Goal: Task Accomplishment & Management: Complete application form

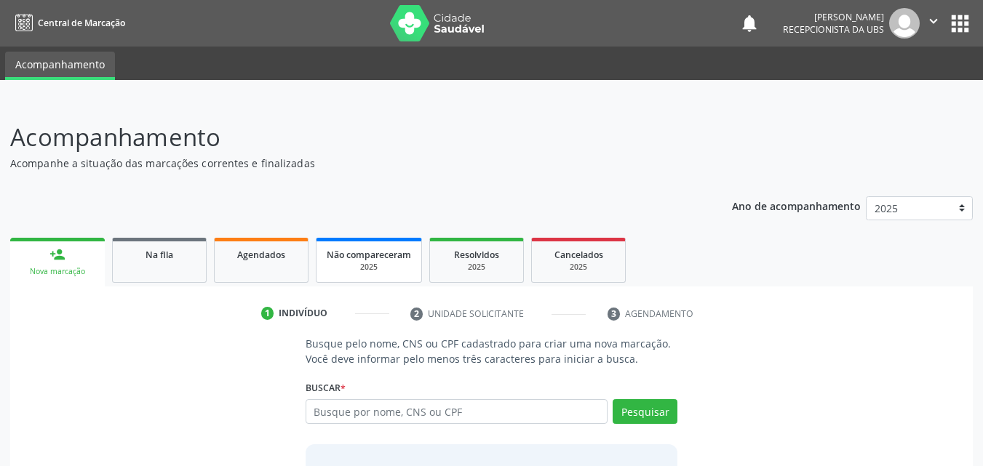
scroll to position [115, 0]
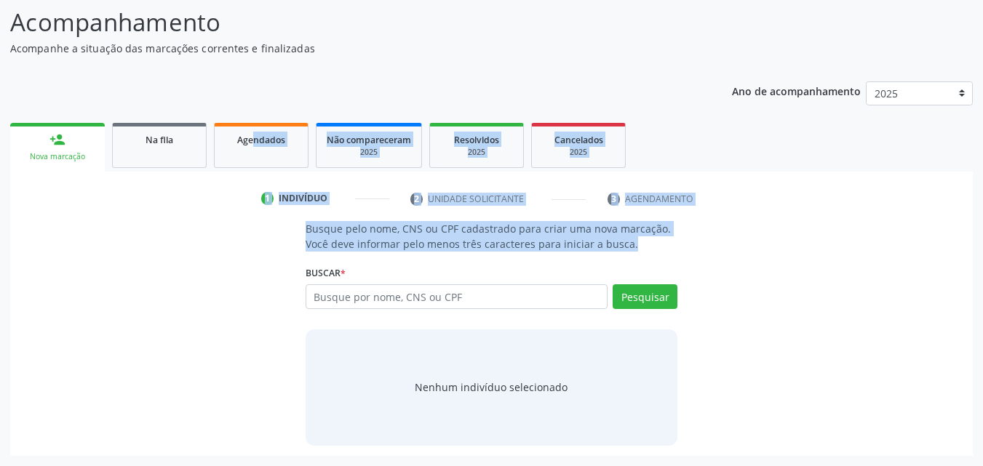
drag, startPoint x: 333, startPoint y: 254, endPoint x: 255, endPoint y: 73, distance: 197.1
click at [255, 73] on div "Ano de acompanhamento 2025 person_add Nova marcação Na fila Agendados Não compa…" at bounding box center [491, 263] width 962 height 385
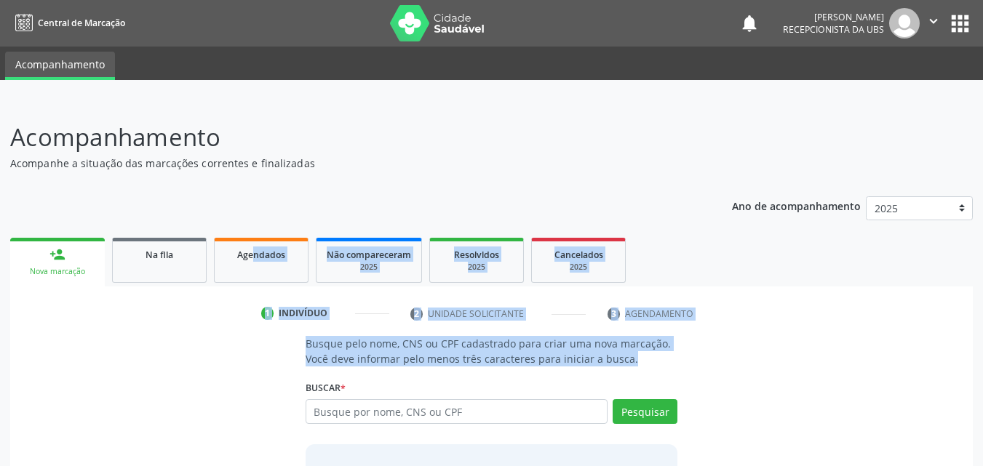
drag, startPoint x: 245, startPoint y: 68, endPoint x: 214, endPoint y: -52, distance: 123.3
click at [214, 0] on html "Central de Marcação notifications [PERSON_NAME] Recepcionista da UBS  Configur…" at bounding box center [491, 233] width 983 height 466
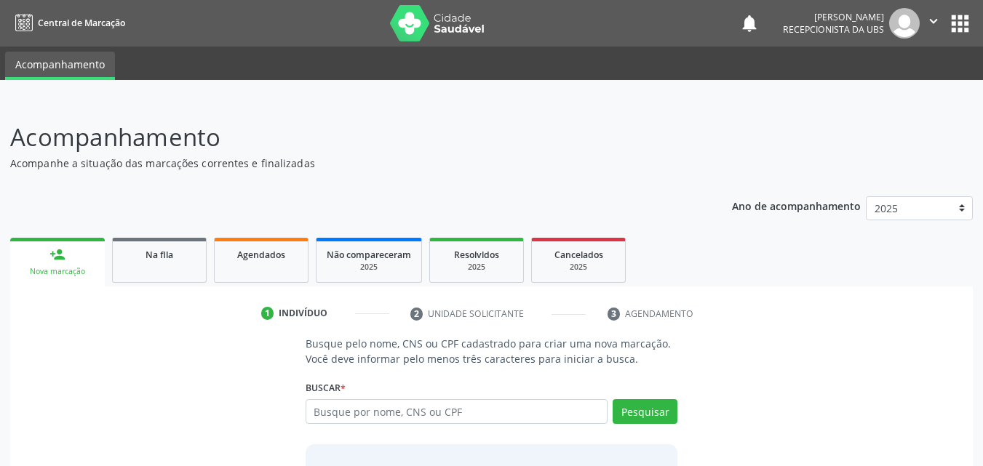
click at [246, 175] on div "Acompanhamento Acompanhe a situação das marcações correntes e finalizadas Relat…" at bounding box center [491, 345] width 962 height 452
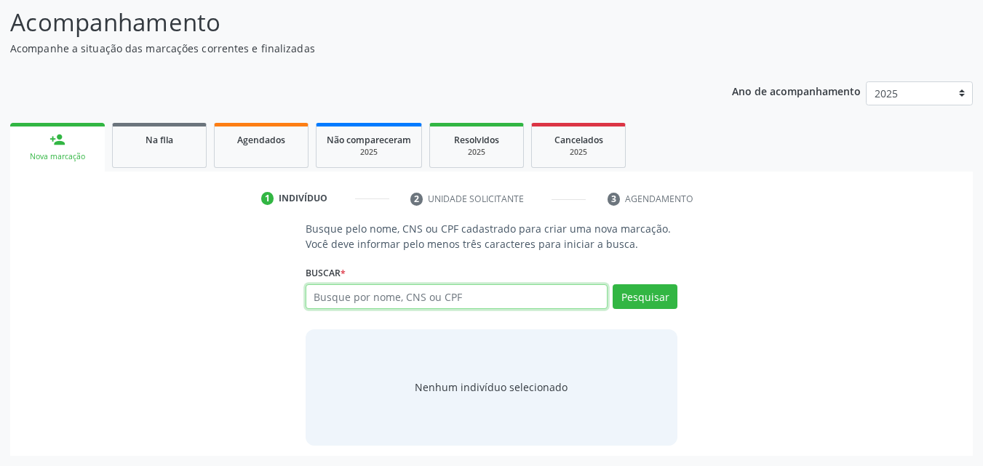
click at [498, 289] on input "text" at bounding box center [456, 296] width 303 height 25
paste input "703208635785190"
type input "703208635785190"
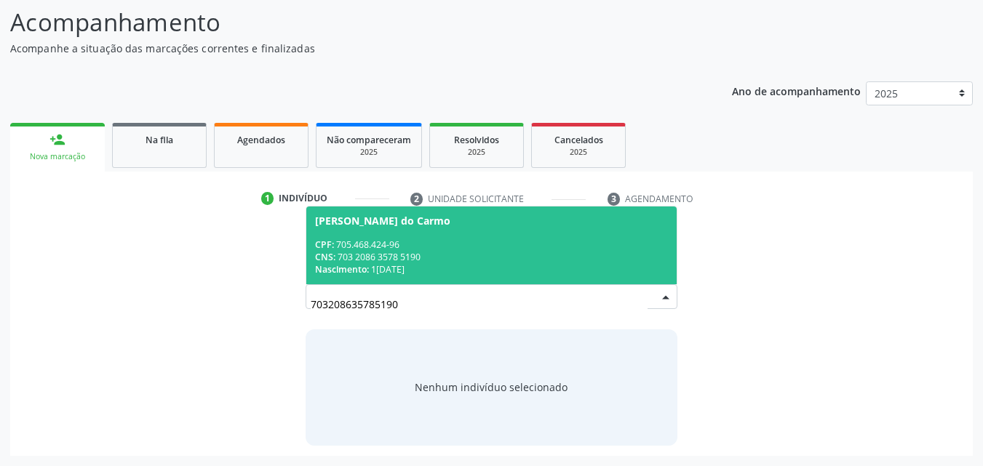
click at [527, 272] on div "Nascimento: 17/05/1994" at bounding box center [491, 269] width 353 height 12
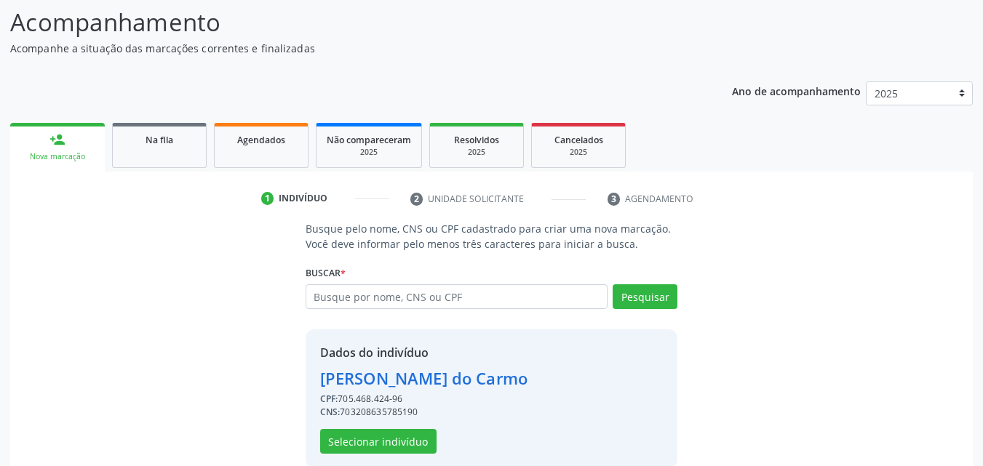
scroll to position [137, 0]
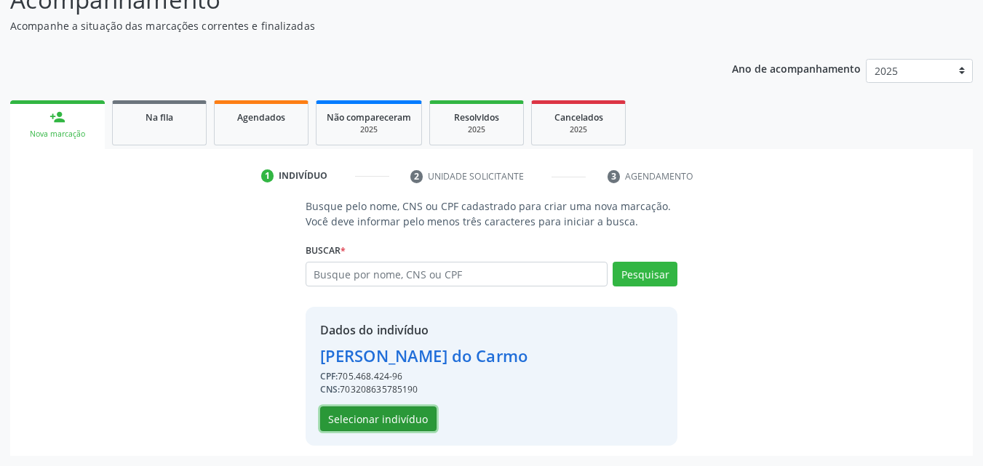
click at [371, 412] on button "Selecionar indivíduo" at bounding box center [378, 419] width 116 height 25
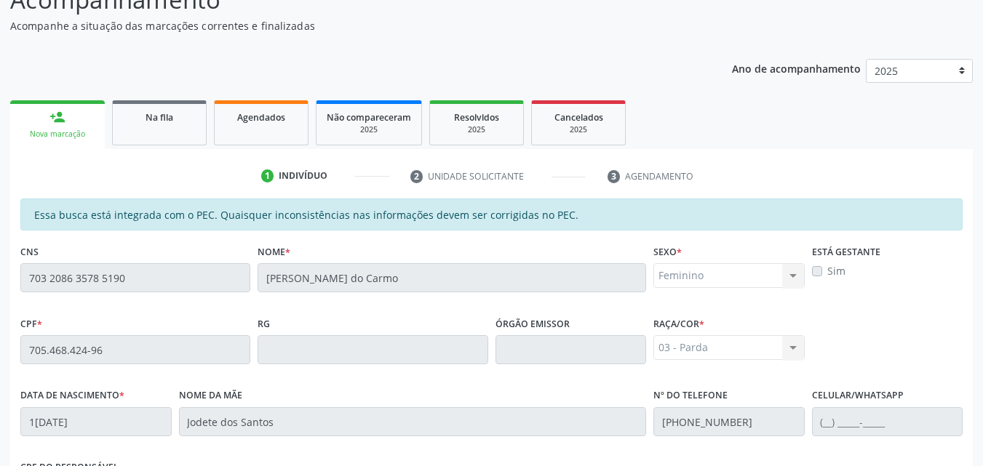
scroll to position [385, 0]
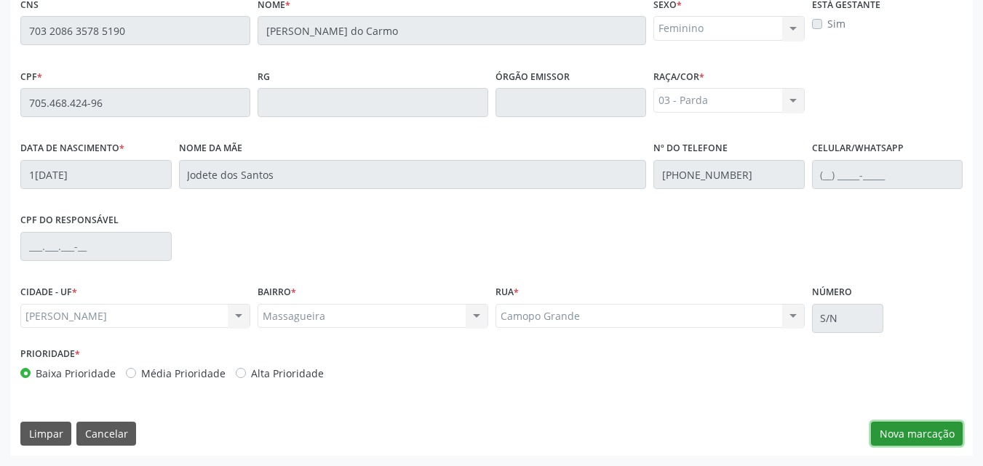
click at [908, 439] on button "Nova marcação" at bounding box center [917, 434] width 92 height 25
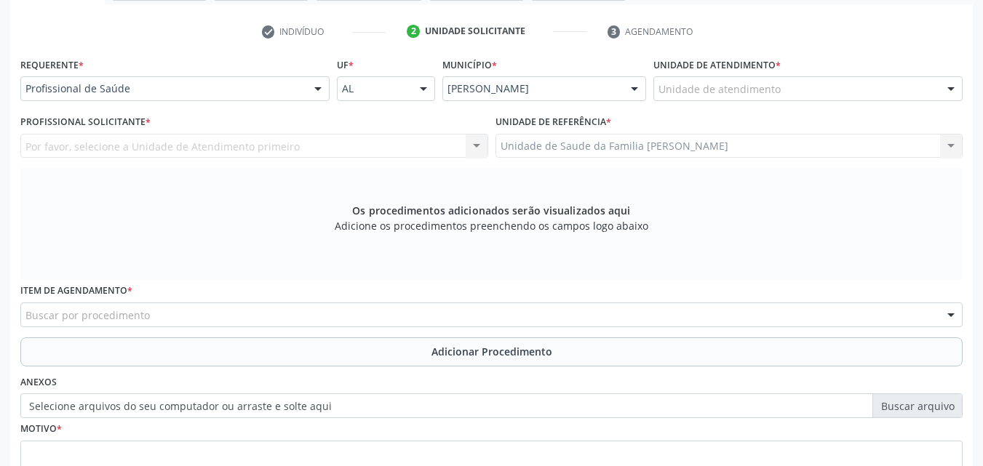
scroll to position [279, 0]
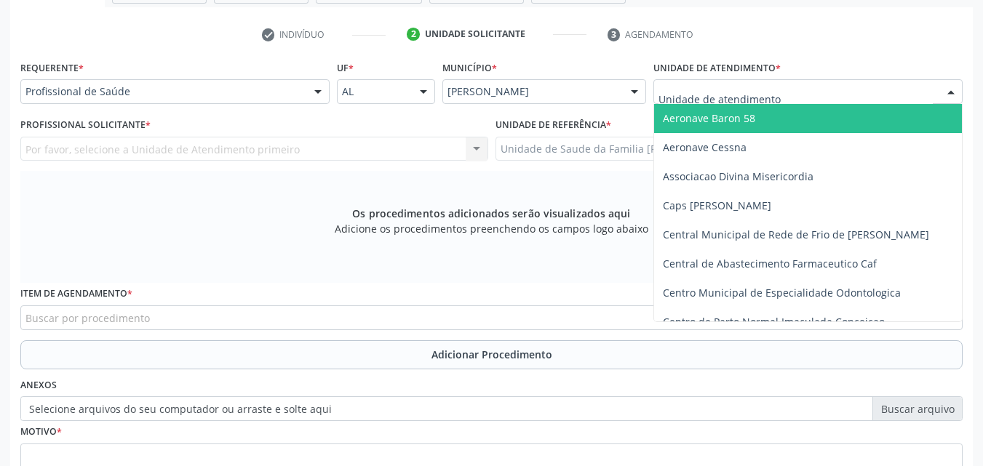
click at [860, 98] on div at bounding box center [807, 91] width 309 height 25
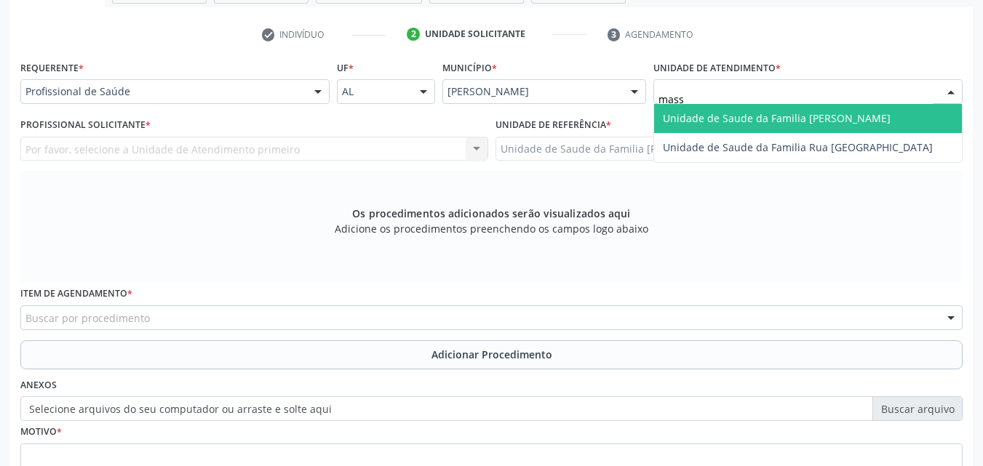
type input "massa"
click at [860, 108] on span "Unidade de Saude da Familia [PERSON_NAME]" at bounding box center [808, 118] width 308 height 29
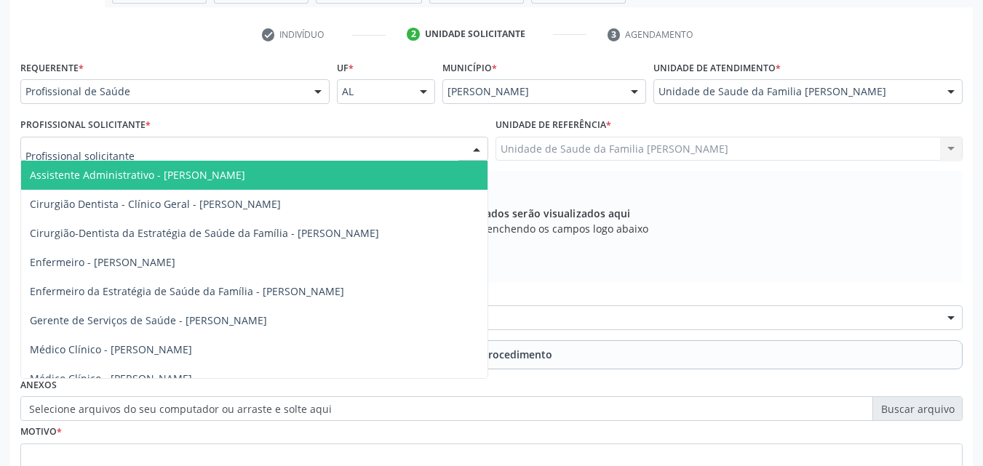
click at [444, 145] on div at bounding box center [254, 149] width 468 height 25
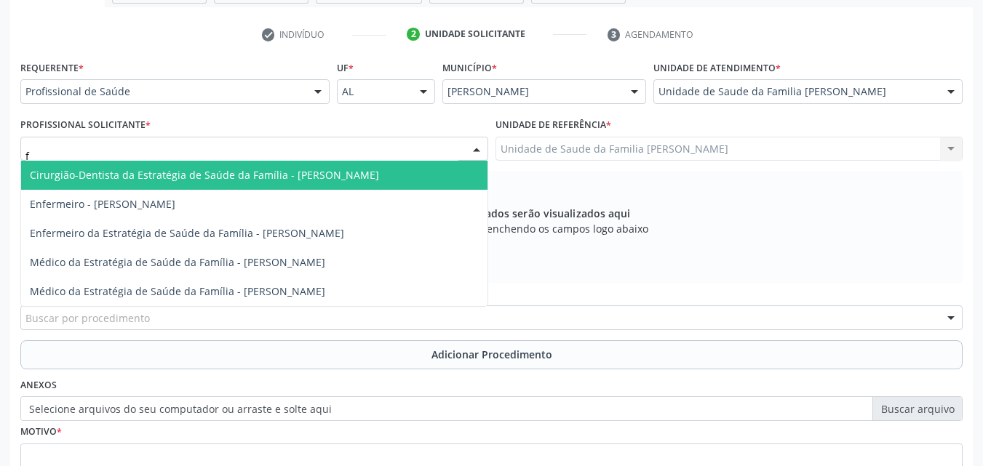
type input "fa"
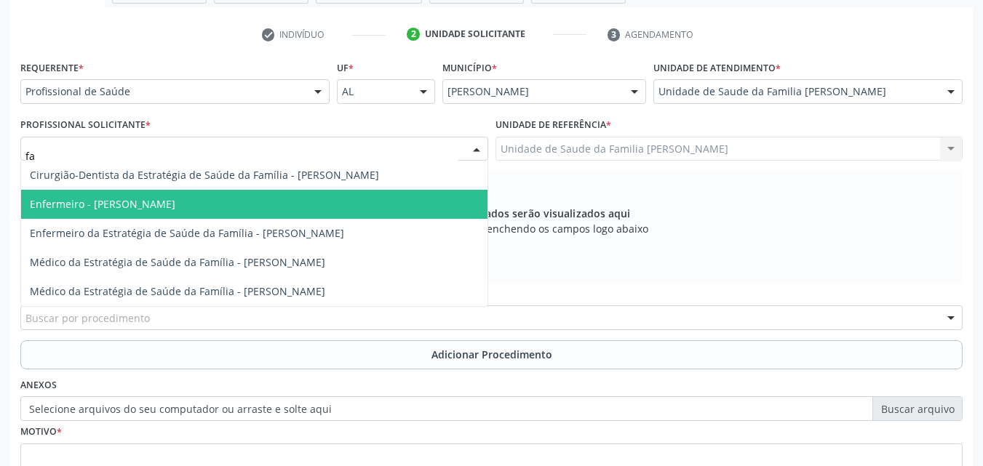
click at [279, 207] on span "Enfermeiro - [PERSON_NAME]" at bounding box center [254, 204] width 466 height 29
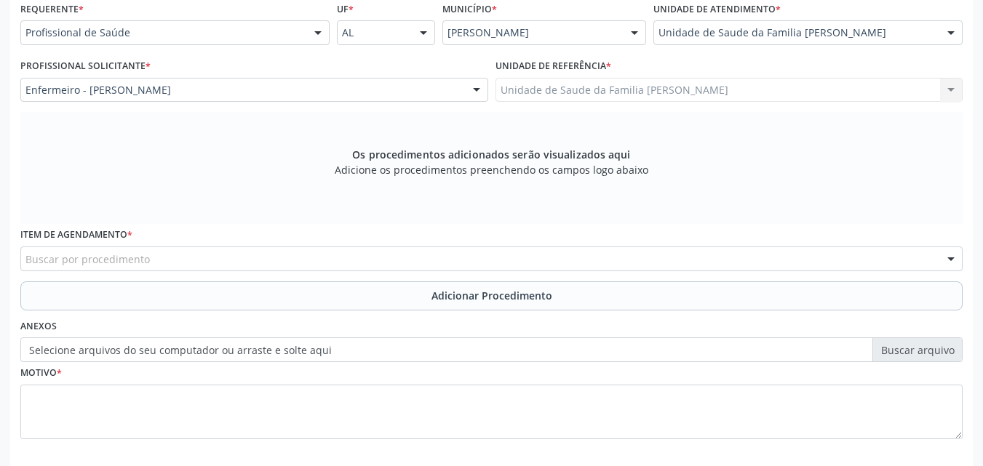
scroll to position [340, 0]
click at [440, 255] on div "Buscar por procedimento" at bounding box center [491, 257] width 942 height 25
click at [408, 324] on div "Anexos Selecione arquivos do seu computador ou arraste e solte aqui" at bounding box center [491, 337] width 949 height 47
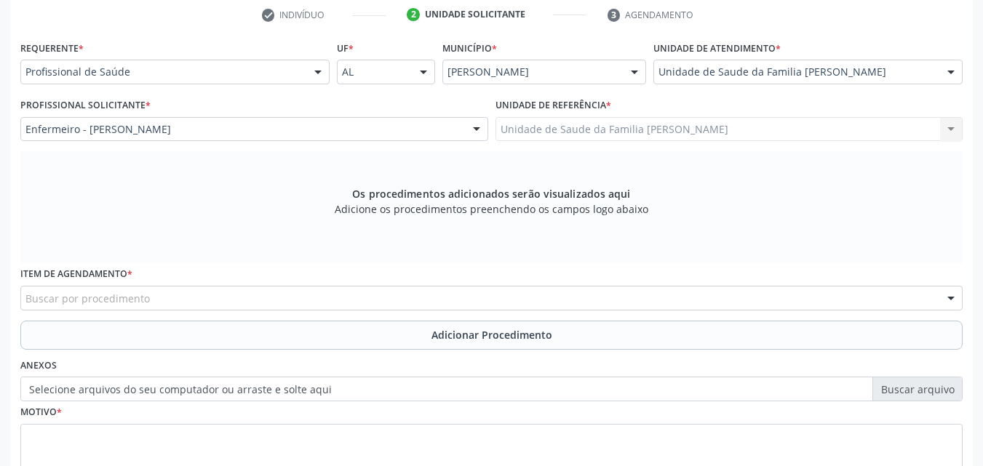
scroll to position [407, 0]
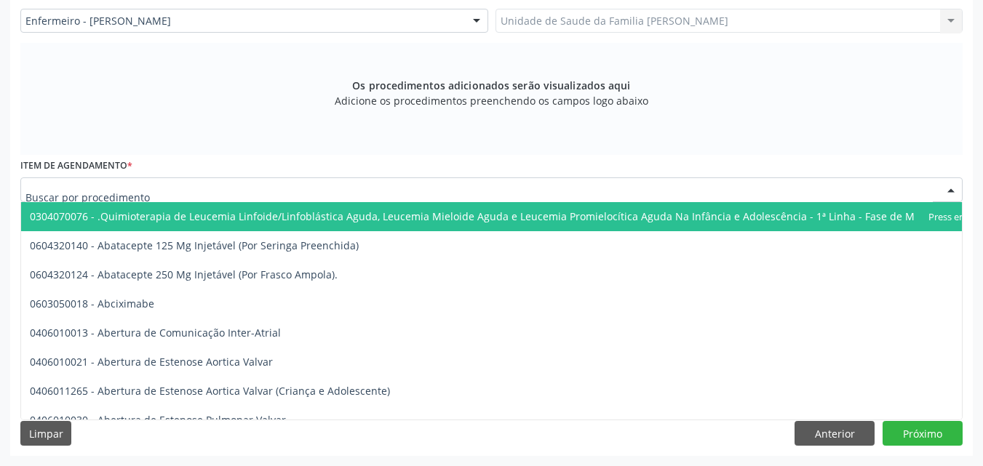
click at [368, 178] on div at bounding box center [491, 189] width 942 height 25
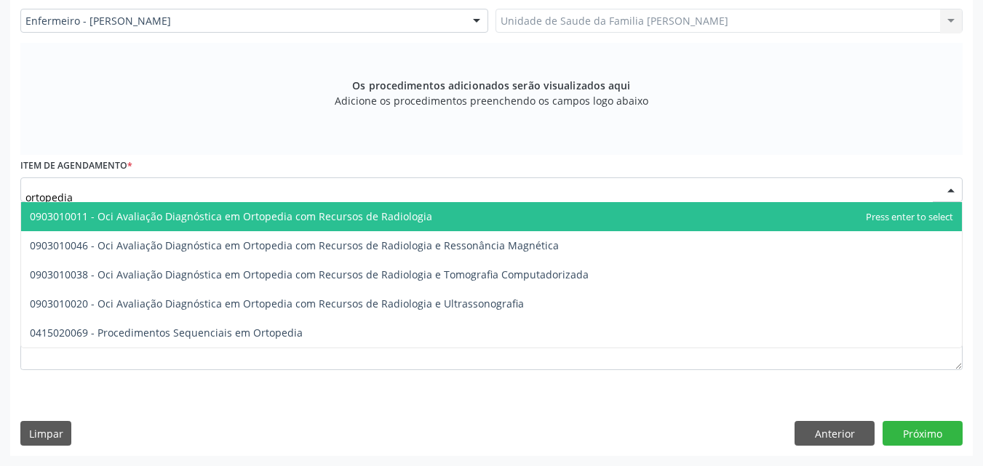
scroll to position [375, 0]
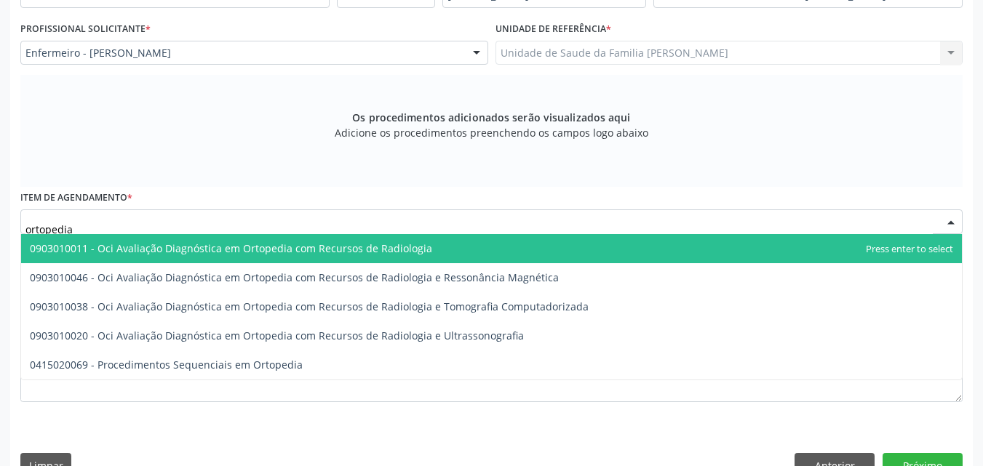
click at [27, 228] on input "ortopedia" at bounding box center [478, 229] width 907 height 29
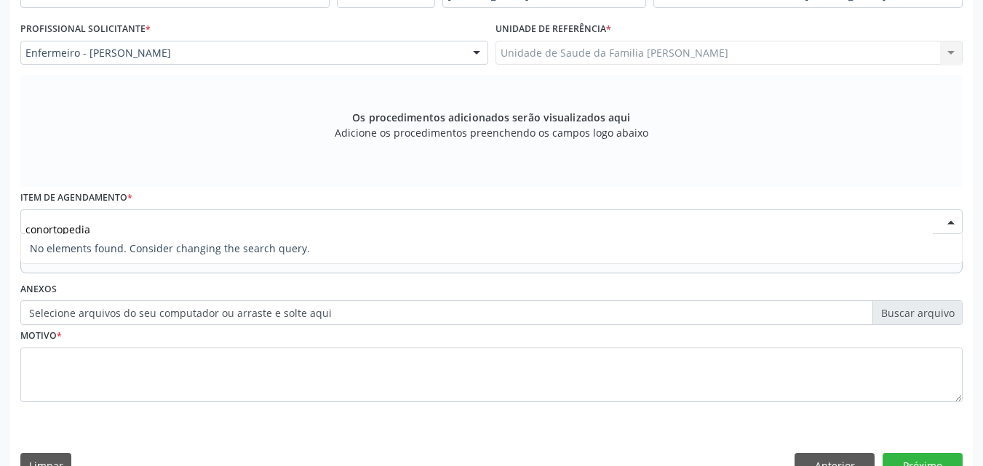
click at [95, 228] on input "conortopedia" at bounding box center [478, 229] width 907 height 29
type input "c"
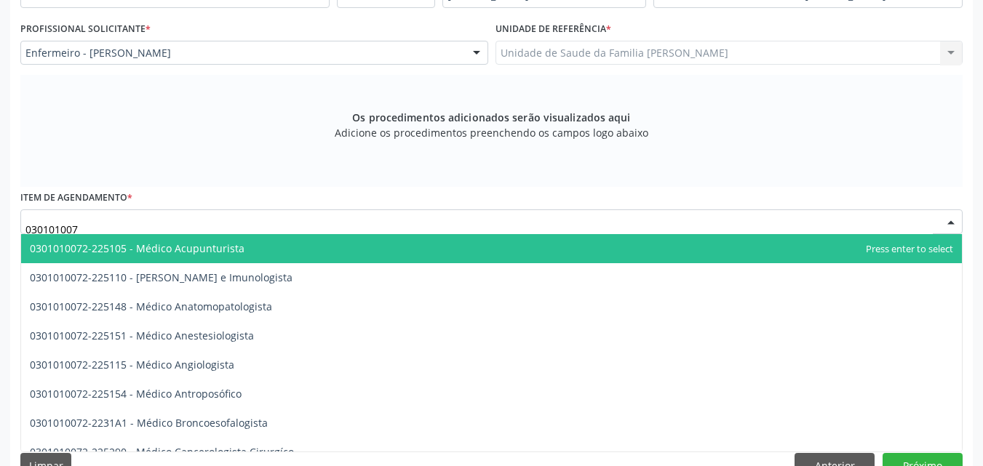
type input "0301010072"
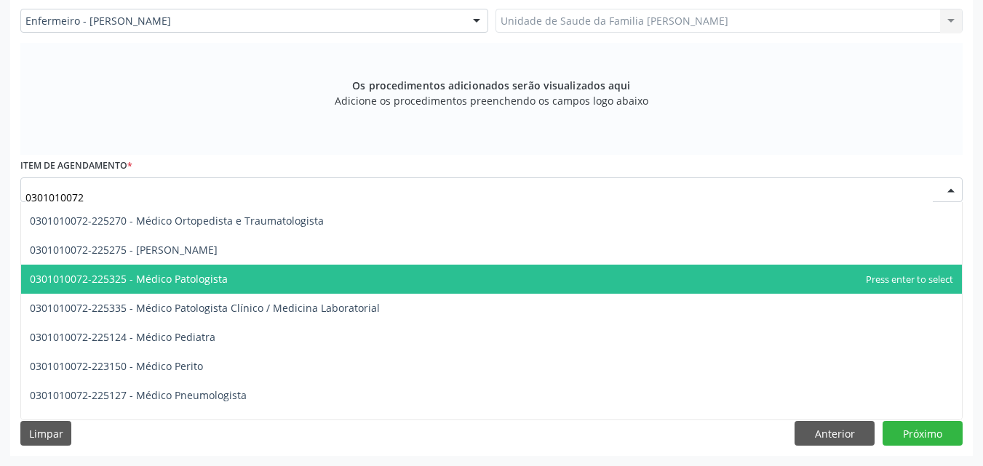
scroll to position [1237, 0]
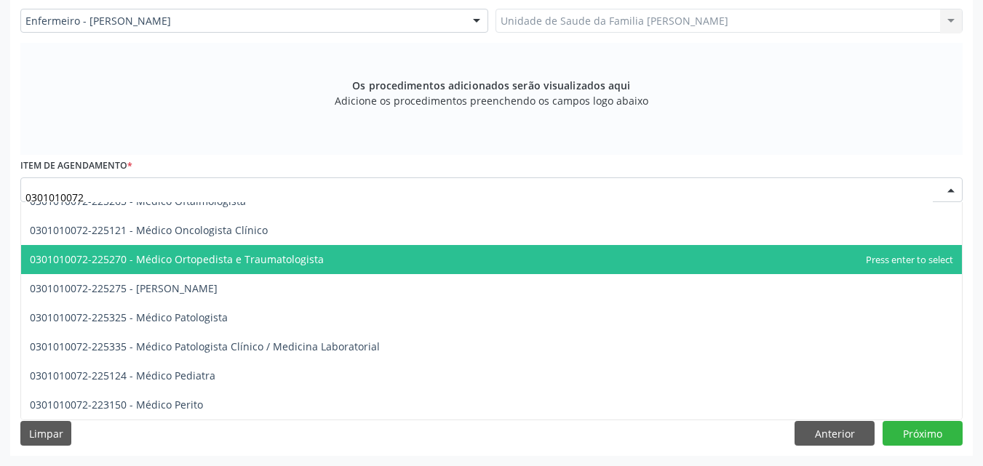
click at [309, 262] on span "0301010072-225270 - Médico Ortopedista e Traumatologista" at bounding box center [177, 259] width 294 height 14
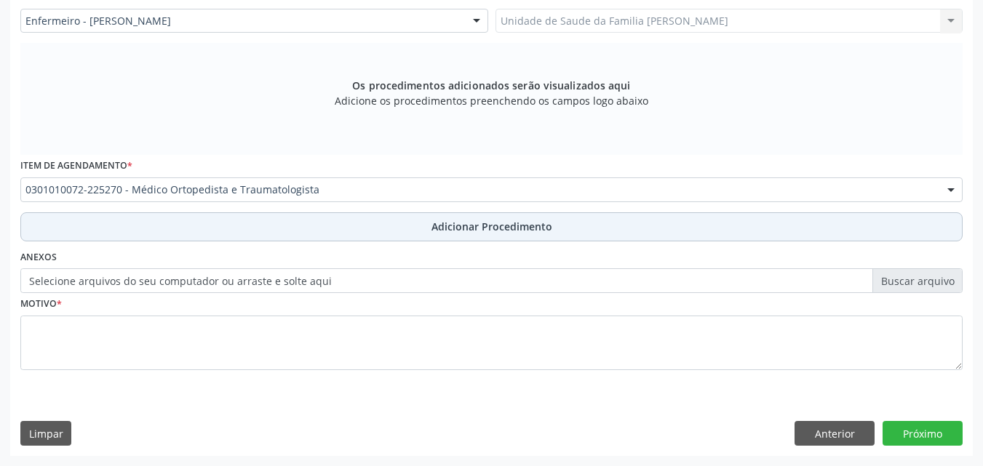
click at [309, 236] on button "Adicionar Procedimento" at bounding box center [491, 226] width 942 height 29
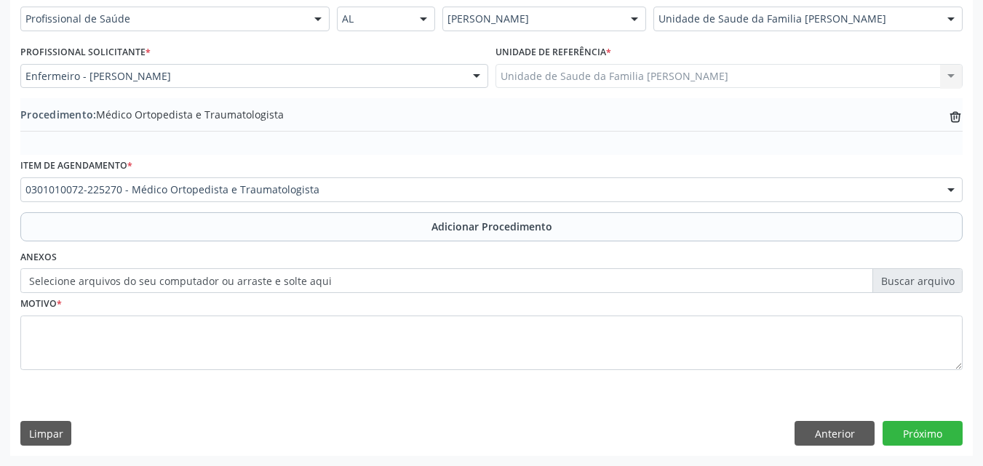
click at [308, 273] on label "Selecione arquivos do seu computador ou arraste e solte aqui" at bounding box center [491, 280] width 942 height 25
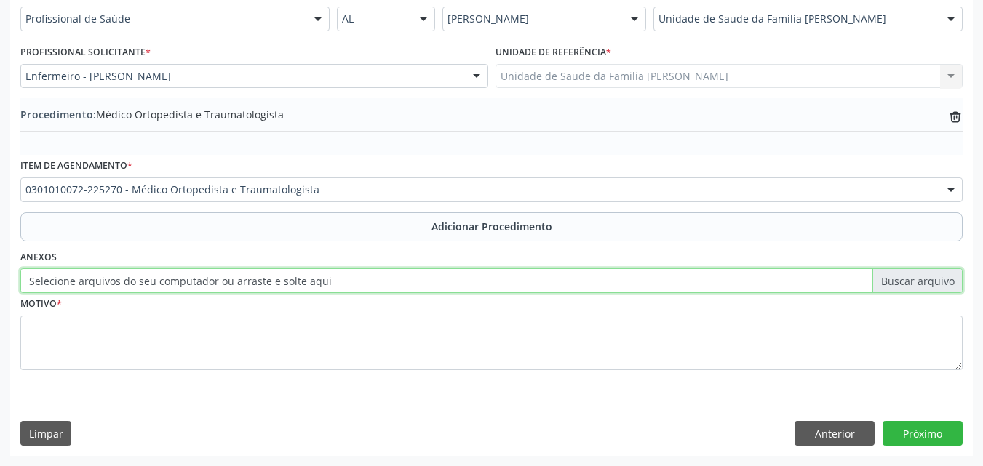
click at [308, 273] on input "Selecione arquivos do seu computador ou arraste e solte aqui" at bounding box center [491, 280] width 942 height 25
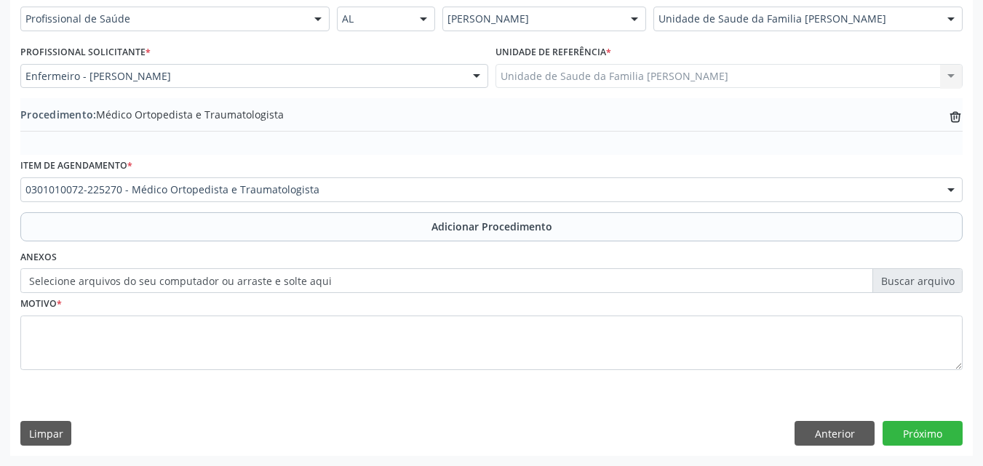
click at [279, 283] on label "Selecione arquivos do seu computador ou arraste e solte aqui" at bounding box center [491, 280] width 942 height 25
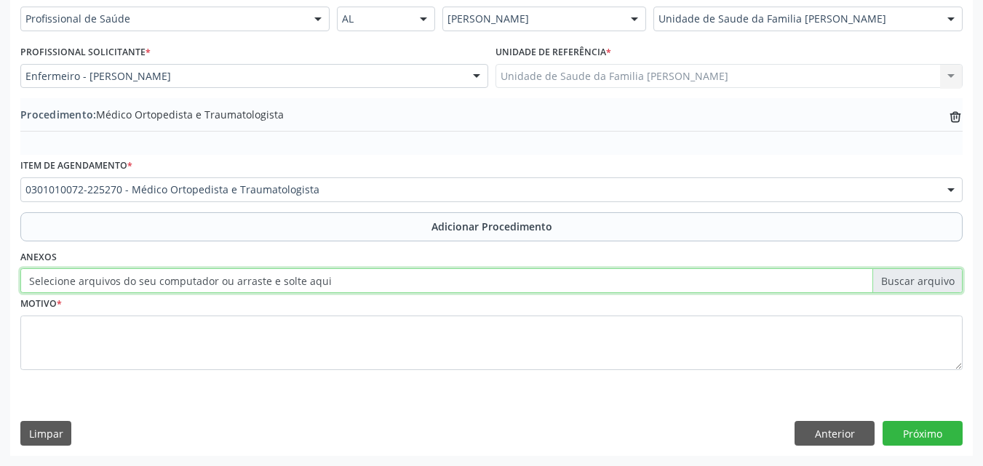
click at [279, 283] on input "Selecione arquivos do seu computador ou arraste e solte aqui" at bounding box center [491, 280] width 942 height 25
type input "C:\fakepath\WhatsApp Image 2025-09-29 at 13.27.08.jpeg"
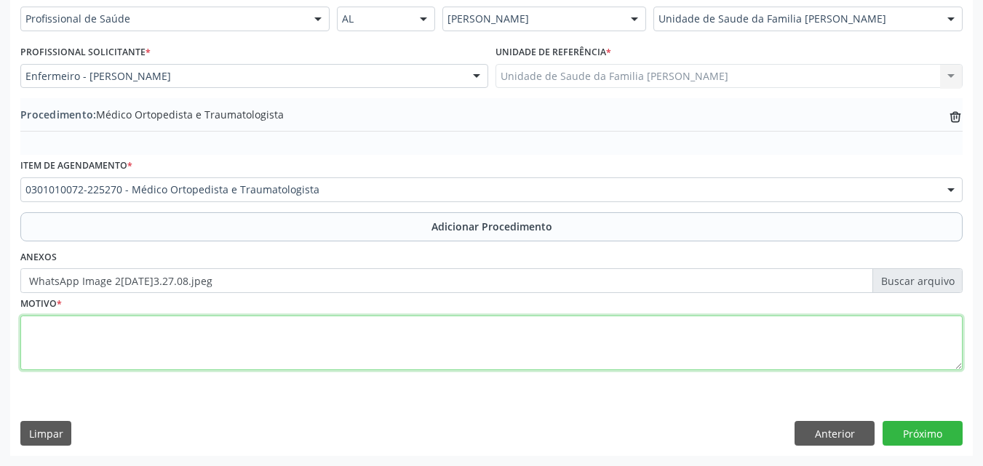
click at [292, 332] on textarea at bounding box center [491, 343] width 942 height 55
type textarea "d"
type textarea "Dores nas articulações."
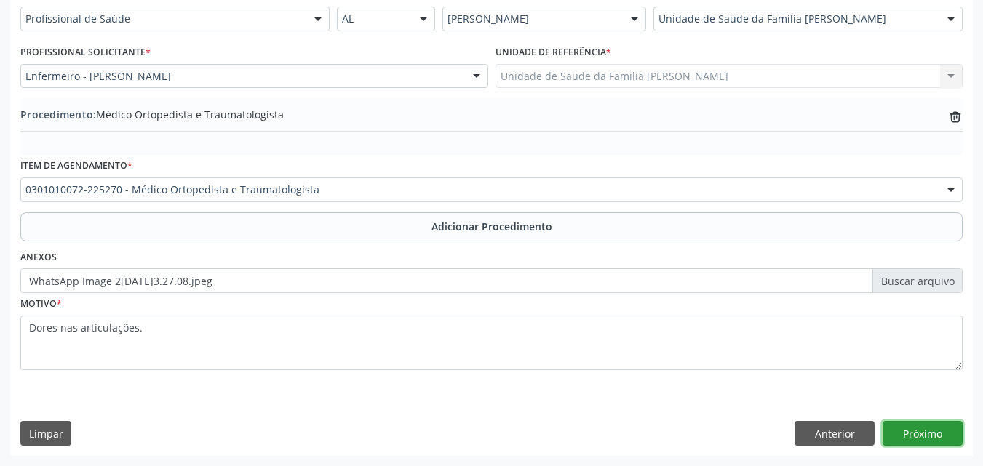
click at [914, 428] on button "Próximo" at bounding box center [922, 433] width 80 height 25
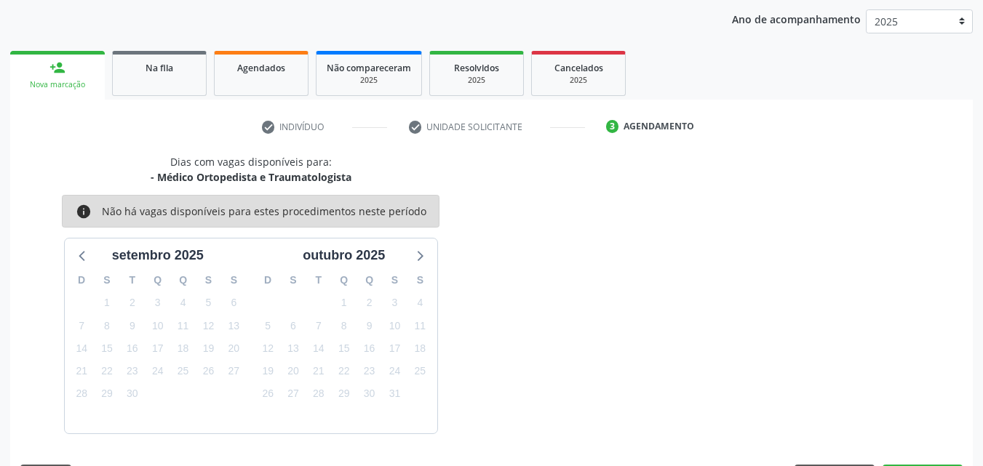
scroll to position [230, 0]
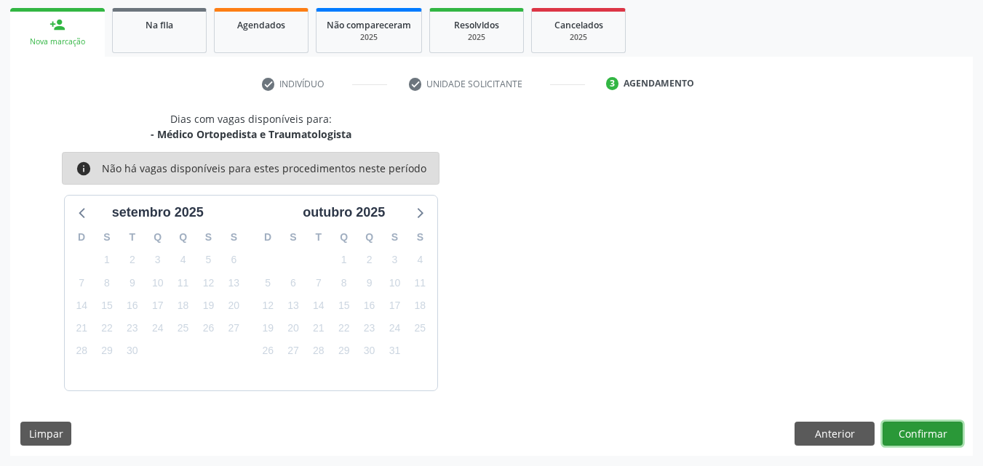
click at [914, 428] on button "Confirmar" at bounding box center [922, 434] width 80 height 25
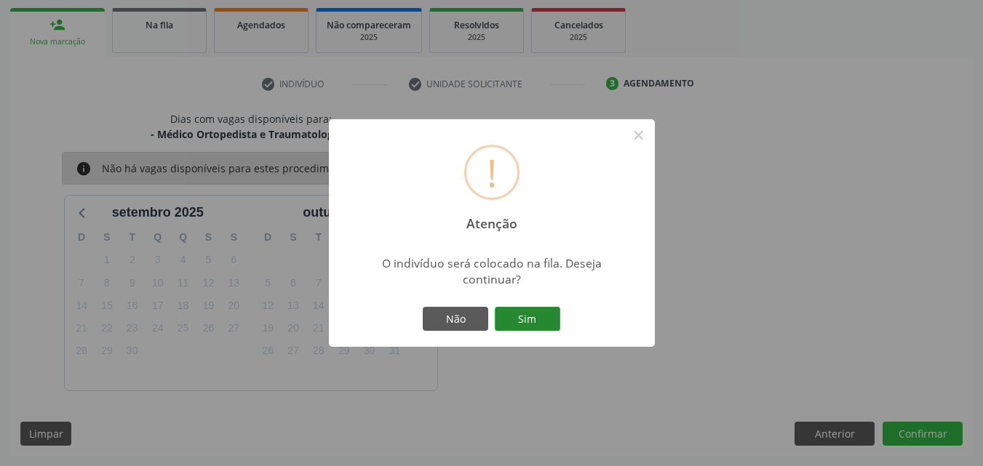
click at [532, 308] on button "Sim" at bounding box center [527, 319] width 65 height 25
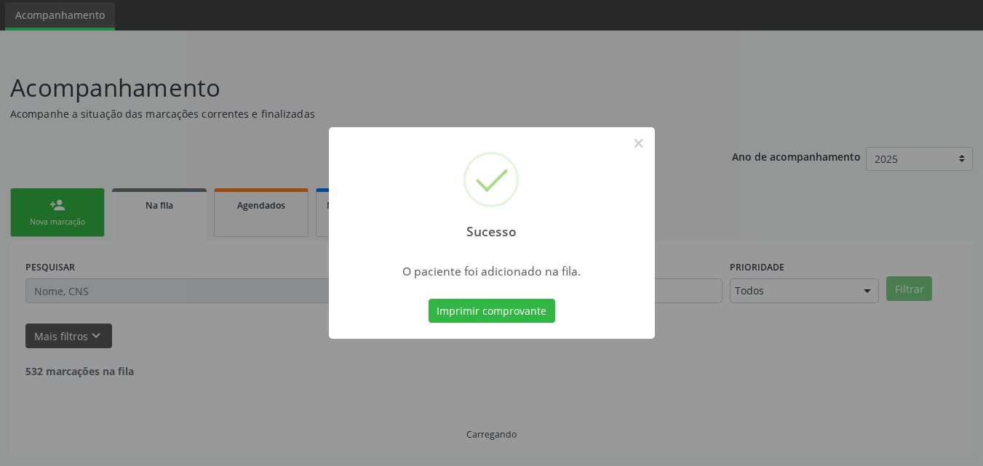
scroll to position [34, 0]
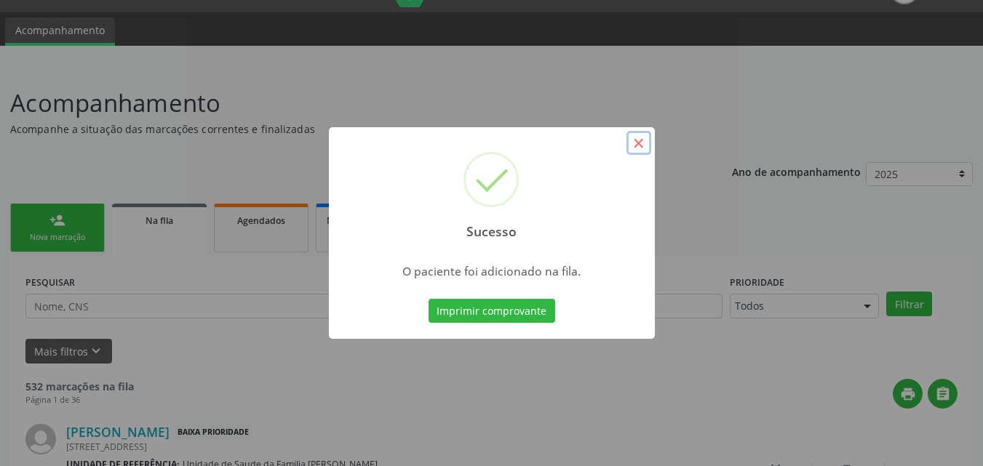
click at [631, 149] on button "×" at bounding box center [638, 143] width 25 height 25
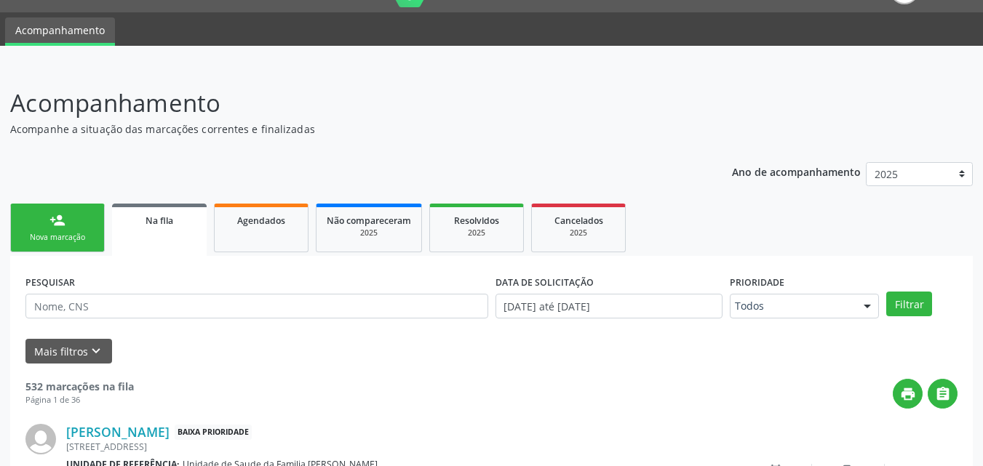
click at [33, 224] on link "person_add Nova marcação" at bounding box center [57, 228] width 95 height 49
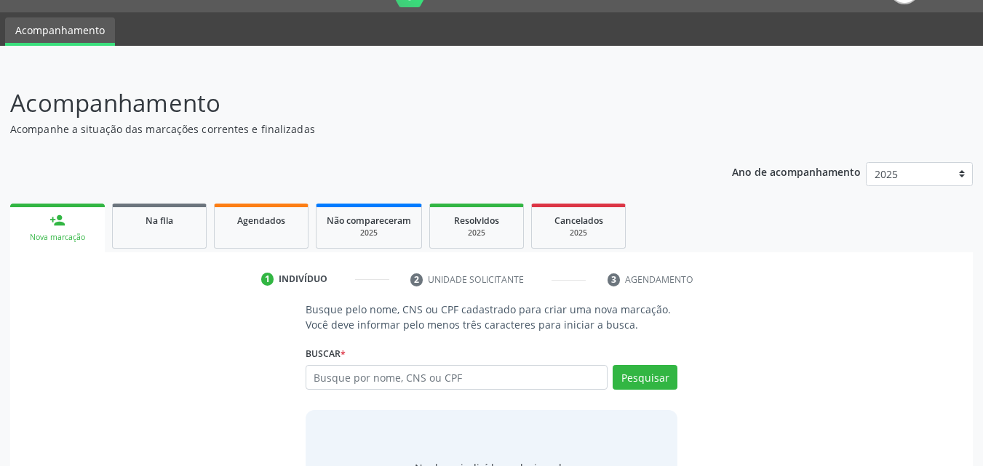
scroll to position [115, 0]
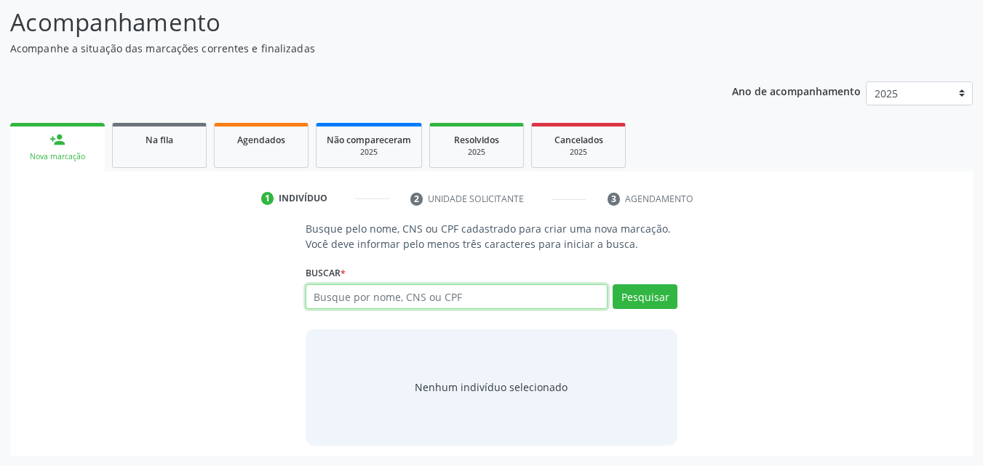
click at [388, 288] on input "text" at bounding box center [456, 296] width 303 height 25
paste input "703600008568433"
type input "703600008568433"
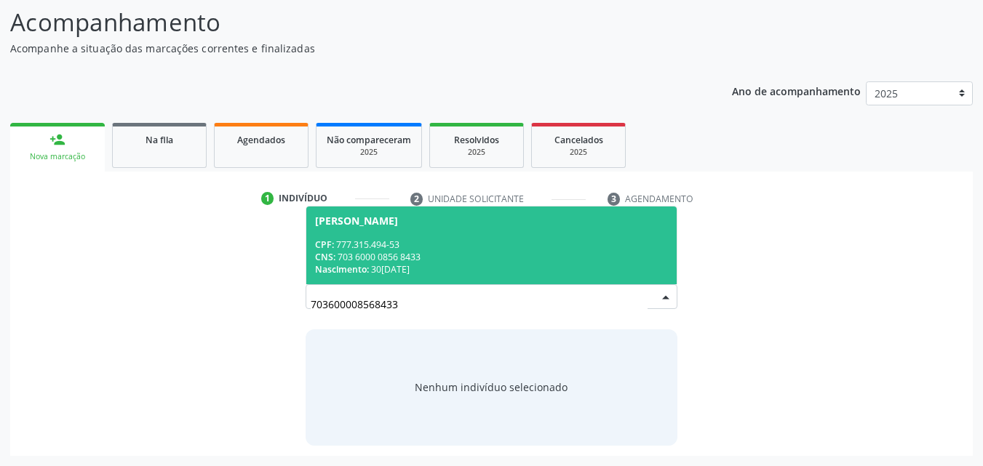
click at [481, 244] on div "CPF: 777.315.494-53" at bounding box center [491, 245] width 353 height 12
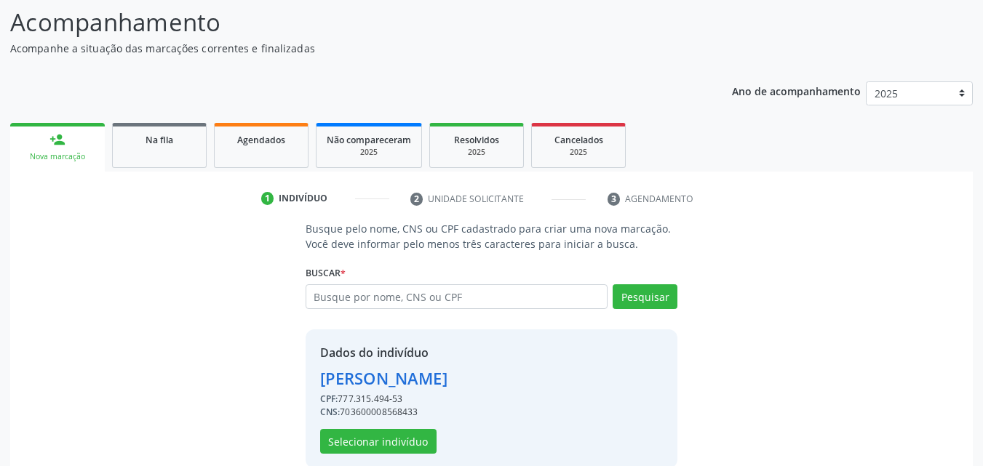
scroll to position [137, 0]
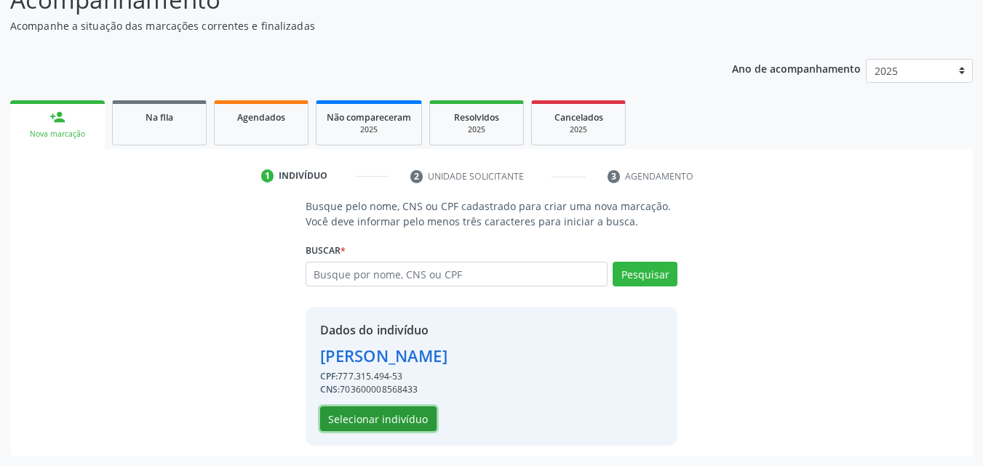
click at [330, 416] on button "Selecionar indivíduo" at bounding box center [378, 419] width 116 height 25
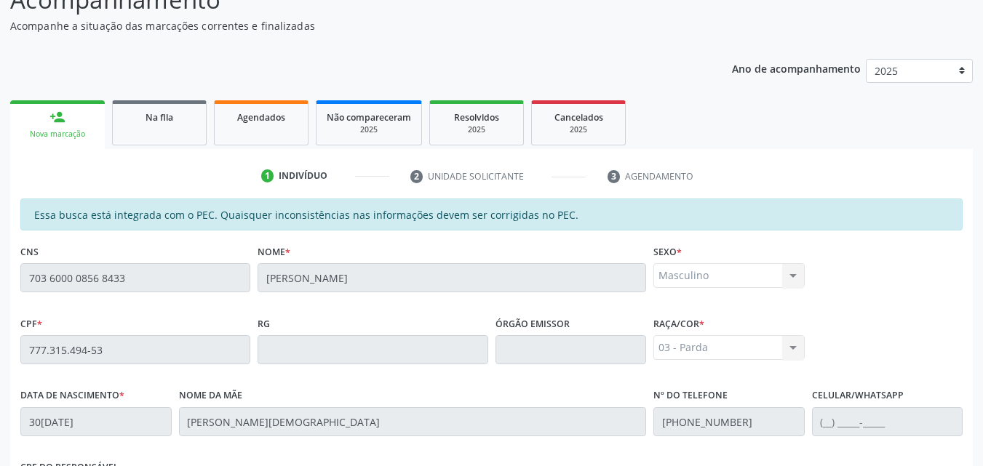
scroll to position [385, 0]
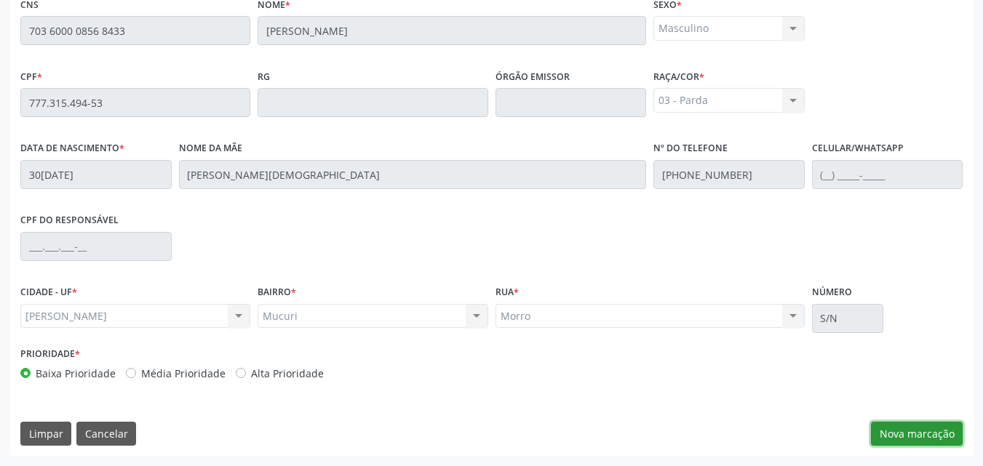
click at [921, 422] on button "Nova marcação" at bounding box center [917, 434] width 92 height 25
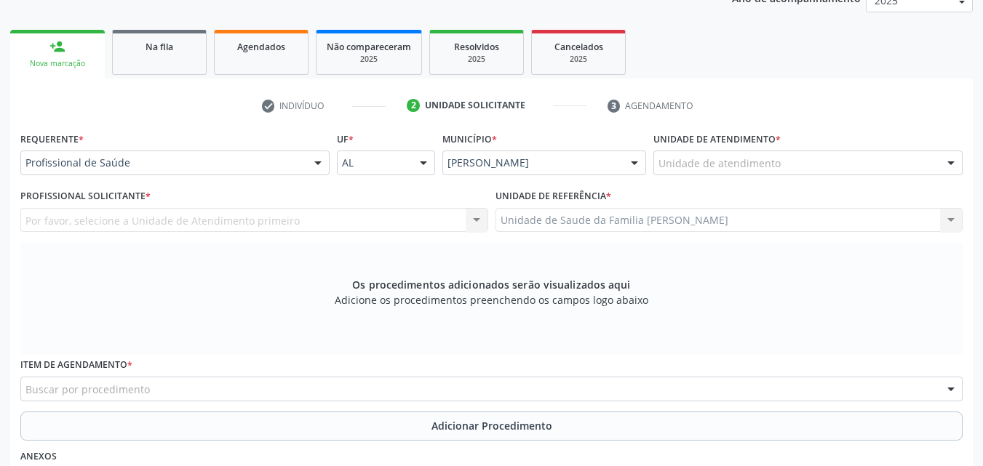
scroll to position [207, 0]
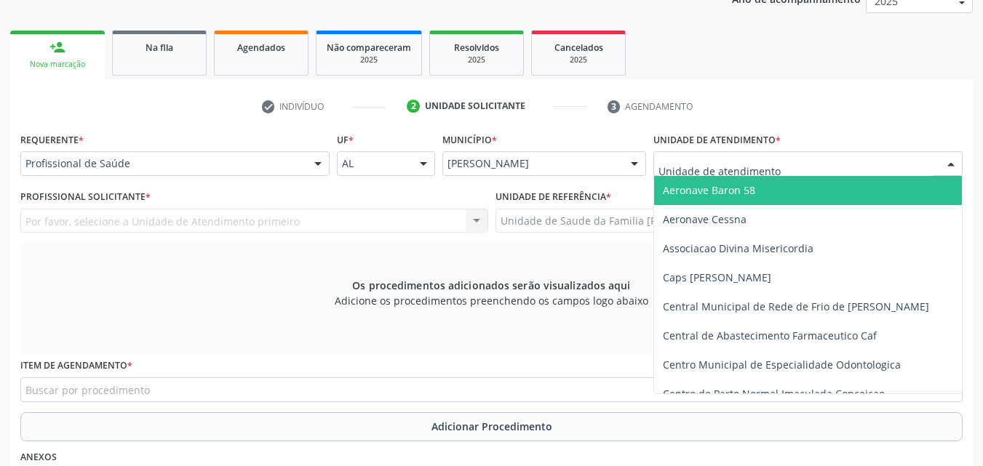
click at [739, 156] on div at bounding box center [807, 163] width 309 height 25
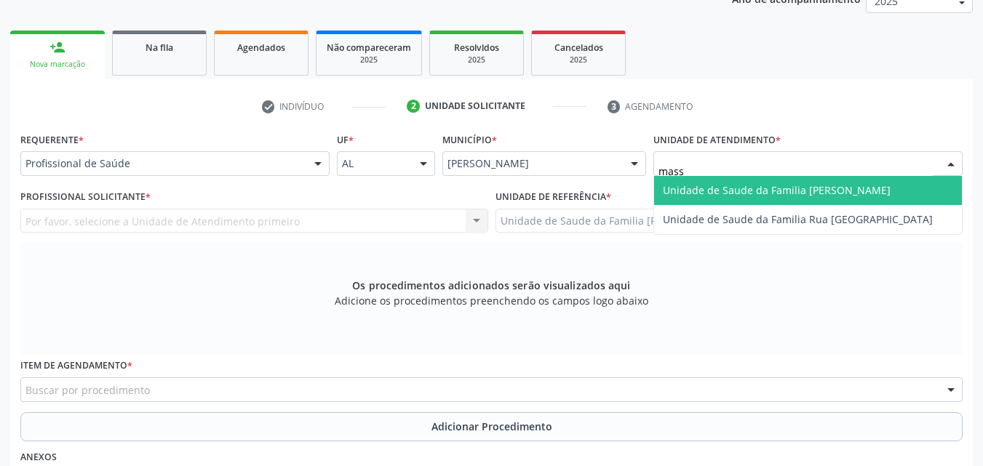
type input "massa"
click at [745, 190] on span "Unidade de Saude da Familia [PERSON_NAME]" at bounding box center [777, 190] width 228 height 14
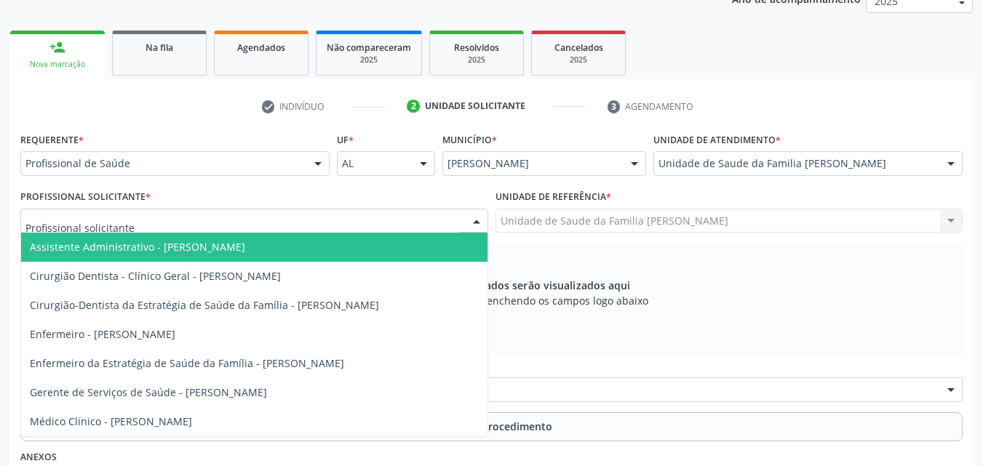
click at [343, 223] on div at bounding box center [254, 221] width 468 height 25
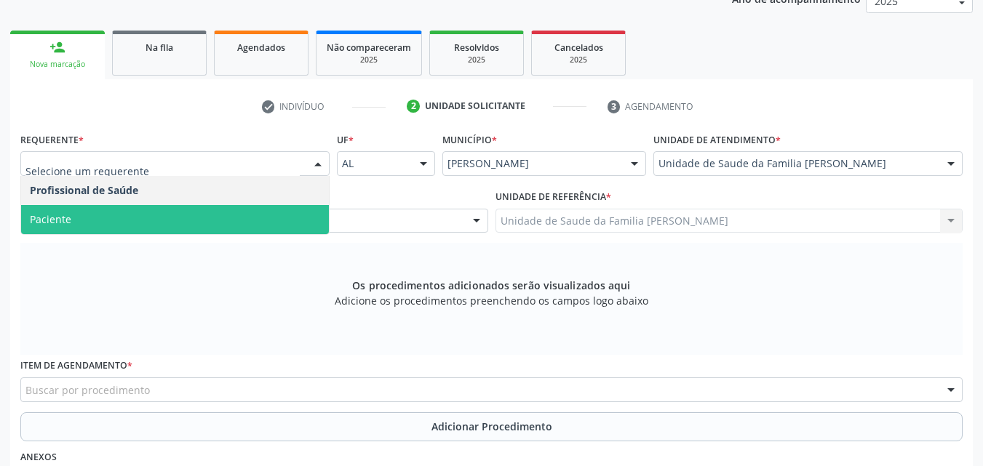
click at [212, 211] on span "Paciente" at bounding box center [175, 219] width 308 height 29
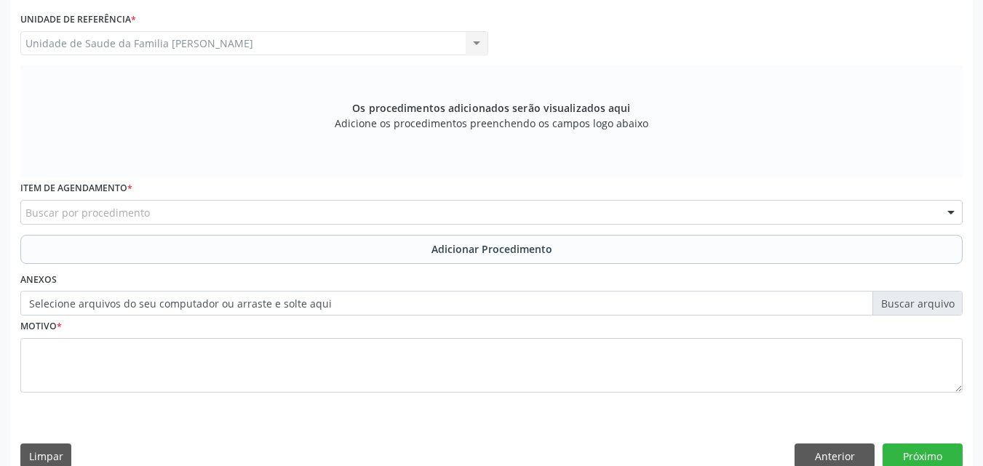
scroll to position [388, 0]
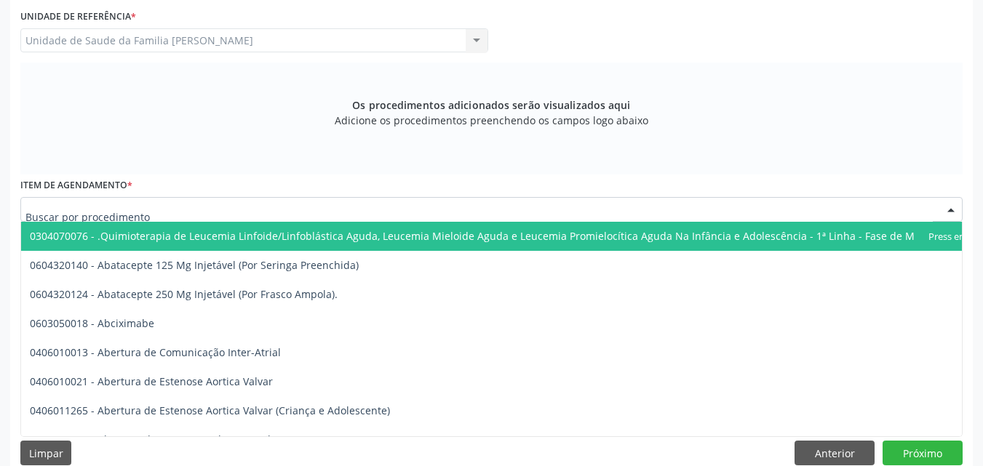
click at [212, 218] on div at bounding box center [491, 209] width 942 height 25
click at [172, 204] on div at bounding box center [491, 209] width 942 height 25
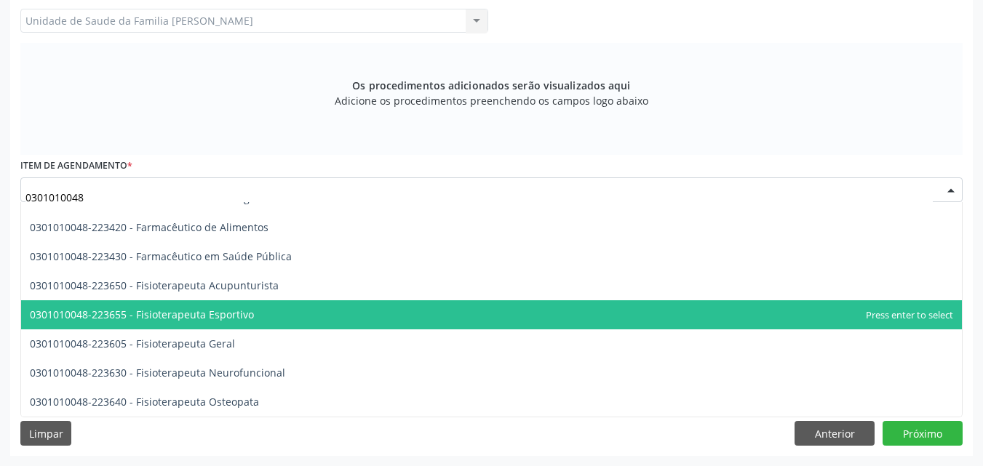
scroll to position [1444, 0]
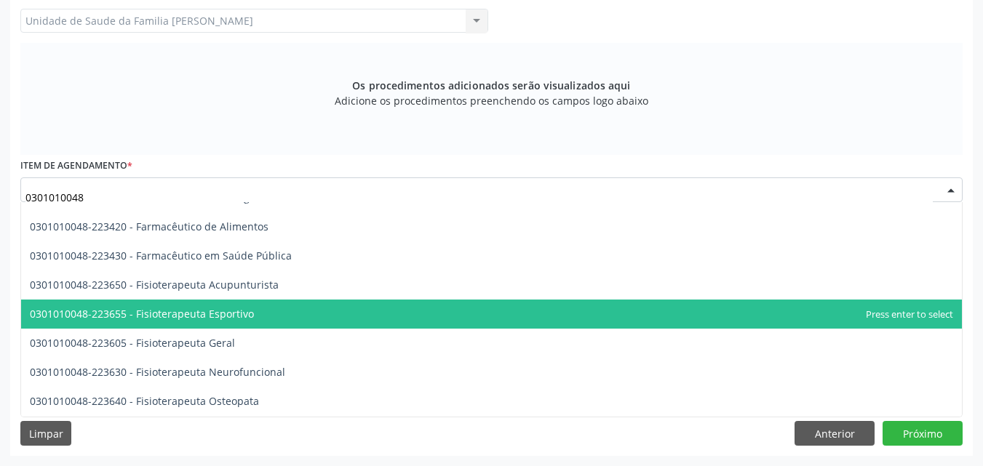
click at [158, 321] on span "0301010048-223655 - Fisioterapeuta Esportivo" at bounding box center [491, 314] width 940 height 29
type input "0301010048"
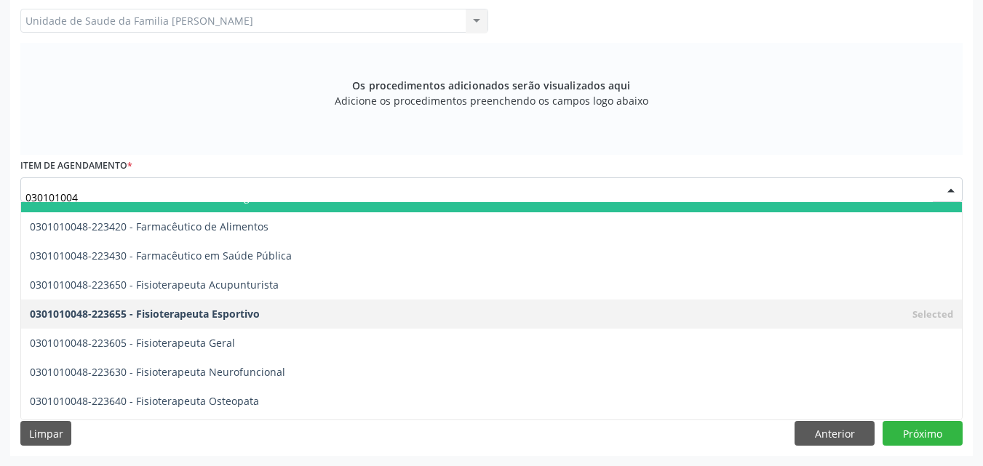
type input "0301010048"
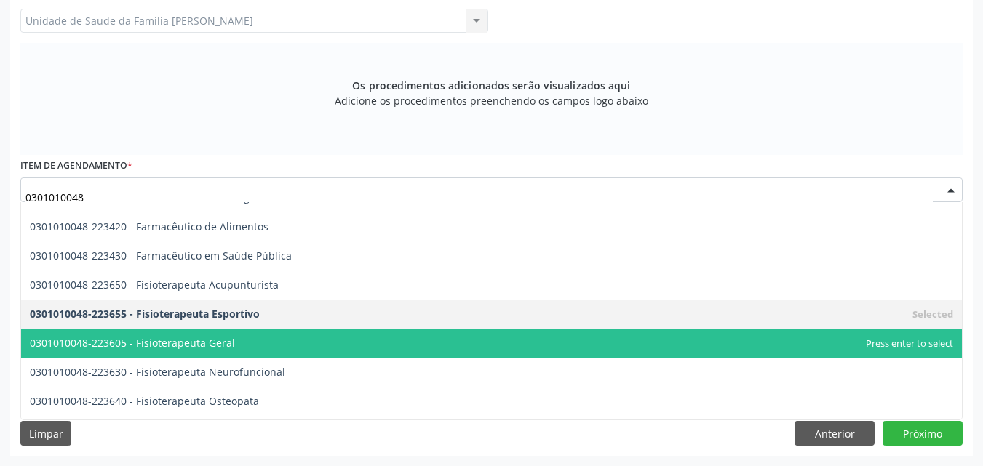
click at [220, 355] on span "0301010048-223605 - Fisioterapeuta Geral" at bounding box center [491, 343] width 940 height 29
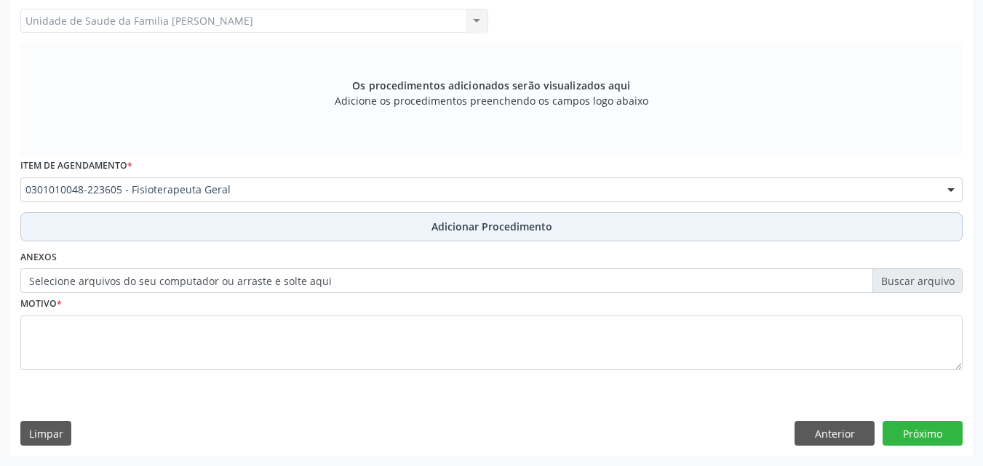
click at [293, 232] on button "Adicionar Procedimento" at bounding box center [491, 226] width 942 height 29
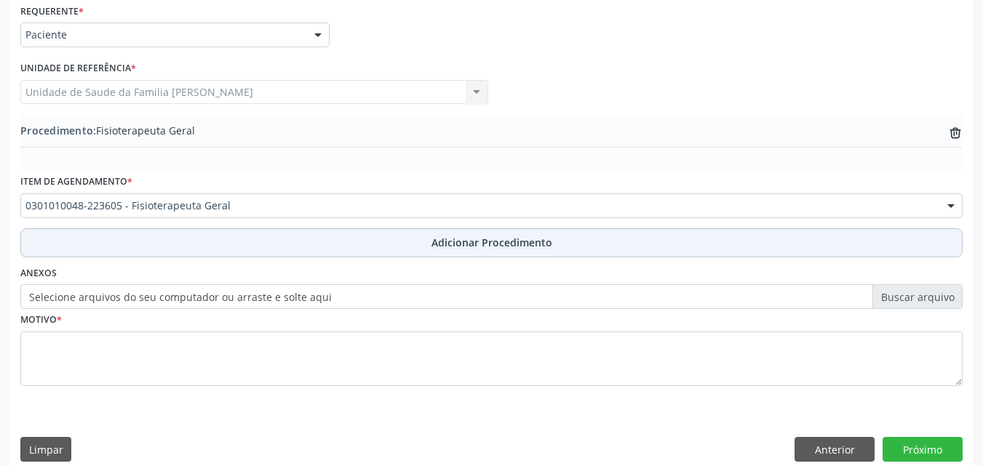
scroll to position [352, 0]
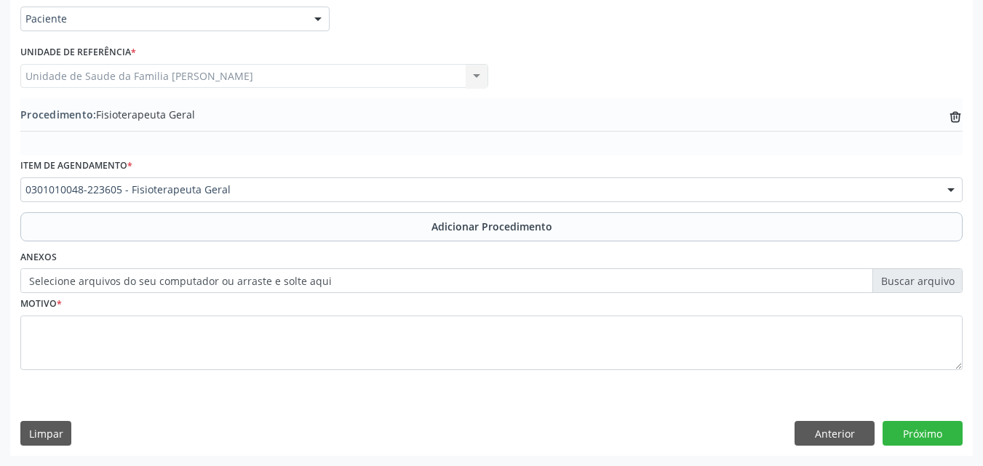
click at [228, 280] on label "Selecione arquivos do seu computador ou arraste e solte aqui" at bounding box center [491, 280] width 942 height 25
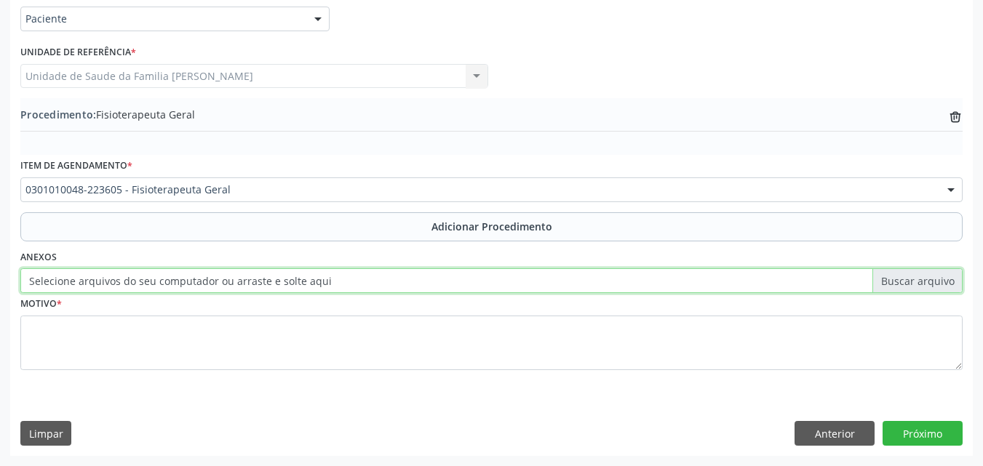
click at [228, 280] on input "Selecione arquivos do seu computador ou arraste e solte aqui" at bounding box center [491, 280] width 942 height 25
type input "C:\fakepath\WhatsApp Image 2025-09-29 at 13.35.09.jpeg"
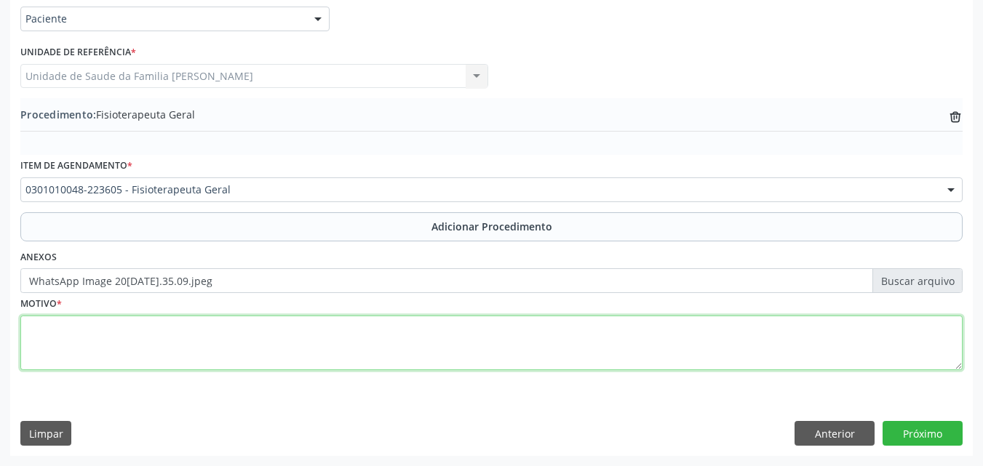
click at [214, 337] on textarea at bounding box center [491, 343] width 942 height 55
type textarea "Ombro direito - Ruptura de tendões do manguito rotador."
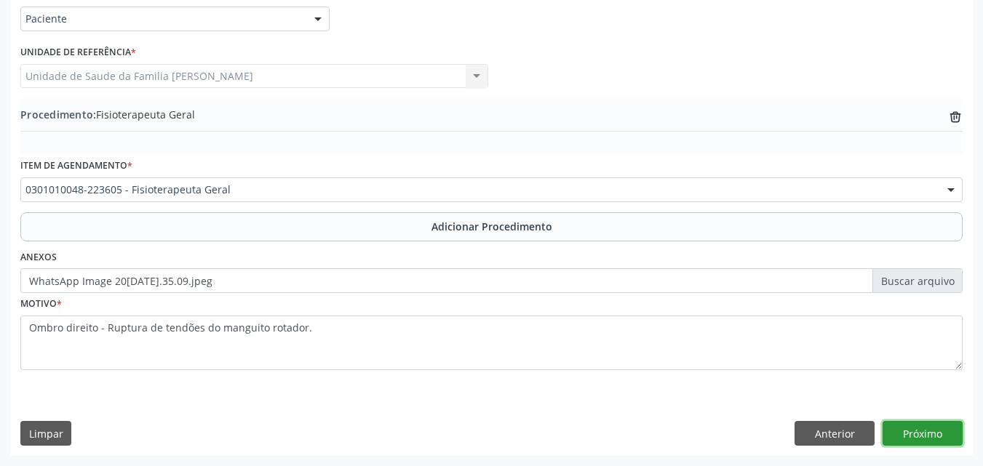
click at [951, 436] on button "Próximo" at bounding box center [922, 433] width 80 height 25
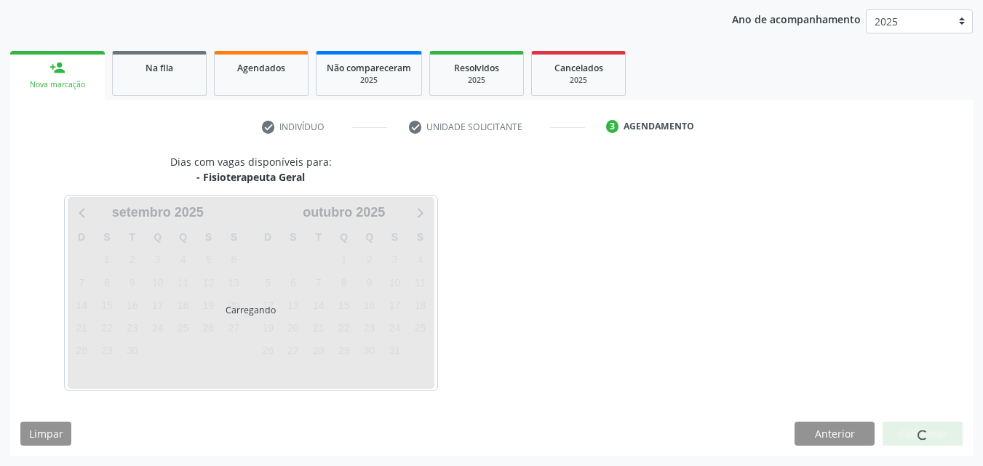
scroll to position [230, 0]
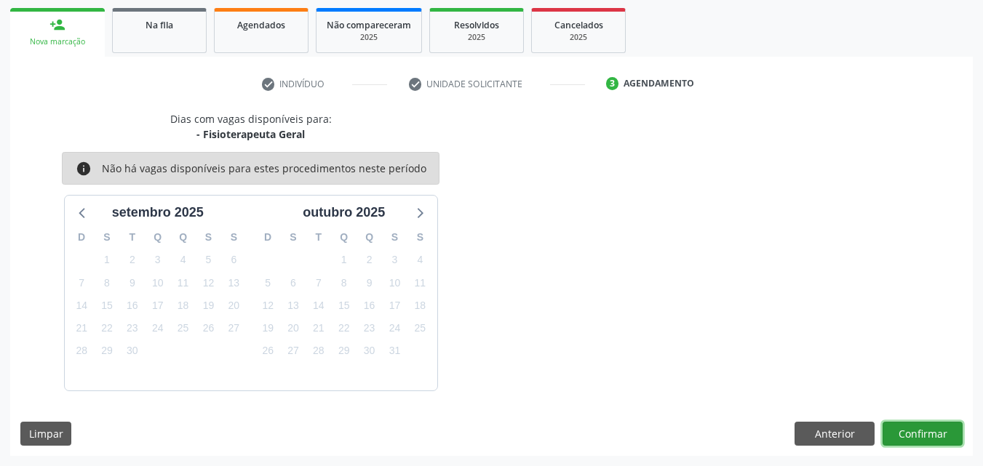
click at [959, 438] on button "Confirmar" at bounding box center [922, 434] width 80 height 25
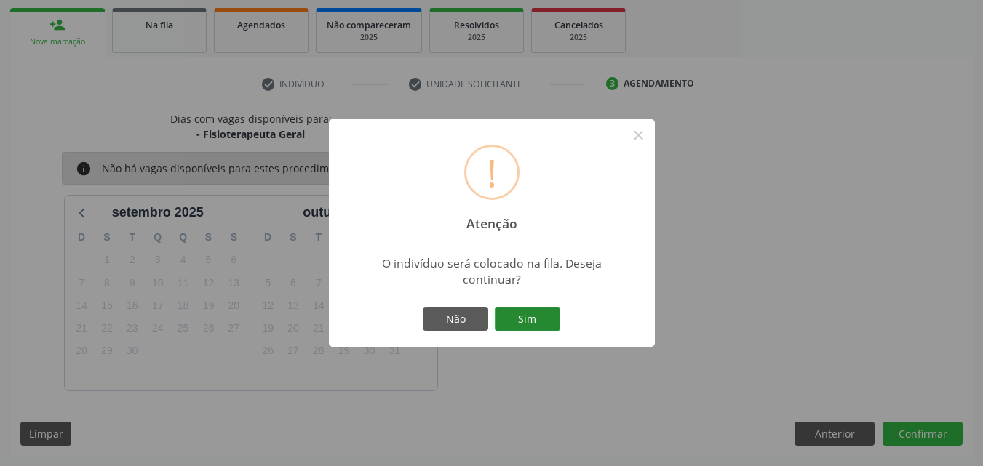
click at [507, 324] on button "Sim" at bounding box center [527, 319] width 65 height 25
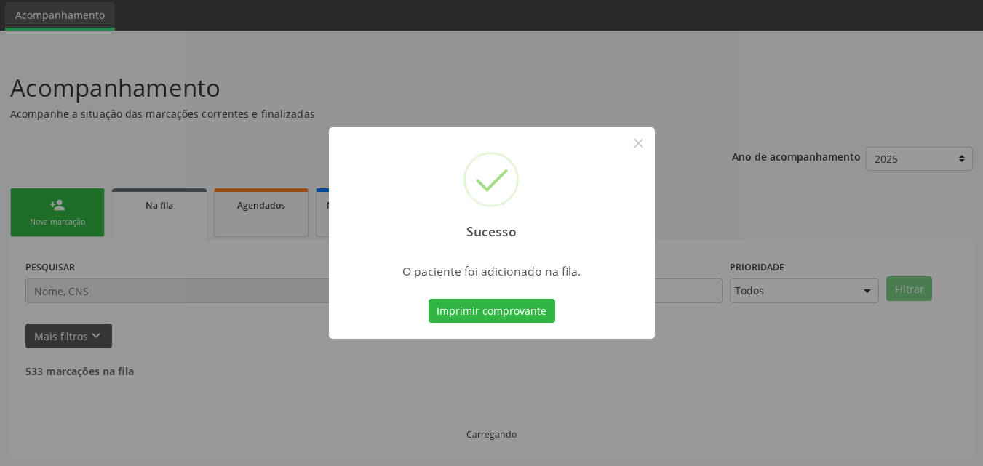
scroll to position [34, 0]
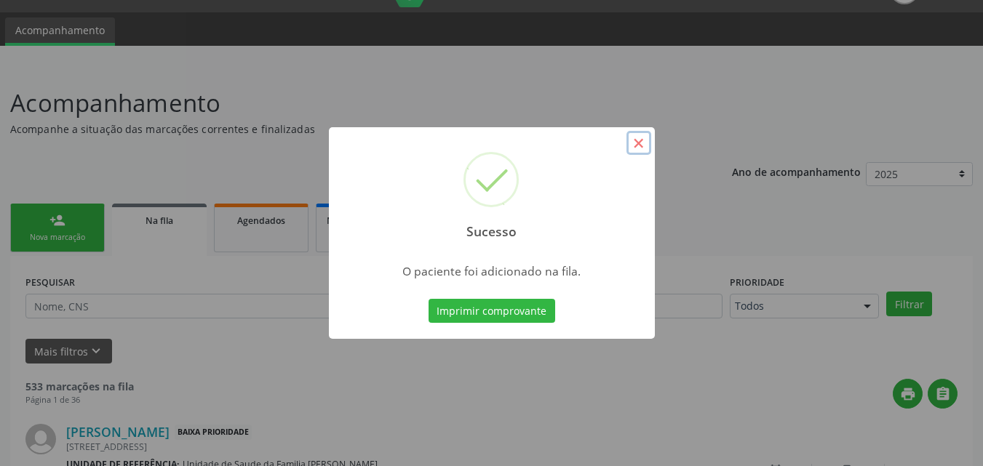
click at [627, 145] on button "×" at bounding box center [638, 143] width 25 height 25
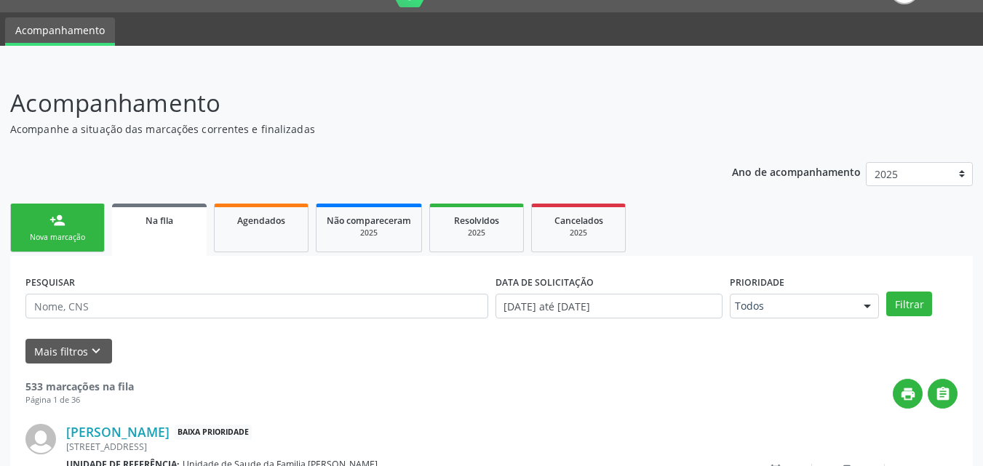
click at [17, 240] on link "person_add Nova marcação" at bounding box center [57, 228] width 95 height 49
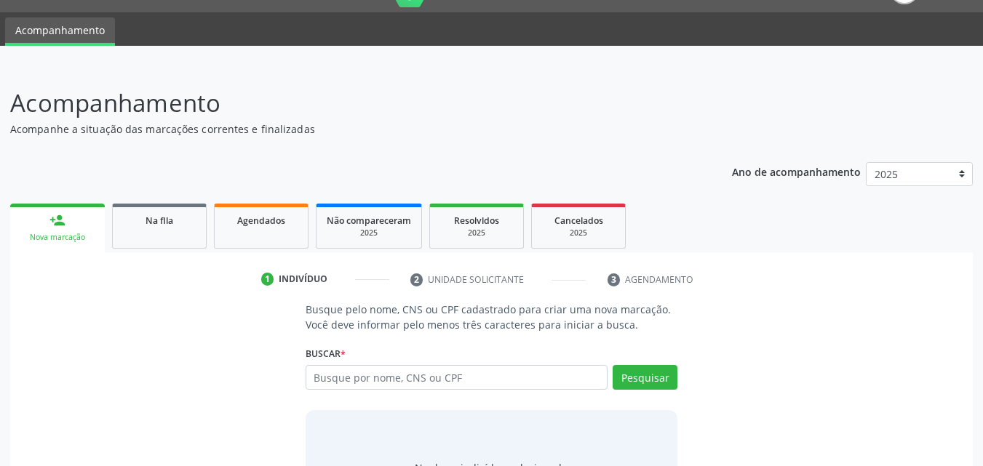
click at [334, 389] on div "Busque por nome, CNS ou CPF Nenhum resultado encontrado para: " " Digite nome, …" at bounding box center [491, 382] width 372 height 35
click at [334, 389] on input "text" at bounding box center [456, 377] width 303 height 25
type input "11222269422"
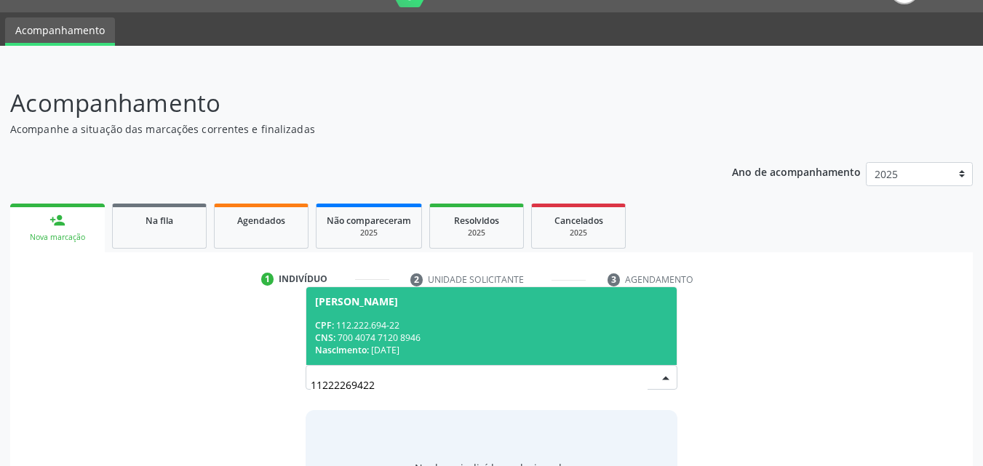
click at [365, 316] on span "Mirela Vitoria Pereira da Silva CPF: 112.222.694-22 CNS: 700 4074 7120 8946 Nas…" at bounding box center [491, 326] width 371 height 78
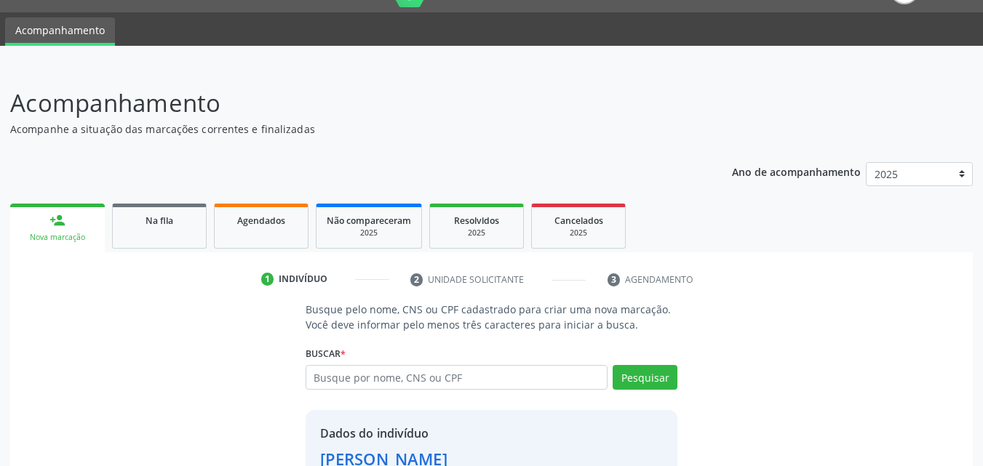
scroll to position [137, 0]
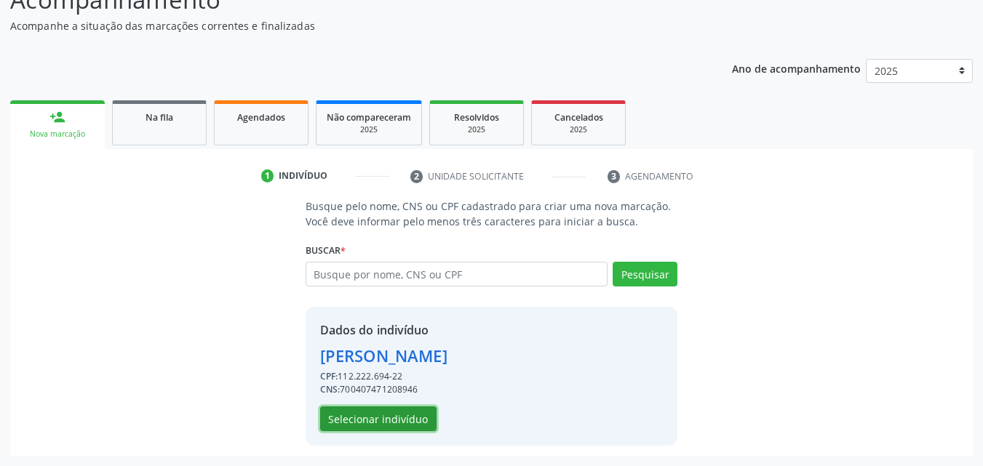
click at [356, 409] on button "Selecionar indivíduo" at bounding box center [378, 419] width 116 height 25
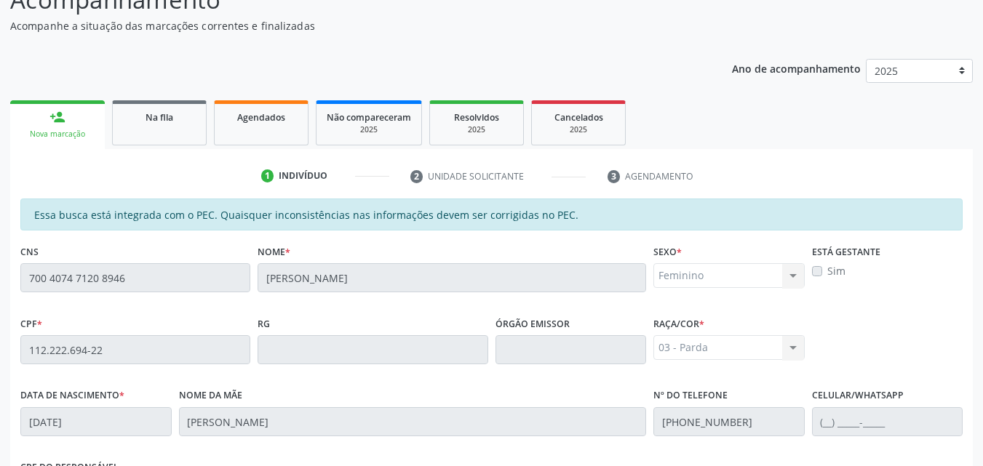
scroll to position [385, 0]
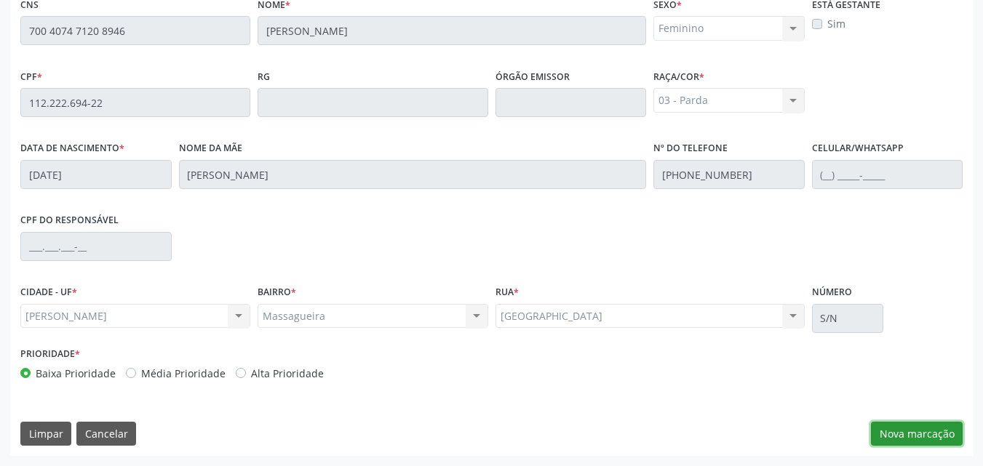
click at [919, 432] on button "Nova marcação" at bounding box center [917, 434] width 92 height 25
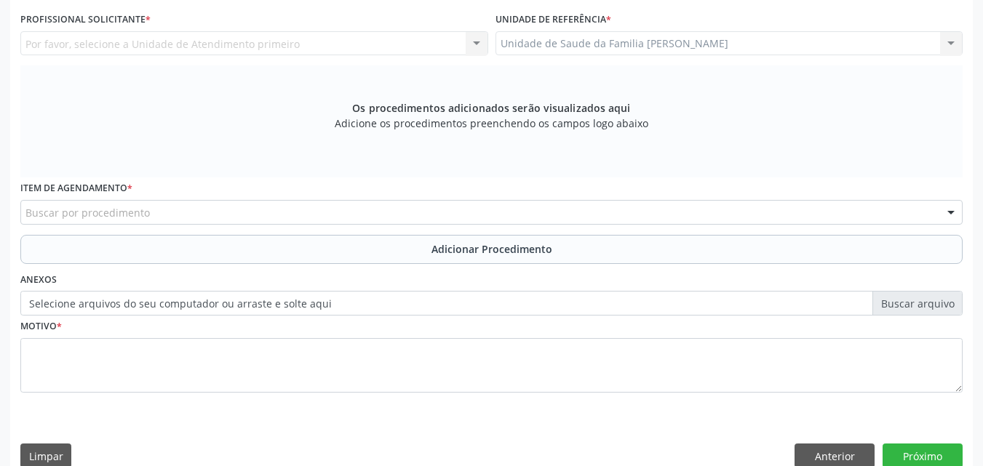
scroll to position [273, 0]
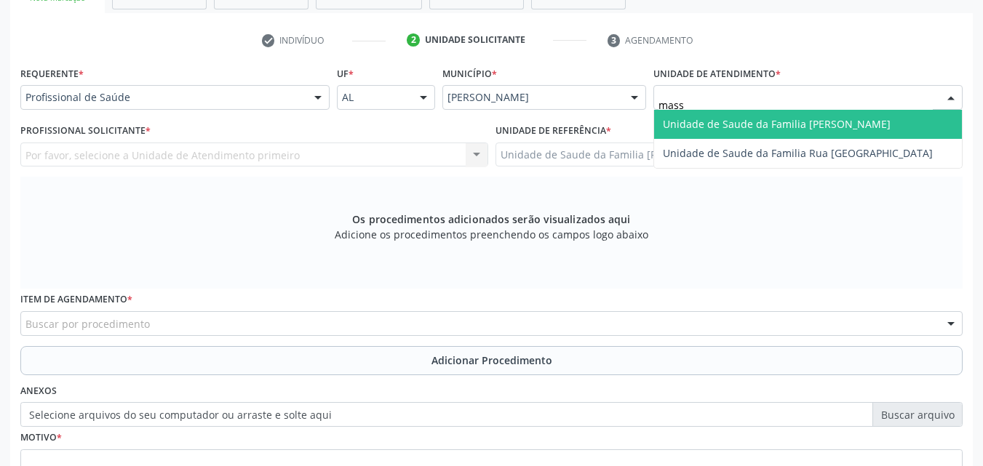
type input "massa"
click at [719, 132] on span "Unidade de Saude da Familia [PERSON_NAME]" at bounding box center [808, 124] width 308 height 29
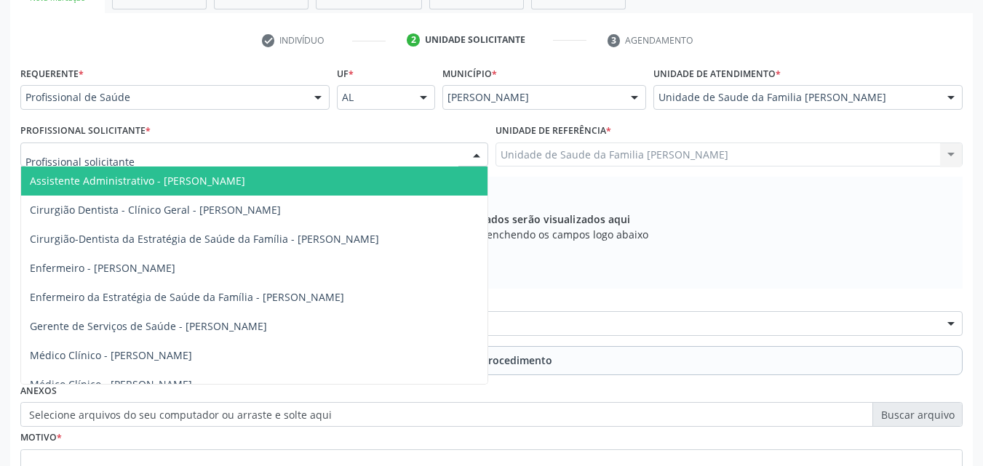
click at [218, 167] on div "Assistente Administrativo - Luana Maria da Silva Santos Cirurgião Dentista - Cl…" at bounding box center [254, 155] width 468 height 25
click at [218, 167] on span "Assistente Administrativo - [PERSON_NAME]" at bounding box center [254, 181] width 466 height 29
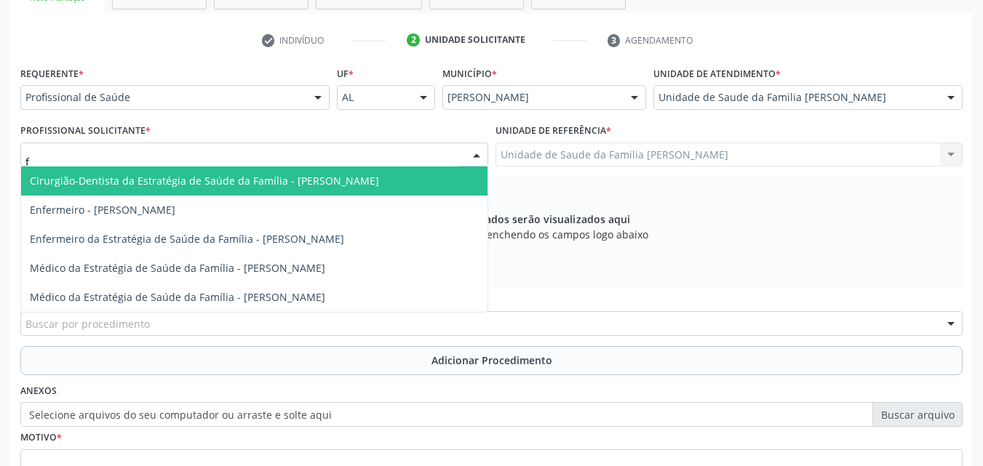
type input "fa"
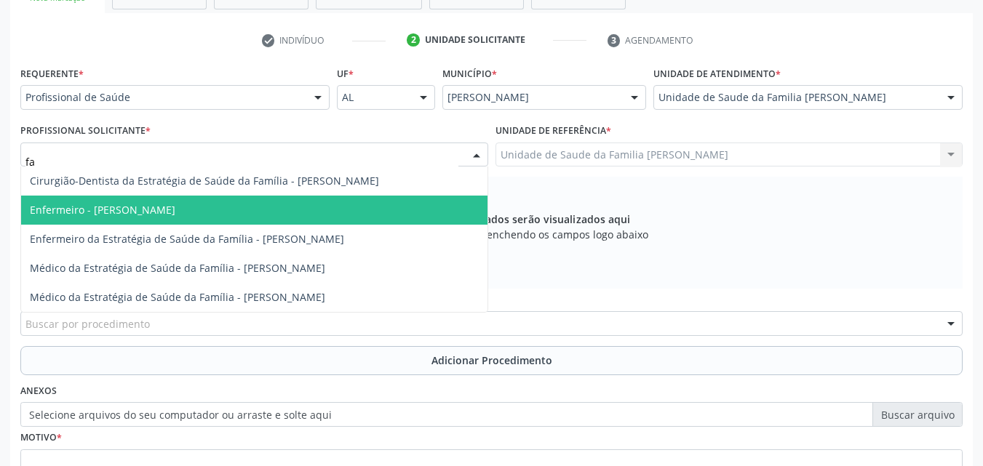
click at [222, 201] on span "Enfermeiro - [PERSON_NAME]" at bounding box center [254, 210] width 466 height 29
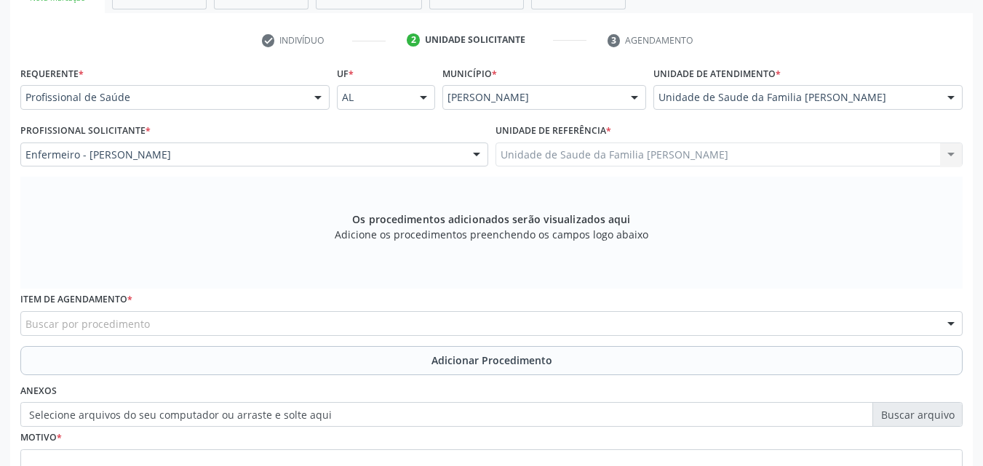
click at [188, 311] on div "Item de agendamento * Buscar por procedimento 0304070076 - .Quimioterapia de Le…" at bounding box center [491, 312] width 942 height 47
click at [187, 316] on div "Buscar por procedimento" at bounding box center [491, 323] width 942 height 25
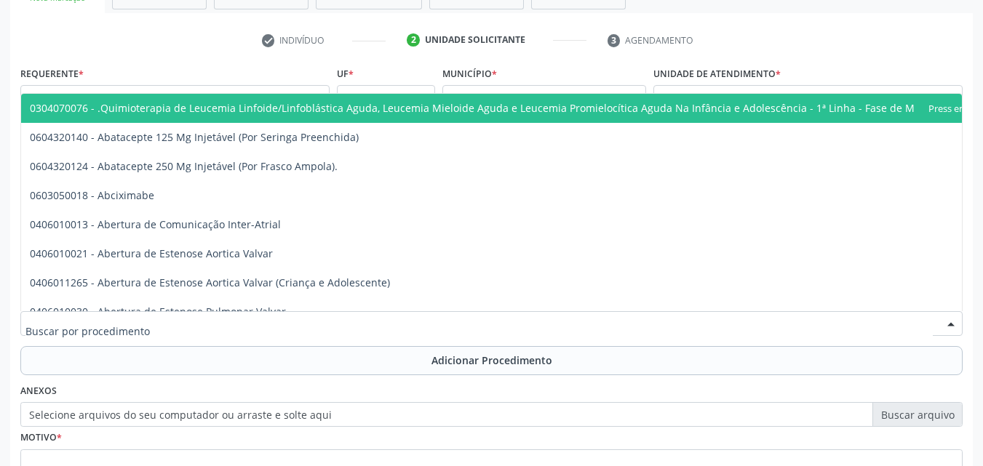
scroll to position [407, 0]
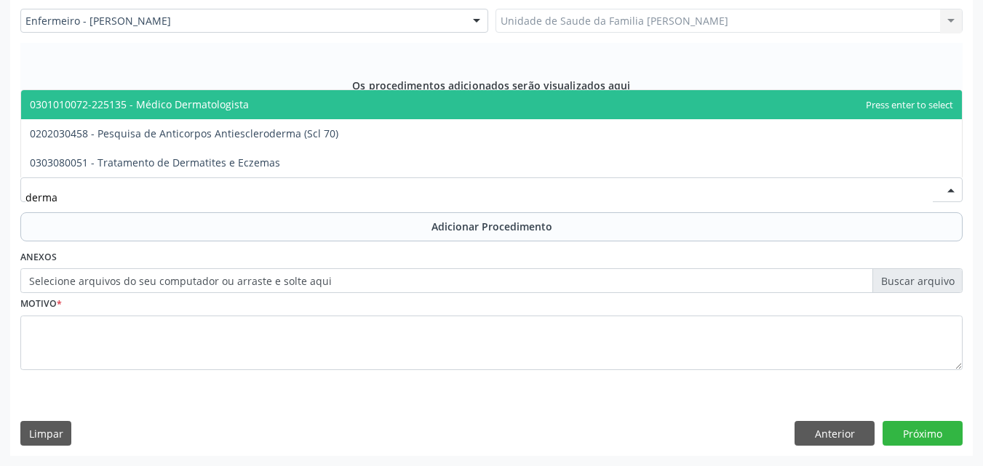
type input "dermat"
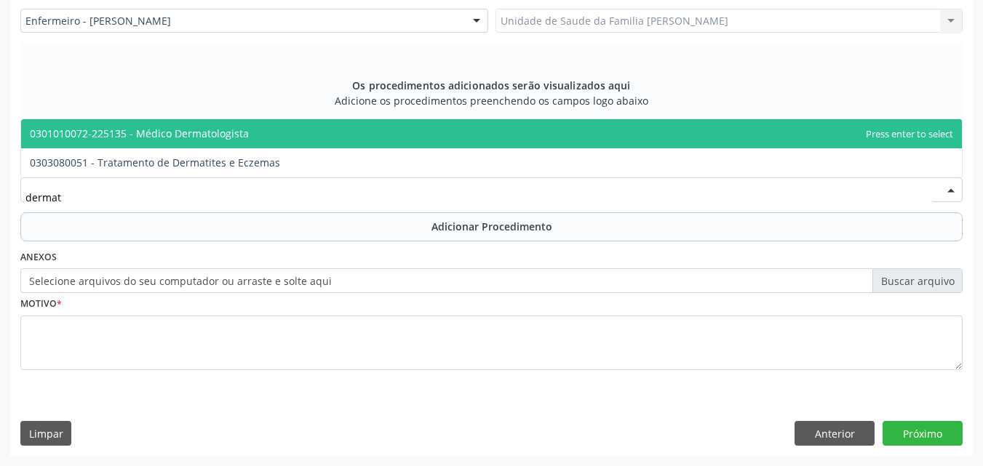
click at [254, 136] on span "0301010072-225135 - Médico Dermatologista" at bounding box center [491, 133] width 940 height 29
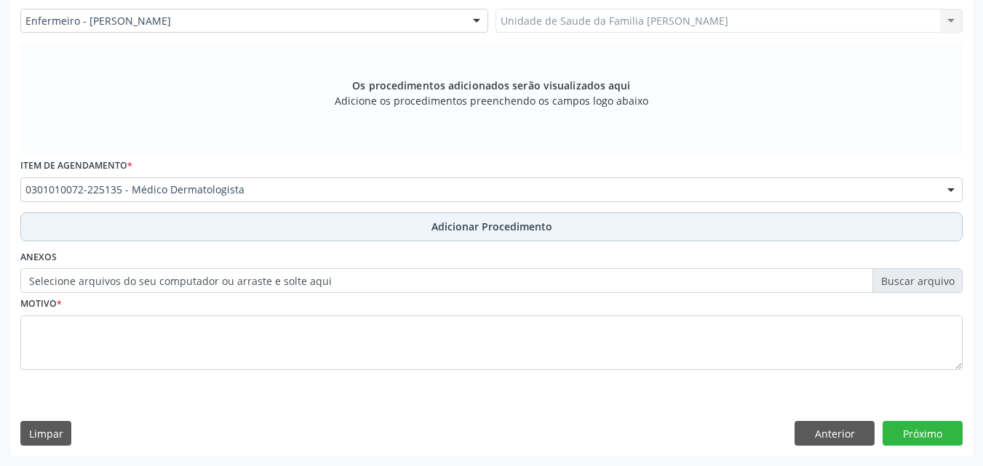
click at [221, 233] on button "Adicionar Procedimento" at bounding box center [491, 226] width 942 height 29
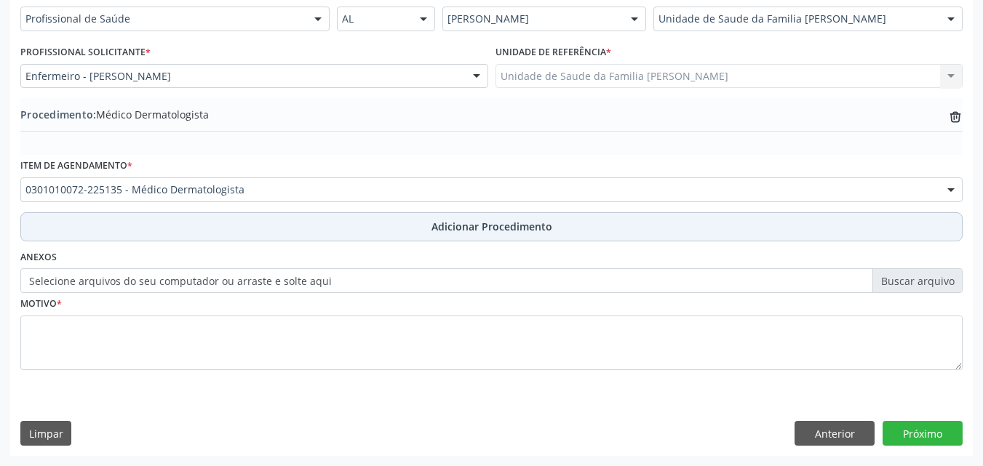
scroll to position [352, 0]
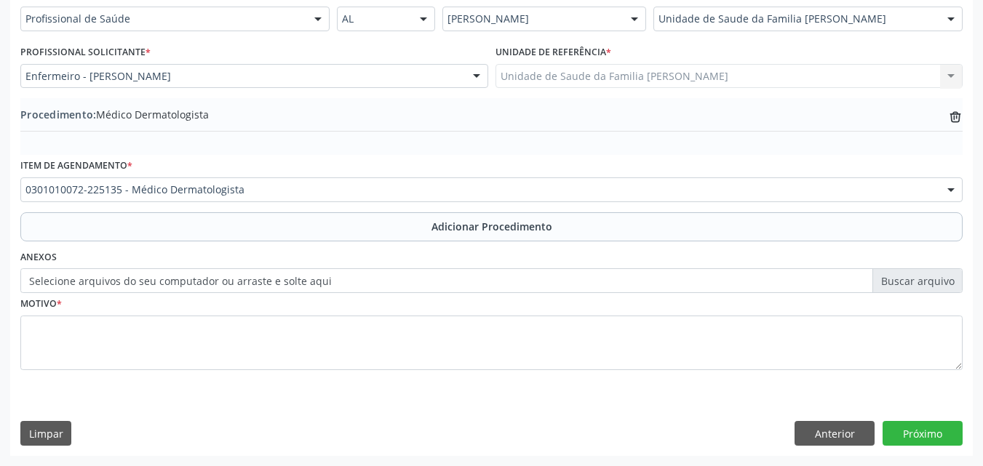
drag, startPoint x: 281, startPoint y: 271, endPoint x: 284, endPoint y: 282, distance: 11.8
click at [284, 282] on label "Selecione arquivos do seu computador ou arraste e solte aqui" at bounding box center [491, 280] width 942 height 25
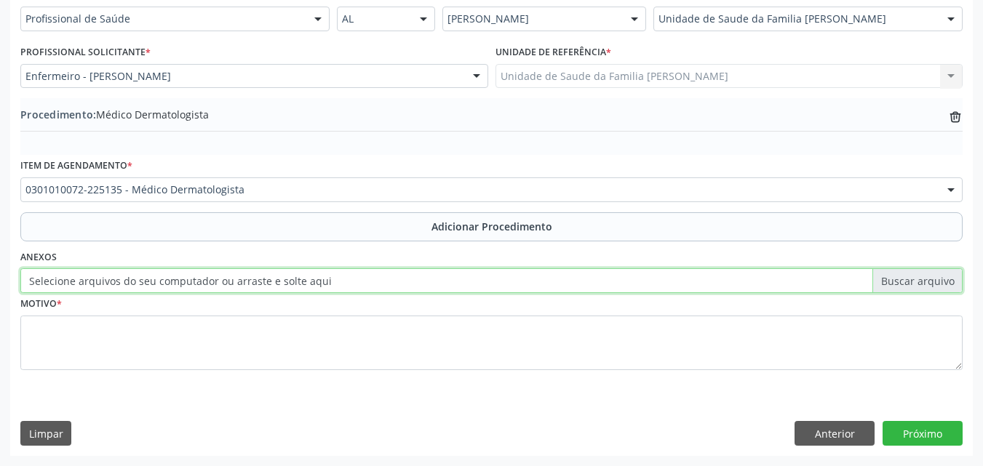
click at [284, 282] on input "Selecione arquivos do seu computador ou arraste e solte aqui" at bounding box center [491, 280] width 942 height 25
type input "C:\fakepath\WhatsApp Image 2025-09-29 at 13.37.54.jpeg"
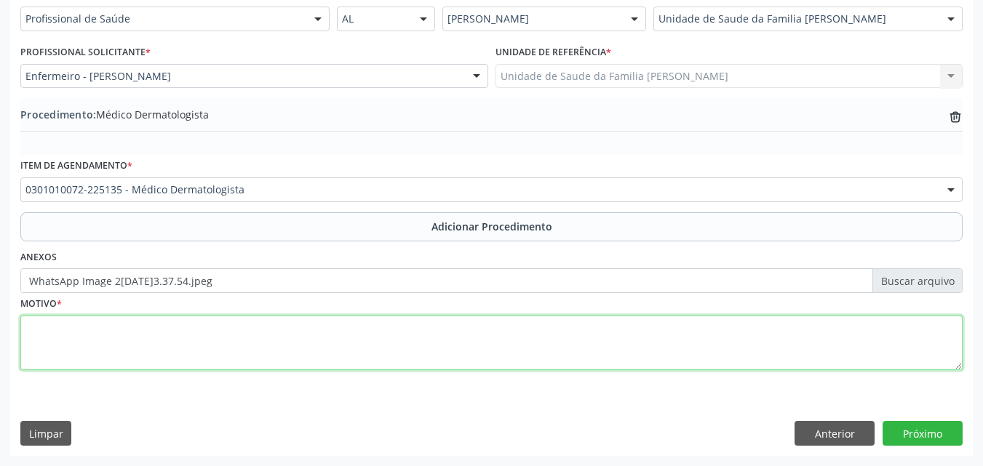
click at [460, 362] on textarea at bounding box center [491, 343] width 942 height 55
type textarea "Acne"
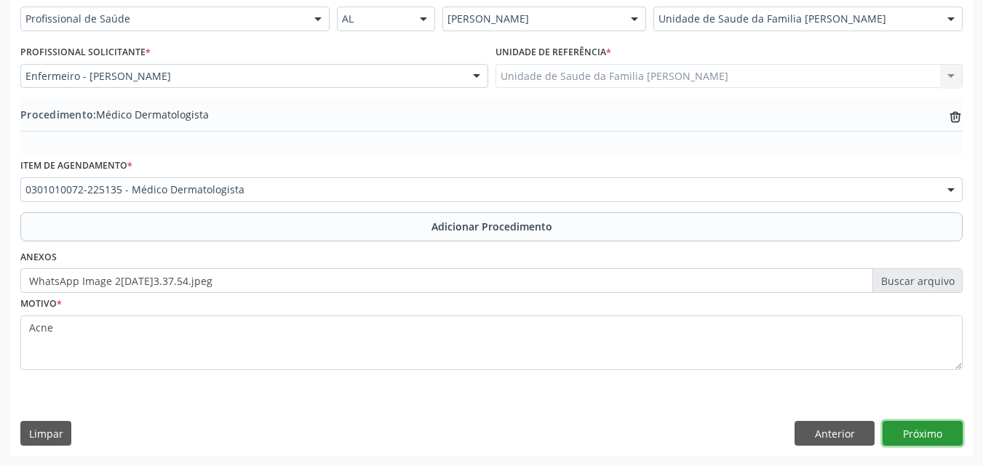
click at [938, 428] on button "Próximo" at bounding box center [922, 433] width 80 height 25
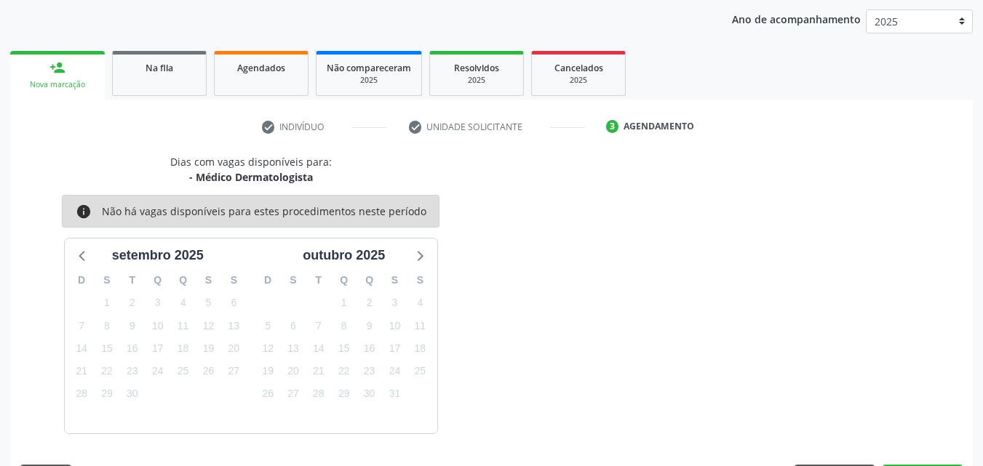
scroll to position [230, 0]
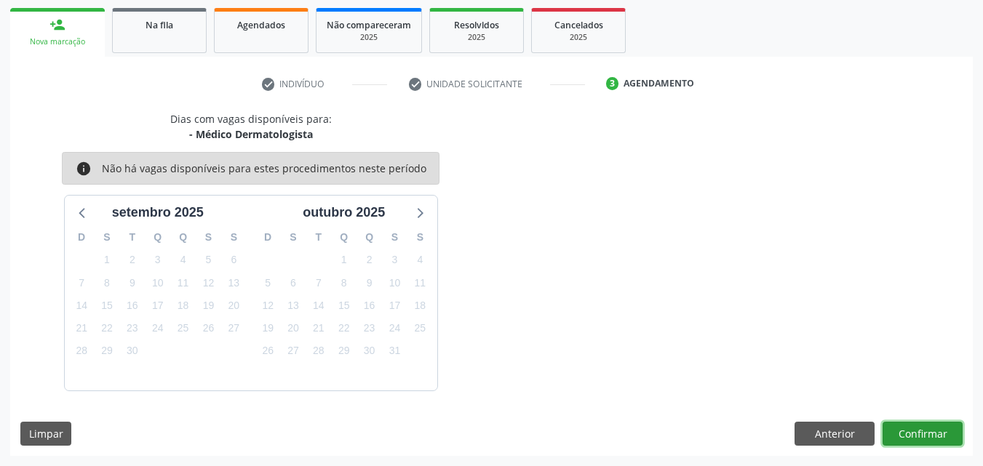
click at [929, 428] on button "Confirmar" at bounding box center [922, 434] width 80 height 25
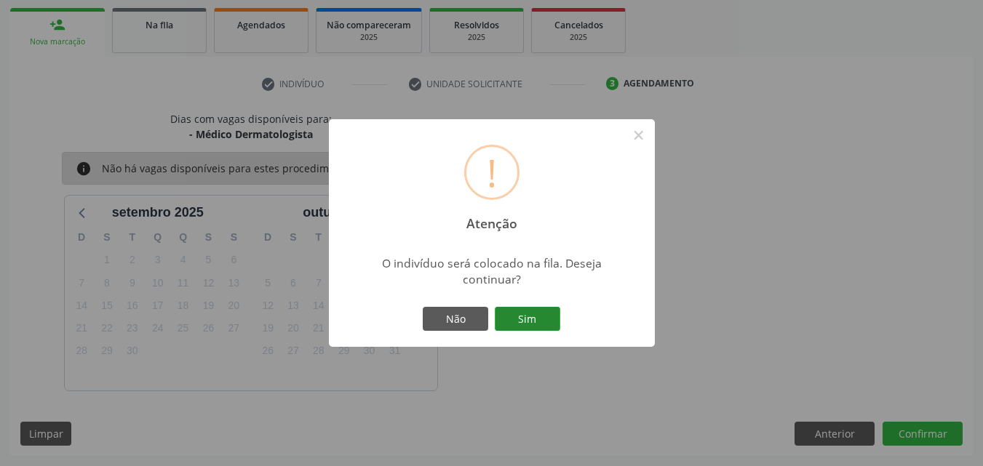
click at [530, 321] on button "Sim" at bounding box center [527, 319] width 65 height 25
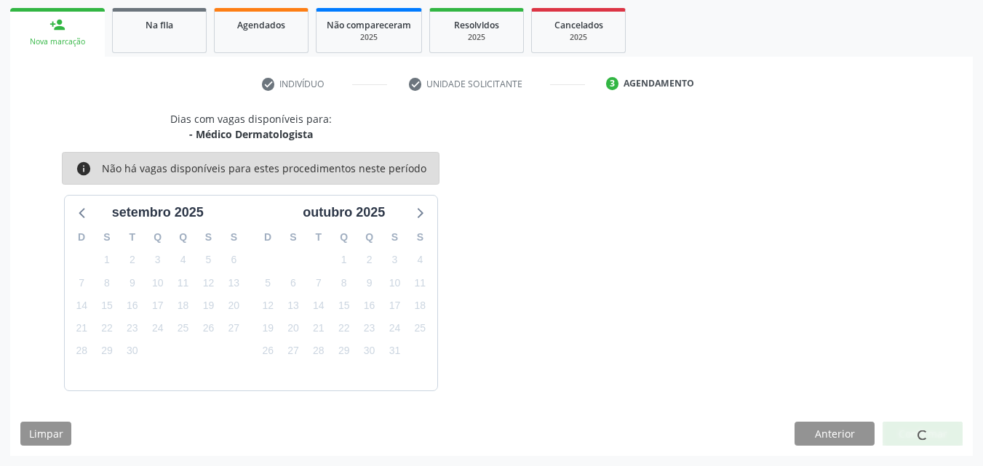
scroll to position [34, 0]
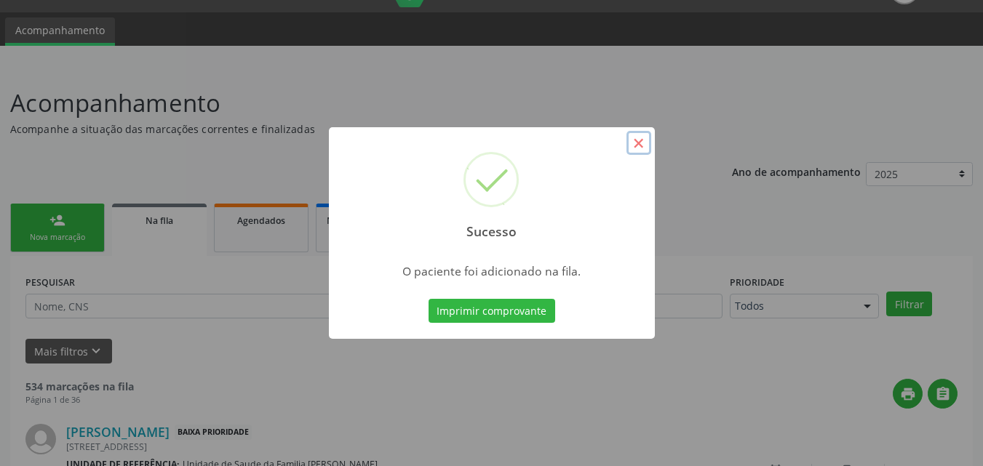
click at [644, 143] on button "×" at bounding box center [638, 143] width 25 height 25
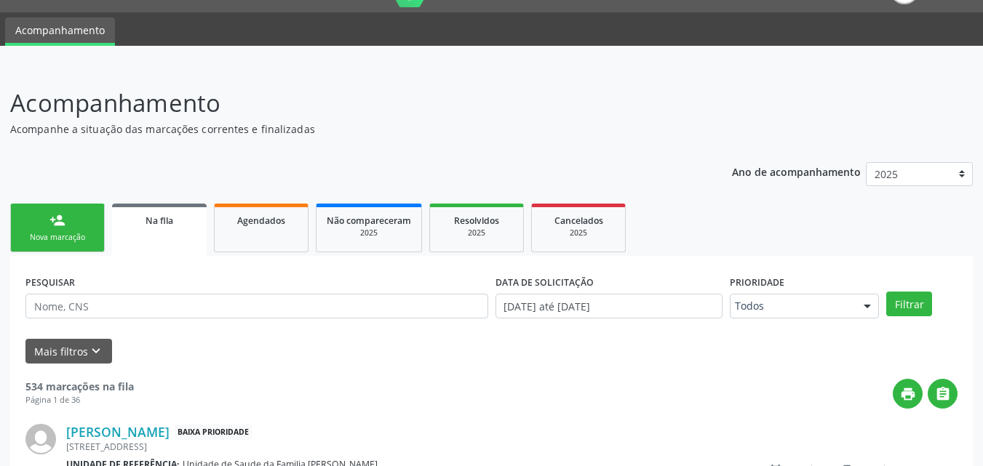
click at [74, 228] on link "person_add Nova marcação" at bounding box center [57, 228] width 95 height 49
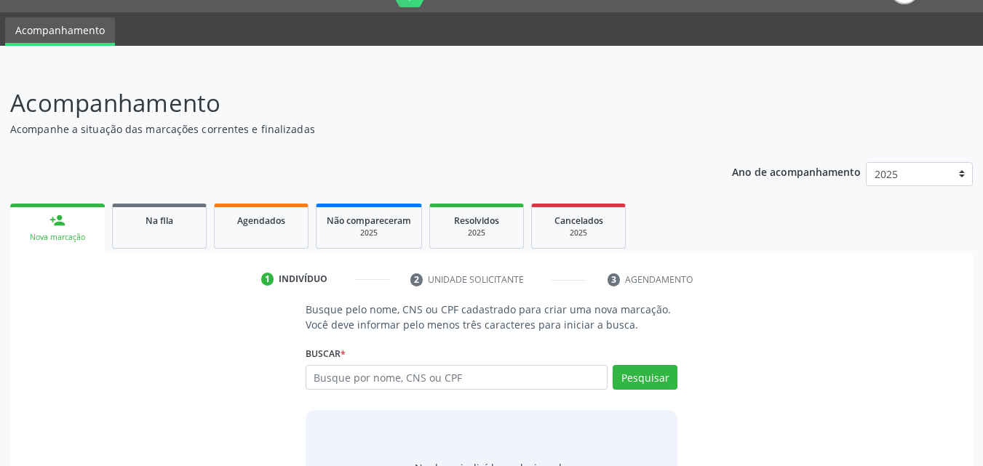
click at [485, 394] on div "Busque por nome, CNS ou CPF Nenhum resultado encontrado para: " " Digite nome, …" at bounding box center [491, 382] width 372 height 35
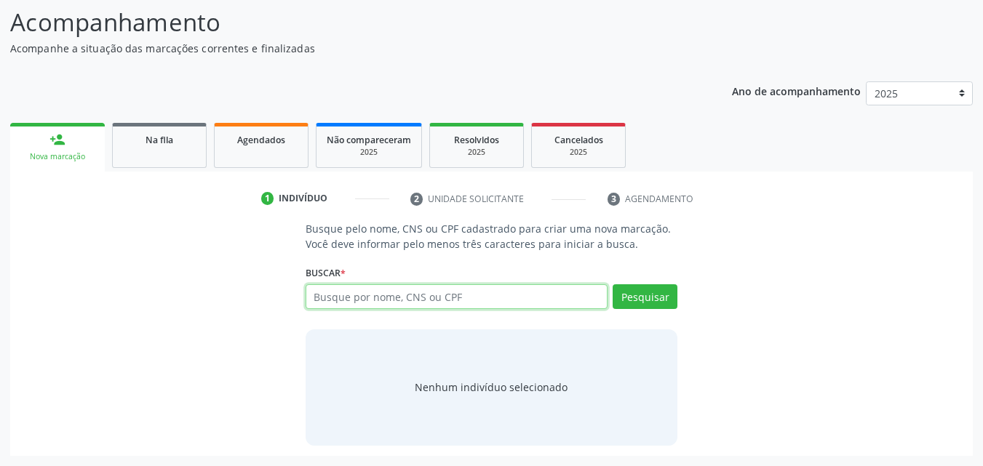
click at [423, 300] on input "text" at bounding box center [456, 296] width 303 height 25
type input "16765153489"
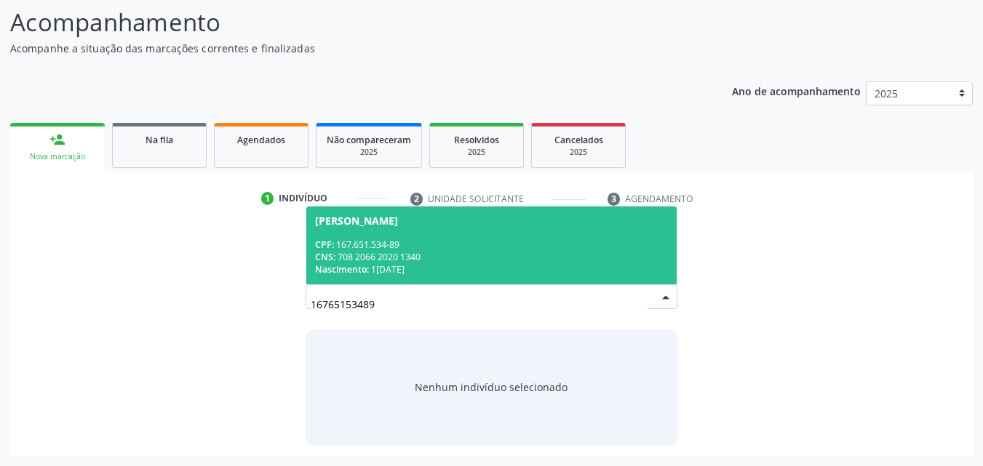
click at [423, 257] on div "CNS: 708 2066 2020 1340" at bounding box center [491, 257] width 353 height 12
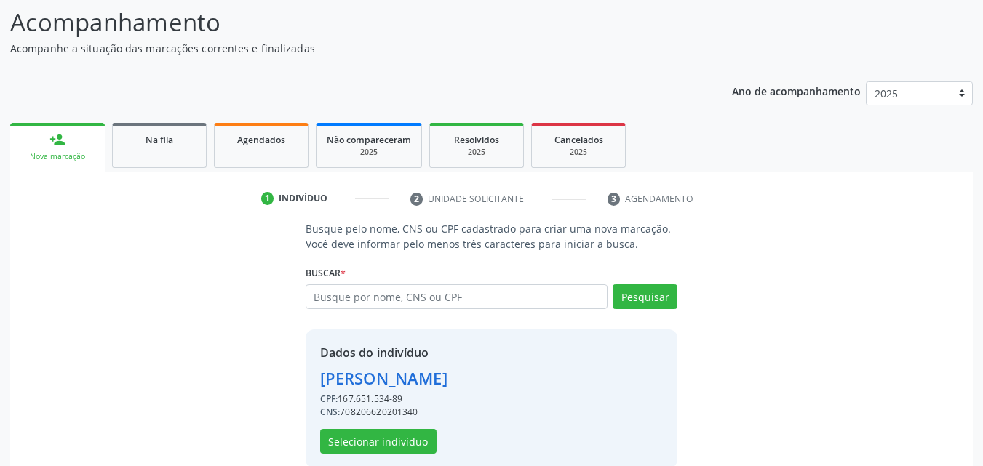
scroll to position [137, 0]
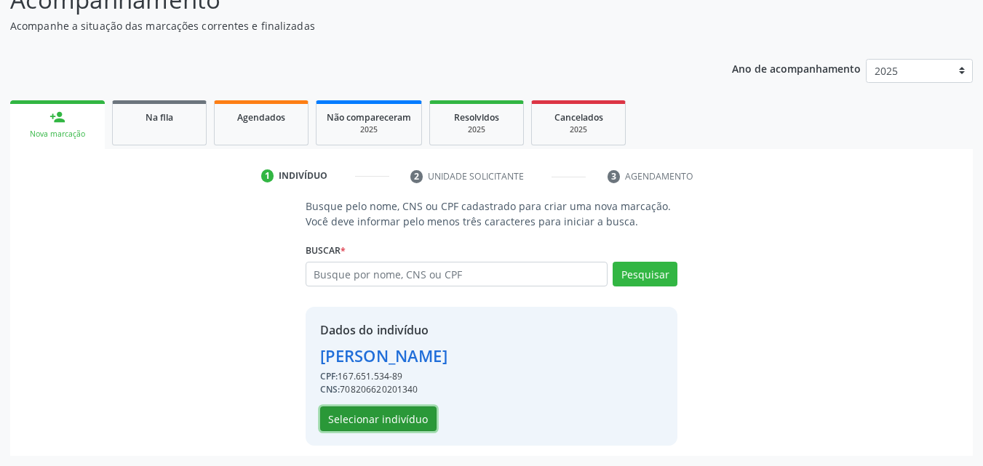
click at [325, 416] on button "Selecionar indivíduo" at bounding box center [378, 419] width 116 height 25
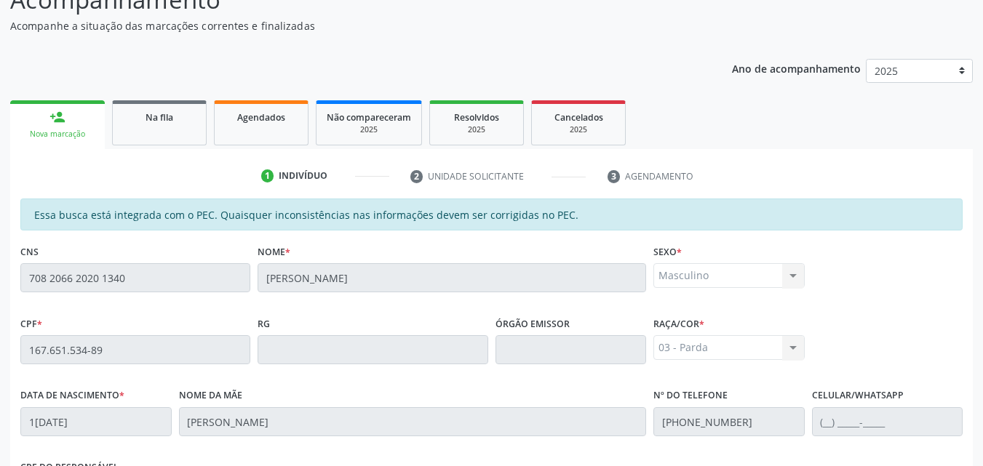
scroll to position [385, 0]
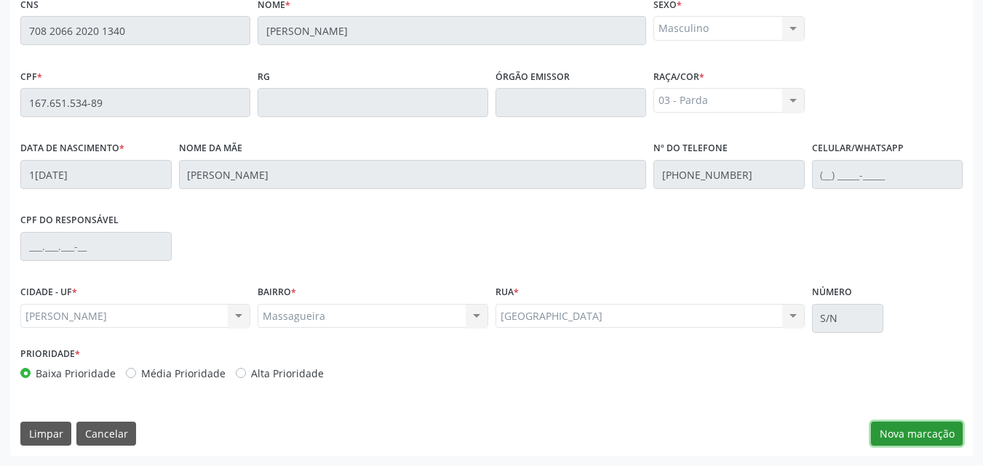
click at [895, 423] on button "Nova marcação" at bounding box center [917, 434] width 92 height 25
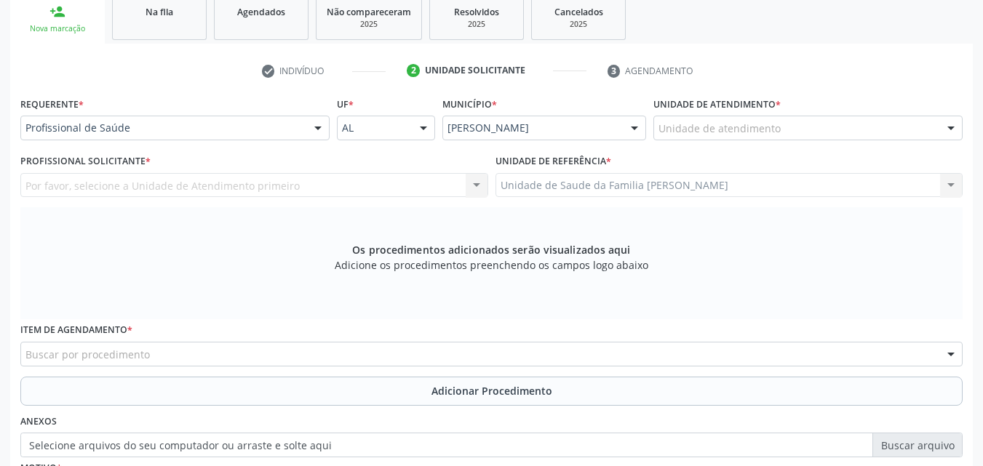
scroll to position [242, 0]
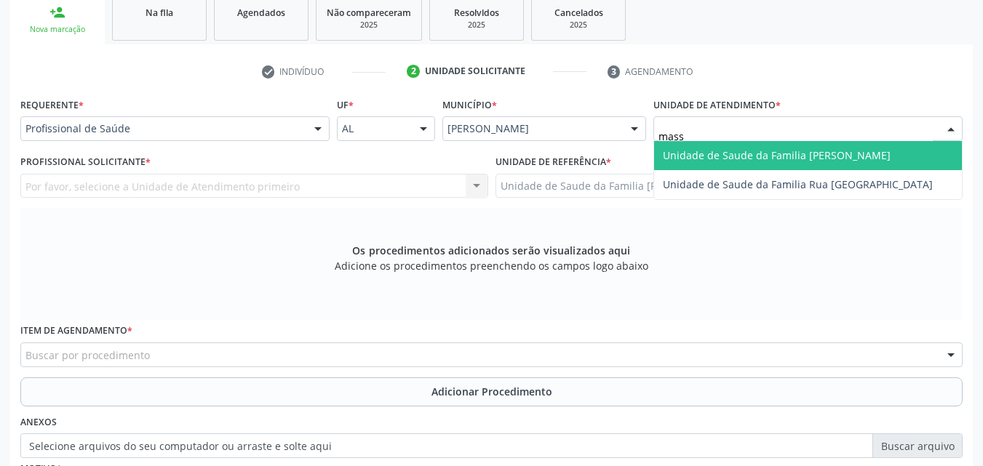
type input "massa"
click at [718, 162] on span "Unidade de Saude da Familia [PERSON_NAME]" at bounding box center [808, 155] width 308 height 29
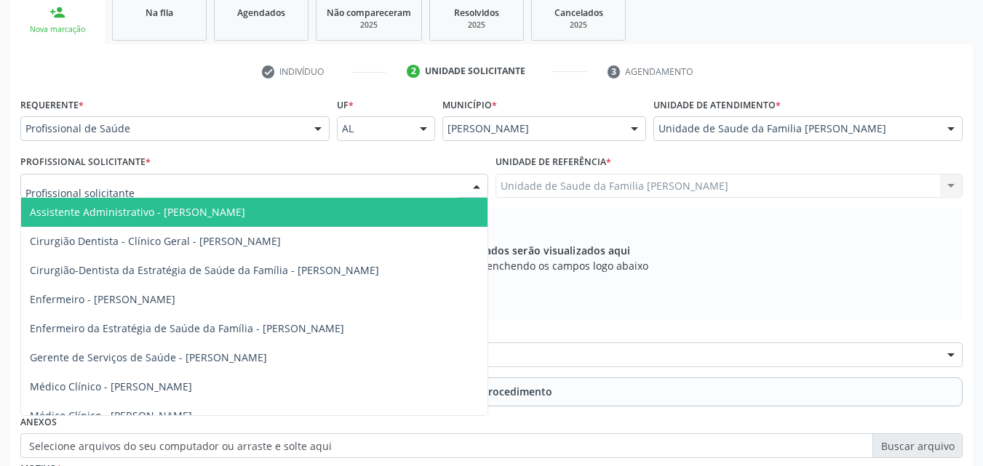
click at [301, 191] on div at bounding box center [254, 186] width 468 height 25
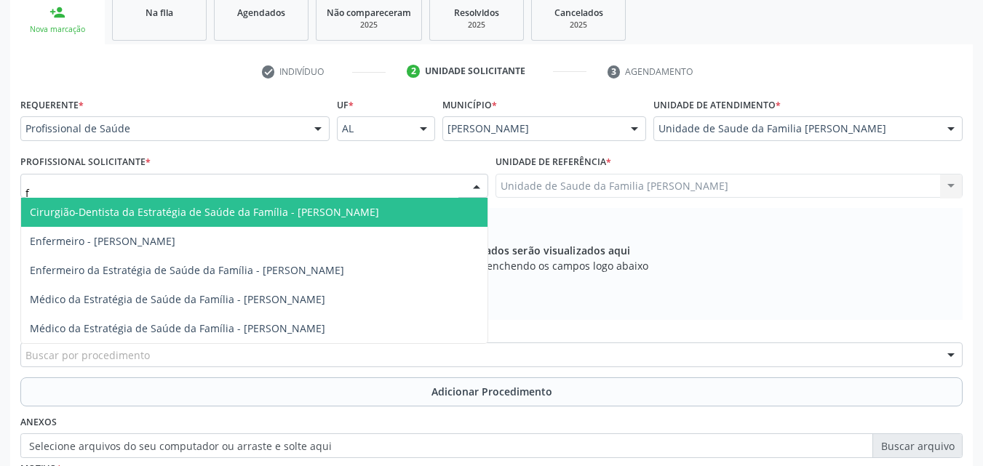
type input "fa"
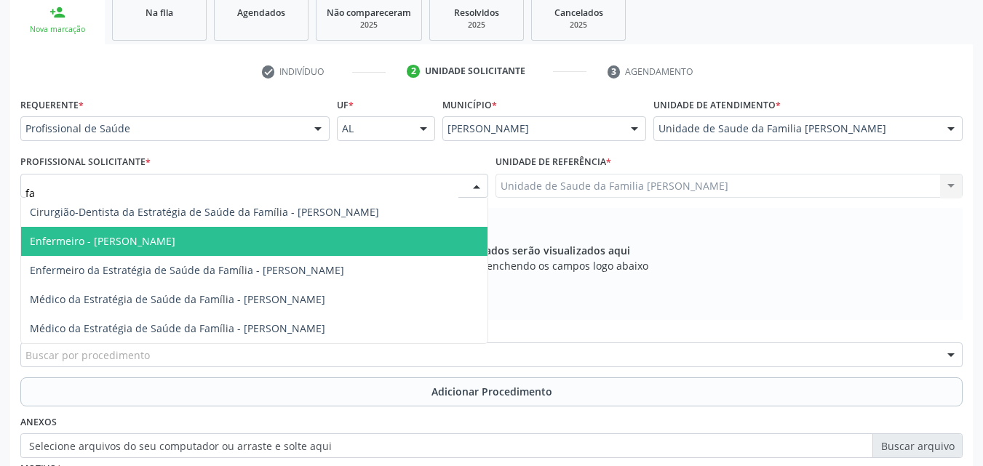
click at [175, 236] on span "Enfermeiro - [PERSON_NAME]" at bounding box center [102, 241] width 145 height 14
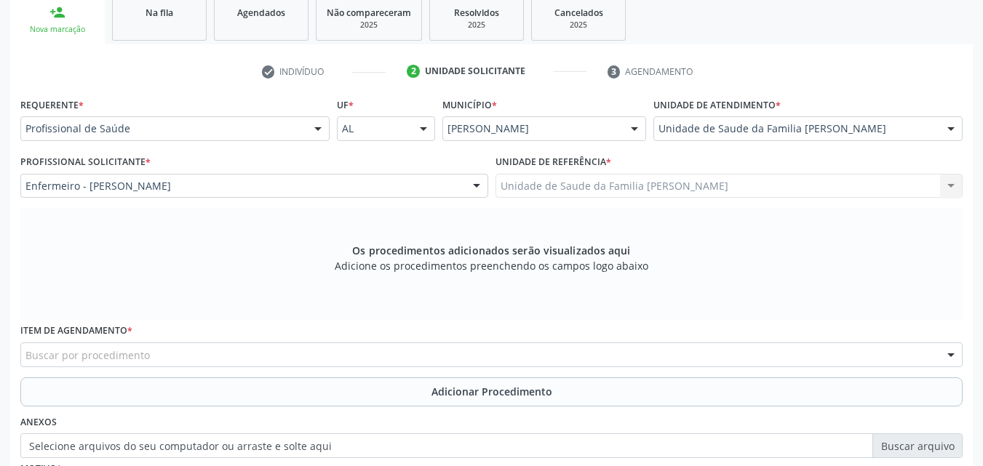
scroll to position [407, 0]
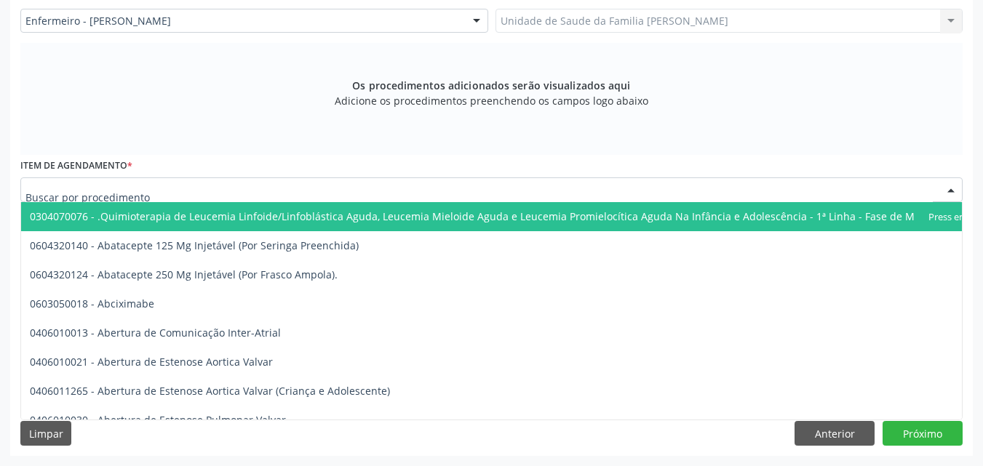
click at [305, 196] on div at bounding box center [491, 189] width 942 height 25
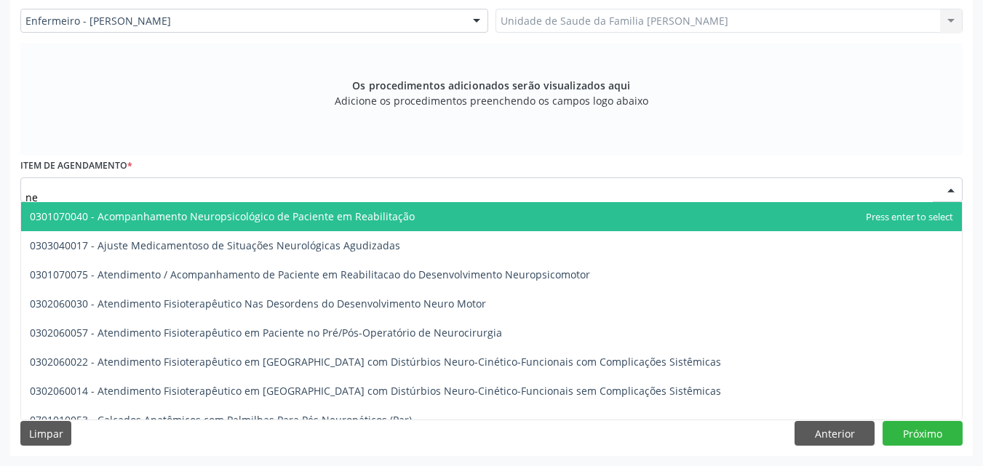
type input "n"
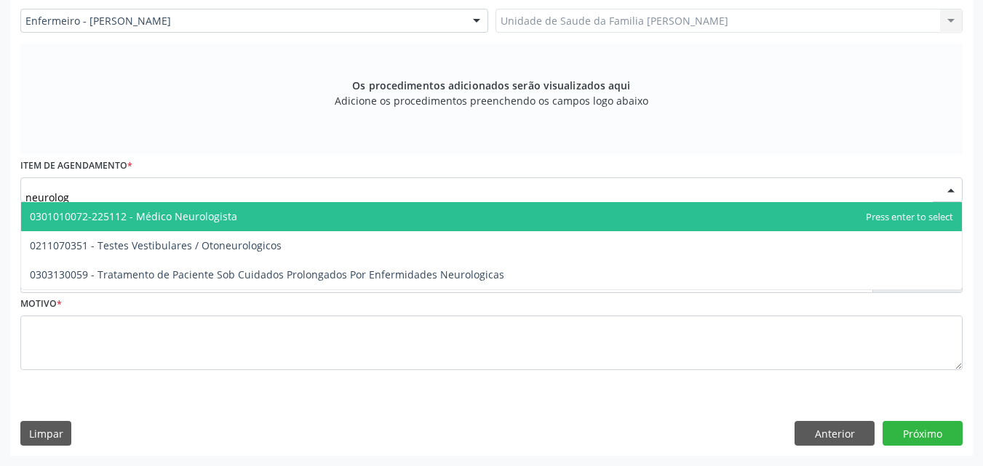
type input "neurologi"
click at [277, 207] on span "0301010072-225112 - Médico Neurologista" at bounding box center [491, 216] width 940 height 29
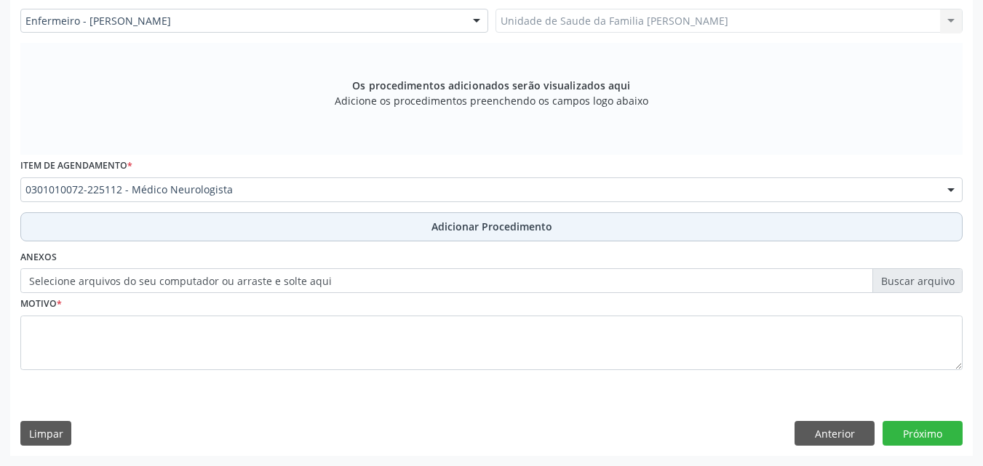
click at [248, 230] on button "Adicionar Procedimento" at bounding box center [491, 226] width 942 height 29
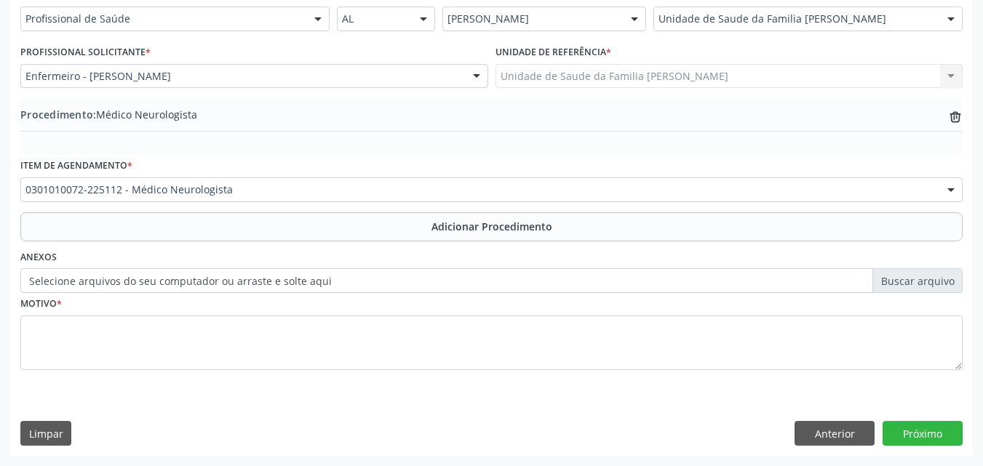
click at [204, 282] on label "Selecione arquivos do seu computador ou arraste e solte aqui" at bounding box center [491, 280] width 942 height 25
click at [204, 282] on input "Selecione arquivos do seu computador ou arraste e solte aqui" at bounding box center [491, 280] width 942 height 25
click at [177, 273] on label "Selecione arquivos do seu computador ou arraste e solte aqui" at bounding box center [491, 280] width 942 height 25
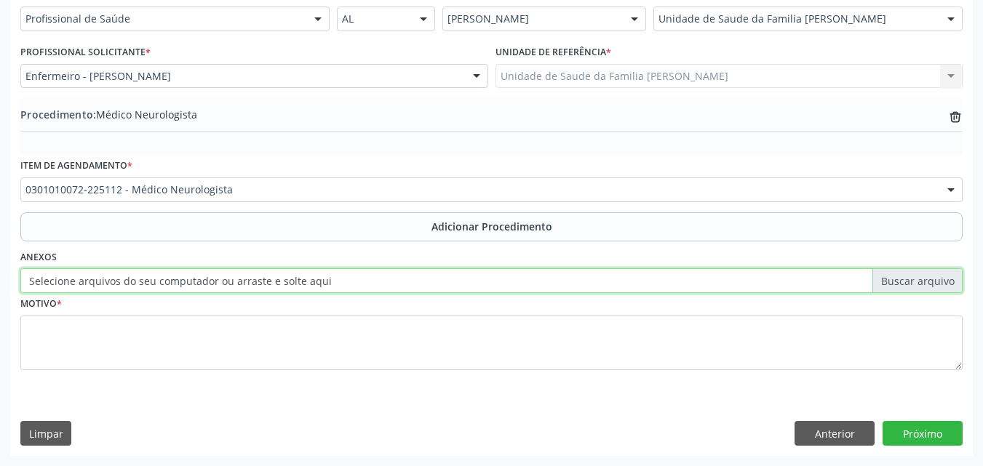
click at [177, 273] on input "Selecione arquivos do seu computador ou arraste e solte aqui" at bounding box center [491, 280] width 942 height 25
type input "C:\fakepath\WhatsApp Image 2025-09-29 at 13.41.34.jpeg"
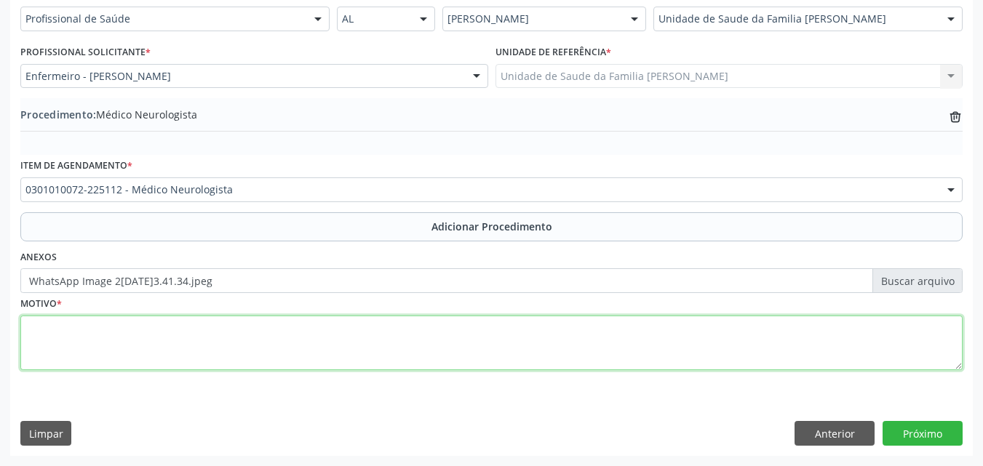
click at [270, 361] on textarea at bounding box center [491, 343] width 942 height 55
type textarea "Faz uso de ritalina. tem laudo TDAH."
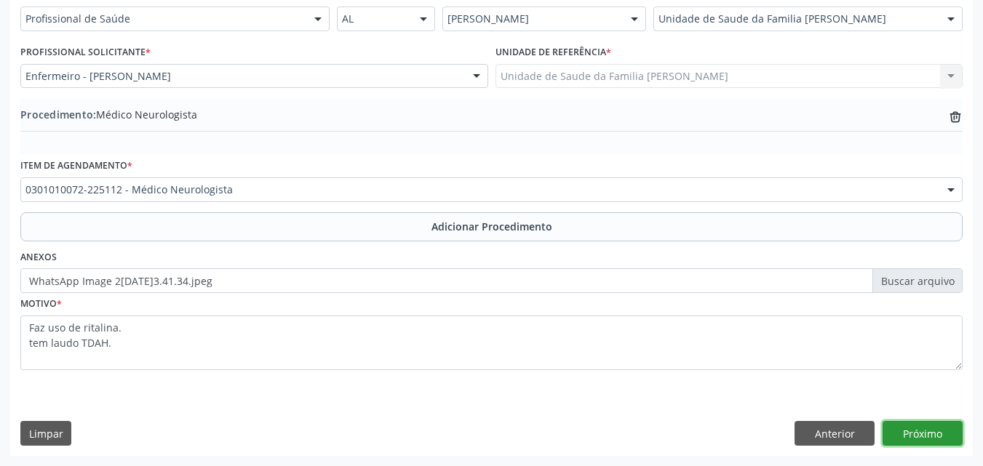
click at [943, 431] on button "Próximo" at bounding box center [922, 433] width 80 height 25
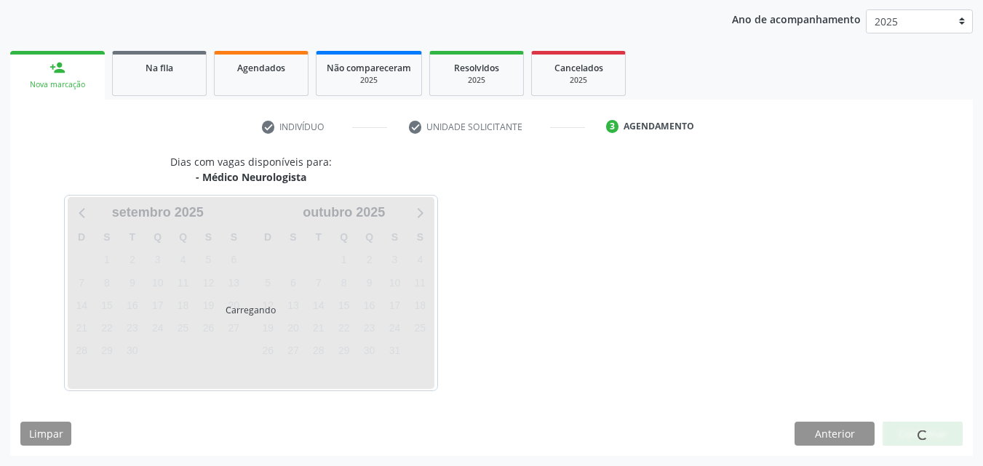
scroll to position [230, 0]
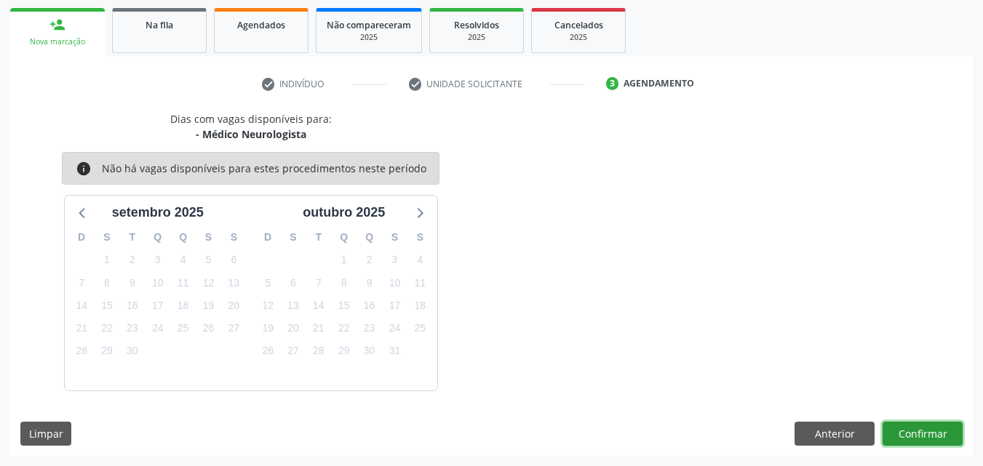
click at [943, 431] on button "Confirmar" at bounding box center [922, 434] width 80 height 25
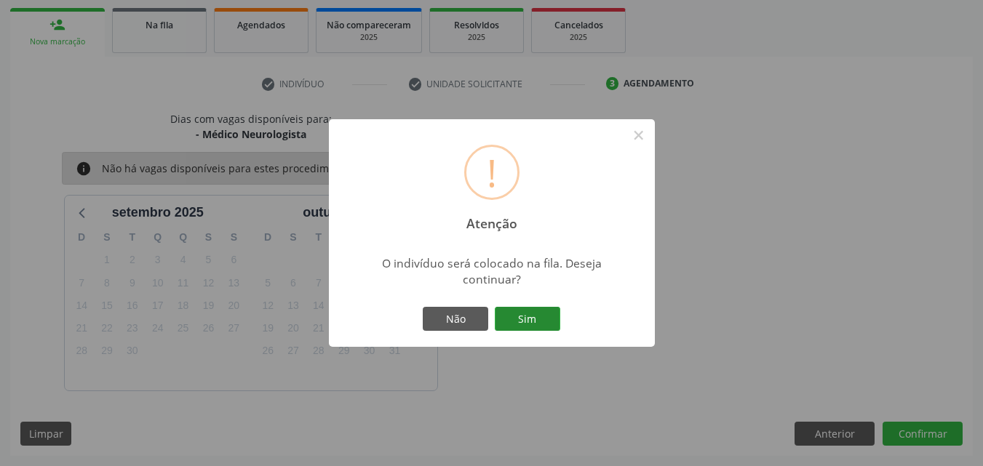
click at [514, 312] on button "Sim" at bounding box center [527, 319] width 65 height 25
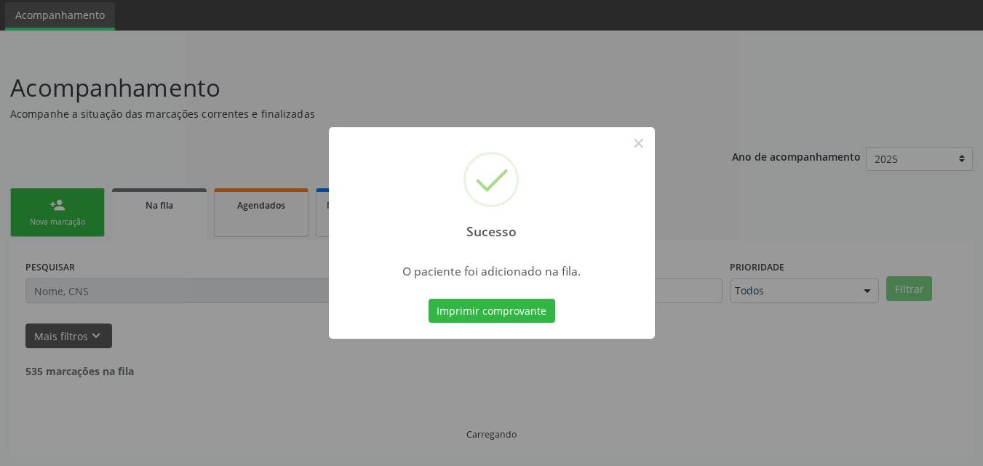
scroll to position [34, 0]
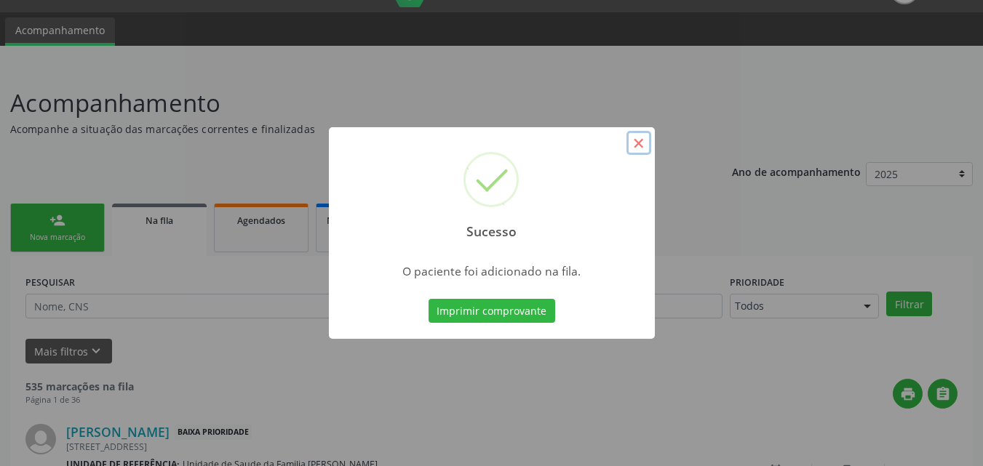
click at [638, 144] on button "×" at bounding box center [638, 143] width 25 height 25
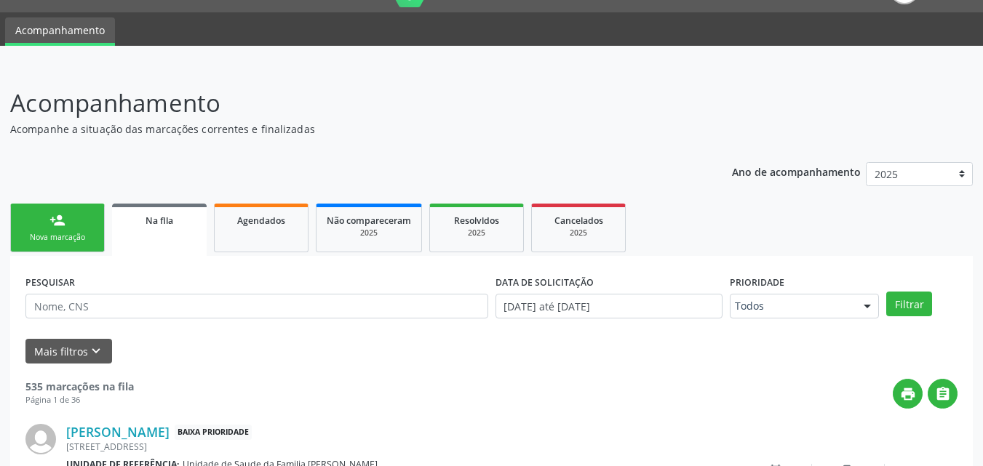
click at [75, 225] on link "person_add Nova marcação" at bounding box center [57, 228] width 95 height 49
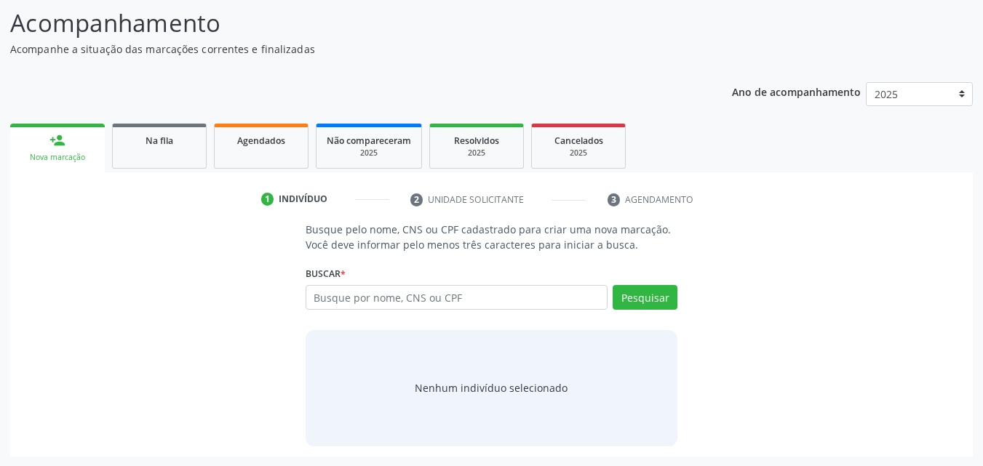
scroll to position [115, 0]
click at [348, 301] on input "text" at bounding box center [456, 296] width 303 height 25
type input "706802713637321"
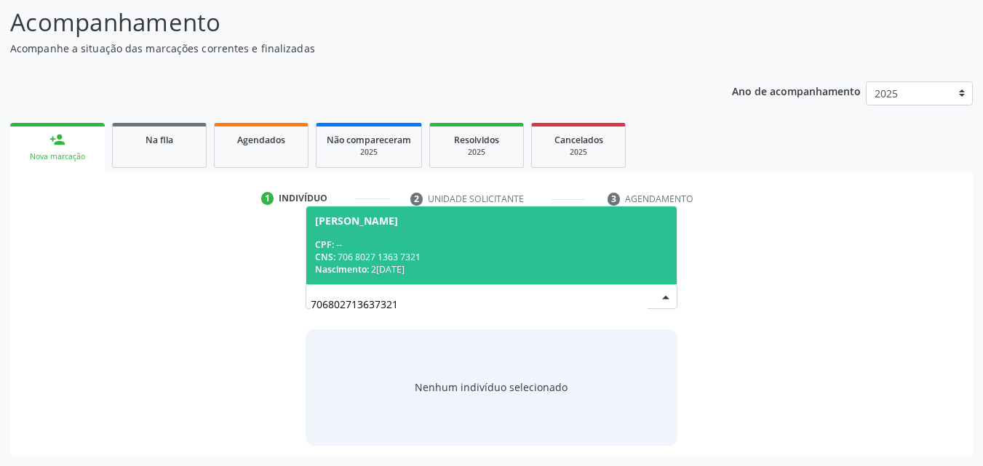
click at [436, 265] on div "Nascimento: 24/05/1947" at bounding box center [491, 269] width 353 height 12
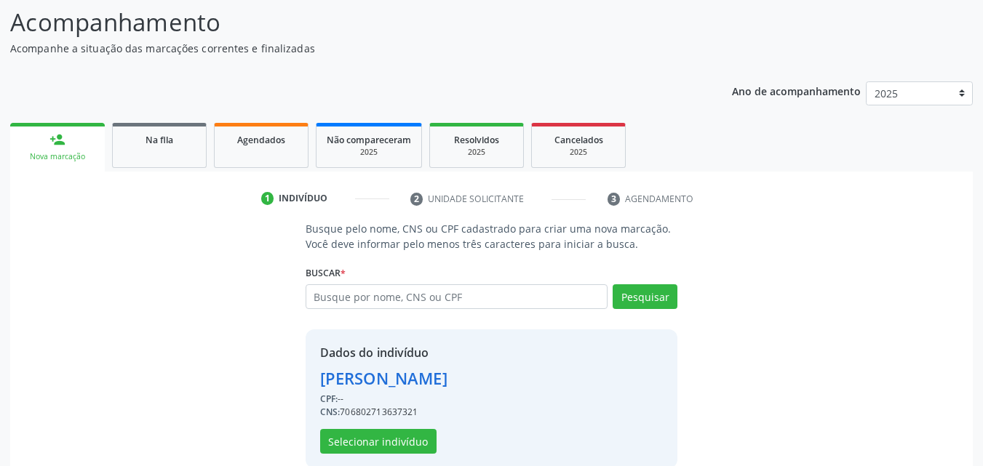
scroll to position [137, 0]
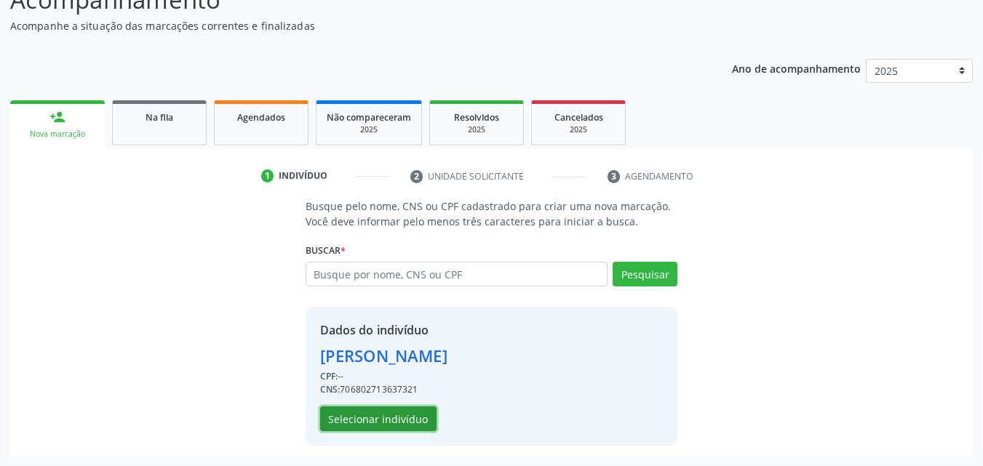
click at [377, 414] on button "Selecionar indivíduo" at bounding box center [378, 419] width 116 height 25
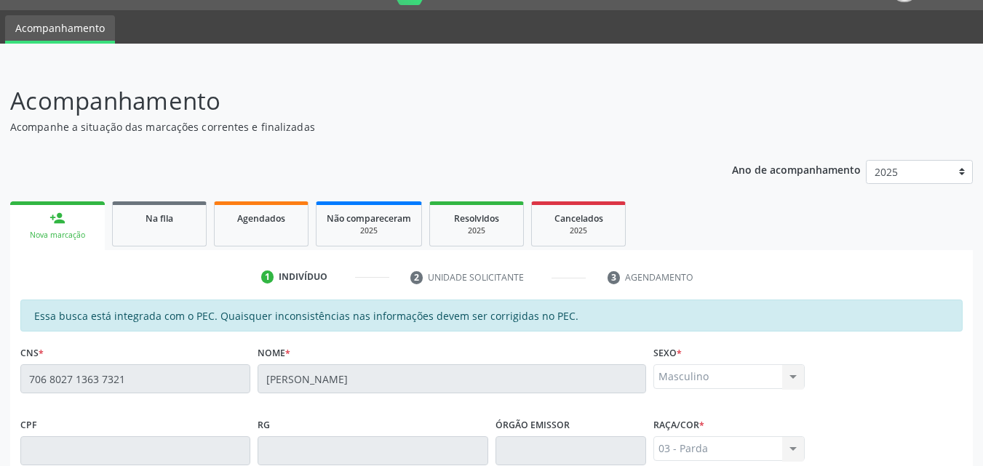
scroll to position [0, 0]
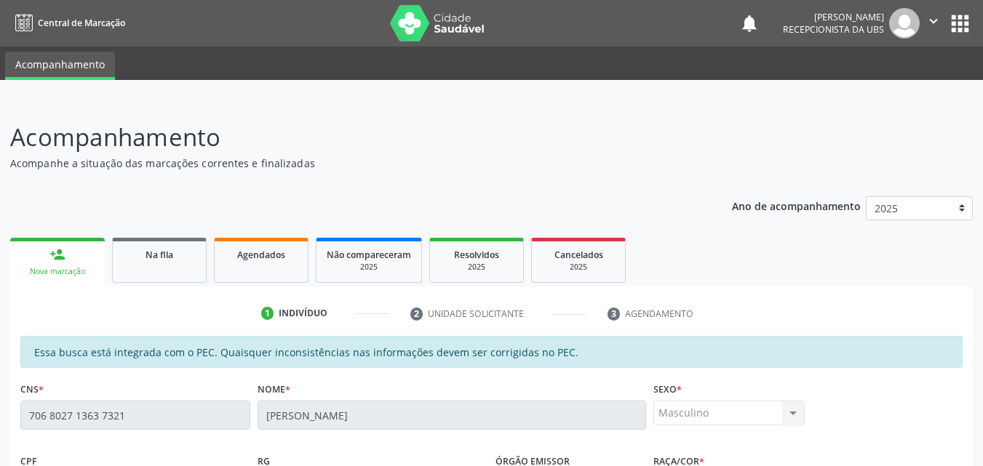
click at [72, 253] on link "person_add Nova marcação" at bounding box center [57, 262] width 95 height 49
click at [135, 269] on link "Na fila" at bounding box center [159, 260] width 95 height 45
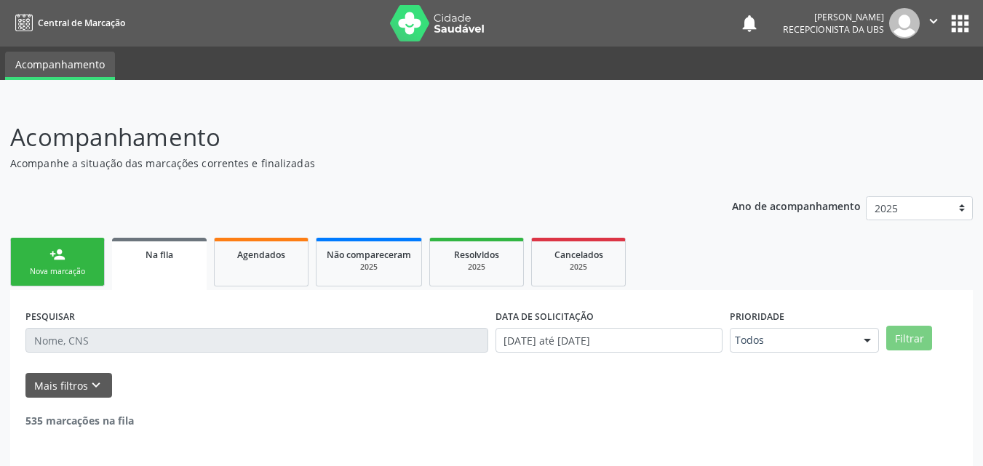
click at [80, 259] on link "person_add Nova marcação" at bounding box center [57, 262] width 95 height 49
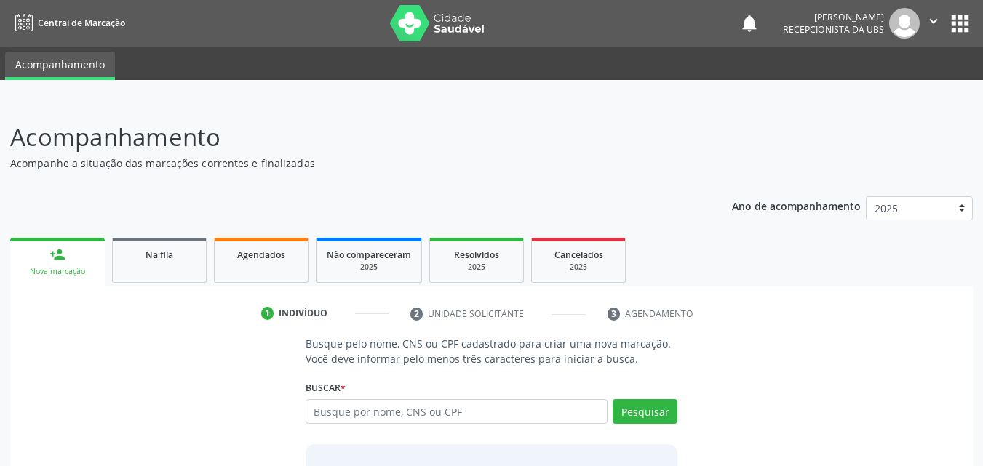
scroll to position [115, 0]
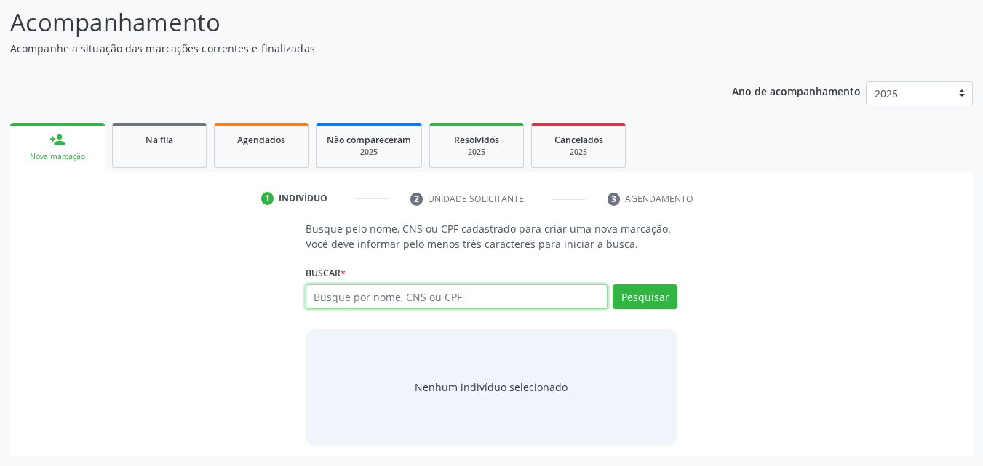
click at [323, 297] on input "text" at bounding box center [456, 296] width 303 height 25
paste input "184.275.357-67"
type input "184.275.357-67"
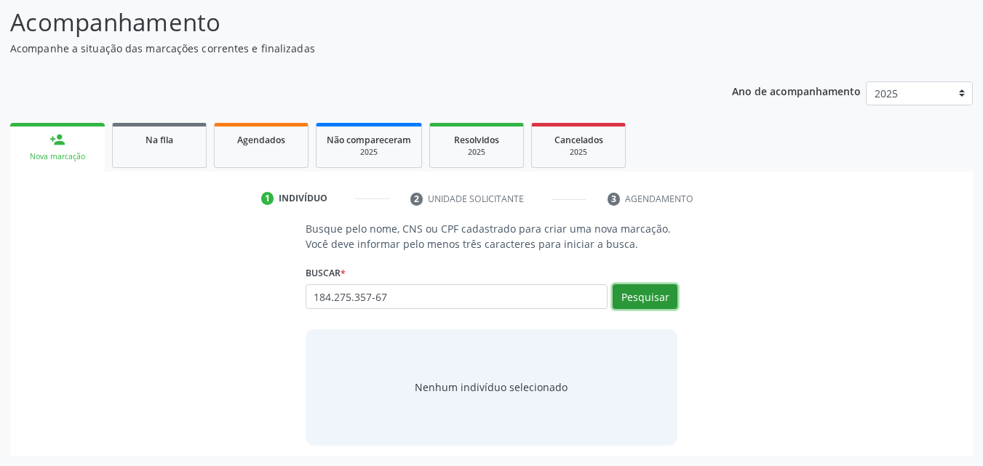
click at [630, 304] on button "Pesquisar" at bounding box center [644, 296] width 65 height 25
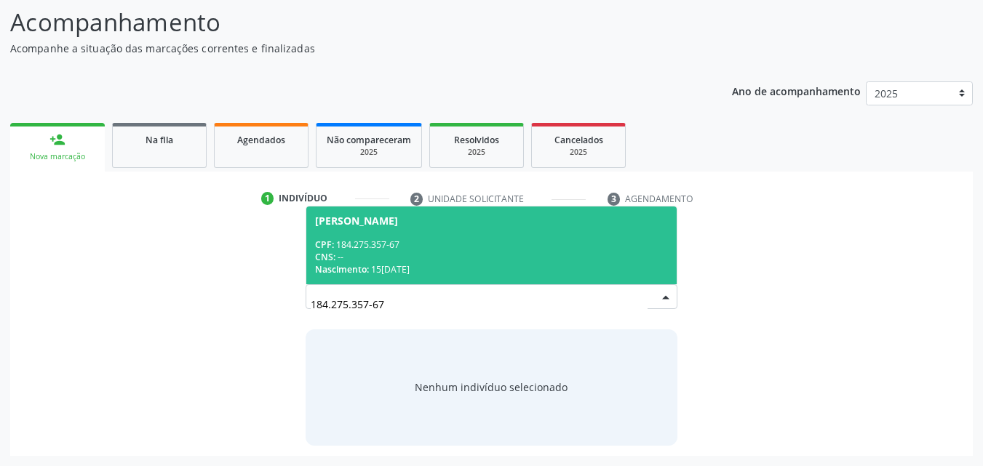
click at [495, 230] on span "Davy Lucas Viana da Silva CPF: 184.275.357-67 CNS: -- Nascimento: 15/06/2014" at bounding box center [491, 246] width 371 height 78
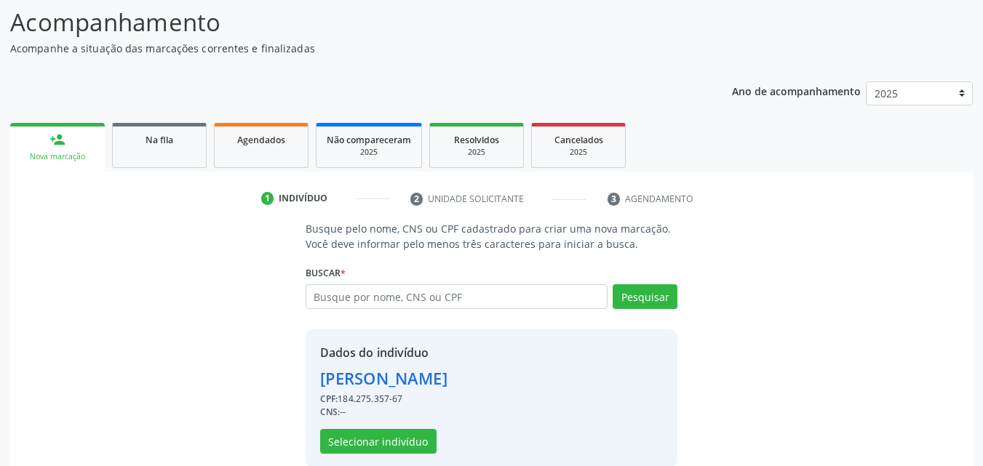
scroll to position [137, 0]
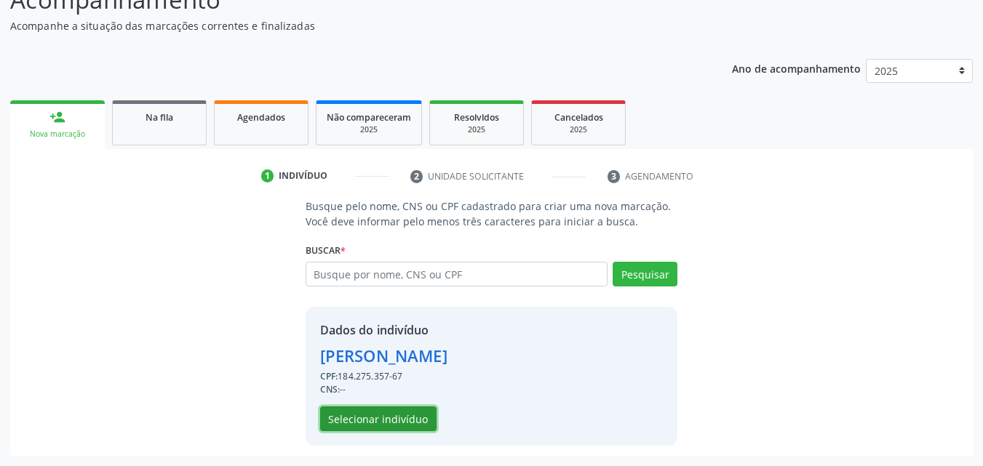
click at [351, 415] on button "Selecionar indivíduo" at bounding box center [378, 419] width 116 height 25
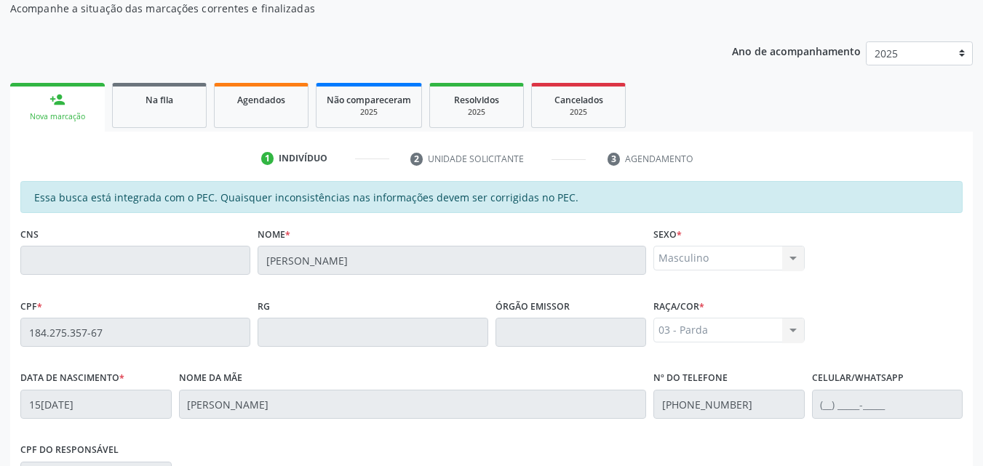
scroll to position [0, 0]
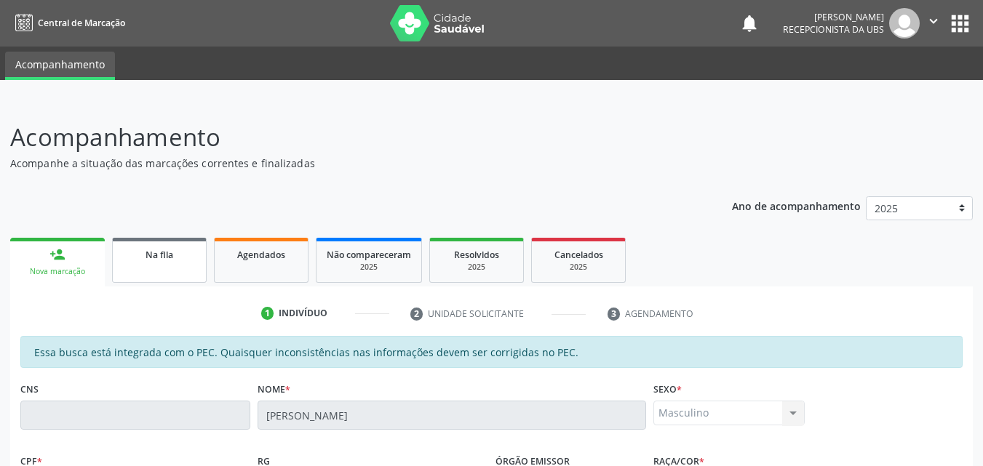
click at [152, 244] on link "Na fila" at bounding box center [159, 260] width 95 height 45
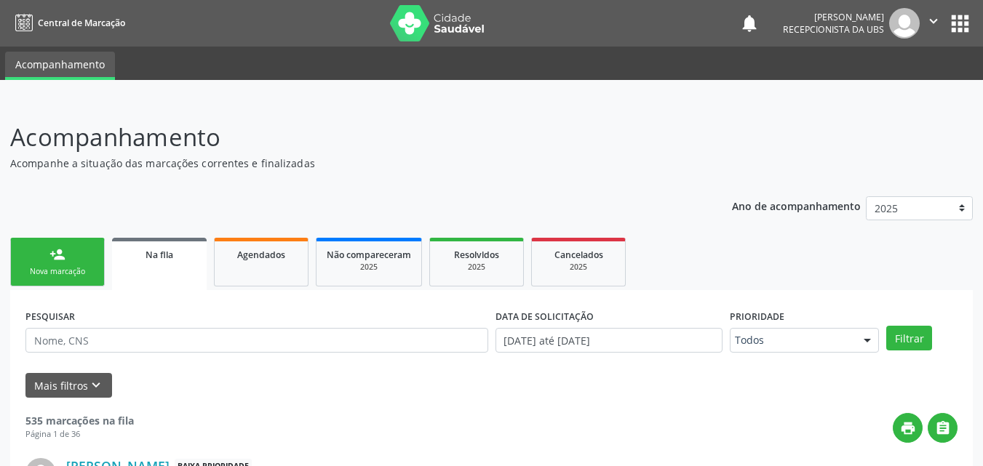
click at [72, 257] on link "person_add Nova marcação" at bounding box center [57, 262] width 95 height 49
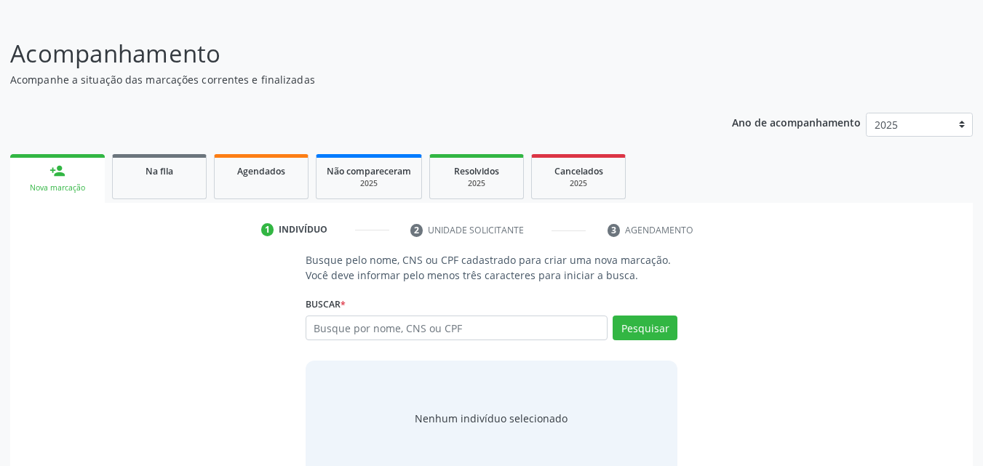
scroll to position [115, 0]
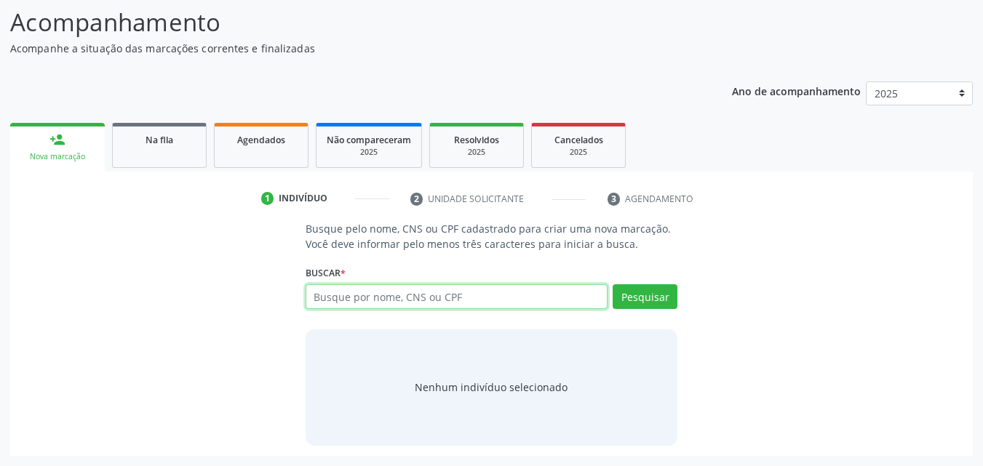
click at [420, 284] on input "text" at bounding box center [456, 296] width 303 height 25
type input "y"
type input "l"
paste input "185.493.744-82"
type input "185.493.744-82"
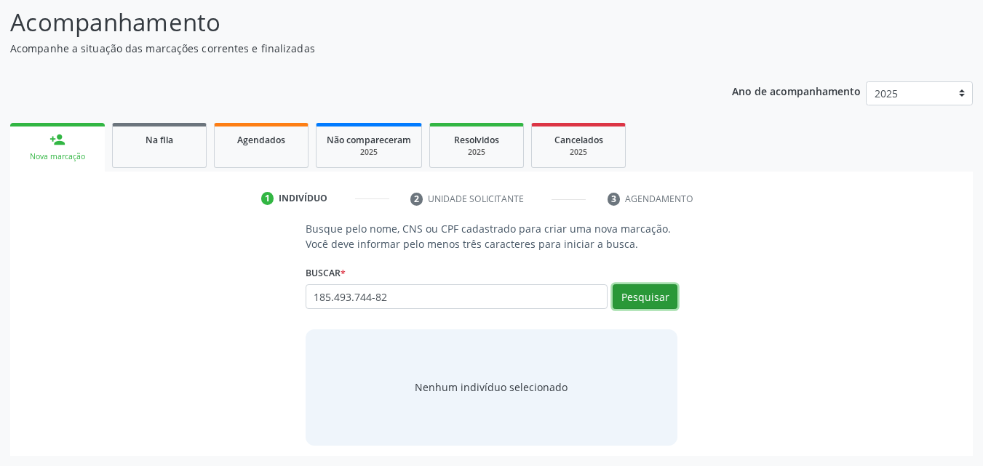
click at [666, 297] on button "Pesquisar" at bounding box center [644, 296] width 65 height 25
type input "185.493.744-82"
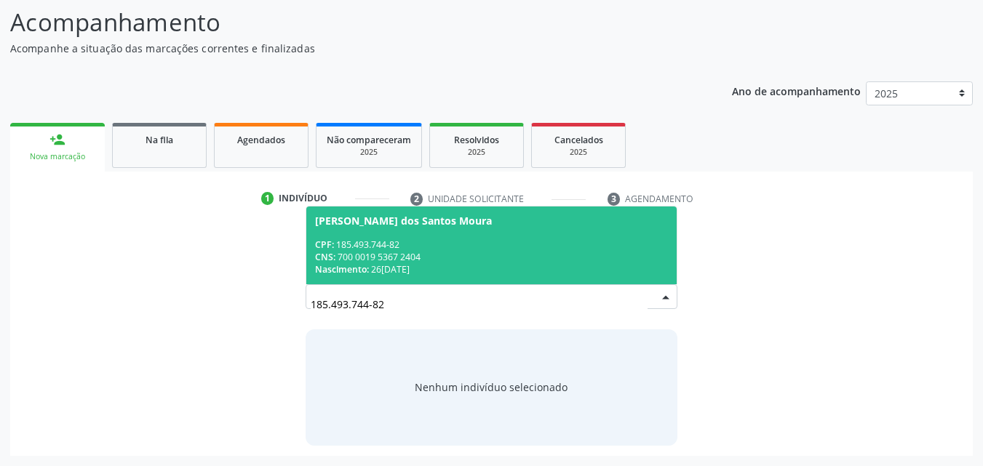
click at [368, 239] on div "CPF: 185.493.744-82" at bounding box center [491, 245] width 353 height 12
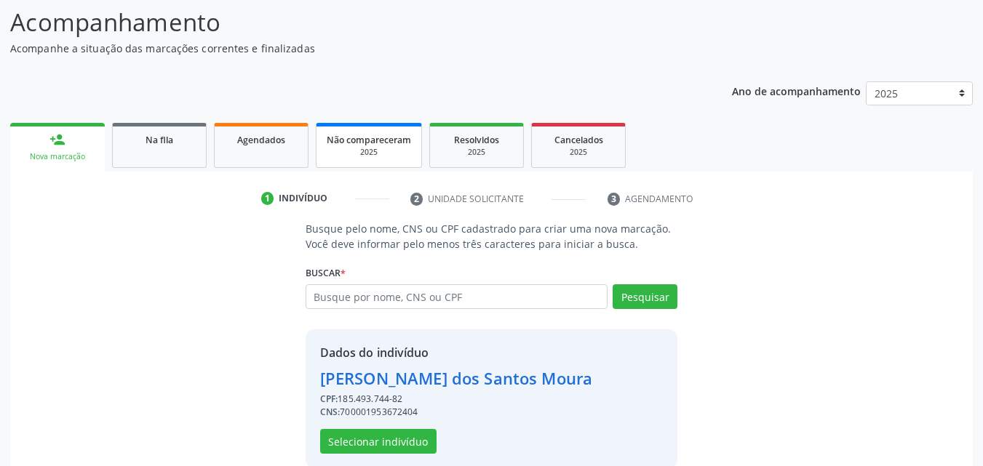
drag, startPoint x: 368, startPoint y: 239, endPoint x: 391, endPoint y: 157, distance: 84.7
click at [391, 157] on div "person_add Nova marcação Na fila Agendados Não compareceram 2025 Resolvidos 202…" at bounding box center [491, 298] width 962 height 359
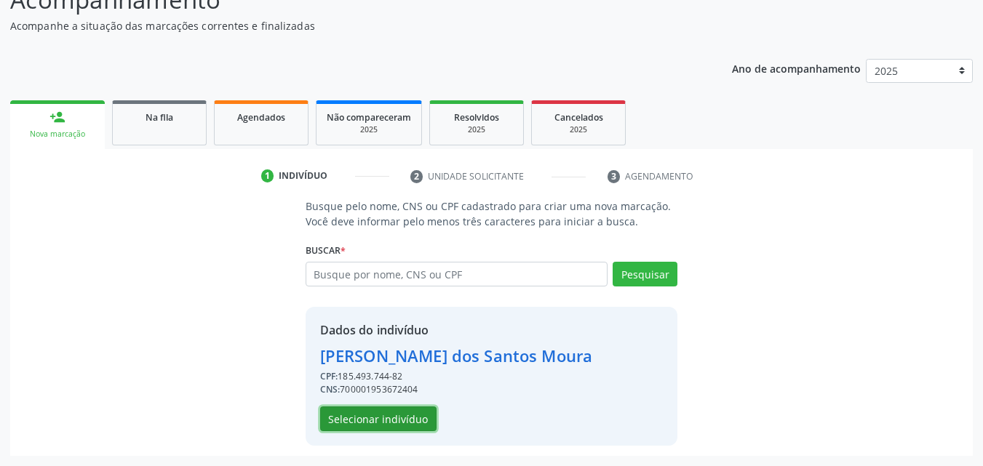
click at [372, 417] on button "Selecionar indivíduo" at bounding box center [378, 419] width 116 height 25
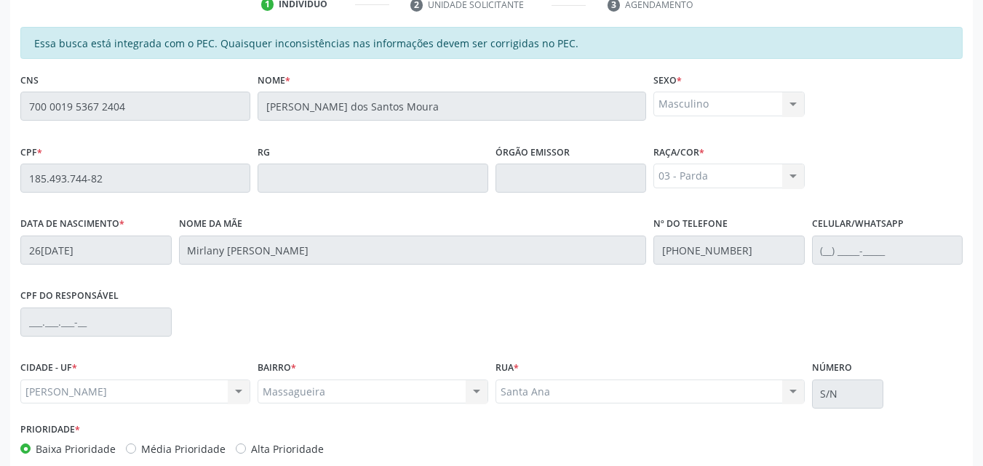
scroll to position [385, 0]
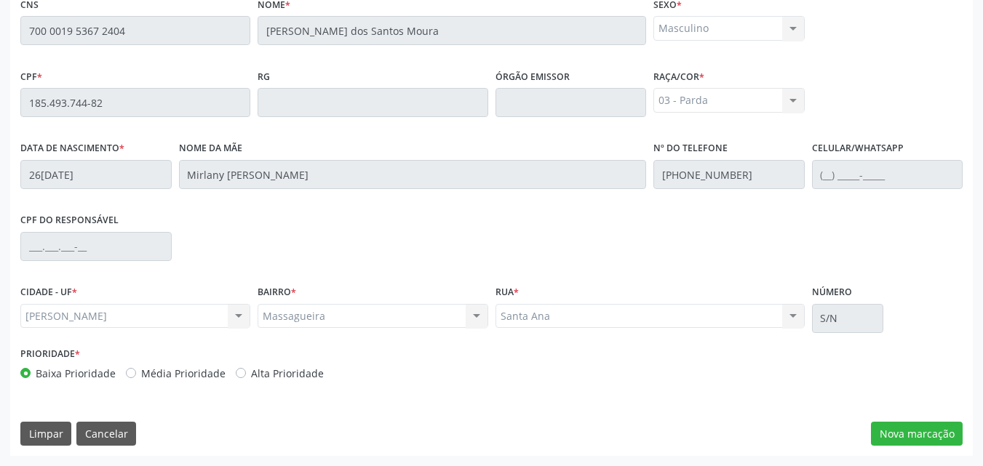
click at [372, 417] on div "Essa busca está integrada com o PEC. Quaisquer inconsistências nas informações …" at bounding box center [491, 203] width 962 height 505
click at [876, 443] on button "Nova marcação" at bounding box center [917, 434] width 92 height 25
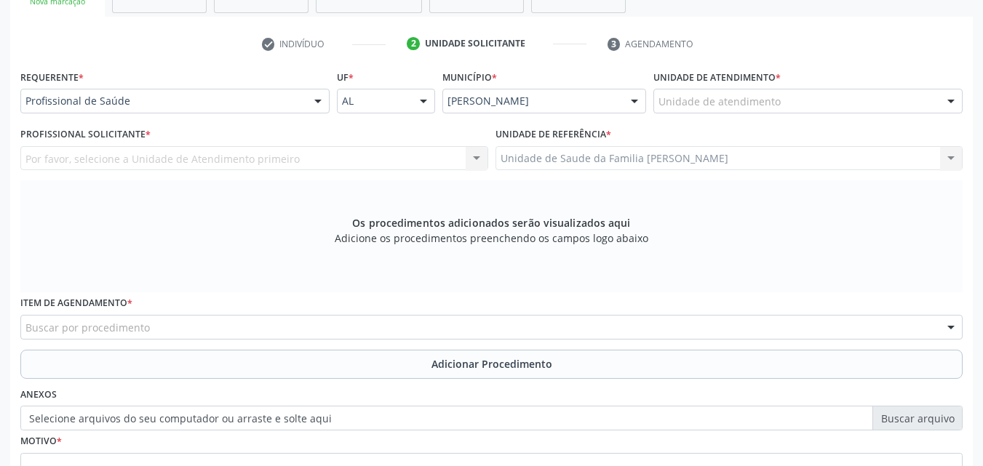
scroll to position [269, 0]
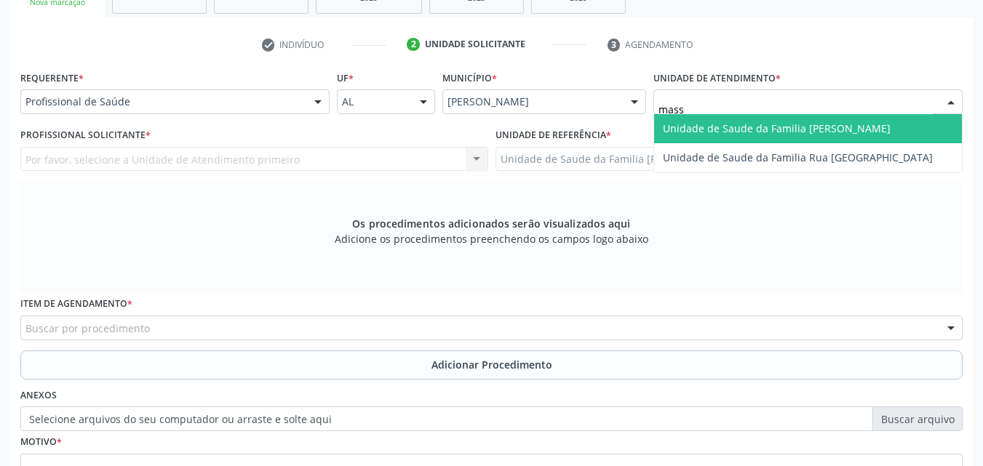
type input "massa"
click at [687, 131] on span "Unidade de Saude da Familia [PERSON_NAME]" at bounding box center [777, 128] width 228 height 14
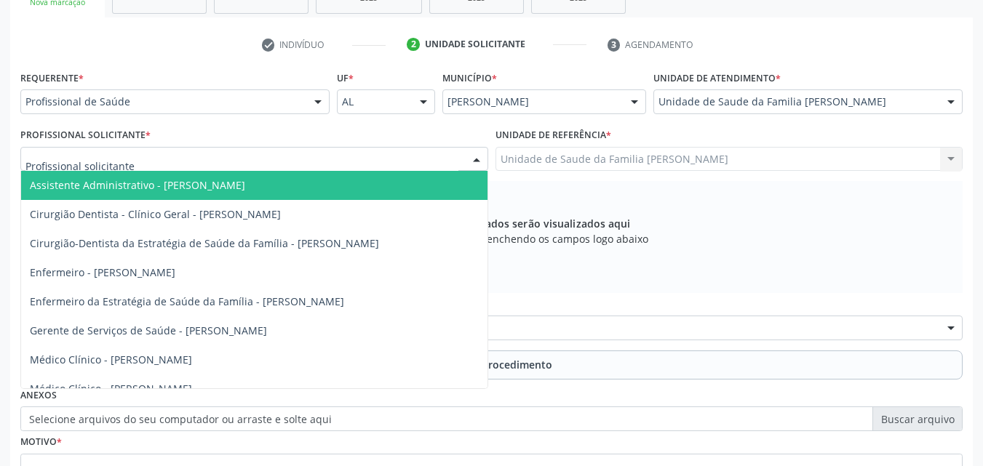
click at [374, 156] on div at bounding box center [254, 159] width 468 height 25
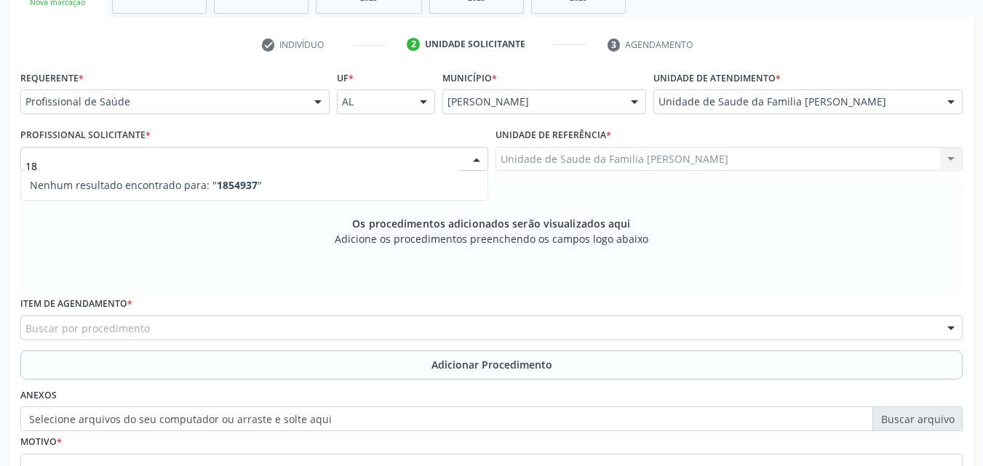
type input "1"
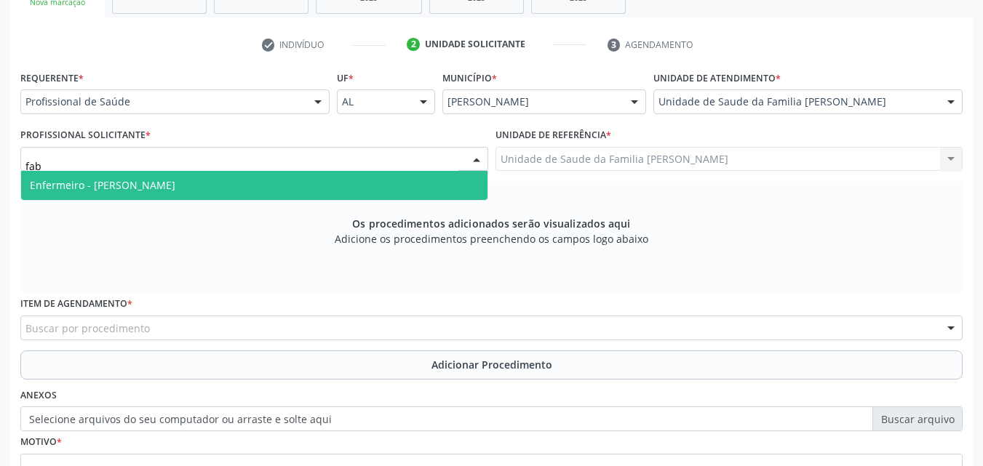
type input "fabi"
click at [300, 182] on span "Enfermeiro - [PERSON_NAME]" at bounding box center [254, 185] width 466 height 29
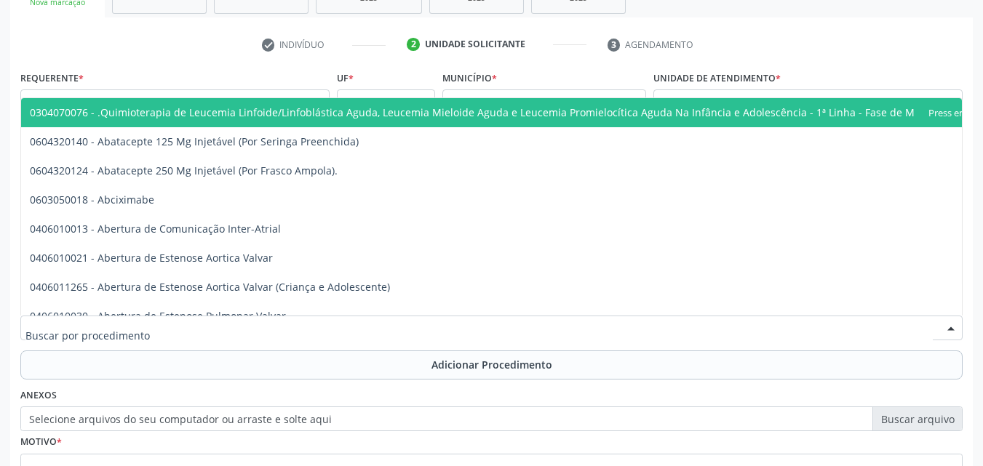
click at [195, 329] on div at bounding box center [491, 328] width 942 height 25
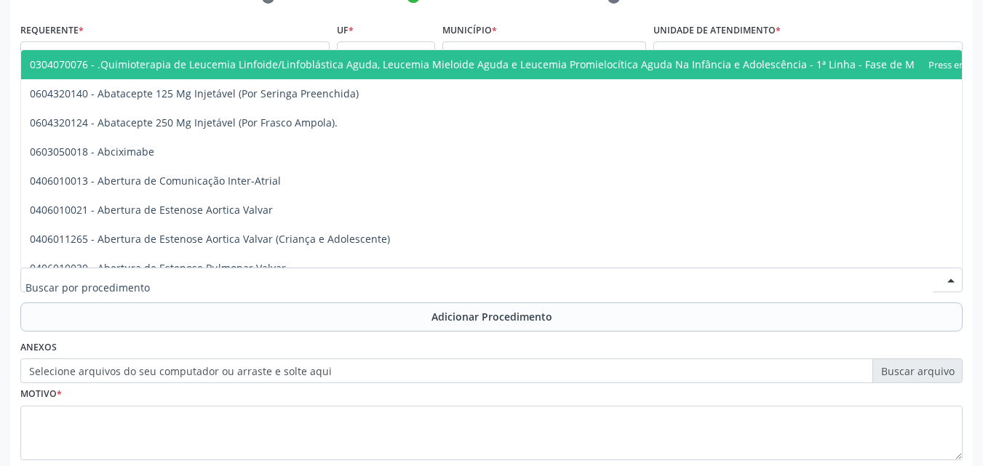
scroll to position [318, 0]
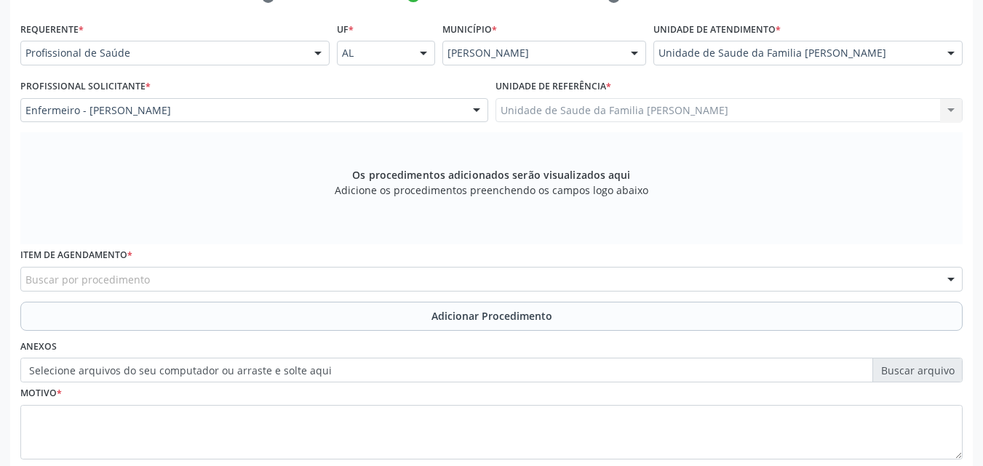
click at [195, 329] on button "Adicionar Procedimento" at bounding box center [491, 316] width 942 height 29
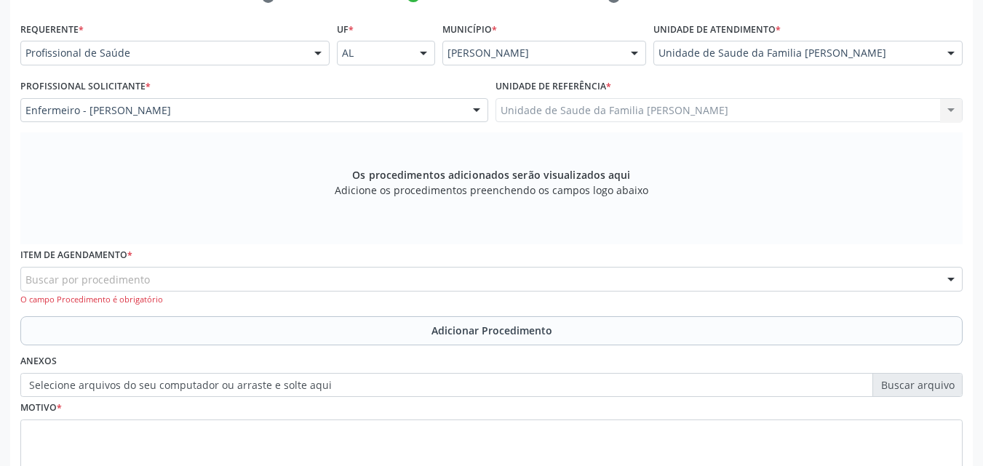
drag, startPoint x: 210, startPoint y: 297, endPoint x: 217, endPoint y: 276, distance: 23.0
click at [217, 276] on div "Item de agendamento * Buscar por procedimento 0304070076 - .Quimioterapia de Le…" at bounding box center [491, 275] width 942 height 62
click at [217, 276] on div "Buscar por procedimento" at bounding box center [491, 279] width 942 height 25
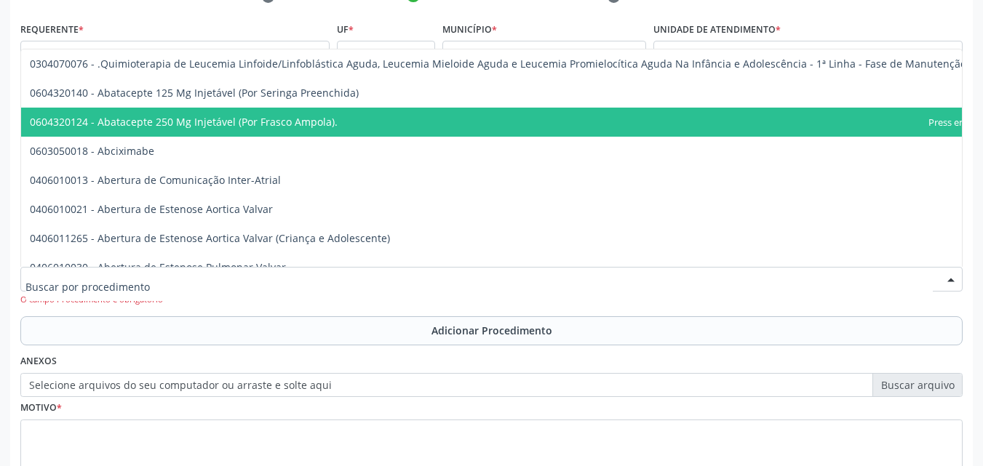
click at [148, 280] on div at bounding box center [491, 279] width 942 height 25
click at [200, 298] on input "text" at bounding box center [478, 286] width 907 height 29
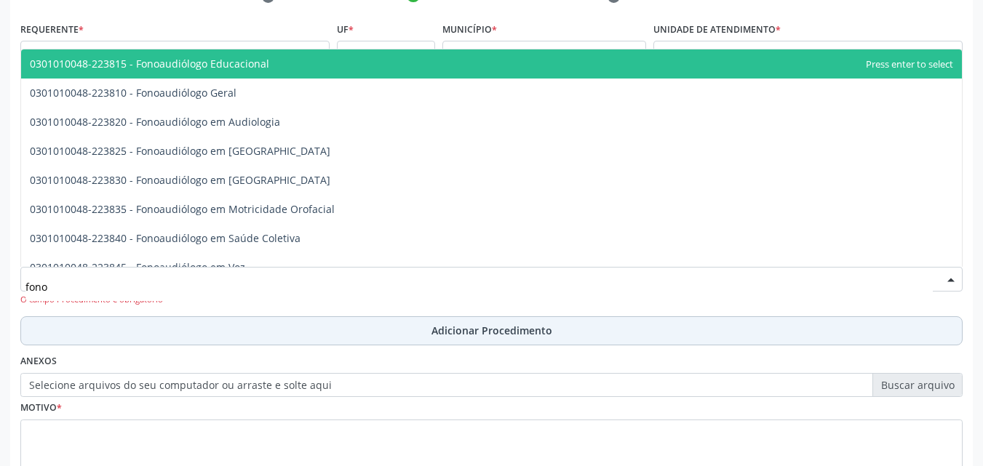
type input "fonoa"
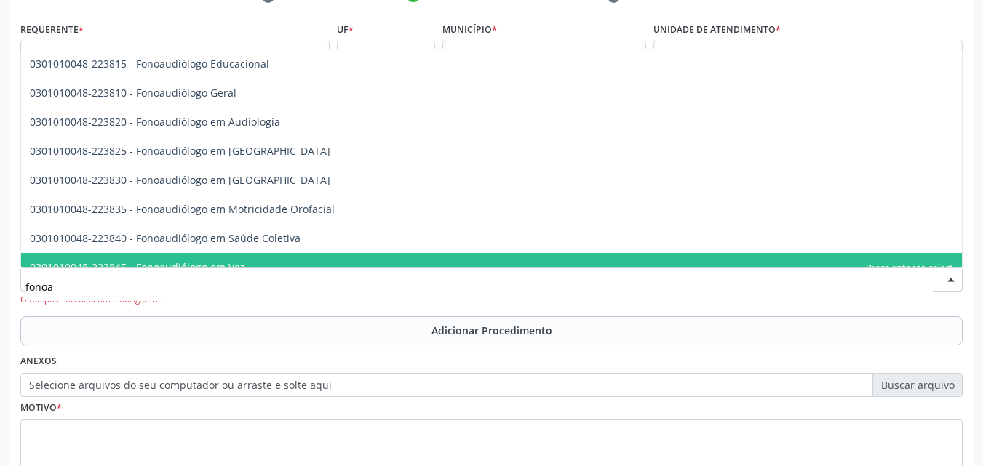
scroll to position [0, 0]
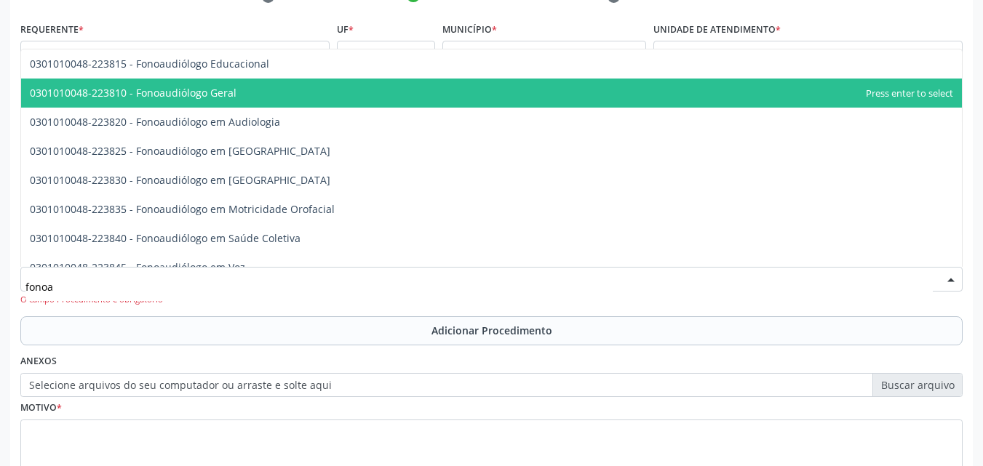
click at [273, 103] on span "0301010048-223810 - Fonoaudiólogo Geral" at bounding box center [491, 93] width 940 height 29
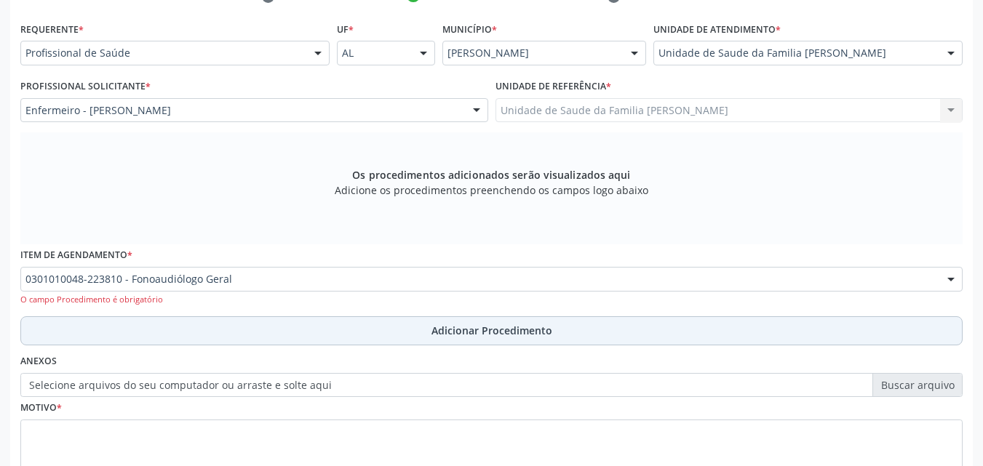
click at [170, 323] on button "Adicionar Procedimento" at bounding box center [491, 330] width 942 height 29
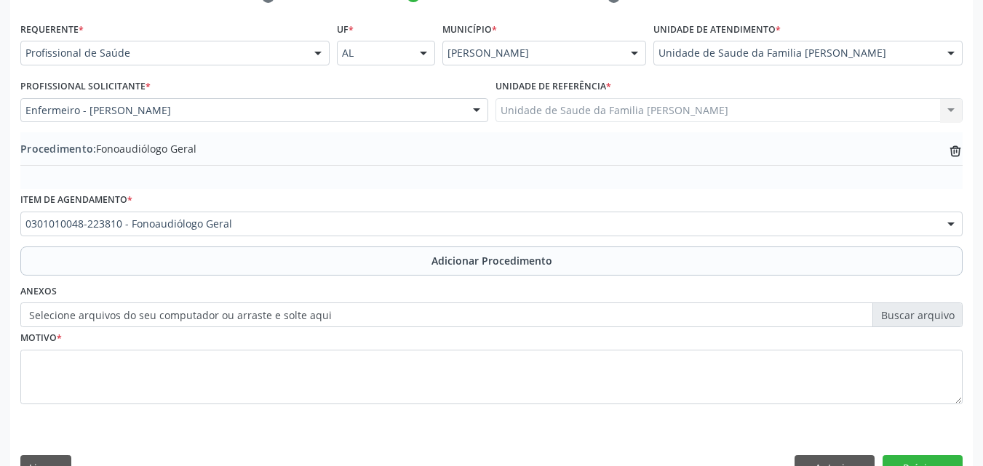
click at [201, 319] on label "Selecione arquivos do seu computador ou arraste e solte aqui" at bounding box center [491, 315] width 942 height 25
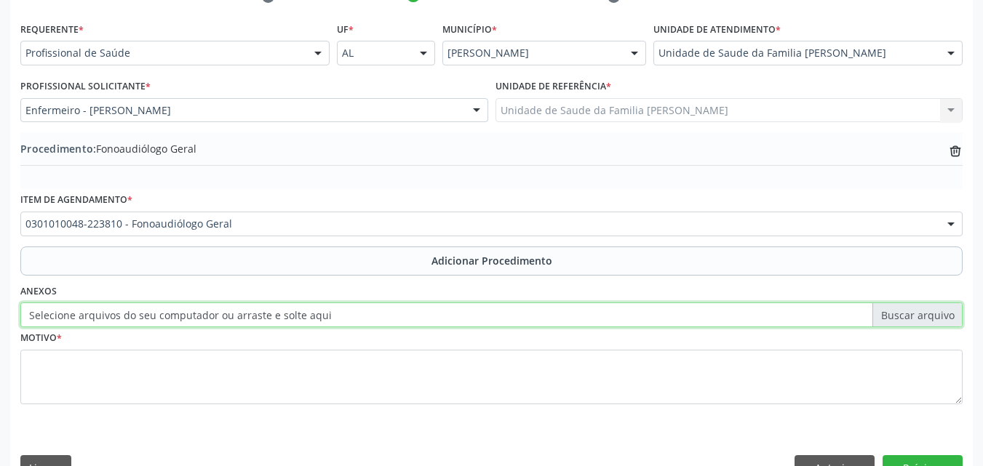
click at [201, 319] on input "Selecione arquivos do seu computador ou arraste e solte aqui" at bounding box center [491, 315] width 942 height 25
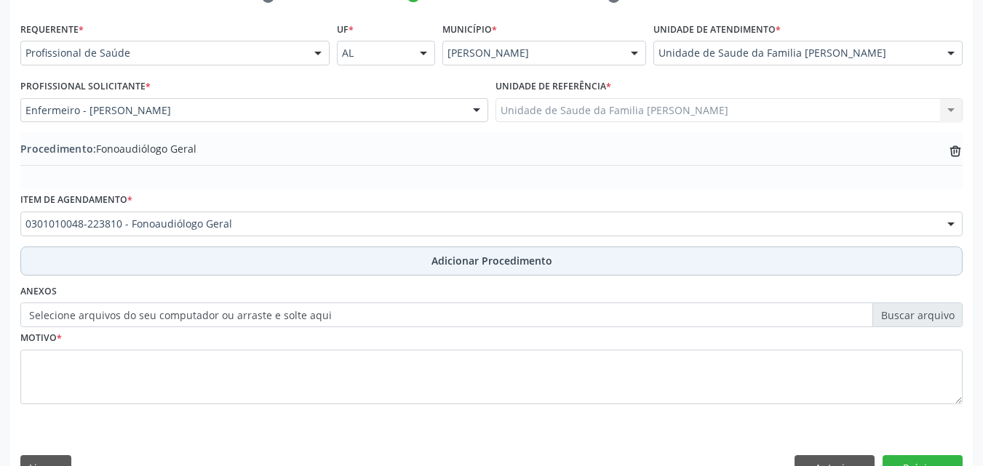
click at [255, 255] on button "Adicionar Procedimento" at bounding box center [491, 261] width 942 height 29
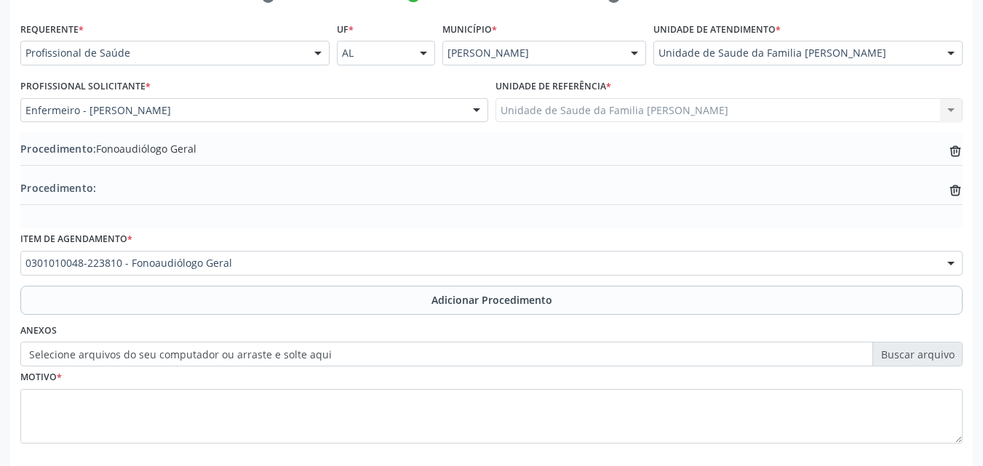
click at [84, 361] on label "Selecione arquivos do seu computador ou arraste e solte aqui" at bounding box center [491, 354] width 942 height 25
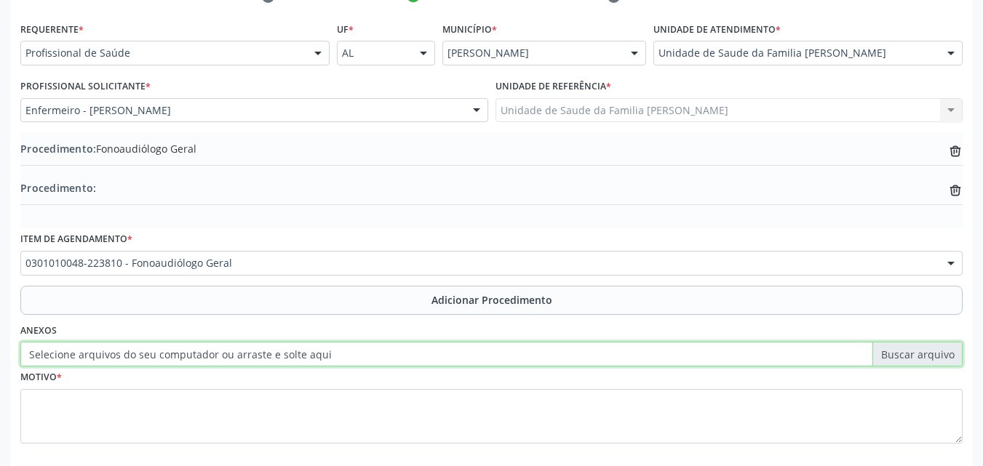
click at [84, 361] on input "Selecione arquivos do seu computador ou arraste e solte aqui" at bounding box center [491, 354] width 942 height 25
type input "C:\fakepath\WhatsApp Image 2025-09-29 at 14.03.56.jpeg"
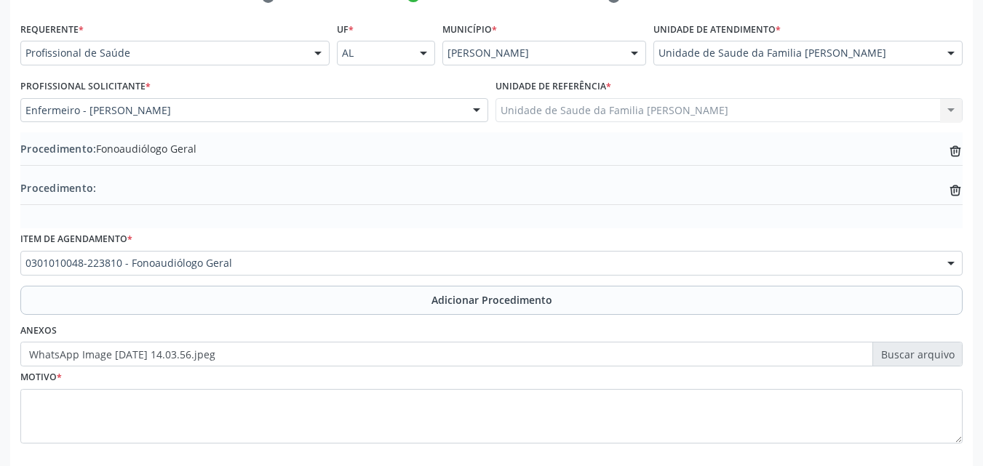
click at [320, 383] on div "Motivo *" at bounding box center [491, 405] width 942 height 77
click at [316, 361] on label "WhatsApp Image 2025-09-29 at 14.03.56.jpeg" at bounding box center [491, 354] width 942 height 25
click at [316, 361] on input "WhatsApp Image 2025-09-29 at 14.03.56.jpeg" at bounding box center [491, 354] width 942 height 25
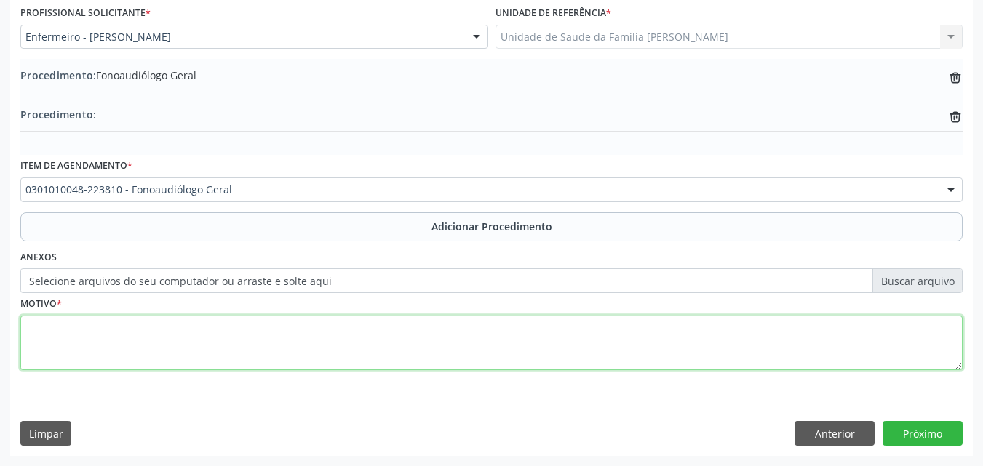
click at [271, 346] on textarea at bounding box center [491, 343] width 942 height 55
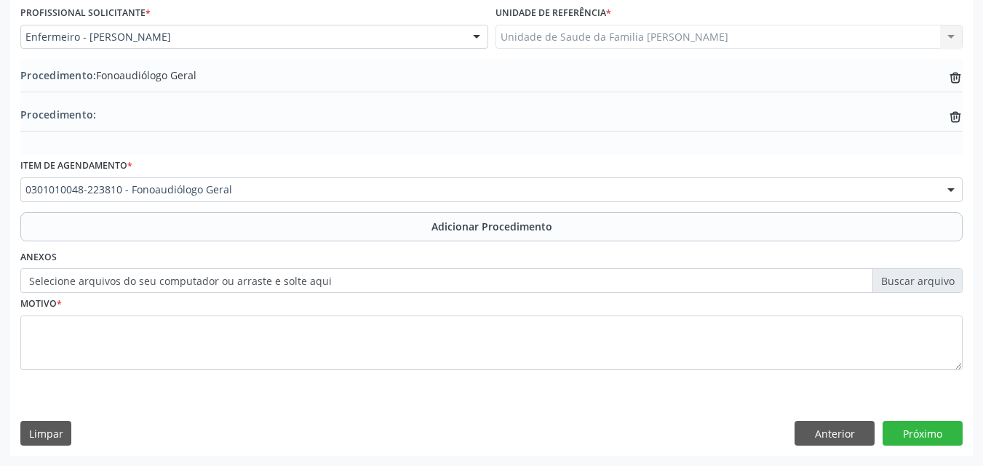
click at [285, 275] on label "Selecione arquivos do seu computador ou arraste e solte aqui" at bounding box center [491, 280] width 942 height 25
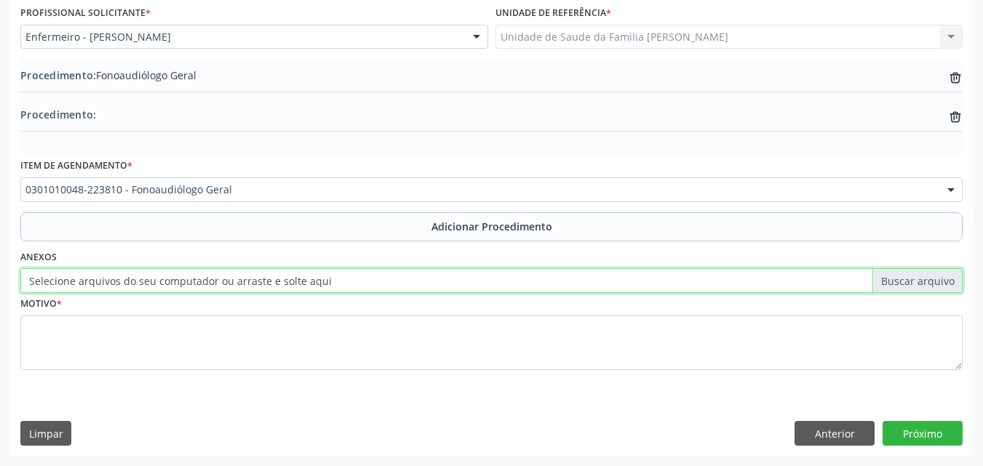
click at [285, 275] on input "Selecione arquivos do seu computador ou arraste e solte aqui" at bounding box center [491, 280] width 942 height 25
type input "C:\fakepath\WhatsApp Image 2025-09-29 at 14.03.56.jpeg"
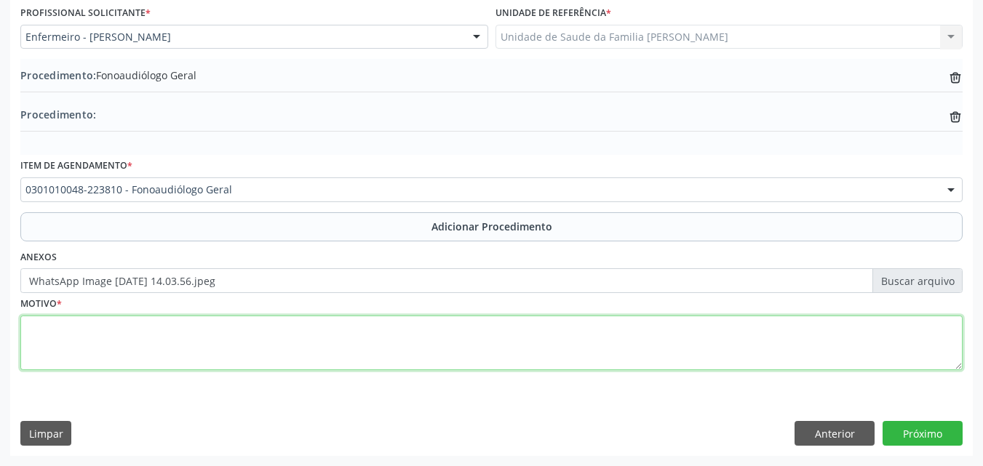
click at [178, 327] on textarea at bounding box center [491, 343] width 942 height 55
type textarea "Atraso de fala"
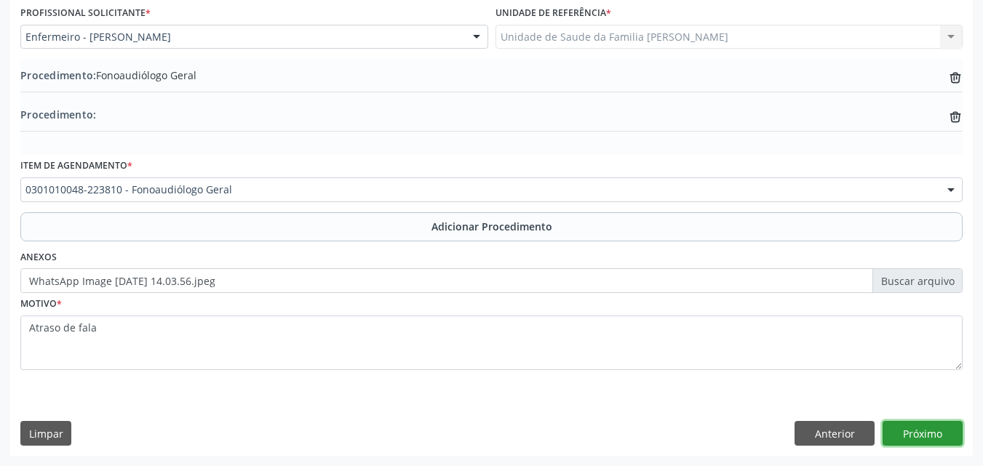
click at [922, 424] on button "Próximo" at bounding box center [922, 433] width 80 height 25
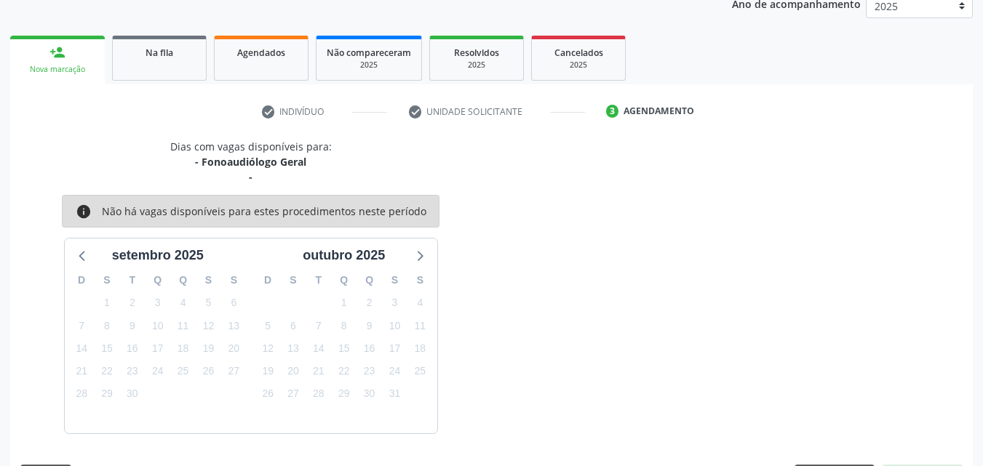
scroll to position [245, 0]
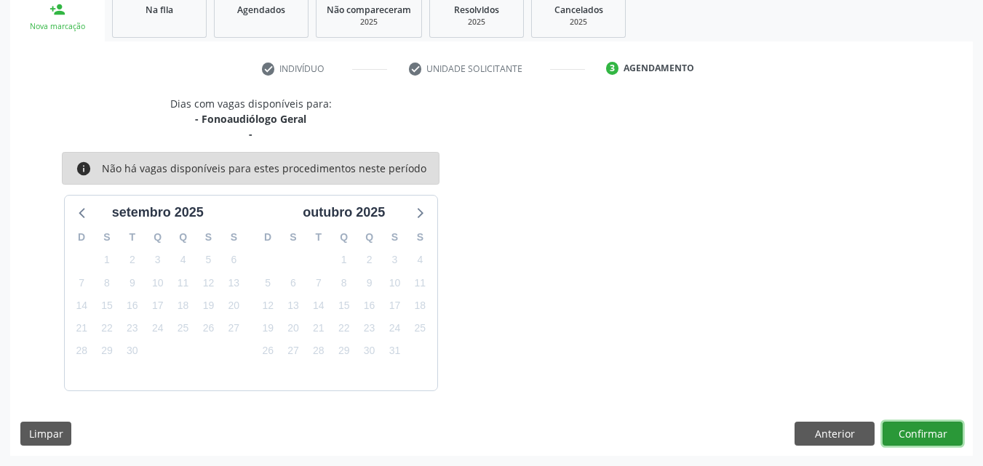
click at [922, 424] on button "Confirmar" at bounding box center [922, 434] width 80 height 25
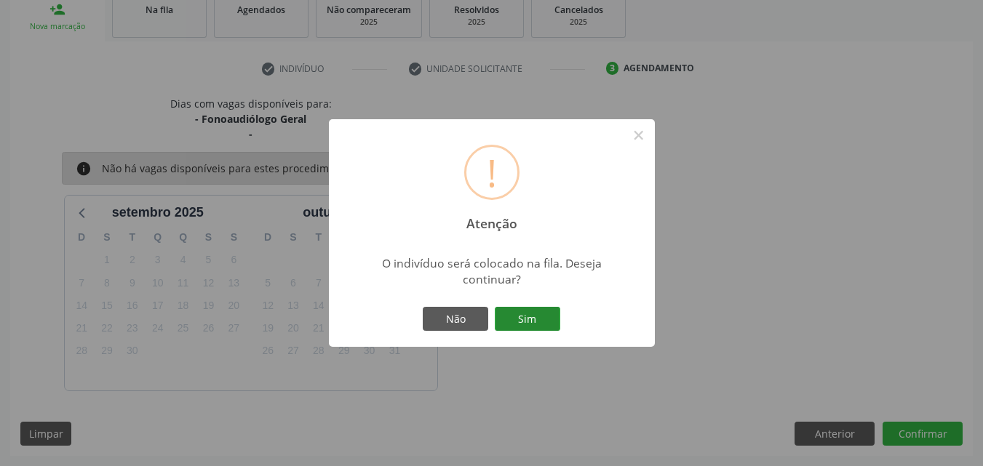
click at [544, 313] on button "Sim" at bounding box center [527, 319] width 65 height 25
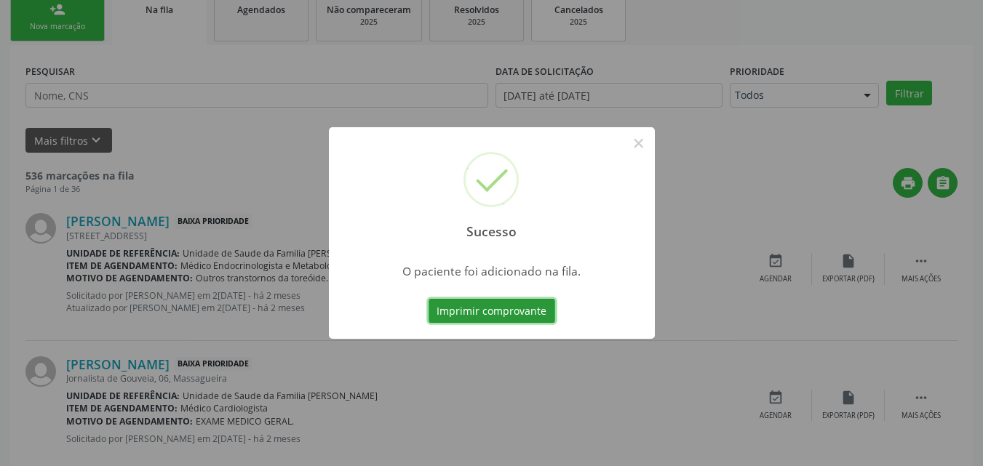
scroll to position [34, 0]
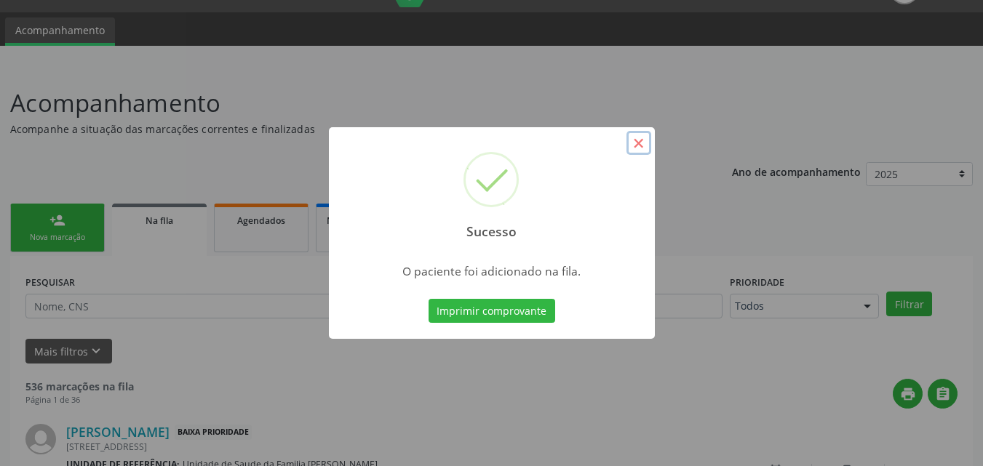
click at [639, 148] on button "×" at bounding box center [638, 143] width 25 height 25
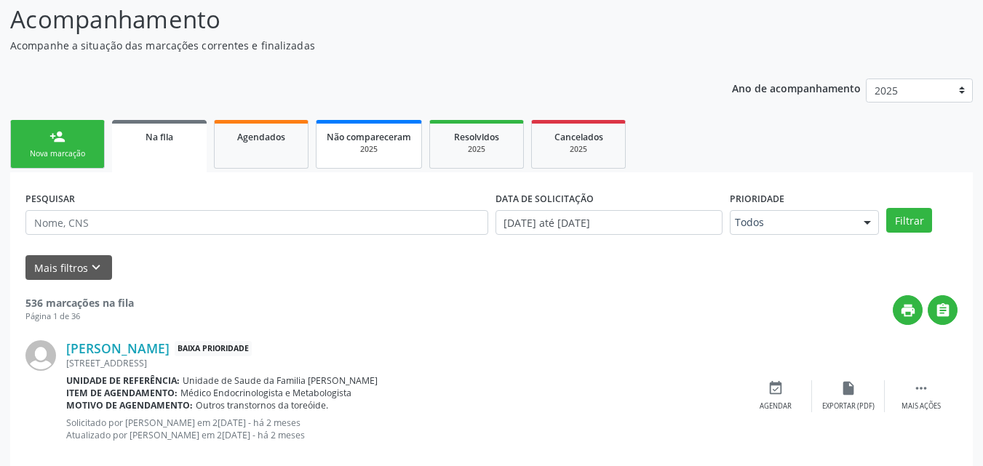
scroll to position [127, 0]
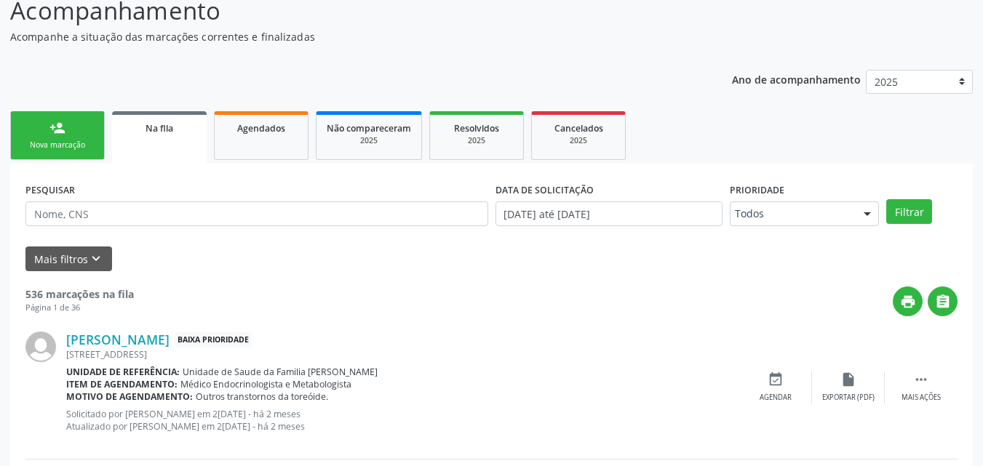
click at [54, 152] on link "person_add Nova marcação" at bounding box center [57, 135] width 95 height 49
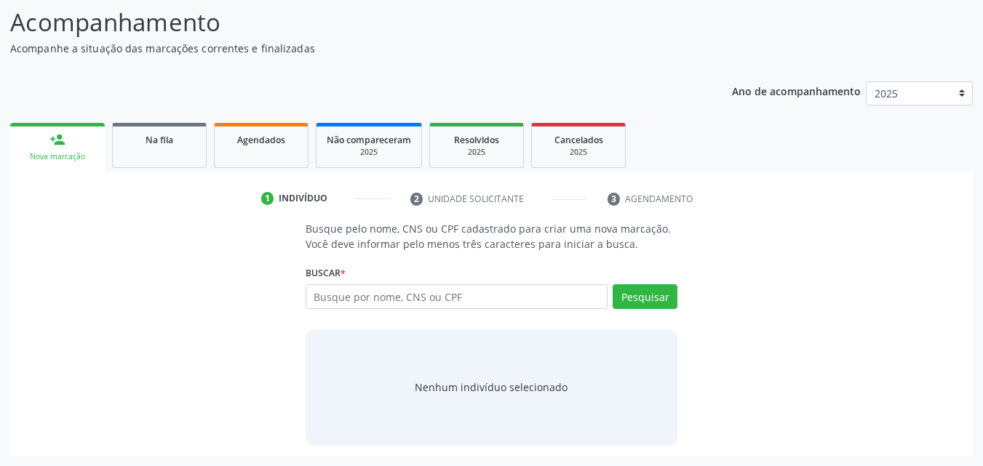
scroll to position [115, 0]
click at [64, 168] on link "person_add Nova marcação" at bounding box center [57, 147] width 95 height 49
click at [420, 299] on input "text" at bounding box center [456, 296] width 303 height 25
paste input "872.148.904-10"
type input "872.148.904-10"
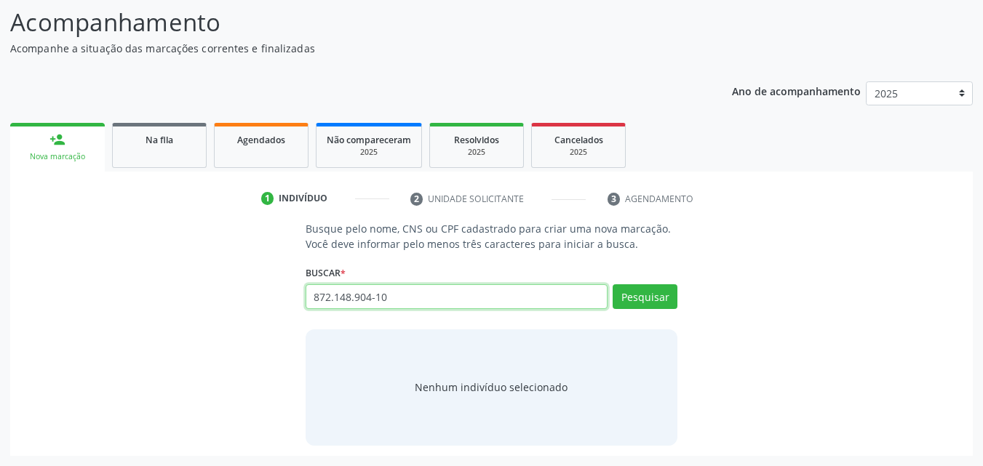
type input "872.148.904-10"
click at [638, 307] on button "Pesquisar" at bounding box center [644, 296] width 65 height 25
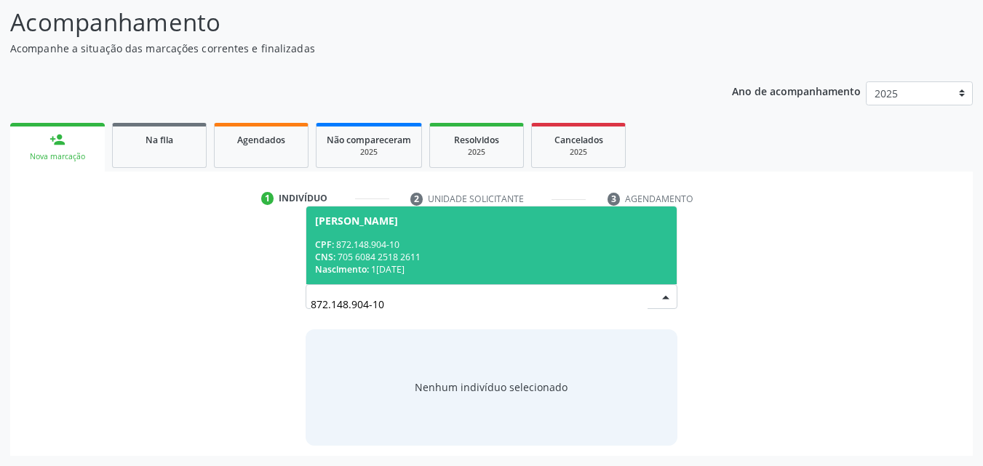
click at [399, 263] on div "Nascimento: 10/05/1973" at bounding box center [491, 269] width 353 height 12
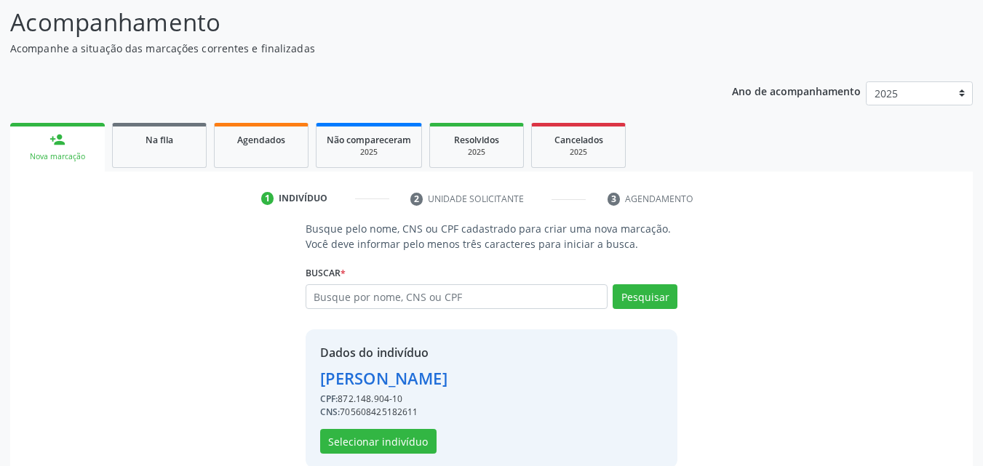
scroll to position [161, 0]
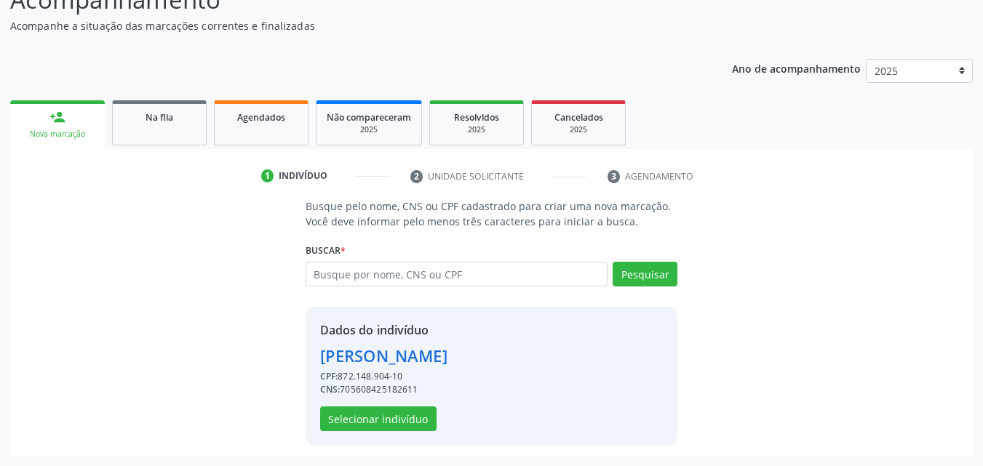
click at [363, 431] on div "Dados do indivíduo Candice Costez Pessoa Teixeira de Vasconcelos CPF: 872.148.9…" at bounding box center [491, 376] width 372 height 139
click at [364, 409] on button "Selecionar indivíduo" at bounding box center [378, 419] width 116 height 25
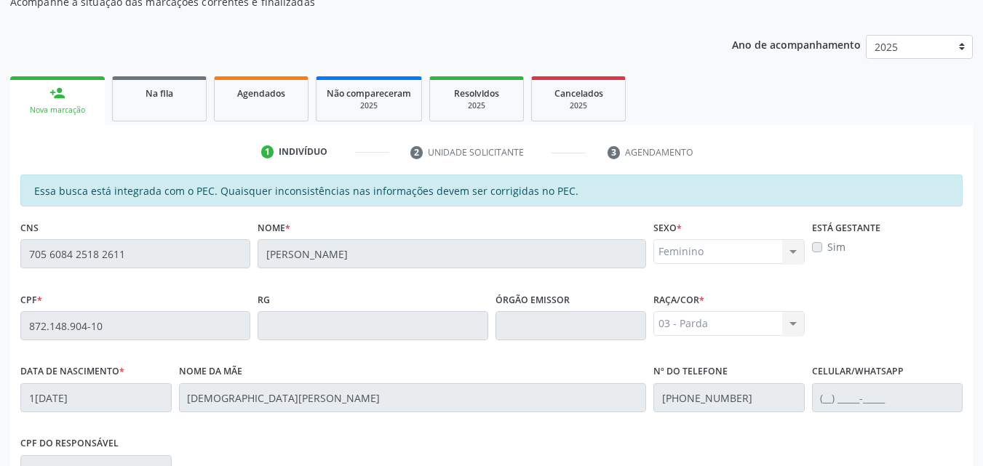
scroll to position [385, 0]
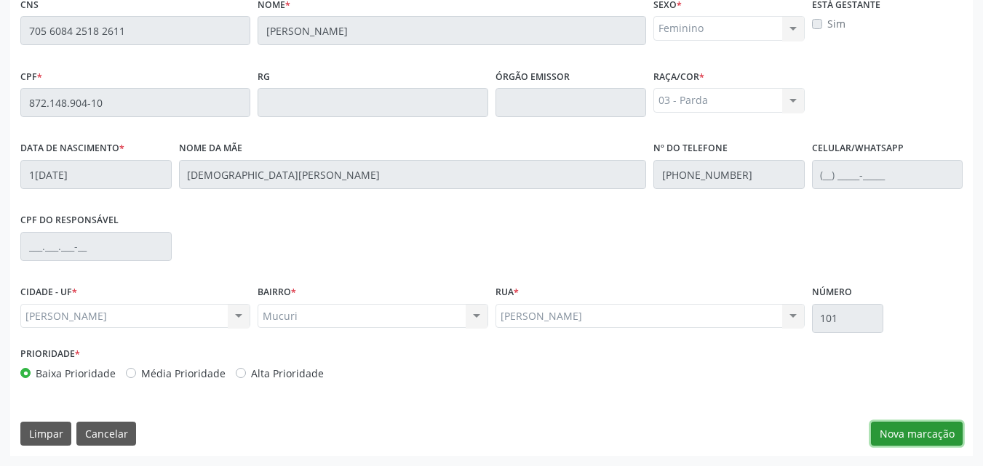
click at [896, 428] on button "Nova marcação" at bounding box center [917, 434] width 92 height 25
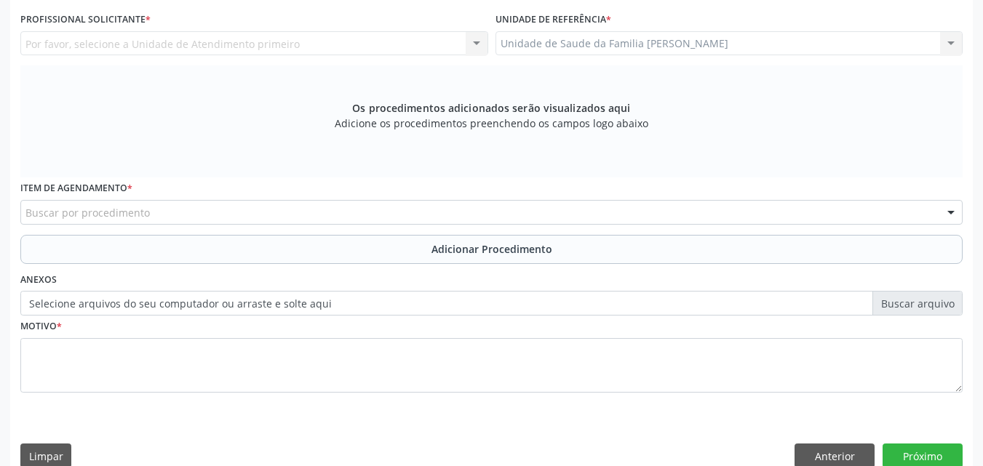
scroll to position [241, 0]
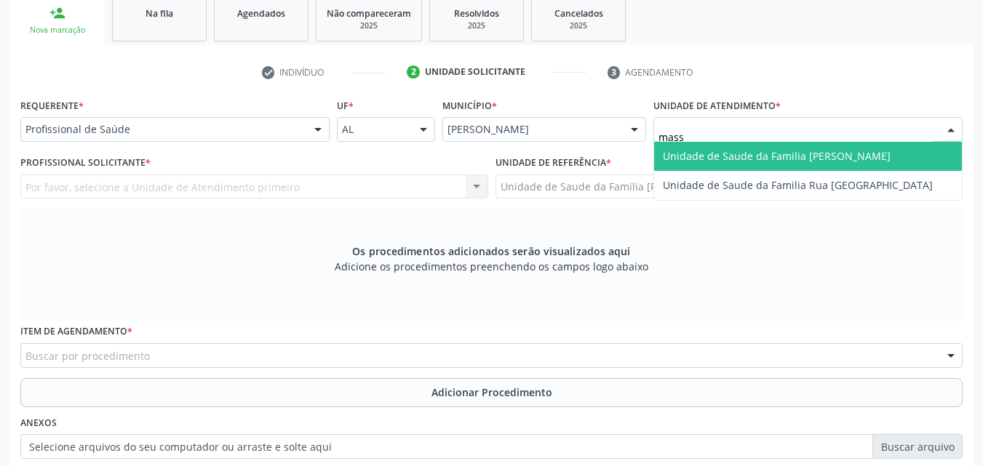
type input "massa"
click at [723, 158] on span "Unidade de Saude da Familia [PERSON_NAME]" at bounding box center [777, 156] width 228 height 14
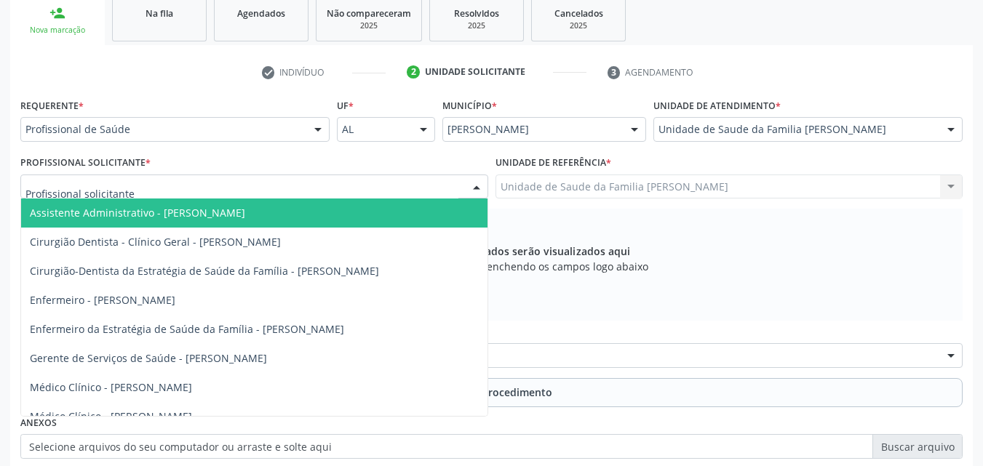
click at [259, 189] on div at bounding box center [254, 187] width 468 height 25
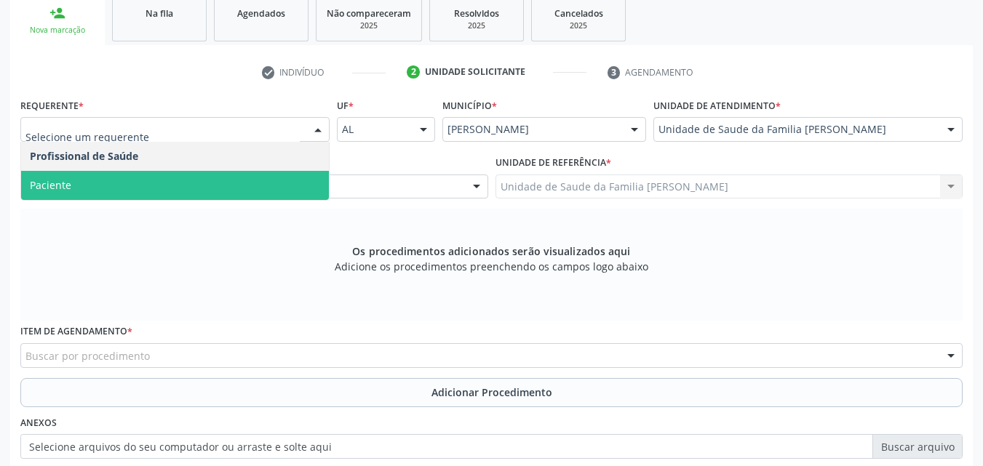
click at [172, 184] on span "Paciente" at bounding box center [175, 185] width 308 height 29
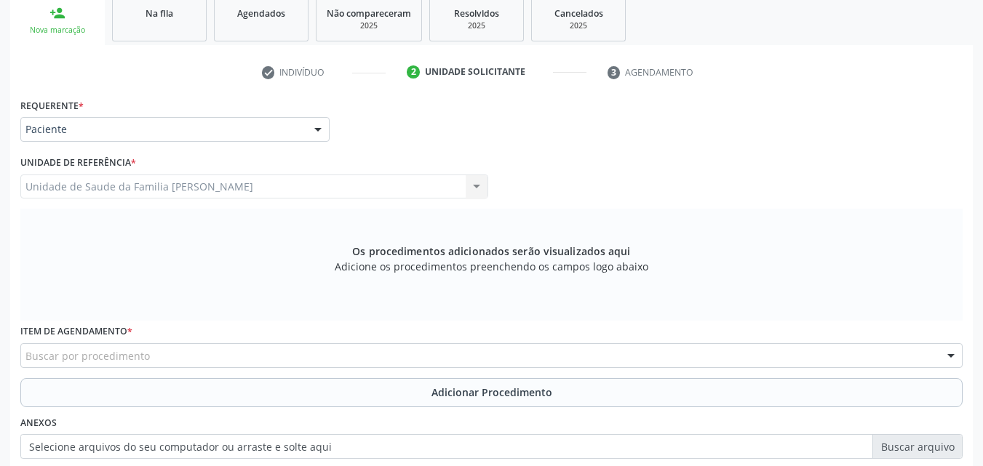
click at [272, 187] on div "Unidade de Saude da Familia Massagueira Unidade de Saude da Familia Massagueira…" at bounding box center [254, 187] width 468 height 25
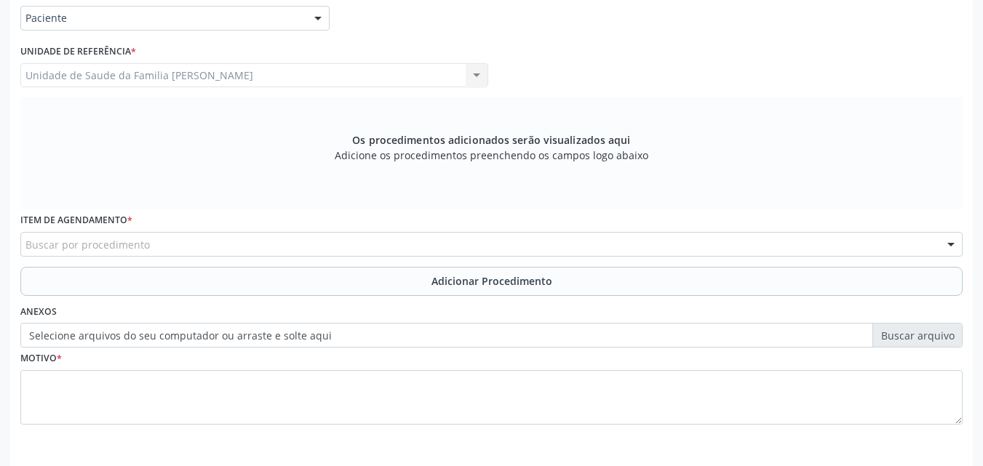
scroll to position [354, 0]
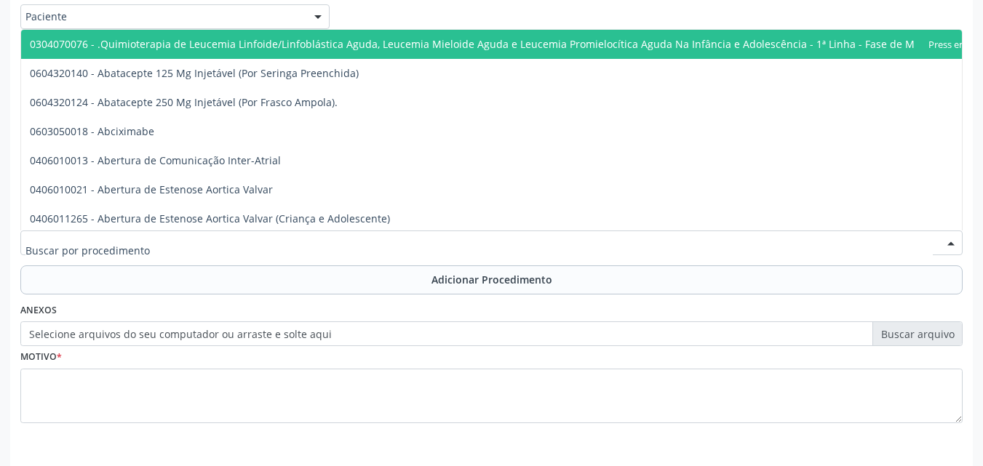
click at [196, 251] on div at bounding box center [491, 243] width 942 height 25
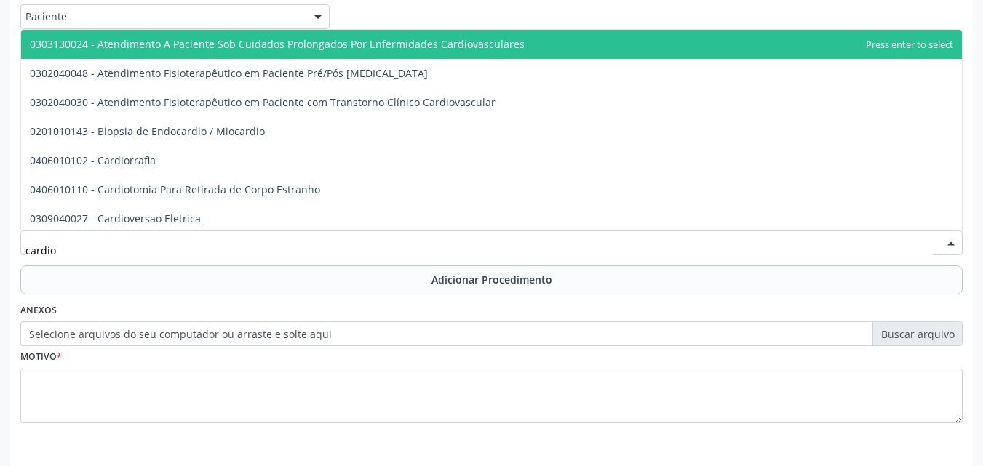
type input "cardiol"
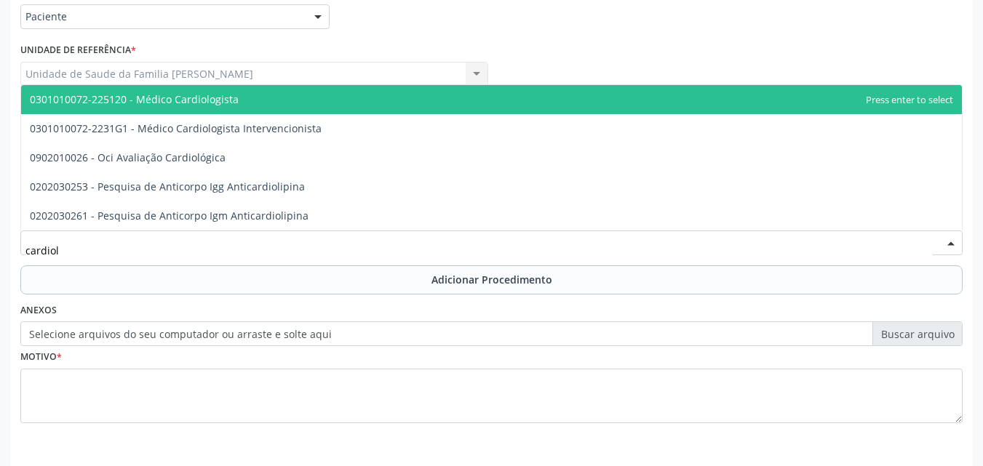
click at [194, 106] on span "0301010072-225120 - Médico Cardiologista" at bounding box center [491, 99] width 940 height 29
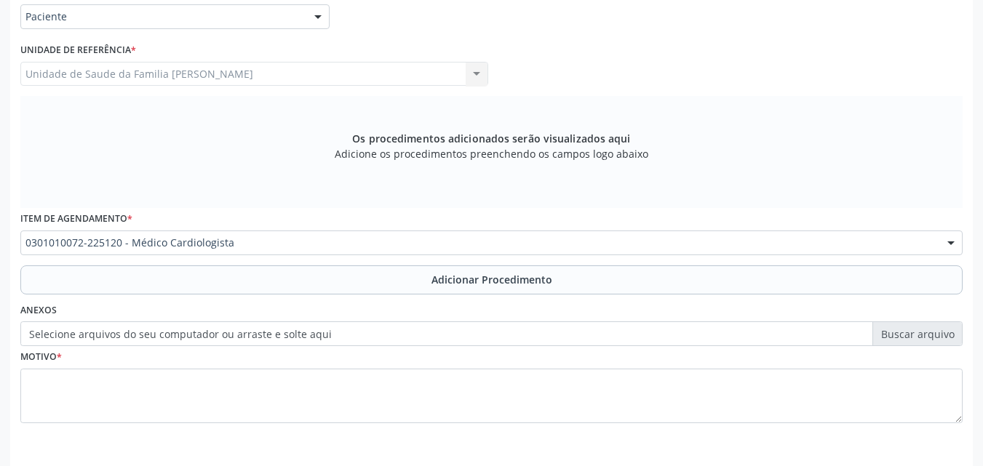
scroll to position [407, 0]
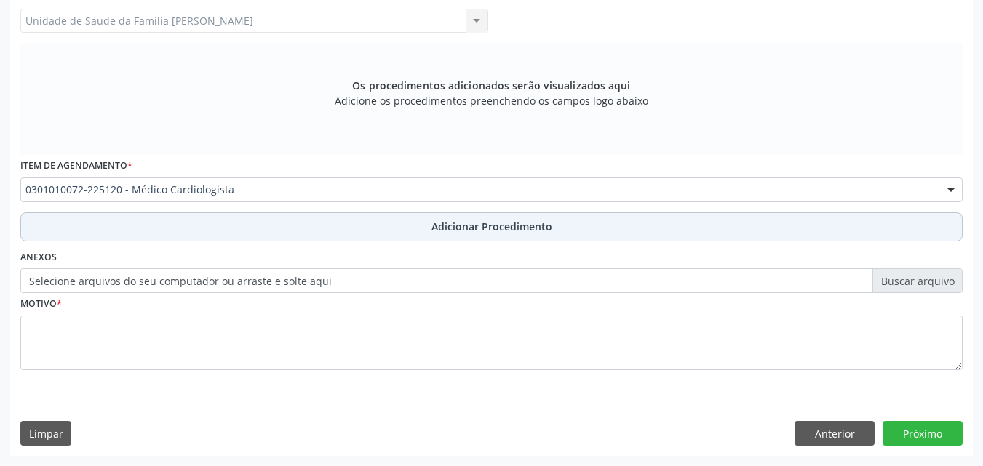
click at [199, 227] on button "Adicionar Procedimento" at bounding box center [491, 226] width 942 height 29
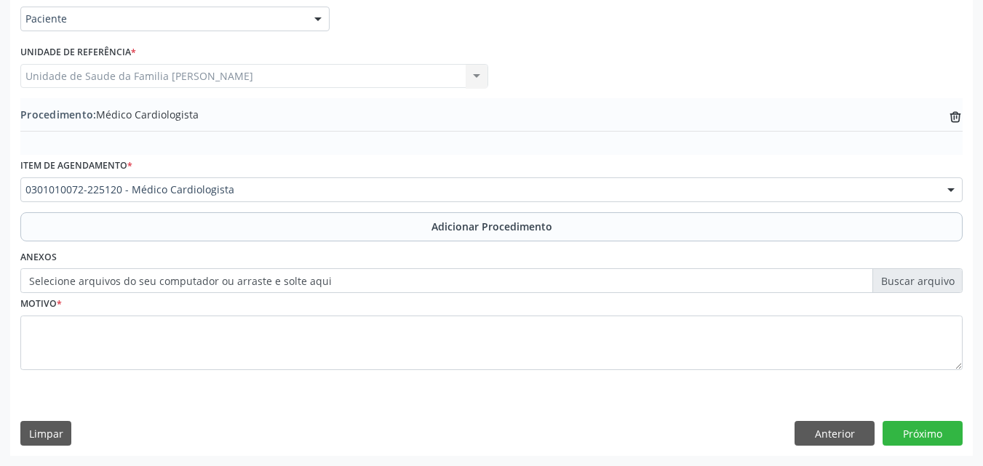
click at [200, 286] on label "Selecione arquivos do seu computador ou arraste e solte aqui" at bounding box center [491, 280] width 942 height 25
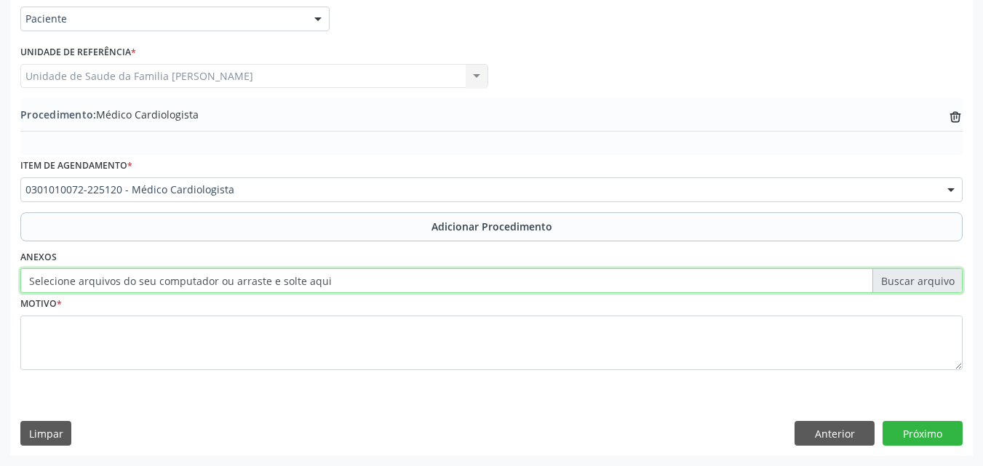
click at [200, 286] on input "Selecione arquivos do seu computador ou arraste e solte aqui" at bounding box center [491, 280] width 942 height 25
type input "C:\fakepath\WhatsApp Image 2025-09-29 at 14.09.03 (1).jpeg"
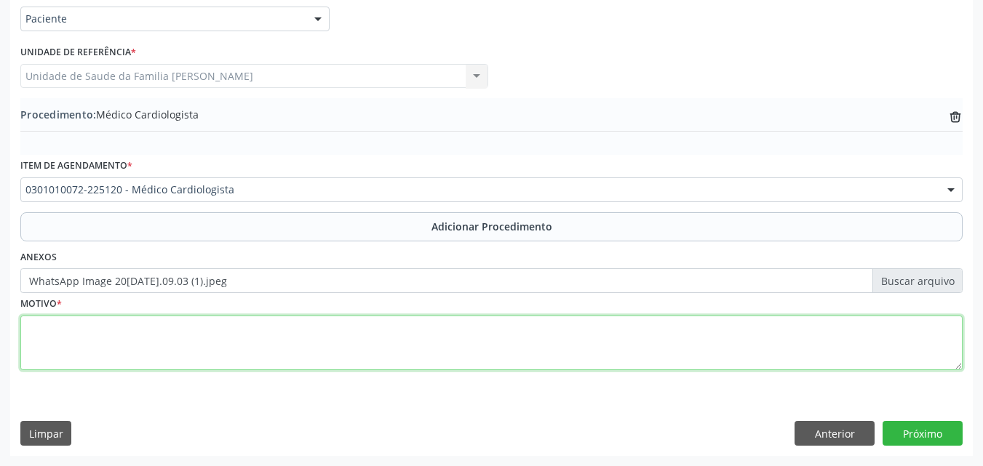
click at [263, 344] on textarea at bounding box center [491, 343] width 942 height 55
type textarea "Paciente apresentando variação da pressão arterial."
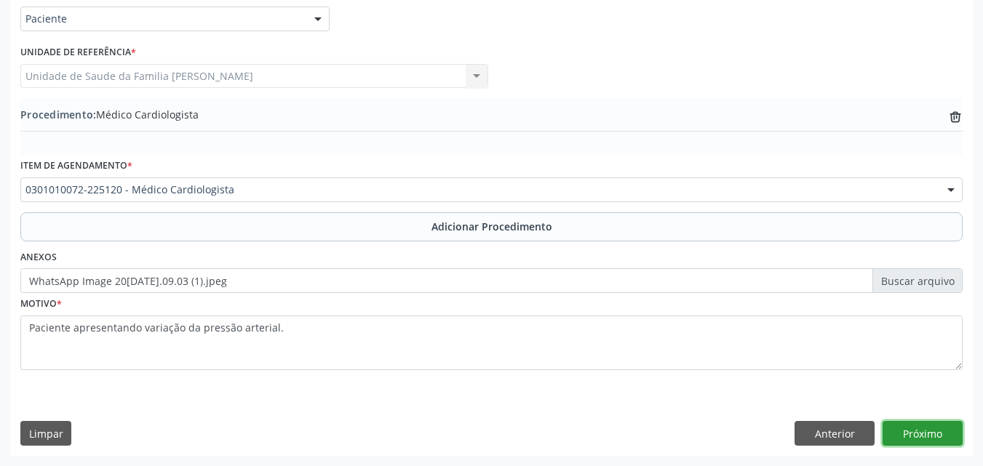
click at [946, 441] on button "Próximo" at bounding box center [922, 433] width 80 height 25
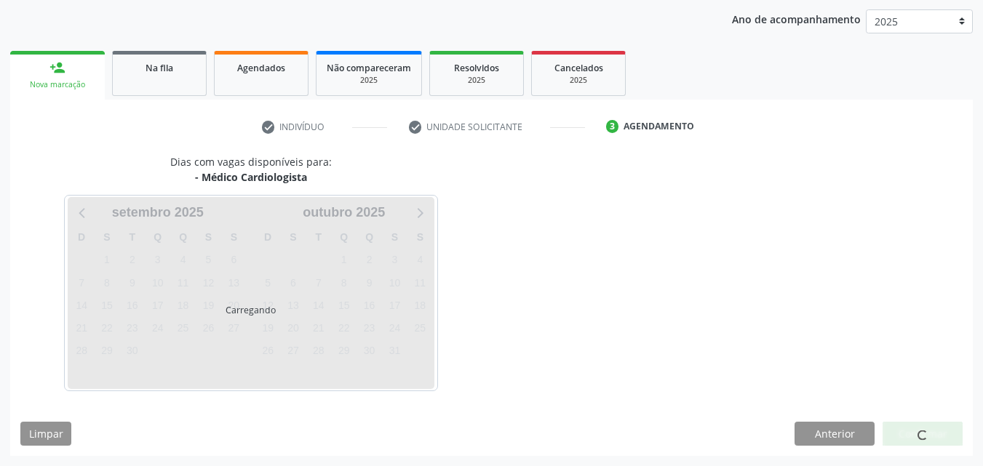
scroll to position [230, 0]
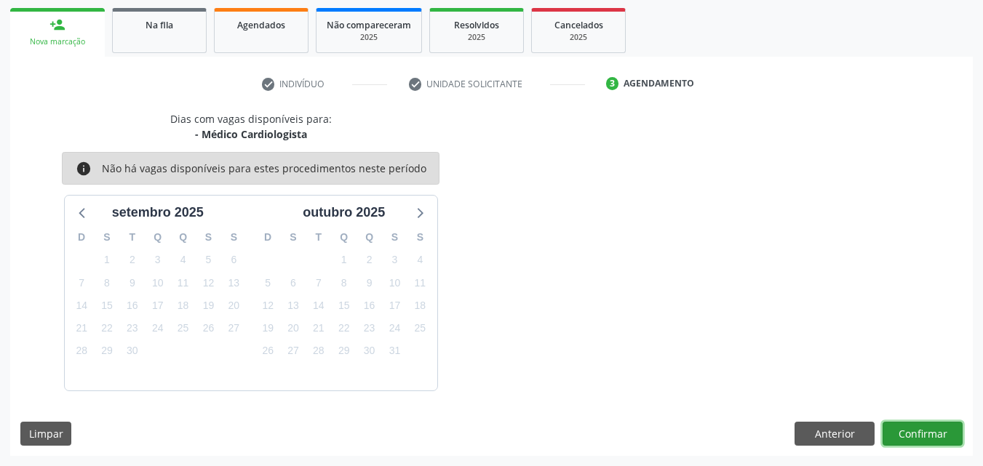
click at [908, 435] on button "Confirmar" at bounding box center [922, 434] width 80 height 25
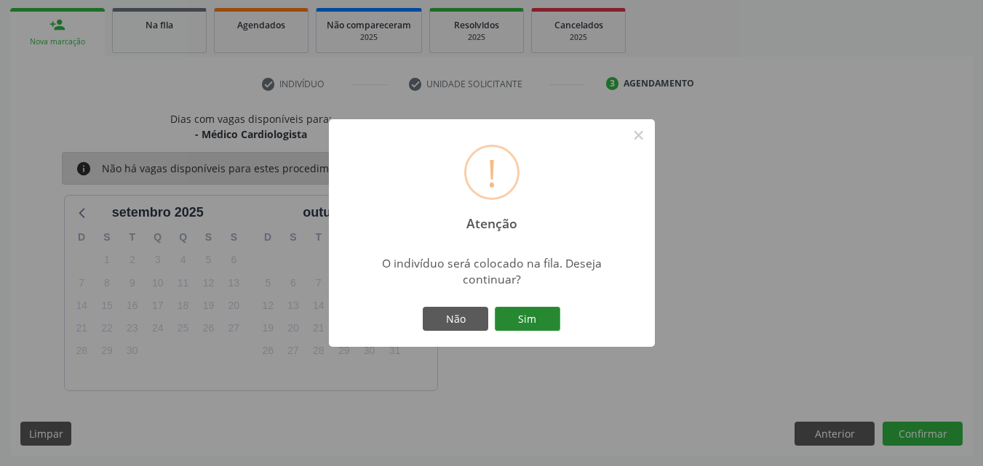
click at [515, 321] on button "Sim" at bounding box center [527, 319] width 65 height 25
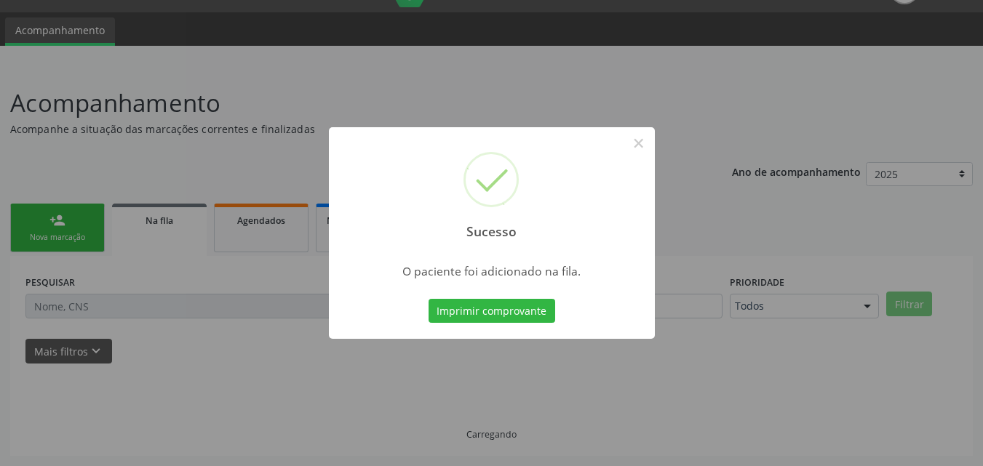
scroll to position [34, 0]
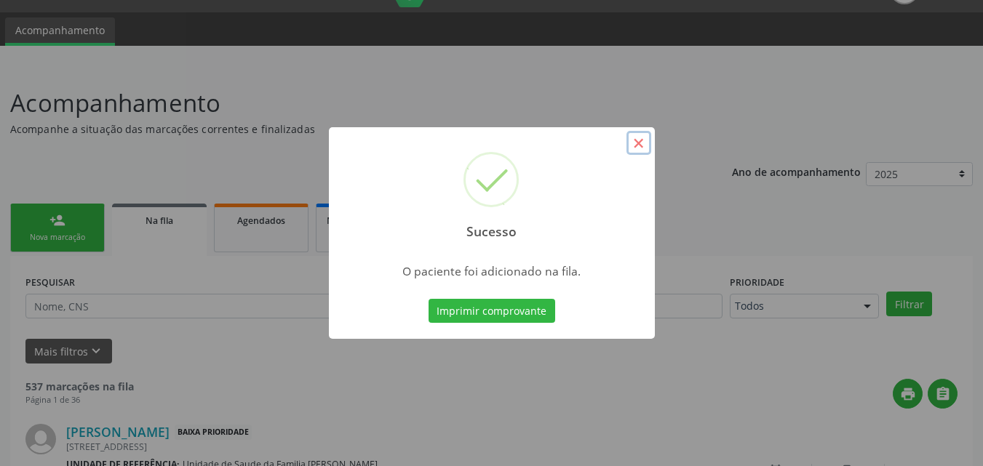
click at [639, 140] on button "×" at bounding box center [638, 143] width 25 height 25
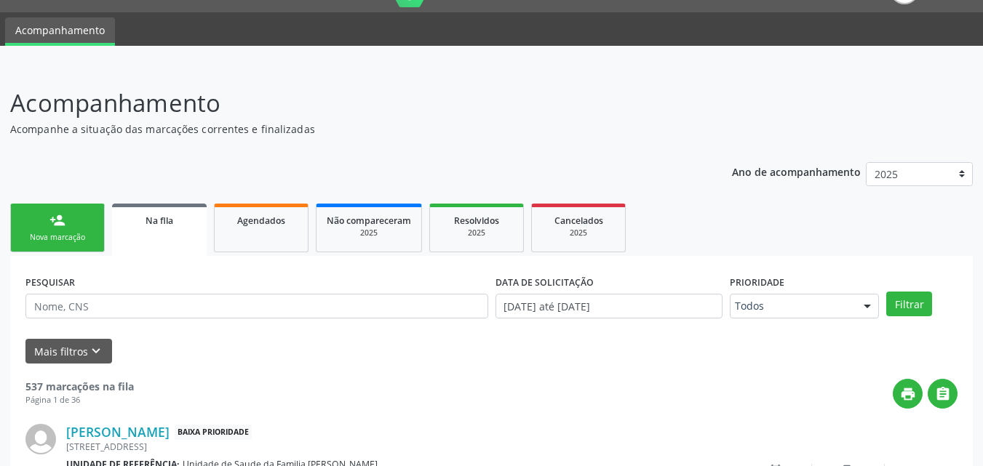
click at [71, 214] on link "person_add Nova marcação" at bounding box center [57, 228] width 95 height 49
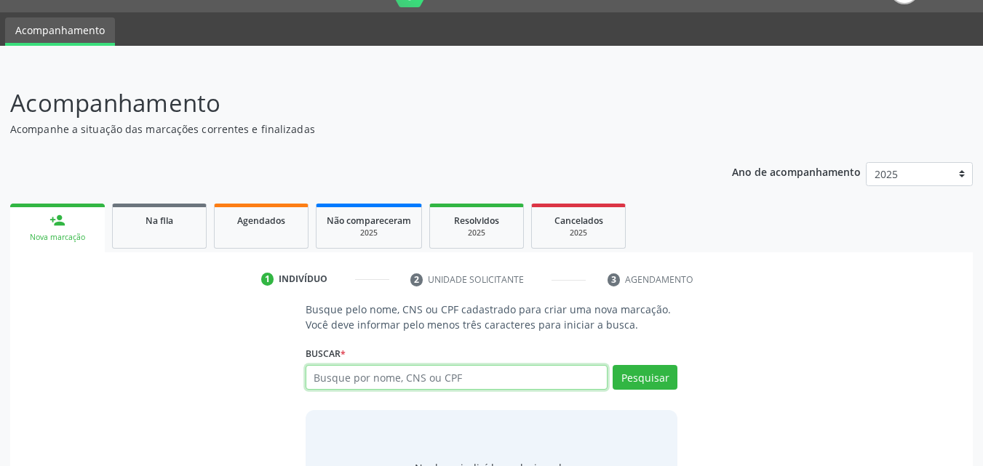
click at [431, 383] on input "text" at bounding box center [456, 377] width 303 height 25
paste input "708001327517221"
type input "708001327517221"
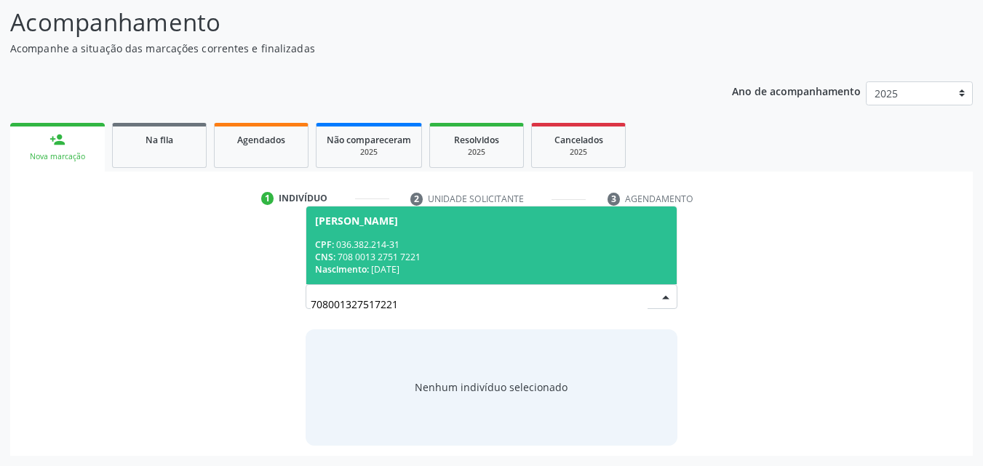
click at [464, 253] on div "CNS: 708 0013 2751 7221" at bounding box center [491, 257] width 353 height 12
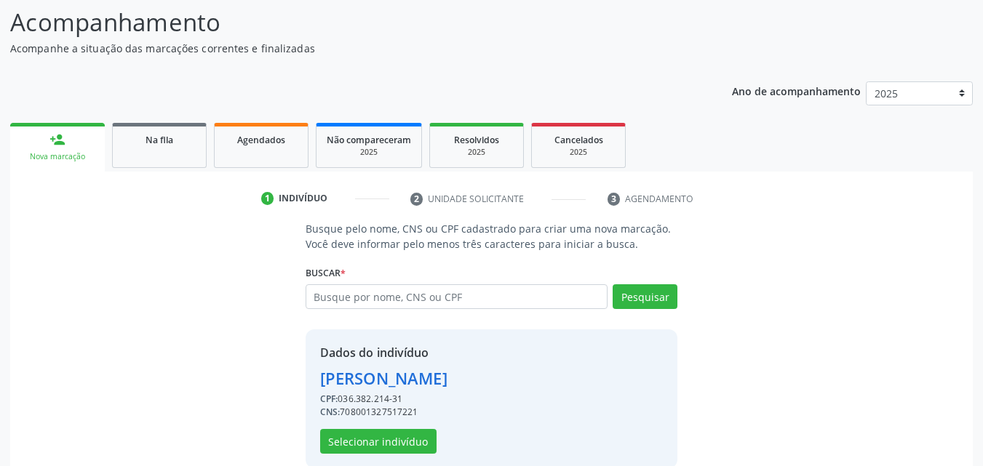
scroll to position [137, 0]
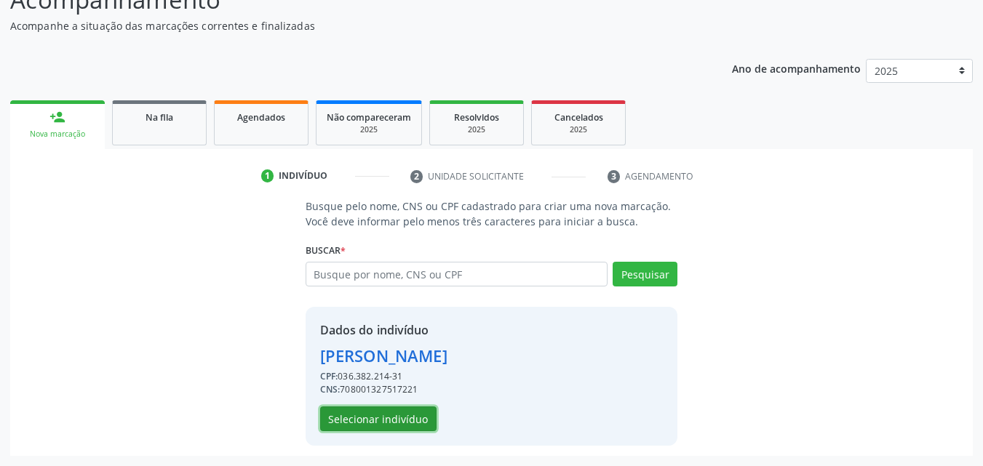
click at [351, 414] on button "Selecionar indivíduo" at bounding box center [378, 419] width 116 height 25
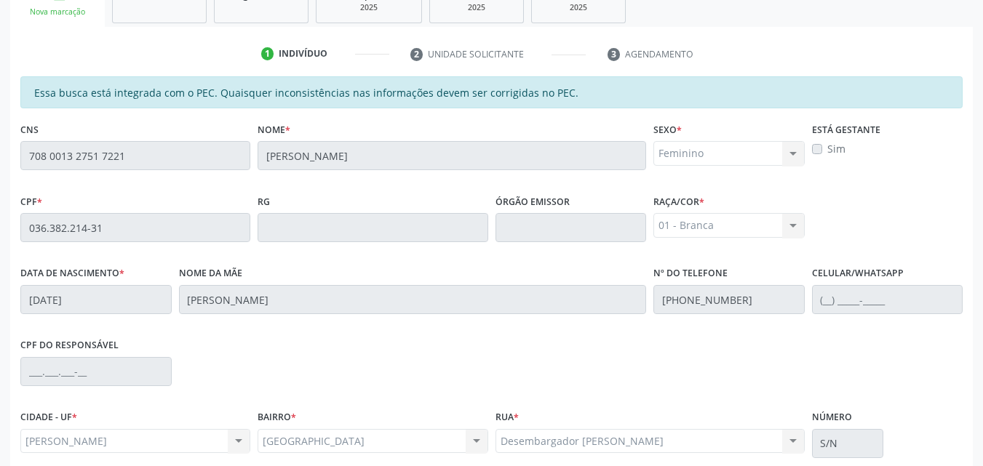
scroll to position [385, 0]
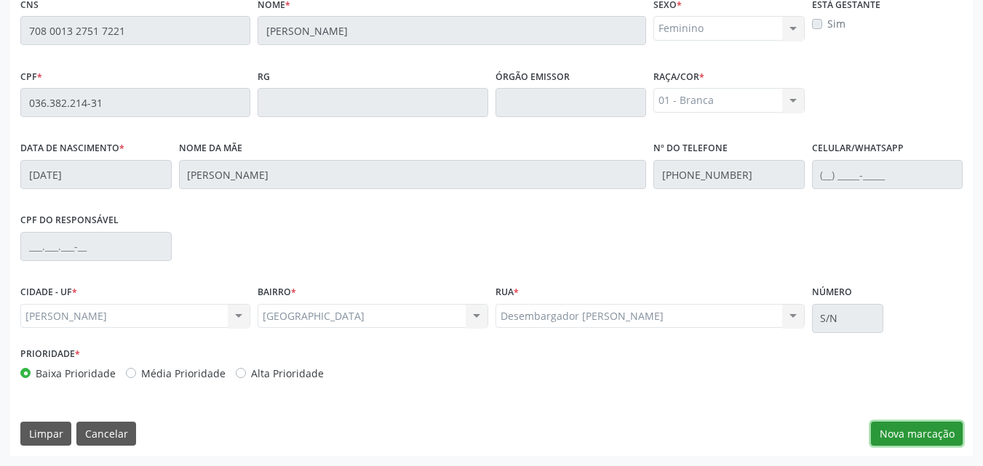
click at [887, 429] on button "Nova marcação" at bounding box center [917, 434] width 92 height 25
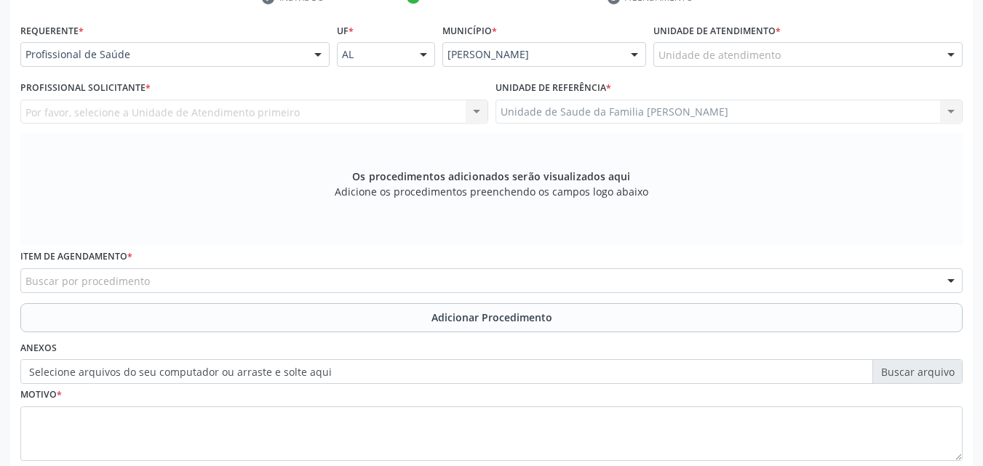
scroll to position [315, 0]
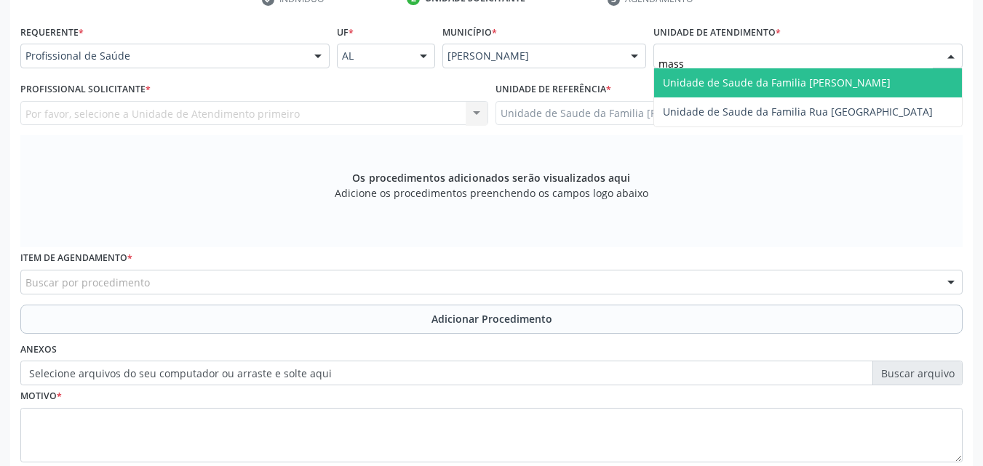
type input "massa"
click at [727, 89] on span "Unidade de Saude da Familia [PERSON_NAME]" at bounding box center [808, 82] width 308 height 29
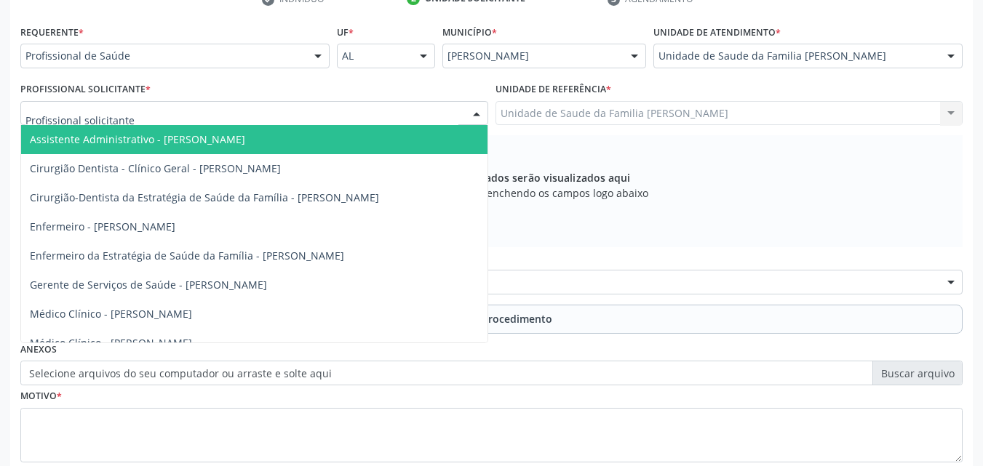
click at [250, 113] on div at bounding box center [254, 113] width 468 height 25
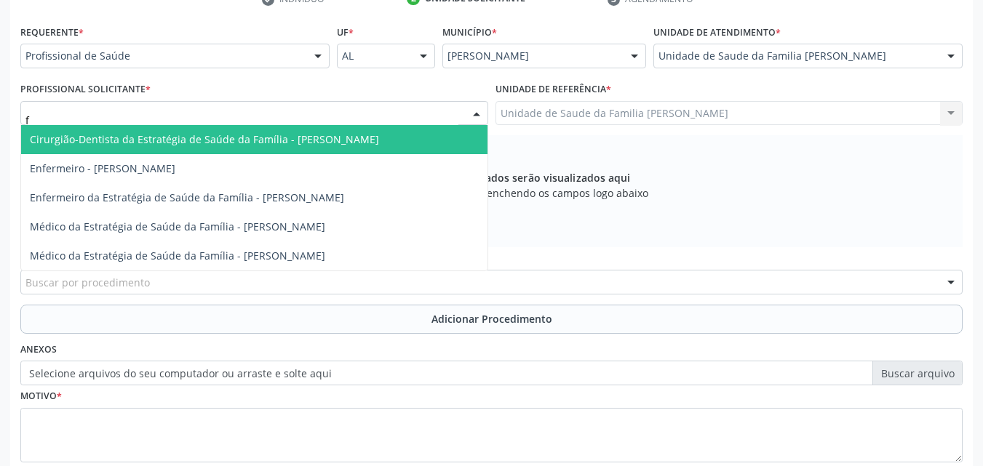
type input "fa"
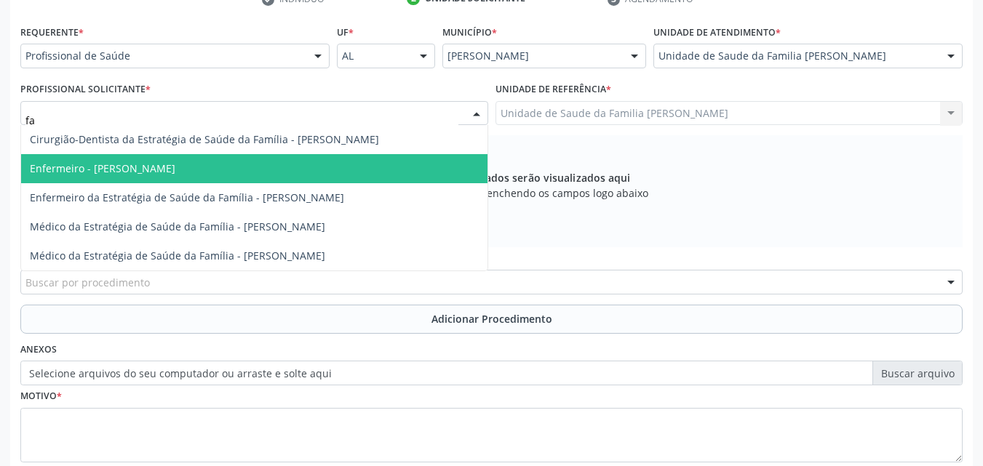
click at [249, 155] on span "Enfermeiro - [PERSON_NAME]" at bounding box center [254, 168] width 466 height 29
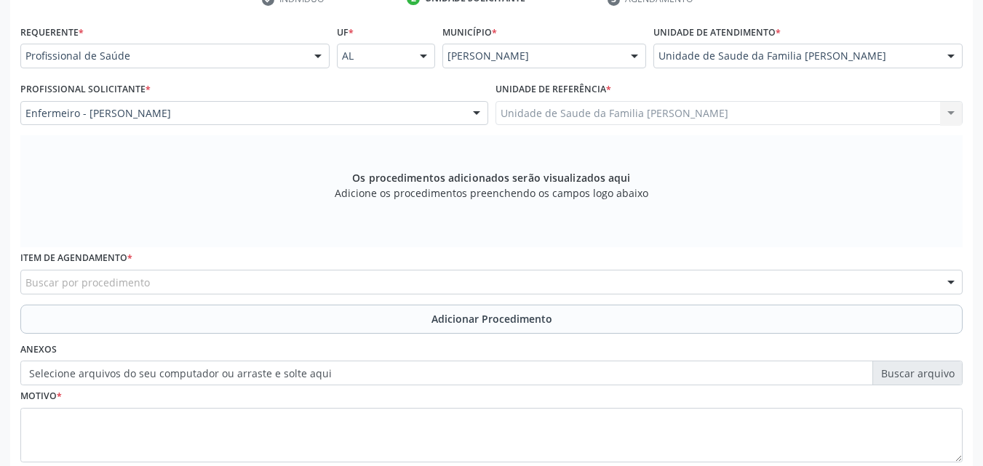
click at [153, 282] on div "Buscar por procedimento" at bounding box center [491, 282] width 942 height 25
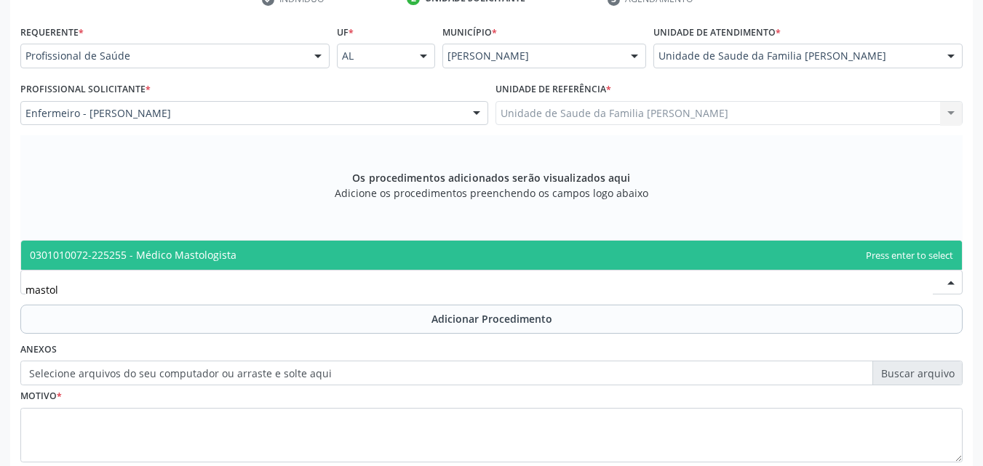
type input "mastolo"
click at [155, 257] on span "0301010072-225255 - Médico Mastologista" at bounding box center [133, 255] width 207 height 14
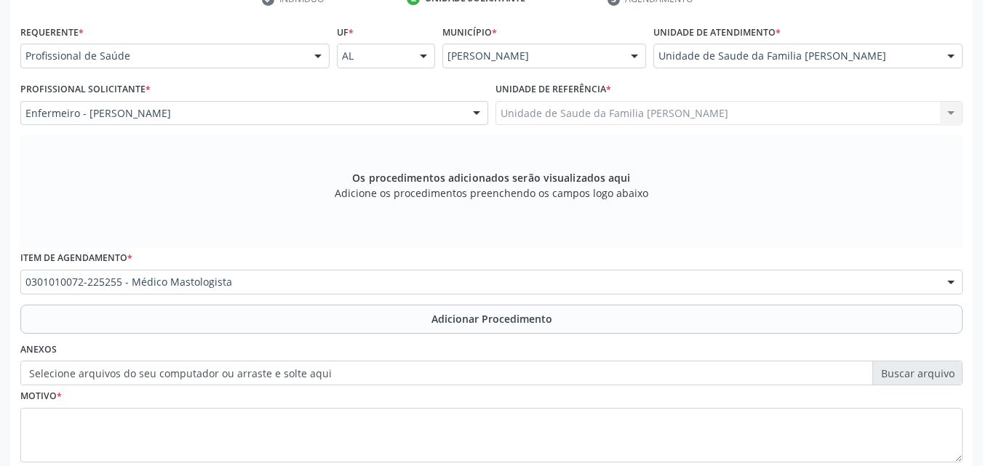
scroll to position [407, 0]
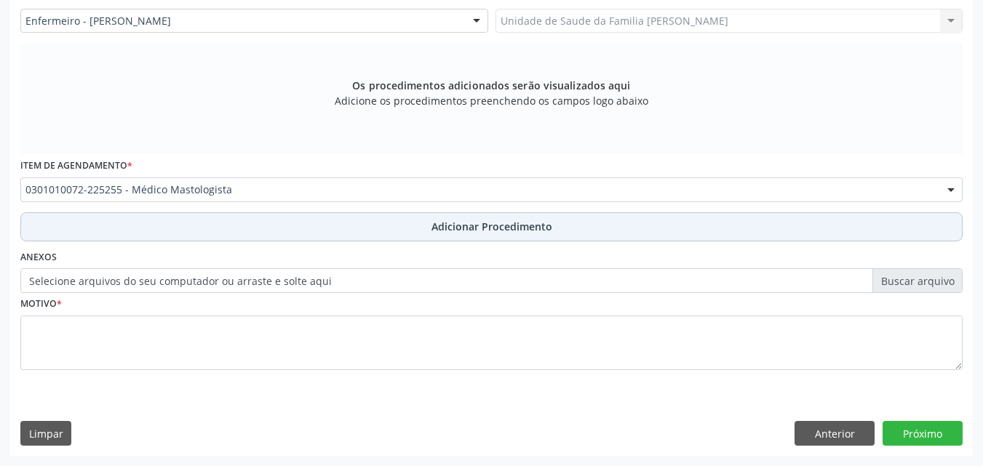
click at [218, 221] on button "Adicionar Procedimento" at bounding box center [491, 226] width 942 height 29
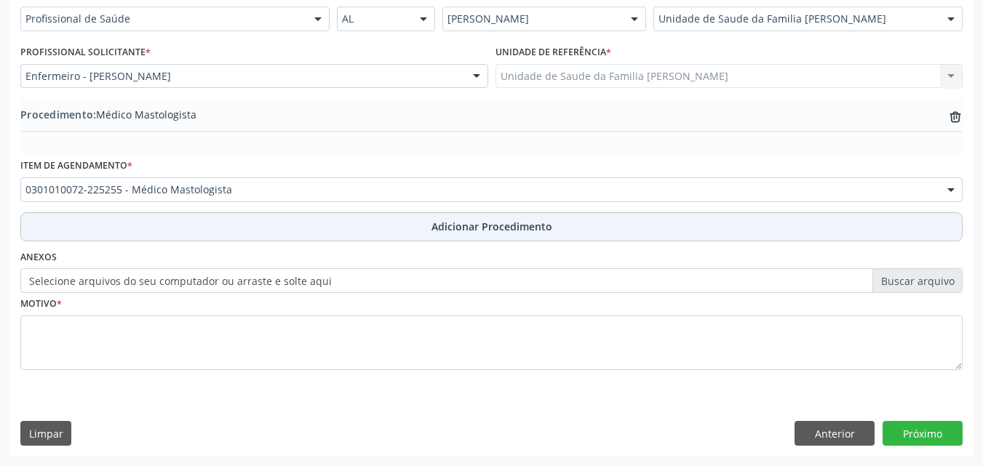
scroll to position [352, 0]
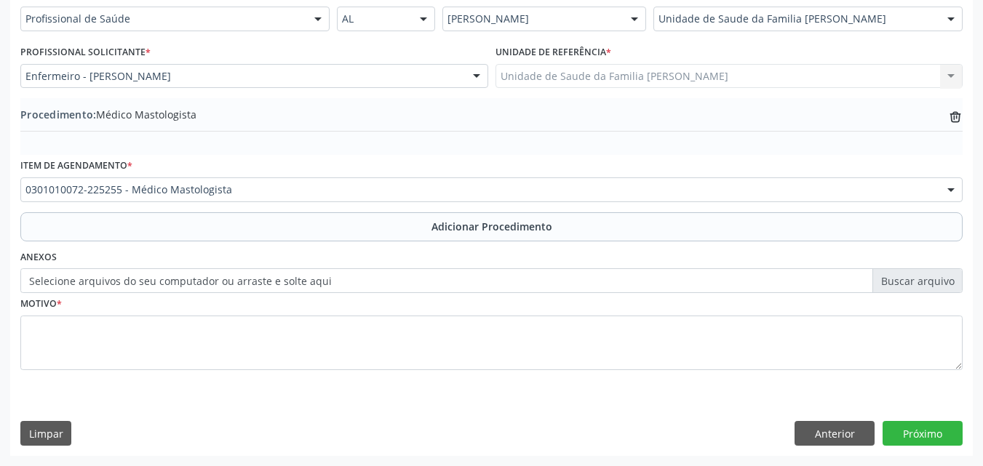
click at [139, 286] on label "Selecione arquivos do seu computador ou arraste e solte aqui" at bounding box center [491, 280] width 942 height 25
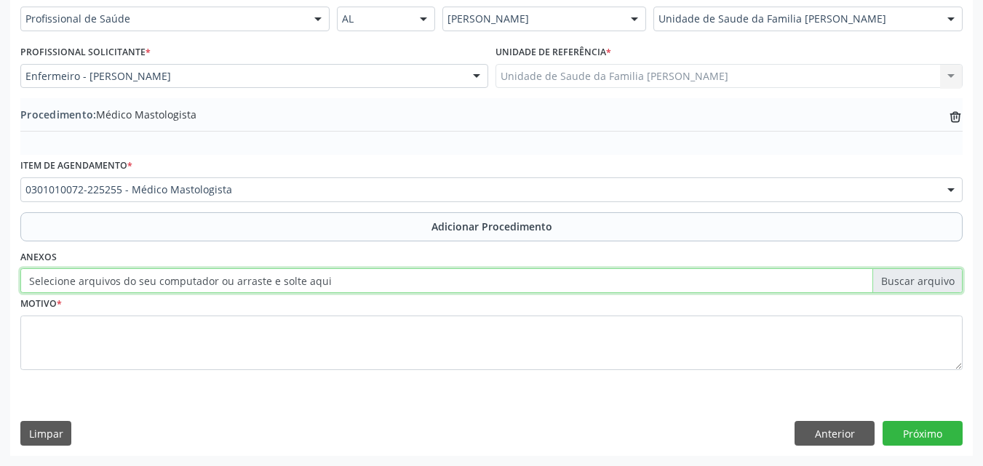
click at [139, 286] on input "Selecione arquivos do seu computador ou arraste e solte aqui" at bounding box center [491, 280] width 942 height 25
type input "C:\fakepath\WhatsApp Image 2025-09-29 at 14.11.41.jpeg"
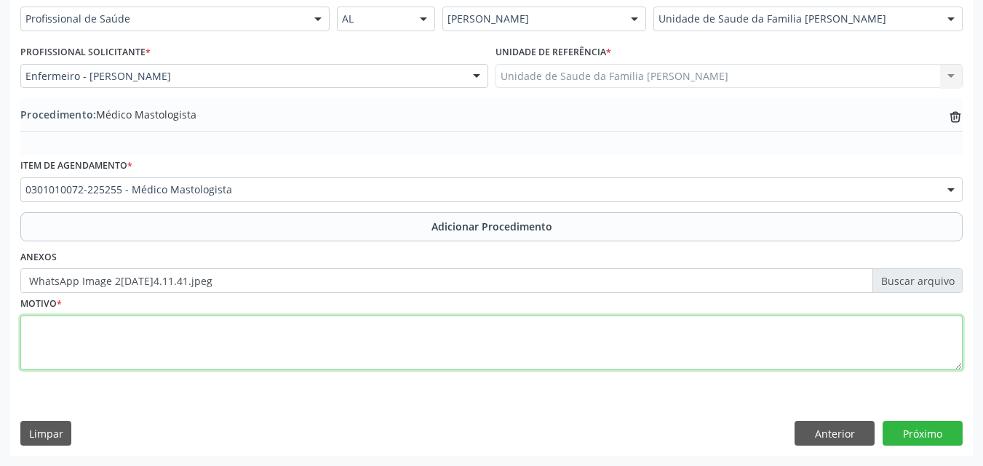
click at [196, 356] on textarea at bounding box center [491, 343] width 942 height 55
type textarea "Teve retirada de cisto liquido na mama direita."
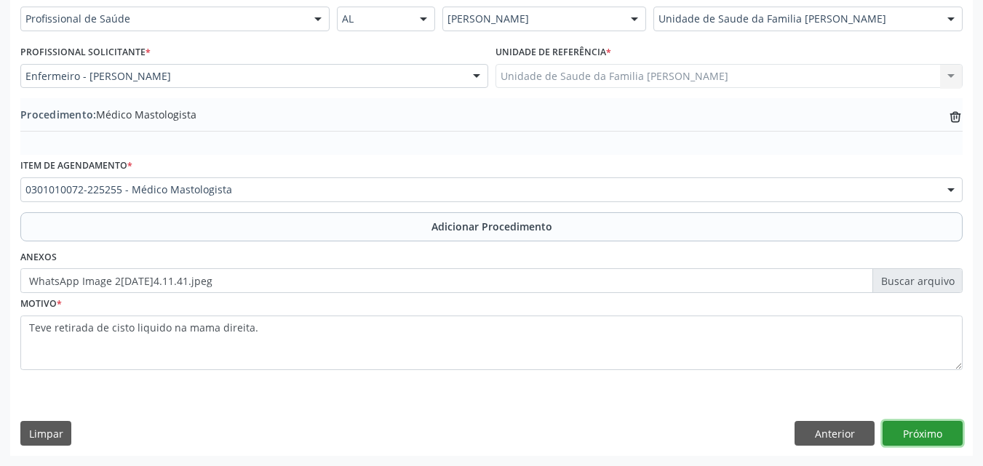
click at [934, 432] on button "Próximo" at bounding box center [922, 433] width 80 height 25
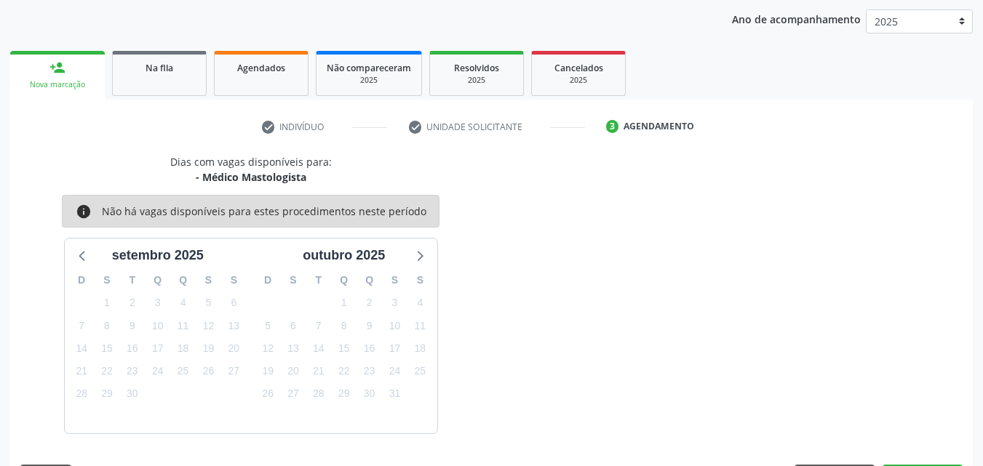
scroll to position [230, 0]
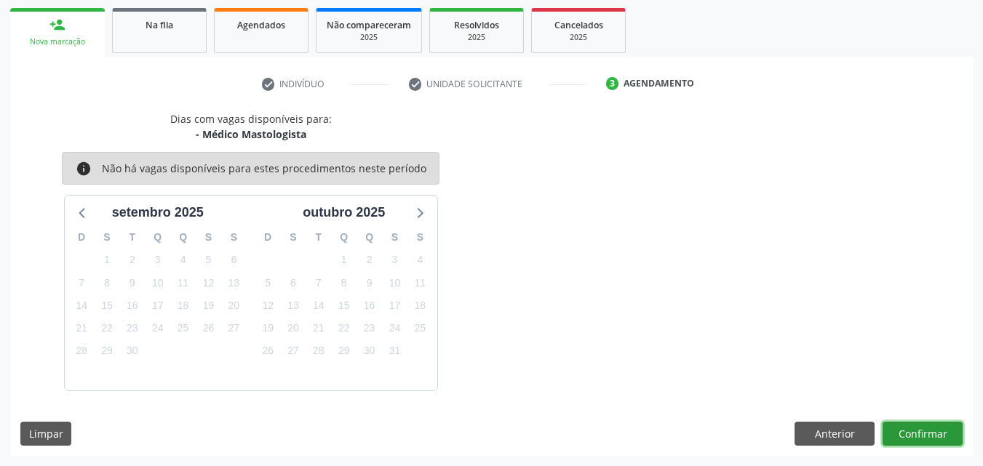
click at [922, 433] on button "Confirmar" at bounding box center [922, 434] width 80 height 25
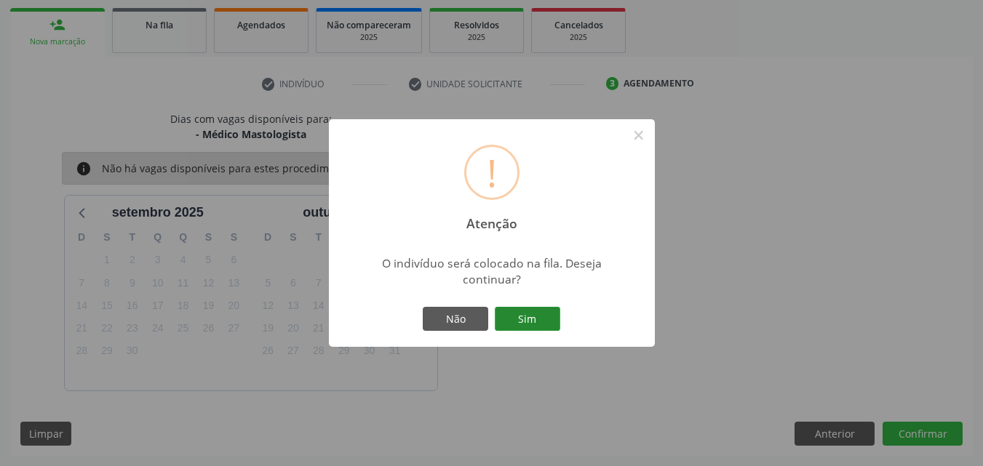
click at [535, 324] on button "Sim" at bounding box center [527, 319] width 65 height 25
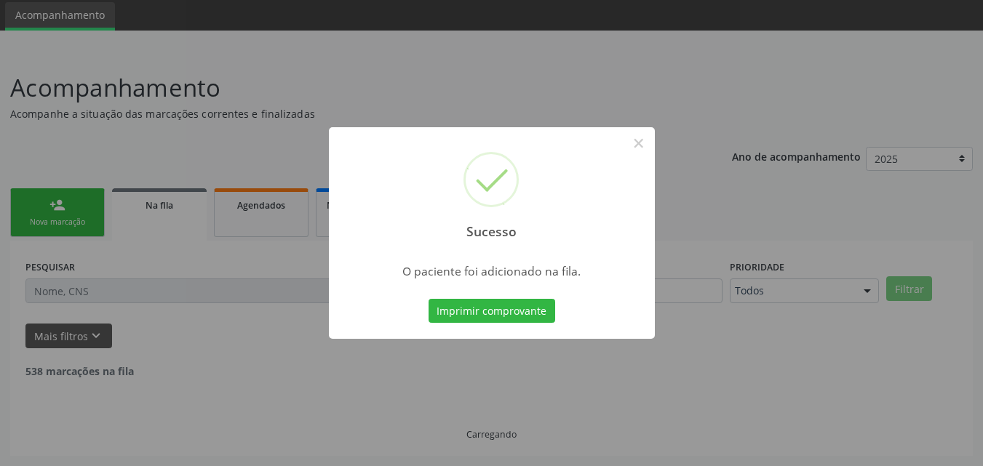
scroll to position [34, 0]
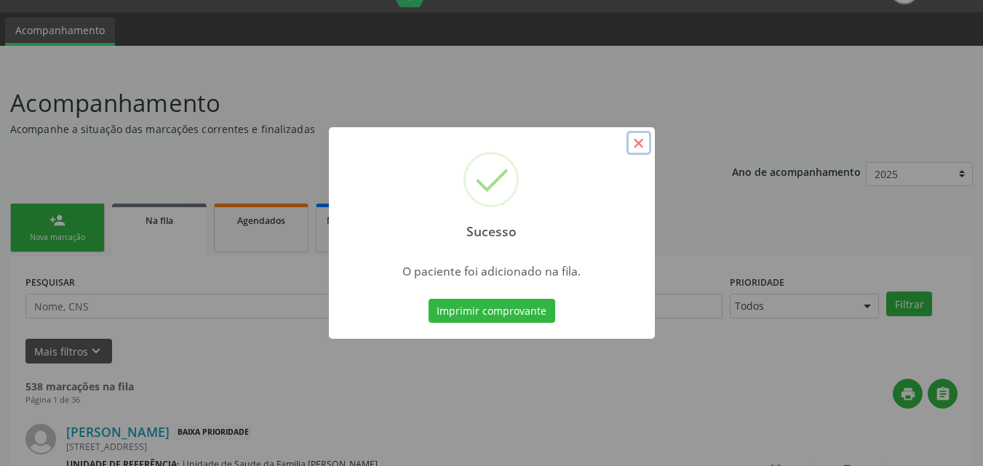
click at [636, 140] on button "×" at bounding box center [638, 143] width 25 height 25
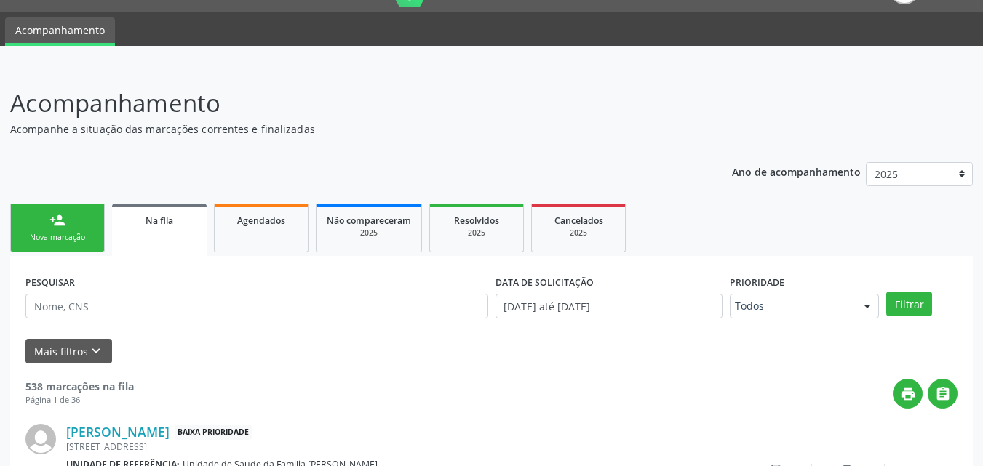
click at [76, 228] on link "person_add Nova marcação" at bounding box center [57, 228] width 95 height 49
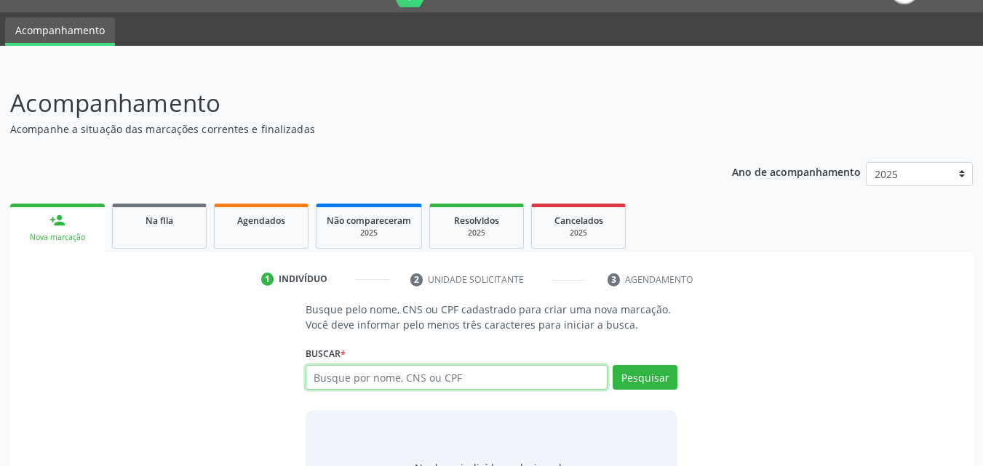
click at [343, 371] on input "text" at bounding box center [456, 377] width 303 height 25
type input "706300779414579"
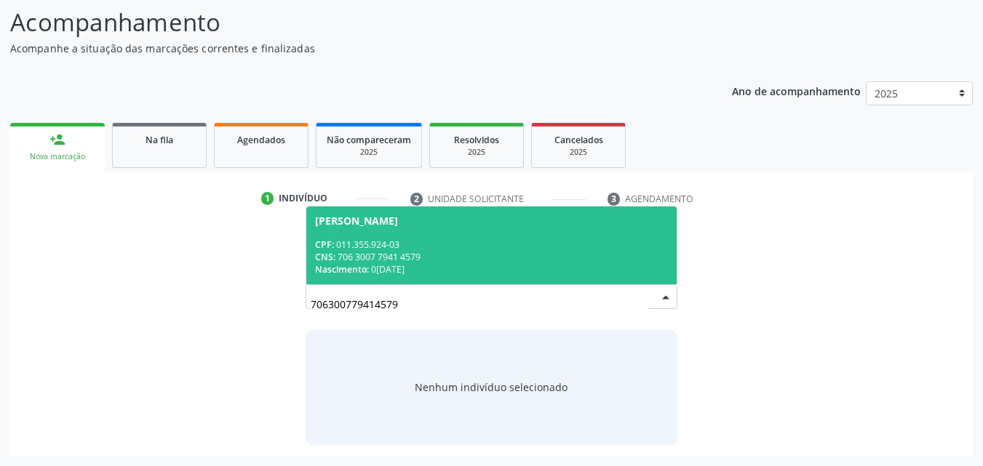
click at [420, 242] on div "CPF: 011.355.924-03" at bounding box center [491, 245] width 353 height 12
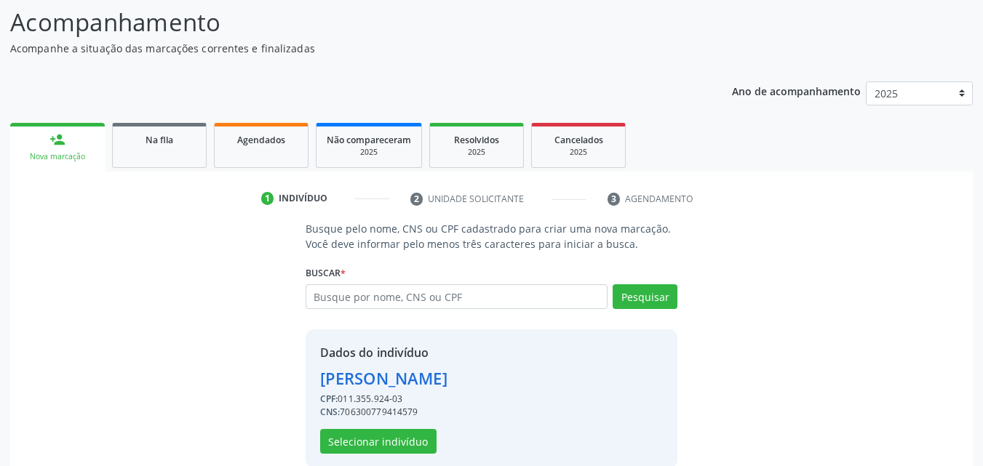
scroll to position [137, 0]
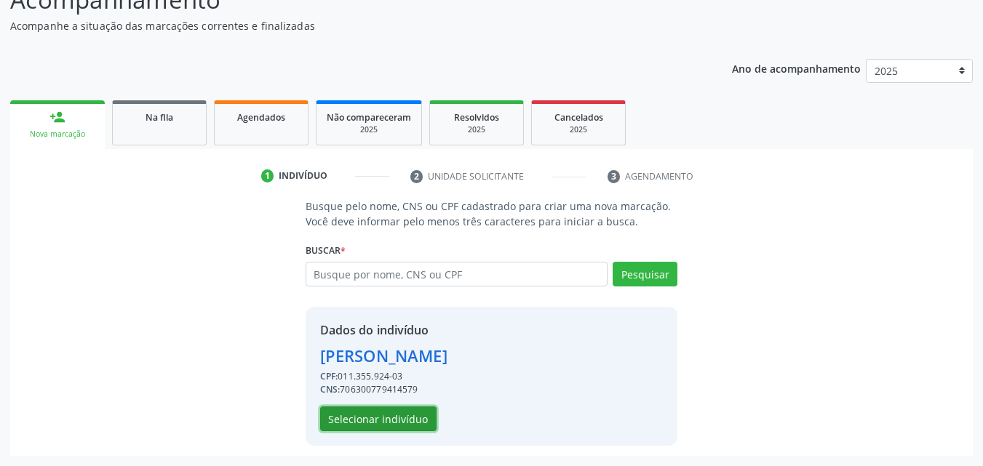
click at [344, 425] on button "Selecionar indivíduo" at bounding box center [378, 419] width 116 height 25
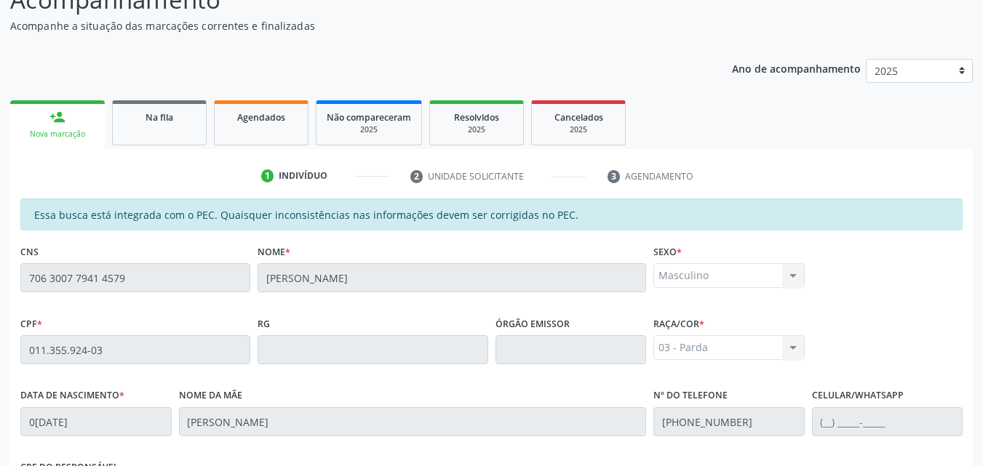
scroll to position [385, 0]
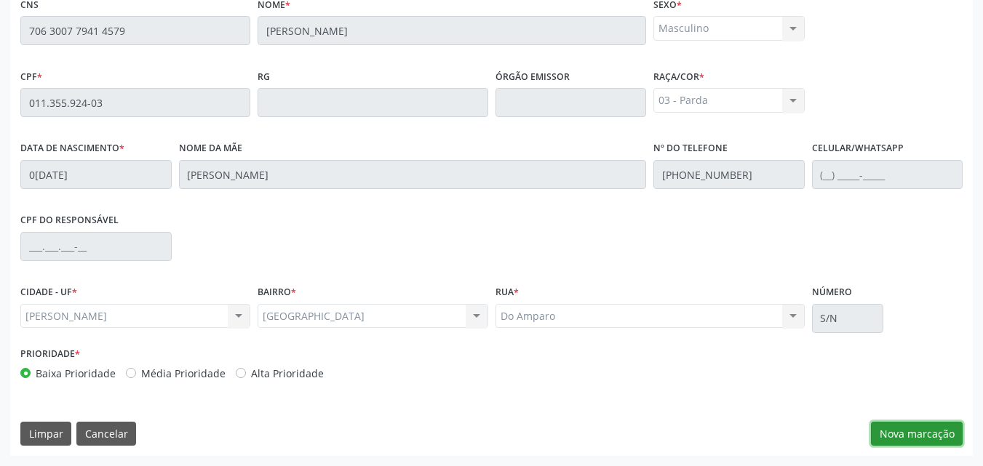
click at [946, 433] on button "Nova marcação" at bounding box center [917, 434] width 92 height 25
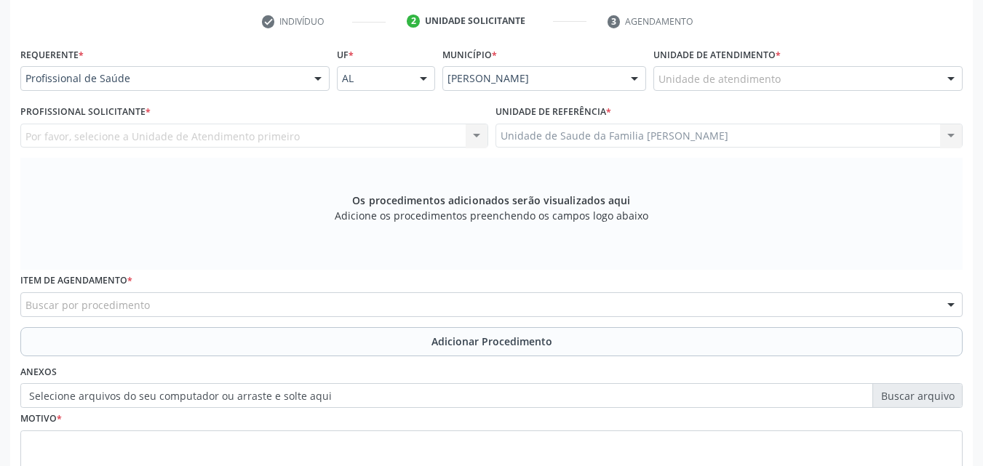
scroll to position [292, 0]
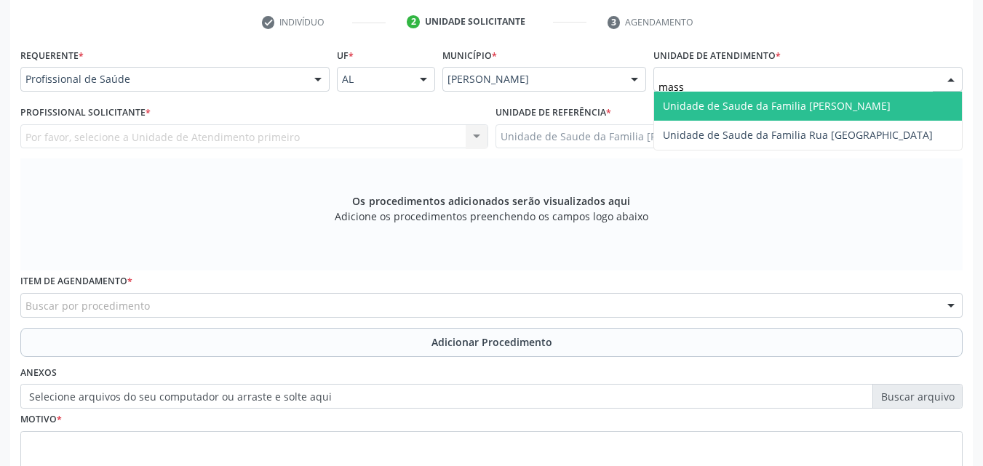
type input "massa"
click at [717, 107] on span "Unidade de Saude da Familia [PERSON_NAME]" at bounding box center [777, 106] width 228 height 14
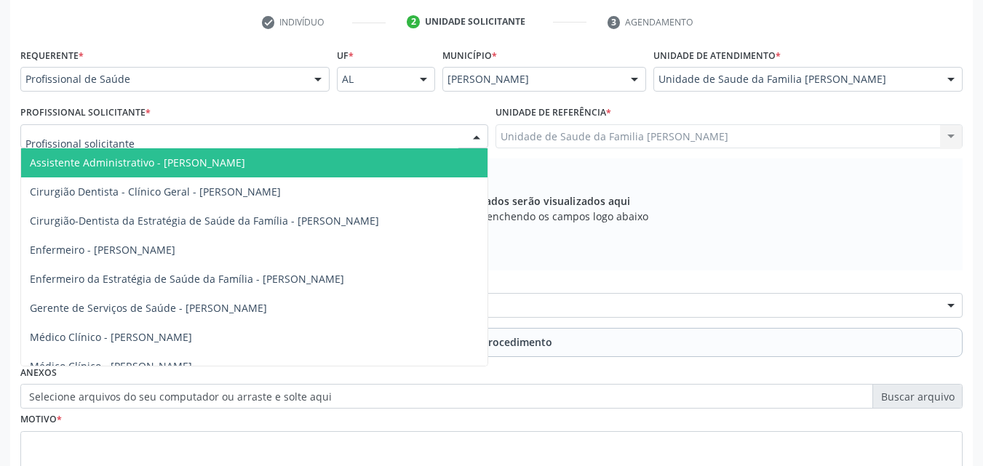
click at [234, 127] on div at bounding box center [254, 136] width 468 height 25
type input "el"
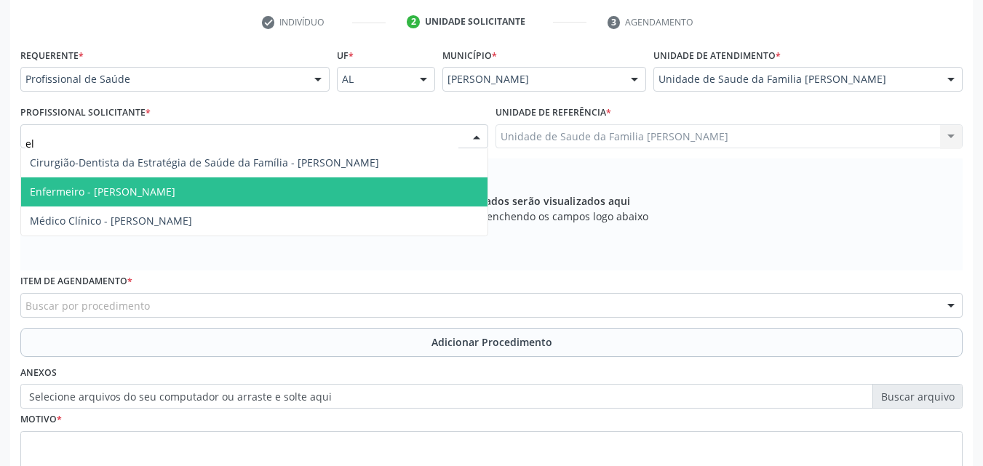
click at [169, 200] on span "Enfermeiro - [PERSON_NAME]" at bounding box center [254, 191] width 466 height 29
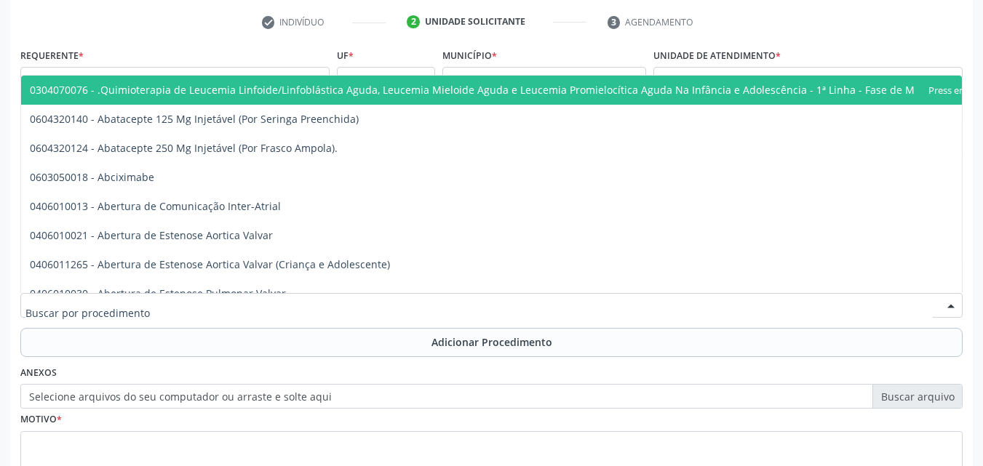
click at [187, 304] on div at bounding box center [491, 305] width 942 height 25
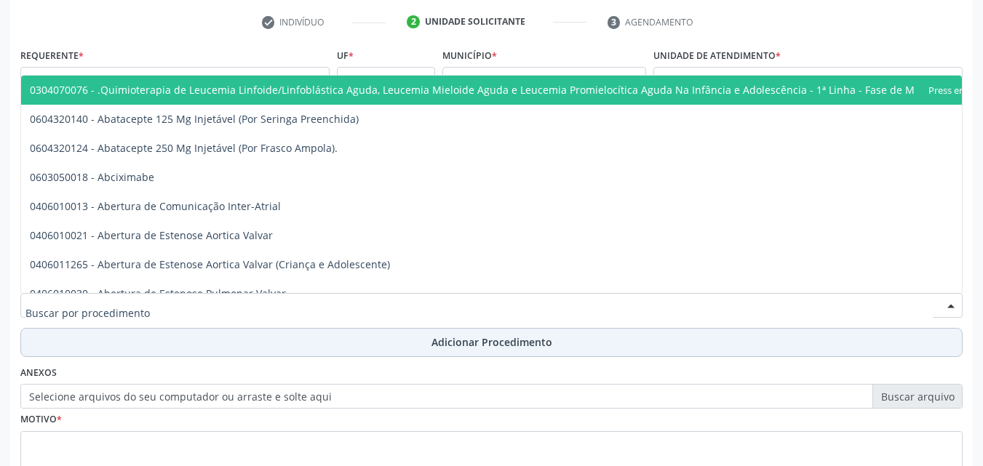
click at [188, 352] on button "Adicionar Procedimento" at bounding box center [491, 342] width 942 height 29
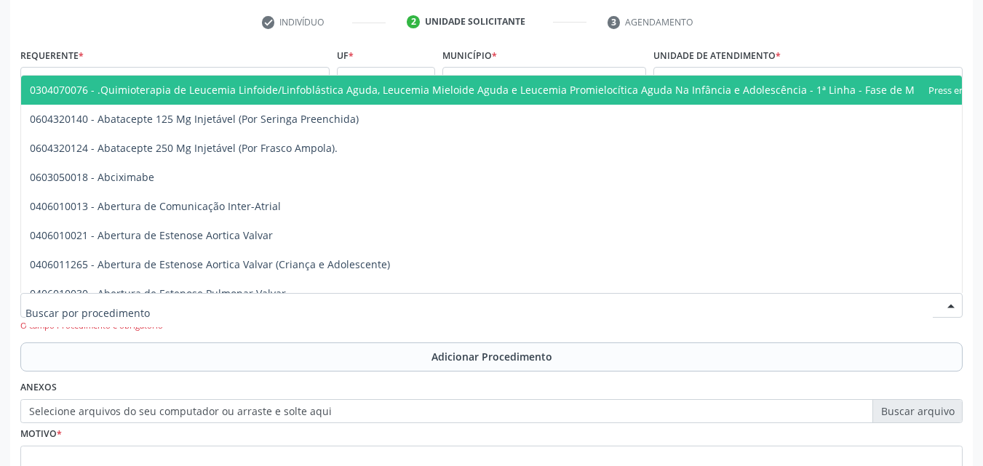
click at [188, 305] on div at bounding box center [491, 305] width 942 height 25
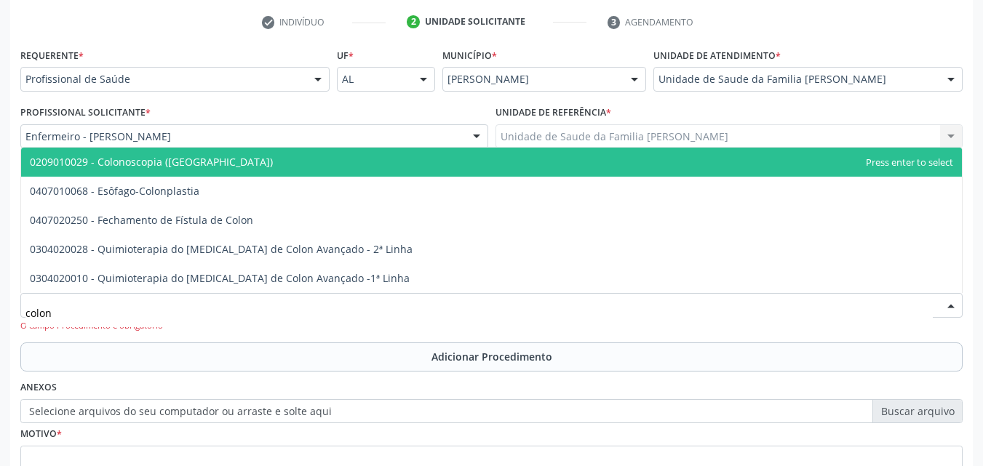
type input "colono"
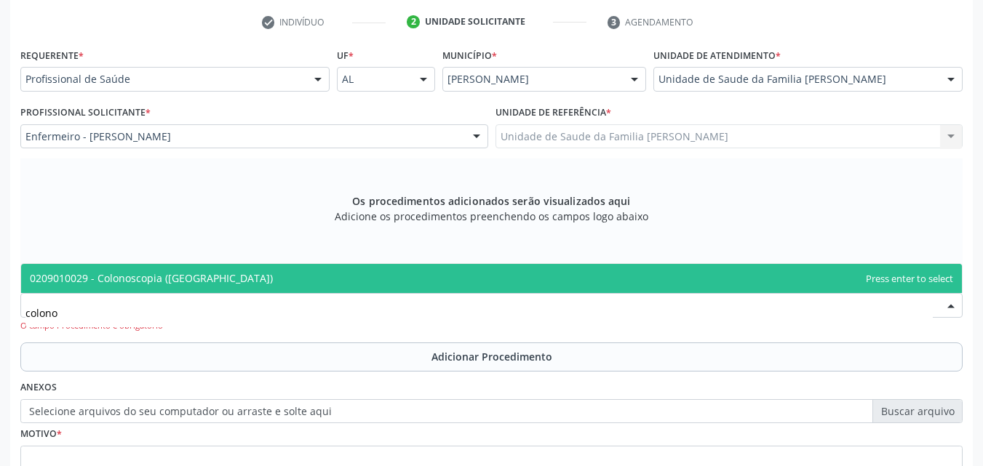
click at [186, 279] on span "0209010029 - Colonoscopia ([GEOGRAPHIC_DATA])" at bounding box center [151, 278] width 243 height 14
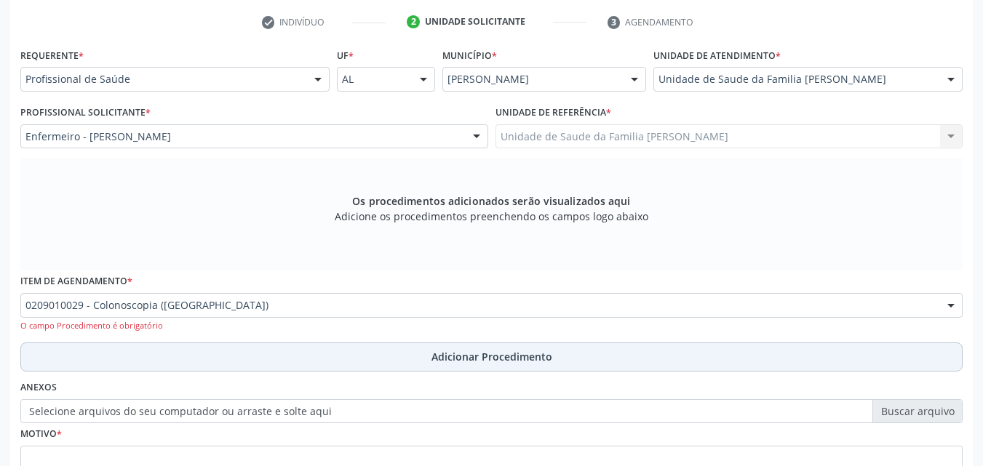
click at [143, 351] on button "Adicionar Procedimento" at bounding box center [491, 357] width 942 height 29
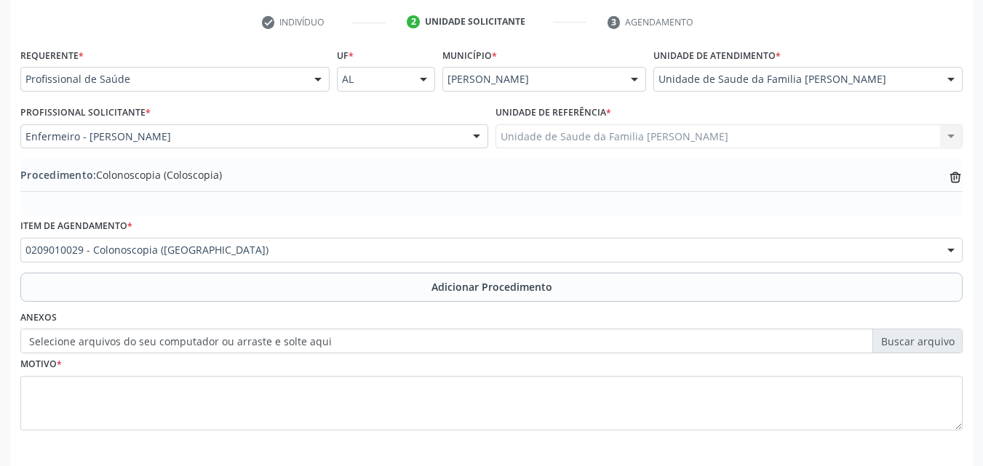
click at [252, 340] on label "Selecione arquivos do seu computador ou arraste e solte aqui" at bounding box center [491, 341] width 942 height 25
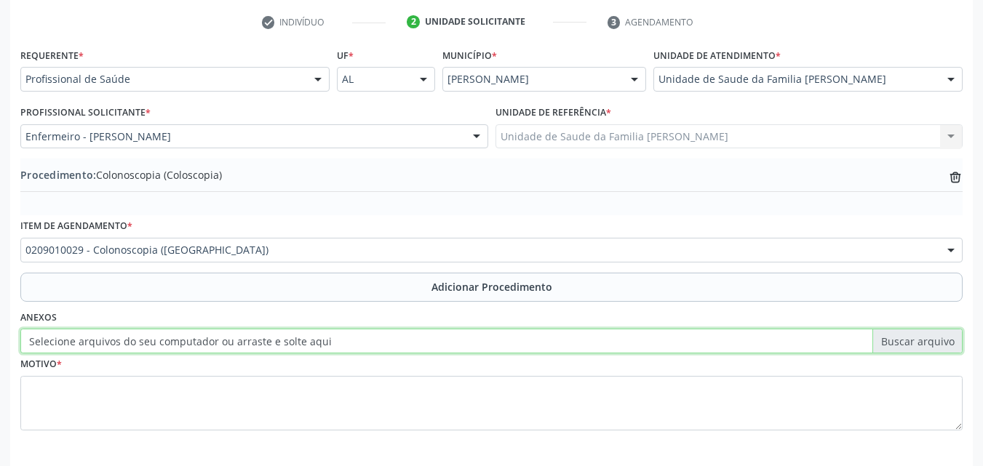
click at [252, 340] on input "Selecione arquivos do seu computador ou arraste e solte aqui" at bounding box center [491, 341] width 942 height 25
type input "C:\fakepath\WhatsApp Image 2025-09-29 at 14.14.46.jpeg"
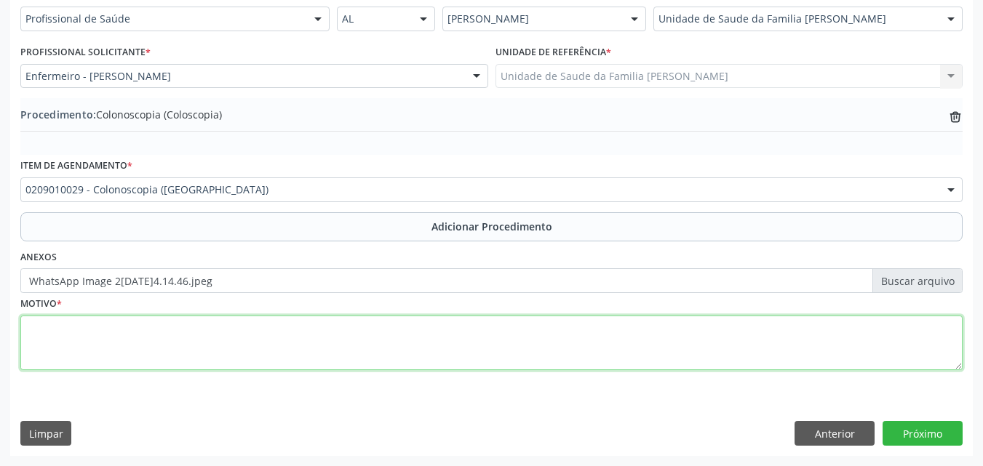
click at [268, 347] on textarea at bounding box center [491, 343] width 942 height 55
click at [187, 324] on textarea "Acompanhamento de pólipos e sagramento retal." at bounding box center [491, 343] width 942 height 55
click at [190, 329] on textarea "Acompanhamento de pólipos e sagramento retal." at bounding box center [491, 343] width 942 height 55
click at [297, 340] on textarea "Acompanhamento de pólipos e sangramento retal." at bounding box center [491, 343] width 942 height 55
type textarea "Acompanhamento de pólipos e sangramento retal."
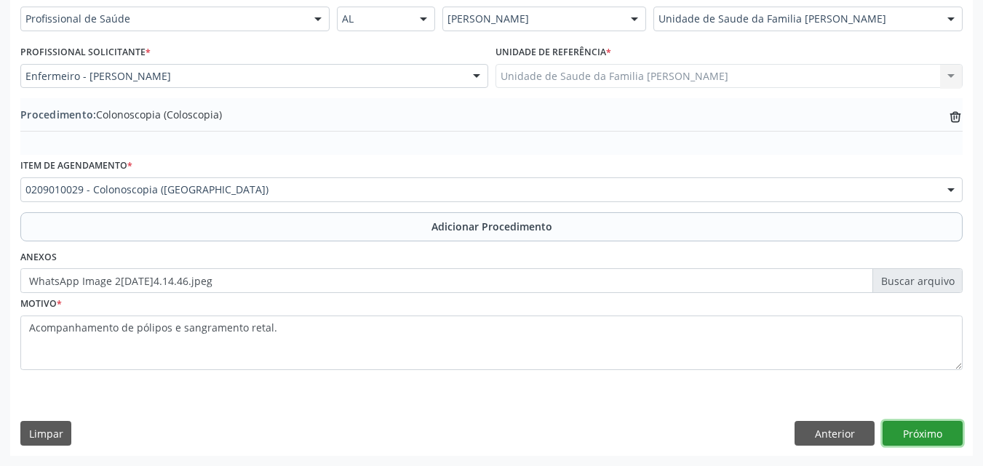
click at [939, 441] on button "Próximo" at bounding box center [922, 433] width 80 height 25
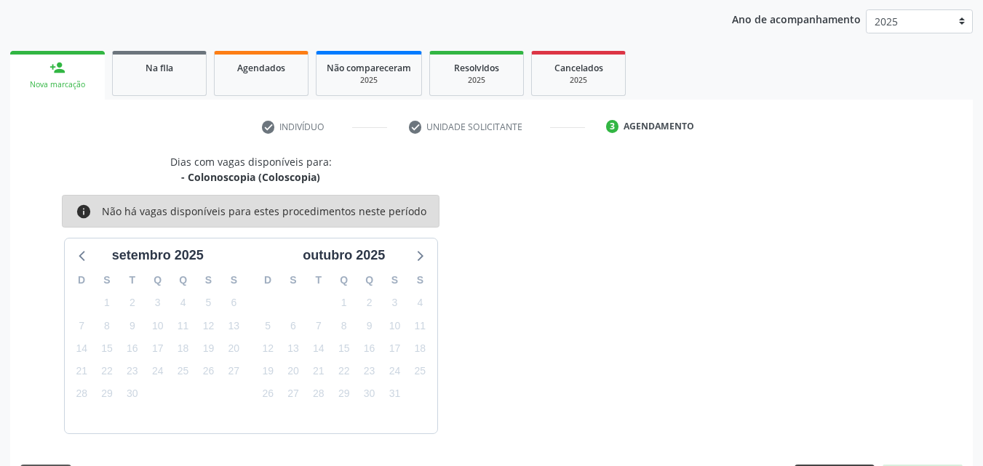
scroll to position [230, 0]
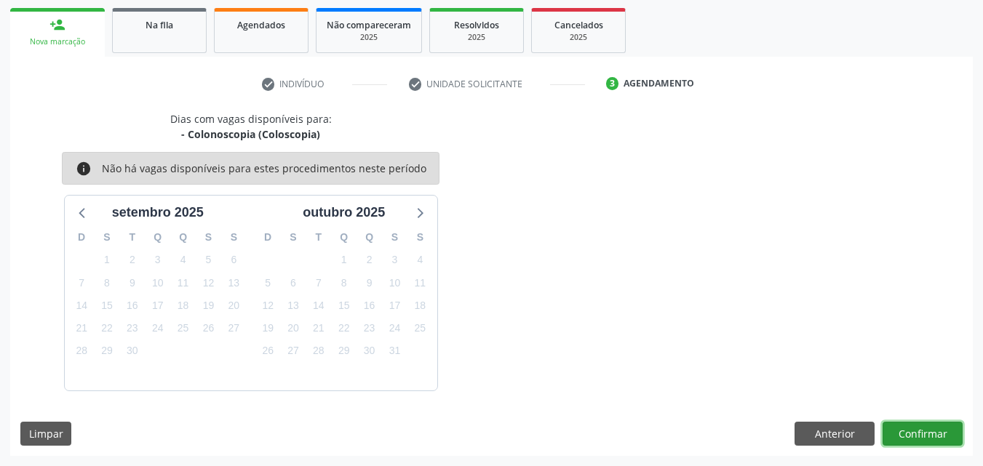
click at [906, 433] on button "Confirmar" at bounding box center [922, 434] width 80 height 25
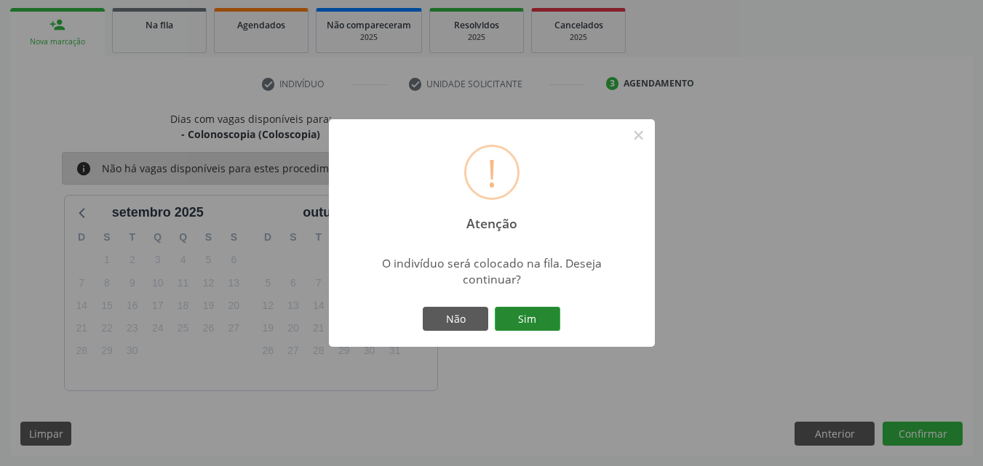
click at [520, 327] on button "Sim" at bounding box center [527, 319] width 65 height 25
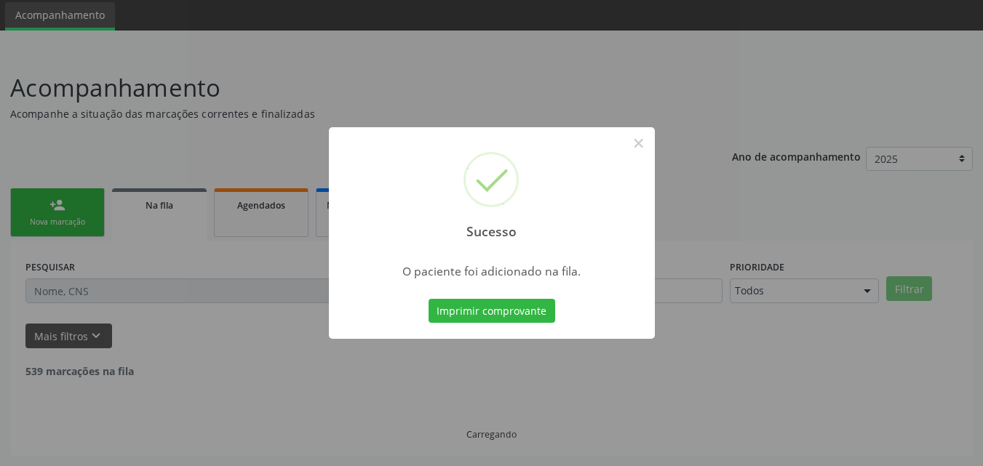
scroll to position [34, 0]
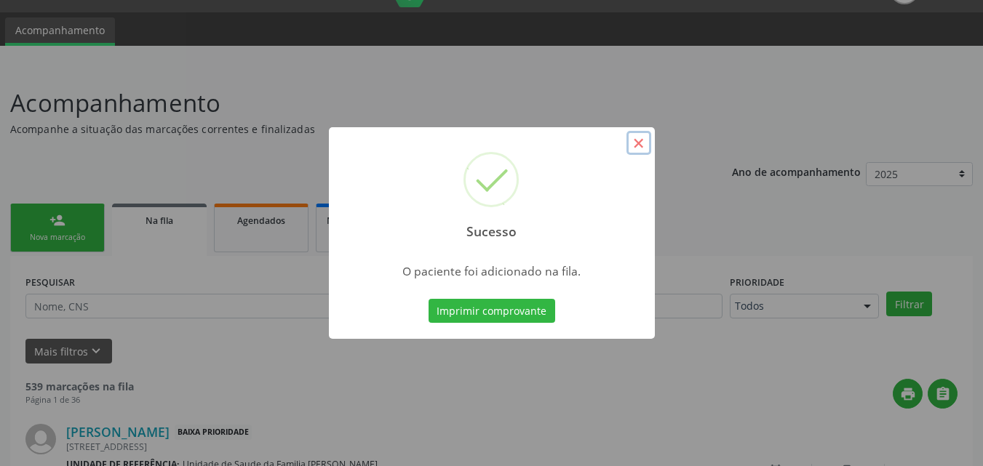
click at [644, 140] on button "×" at bounding box center [638, 143] width 25 height 25
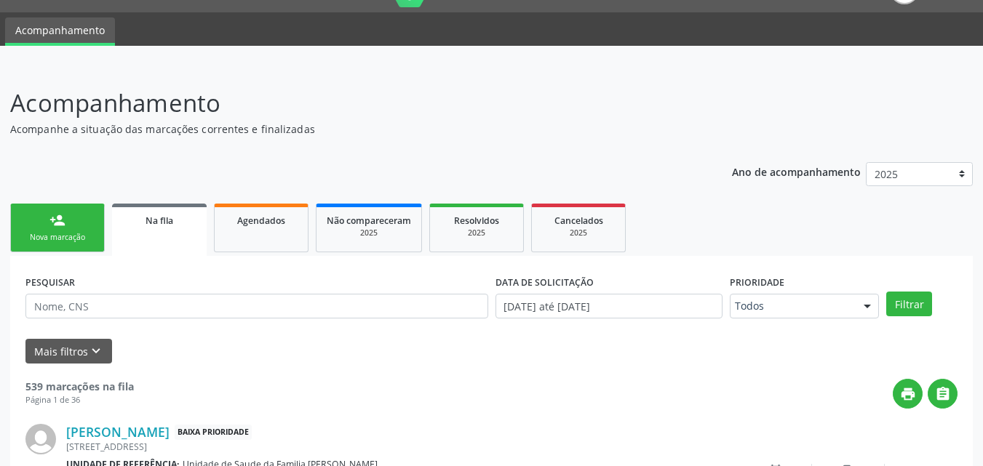
click at [48, 240] on div "Nova marcação" at bounding box center [57, 237] width 73 height 11
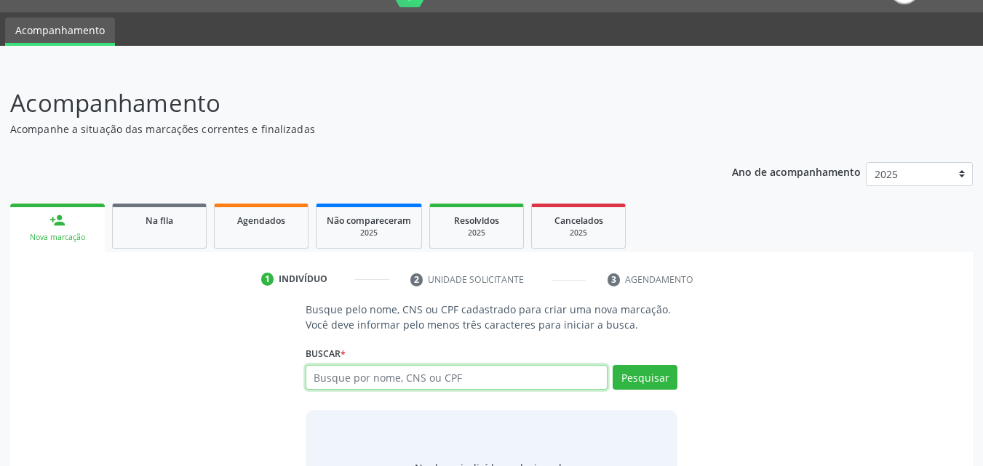
click at [362, 375] on input "text" at bounding box center [456, 377] width 303 height 25
type input "707003846020739"
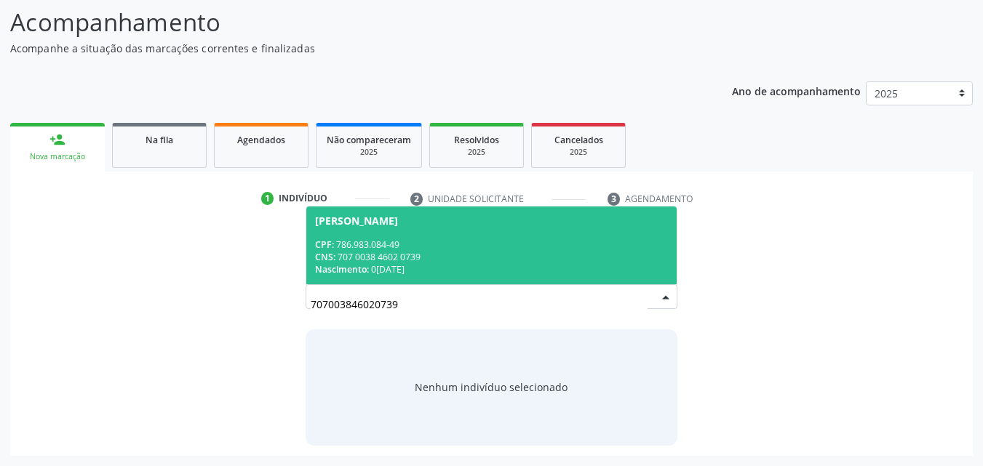
click at [451, 262] on div "CNS: 707 0038 4602 0739" at bounding box center [491, 257] width 353 height 12
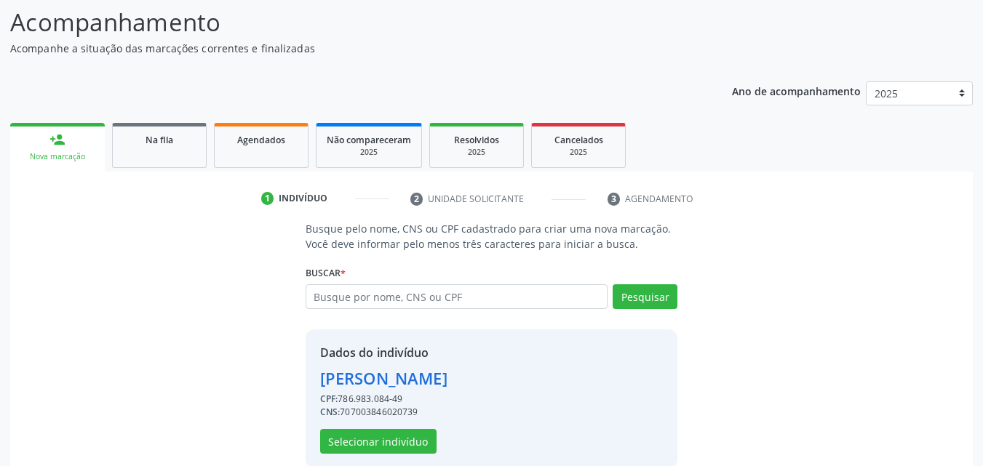
scroll to position [137, 0]
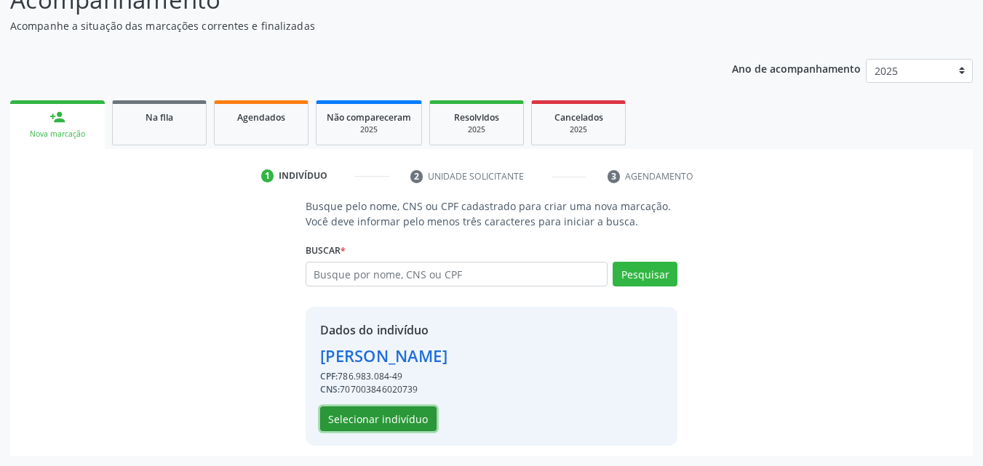
click at [355, 417] on button "Selecionar indivíduo" at bounding box center [378, 419] width 116 height 25
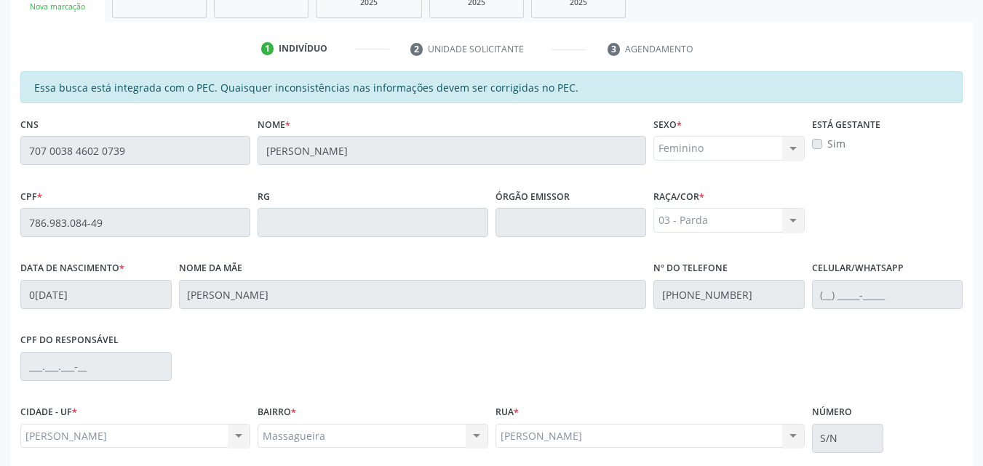
scroll to position [385, 0]
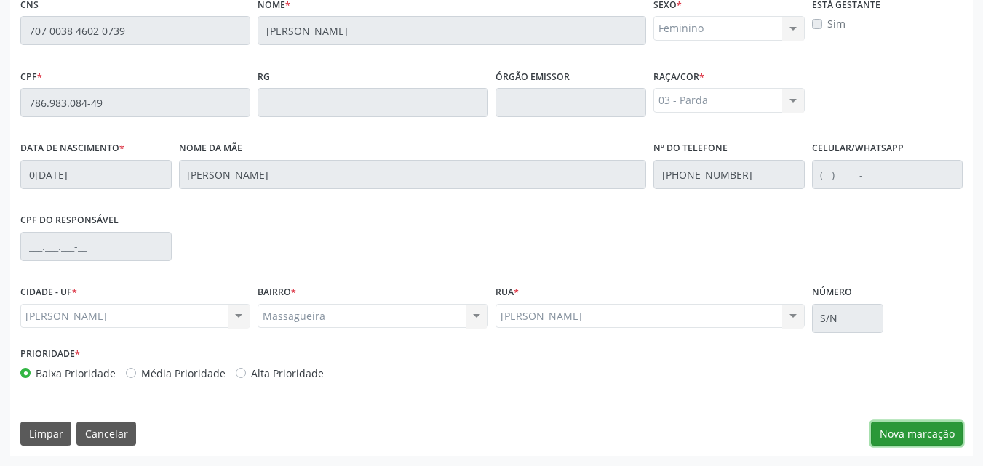
click at [925, 441] on button "Nova marcação" at bounding box center [917, 434] width 92 height 25
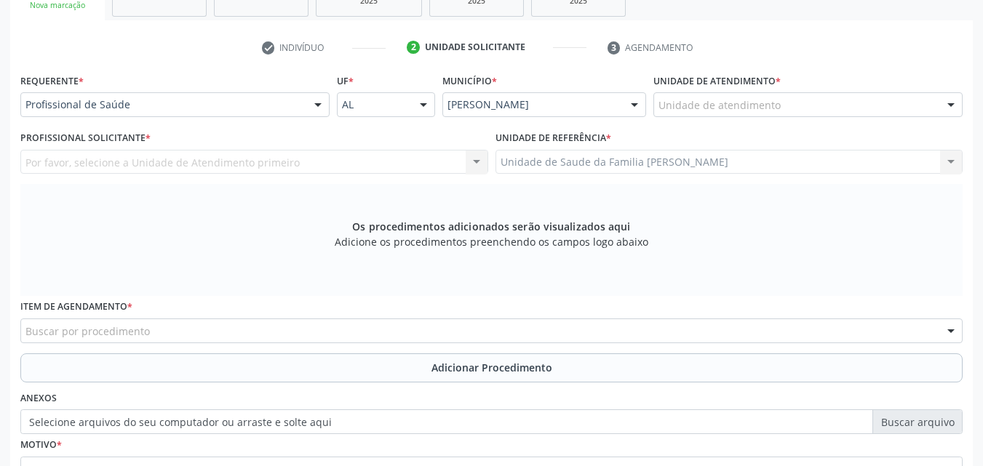
scroll to position [260, 0]
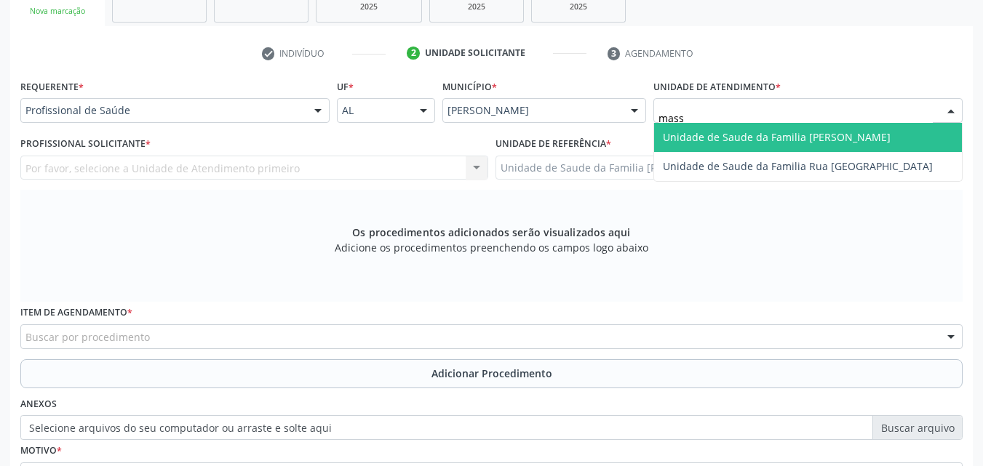
type input "massa"
click at [735, 130] on span "Unidade de Saude da Familia [PERSON_NAME]" at bounding box center [777, 137] width 228 height 14
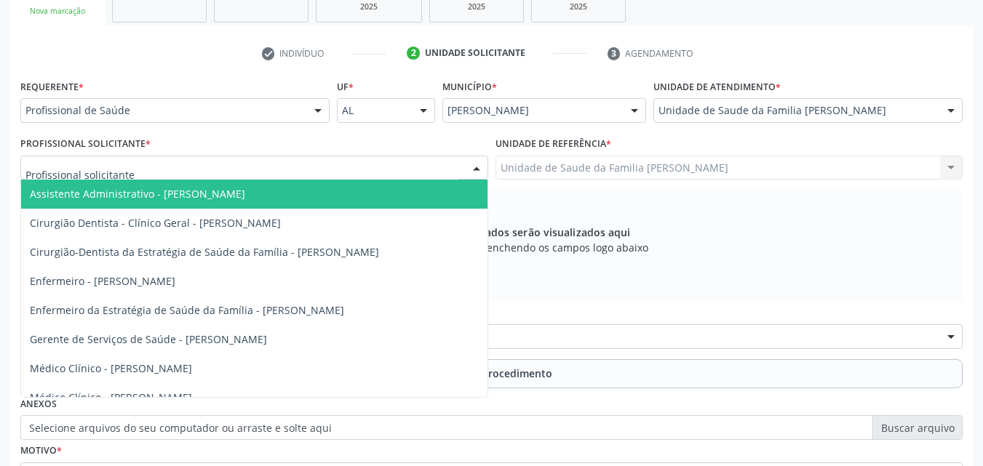
click at [156, 167] on div at bounding box center [254, 168] width 468 height 25
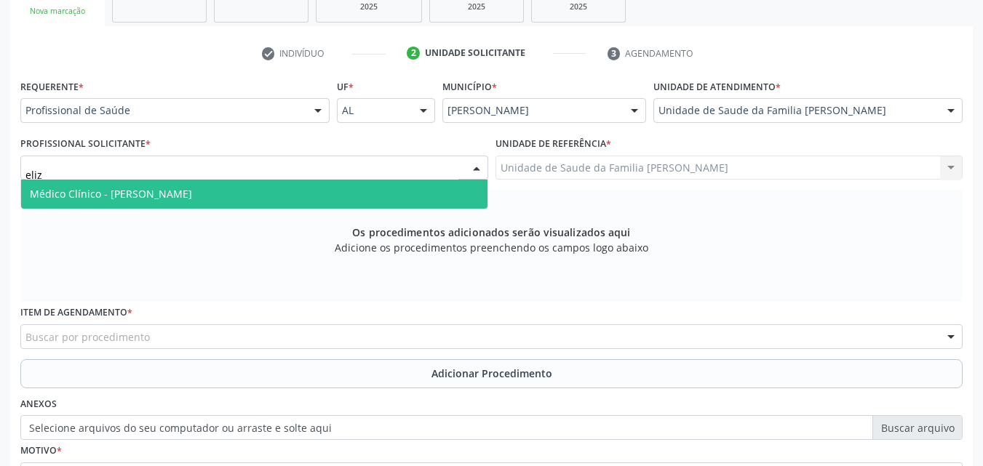
type input "eliza"
click at [156, 191] on span "Médico Clínico - [PERSON_NAME]" at bounding box center [111, 194] width 162 height 14
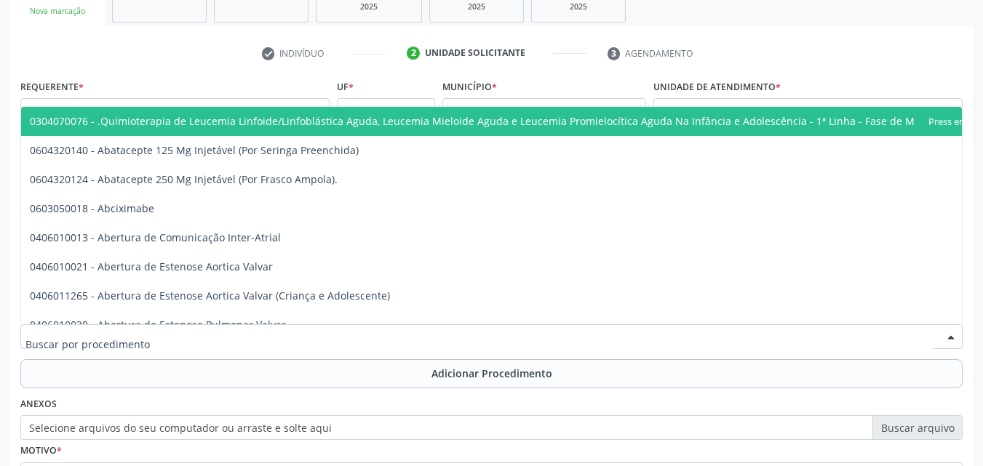
click at [175, 334] on div at bounding box center [491, 336] width 942 height 25
click at [239, 71] on div "check Indivíduo 2 Unidade solicitante 3 Agendamento Essa busca está integrada c…" at bounding box center [491, 321] width 962 height 561
click at [148, 333] on div at bounding box center [491, 336] width 942 height 25
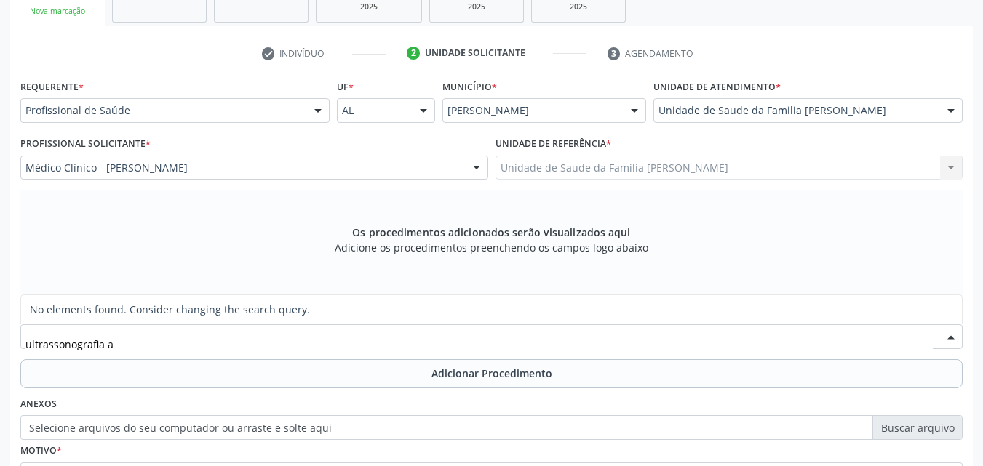
type input "ultrassonografia"
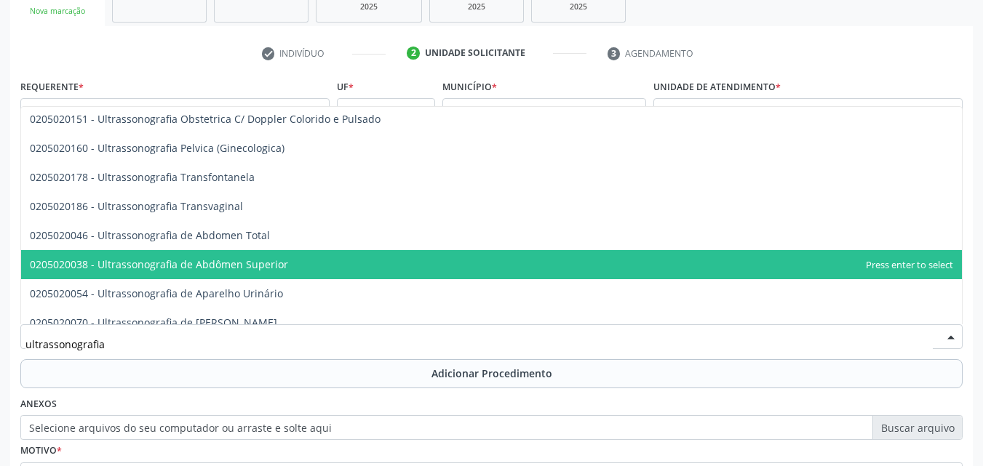
scroll to position [207, 0]
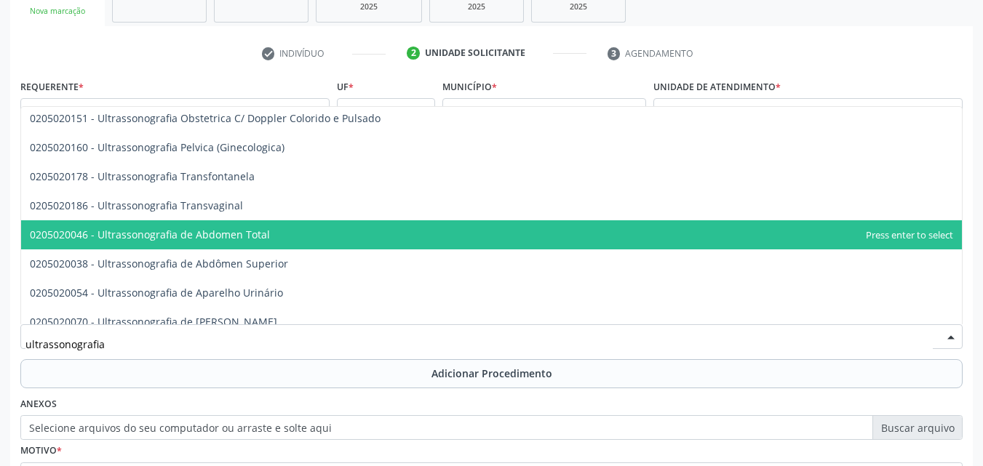
click at [220, 233] on span "0205020046 - Ultrassonografia de Abdomen Total" at bounding box center [150, 235] width 240 height 14
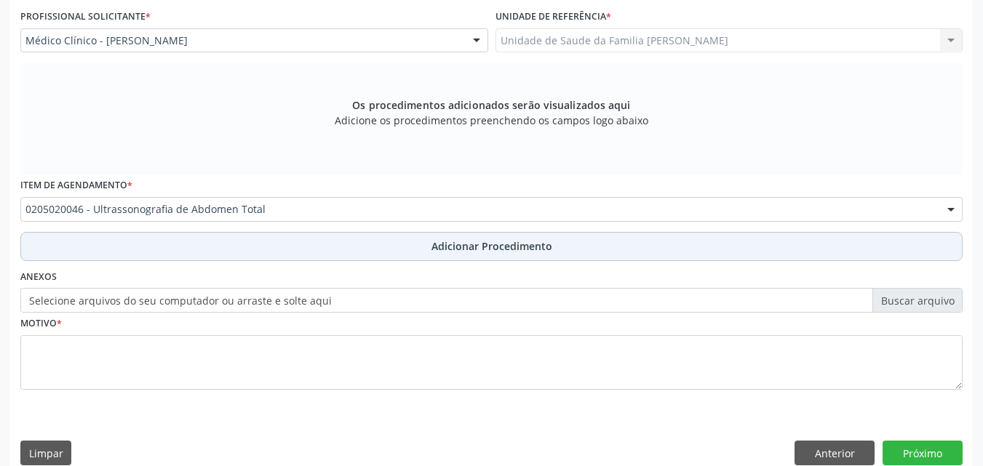
click at [224, 238] on button "Adicionar Procedimento" at bounding box center [491, 246] width 942 height 29
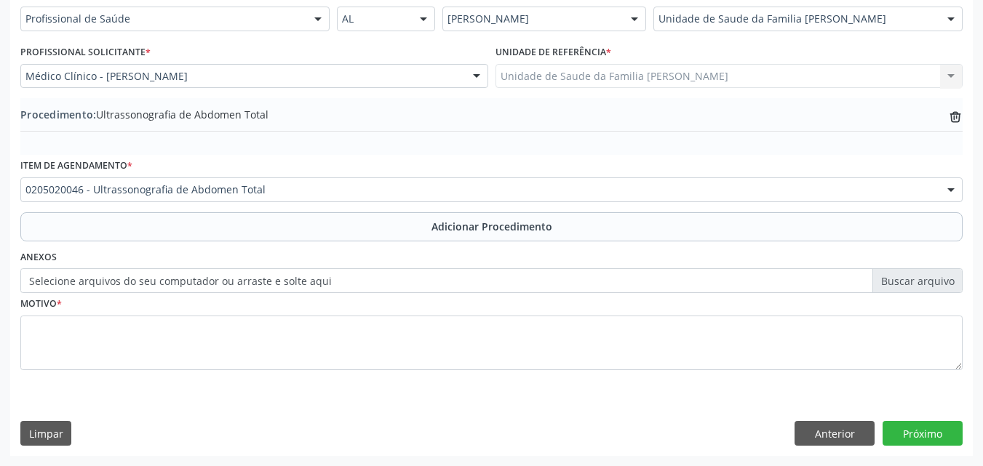
click at [241, 281] on label "Selecione arquivos do seu computador ou arraste e solte aqui" at bounding box center [491, 280] width 942 height 25
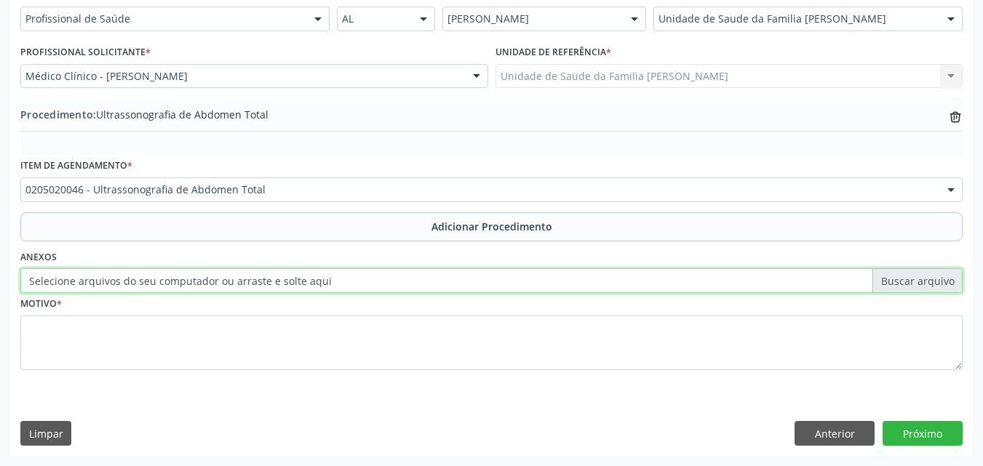
click at [241, 281] on input "Selecione arquivos do seu computador ou arraste e solte aqui" at bounding box center [491, 280] width 942 height 25
type input "C:\fakepath\WhatsApp Image 2025-09-29 at 14.17.58.jpeg"
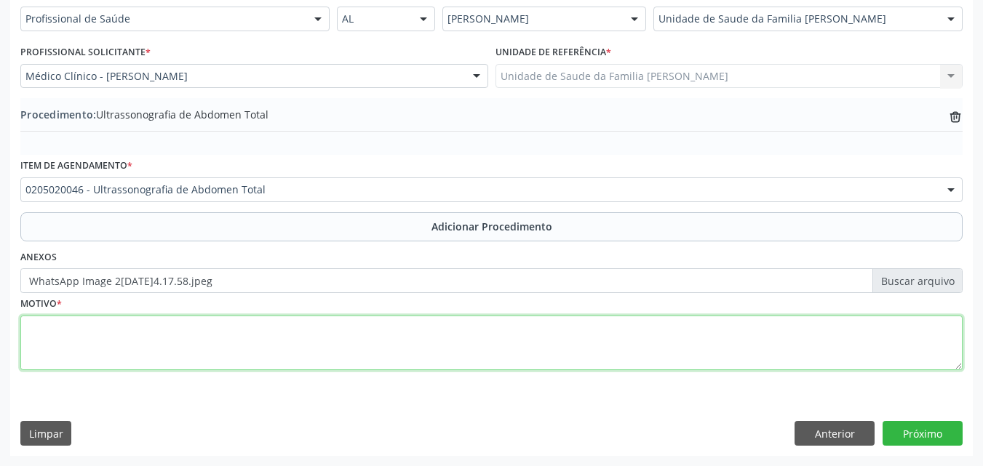
click at [246, 327] on textarea at bounding box center [491, 343] width 942 height 55
type textarea "Dor em hipocôndrio direito."
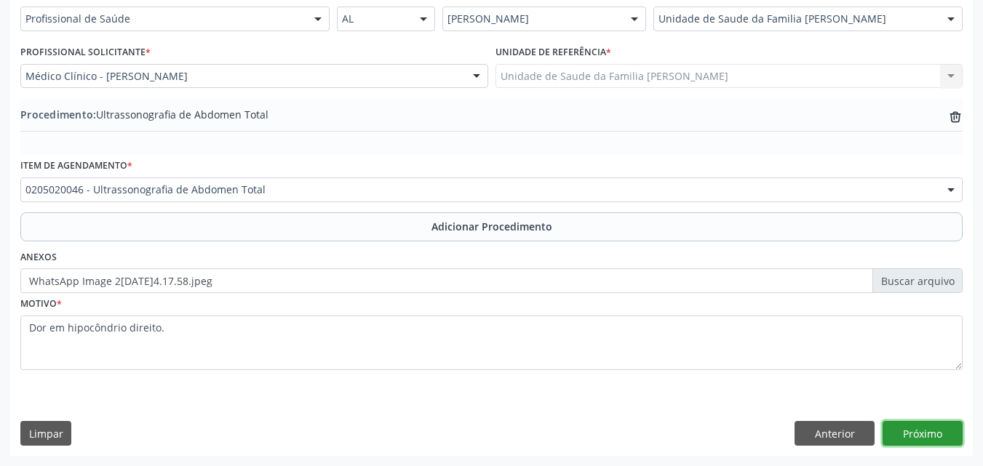
click at [907, 435] on button "Próximo" at bounding box center [922, 433] width 80 height 25
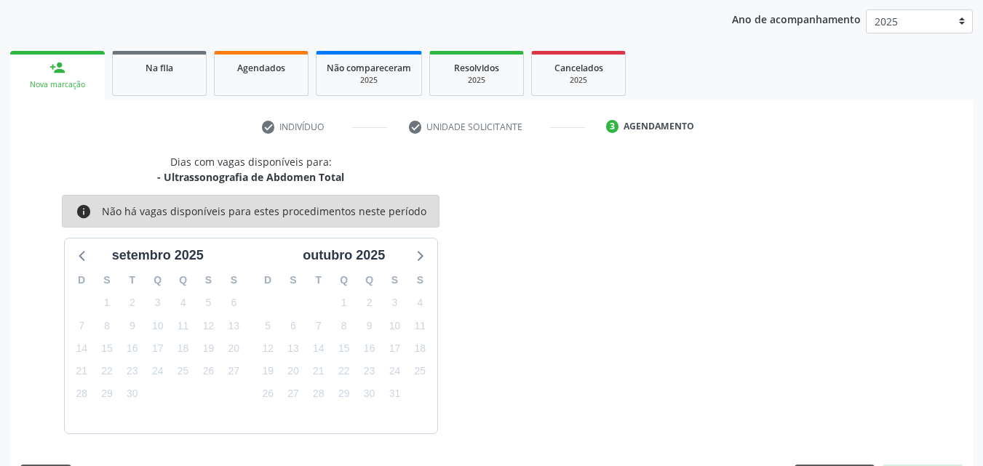
scroll to position [230, 0]
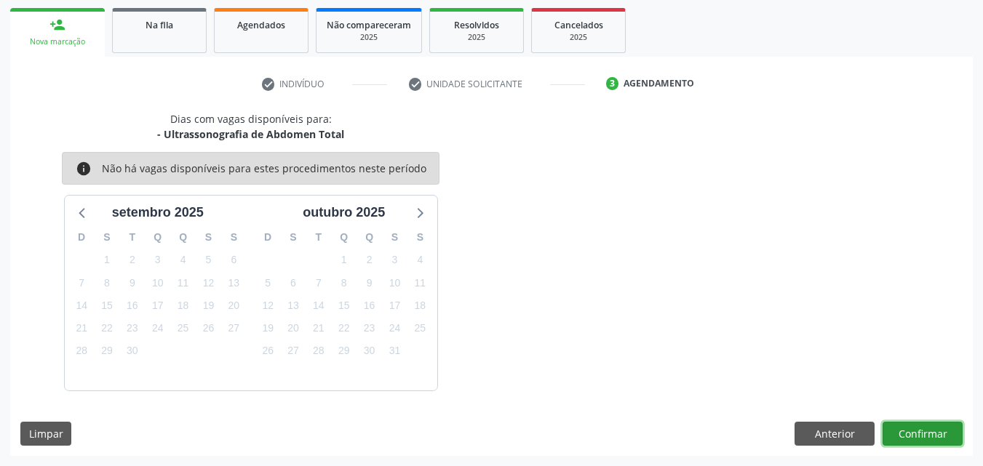
click at [911, 436] on button "Confirmar" at bounding box center [922, 434] width 80 height 25
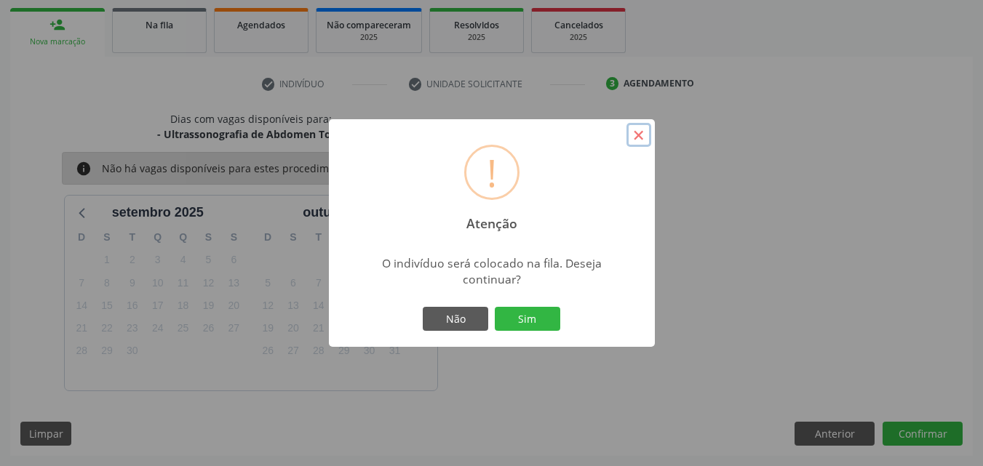
click at [648, 127] on button "×" at bounding box center [638, 135] width 25 height 25
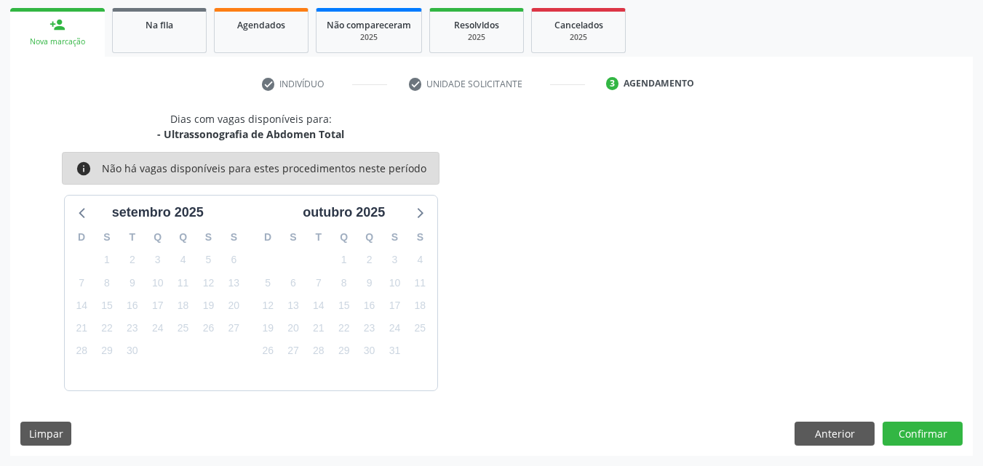
click at [531, 136] on div "Dias com vagas disponíveis para: - Ultrassonografia de Abdomen Total info Não h…" at bounding box center [491, 250] width 962 height 279
click at [900, 427] on button "Confirmar" at bounding box center [922, 434] width 80 height 25
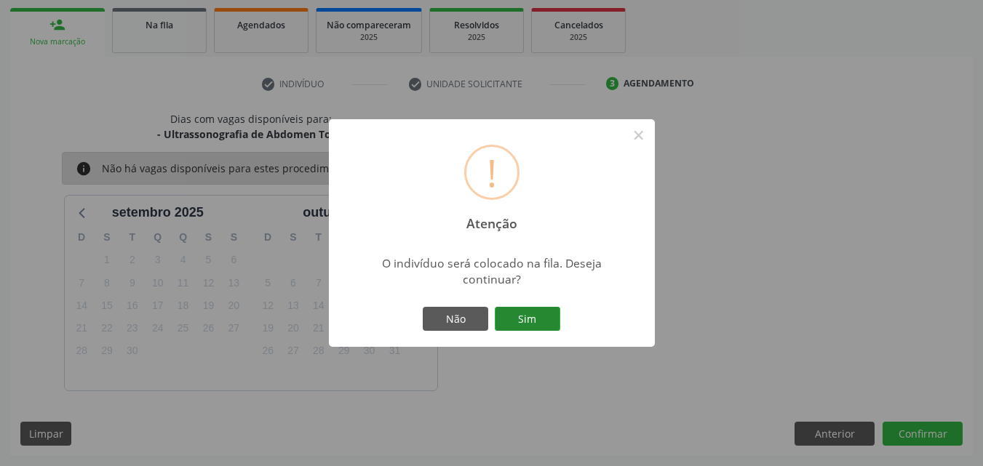
click at [519, 309] on button "Sim" at bounding box center [527, 319] width 65 height 25
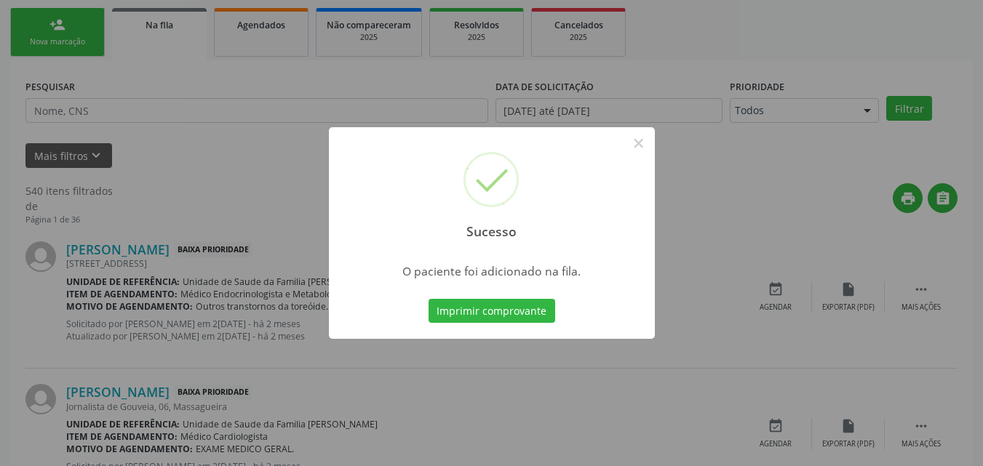
scroll to position [34, 0]
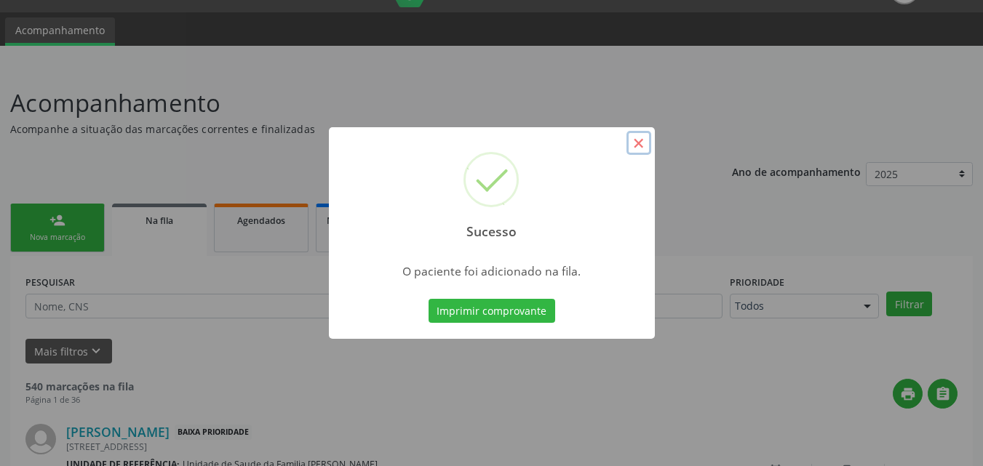
click at [641, 143] on button "×" at bounding box center [638, 143] width 25 height 25
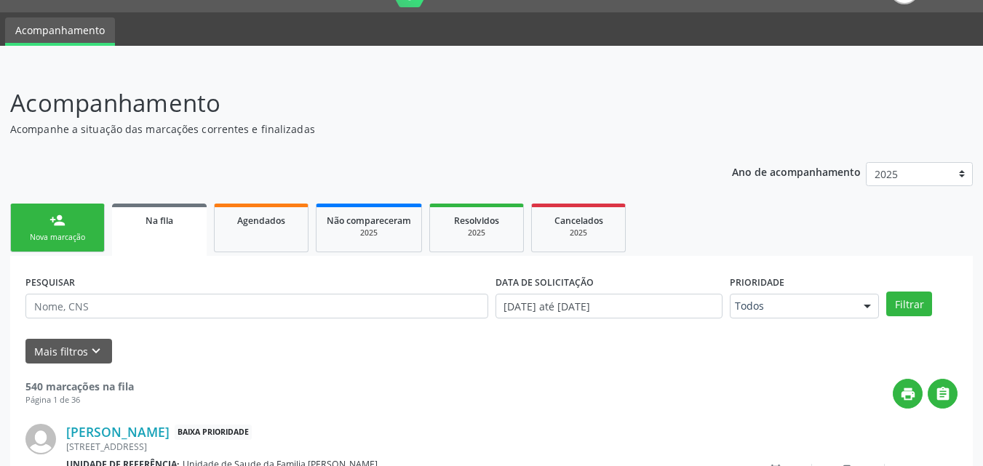
click at [87, 225] on link "person_add Nova marcação" at bounding box center [57, 228] width 95 height 49
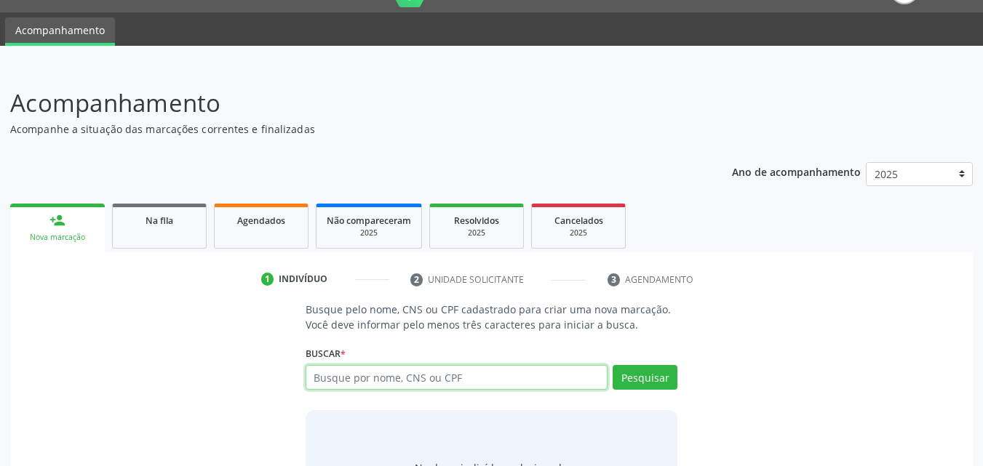
click at [388, 389] on input "text" at bounding box center [456, 377] width 303 height 25
type input "05548769499"
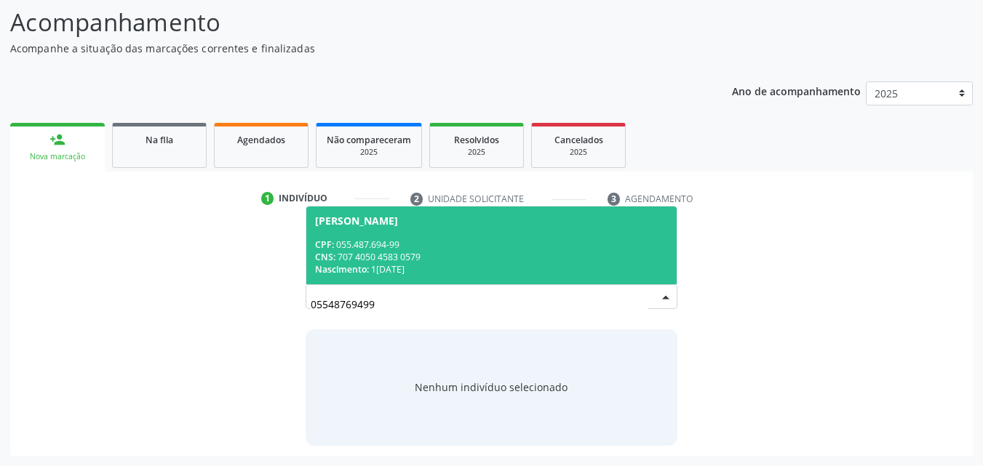
click at [367, 262] on div "CNS: 707 4050 4583 0579" at bounding box center [491, 257] width 353 height 12
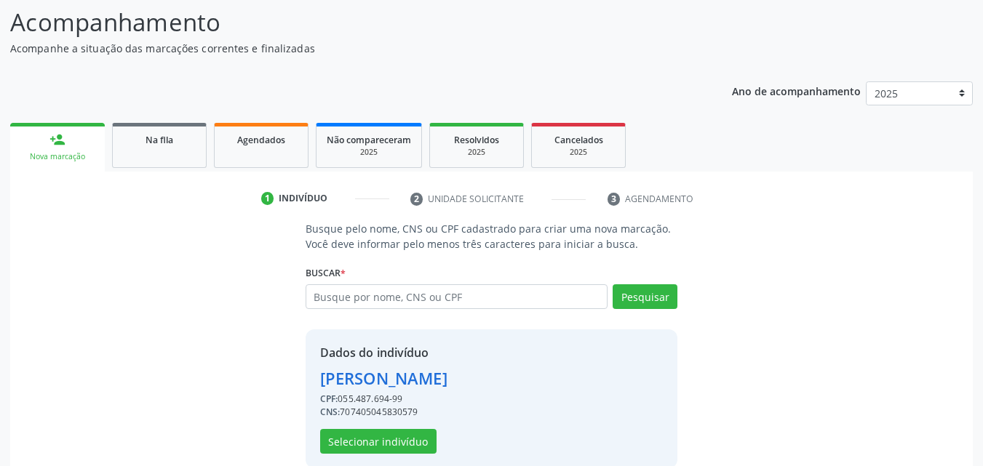
scroll to position [137, 0]
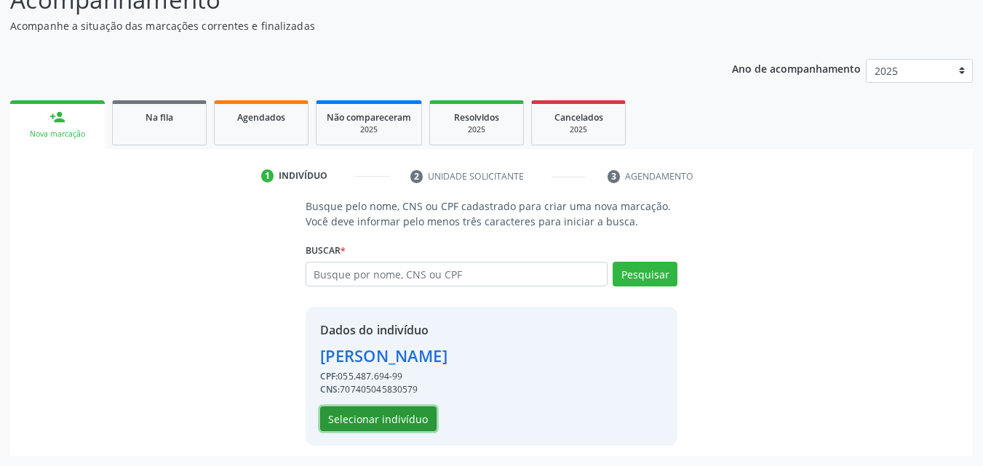
click at [351, 421] on button "Selecionar indivíduo" at bounding box center [378, 419] width 116 height 25
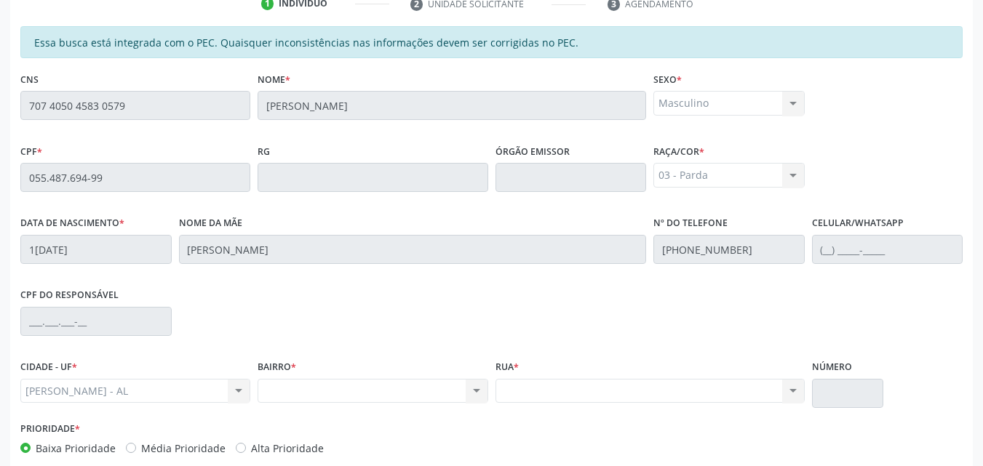
scroll to position [385, 0]
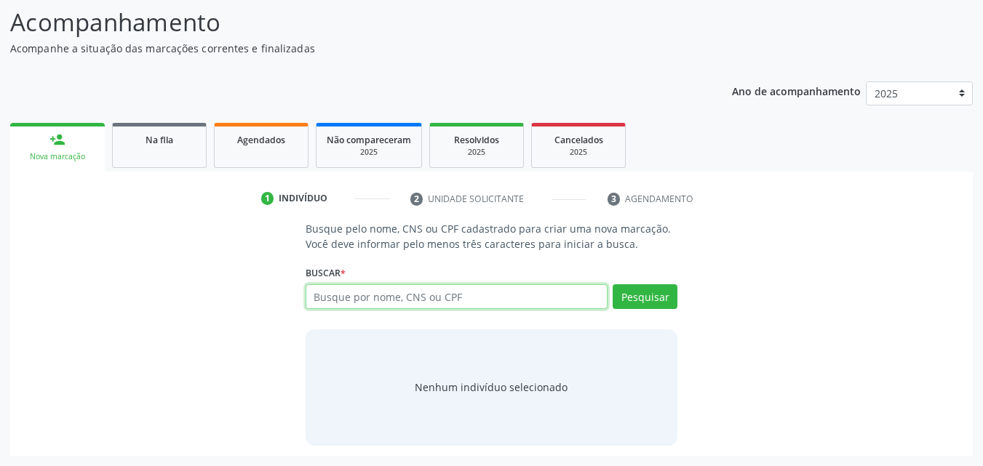
scroll to position [115, 0]
type input "700406912808450"
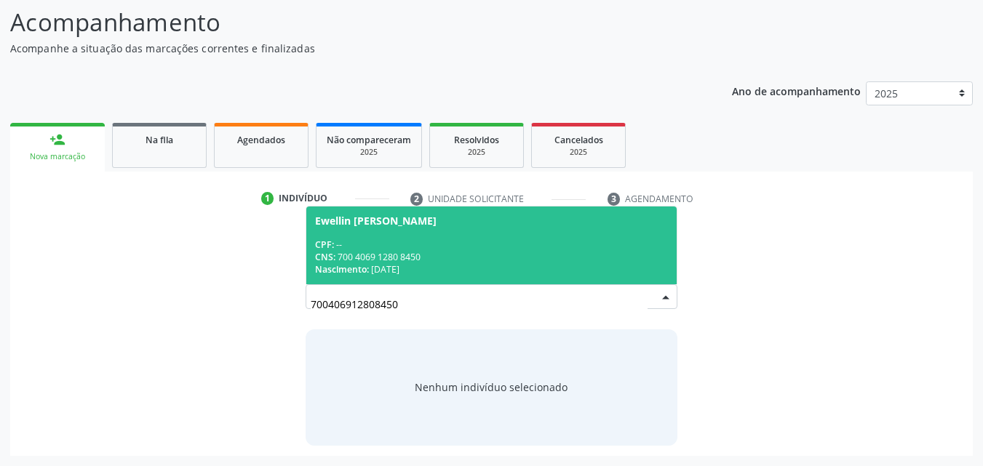
click at [373, 257] on div "CNS: 700 4069 1280 8450" at bounding box center [491, 257] width 353 height 12
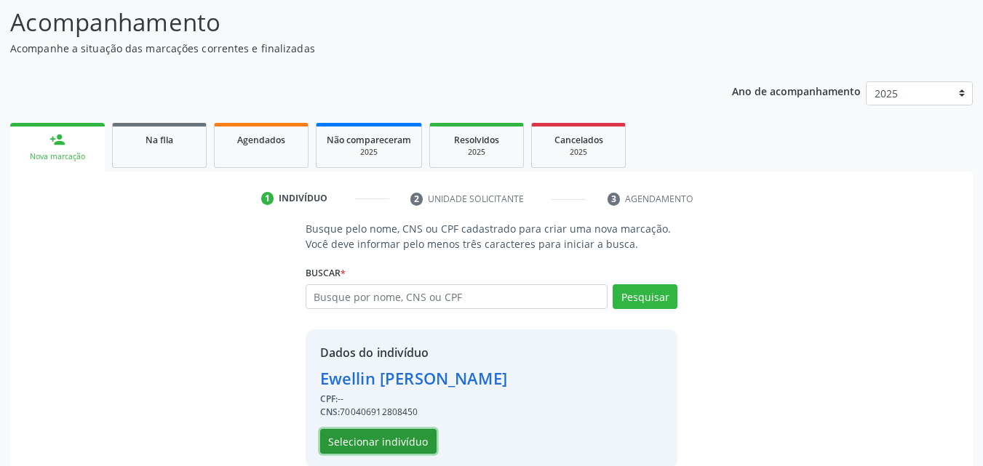
click at [337, 447] on button "Selecionar indivíduo" at bounding box center [378, 441] width 116 height 25
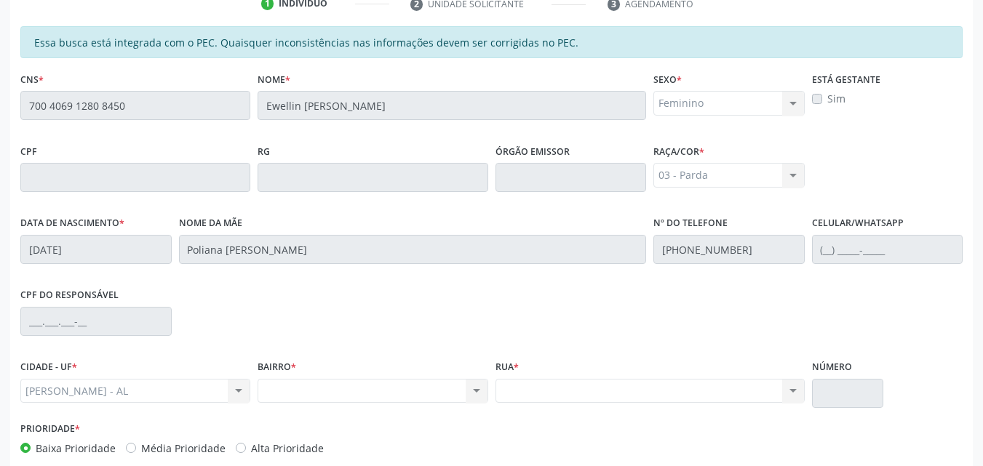
scroll to position [309, 0]
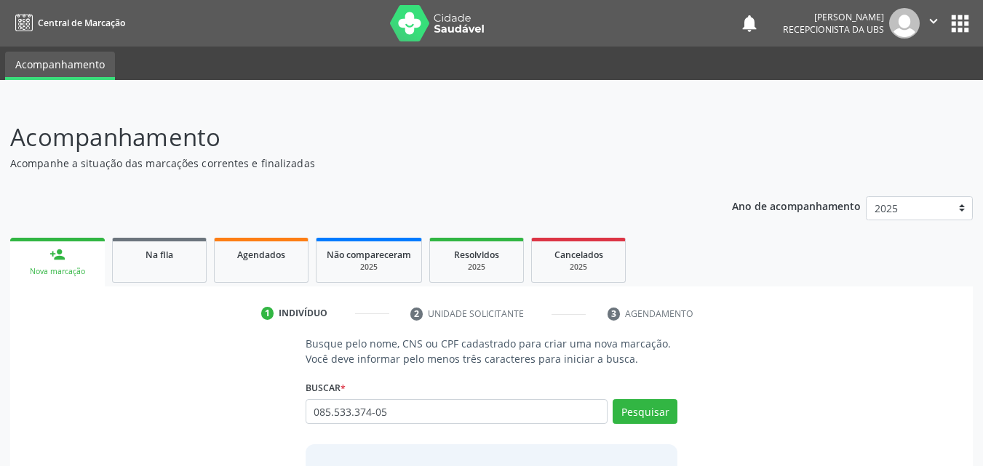
type input "085.533.374-05"
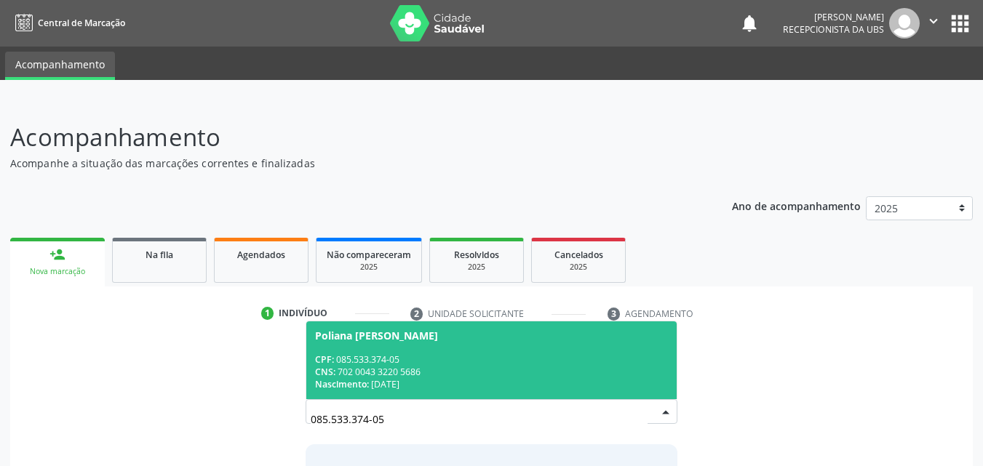
click at [411, 354] on div "CPF: 085.533.374-05" at bounding box center [491, 359] width 353 height 12
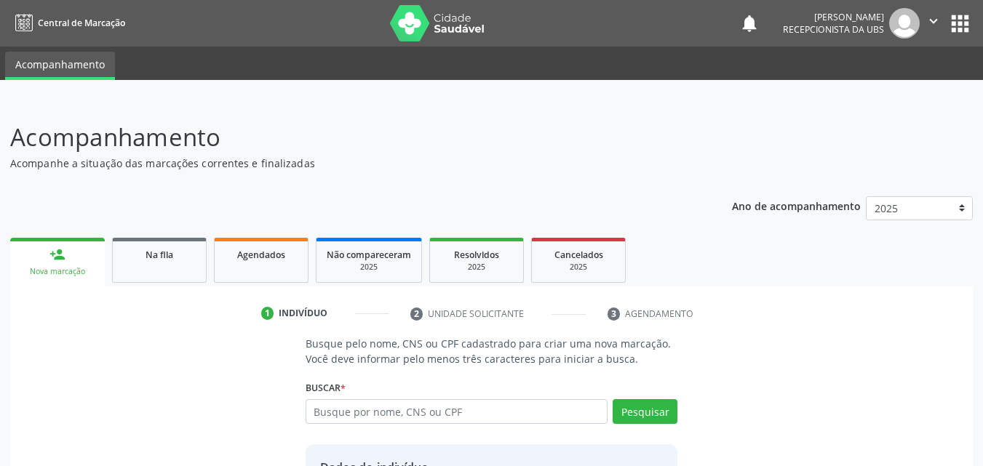
scroll to position [137, 0]
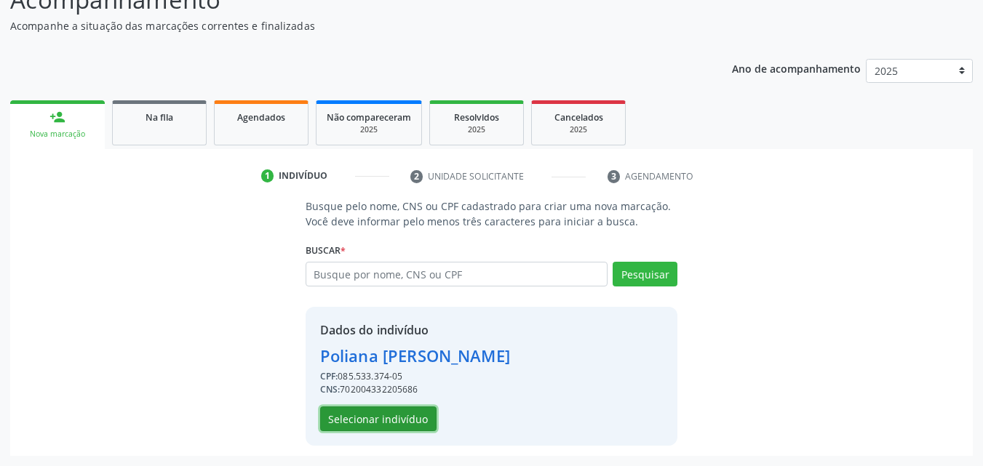
click at [392, 423] on button "Selecionar indivíduo" at bounding box center [378, 419] width 116 height 25
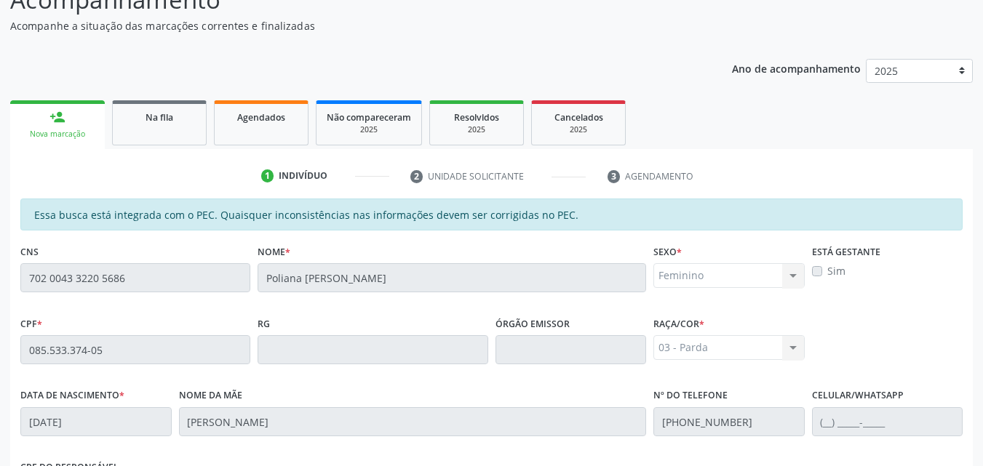
scroll to position [385, 0]
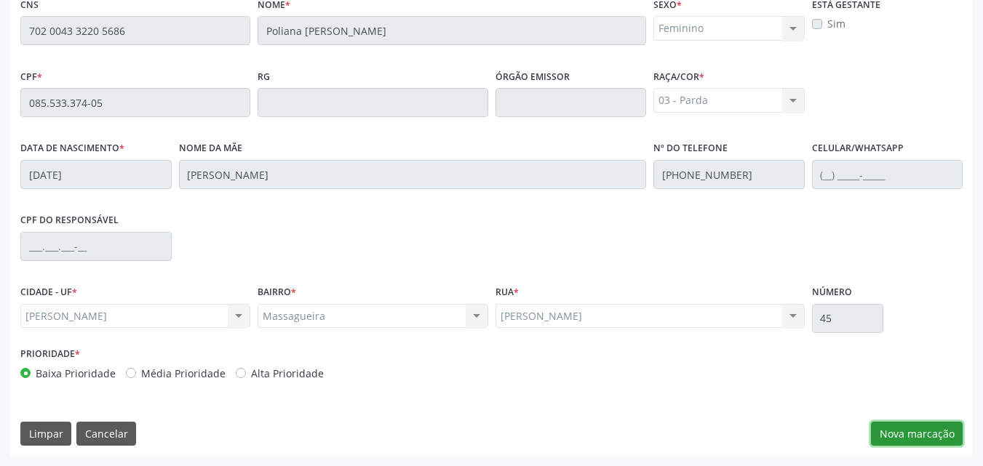
click at [949, 425] on button "Nova marcação" at bounding box center [917, 434] width 92 height 25
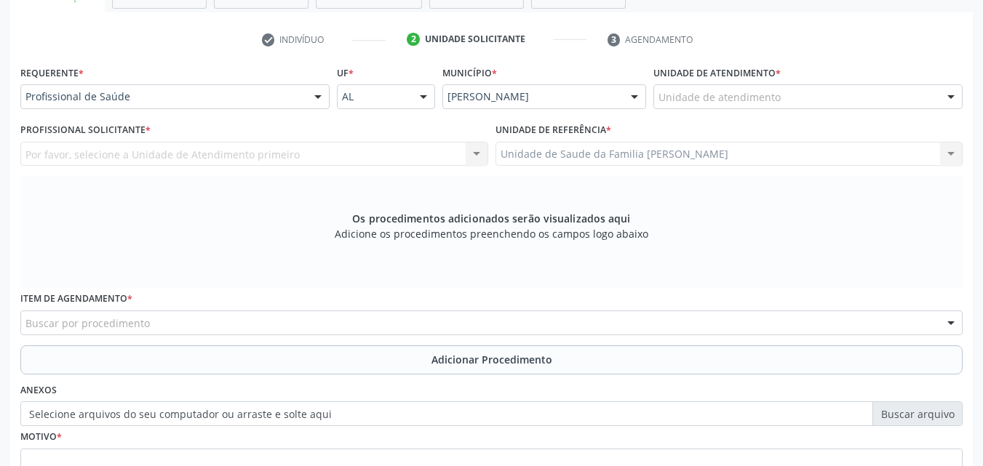
scroll to position [263, 0]
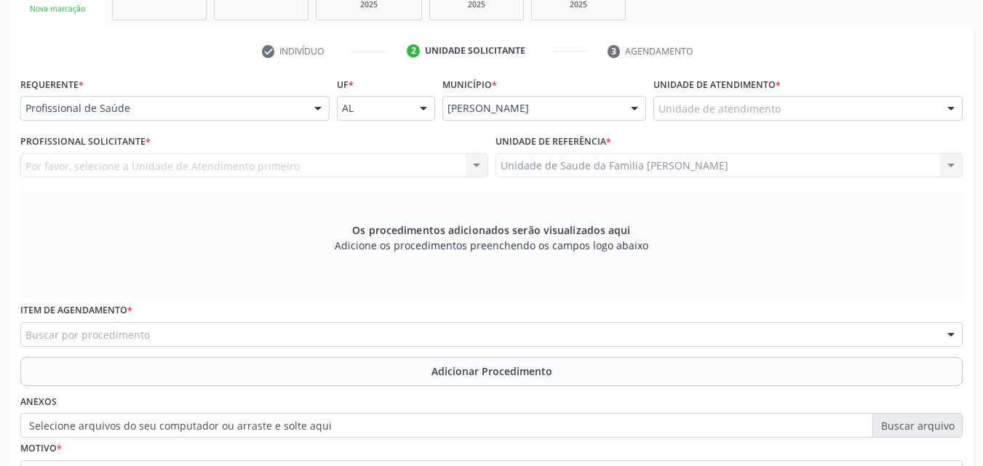
click at [668, 158] on div "Unidade de Saude da Familia Massagueira Unidade de Saude da Familia Massagueira…" at bounding box center [729, 165] width 468 height 25
click at [668, 166] on div "Unidade de Saude da Familia Massagueira Unidade de Saude da Familia Massagueira…" at bounding box center [729, 165] width 468 height 25
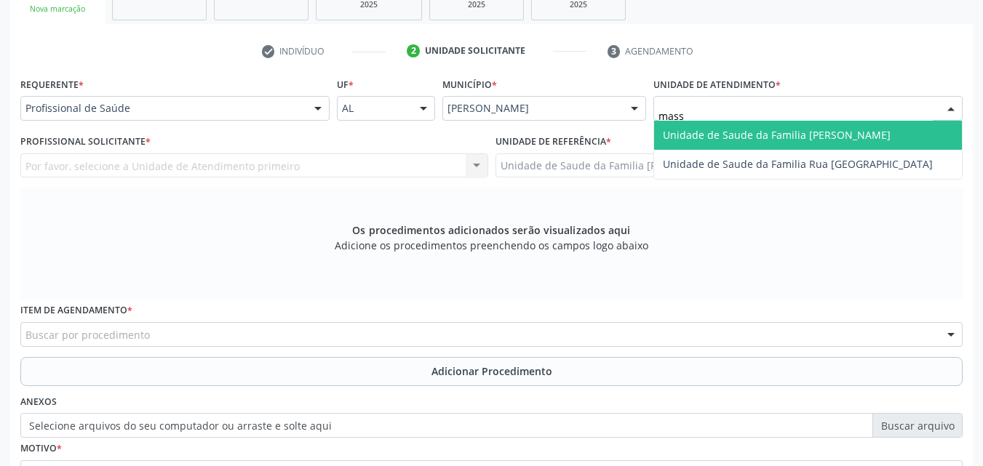
type input "massa"
click at [765, 129] on span "Unidade de Saude da Familia [PERSON_NAME]" at bounding box center [777, 135] width 228 height 14
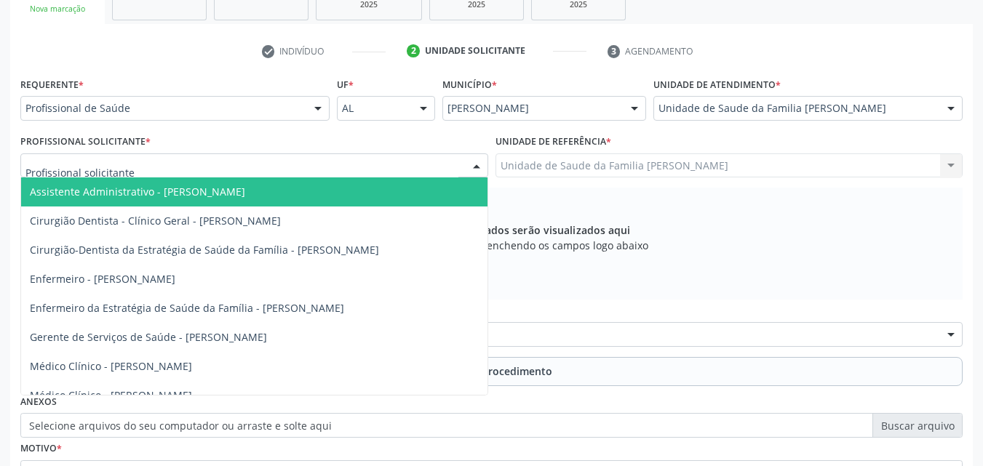
click at [295, 164] on div at bounding box center [254, 165] width 468 height 25
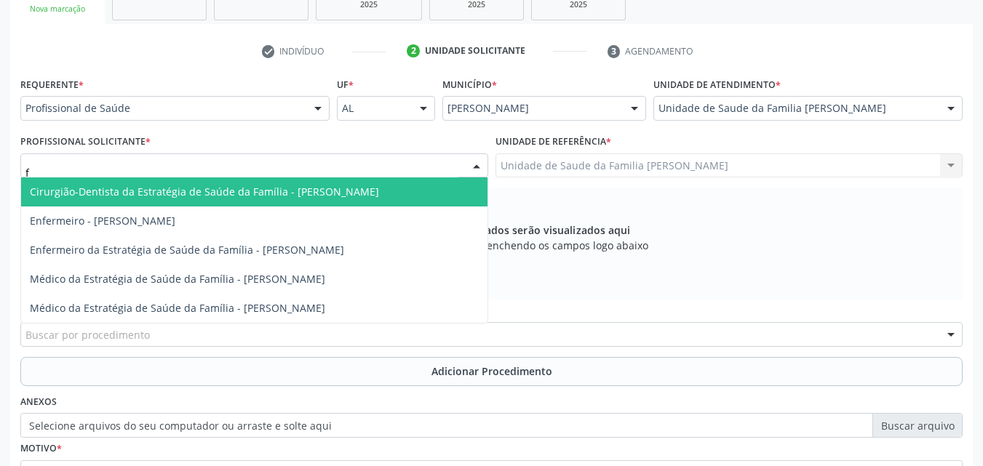
type input "fa"
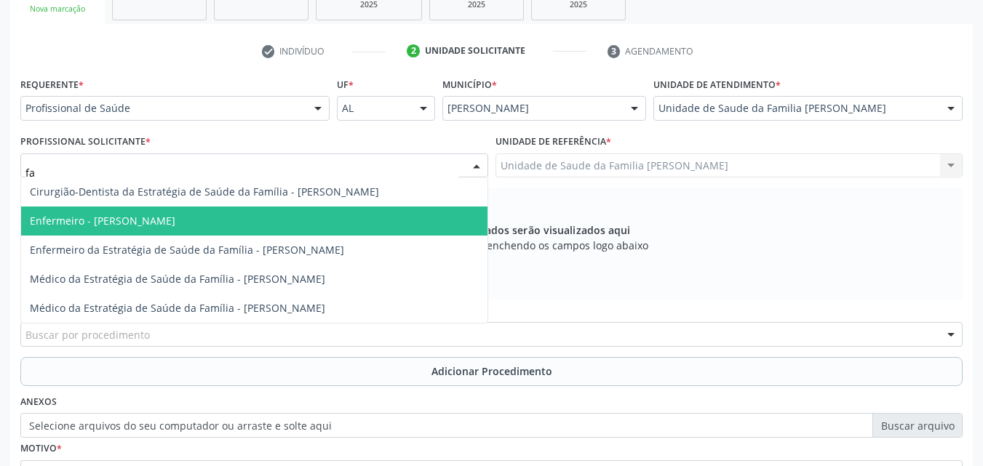
click at [175, 224] on span "Enfermeiro - [PERSON_NAME]" at bounding box center [102, 221] width 145 height 14
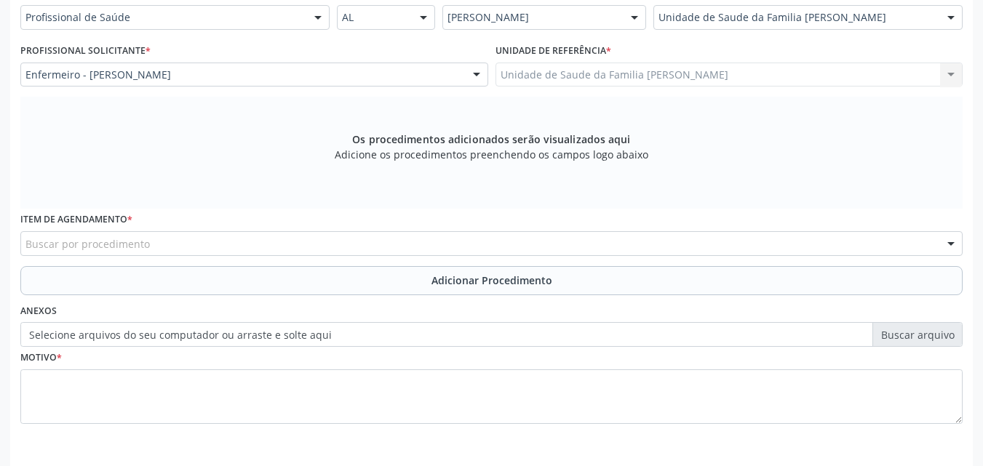
scroll to position [355, 0]
click at [279, 258] on div "Item de agendamento * Buscar por procedimento 0304070076 - .Quimioterapia de Le…" at bounding box center [491, 235] width 949 height 57
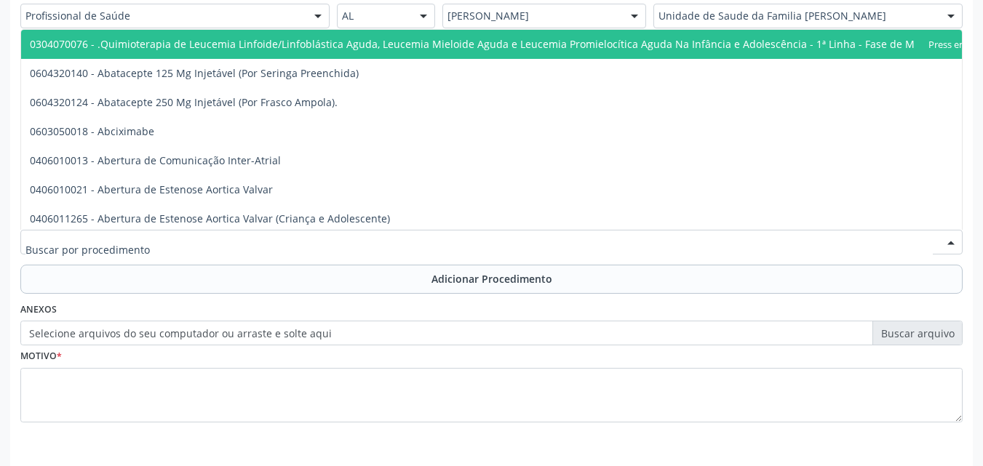
click at [298, 231] on div at bounding box center [491, 242] width 942 height 25
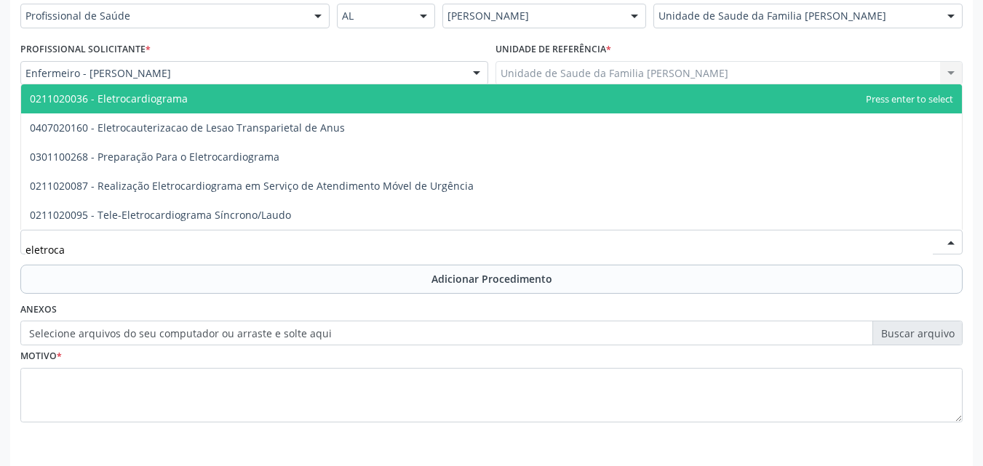
type input "eletrocar"
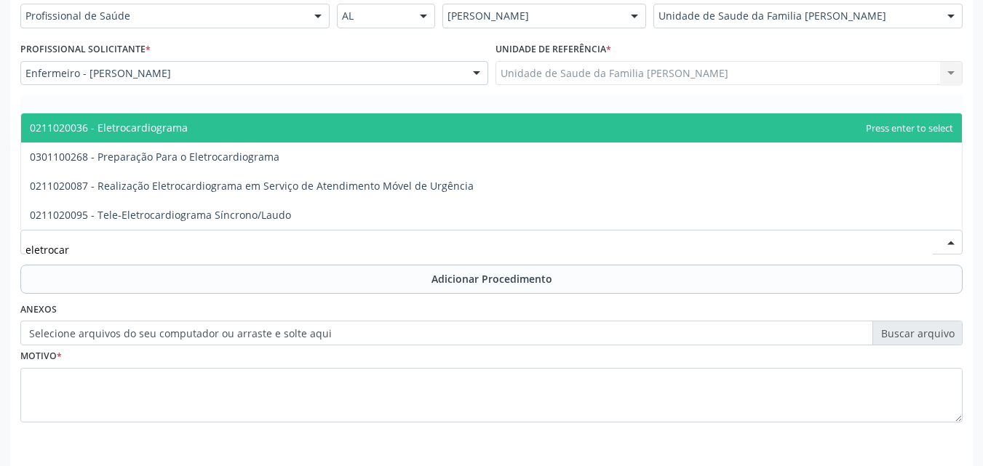
click at [213, 138] on span "0211020036 - Eletrocardiograma" at bounding box center [491, 127] width 940 height 29
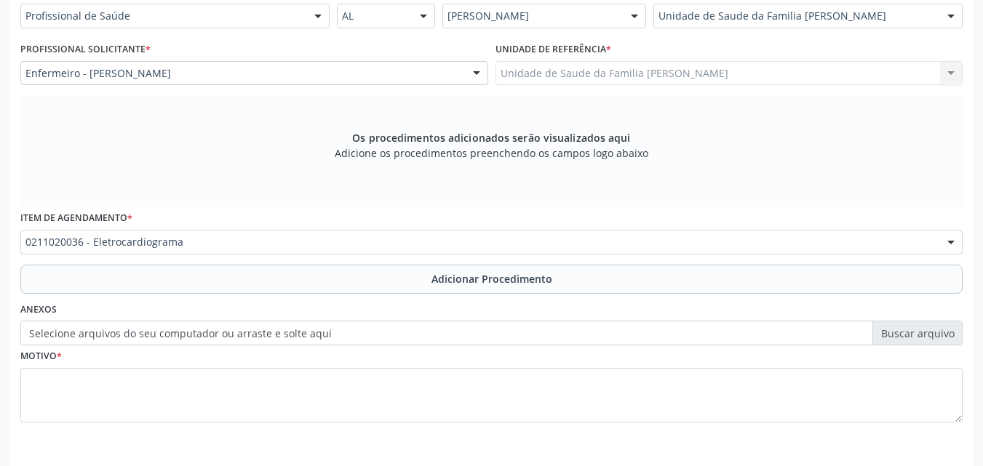
scroll to position [407, 0]
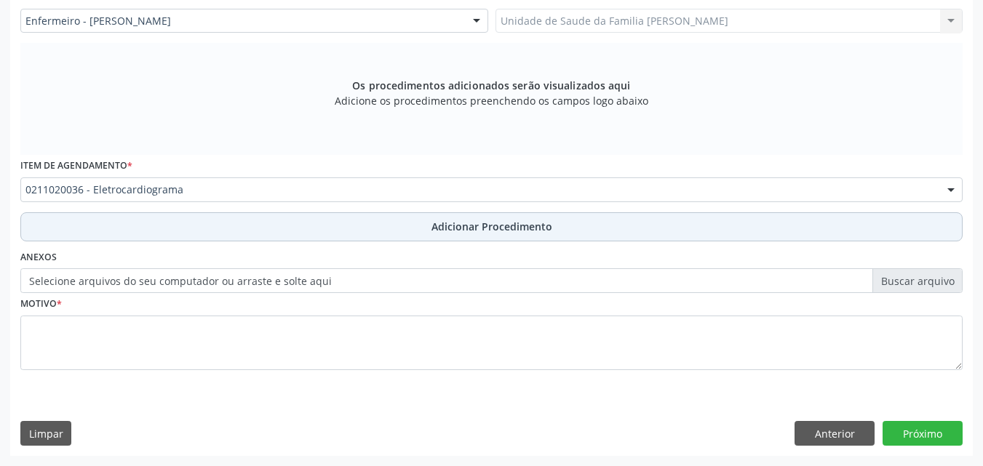
click at [217, 232] on button "Adicionar Procedimento" at bounding box center [491, 226] width 942 height 29
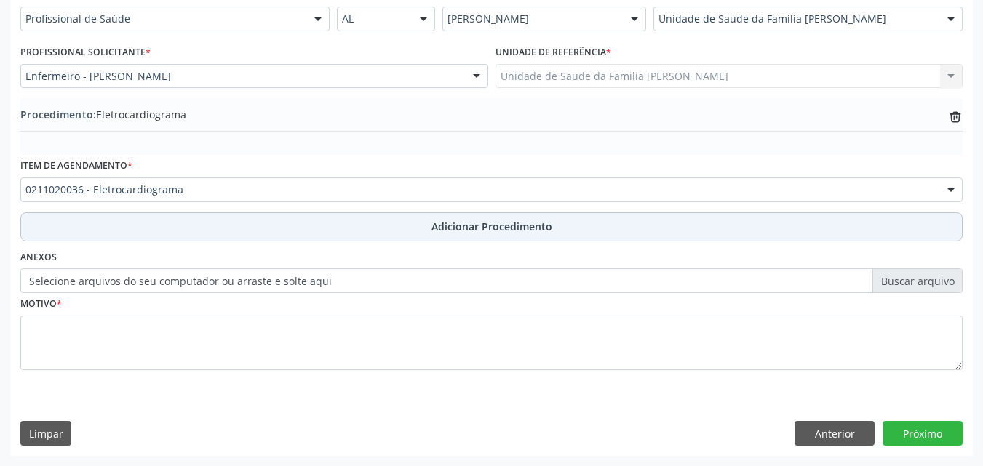
scroll to position [352, 0]
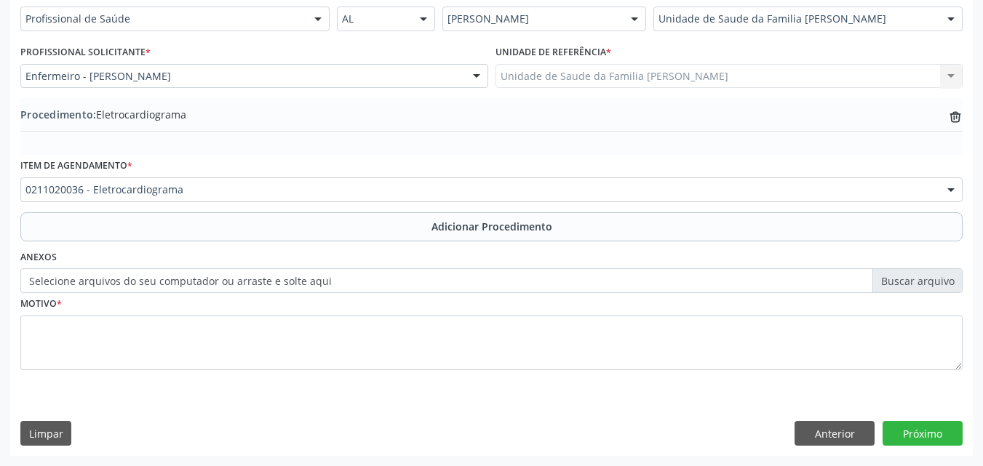
click at [291, 280] on label "Selecione arquivos do seu computador ou arraste e solte aqui" at bounding box center [491, 280] width 942 height 25
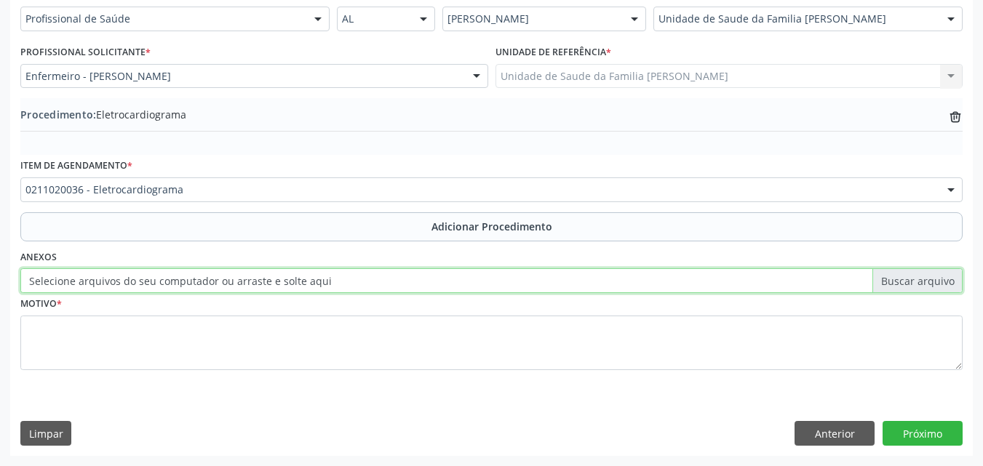
click at [291, 280] on input "Selecione arquivos do seu computador ou arraste e solte aqui" at bounding box center [491, 280] width 942 height 25
type input "C:\fakepath\WhatsApp Image 2025-09-29 at 14.24.21.jpeg"
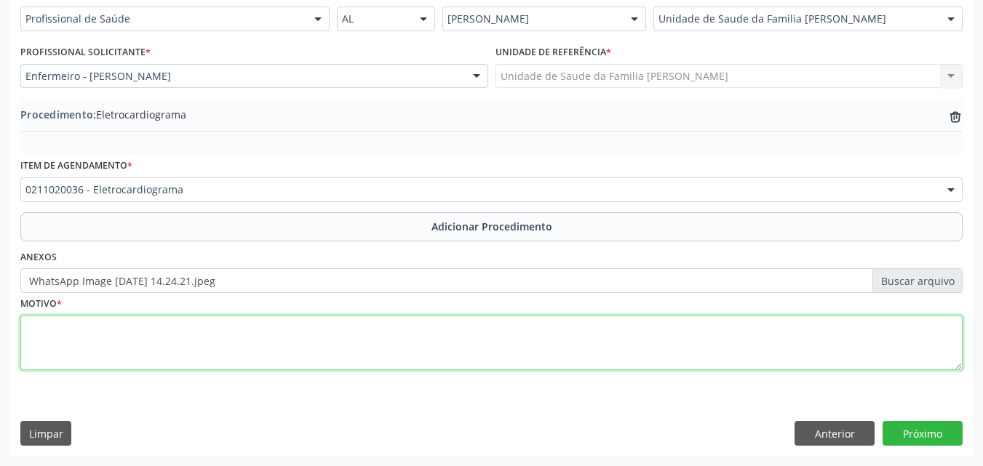
click at [311, 338] on textarea at bounding box center [491, 343] width 942 height 55
type textarea "Pre Operatorio."
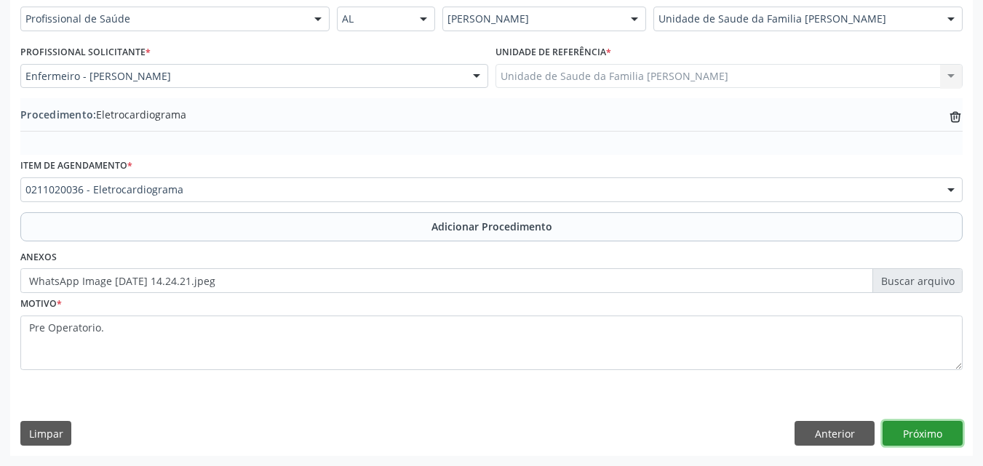
click at [900, 423] on button "Próximo" at bounding box center [922, 433] width 80 height 25
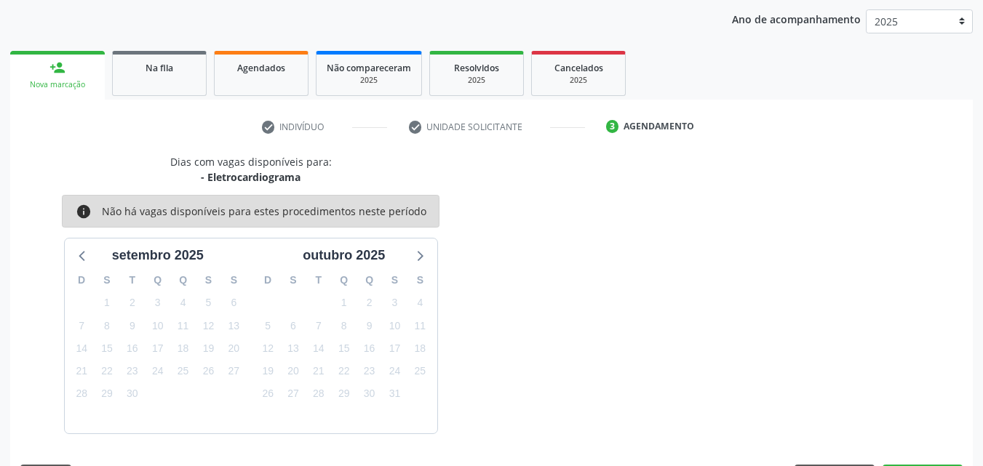
scroll to position [230, 0]
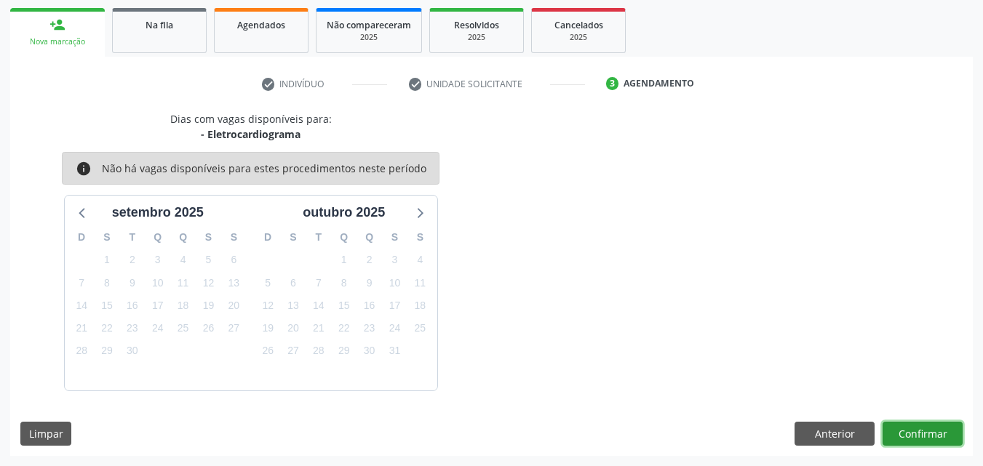
click at [900, 439] on button "Confirmar" at bounding box center [922, 434] width 80 height 25
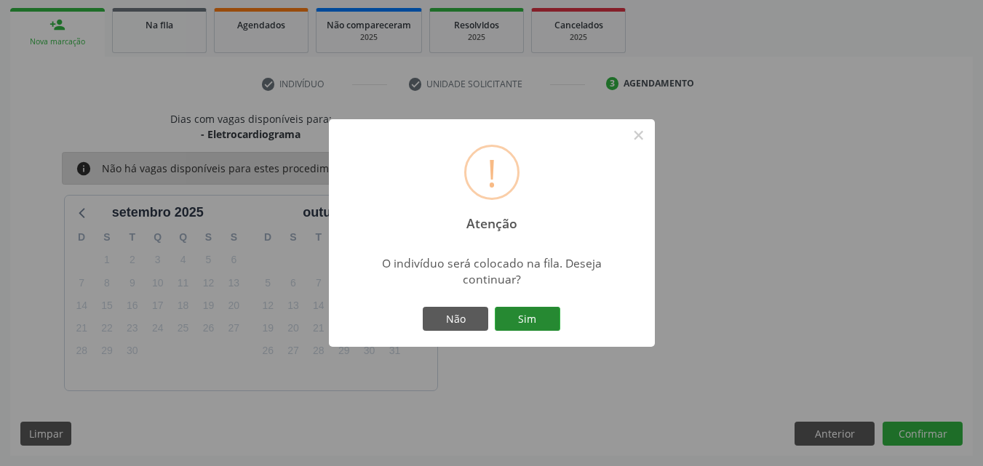
click at [506, 316] on button "Sim" at bounding box center [527, 319] width 65 height 25
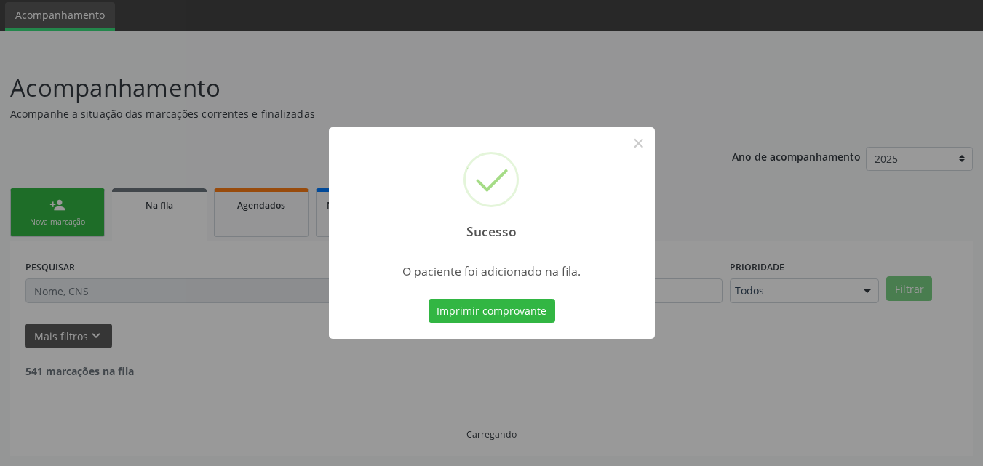
scroll to position [34, 0]
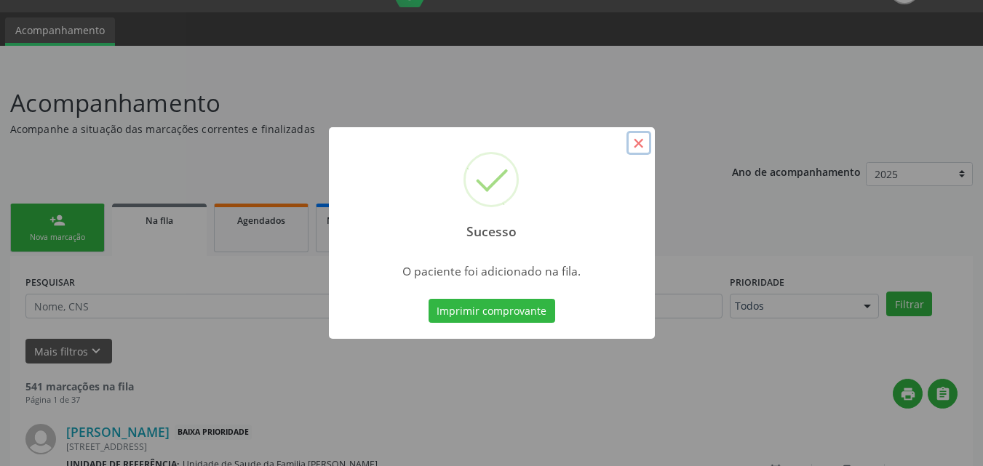
click at [639, 144] on button "×" at bounding box center [638, 143] width 25 height 25
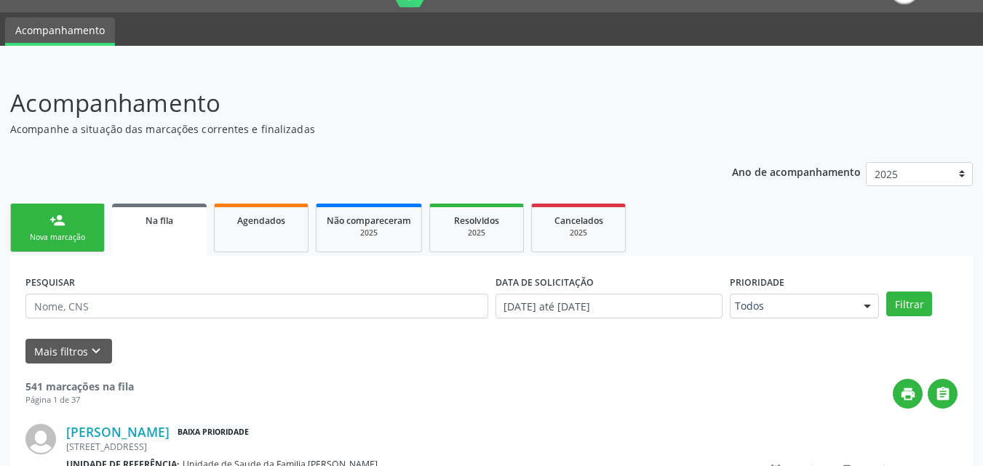
click at [33, 240] on div "Nova marcação" at bounding box center [57, 237] width 73 height 11
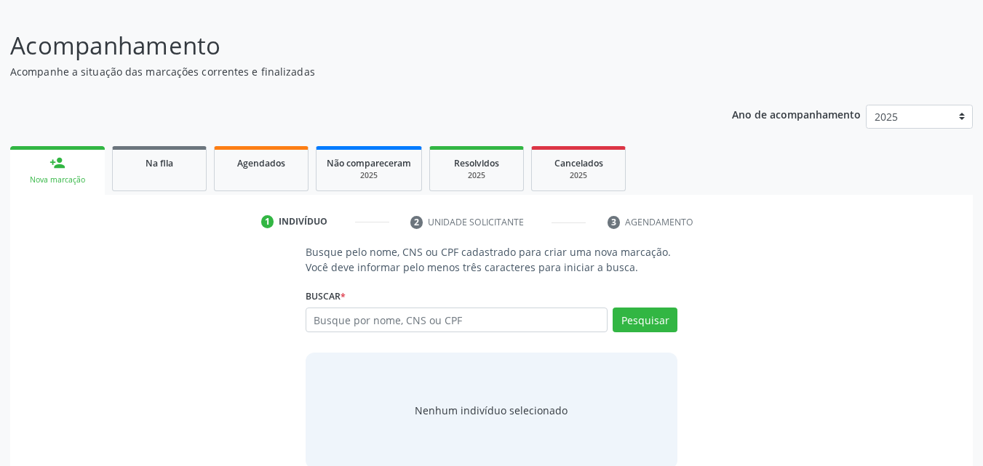
scroll to position [115, 0]
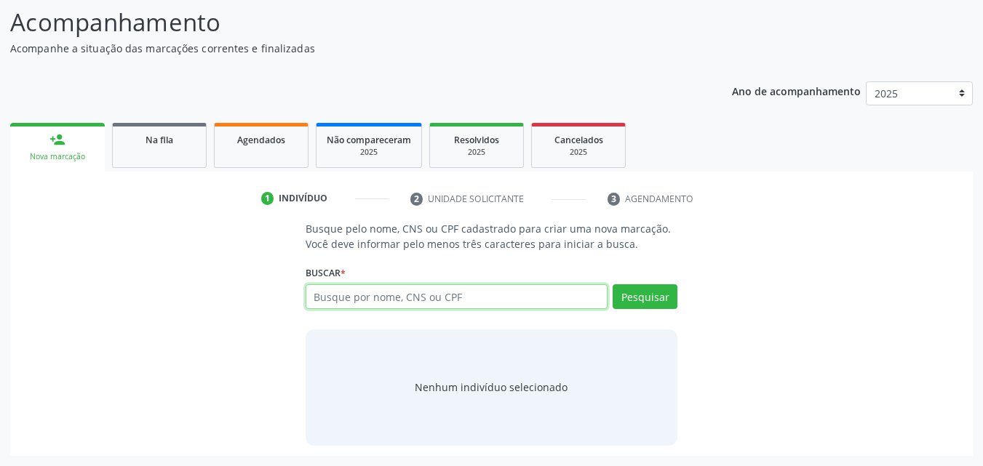
click at [516, 303] on input "text" at bounding box center [456, 296] width 303 height 25
paste input "182.872.954-08"
type input "182.872.954-08"
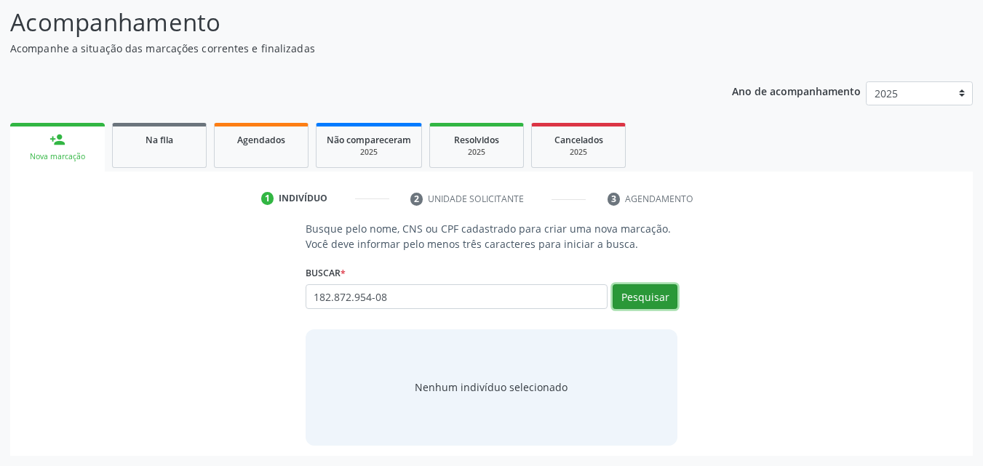
click at [637, 301] on button "Pesquisar" at bounding box center [644, 296] width 65 height 25
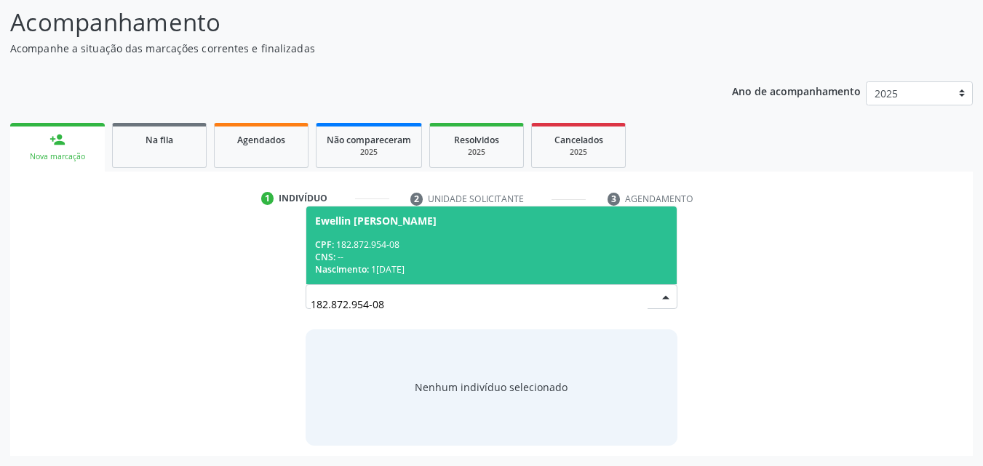
click at [544, 247] on div "CPF: 182.872.954-08" at bounding box center [491, 245] width 353 height 12
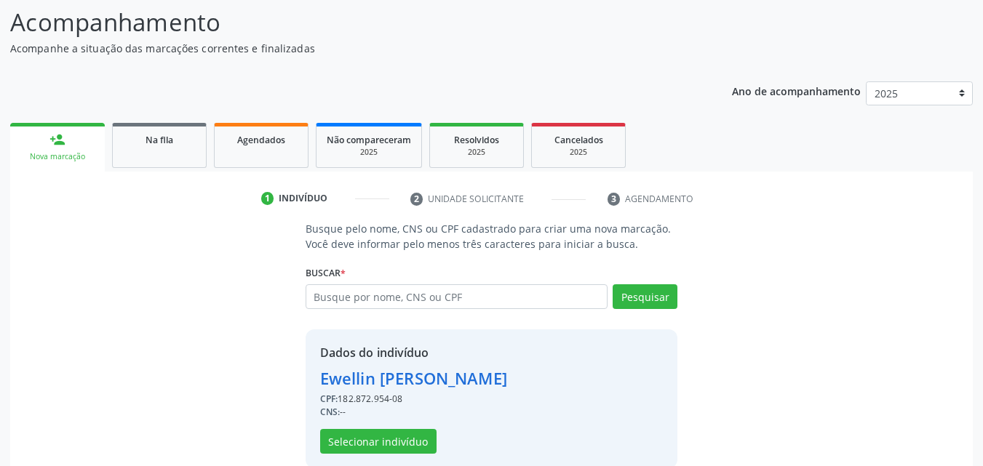
scroll to position [137, 0]
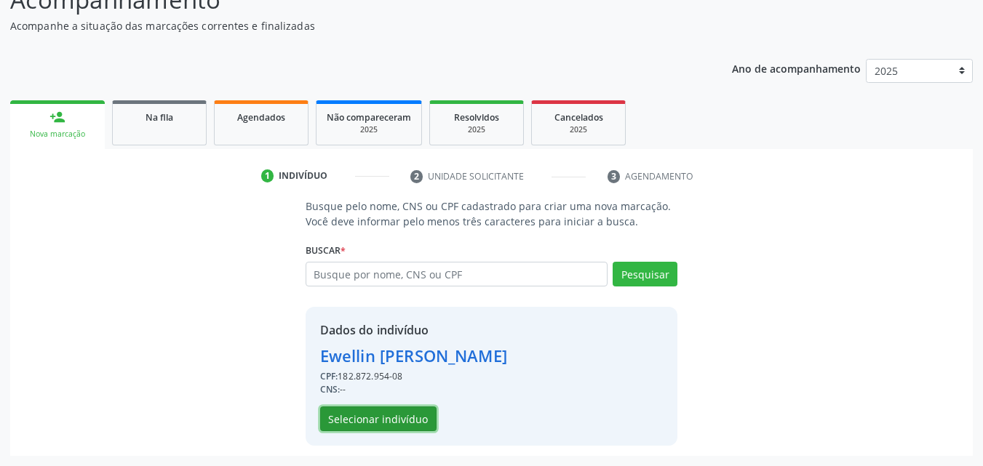
click at [402, 430] on button "Selecionar indivíduo" at bounding box center [378, 419] width 116 height 25
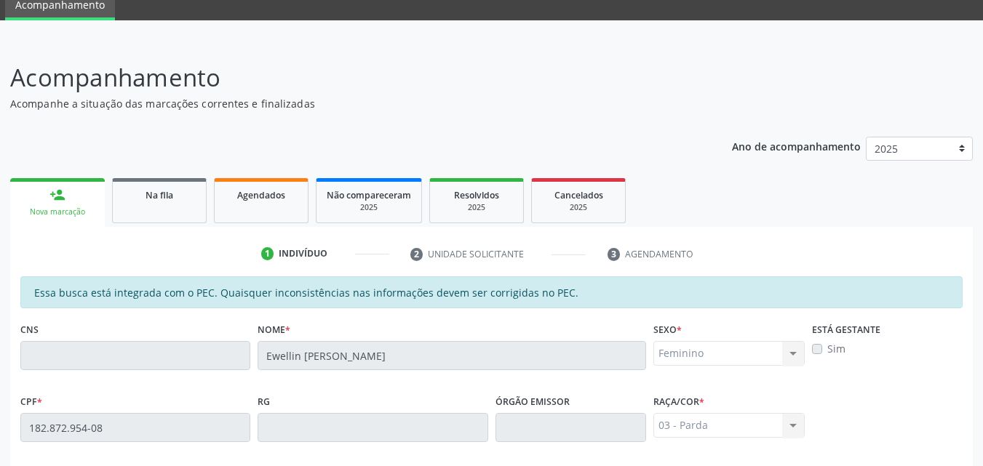
scroll to position [0, 0]
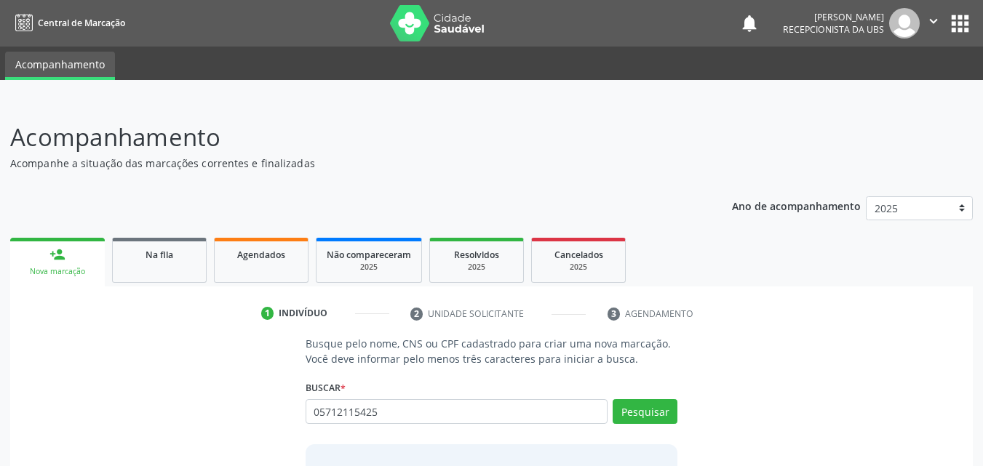
type input "05712115425"
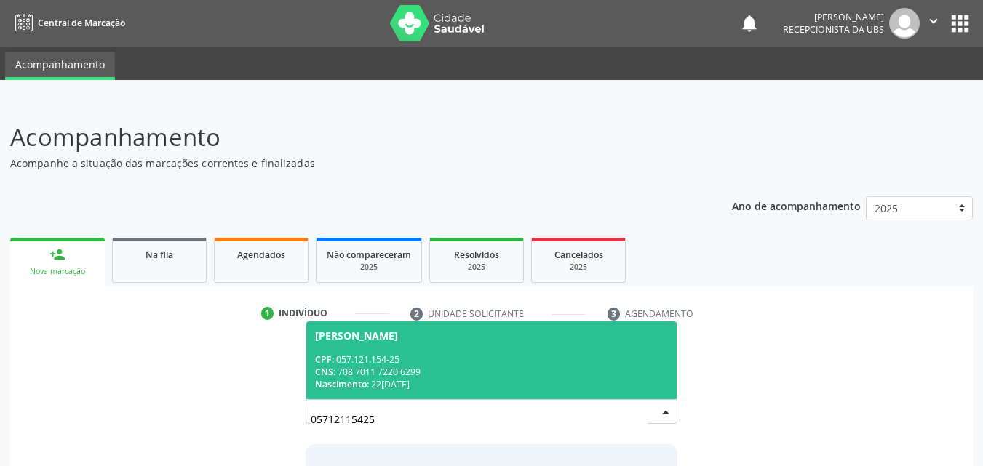
click at [390, 348] on span "[PERSON_NAME] CPF: 057.121.154-25 CNS: 708 7011 7220 6299 Nascimento: 2[DATE]" at bounding box center [491, 360] width 371 height 78
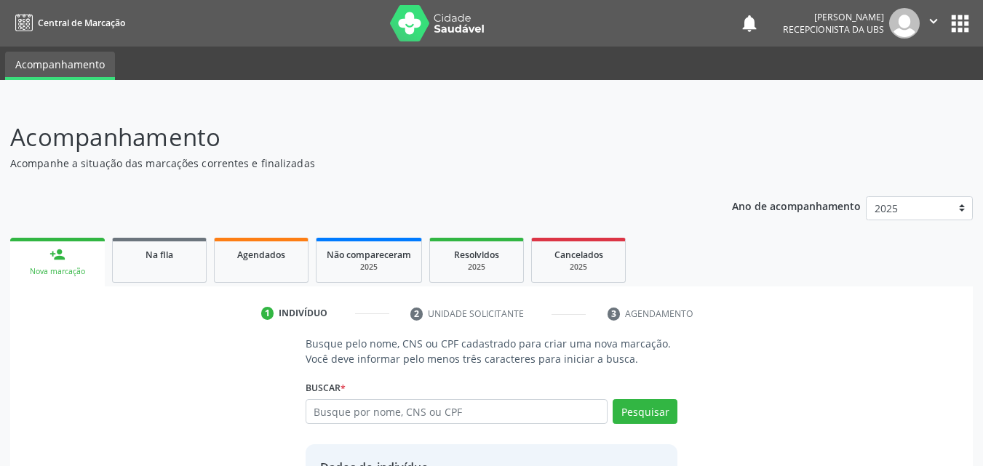
scroll to position [137, 0]
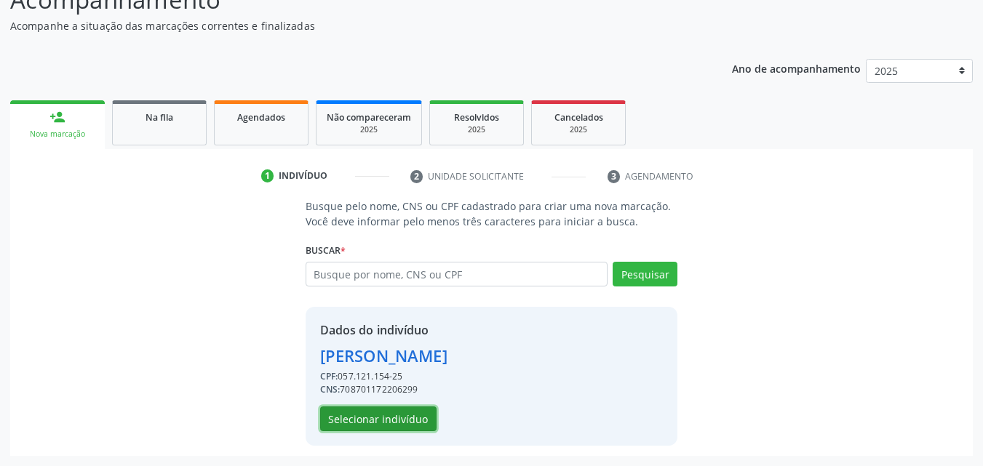
click at [395, 425] on button "Selecionar indivíduo" at bounding box center [378, 419] width 116 height 25
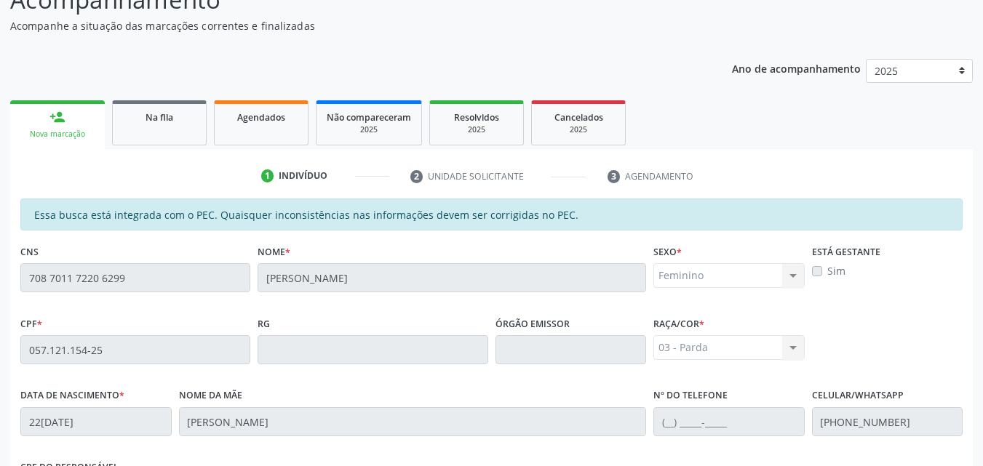
scroll to position [385, 0]
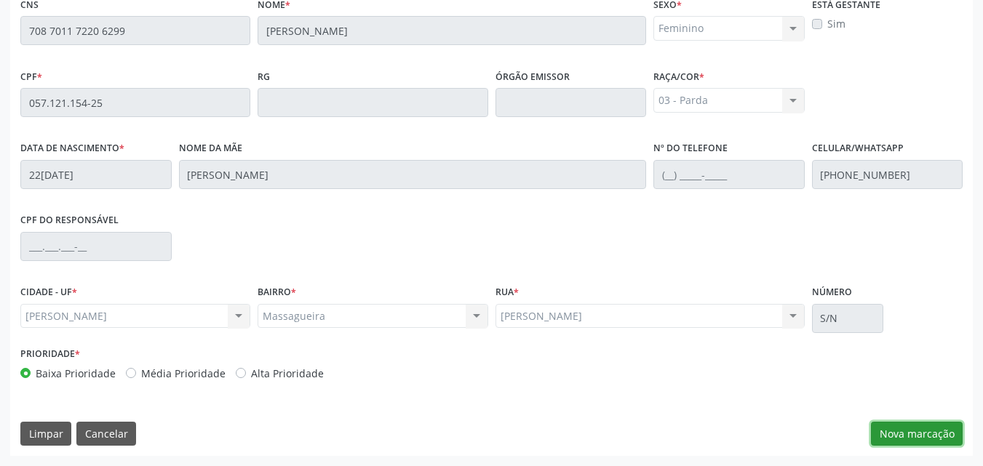
click at [953, 436] on button "Nova marcação" at bounding box center [917, 434] width 92 height 25
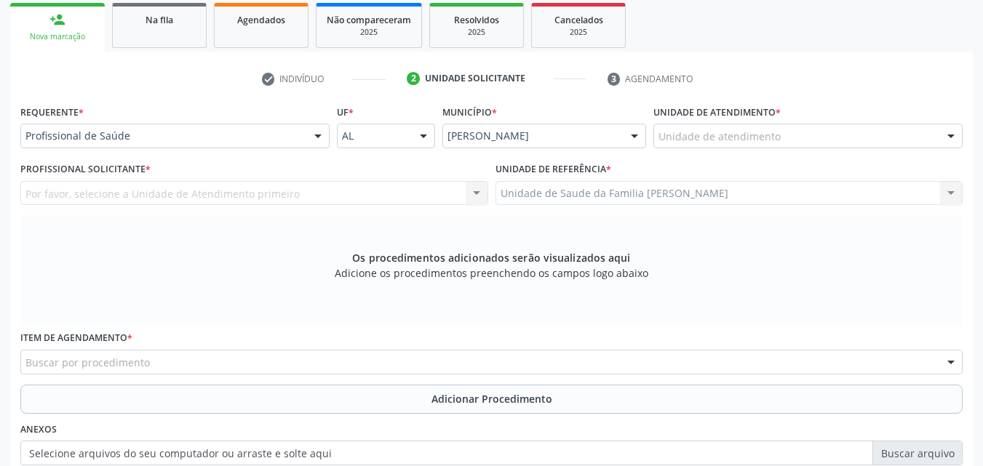
scroll to position [230, 0]
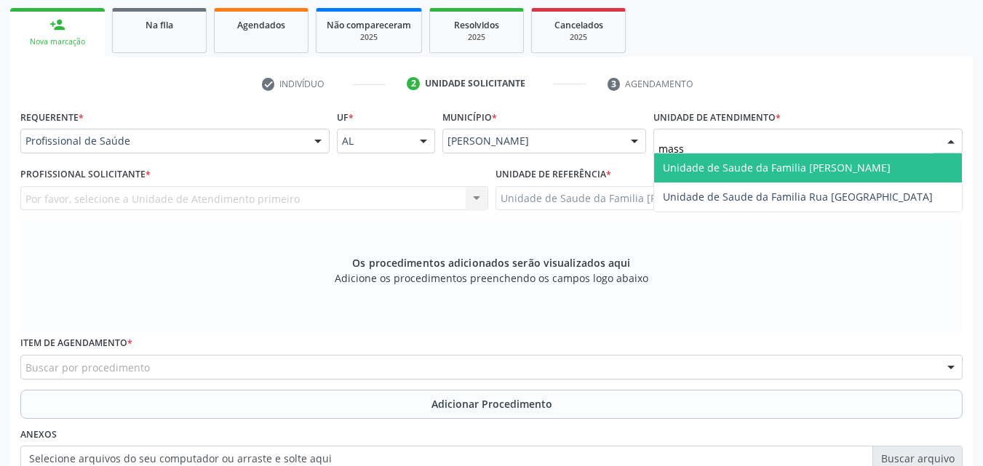
type input "massa"
click at [700, 172] on span "Unidade de Saude da Familia [PERSON_NAME]" at bounding box center [777, 168] width 228 height 14
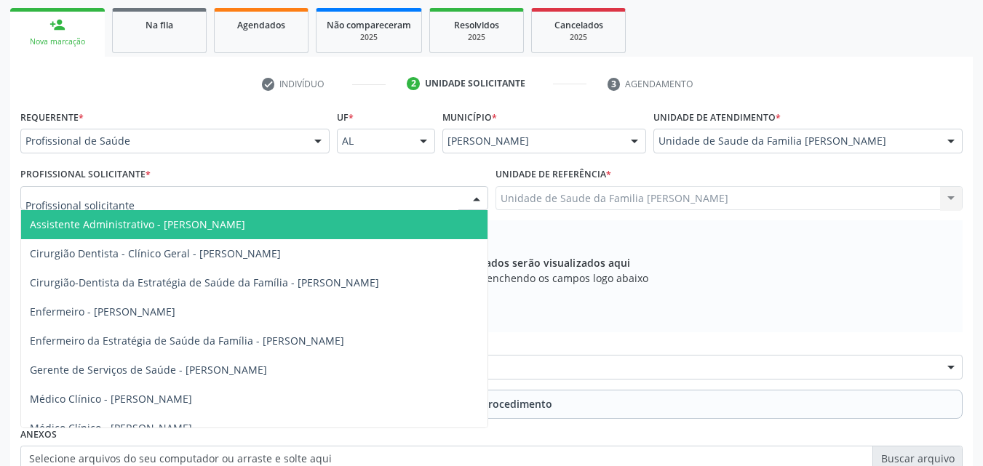
click at [297, 208] on div at bounding box center [254, 198] width 468 height 25
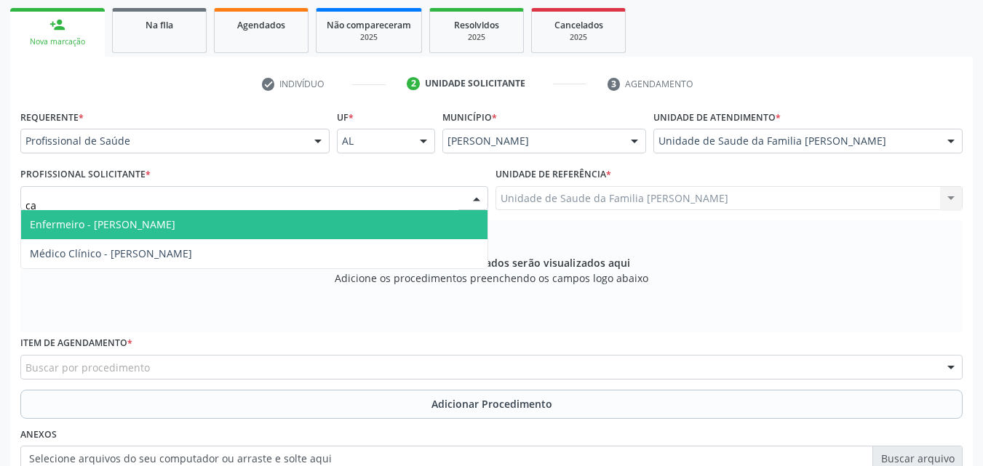
type input "c"
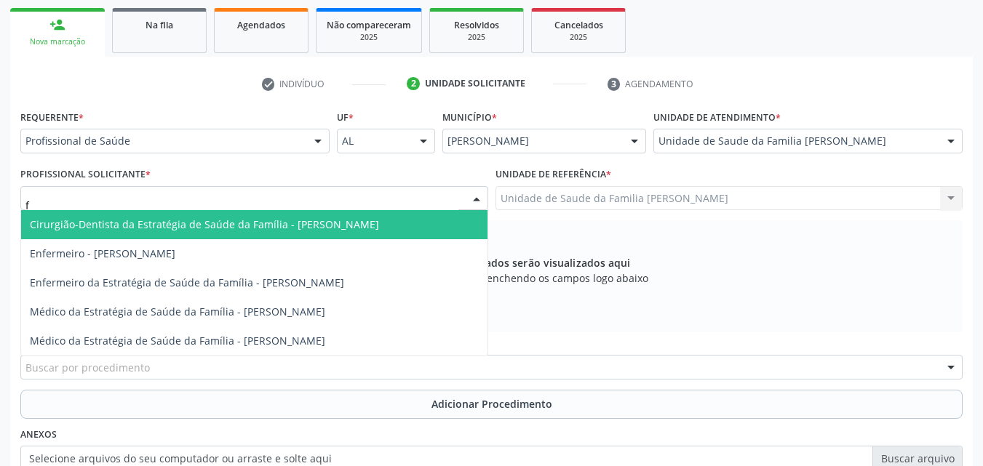
type input "fa"
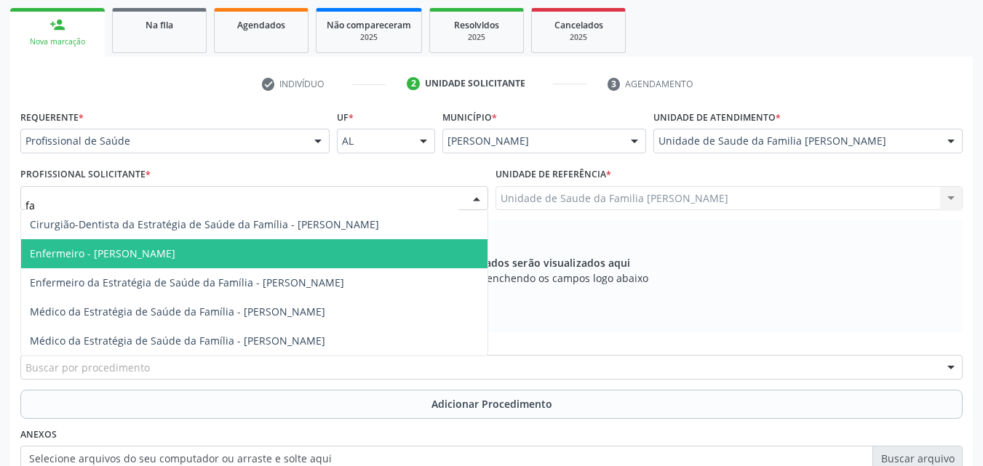
click at [167, 246] on span "Enfermeiro - [PERSON_NAME]" at bounding box center [254, 253] width 466 height 29
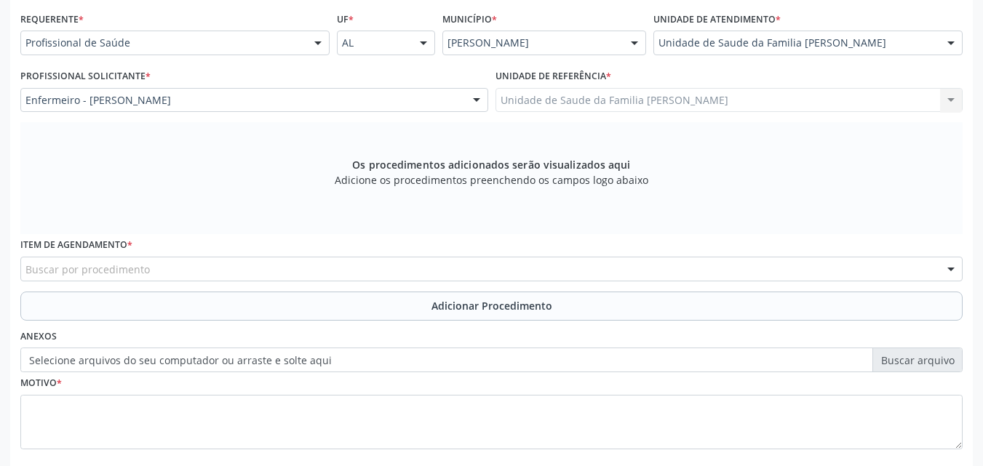
scroll to position [329, 0]
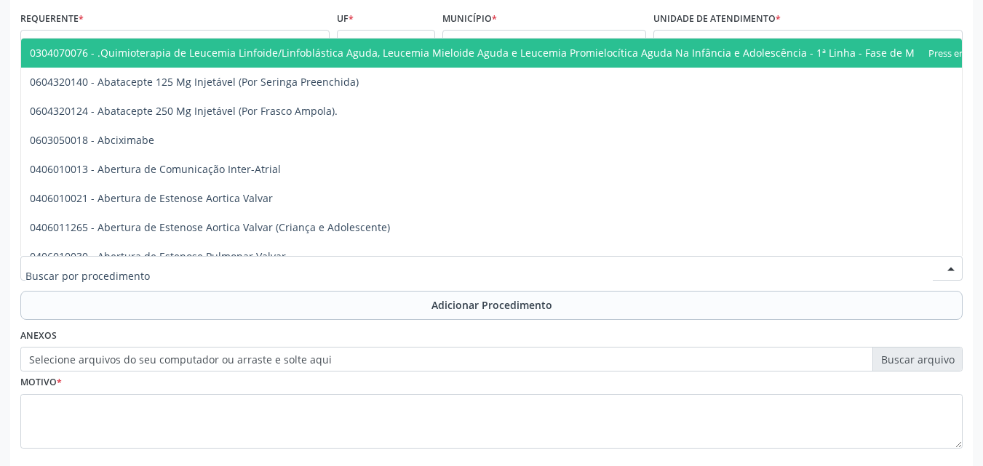
click at [318, 271] on div at bounding box center [491, 268] width 942 height 25
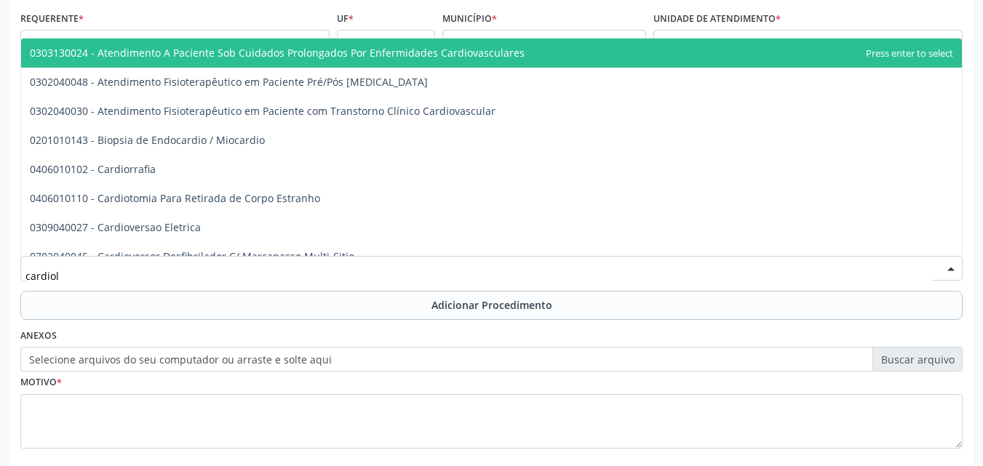
type input "cardiolo"
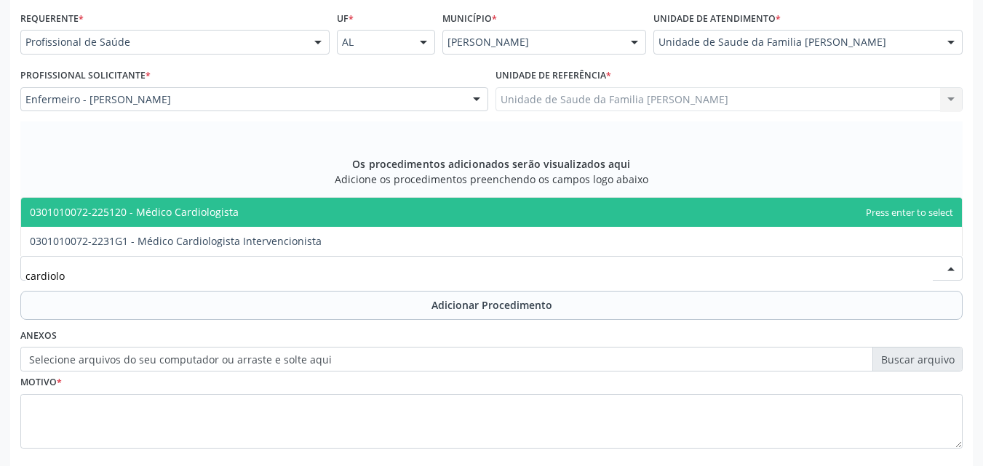
click at [233, 218] on span "0301010072-225120 - Médico Cardiologista" at bounding box center [134, 212] width 209 height 14
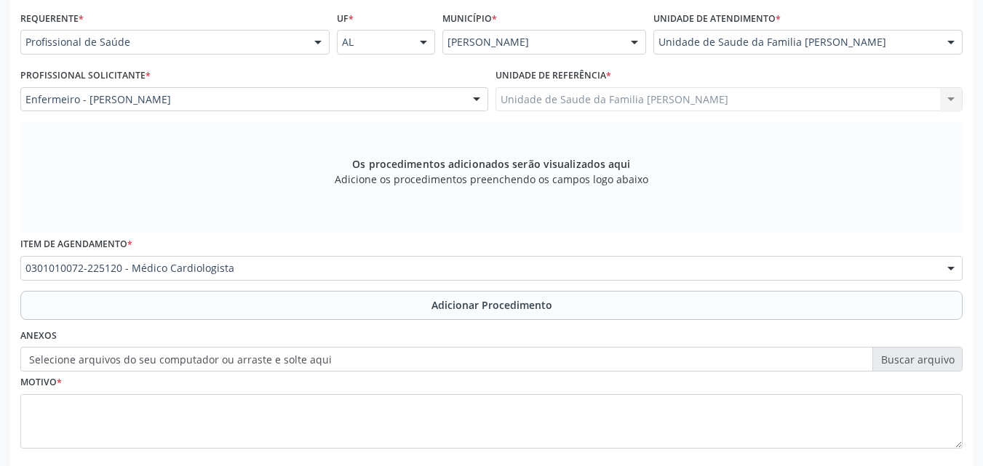
scroll to position [407, 0]
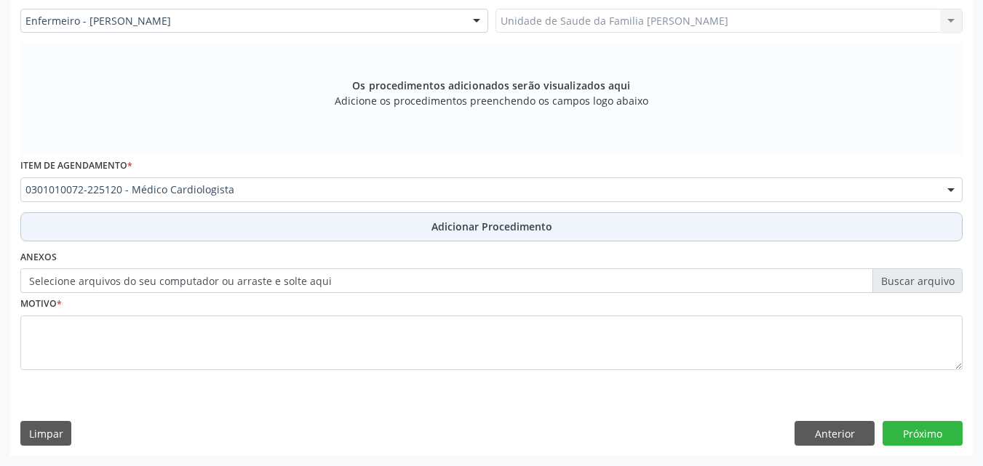
click at [244, 223] on button "Adicionar Procedimento" at bounding box center [491, 226] width 942 height 29
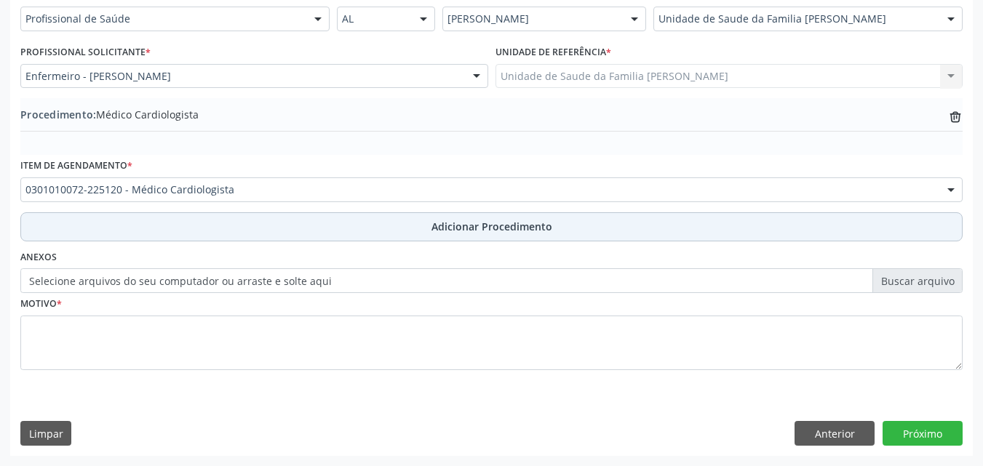
scroll to position [352, 0]
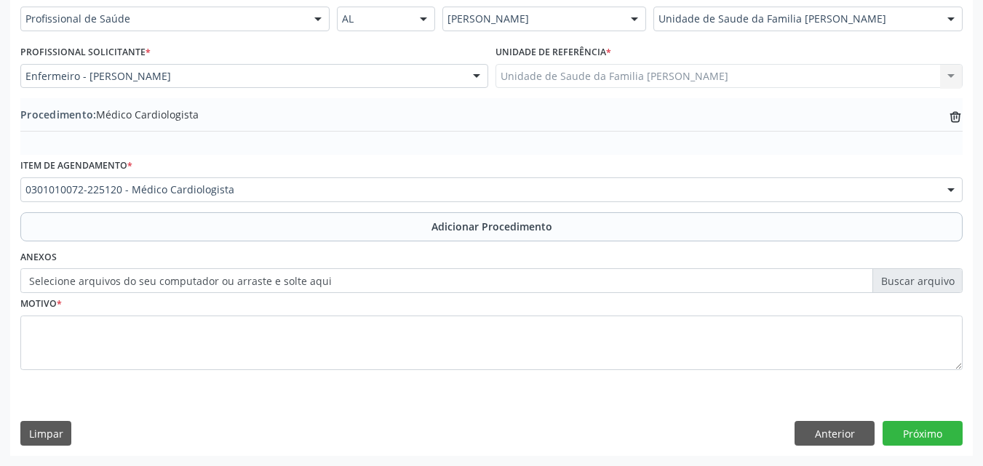
click at [204, 292] on label "Selecione arquivos do seu computador ou arraste e solte aqui" at bounding box center [491, 280] width 942 height 25
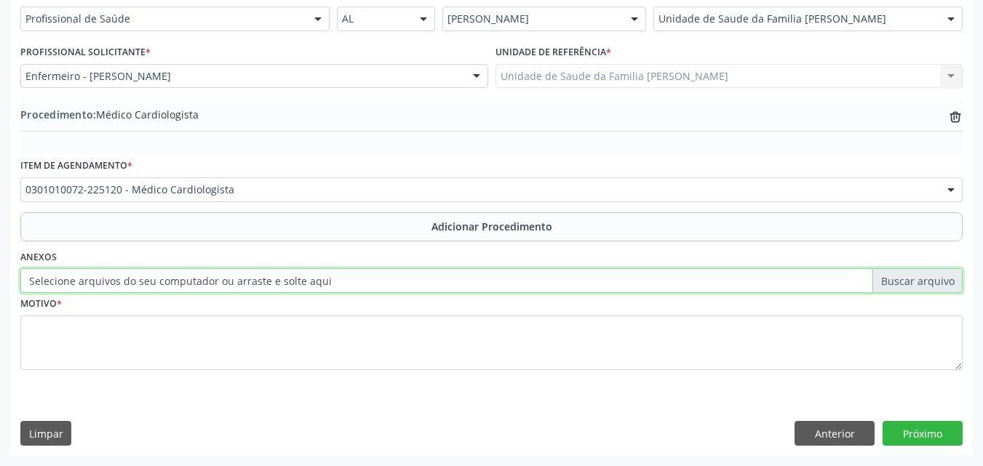
click at [204, 292] on input "Selecione arquivos do seu computador ou arraste e solte aqui" at bounding box center [491, 280] width 942 height 25
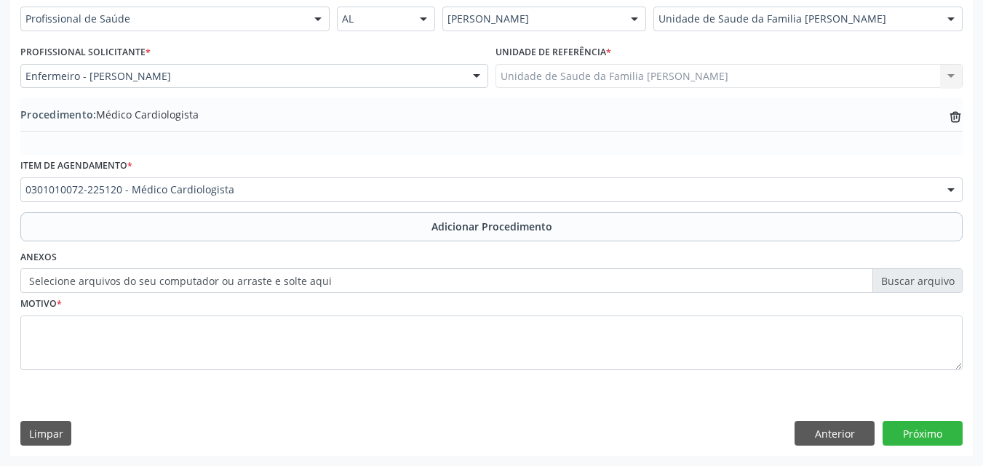
click at [281, 282] on label "Selecione arquivos do seu computador ou arraste e solte aqui" at bounding box center [491, 280] width 942 height 25
click at [281, 282] on input "Selecione arquivos do seu computador ou arraste e solte aqui" at bounding box center [491, 280] width 942 height 25
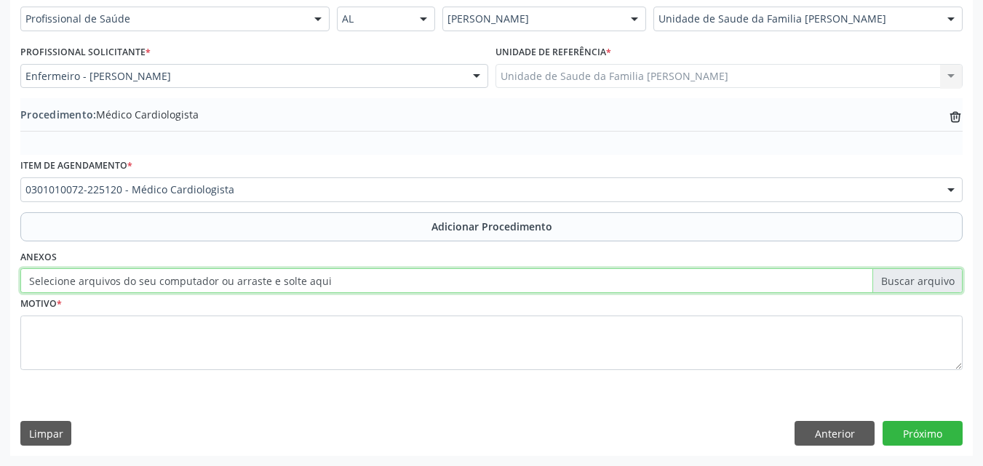
type input "C:\fakepath\WhatsApp Image 2025-09-29 at 14.29.56.jpeg"
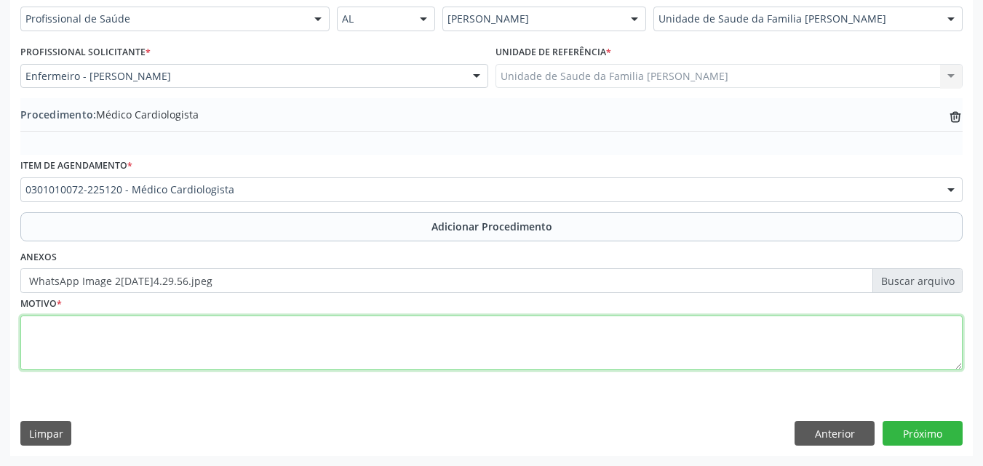
click at [353, 322] on textarea at bounding box center [491, 343] width 942 height 55
type textarea "Avaliação."
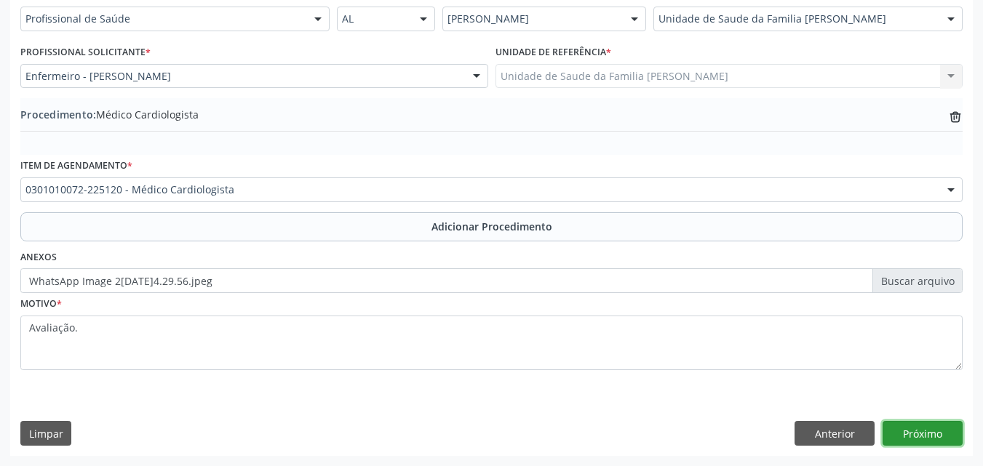
click at [914, 432] on button "Próximo" at bounding box center [922, 433] width 80 height 25
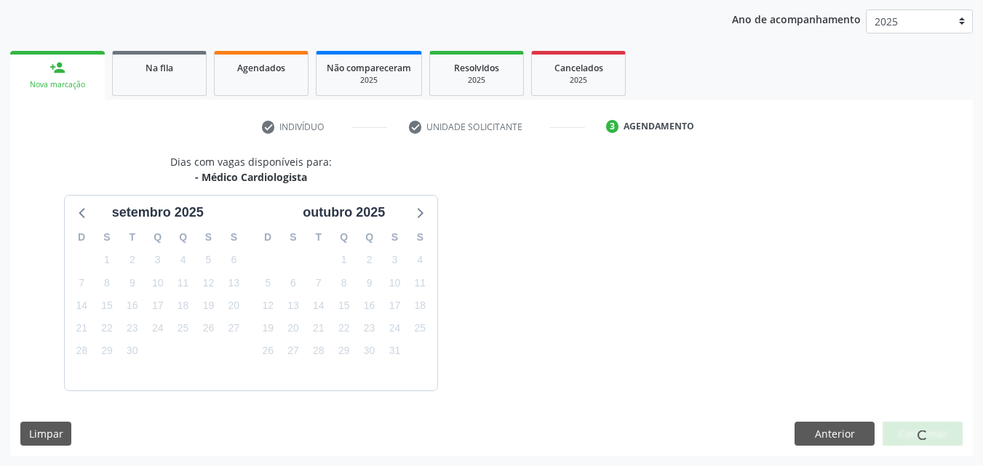
scroll to position [230, 0]
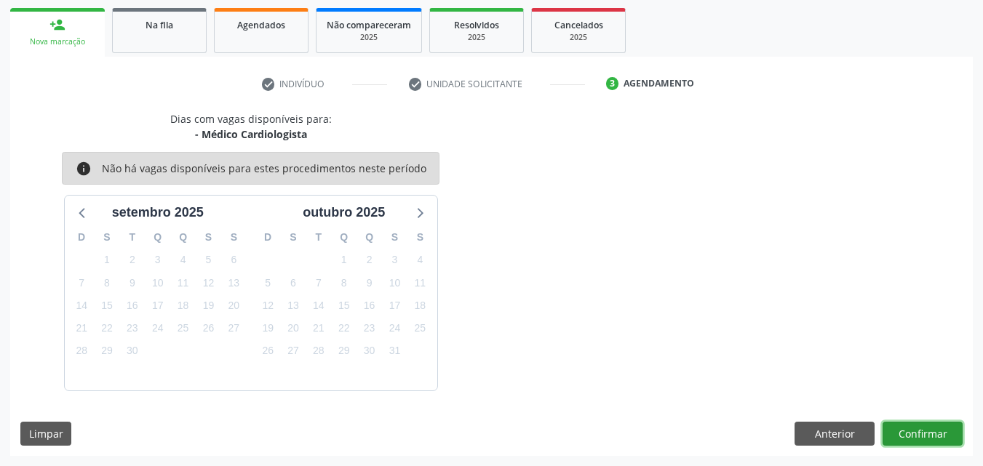
click at [926, 436] on button "Confirmar" at bounding box center [922, 434] width 80 height 25
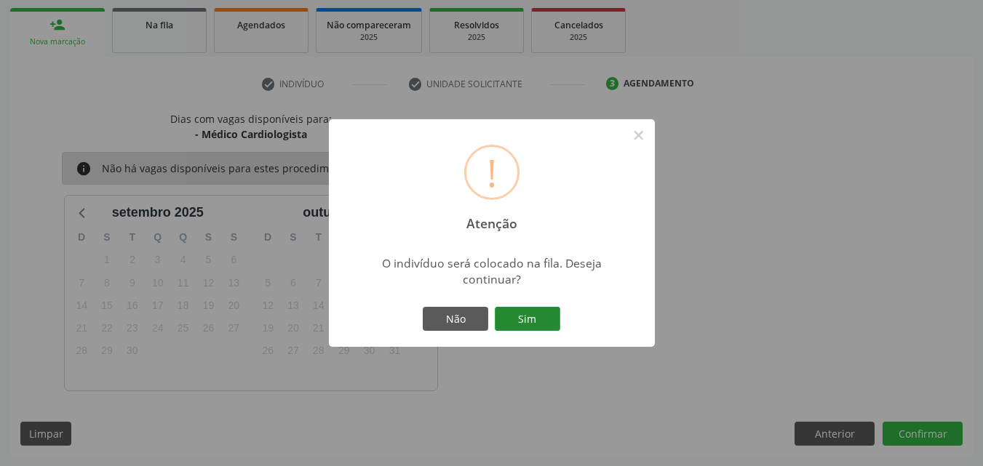
click at [530, 316] on button "Sim" at bounding box center [527, 319] width 65 height 25
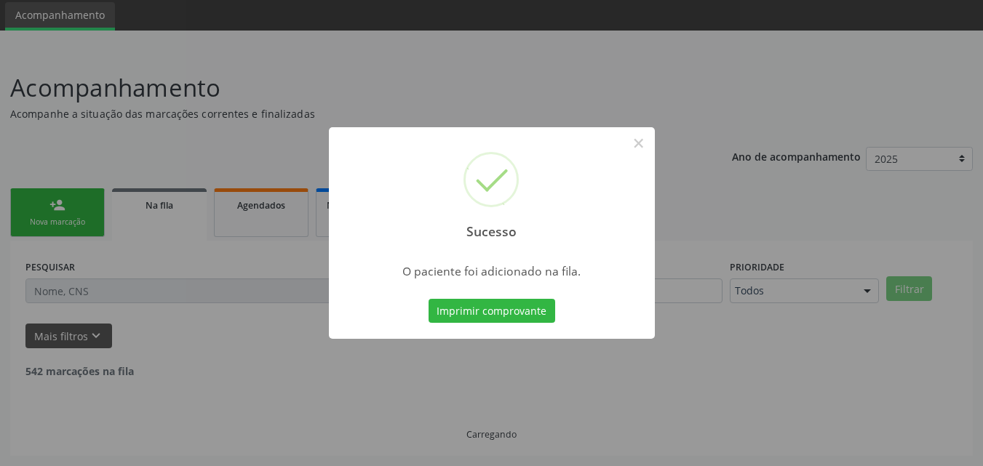
scroll to position [34, 0]
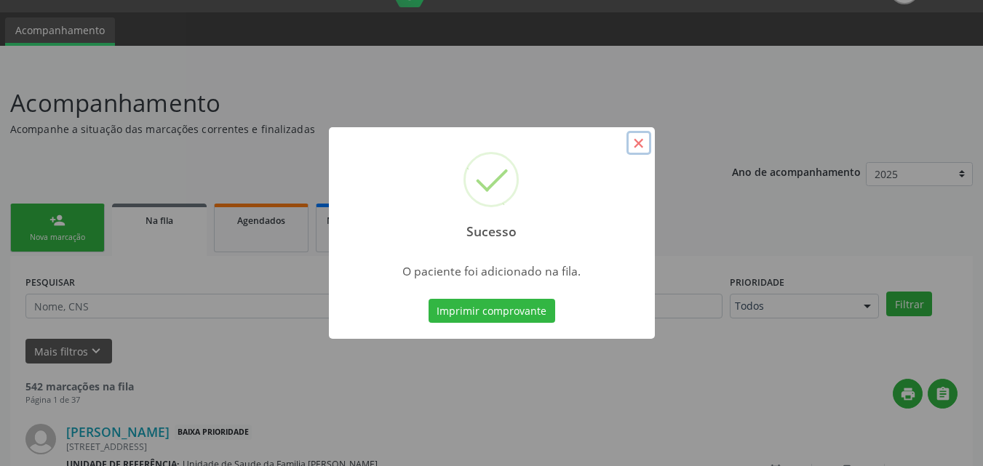
click at [643, 151] on button "×" at bounding box center [638, 143] width 25 height 25
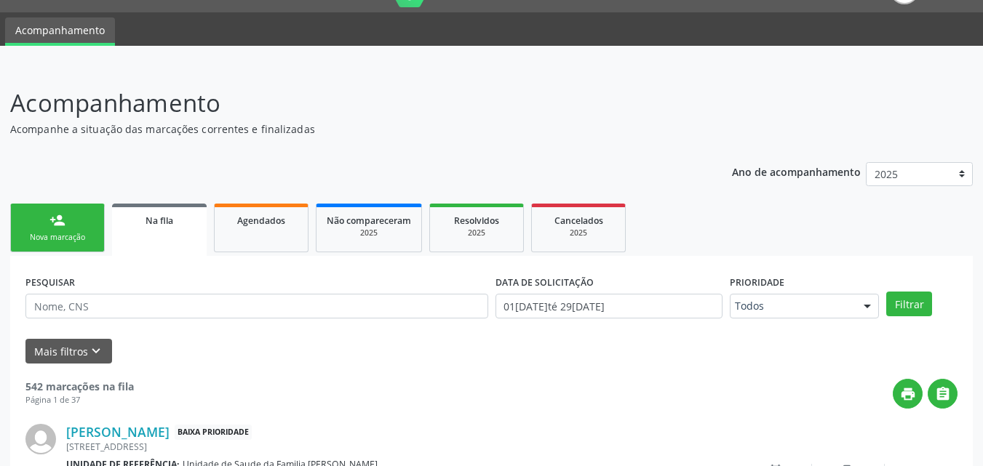
click at [40, 247] on link "person_add Nova marcação" at bounding box center [57, 228] width 95 height 49
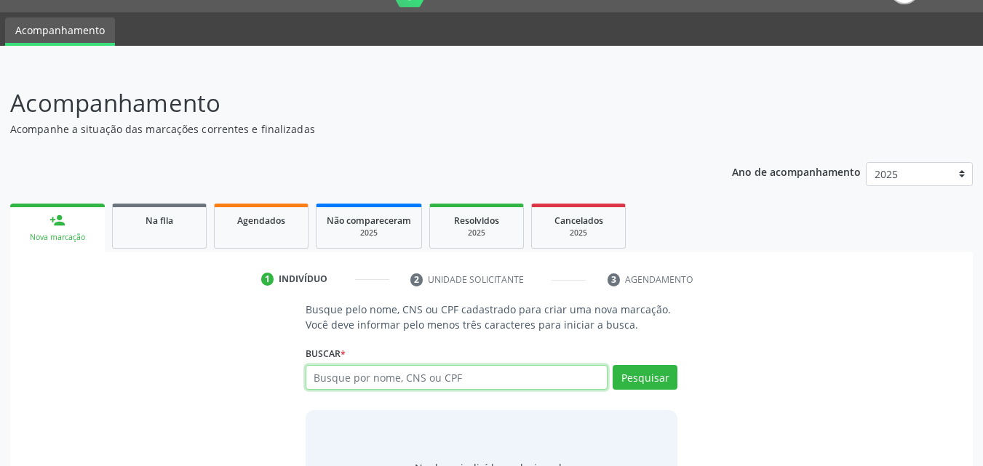
click at [366, 383] on input "text" at bounding box center [456, 377] width 303 height 25
type input "10583187480"
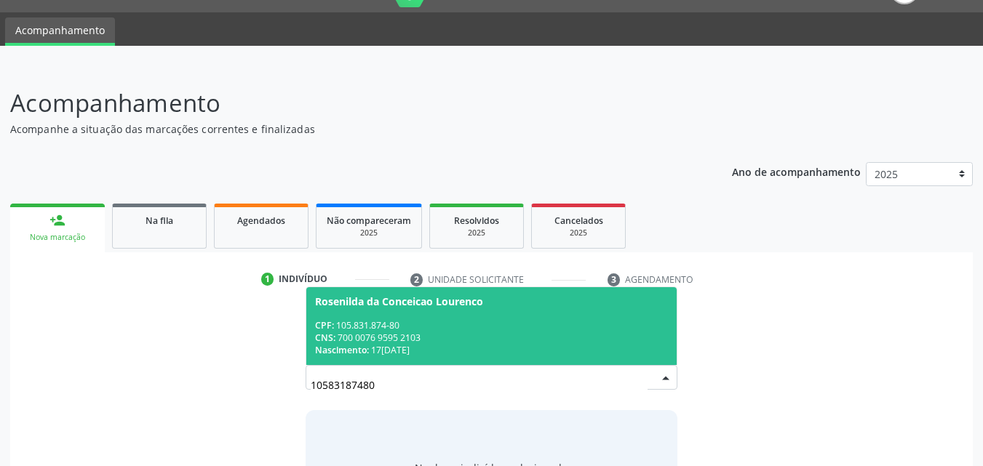
click at [421, 334] on div "CNS: 700 0076 9595 2103" at bounding box center [491, 338] width 353 height 12
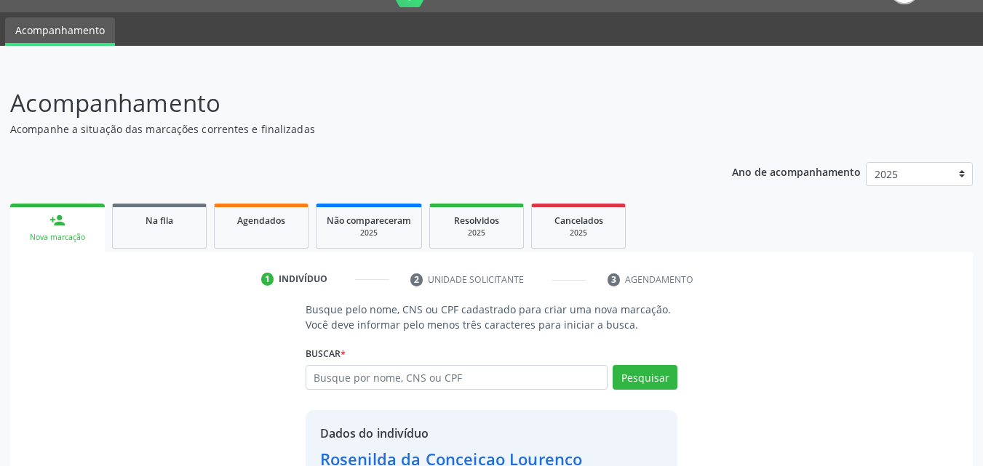
scroll to position [137, 0]
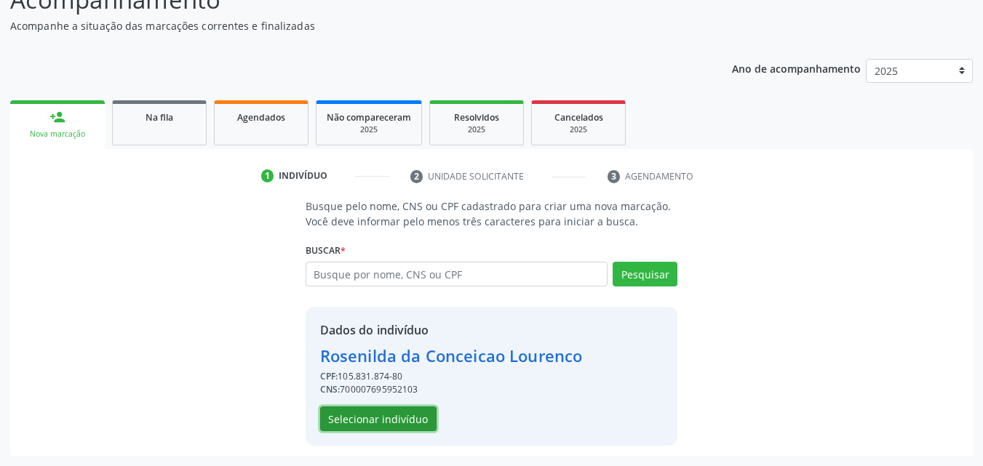
click at [399, 422] on button "Selecionar indivíduo" at bounding box center [378, 419] width 116 height 25
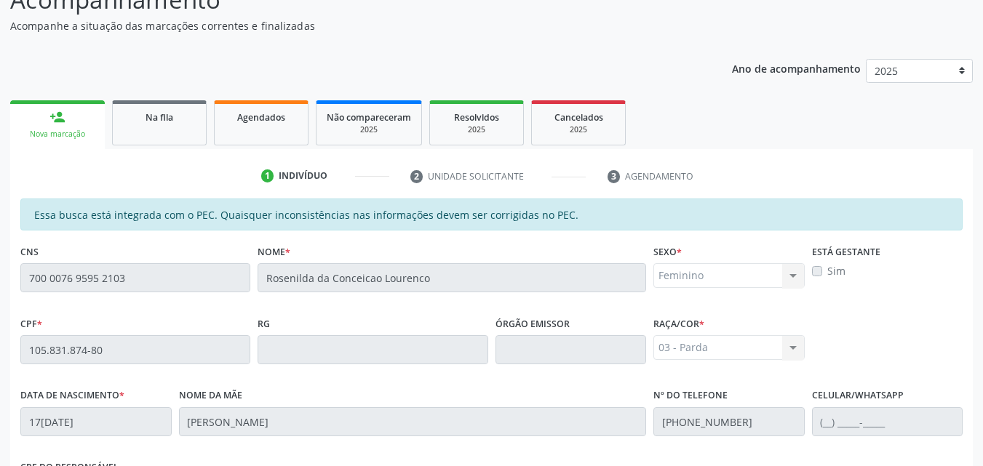
scroll to position [385, 0]
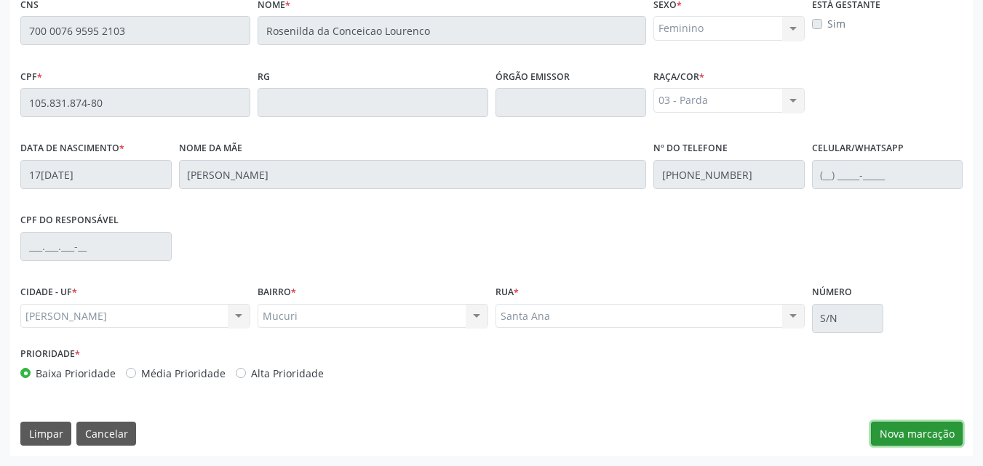
click at [931, 438] on button "Nova marcação" at bounding box center [917, 434] width 92 height 25
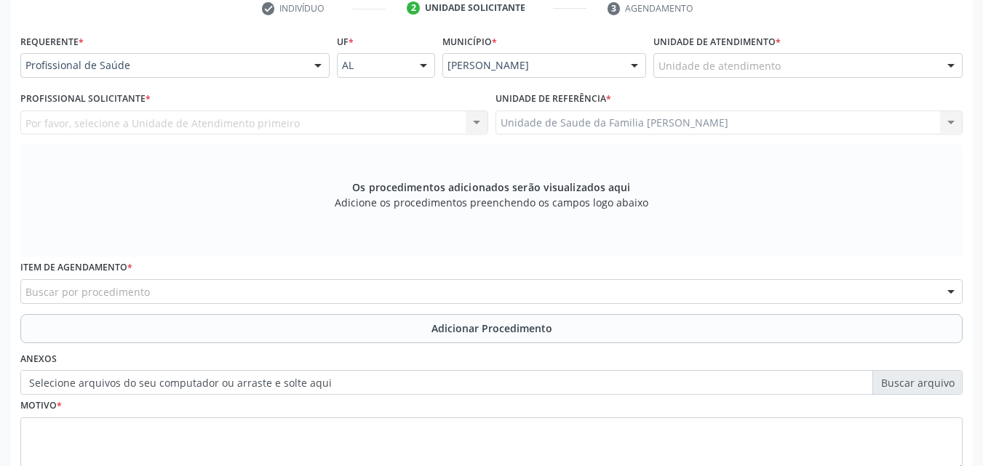
scroll to position [305, 0]
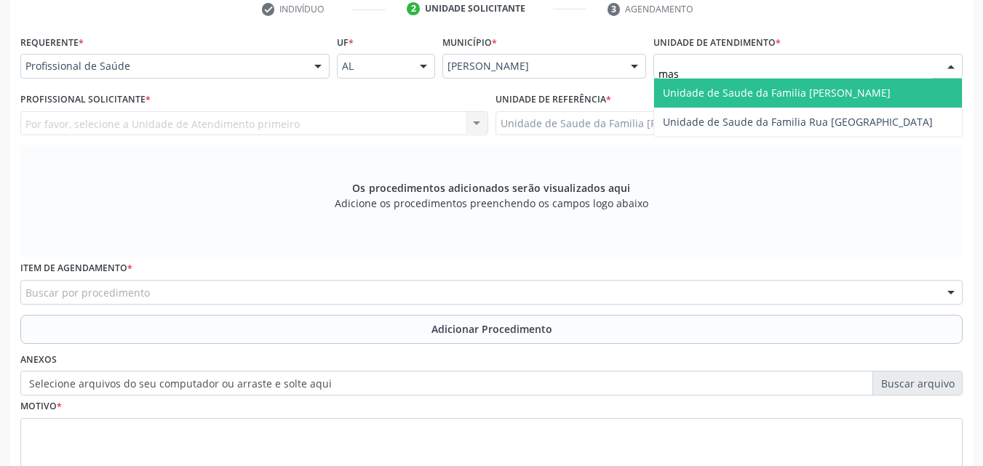
type input "mass"
click at [708, 90] on span "Unidade de Saude da Familia [PERSON_NAME]" at bounding box center [777, 93] width 228 height 14
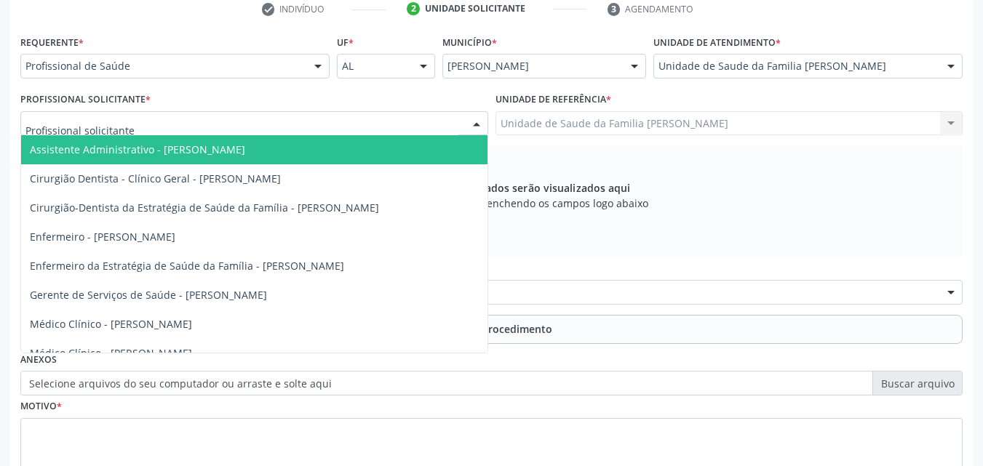
click at [324, 116] on div at bounding box center [254, 123] width 468 height 25
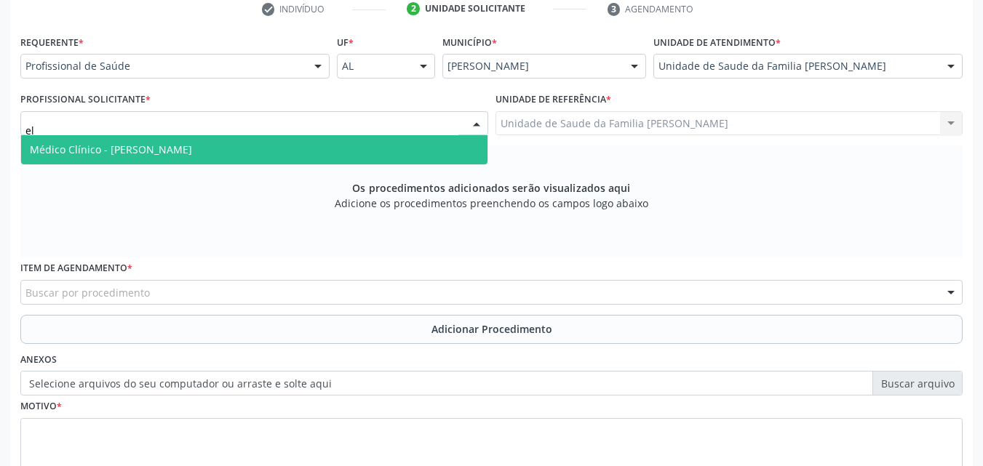
type input "eli"
click at [321, 146] on span "Médico Clínico - [PERSON_NAME]" at bounding box center [254, 149] width 466 height 29
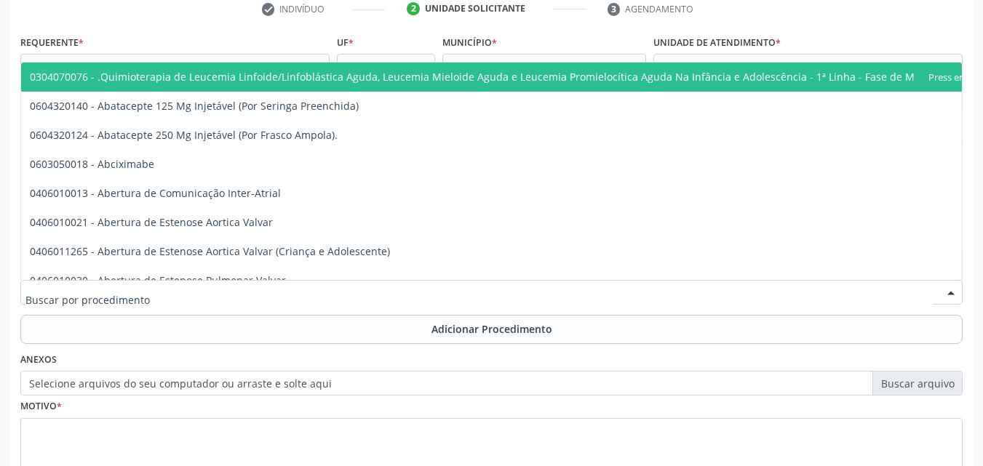
click at [201, 295] on div at bounding box center [491, 292] width 942 height 25
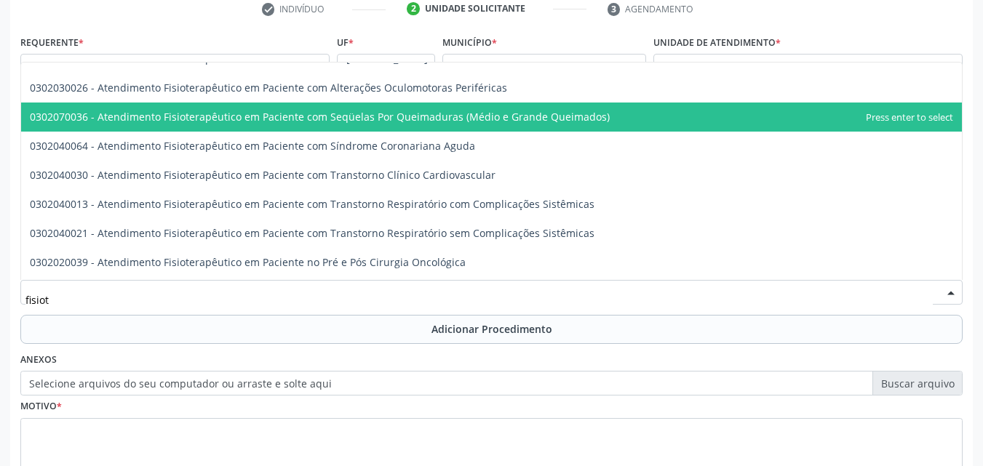
scroll to position [252, 0]
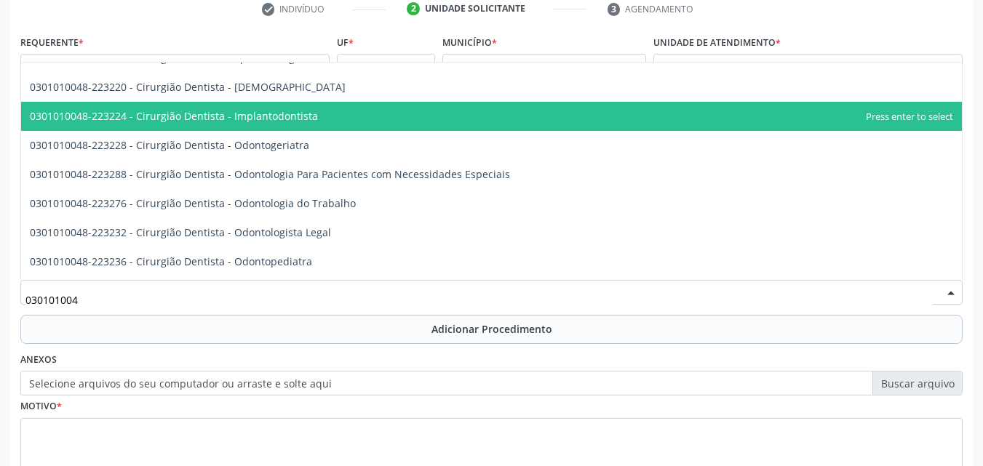
type input "0301010048"
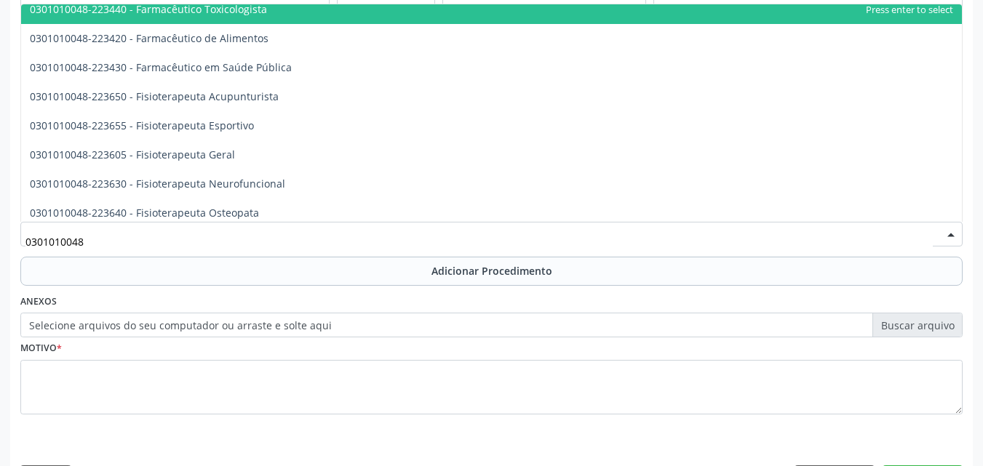
scroll to position [1436, 0]
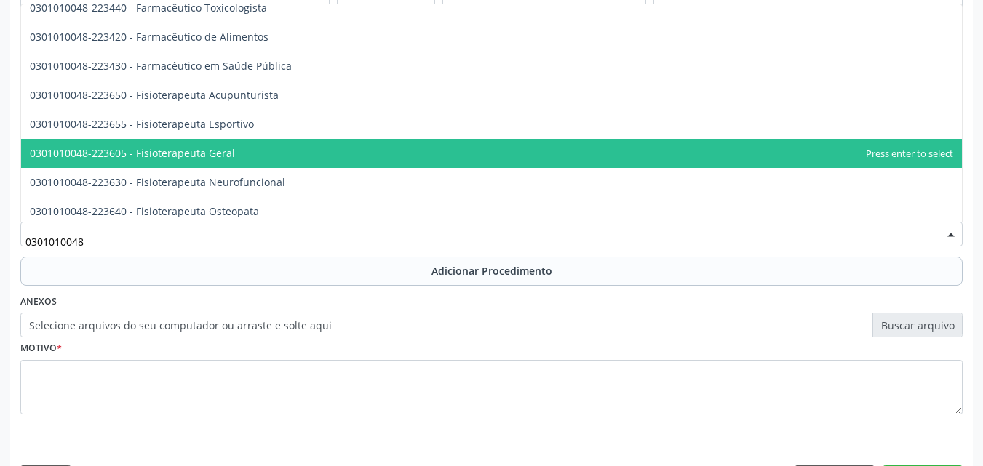
click at [272, 145] on span "0301010048-223605 - Fisioterapeuta Geral" at bounding box center [491, 153] width 940 height 29
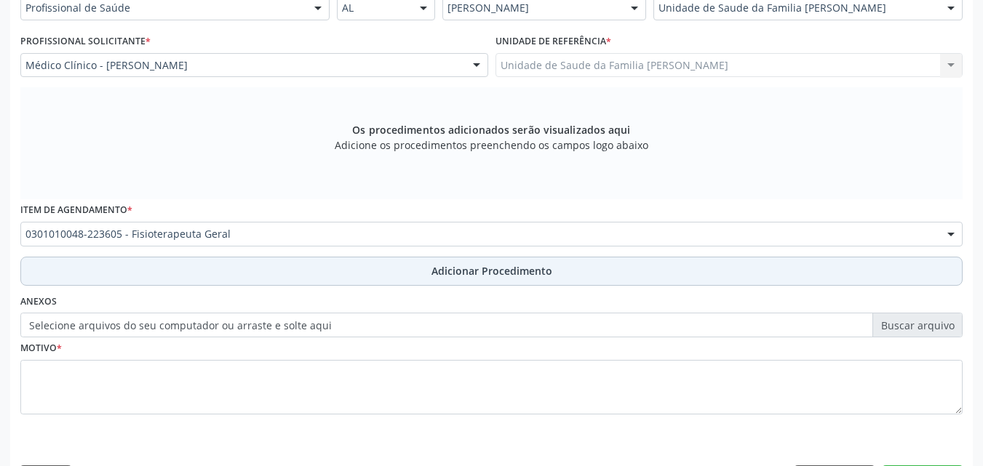
click at [311, 272] on button "Adicionar Procedimento" at bounding box center [491, 271] width 942 height 29
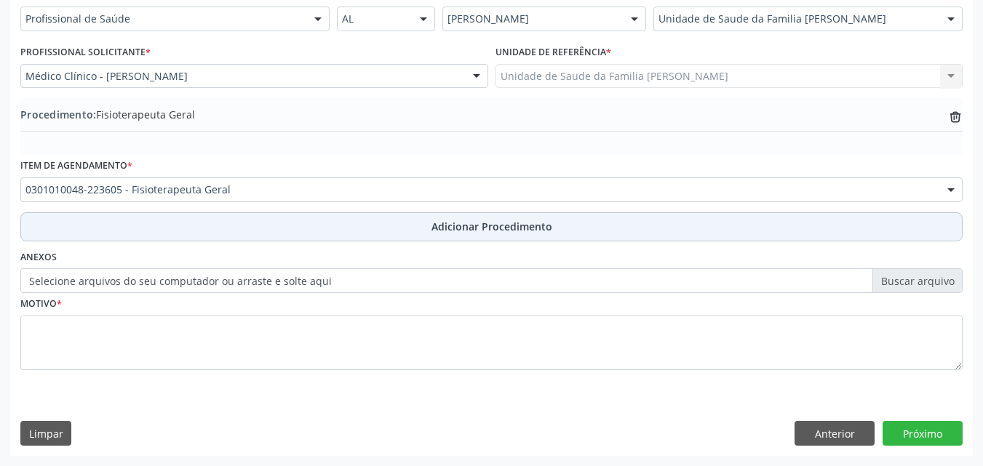
scroll to position [352, 0]
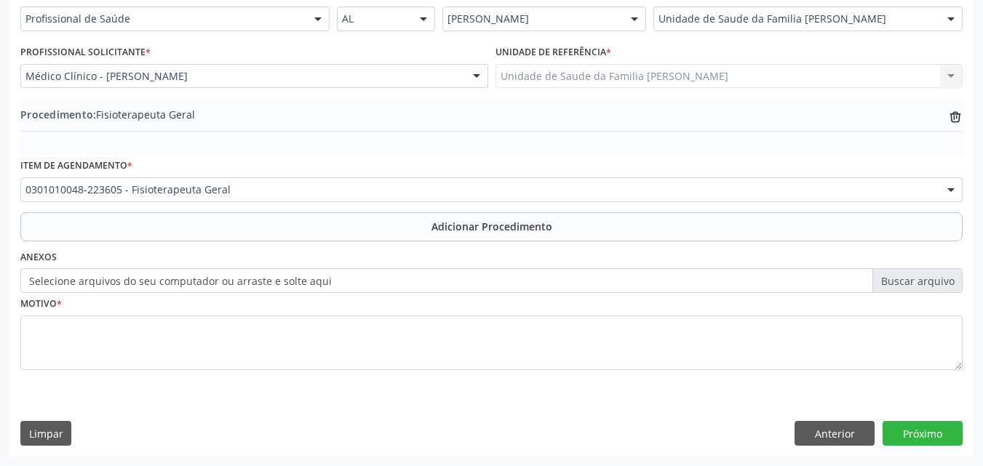
click at [195, 284] on label "Selecione arquivos do seu computador ou arraste e solte aqui" at bounding box center [491, 280] width 942 height 25
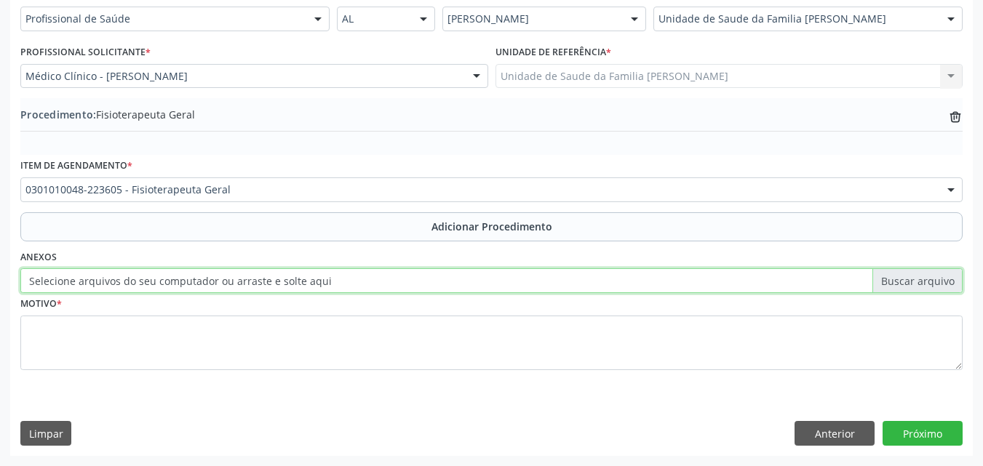
click at [195, 284] on input "Selecione arquivos do seu computador ou arraste e solte aqui" at bounding box center [491, 280] width 942 height 25
type input "C:\fakepath\WhatsApp Image 2025-09-29 at 14.32.47.jpeg"
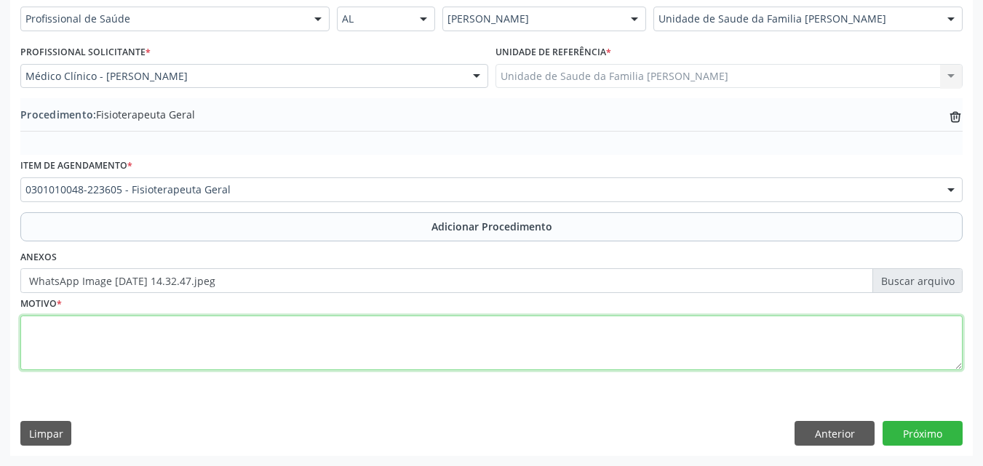
click at [142, 341] on textarea at bounding box center [491, 343] width 942 height 55
type textarea "Com dor e parestesia em dedos e mão direita."
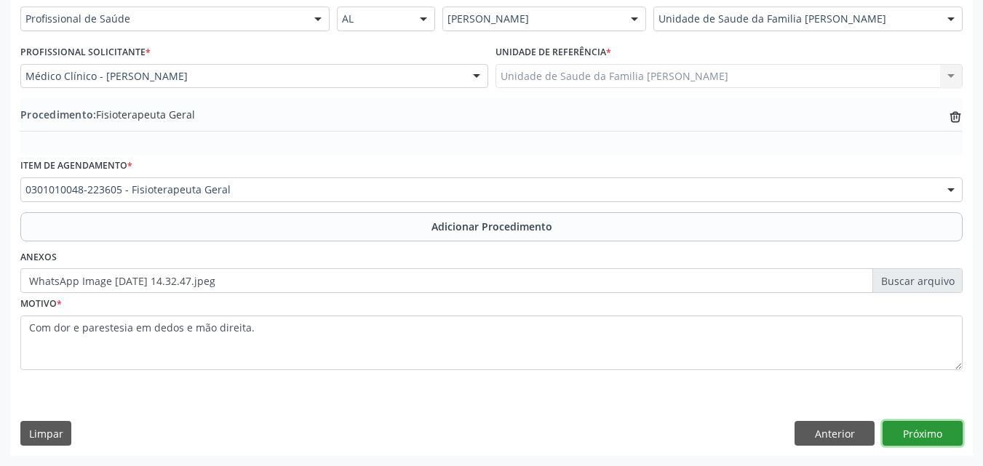
click at [932, 434] on button "Próximo" at bounding box center [922, 433] width 80 height 25
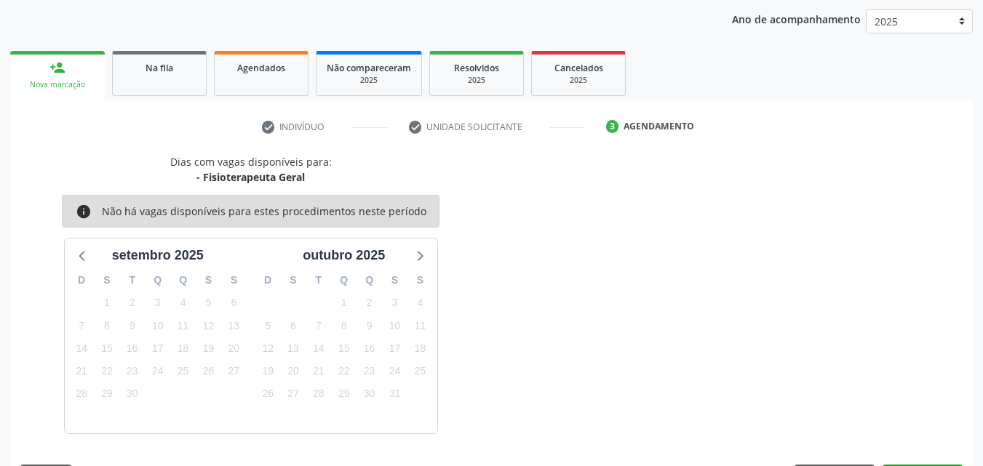
scroll to position [230, 0]
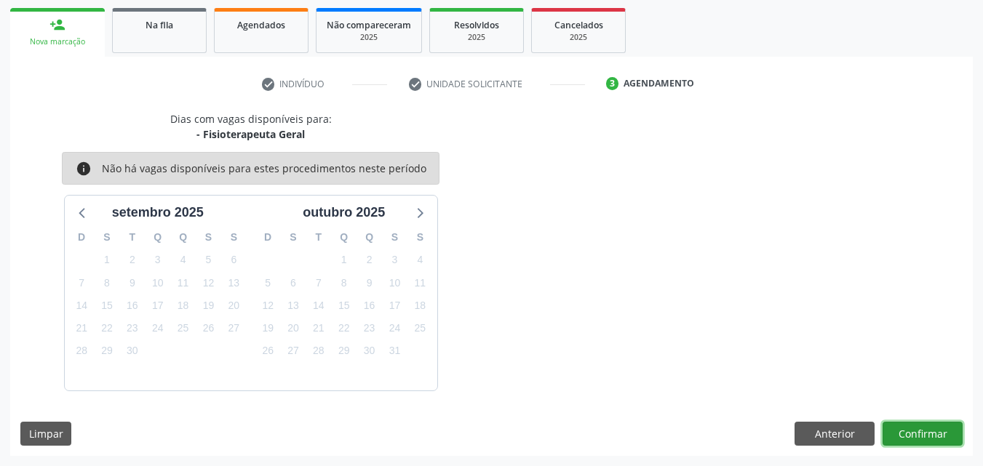
click at [944, 429] on button "Confirmar" at bounding box center [922, 434] width 80 height 25
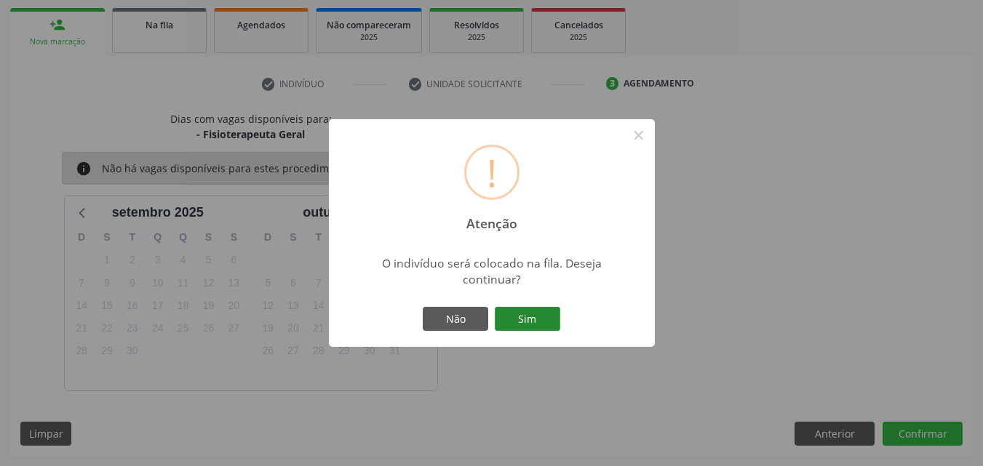
click at [544, 307] on button "Sim" at bounding box center [527, 319] width 65 height 25
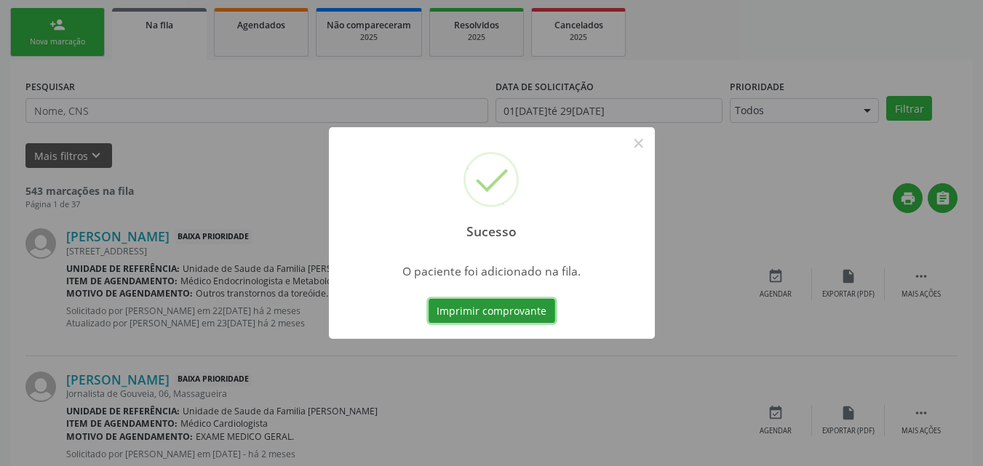
scroll to position [34, 0]
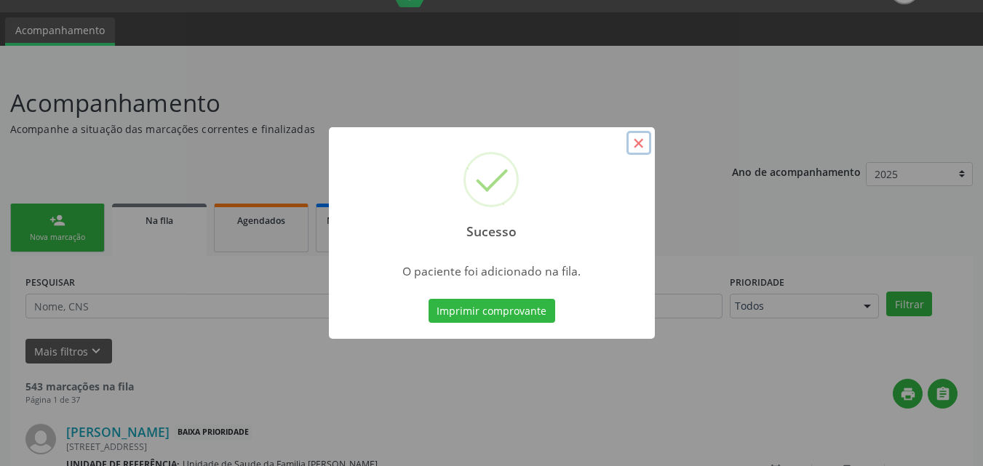
click at [634, 141] on button "×" at bounding box center [638, 143] width 25 height 25
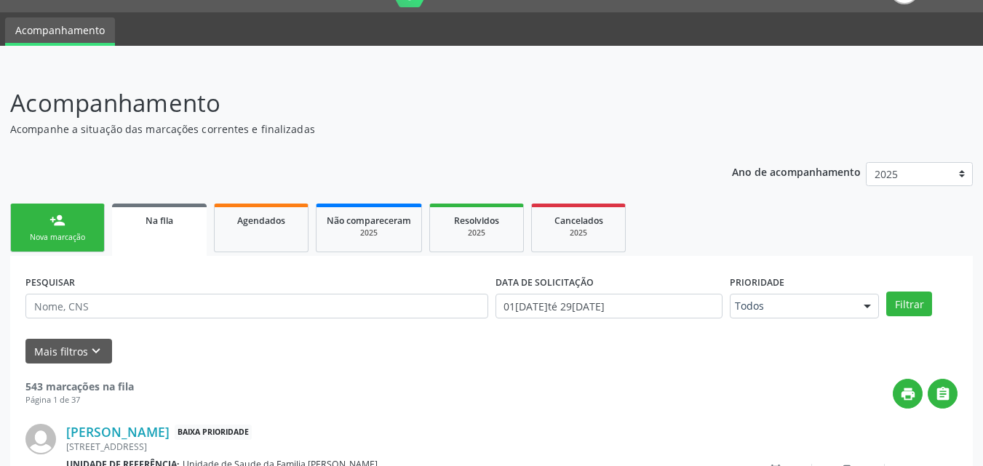
click at [25, 233] on div "Nova marcação" at bounding box center [57, 237] width 73 height 11
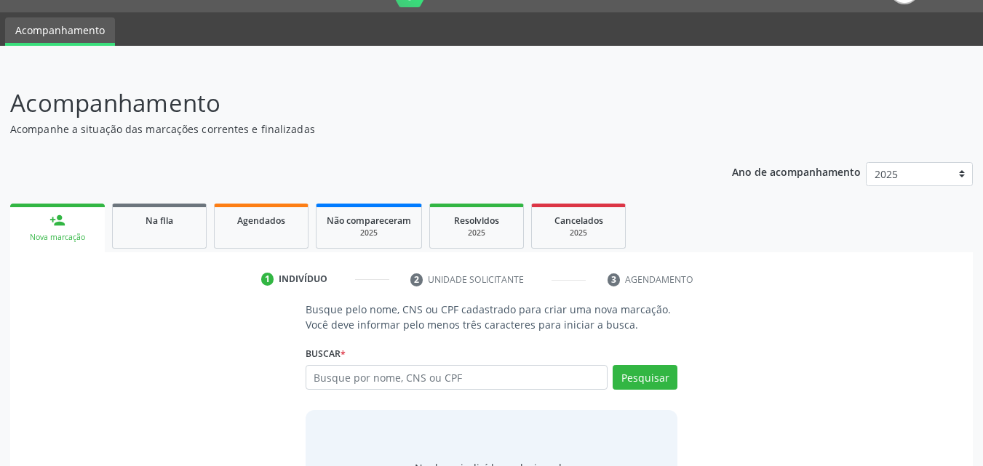
click at [383, 391] on div "Busque por nome, CNS ou CPF Nenhum resultado encontrado para: " " Digite nome, …" at bounding box center [491, 382] width 372 height 35
click at [412, 379] on input "text" at bounding box center [456, 377] width 303 height 25
paste input "182.872.954-08"
type input "182.872.954-08"
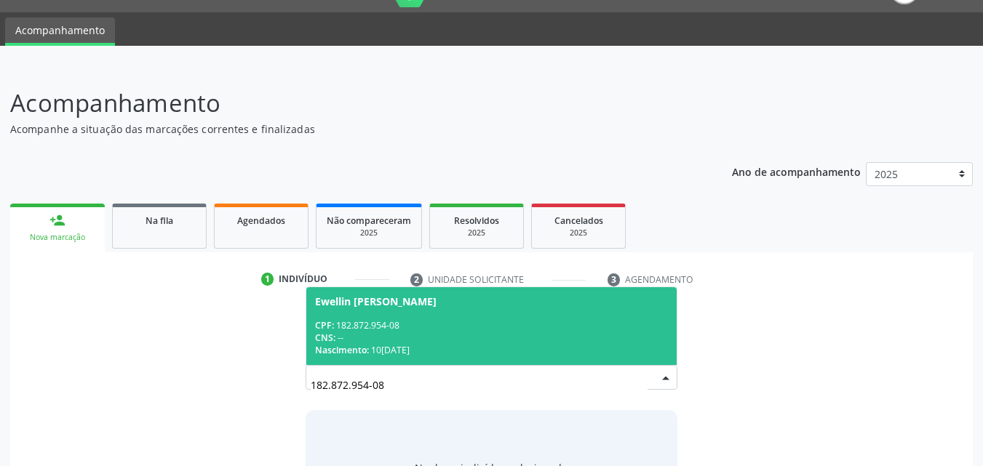
click at [387, 327] on div "CPF: 182.872.954-08" at bounding box center [491, 325] width 353 height 12
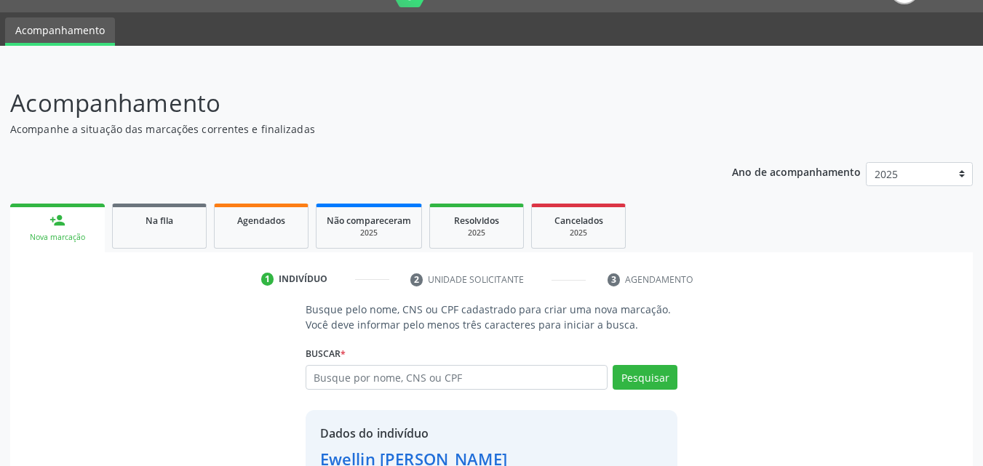
scroll to position [137, 0]
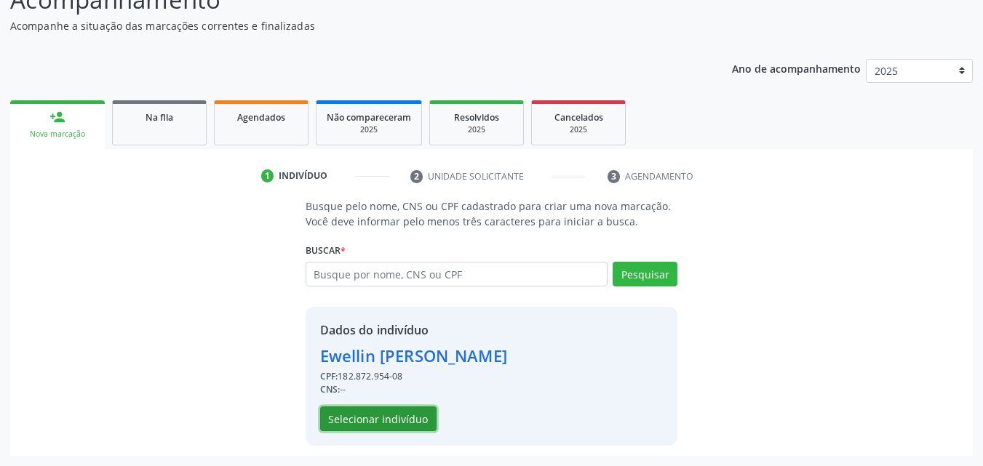
click at [393, 423] on button "Selecionar indivíduo" at bounding box center [378, 419] width 116 height 25
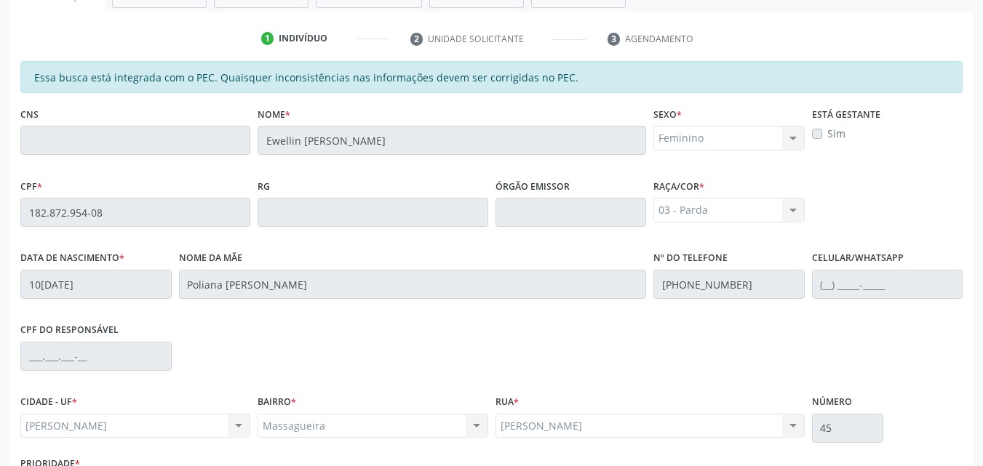
scroll to position [385, 0]
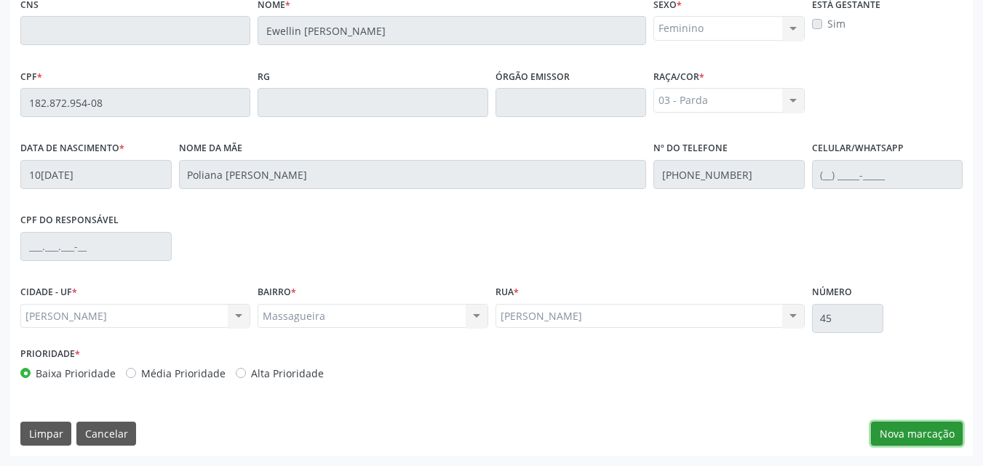
click at [935, 425] on button "Nova marcação" at bounding box center [917, 434] width 92 height 25
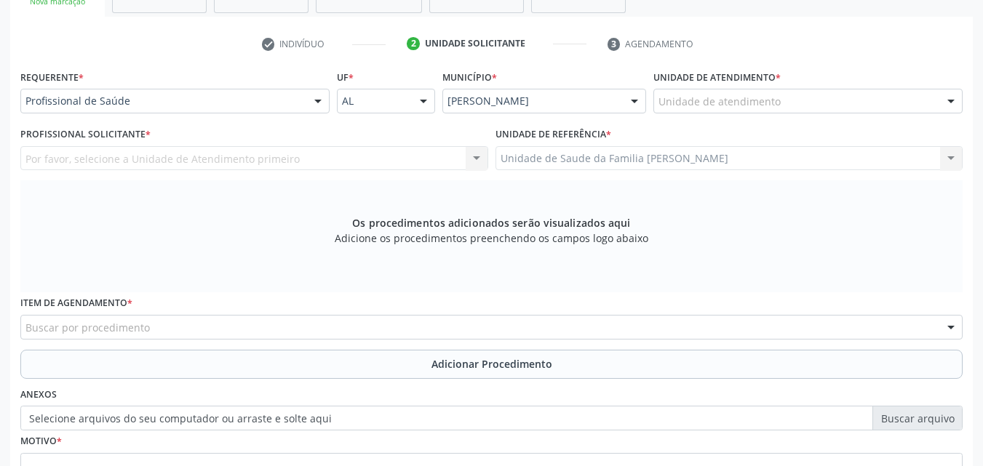
scroll to position [268, 0]
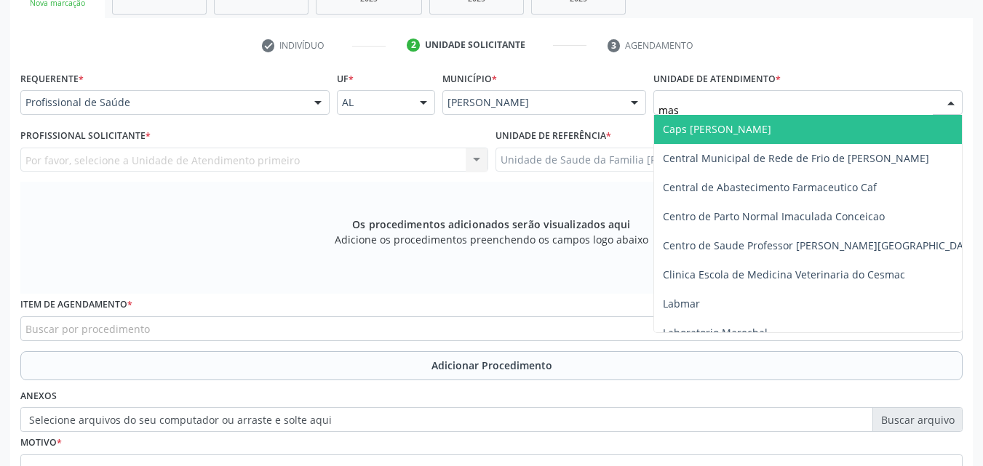
type input "mass"
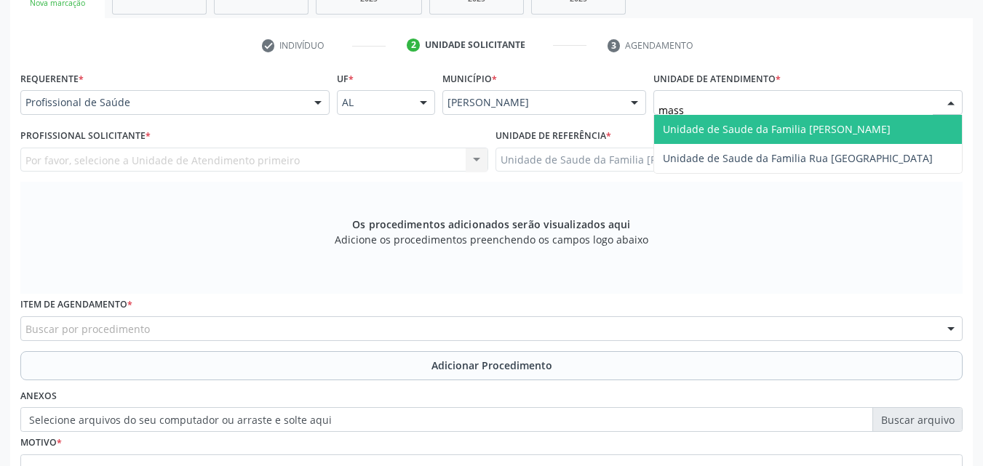
click at [718, 129] on span "Unidade de Saude da Familia [PERSON_NAME]" at bounding box center [777, 129] width 228 height 14
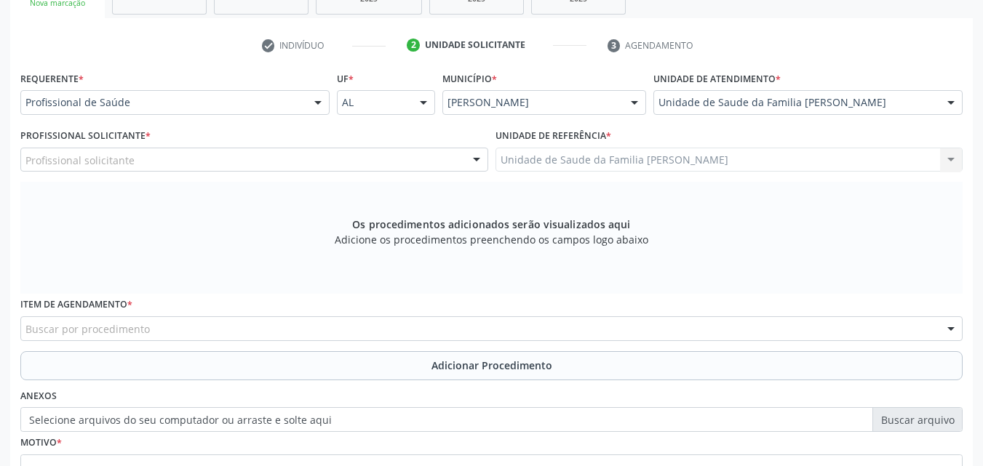
click at [263, 159] on div "Profissional solicitante" at bounding box center [254, 160] width 468 height 25
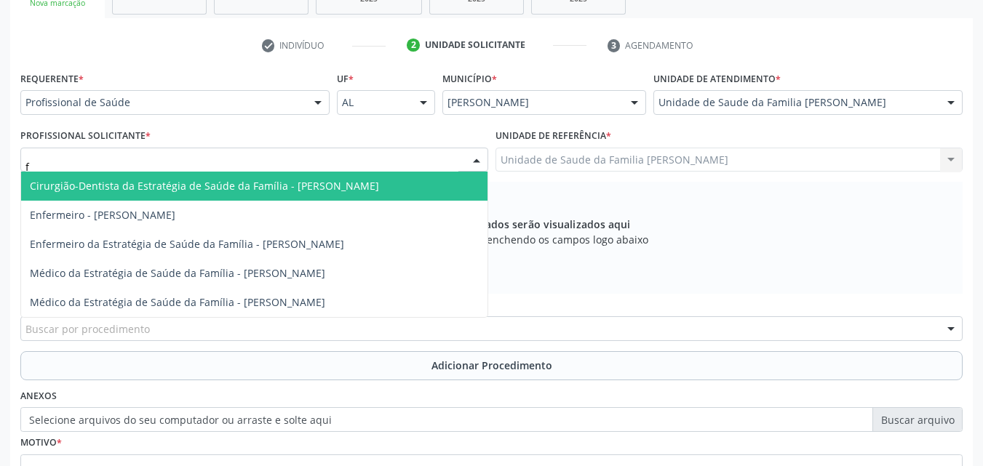
type input "fa"
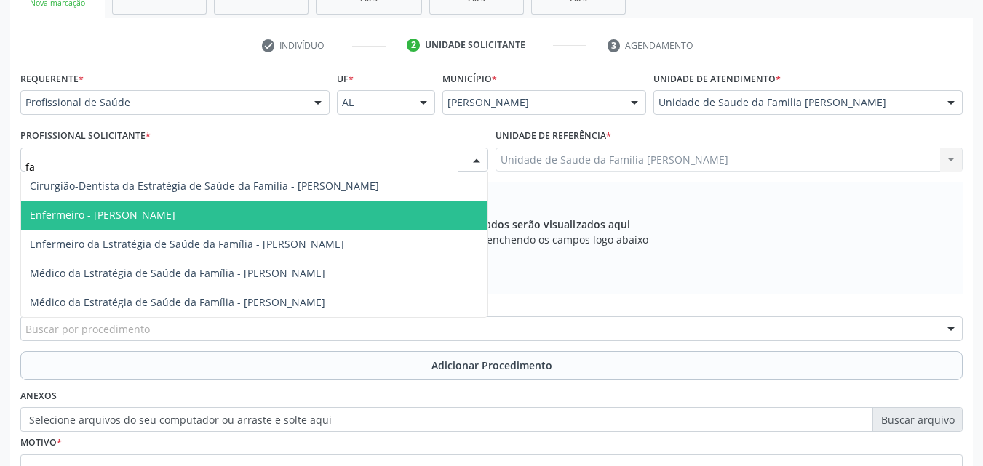
click at [263, 220] on span "Enfermeiro - [PERSON_NAME]" at bounding box center [254, 215] width 466 height 29
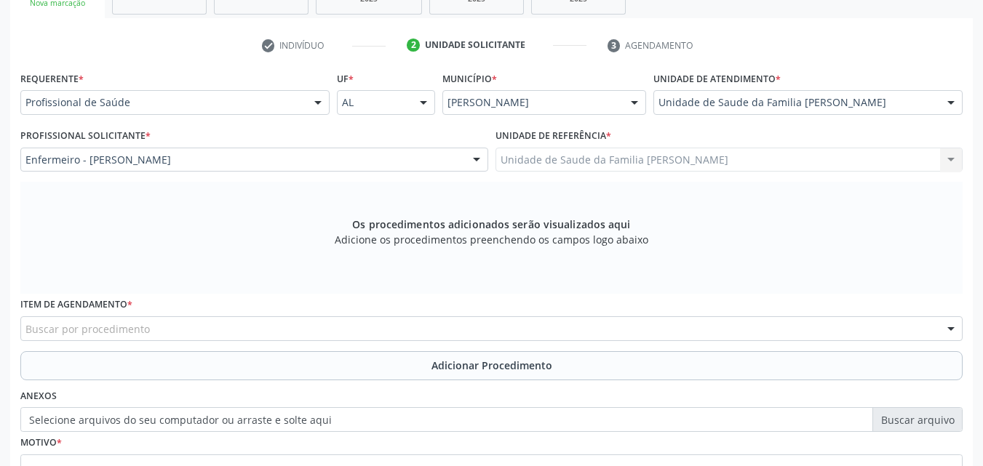
scroll to position [407, 0]
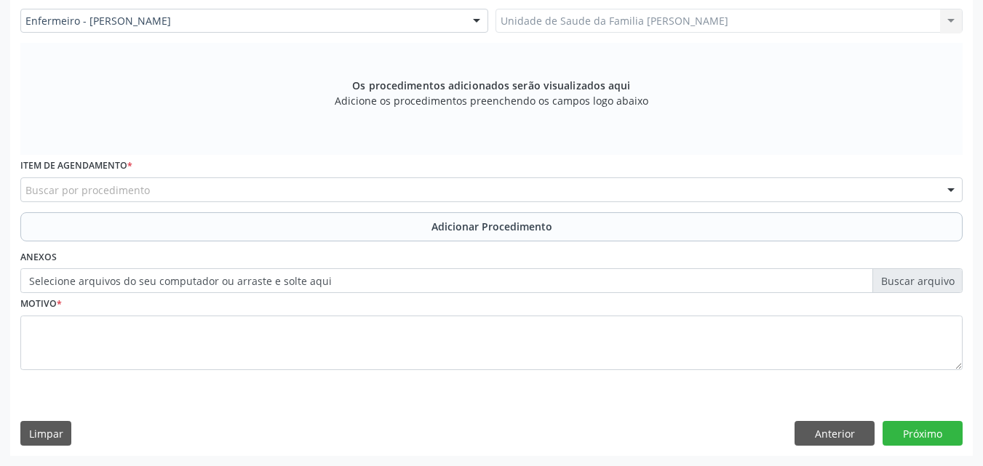
click at [201, 196] on div "Buscar por procedimento" at bounding box center [491, 189] width 942 height 25
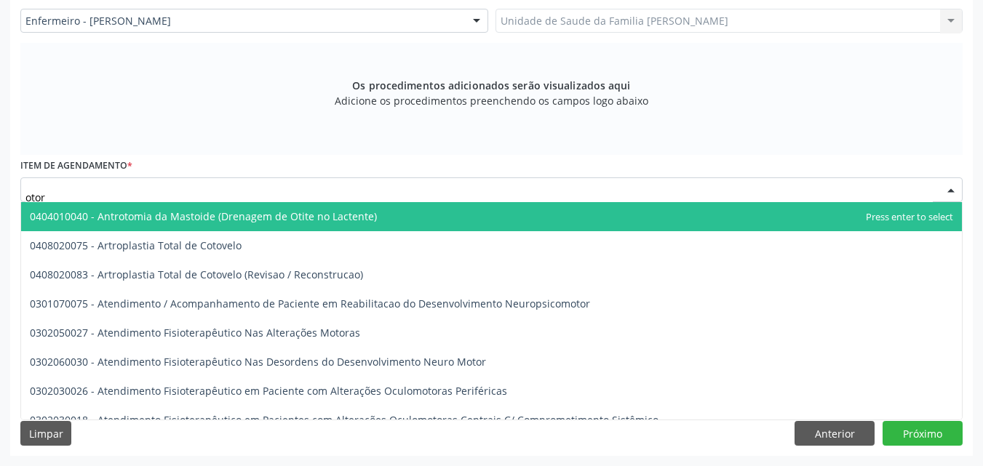
type input "otorr"
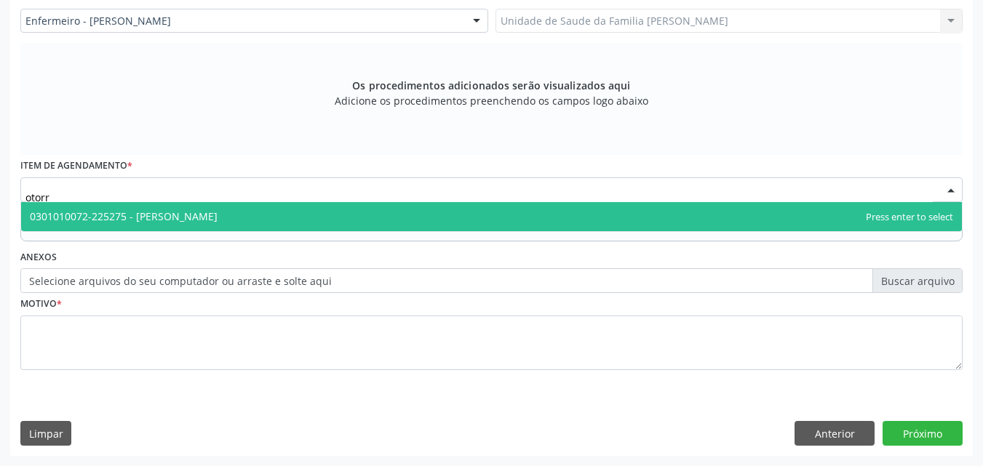
click at [200, 211] on span "0301010072-225275 - [PERSON_NAME]" at bounding box center [124, 216] width 188 height 14
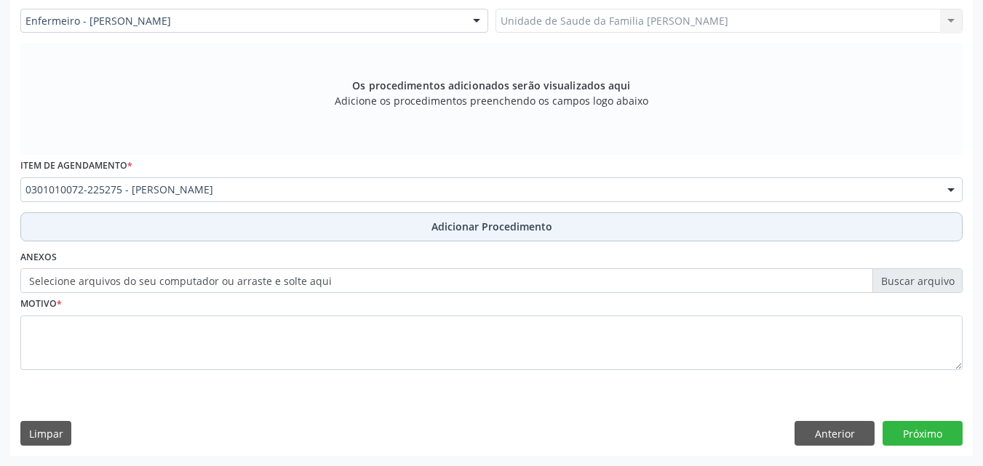
click at [204, 234] on button "Adicionar Procedimento" at bounding box center [491, 226] width 942 height 29
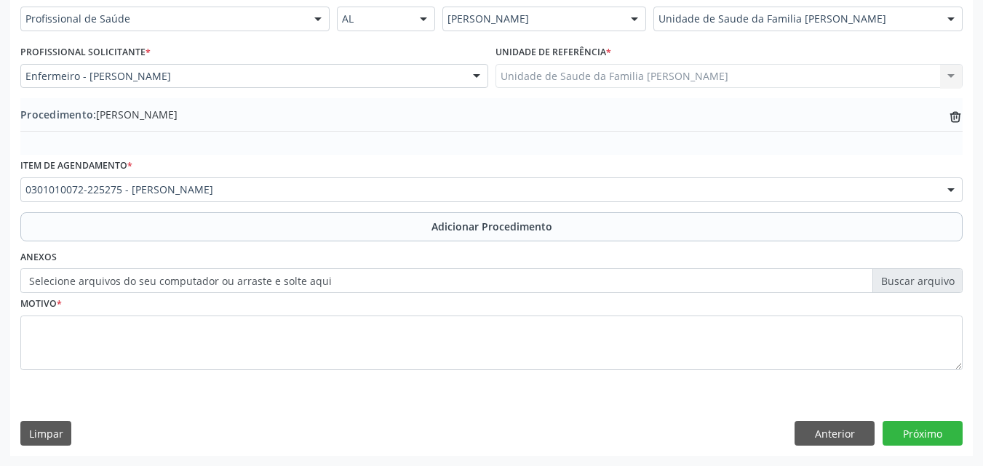
click at [179, 282] on label "Selecione arquivos do seu computador ou arraste e solte aqui" at bounding box center [491, 280] width 942 height 25
click at [179, 282] on input "Selecione arquivos do seu computador ou arraste e solte aqui" at bounding box center [491, 280] width 942 height 25
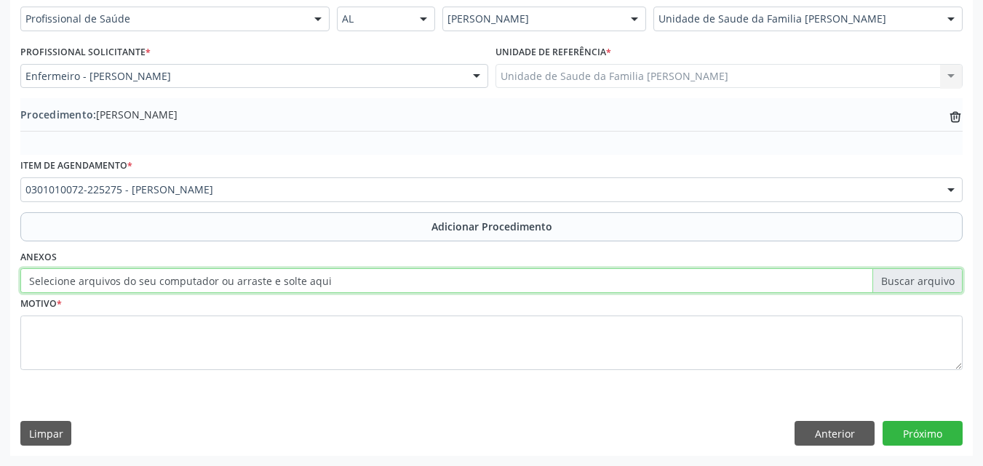
type input "C:\fakepath\WhatsApp Image 2025-09-29 at 14.36.04.jpeg"
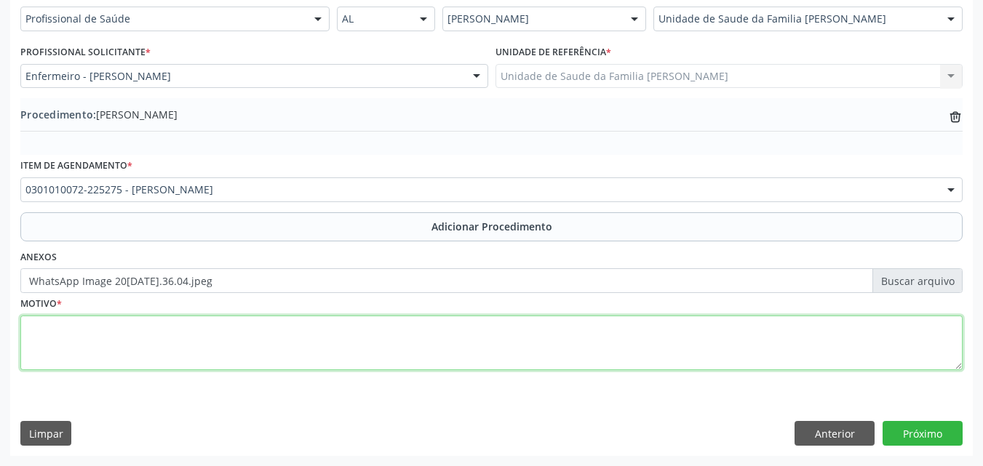
click at [243, 321] on textarea at bounding box center [491, 343] width 942 height 55
type textarea "Otite Recorrente."
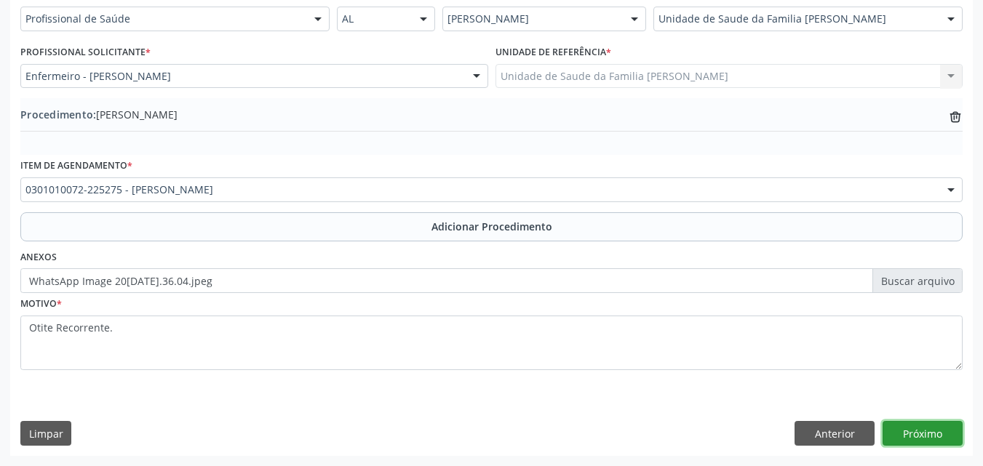
click at [900, 429] on button "Próximo" at bounding box center [922, 433] width 80 height 25
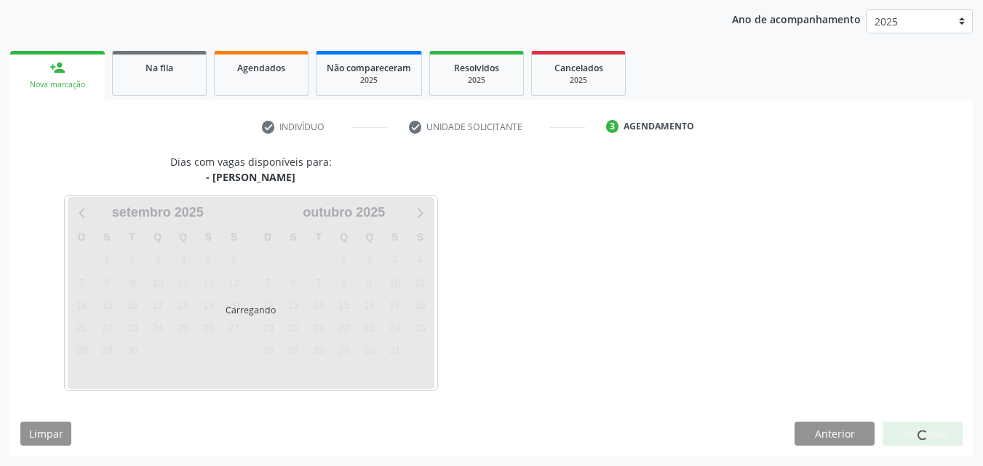
scroll to position [230, 0]
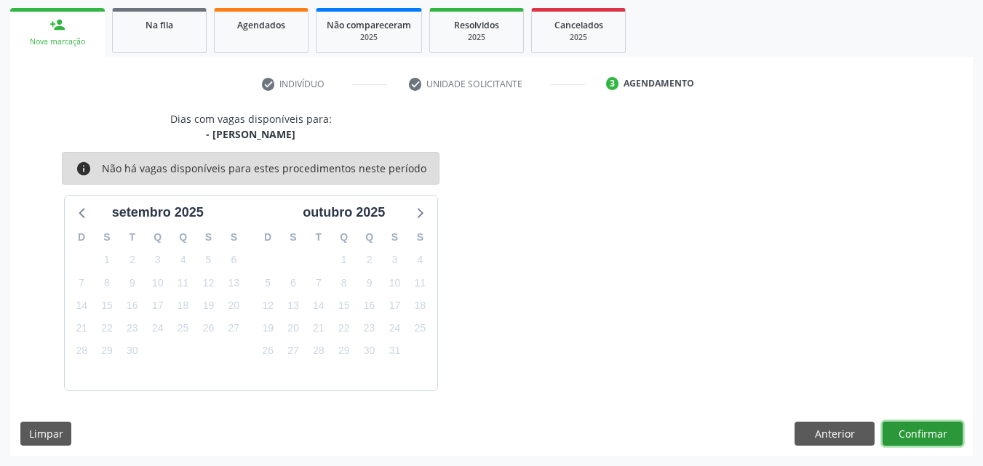
click at [906, 433] on button "Confirmar" at bounding box center [922, 434] width 80 height 25
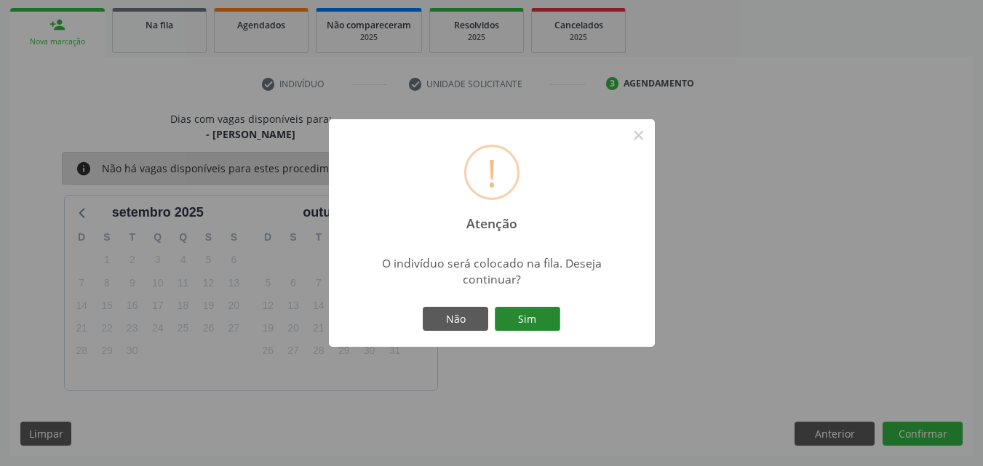
click at [528, 319] on button "Sim" at bounding box center [527, 319] width 65 height 25
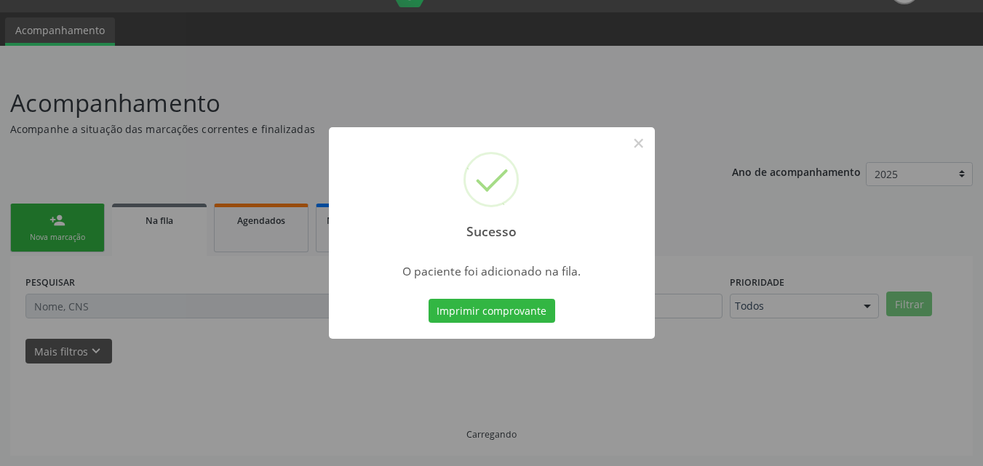
scroll to position [34, 0]
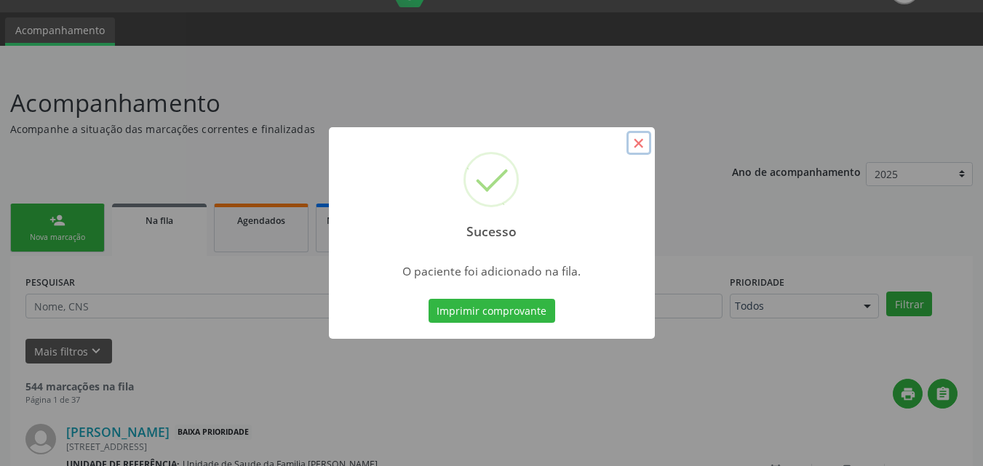
click at [639, 143] on button "×" at bounding box center [638, 143] width 25 height 25
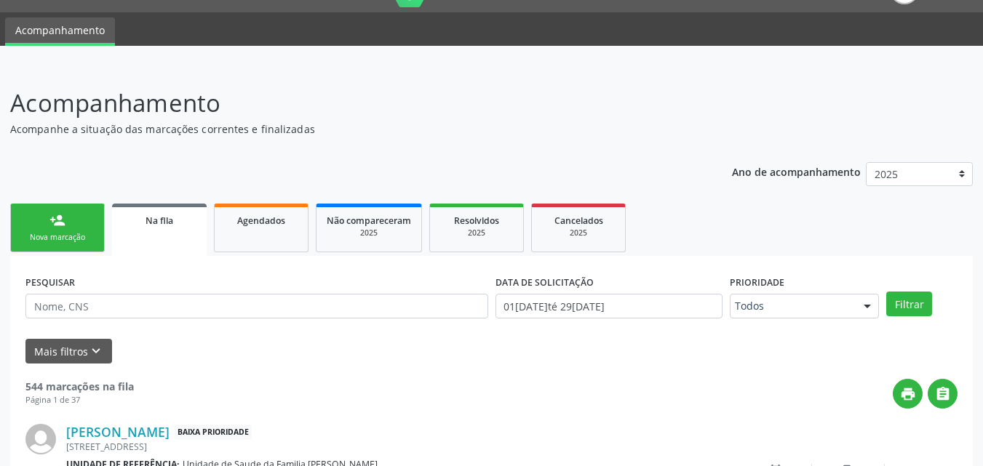
click at [93, 222] on link "person_add Nova marcação" at bounding box center [57, 228] width 95 height 49
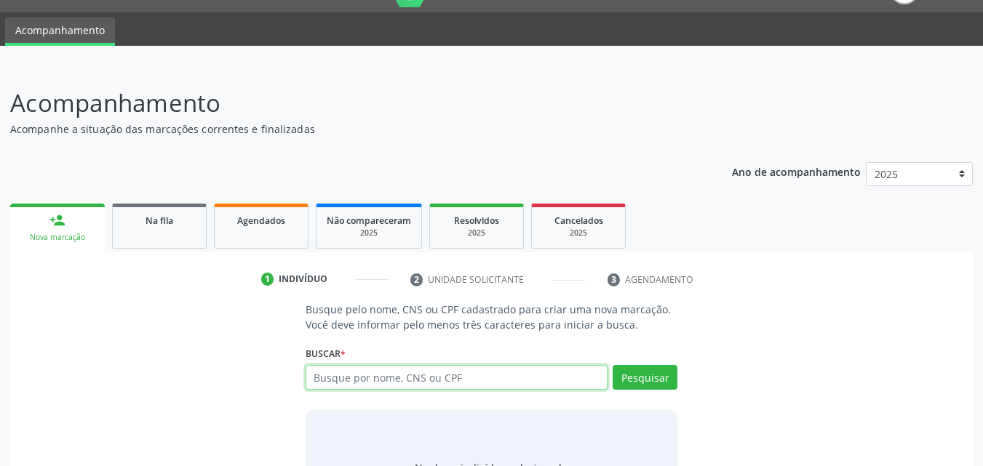
click at [391, 369] on input "text" at bounding box center [456, 377] width 303 height 25
type input "704700792223838"
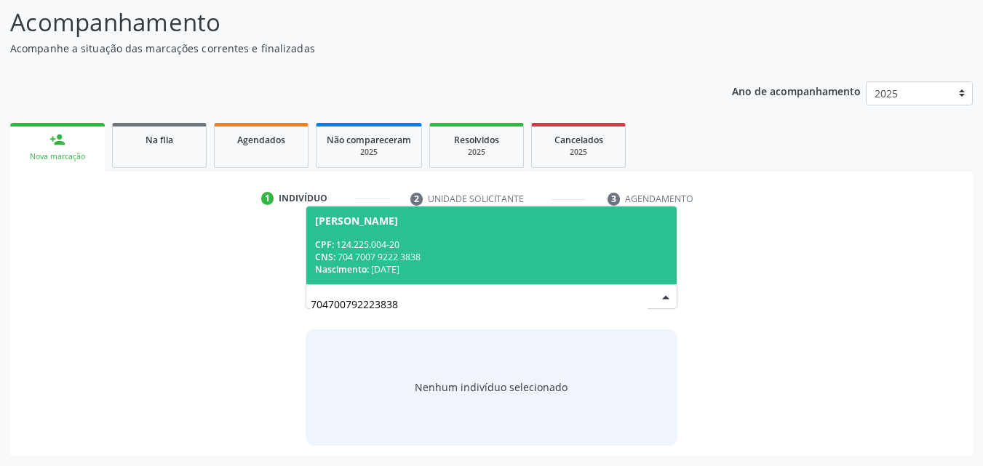
click at [418, 279] on span "Charleny Joaquim da Rocha CPF: 124.225.004-20 CNS: 704 7007 9222 3838 Nasciment…" at bounding box center [491, 246] width 371 height 78
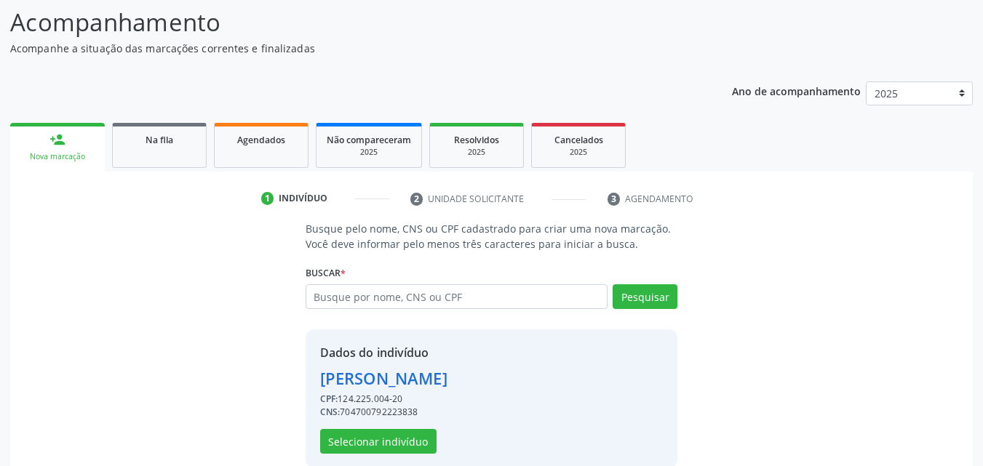
scroll to position [137, 0]
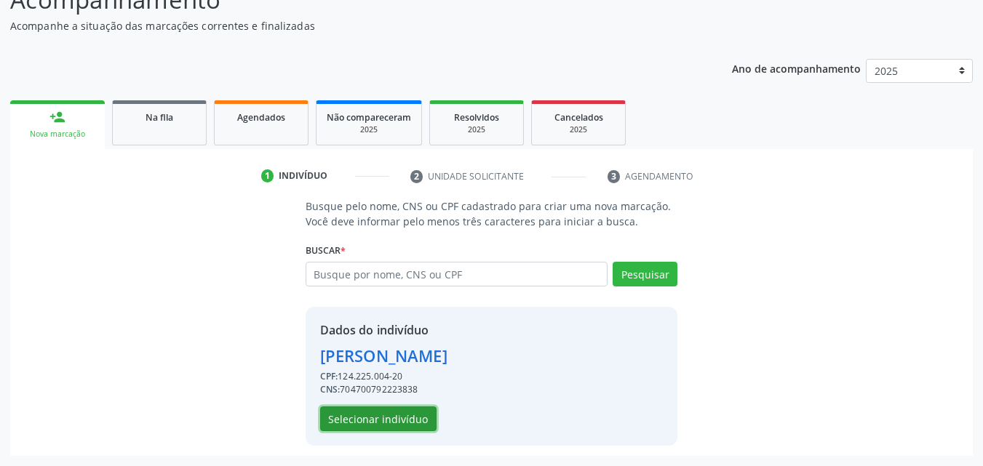
click at [380, 423] on button "Selecionar indivíduo" at bounding box center [378, 419] width 116 height 25
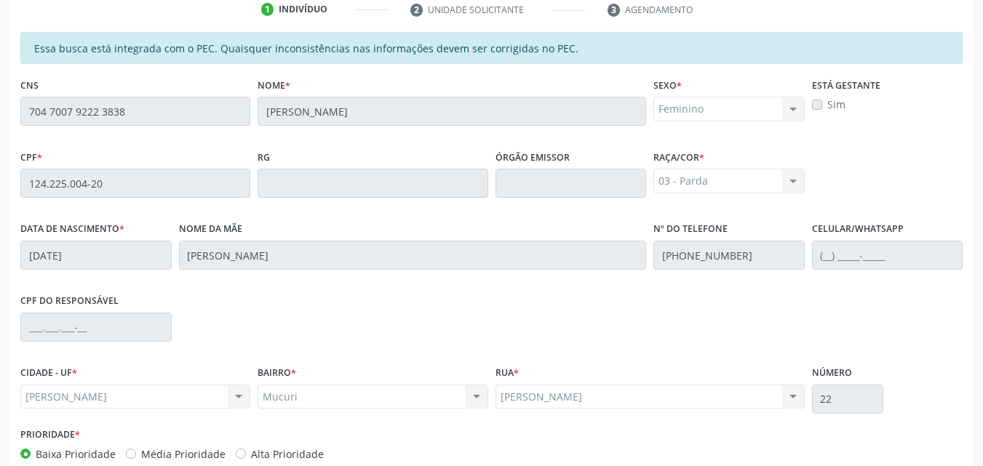
scroll to position [385, 0]
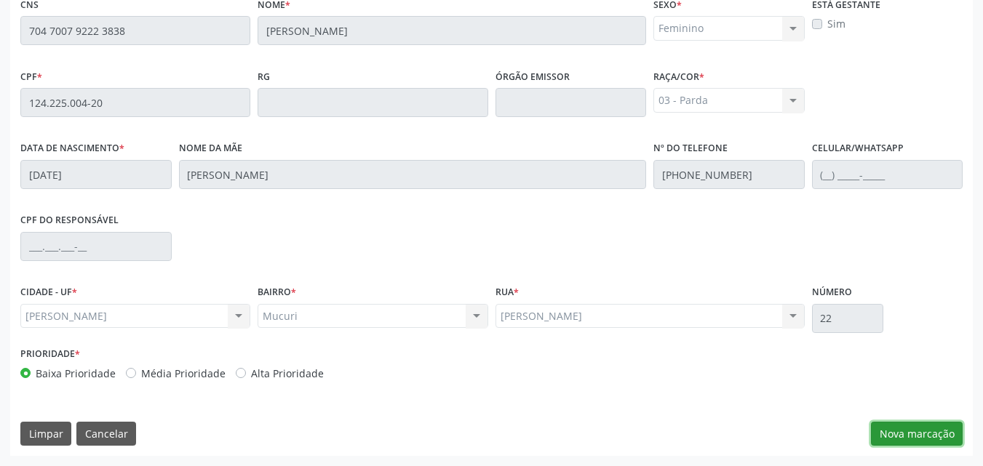
click at [940, 428] on button "Nova marcação" at bounding box center [917, 434] width 92 height 25
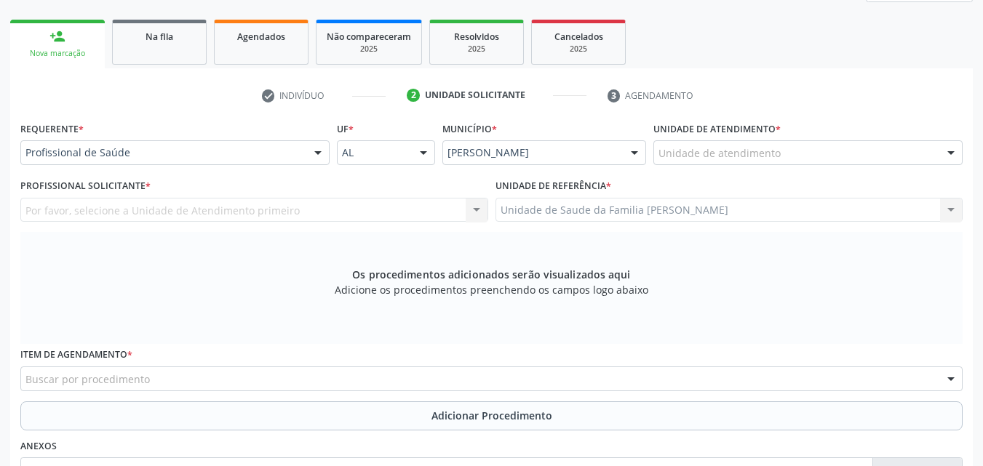
scroll to position [217, 0]
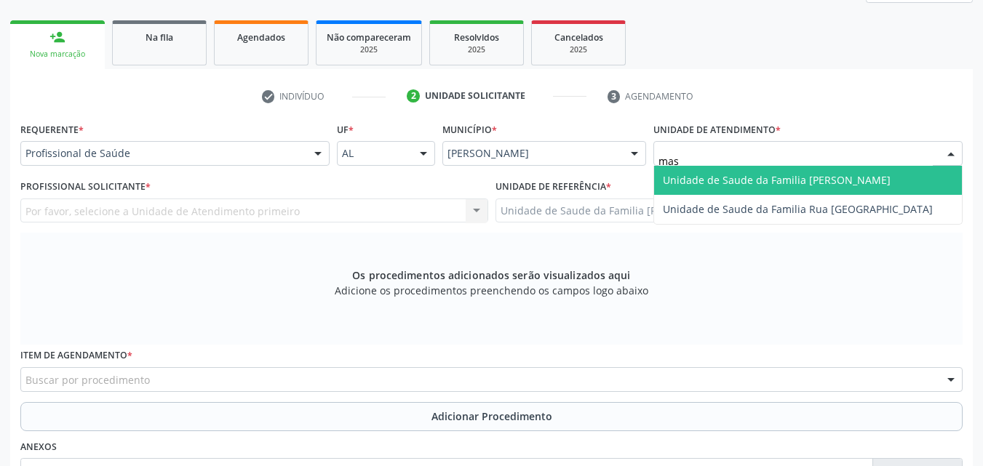
type input "mass"
click at [763, 167] on span "Unidade de Saude da Familia [PERSON_NAME]" at bounding box center [808, 180] width 308 height 29
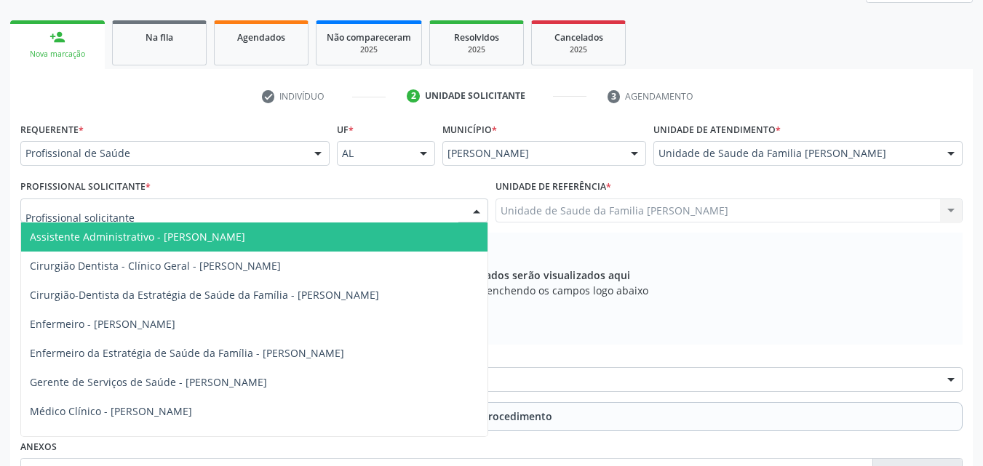
click at [364, 200] on div at bounding box center [254, 211] width 468 height 25
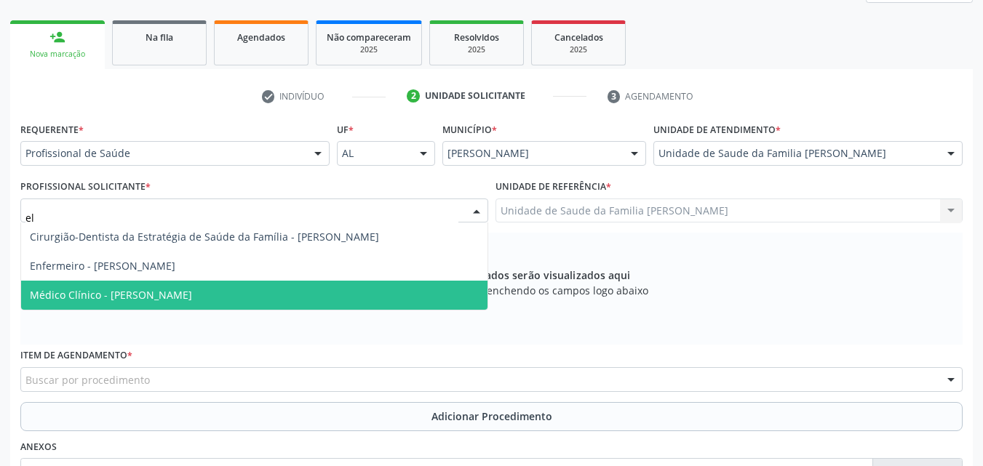
type input "eli"
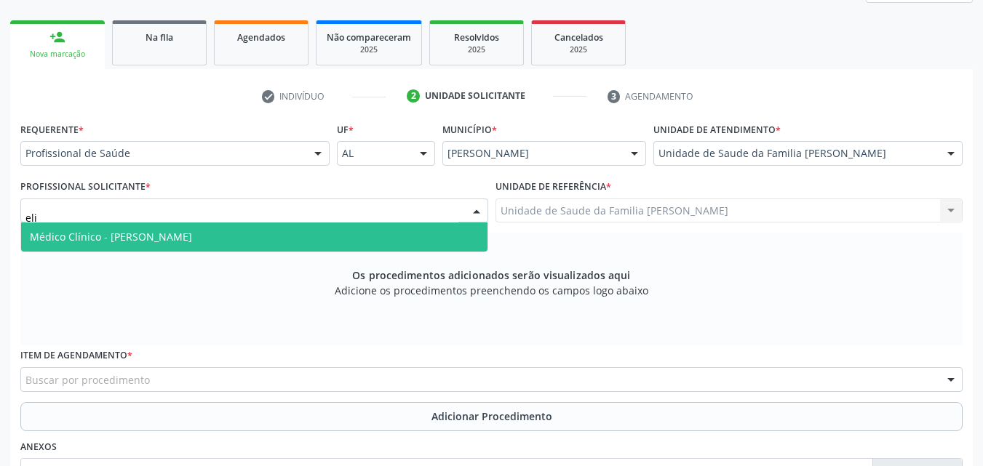
click at [263, 231] on span "Médico Clínico - [PERSON_NAME]" at bounding box center [254, 237] width 466 height 29
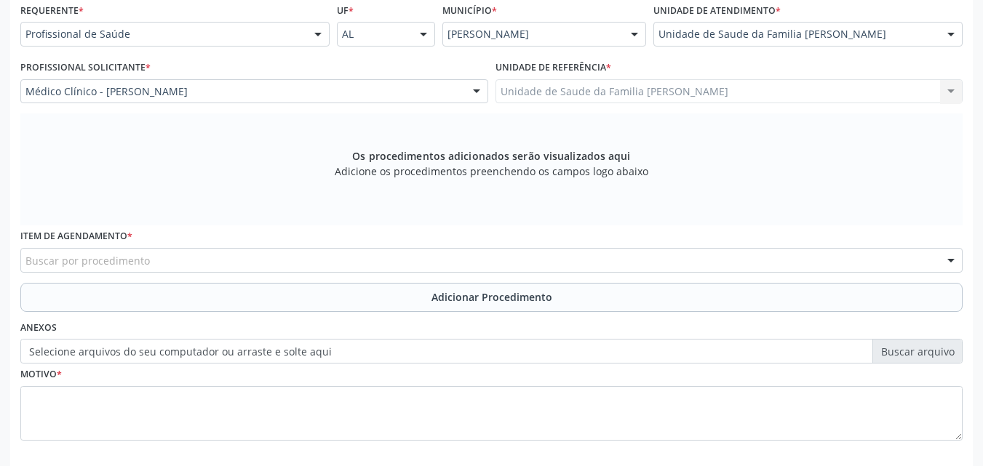
scroll to position [337, 0]
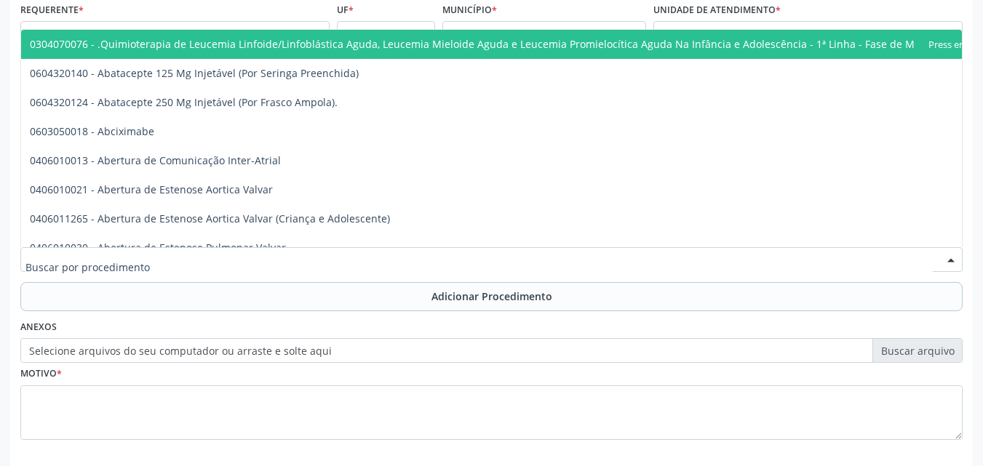
click at [424, 265] on div at bounding box center [491, 259] width 942 height 25
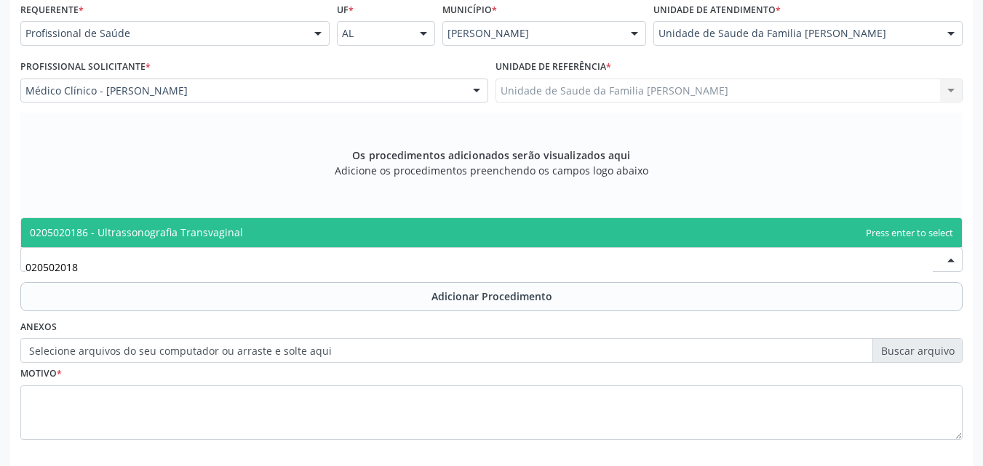
type input "0205020186"
click at [393, 236] on span "0205020186 - Ultrassonografia Transvaginal" at bounding box center [491, 232] width 940 height 29
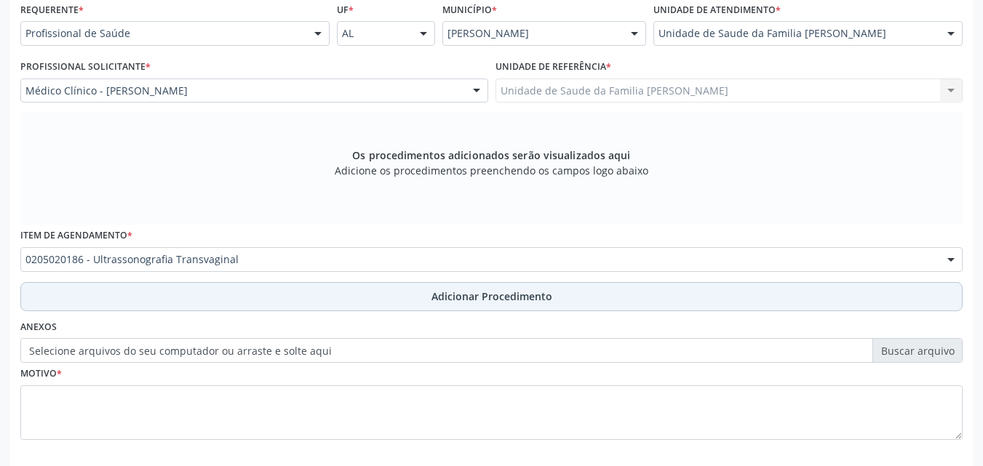
click at [209, 305] on button "Adicionar Procedimento" at bounding box center [491, 296] width 942 height 29
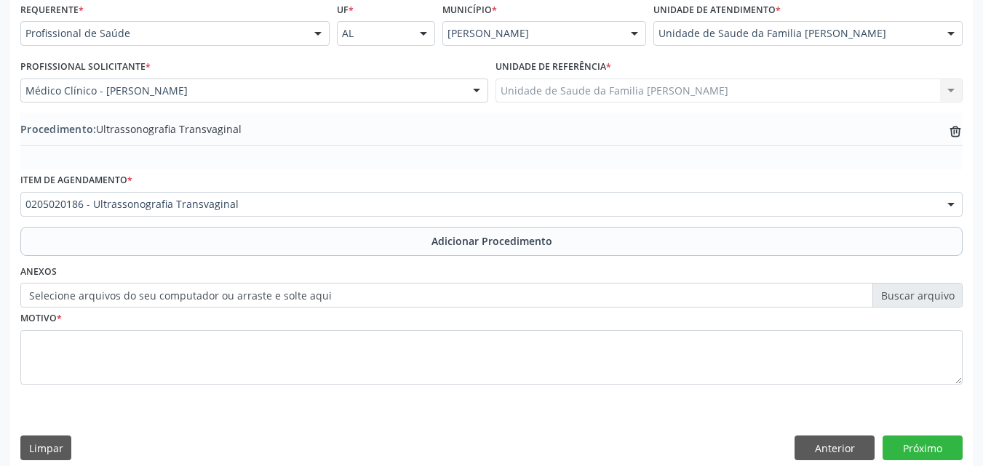
click at [322, 294] on label "Selecione arquivos do seu computador ou arraste e solte aqui" at bounding box center [491, 295] width 942 height 25
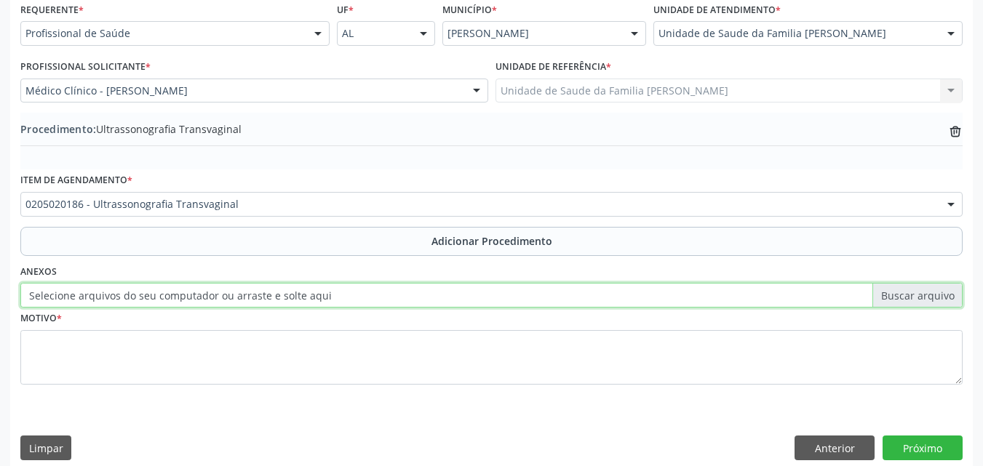
click at [322, 294] on input "Selecione arquivos do seu computador ou arraste e solte aqui" at bounding box center [491, 295] width 942 height 25
type input "C:\fakepath\WhatsApp Image 2025-09-29 at 14.38.59.jpeg"
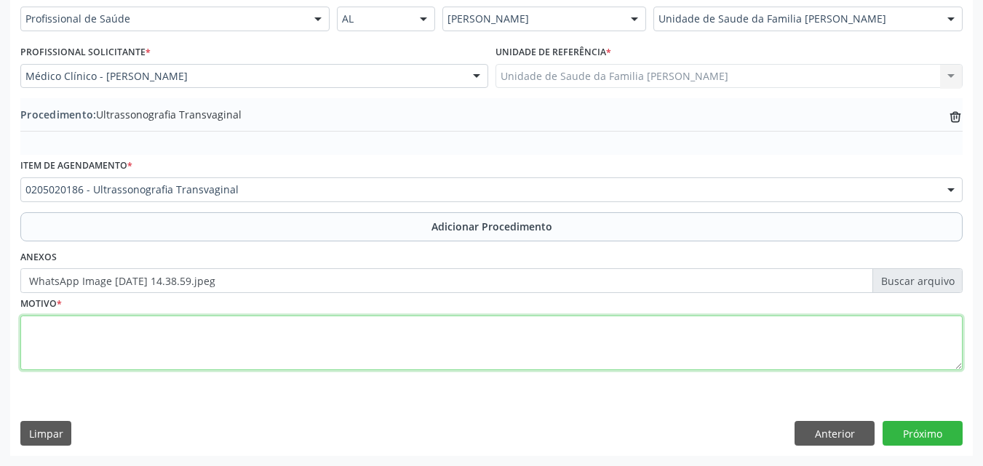
click at [276, 368] on textarea at bounding box center [491, 343] width 942 height 55
type textarea "Sangramento Uterino anormal."
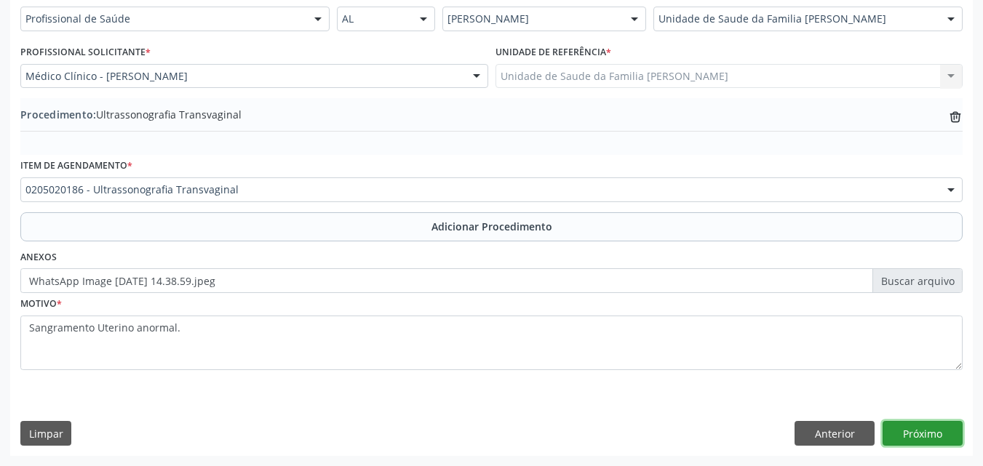
click at [919, 431] on button "Próximo" at bounding box center [922, 433] width 80 height 25
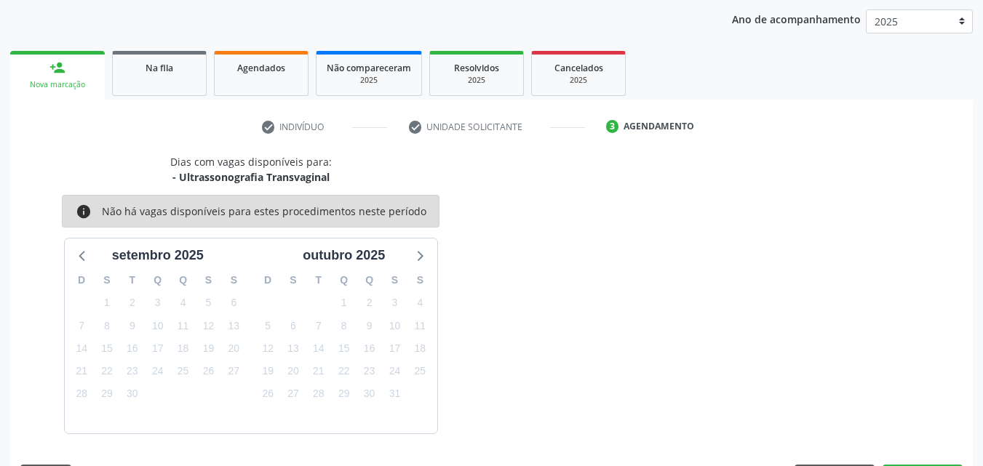
scroll to position [230, 0]
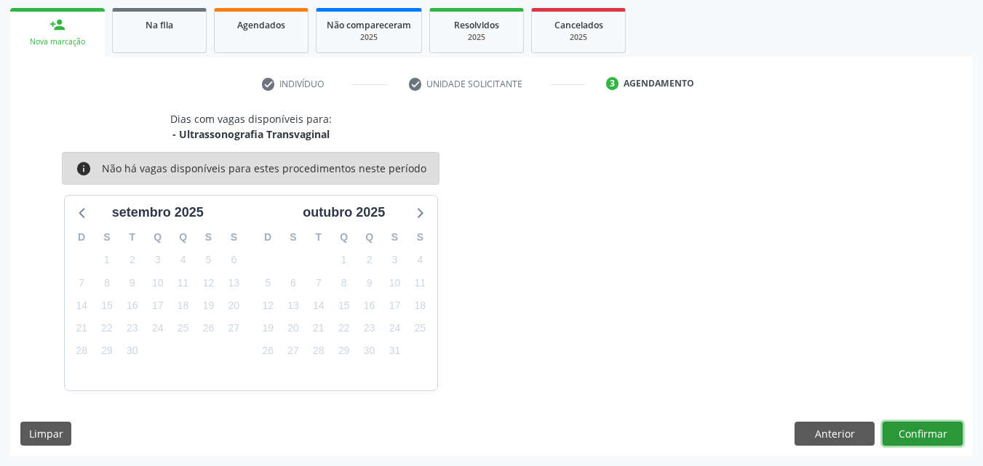
click at [930, 436] on button "Confirmar" at bounding box center [922, 434] width 80 height 25
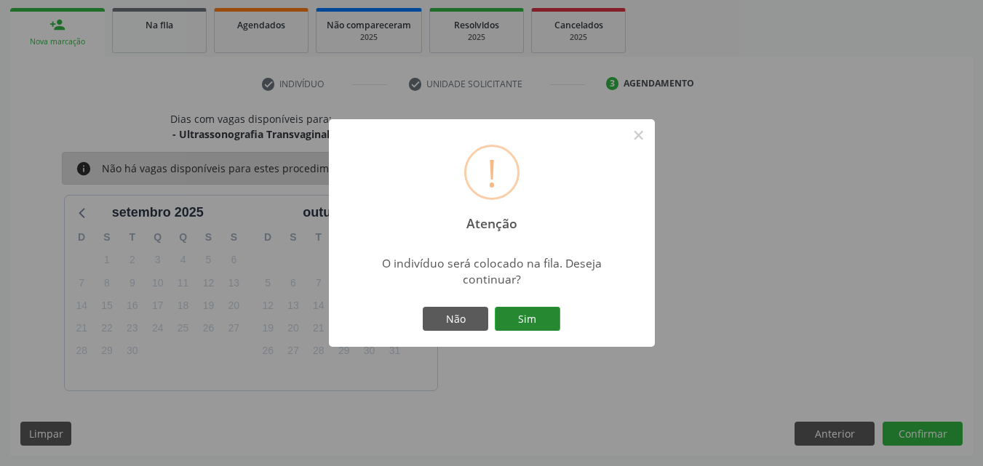
click at [543, 318] on button "Sim" at bounding box center [527, 319] width 65 height 25
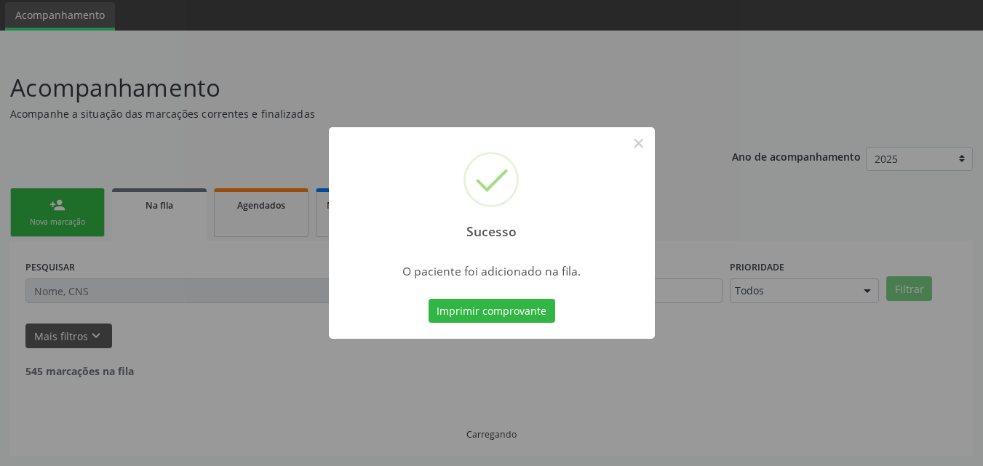
scroll to position [34, 0]
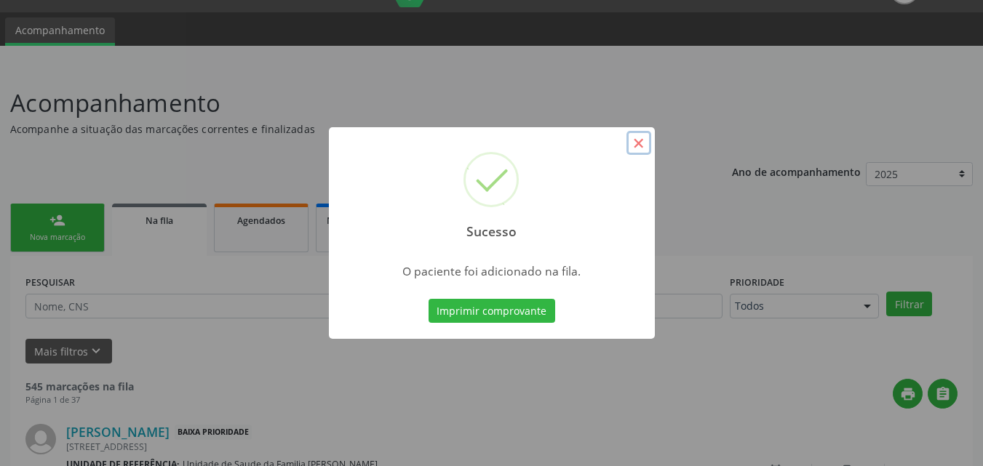
click at [644, 144] on button "×" at bounding box center [638, 143] width 25 height 25
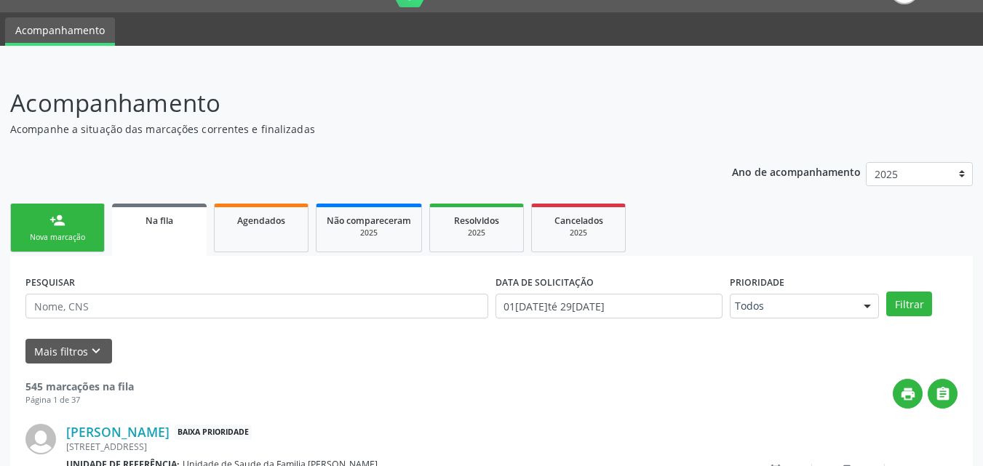
click at [81, 239] on div "Nova marcação" at bounding box center [57, 237] width 73 height 11
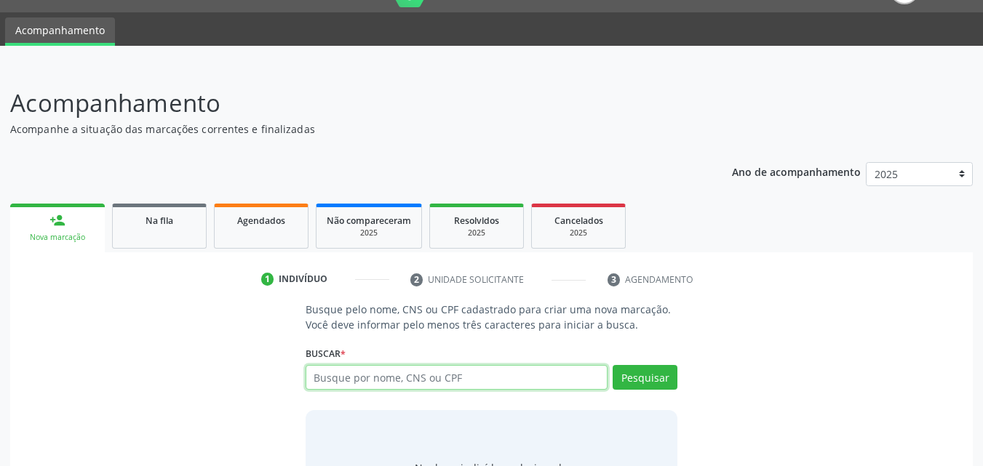
click at [372, 380] on input "text" at bounding box center [456, 377] width 303 height 25
type input "705200477223072"
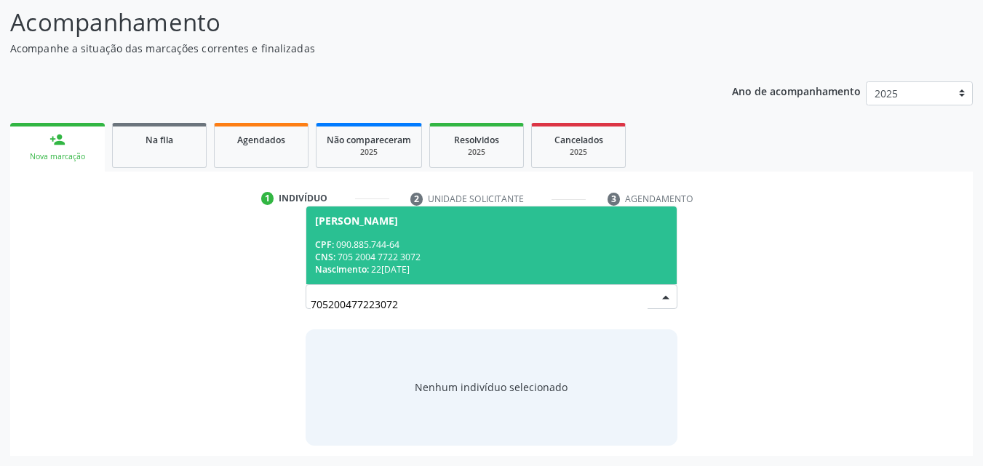
click at [455, 254] on div "CNS: 705 2004 7722 3072" at bounding box center [491, 257] width 353 height 12
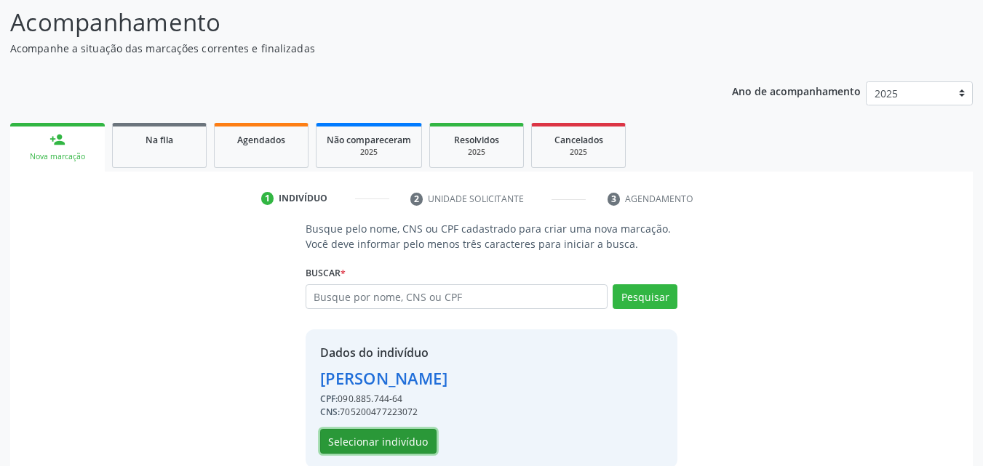
click at [393, 441] on button "Selecionar indivíduo" at bounding box center [378, 441] width 116 height 25
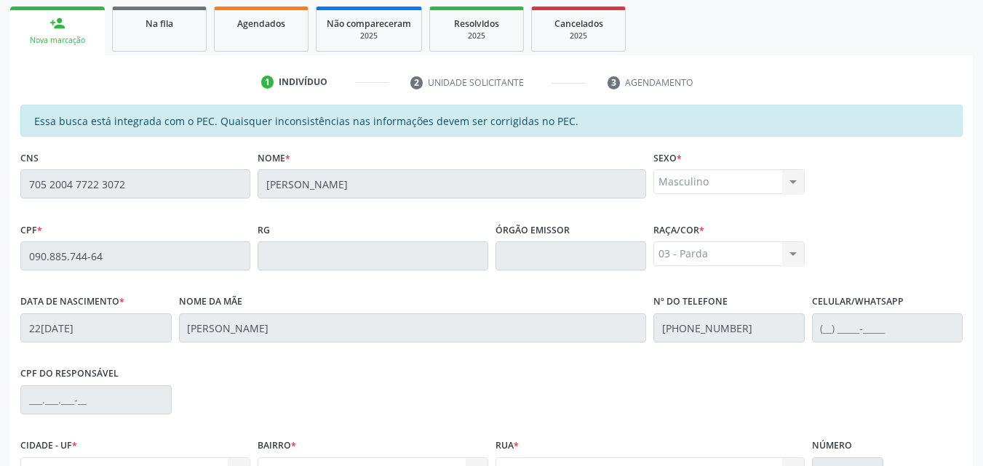
scroll to position [231, 0]
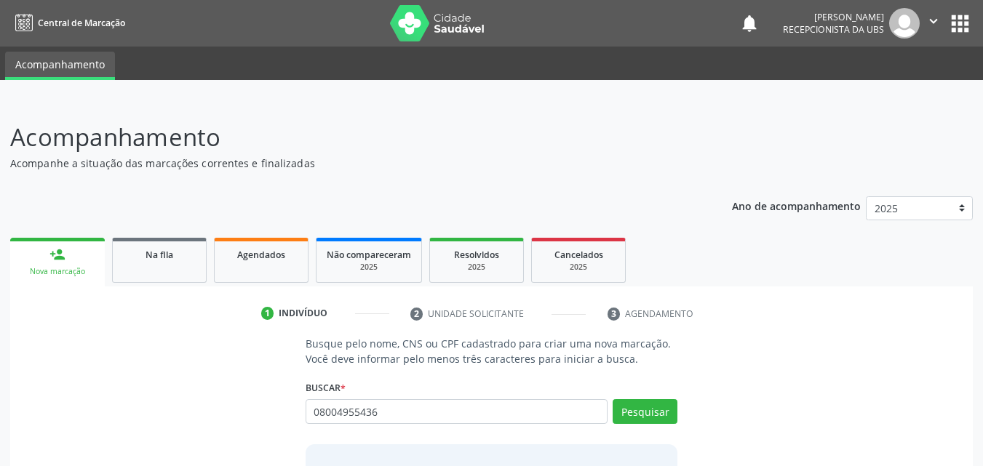
type input "08004955436"
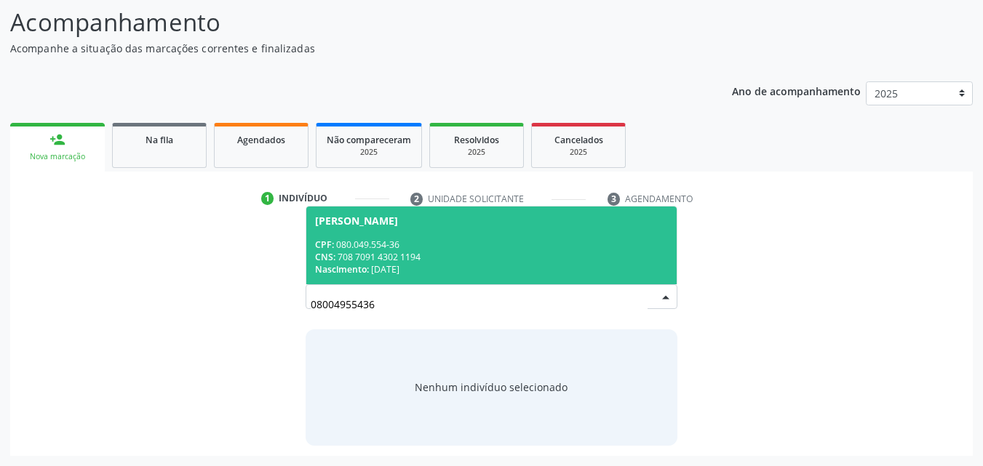
click at [489, 271] on div "Nascimento: 12/06/1987" at bounding box center [491, 269] width 353 height 12
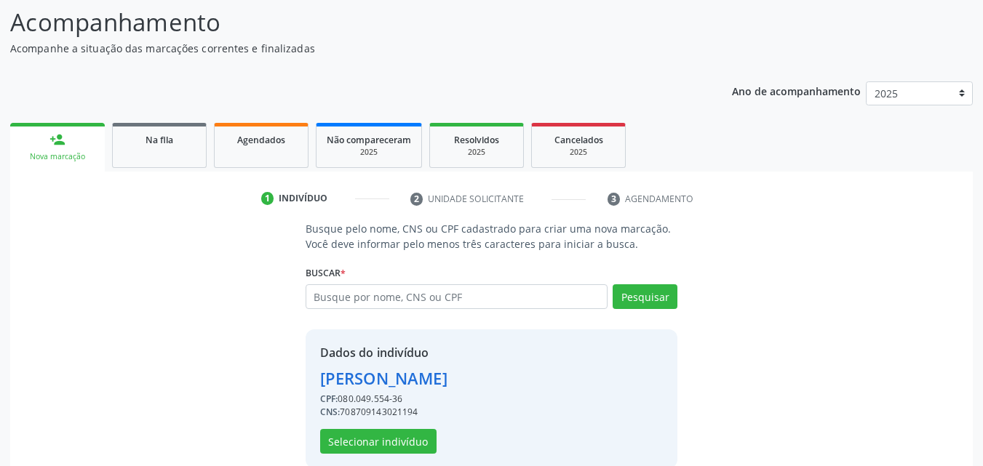
scroll to position [137, 0]
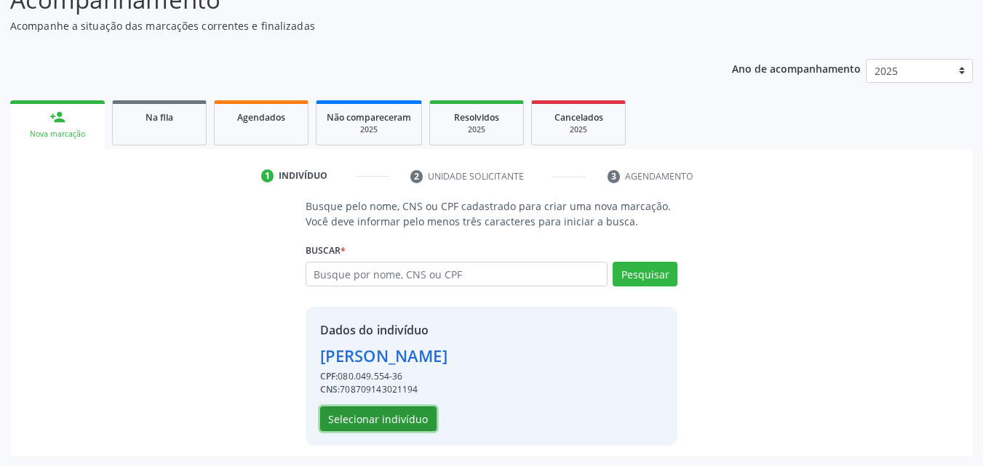
click at [372, 421] on button "Selecionar indivíduo" at bounding box center [378, 419] width 116 height 25
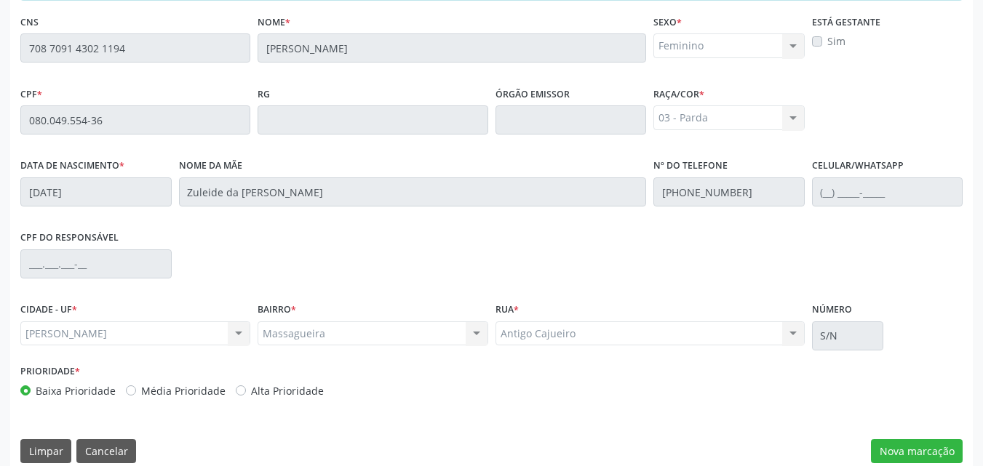
scroll to position [385, 0]
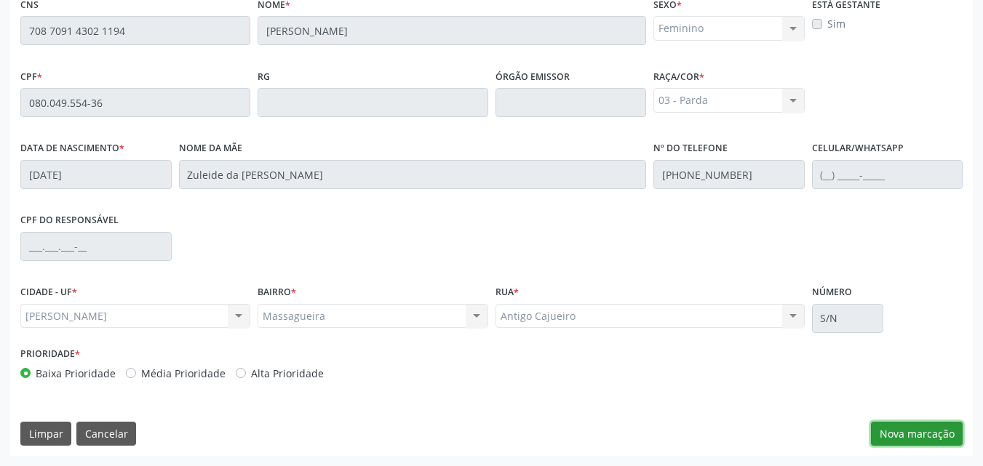
click at [892, 437] on button "Nova marcação" at bounding box center [917, 434] width 92 height 25
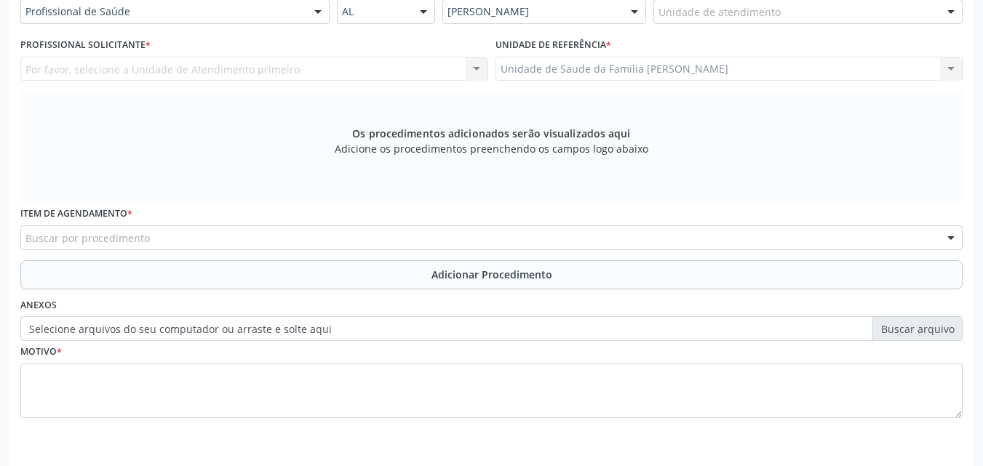
scroll to position [358, 0]
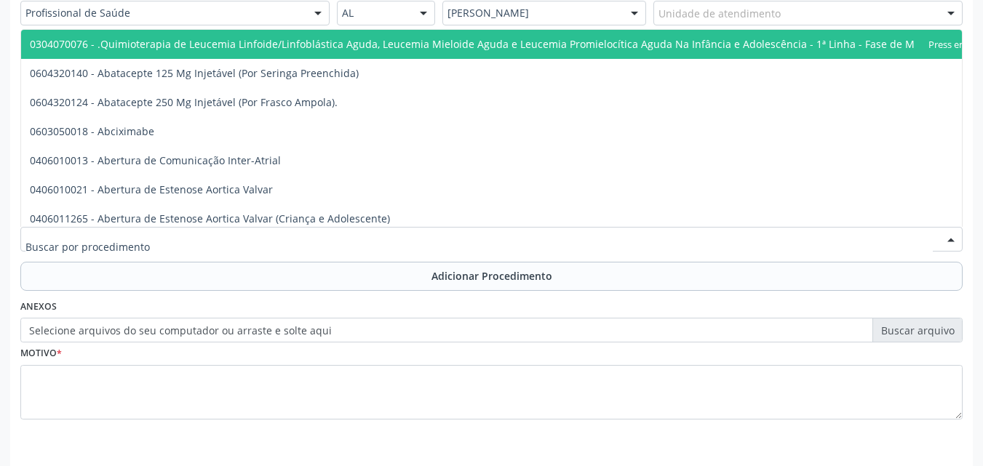
click at [468, 239] on div at bounding box center [491, 239] width 942 height 25
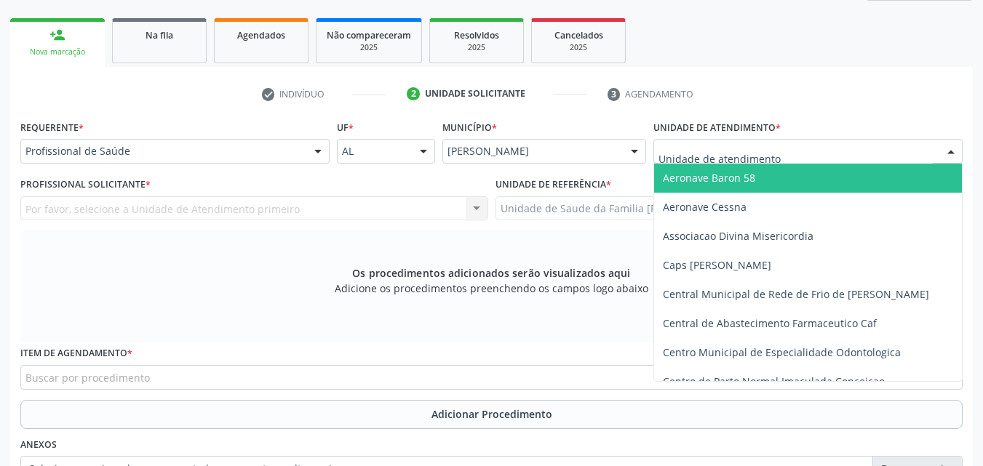
scroll to position [218, 0]
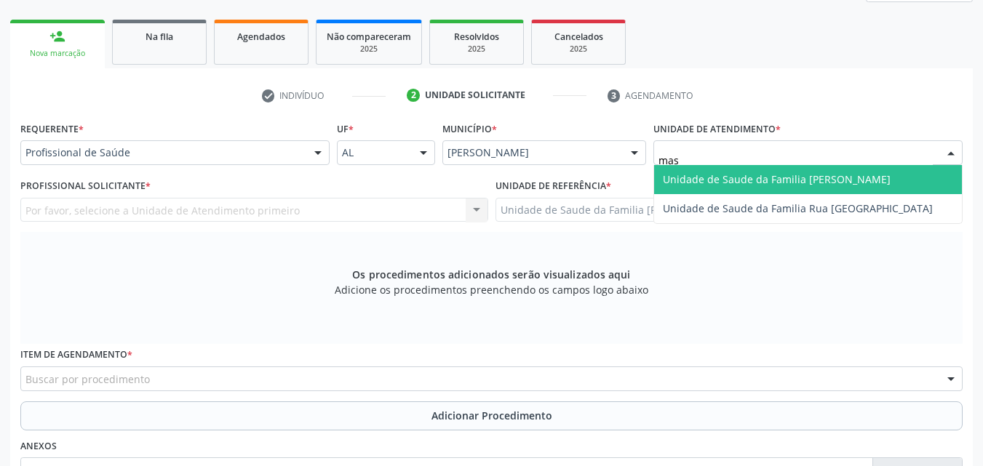
type input "mass"
click at [681, 180] on span "Unidade de Saude da Familia [PERSON_NAME]" at bounding box center [777, 179] width 228 height 14
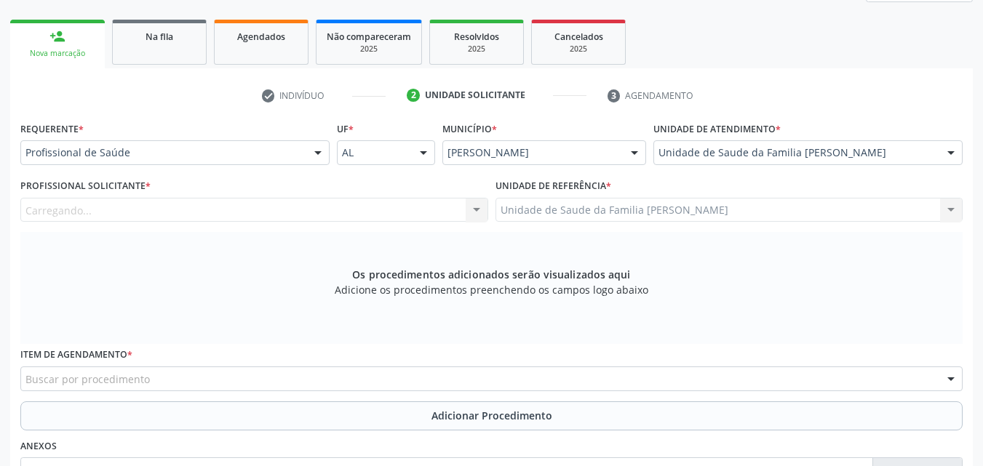
click at [351, 217] on div "Carregando... Nenhum resultado encontrado para: " " Não há nenhuma opção para s…" at bounding box center [254, 210] width 468 height 25
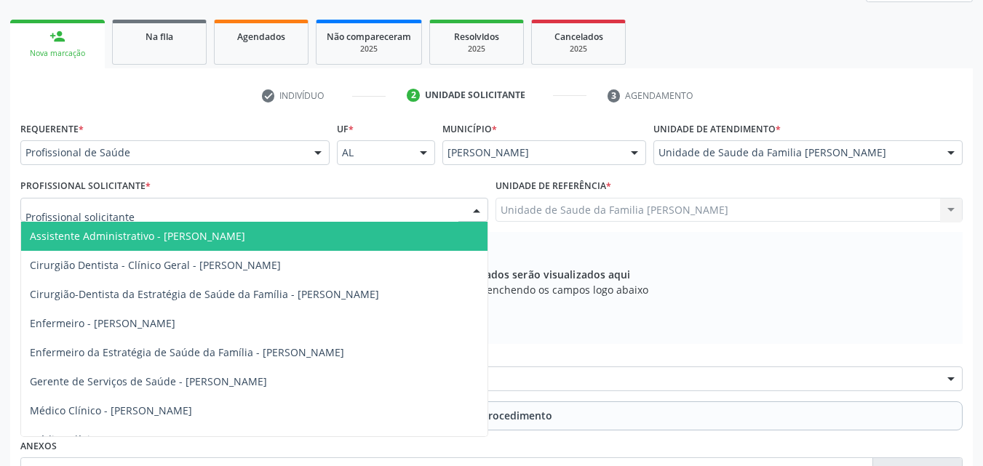
click at [359, 209] on div at bounding box center [254, 210] width 468 height 25
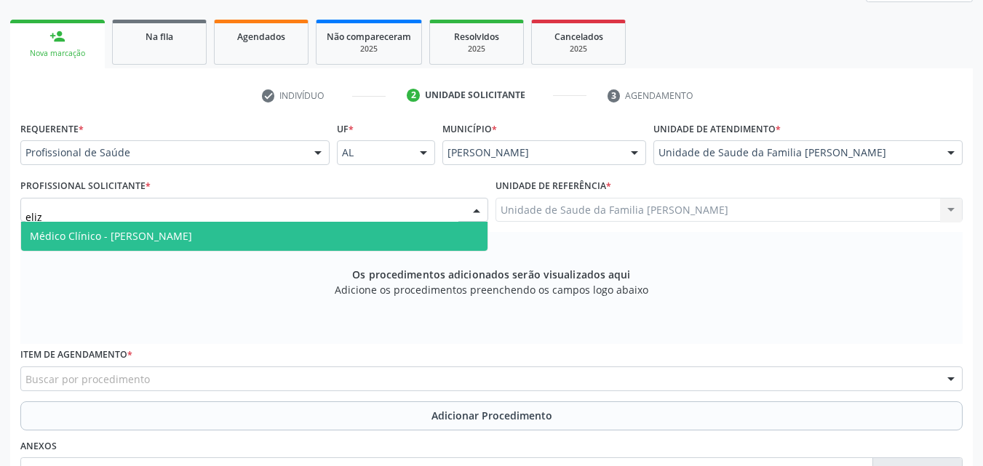
type input "eliza"
click at [347, 235] on span "Médico Clínico - [PERSON_NAME]" at bounding box center [254, 236] width 466 height 29
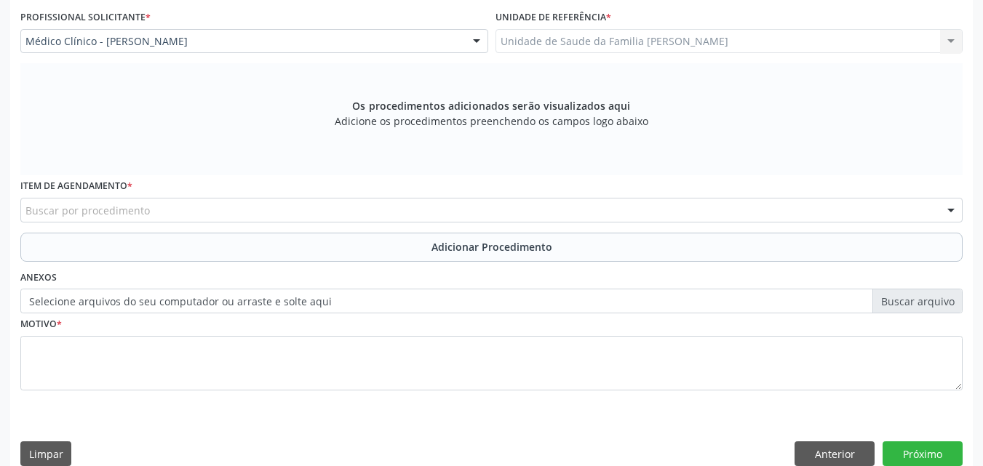
scroll to position [388, 0]
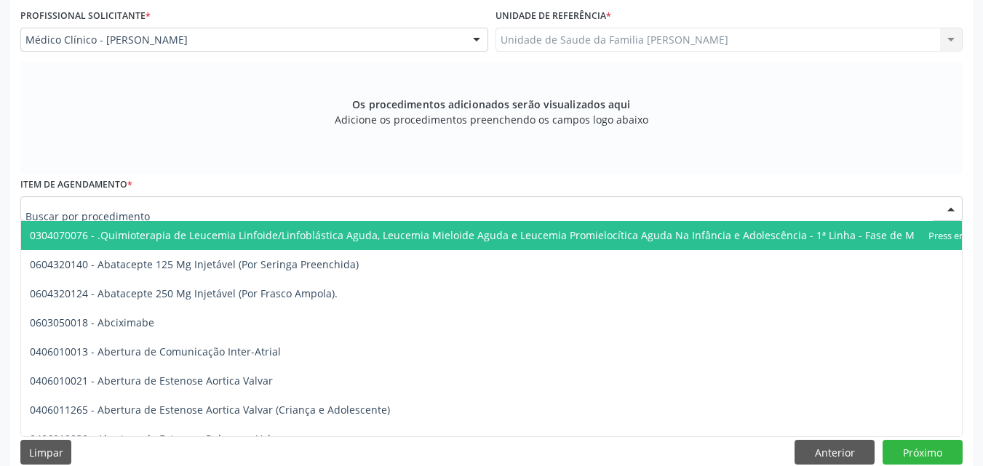
click at [412, 208] on div at bounding box center [491, 208] width 942 height 25
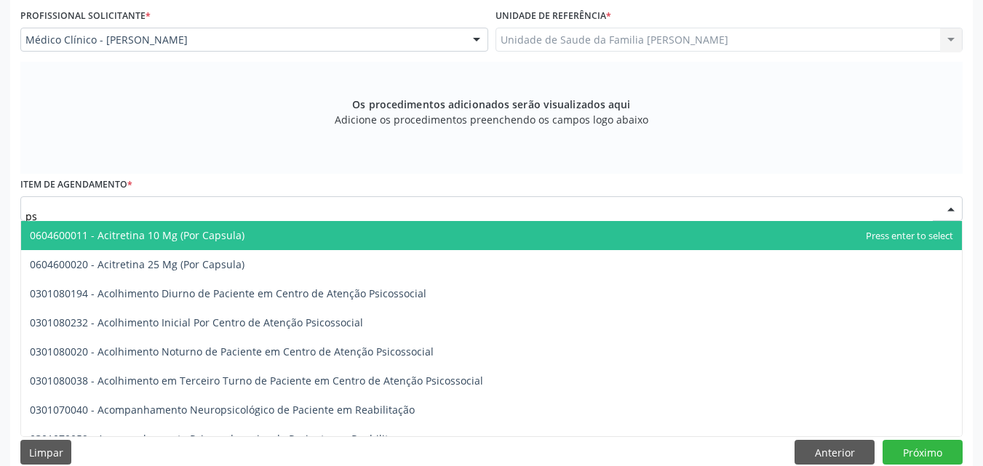
type input "p"
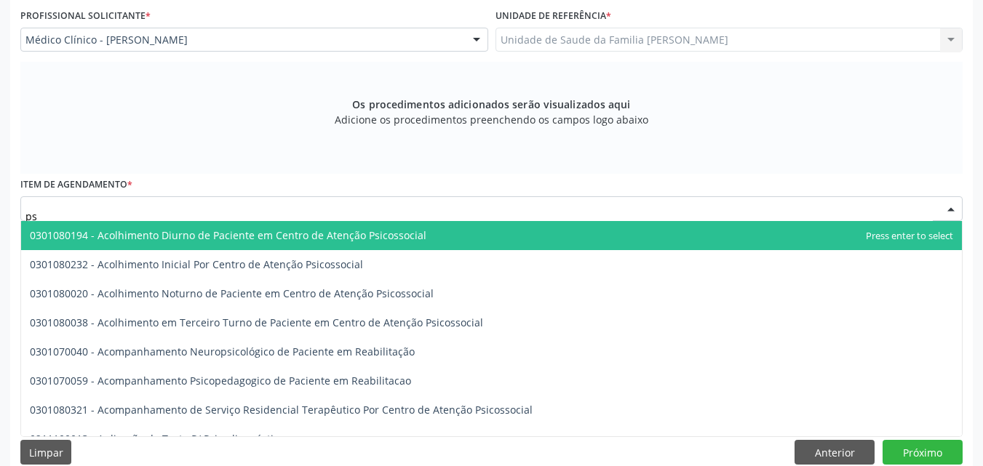
type input "p"
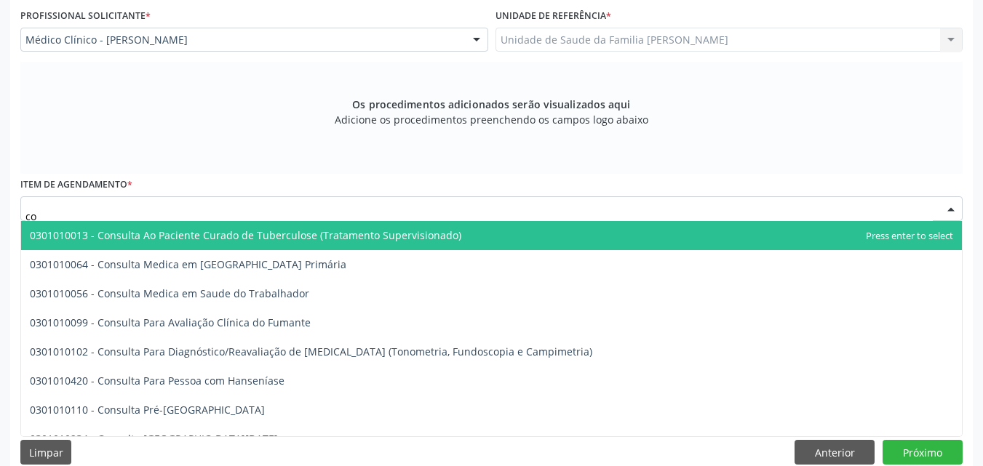
type input "c"
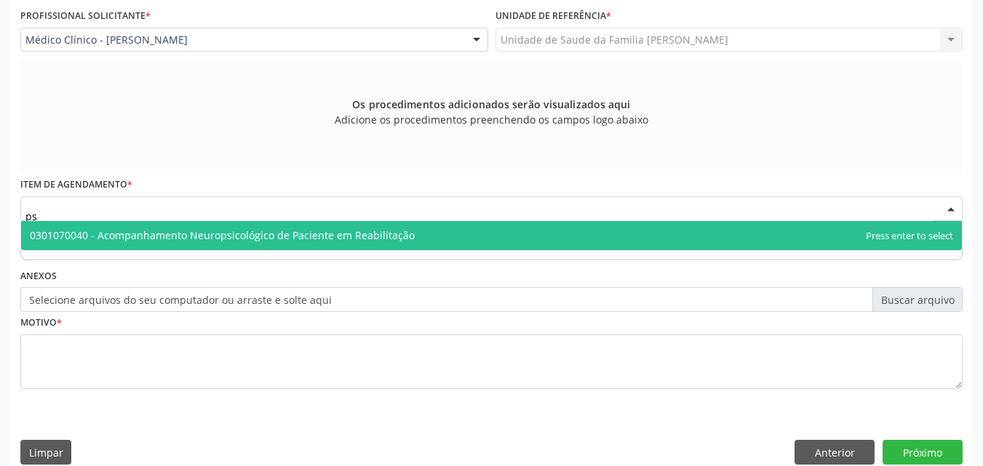
type input "p"
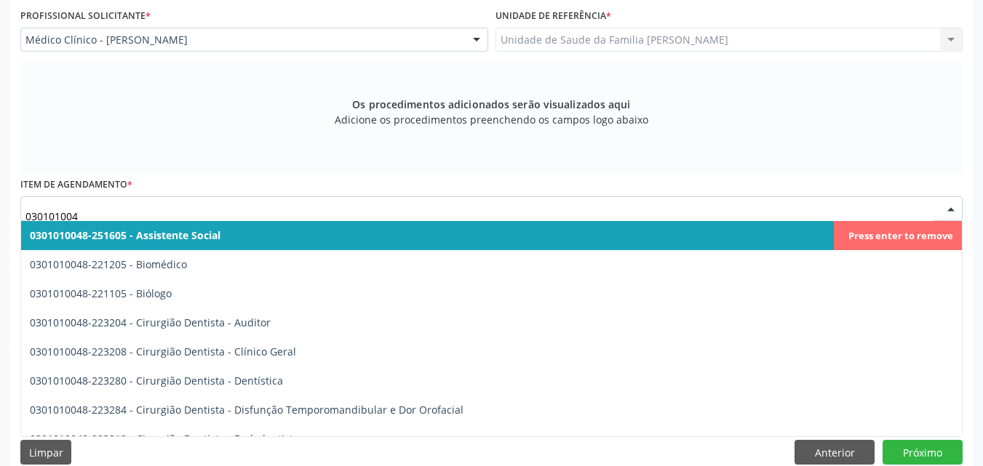
type input "0301010048"
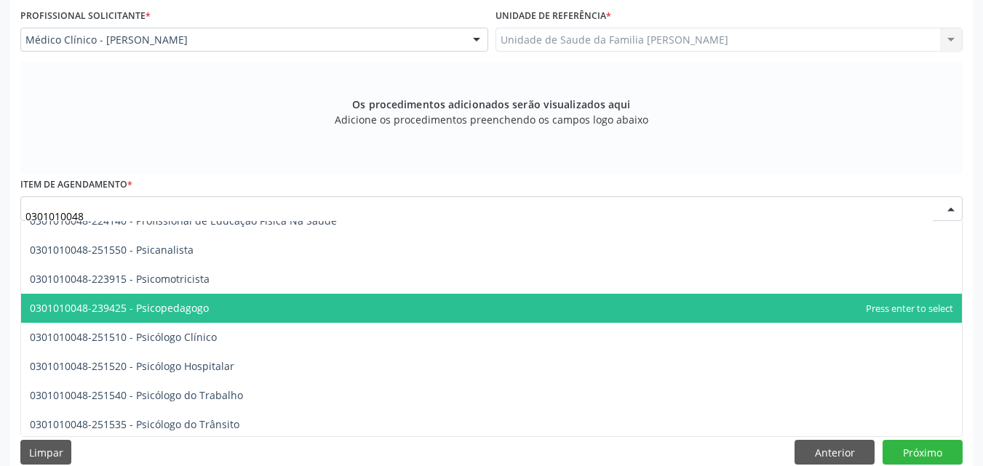
scroll to position [2284, 0]
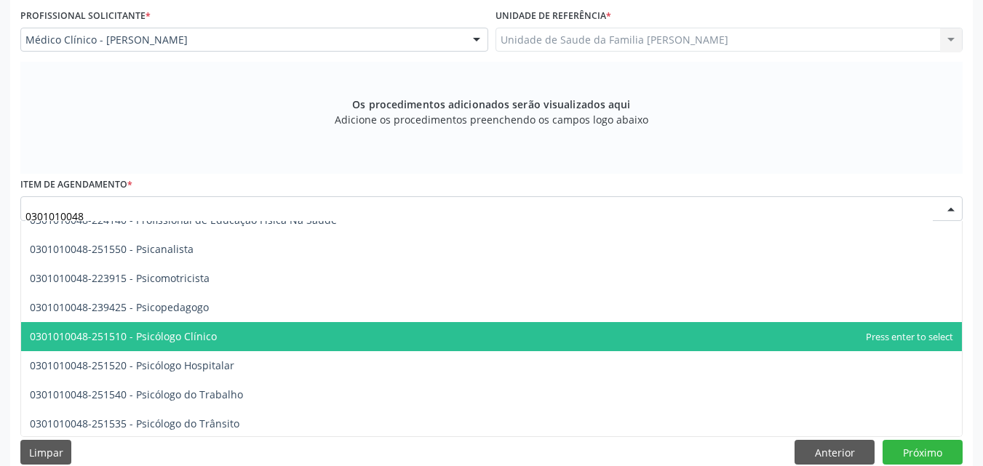
click at [193, 342] on span "0301010048-251510 - Psicólogo Clínico" at bounding box center [123, 336] width 187 height 14
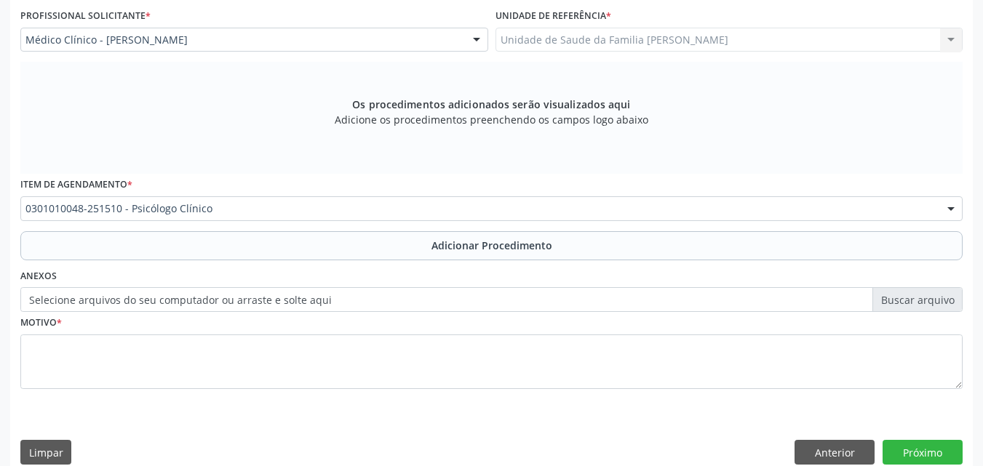
scroll to position [407, 0]
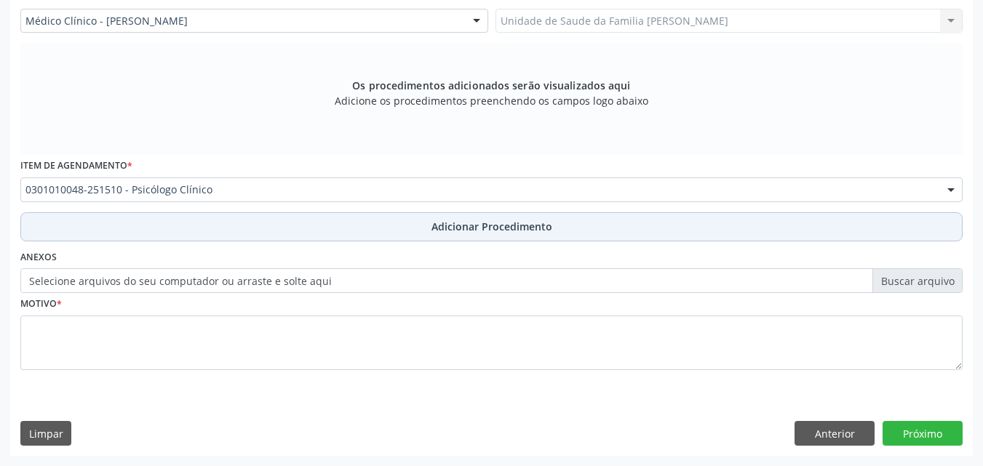
click at [251, 222] on button "Adicionar Procedimento" at bounding box center [491, 226] width 942 height 29
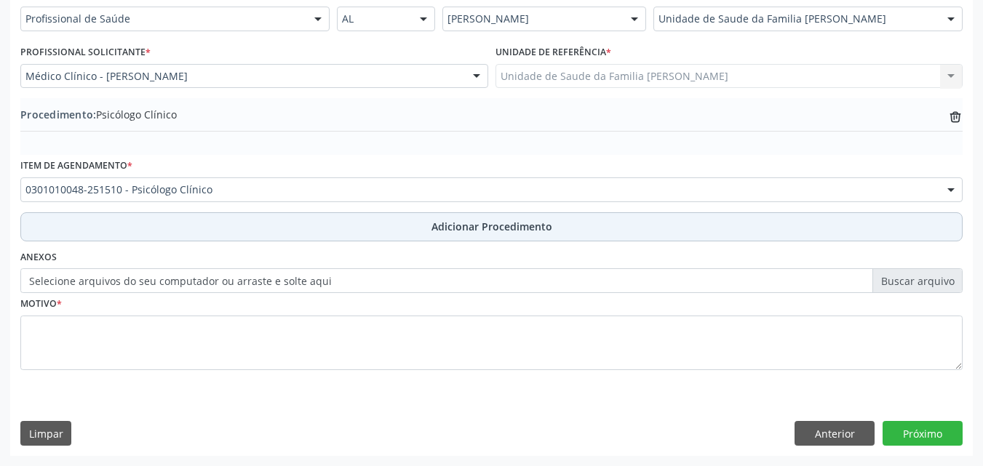
scroll to position [352, 0]
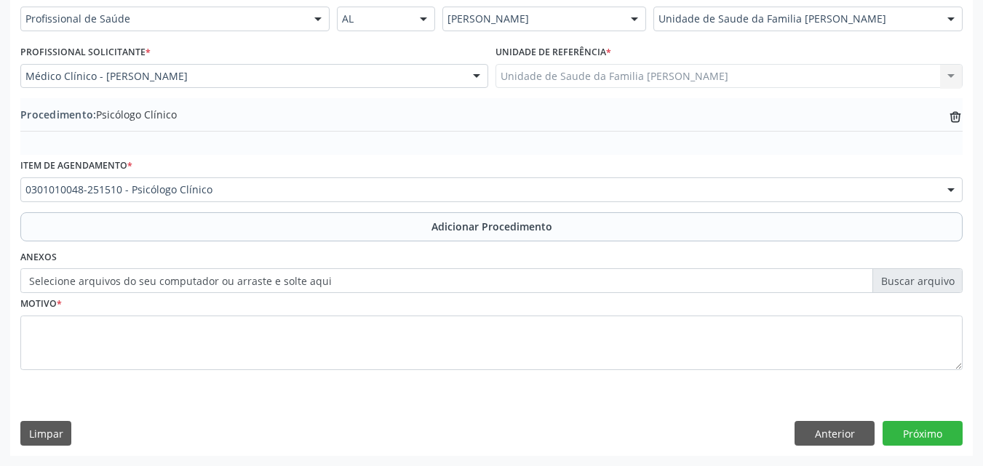
click at [212, 277] on label "Selecione arquivos do seu computador ou arraste e solte aqui" at bounding box center [491, 280] width 942 height 25
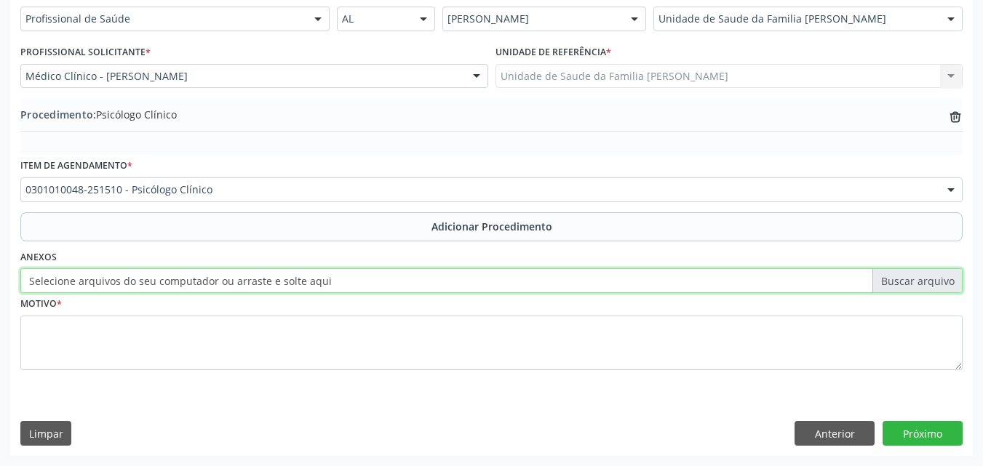
click at [212, 277] on input "Selecione arquivos do seu computador ou arraste e solte aqui" at bounding box center [491, 280] width 942 height 25
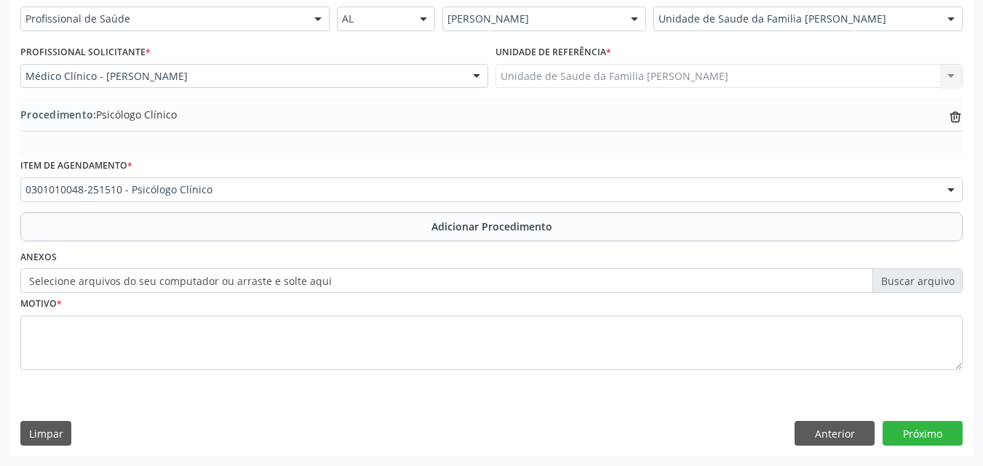
click at [169, 287] on label "Selecione arquivos do seu computador ou arraste e solte aqui" at bounding box center [491, 280] width 942 height 25
click at [169, 287] on input "Selecione arquivos do seu computador ou arraste e solte aqui" at bounding box center [491, 280] width 942 height 25
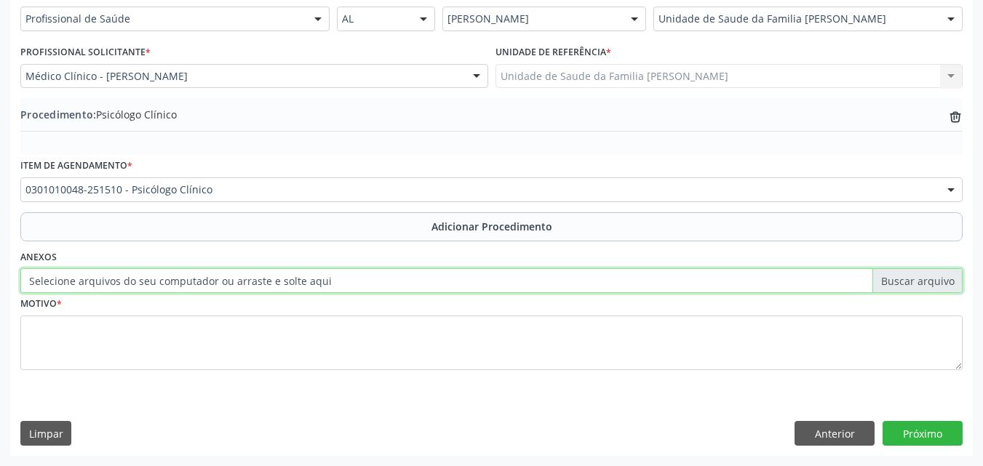
type input "C:\fakepath\WhatsApp Image 2025-09-29 at 14.46.05.jpeg"
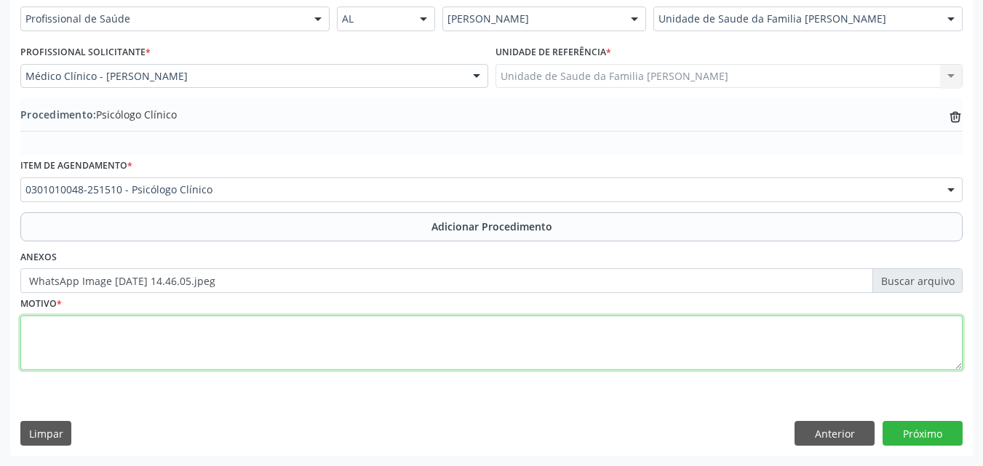
click at [143, 332] on textarea at bounding box center [491, 343] width 942 height 55
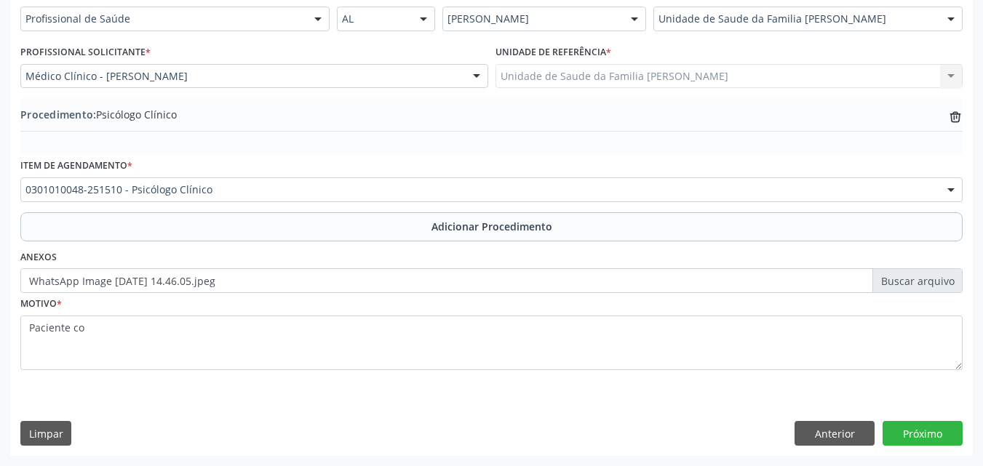
click at [160, 314] on div "Motivo * Paciente co" at bounding box center [491, 331] width 942 height 77
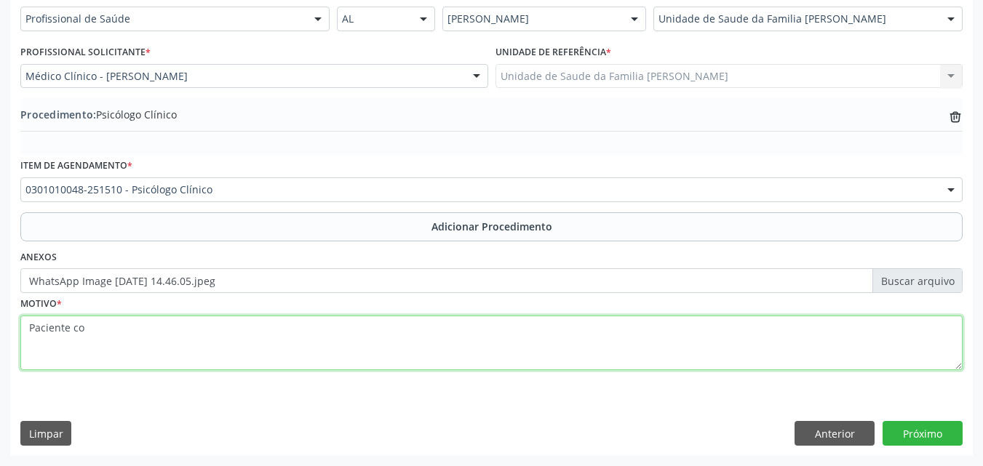
click at [159, 332] on textarea "Paciente co" at bounding box center [491, 343] width 942 height 55
type textarea "Paciente com quadro de ansiedade generalizada."
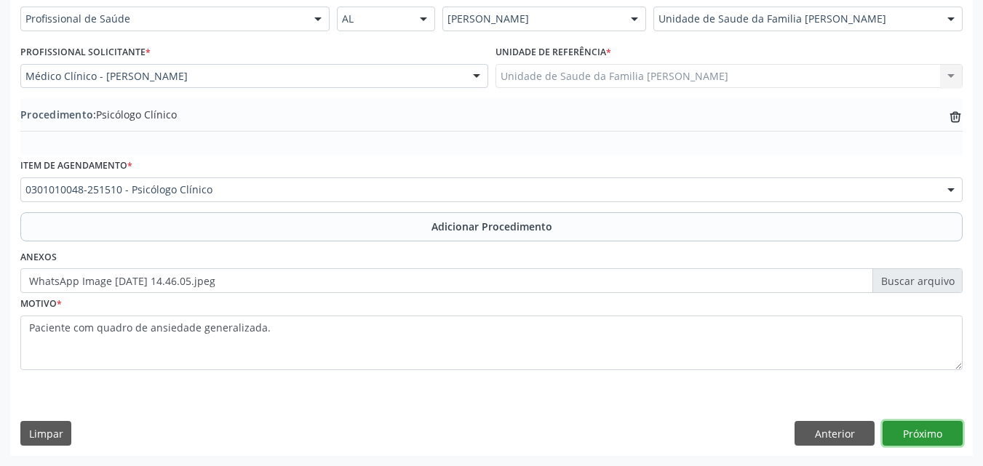
click at [911, 436] on button "Próximo" at bounding box center [922, 433] width 80 height 25
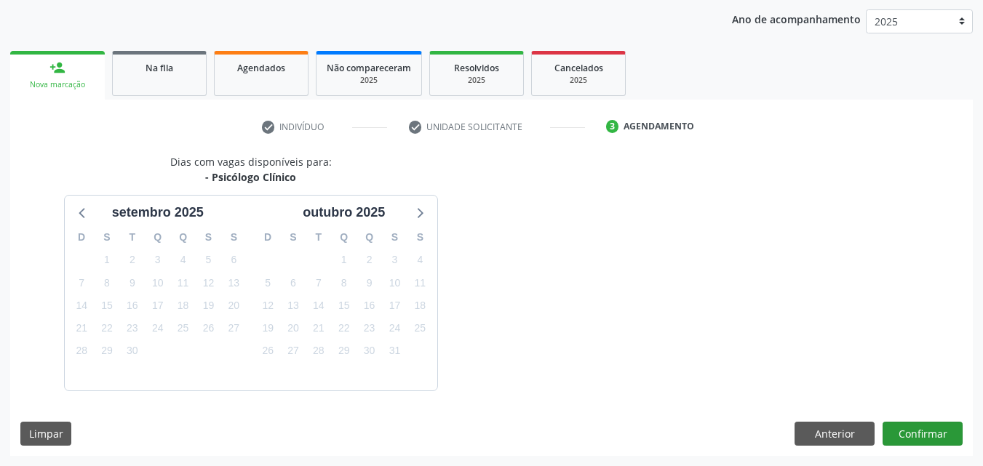
scroll to position [230, 0]
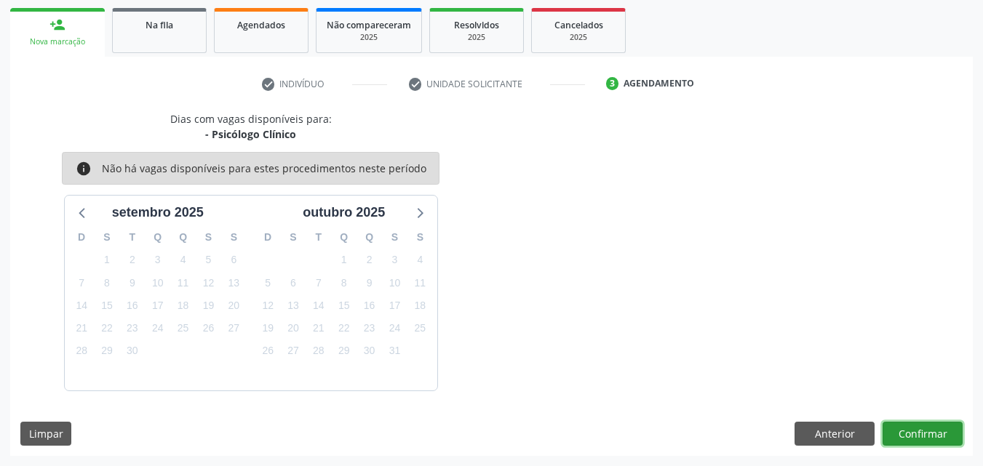
click at [930, 423] on button "Confirmar" at bounding box center [922, 434] width 80 height 25
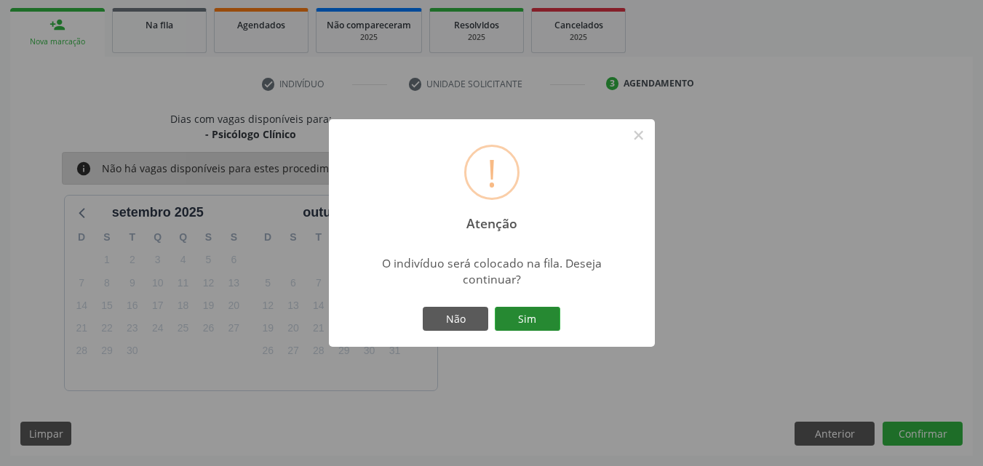
click at [535, 324] on button "Sim" at bounding box center [527, 319] width 65 height 25
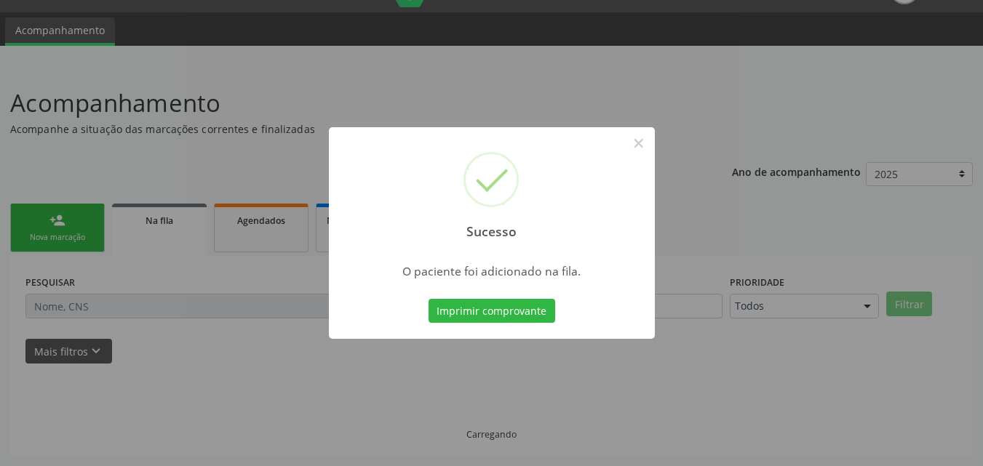
scroll to position [34, 0]
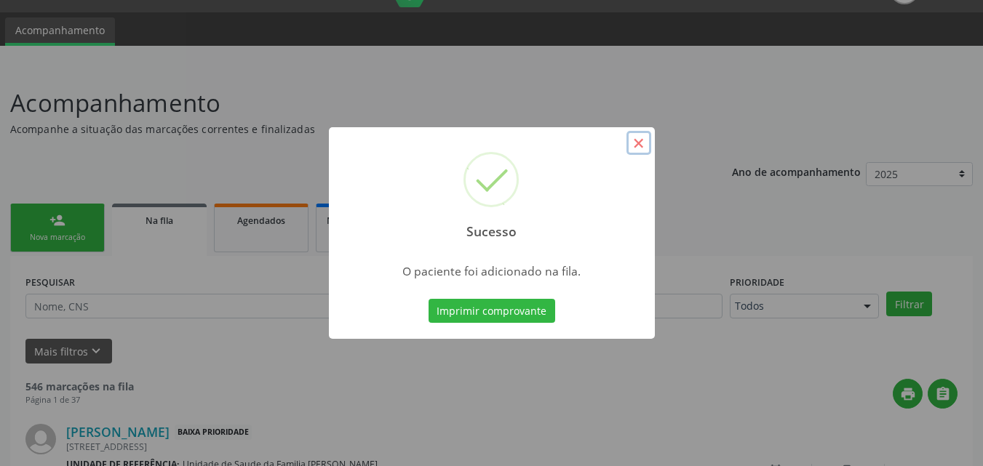
click at [635, 149] on button "×" at bounding box center [638, 143] width 25 height 25
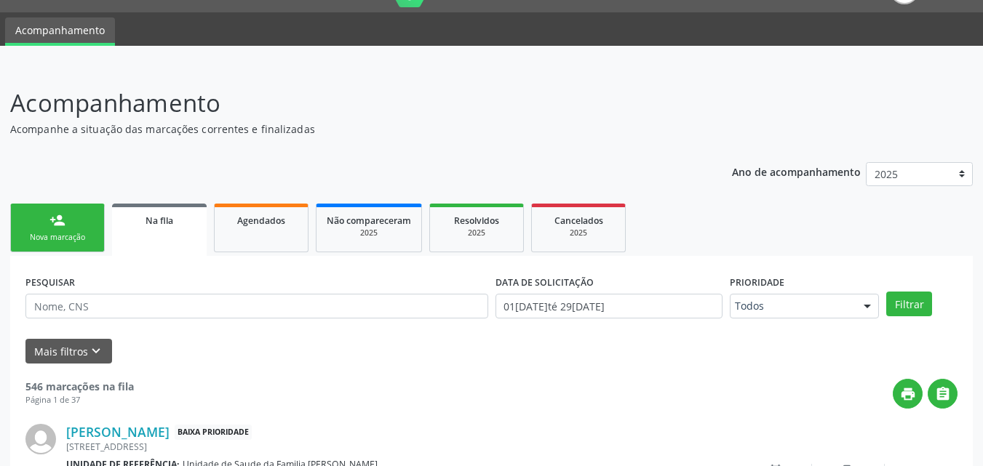
click at [87, 227] on link "person_add Nova marcação" at bounding box center [57, 228] width 95 height 49
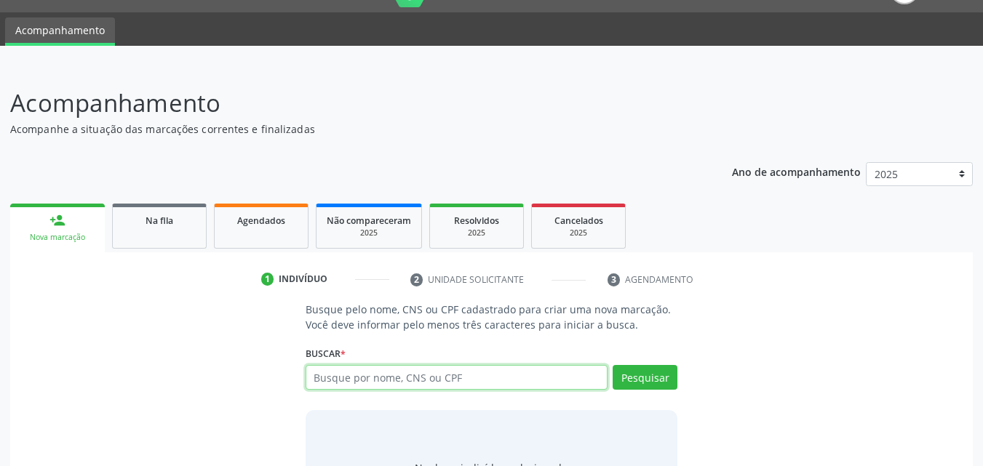
click at [370, 386] on input "text" at bounding box center [456, 377] width 303 height 25
type input "705200477223072"
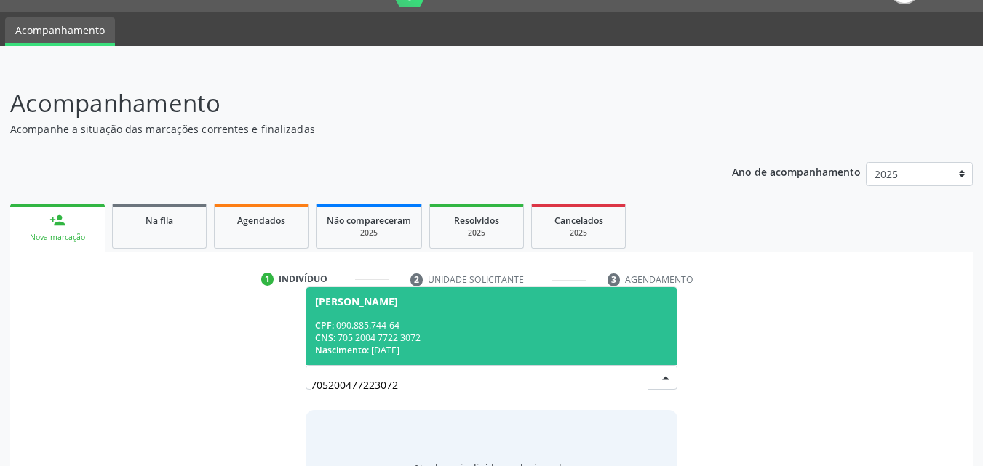
click at [395, 327] on div "CPF: 090.885.744-64" at bounding box center [491, 325] width 353 height 12
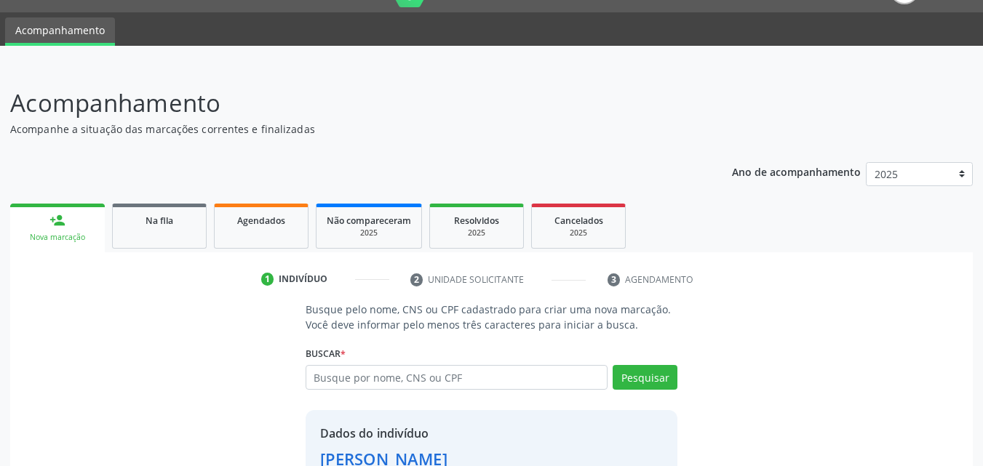
scroll to position [137, 0]
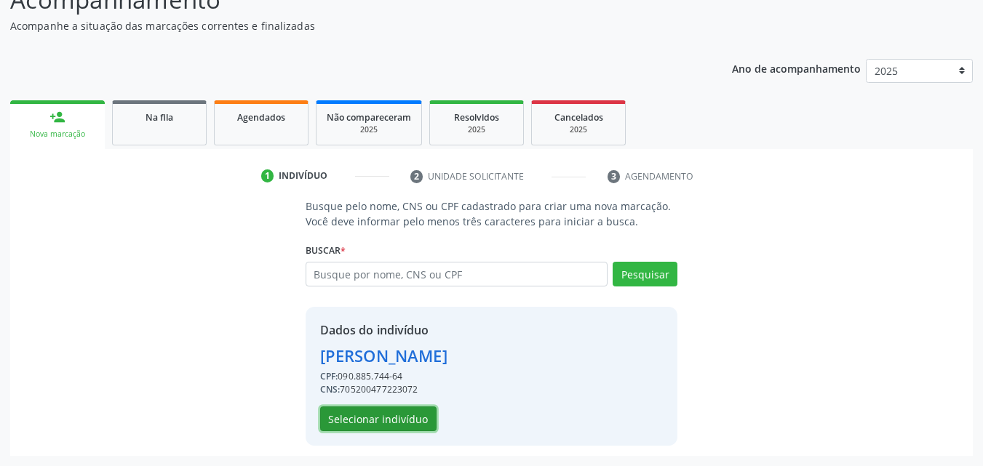
click at [380, 421] on button "Selecionar indivíduo" at bounding box center [378, 419] width 116 height 25
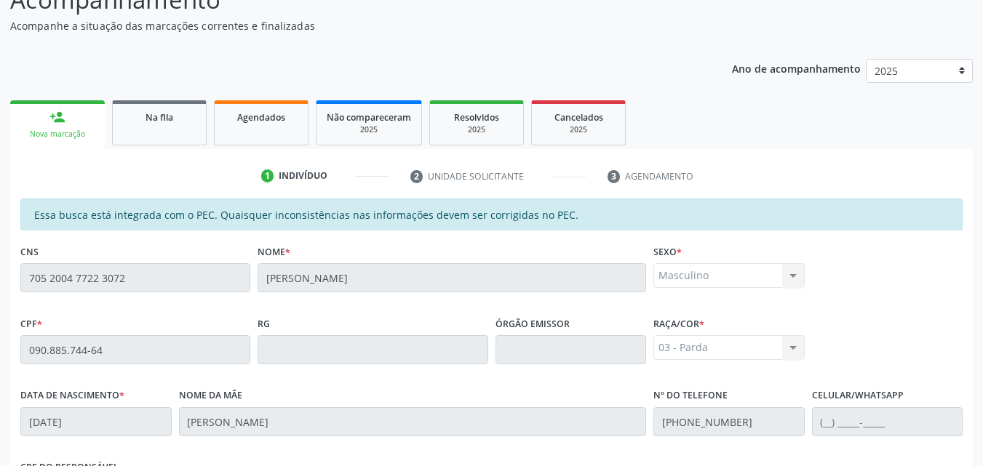
scroll to position [385, 0]
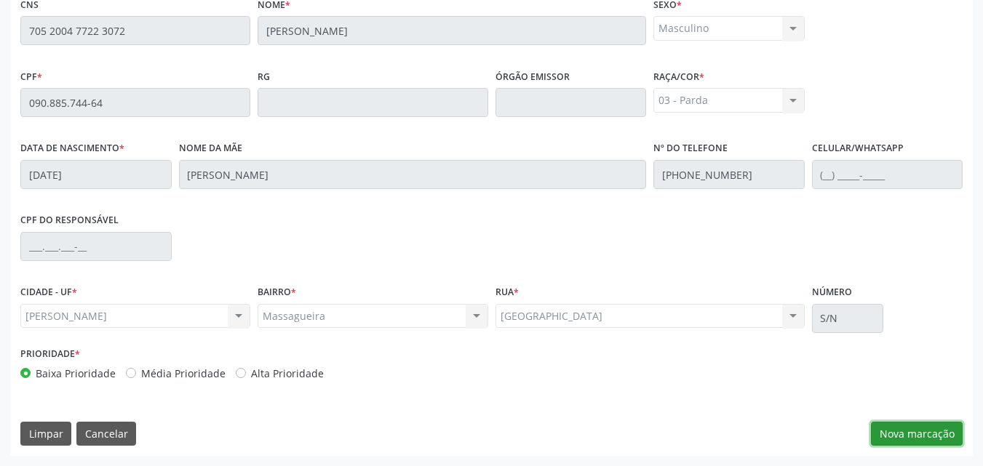
click at [912, 432] on button "Nova marcação" at bounding box center [917, 434] width 92 height 25
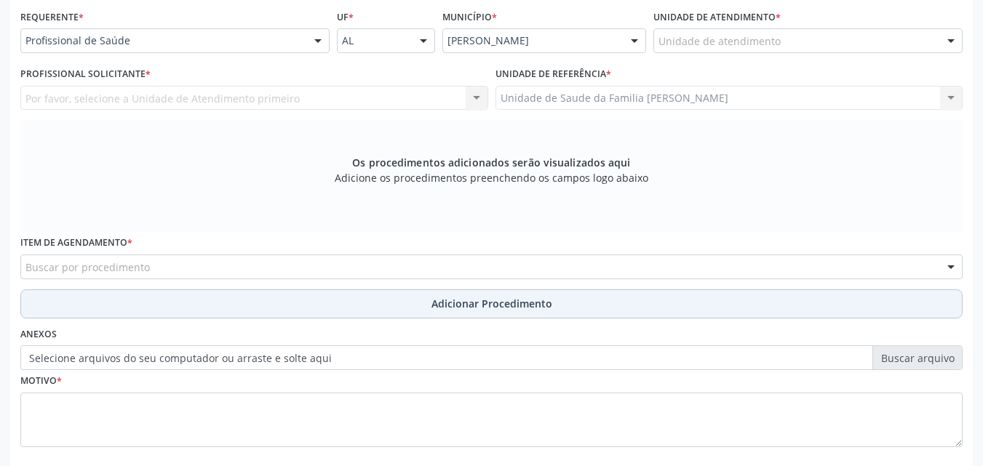
scroll to position [324, 0]
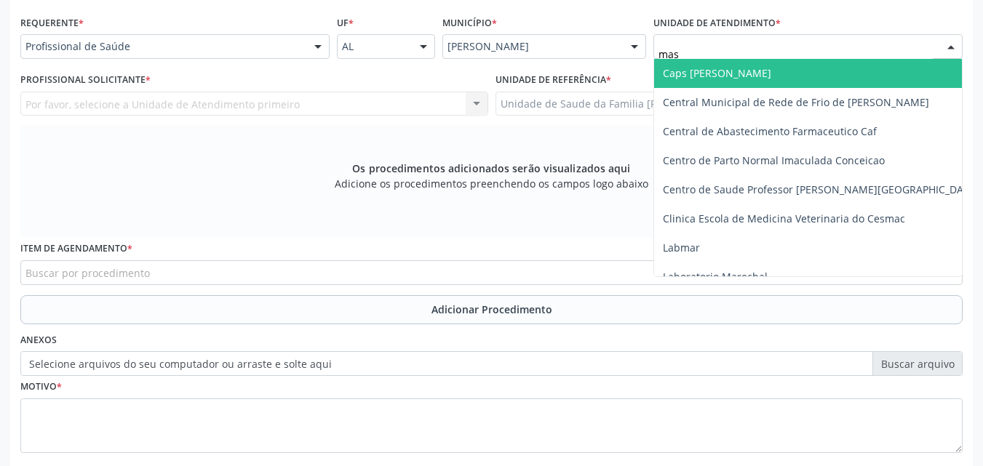
type input "mass"
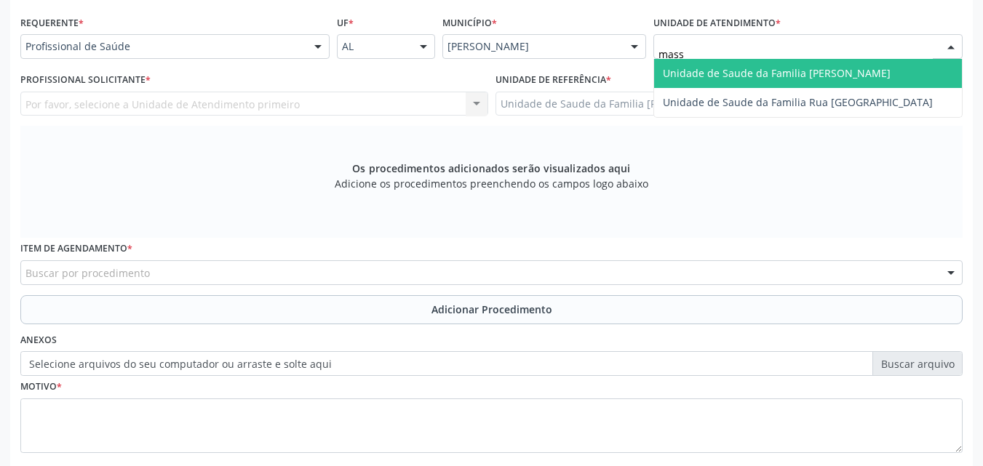
click at [736, 70] on span "Unidade de Saude da Familia [PERSON_NAME]" at bounding box center [777, 73] width 228 height 14
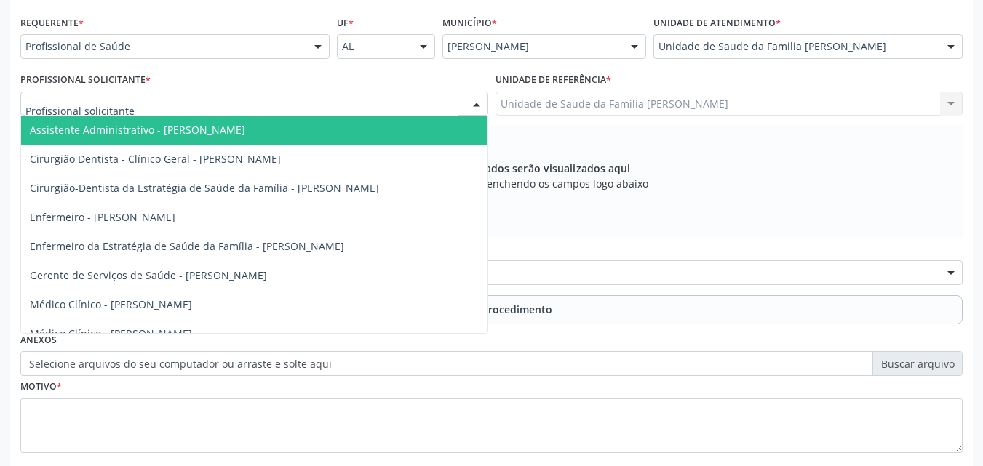
click at [214, 109] on div at bounding box center [254, 104] width 468 height 25
type input "eli"
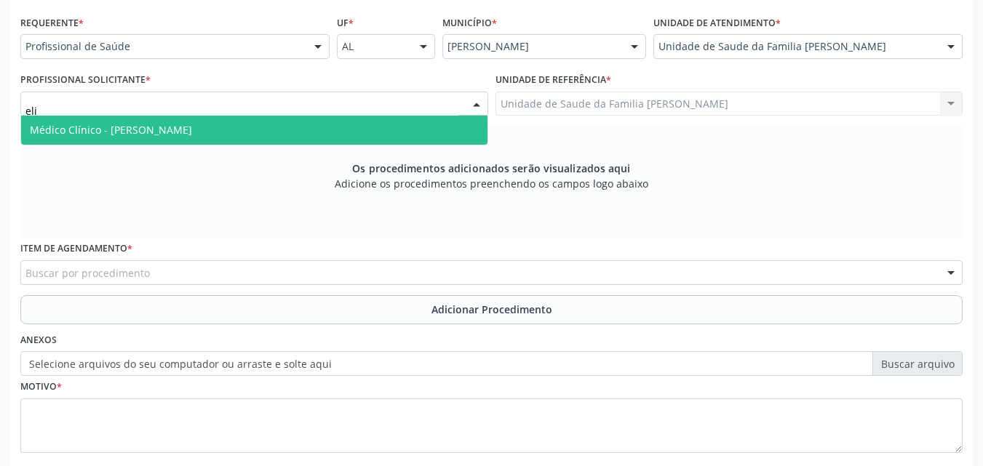
click at [192, 130] on span "Médico Clínico - [PERSON_NAME]" at bounding box center [111, 130] width 162 height 14
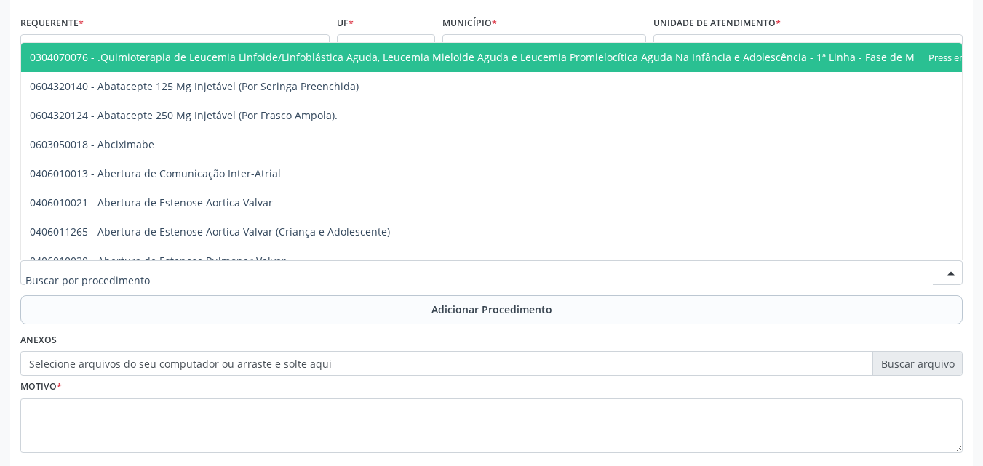
click at [170, 279] on div at bounding box center [491, 272] width 942 height 25
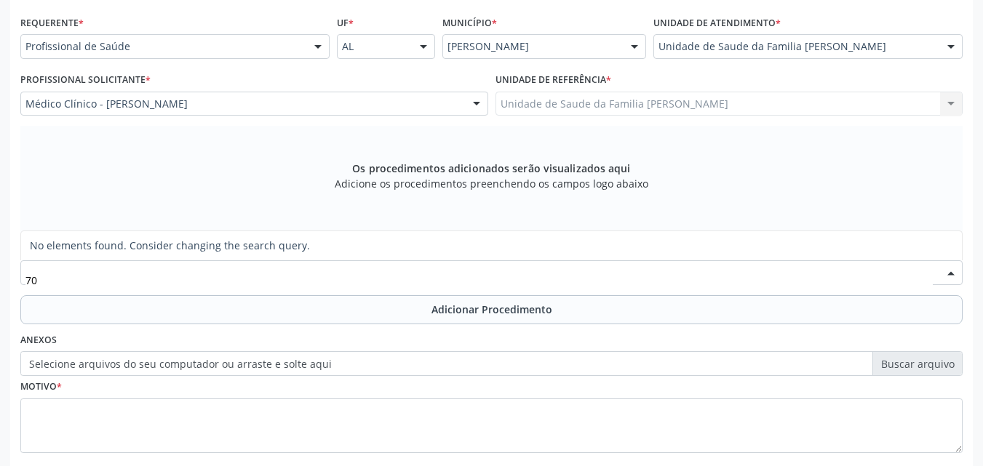
type input "7"
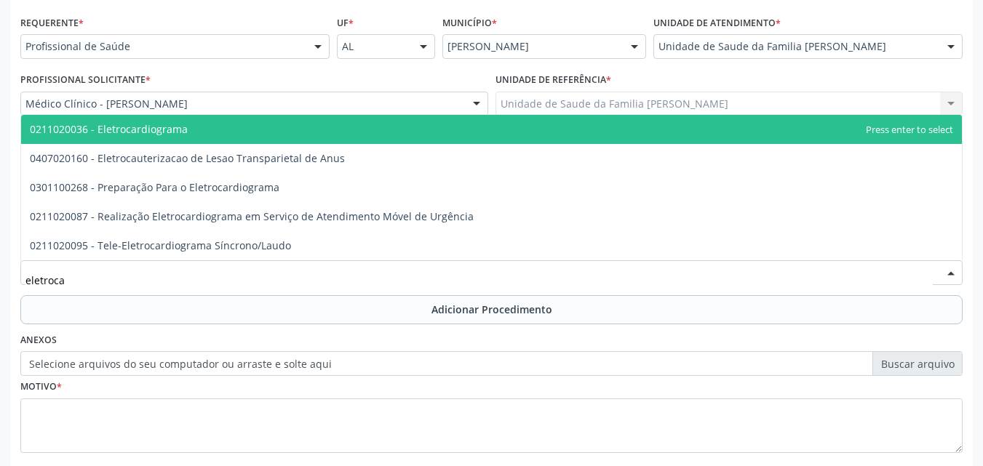
type input "eletrocar"
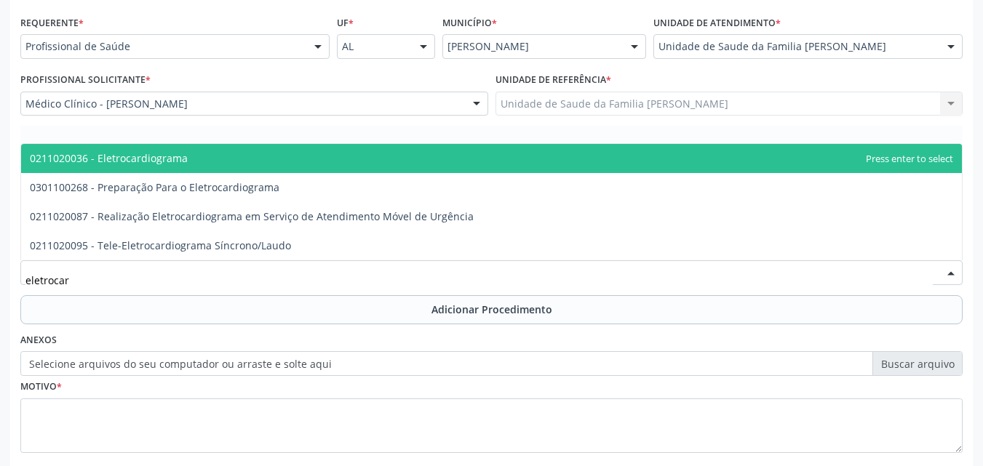
click at [148, 147] on span "0211020036 - Eletrocardiograma" at bounding box center [491, 158] width 940 height 29
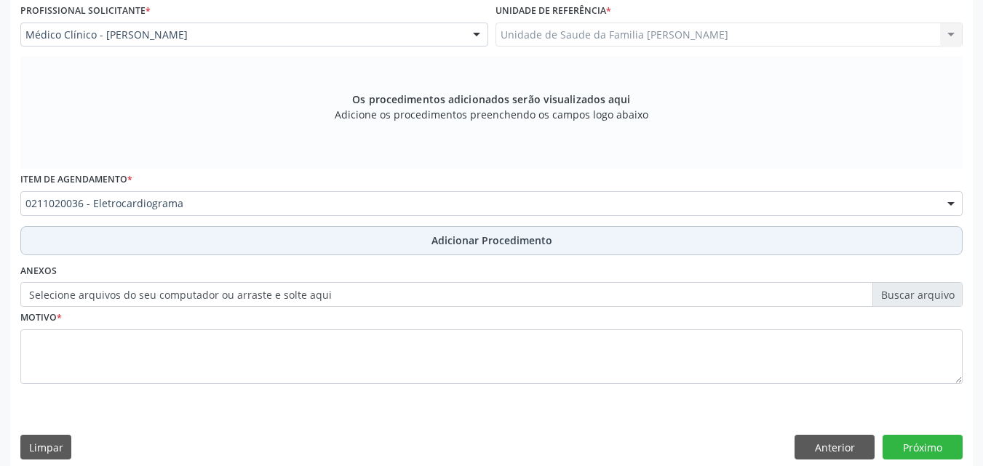
click at [244, 243] on button "Adicionar Procedimento" at bounding box center [491, 240] width 942 height 29
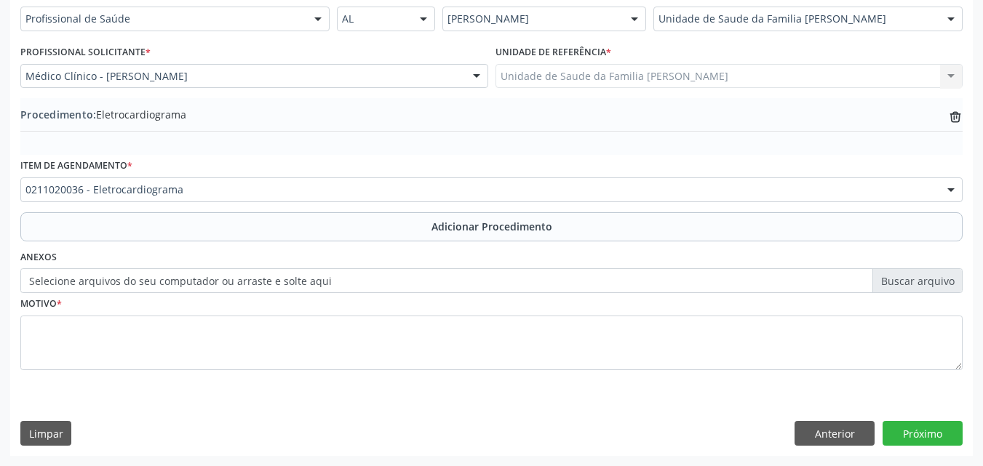
click at [209, 275] on label "Selecione arquivos do seu computador ou arraste e solte aqui" at bounding box center [491, 280] width 942 height 25
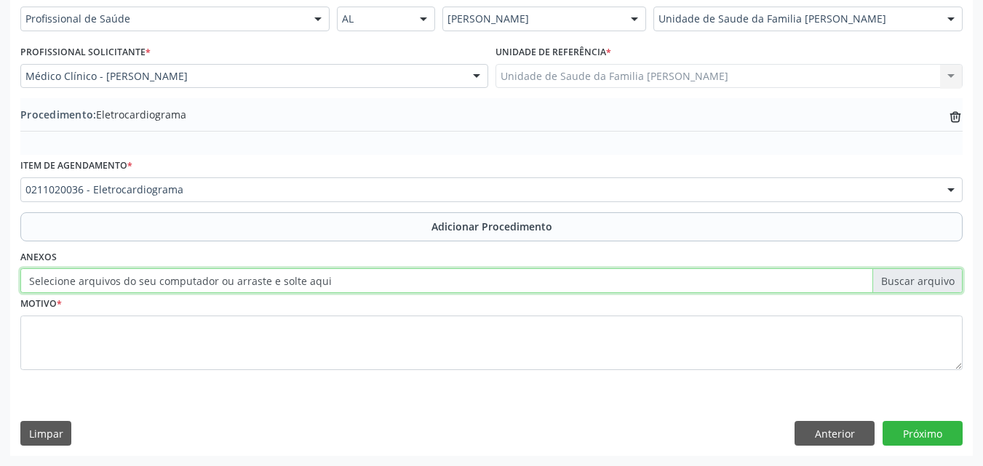
click at [209, 275] on input "Selecione arquivos do seu computador ou arraste e solte aqui" at bounding box center [491, 280] width 942 height 25
type input "C:\fakepath\WhatsApp Image 2025-09-29 at 14.46.05.jpeg"
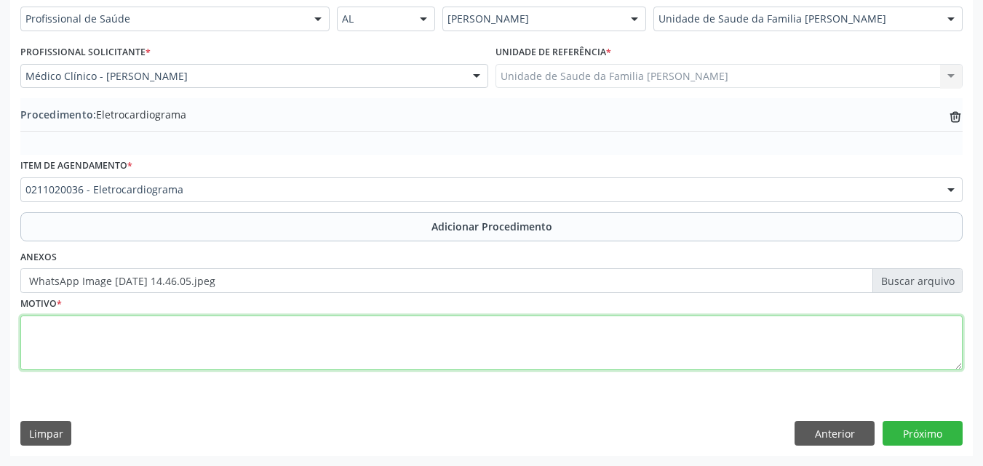
click at [228, 351] on textarea at bounding box center [491, 343] width 942 height 55
type textarea "Avaliação aptidão física"
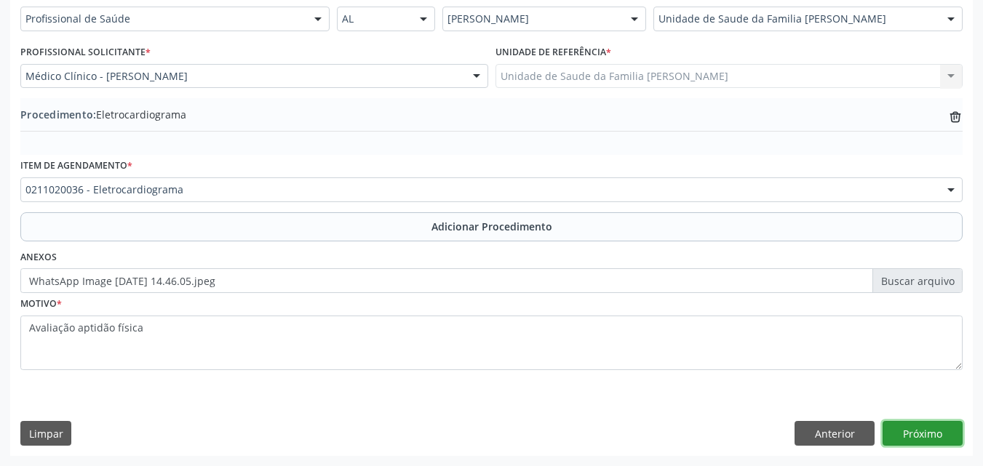
click at [934, 431] on button "Próximo" at bounding box center [922, 433] width 80 height 25
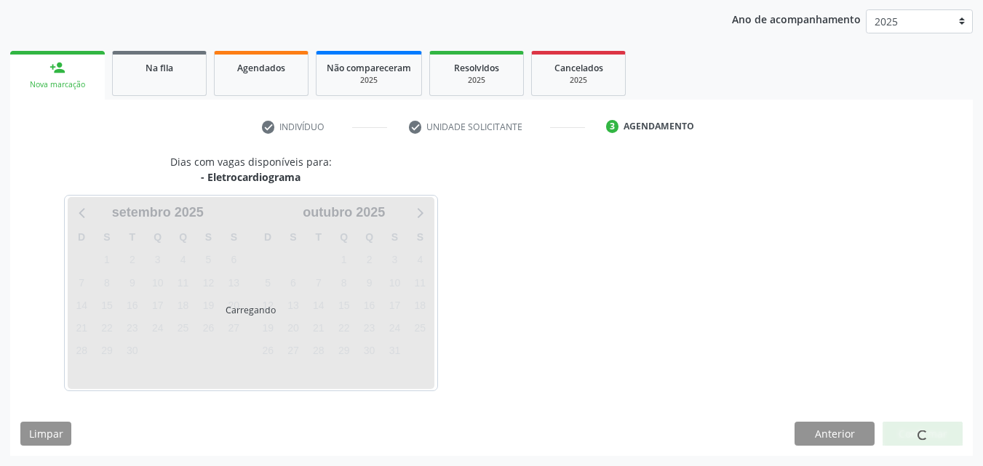
scroll to position [230, 0]
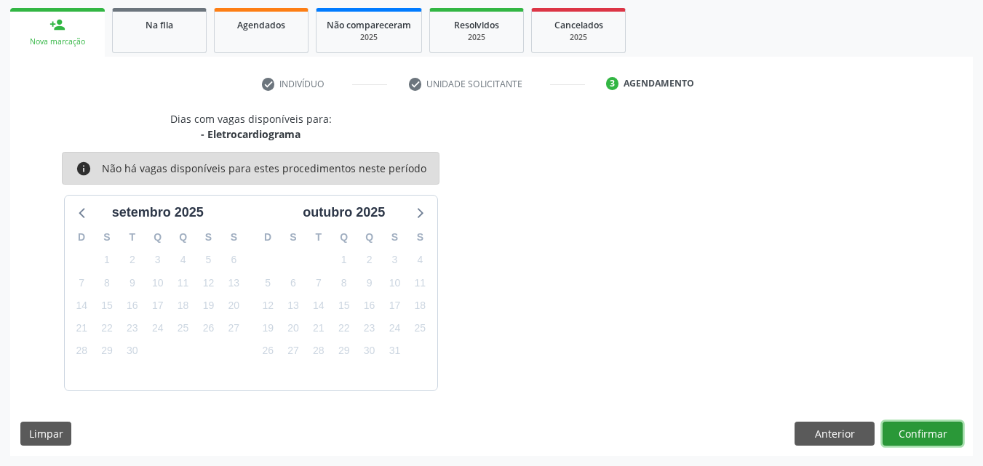
click at [921, 435] on button "Confirmar" at bounding box center [922, 434] width 80 height 25
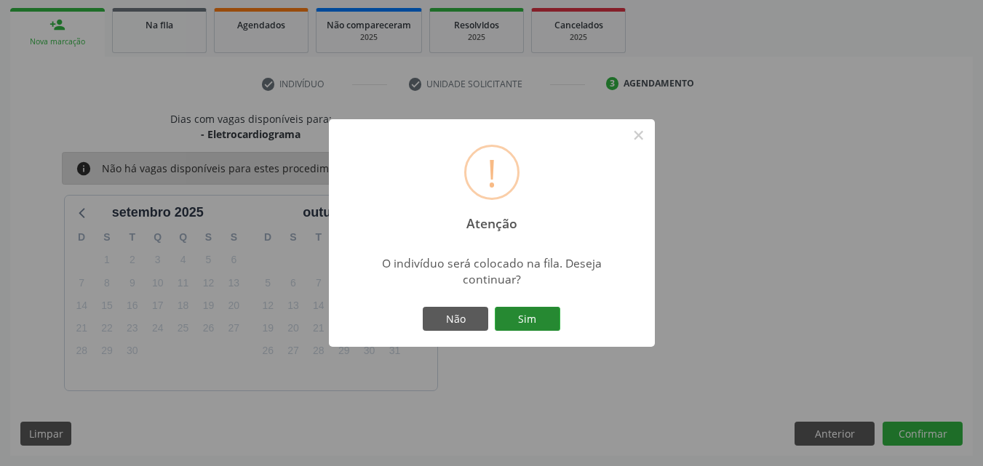
click at [529, 315] on button "Sim" at bounding box center [527, 319] width 65 height 25
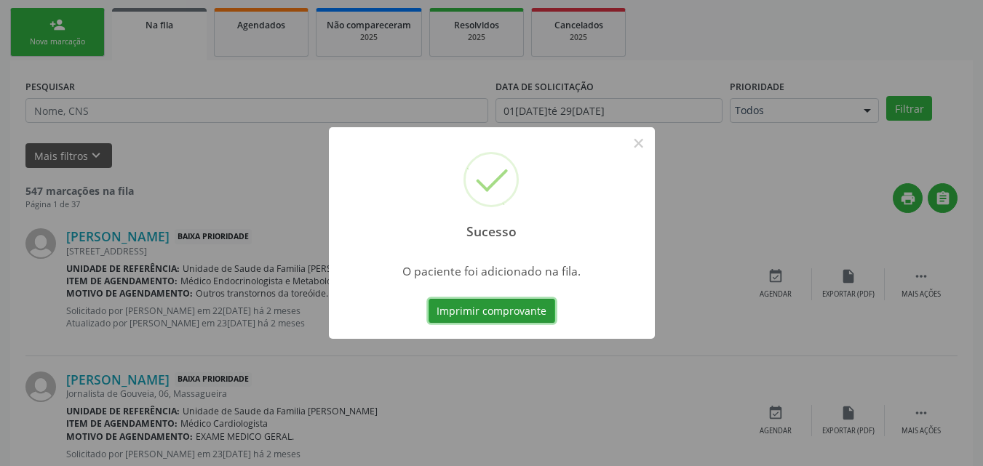
scroll to position [34, 0]
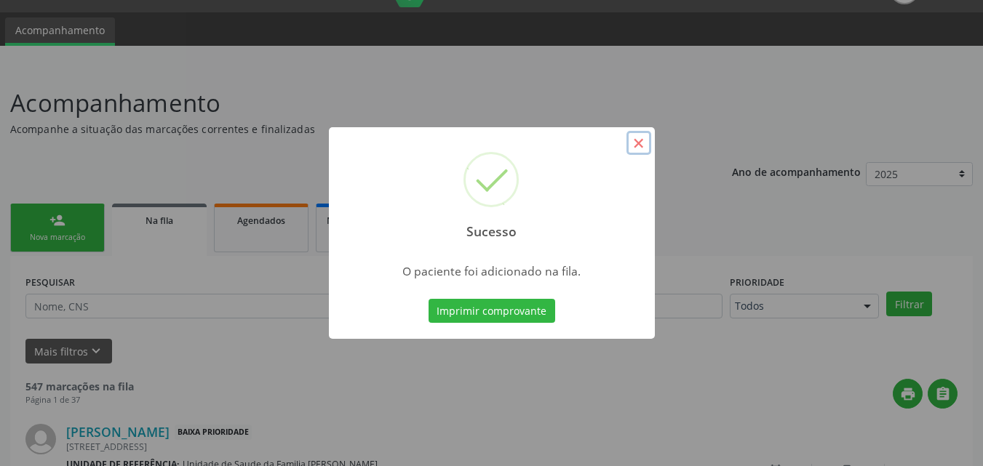
click at [633, 145] on button "×" at bounding box center [638, 143] width 25 height 25
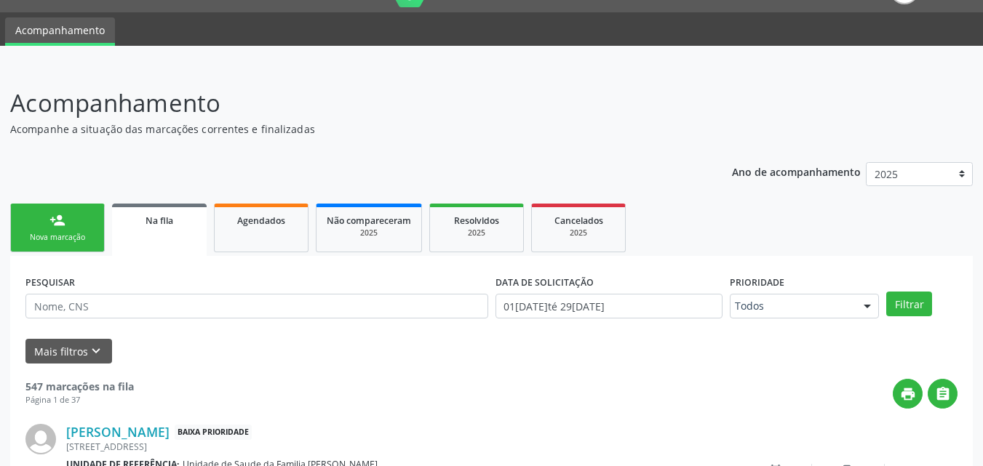
click at [48, 235] on div "Nova marcação" at bounding box center [57, 237] width 73 height 11
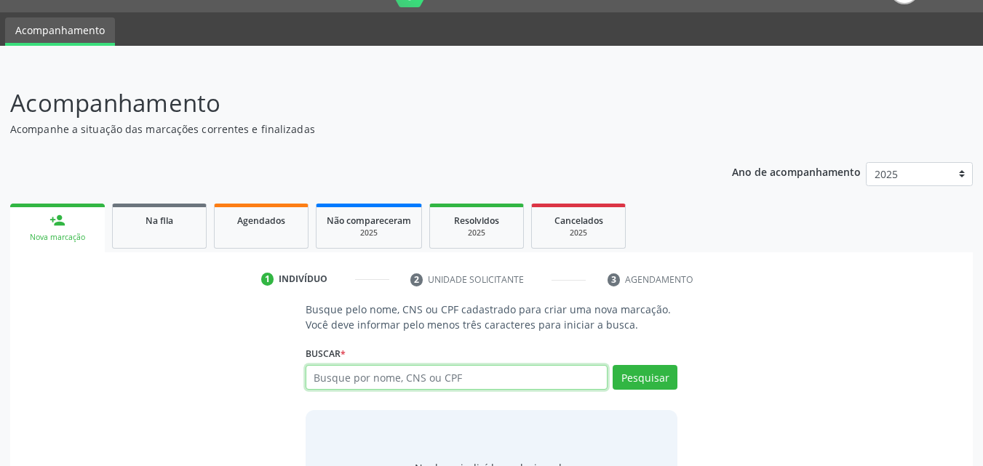
click at [463, 383] on input "text" at bounding box center [456, 377] width 303 height 25
type input "09088574464"
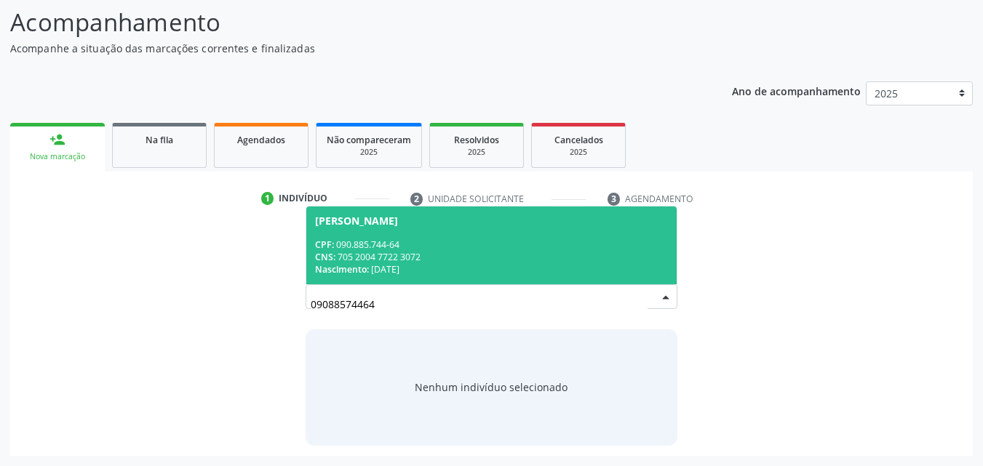
click at [396, 265] on div "Nascimento: 22/10/1981" at bounding box center [491, 269] width 353 height 12
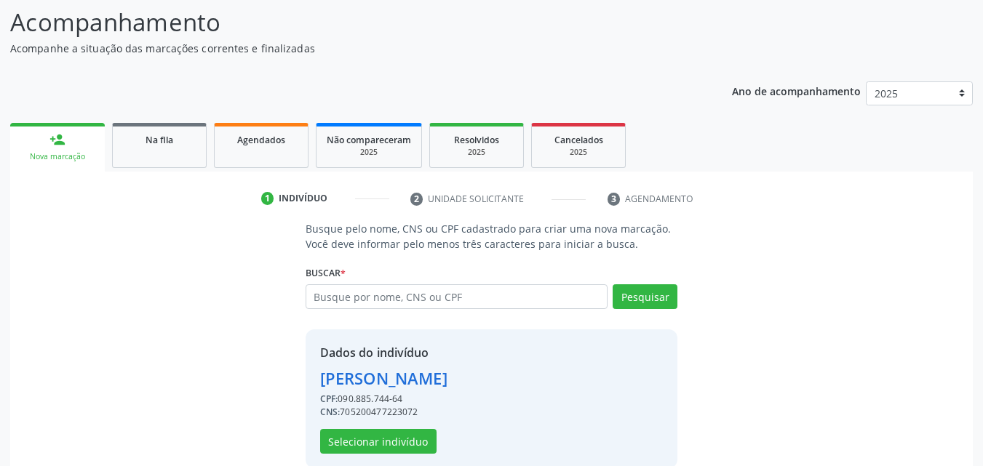
scroll to position [137, 0]
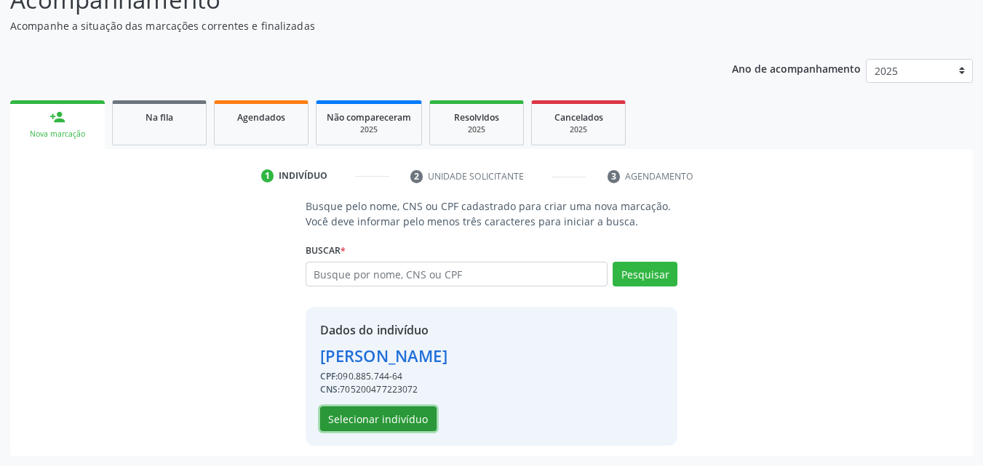
click at [388, 424] on button "Selecionar indivíduo" at bounding box center [378, 419] width 116 height 25
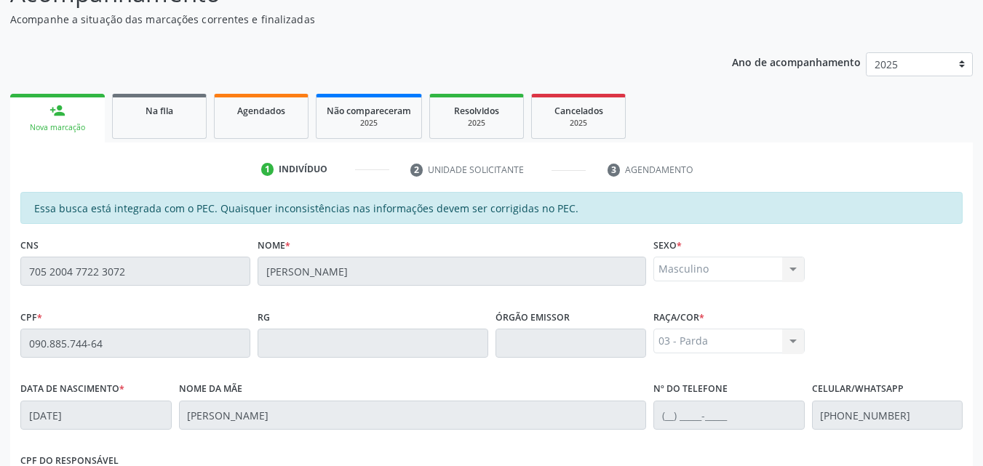
scroll to position [0, 0]
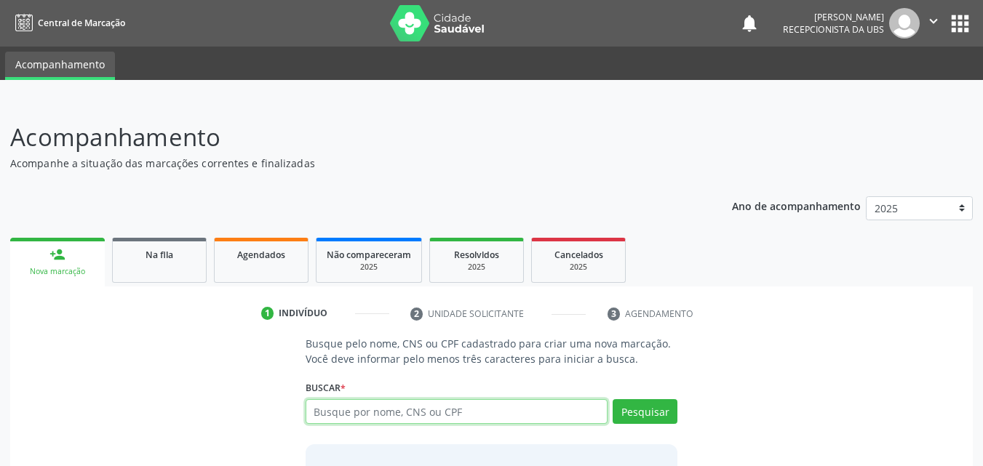
paste input "705200477223072"
type input "705200477223072"
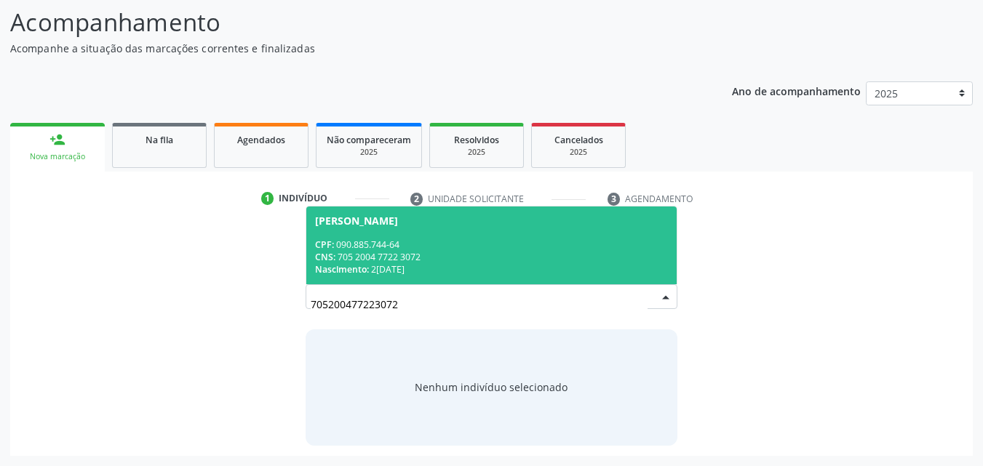
click at [381, 239] on div "CPF: 090.885.744-64" at bounding box center [491, 245] width 353 height 12
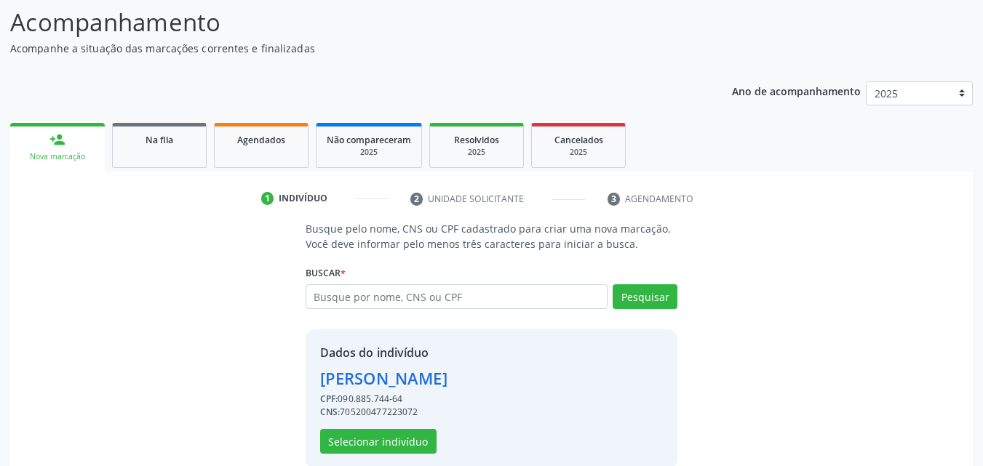
scroll to position [137, 0]
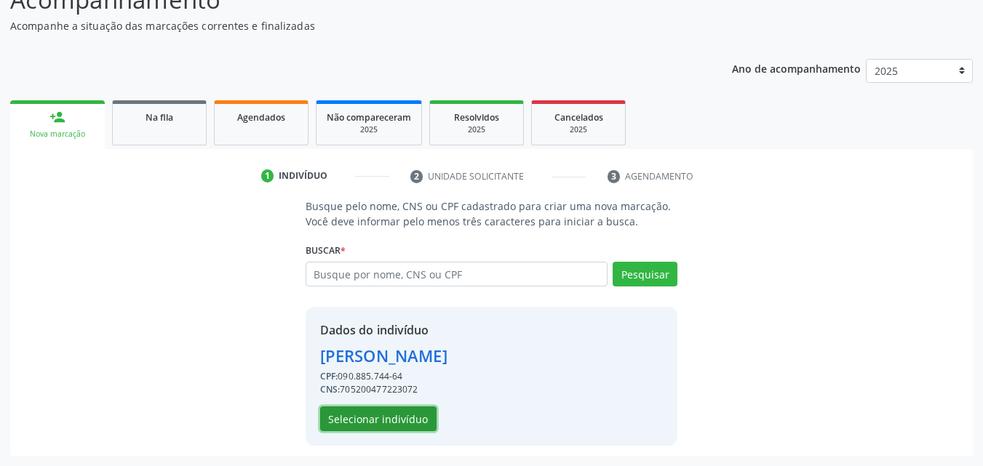
click at [360, 417] on button "Selecionar indivíduo" at bounding box center [378, 419] width 116 height 25
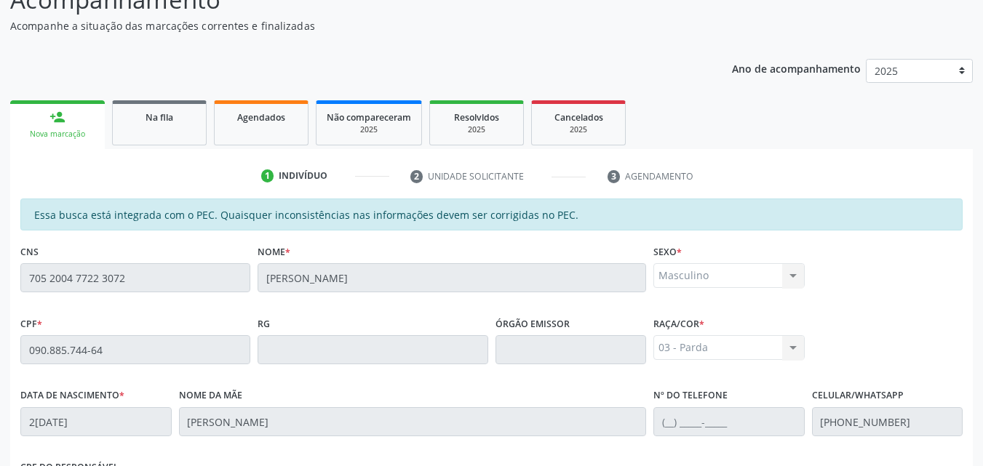
scroll to position [385, 0]
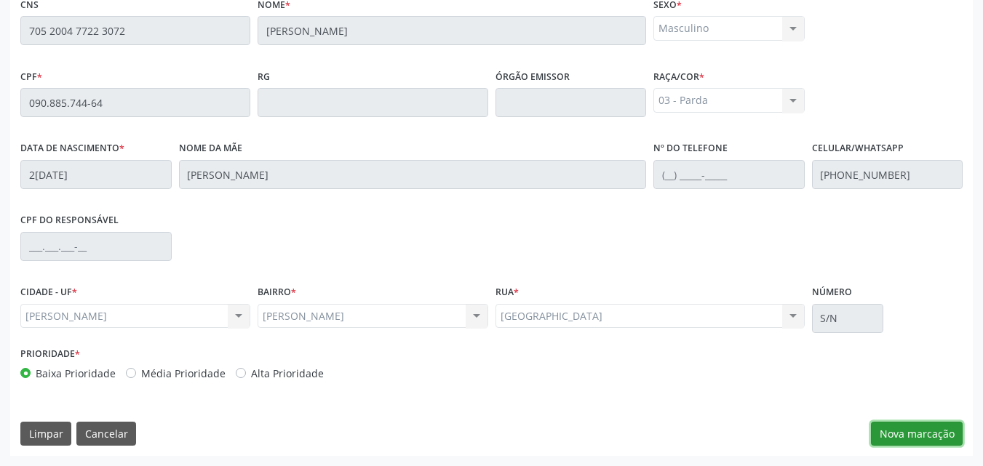
click at [873, 428] on button "Nova marcação" at bounding box center [917, 434] width 92 height 25
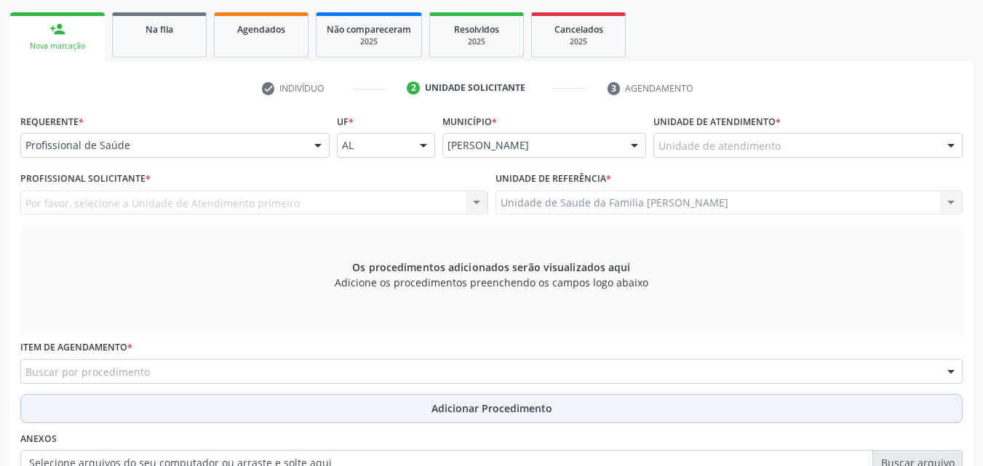
scroll to position [223, 0]
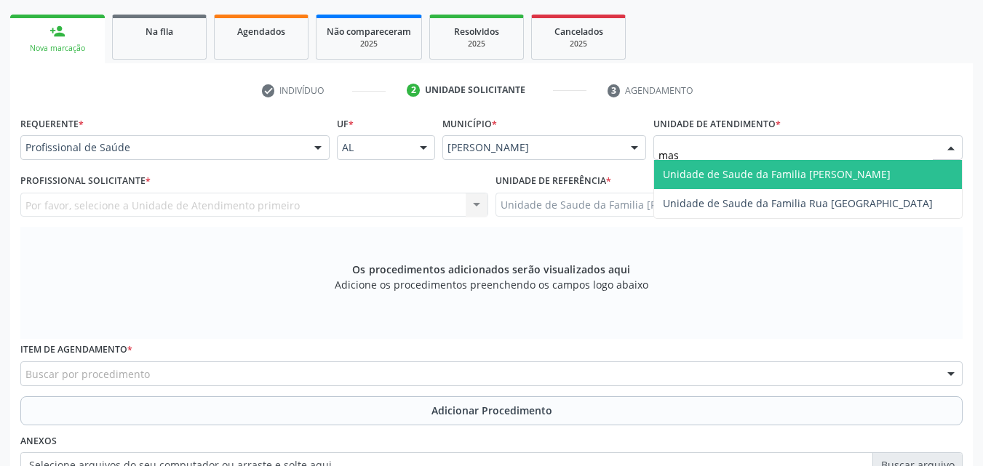
type input "mass"
click at [740, 183] on span "Unidade de Saude da Familia [PERSON_NAME]" at bounding box center [808, 174] width 308 height 29
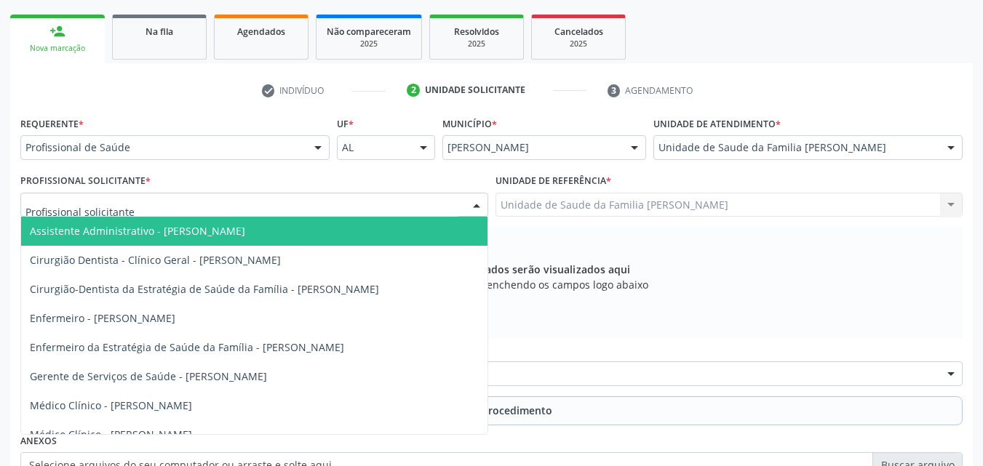
click at [345, 212] on div at bounding box center [254, 205] width 468 height 25
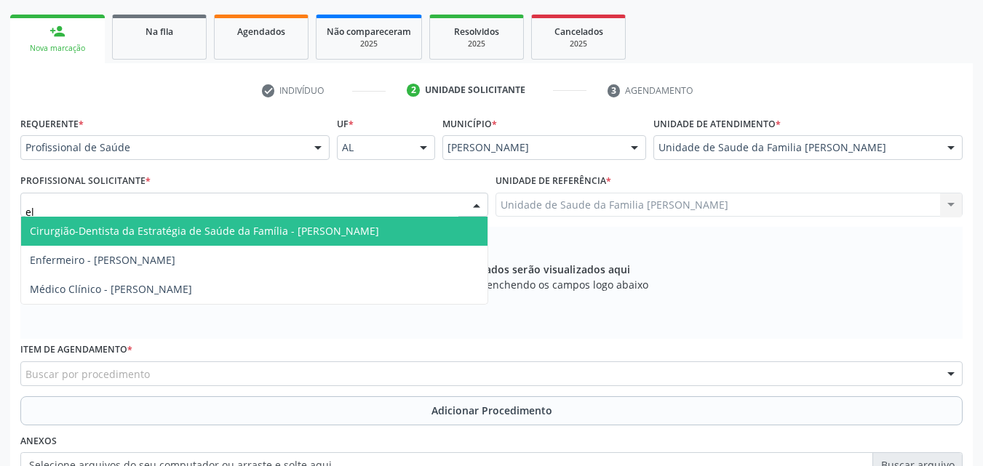
type input "eli"
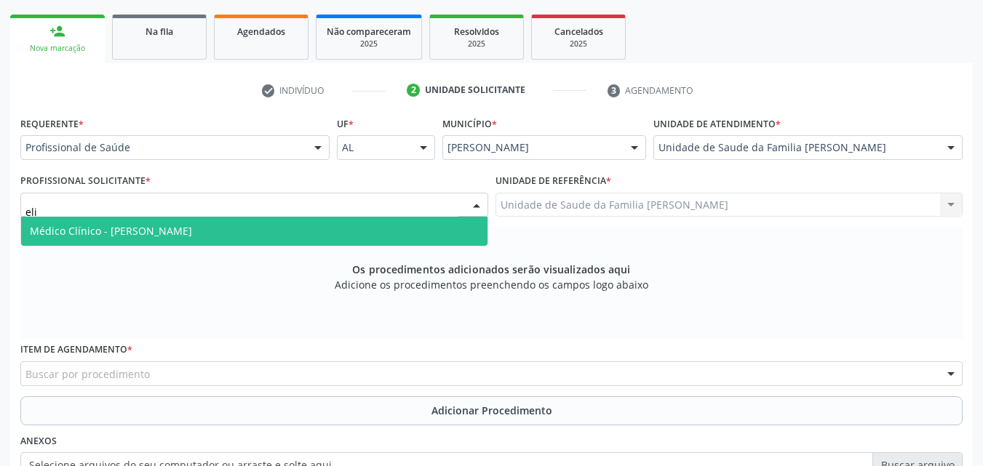
click at [241, 239] on span "Médico Clínico - [PERSON_NAME]" at bounding box center [254, 231] width 466 height 29
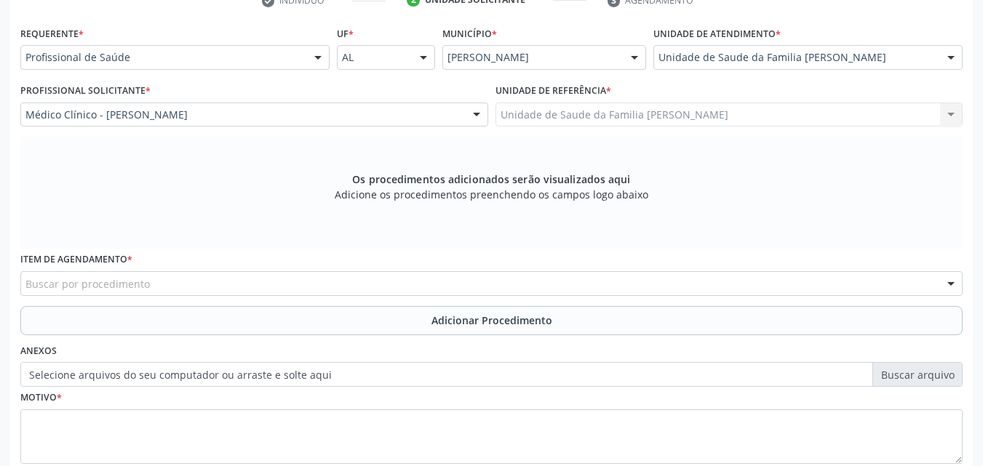
scroll to position [315, 0]
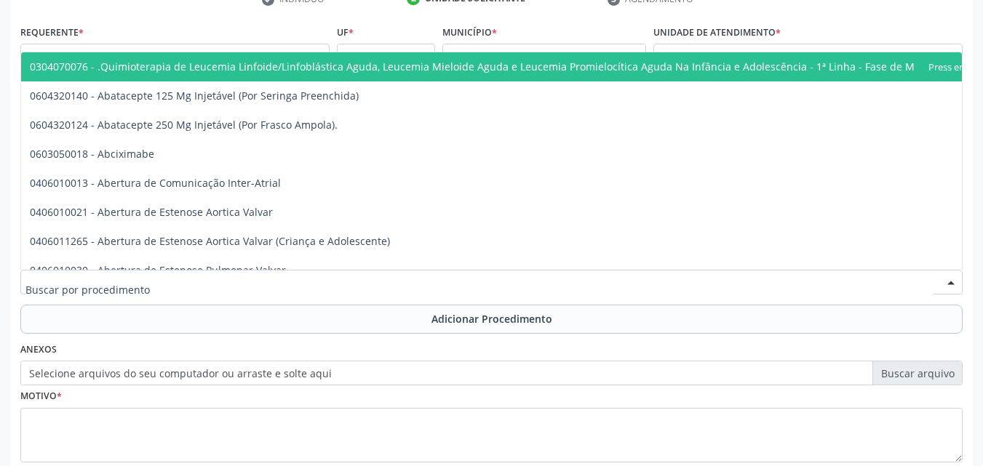
click at [196, 292] on div at bounding box center [491, 282] width 942 height 25
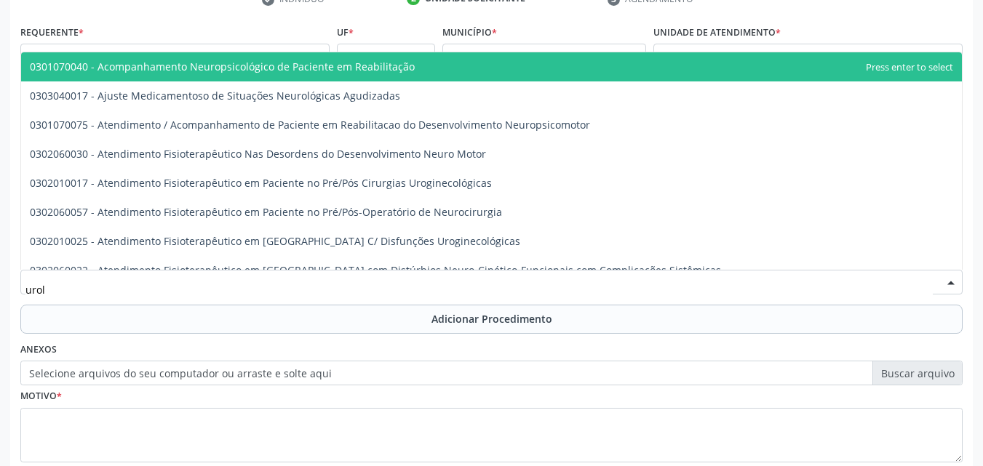
type input "urolo"
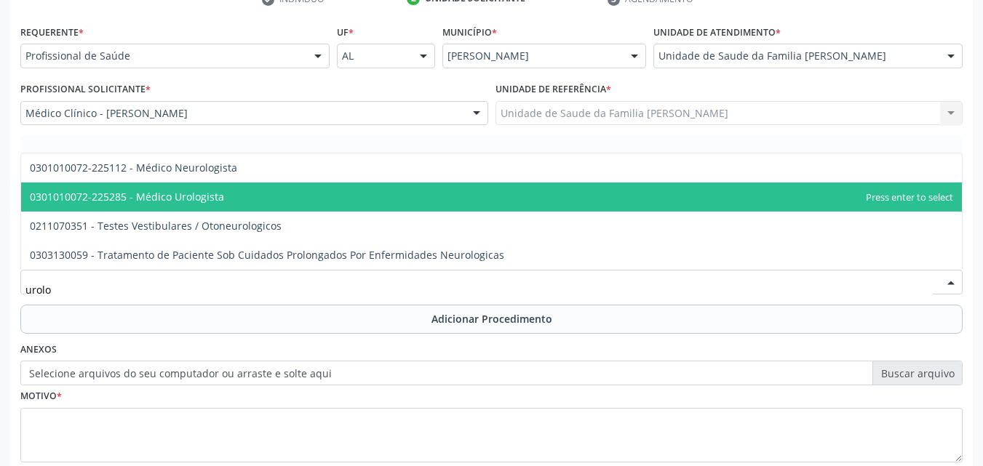
click at [191, 195] on span "0301010072-225285 - Médico Urologista" at bounding box center [127, 197] width 194 height 14
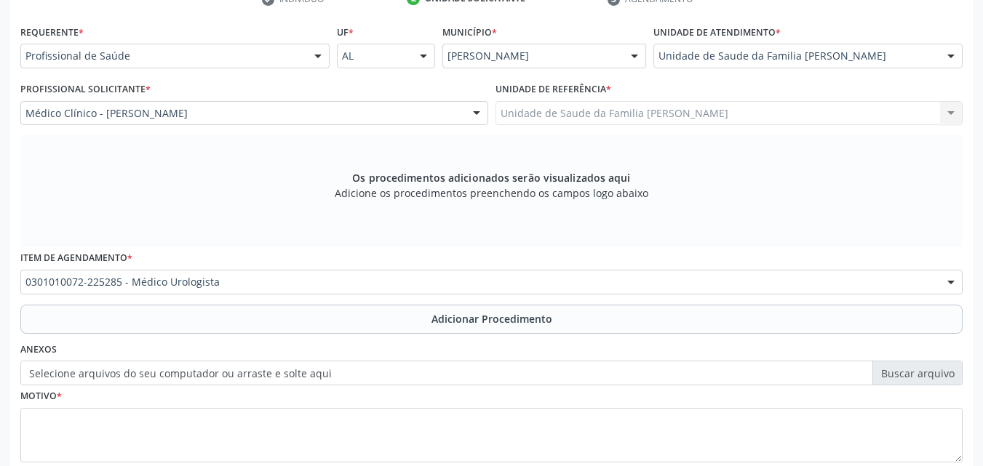
click at [191, 195] on div "Requerente * Profissional de Saúde Profissional de Saúde Paciente Nenhum result…" at bounding box center [491, 252] width 942 height 462
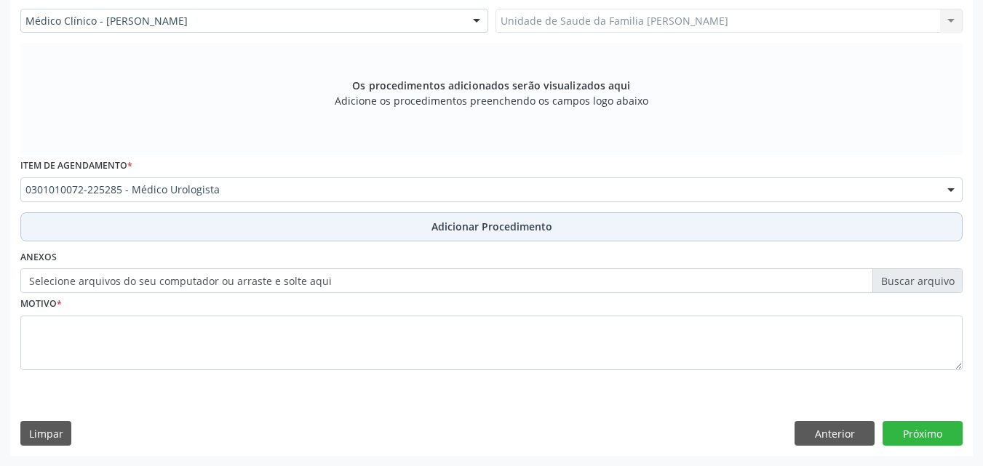
click at [156, 234] on button "Adicionar Procedimento" at bounding box center [491, 226] width 942 height 29
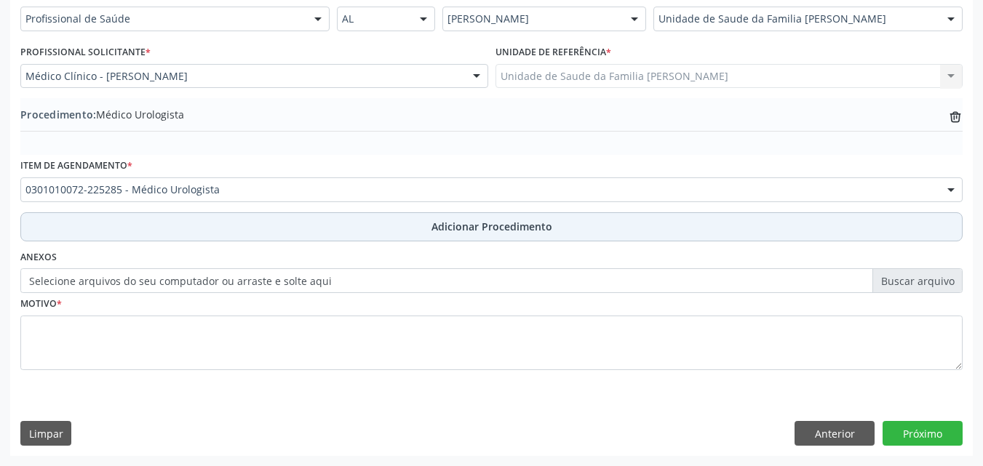
scroll to position [352, 0]
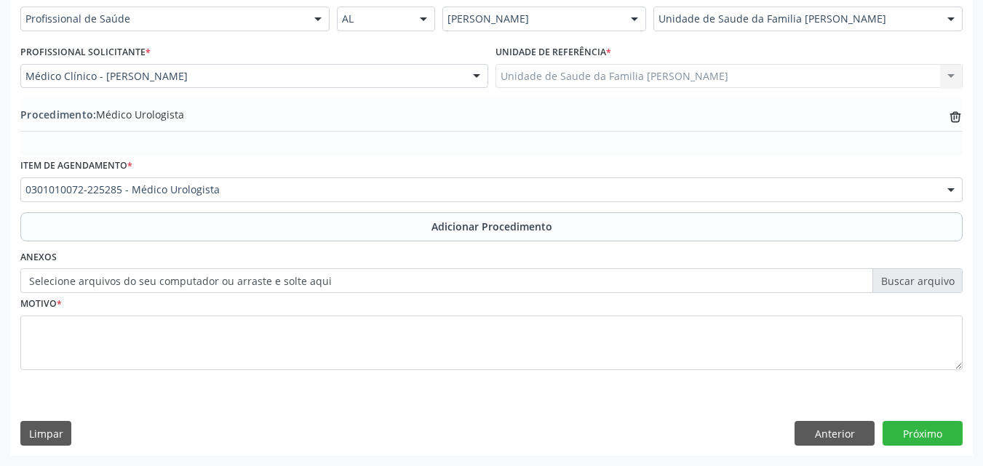
click at [140, 286] on label "Selecione arquivos do seu computador ou arraste e solte aqui" at bounding box center [491, 280] width 942 height 25
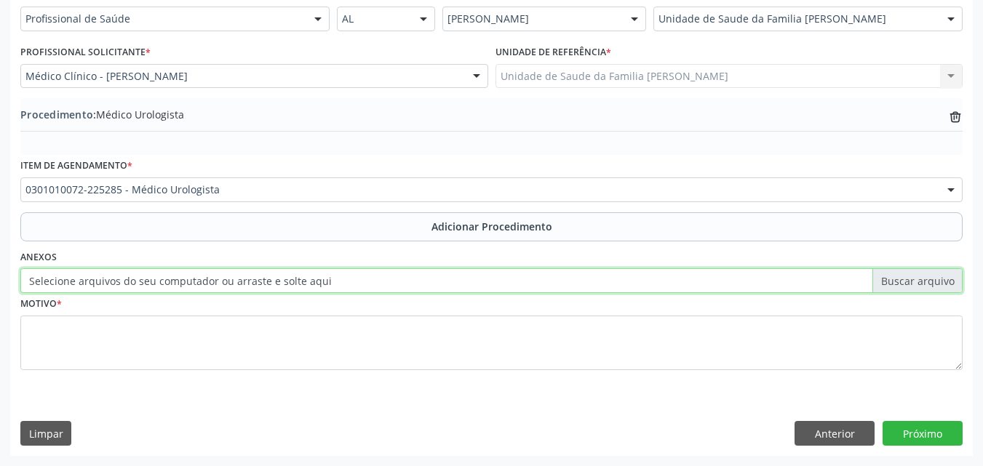
click at [140, 286] on input "Selecione arquivos do seu computador ou arraste e solte aqui" at bounding box center [491, 280] width 942 height 25
type input "C:\fakepath\WhatsApp Image [DATE] 14.51.30.jpeg"
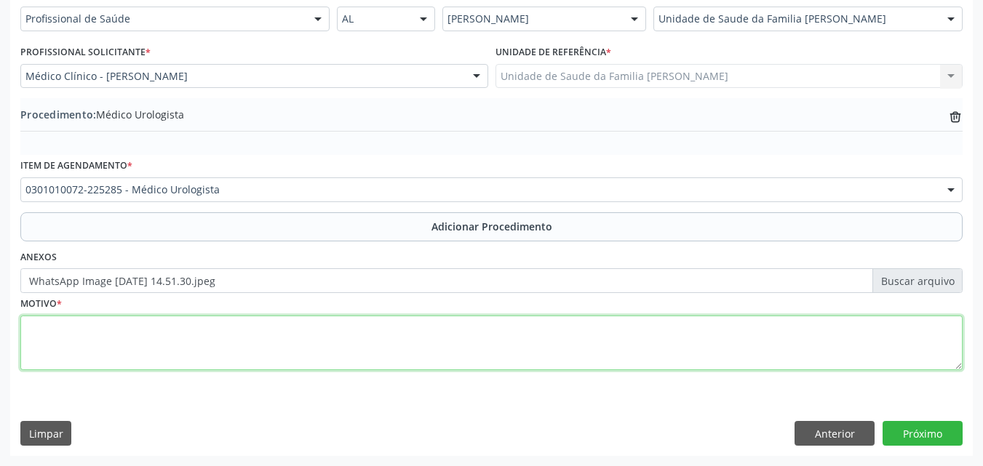
click at [127, 367] on textarea at bounding box center [491, 343] width 942 height 55
click at [178, 334] on textarea "Rim direito - Imagens hiperecoias em seios renal." at bounding box center [491, 343] width 942 height 55
click at [277, 329] on textarea "Rim direito - Imagens hiperecoicas em seios renal." at bounding box center [491, 343] width 942 height 55
click at [81, 325] on textarea "Rim direito - Imagens hiperecoicas em seios renal." at bounding box center [491, 343] width 942 height 55
type textarea "Rim direito e esquerdo - Imagens hiperecoicas em seios renal."
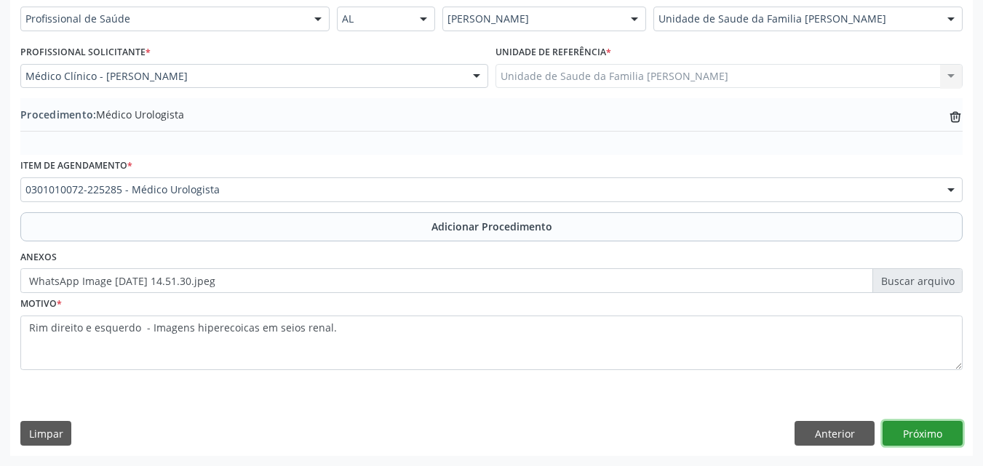
click at [891, 432] on button "Próximo" at bounding box center [922, 433] width 80 height 25
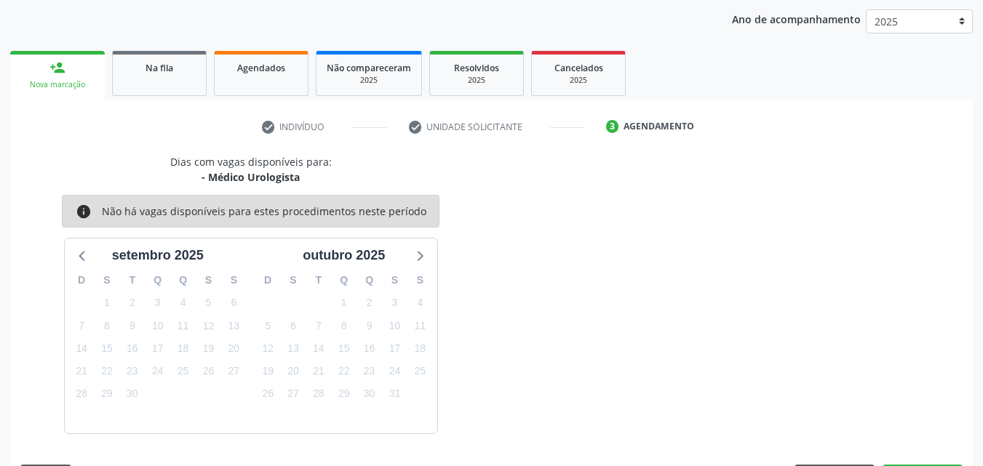
scroll to position [230, 0]
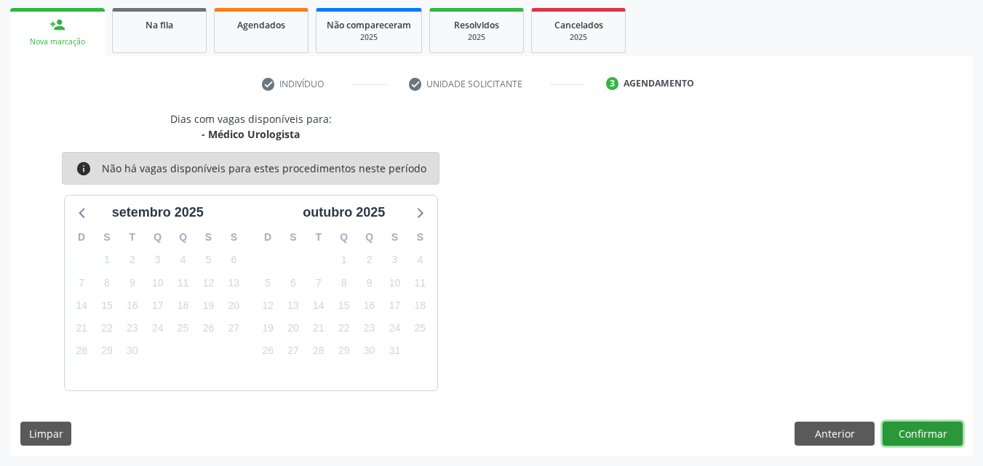
click at [923, 431] on button "Confirmar" at bounding box center [922, 434] width 80 height 25
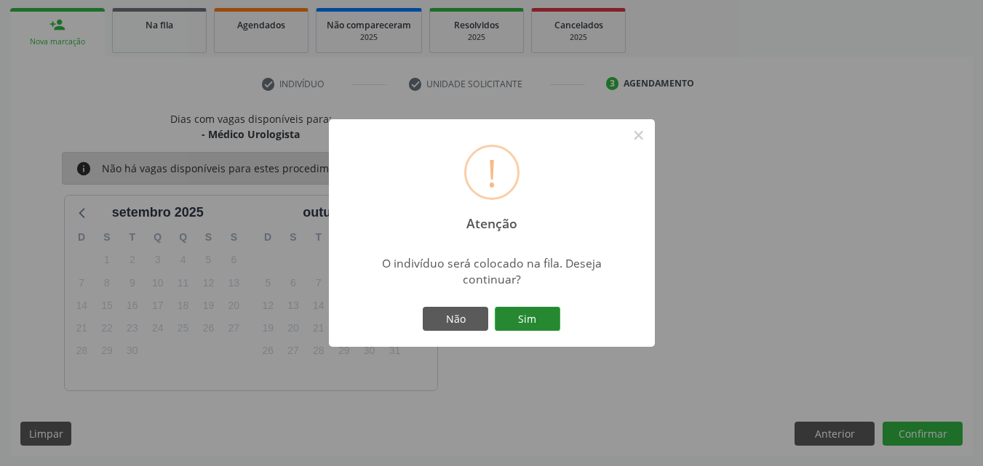
click at [551, 317] on button "Sim" at bounding box center [527, 319] width 65 height 25
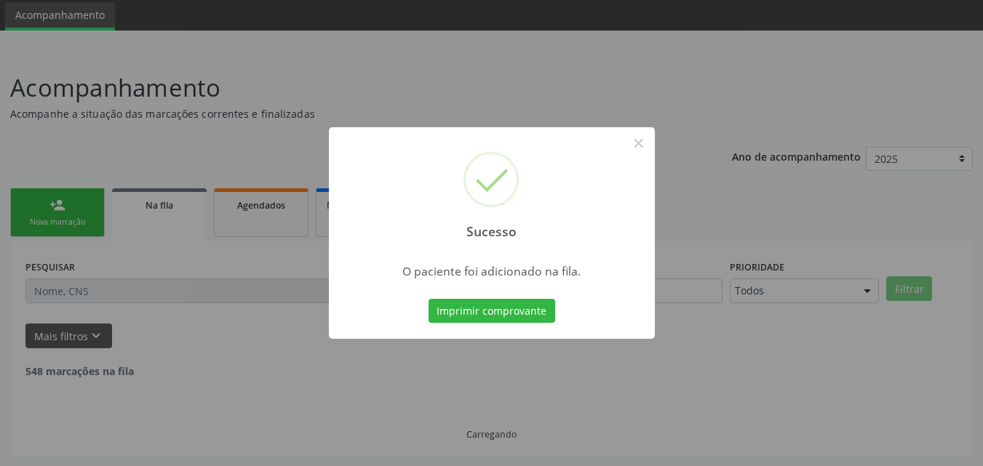
scroll to position [34, 0]
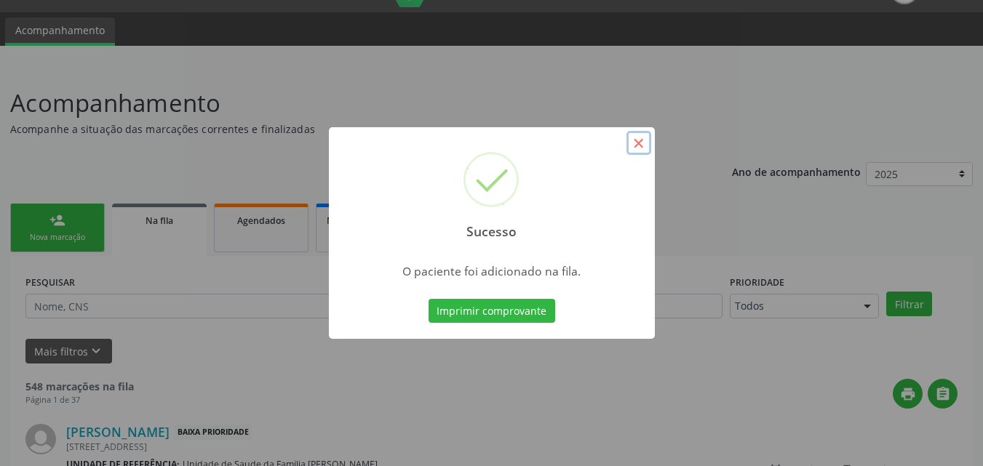
click at [642, 143] on button "×" at bounding box center [638, 143] width 25 height 25
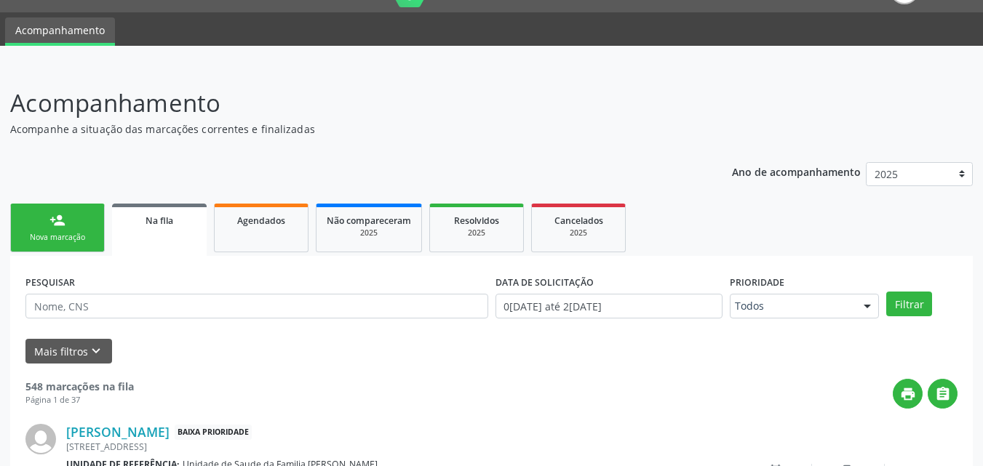
click at [82, 241] on div "Nova marcação" at bounding box center [57, 237] width 73 height 11
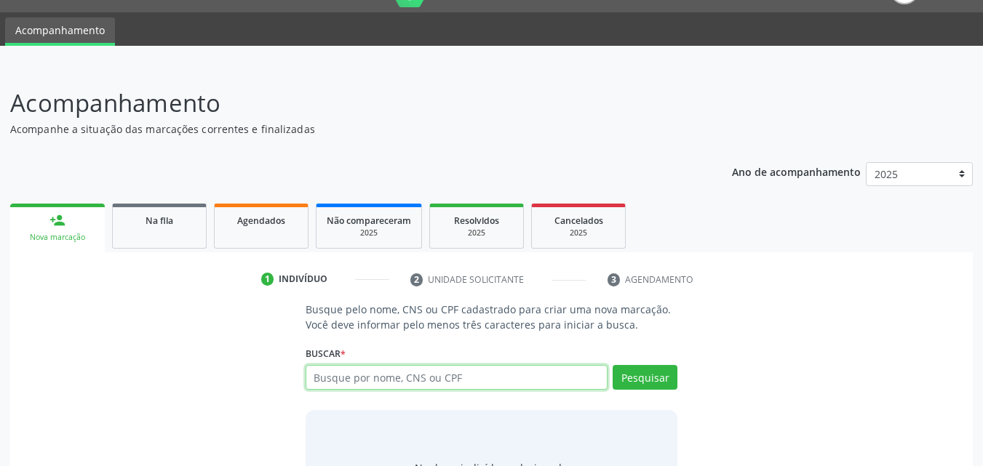
click at [408, 380] on input "text" at bounding box center [456, 377] width 303 height 25
type input "11569946400"
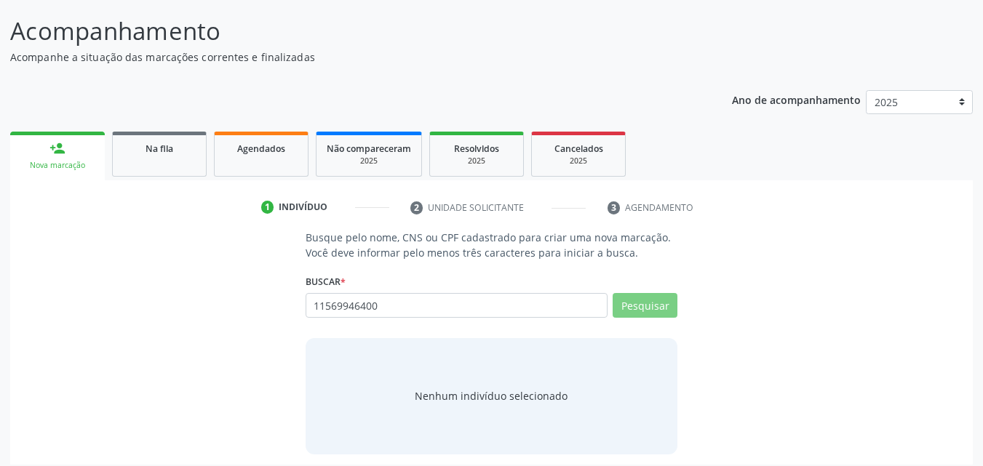
scroll to position [115, 0]
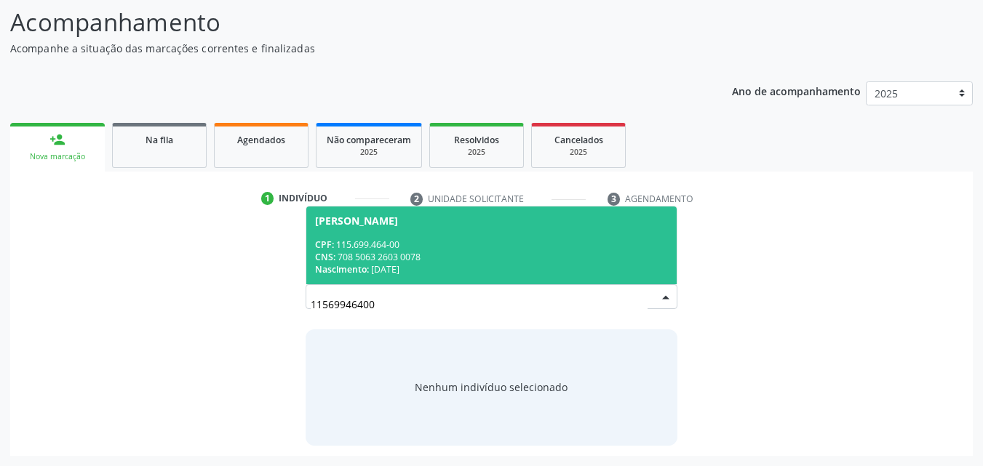
click at [416, 259] on div "CNS: 708 5063 2603 0078" at bounding box center [491, 257] width 353 height 12
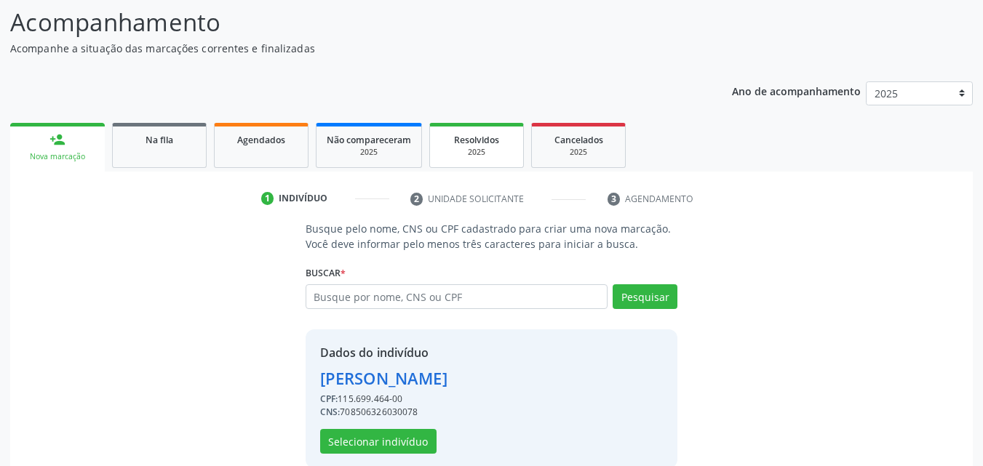
scroll to position [137, 0]
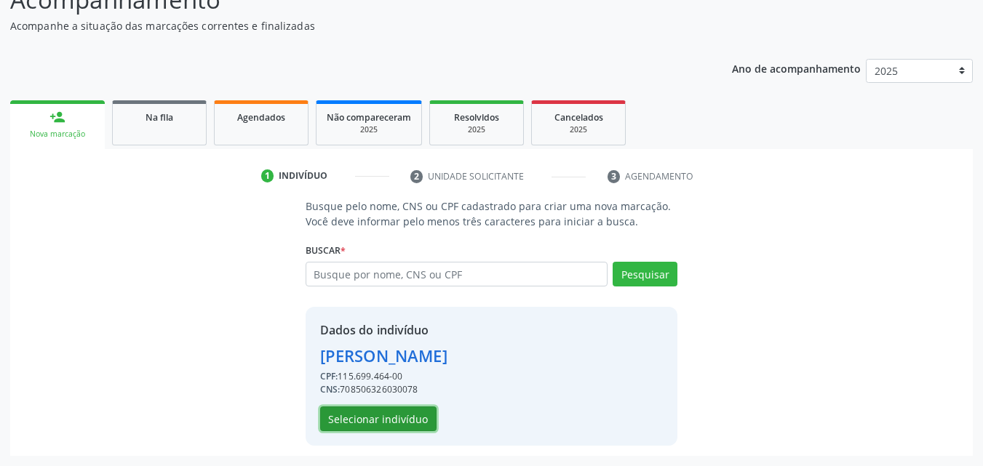
click at [343, 424] on button "Selecionar indivíduo" at bounding box center [378, 419] width 116 height 25
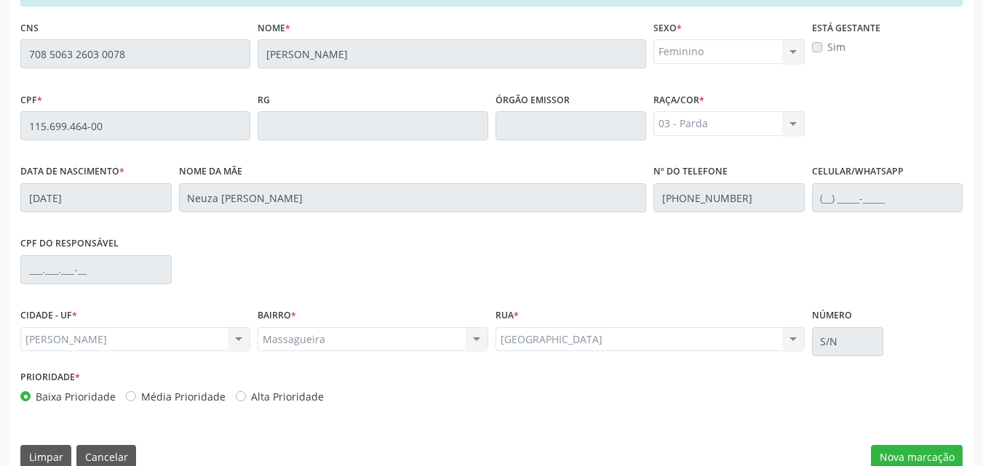
scroll to position [385, 0]
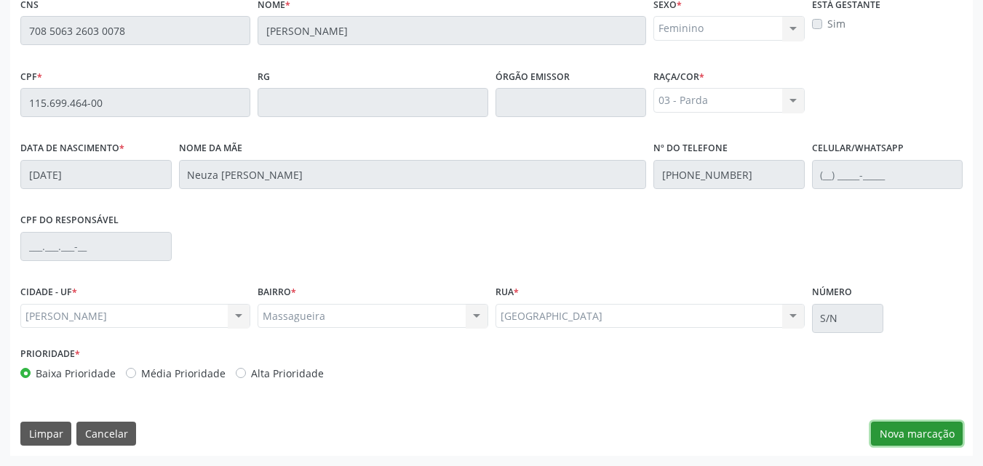
click at [941, 434] on button "Nova marcação" at bounding box center [917, 434] width 92 height 25
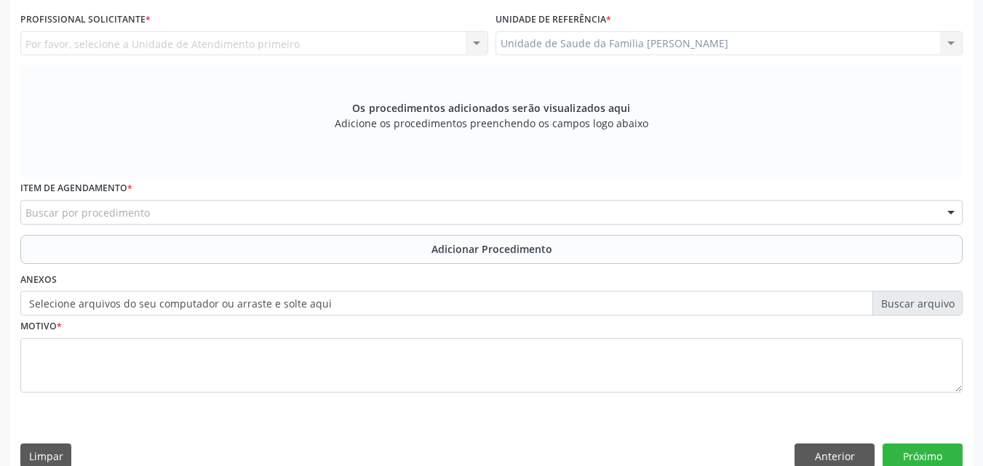
scroll to position [258, 0]
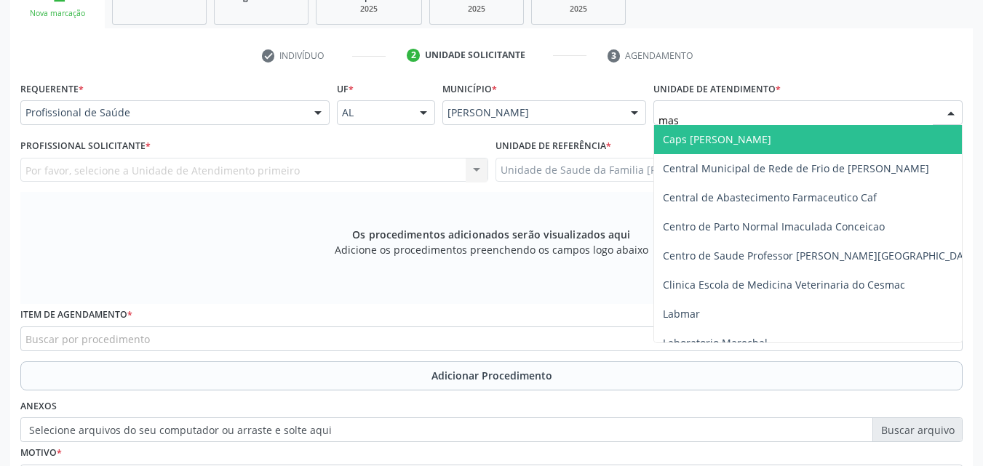
type input "mass"
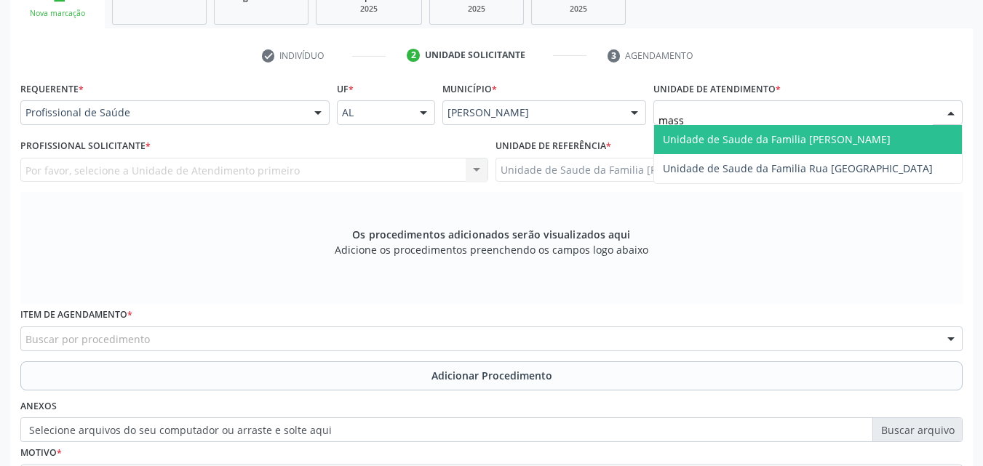
click at [757, 138] on span "Unidade de Saude da Familia [PERSON_NAME]" at bounding box center [777, 139] width 228 height 14
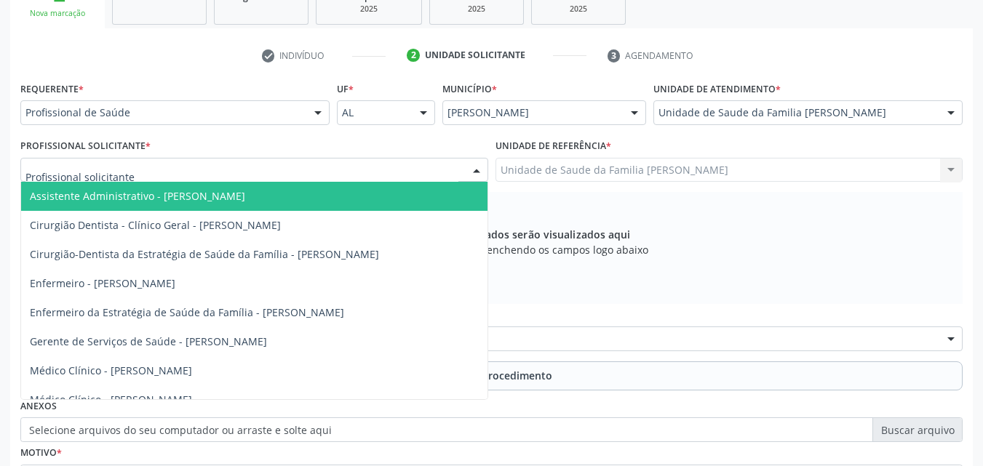
click at [309, 172] on div at bounding box center [254, 170] width 468 height 25
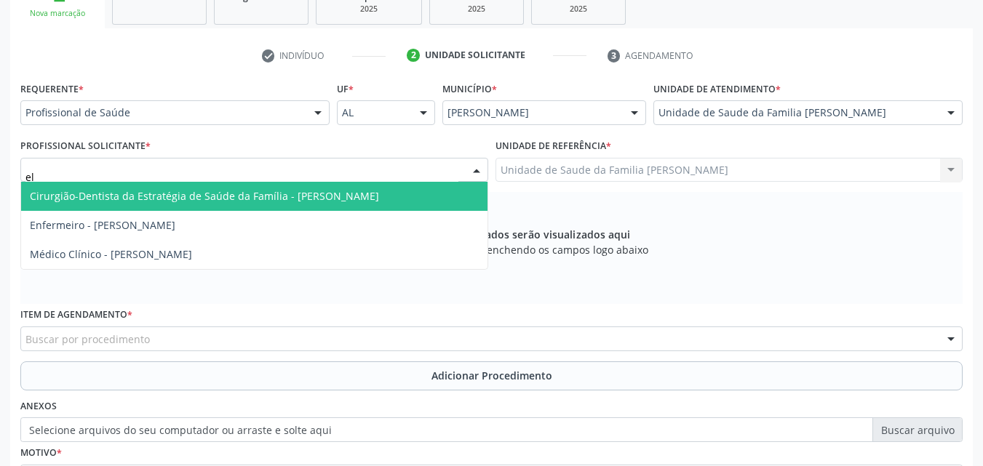
type input "eli"
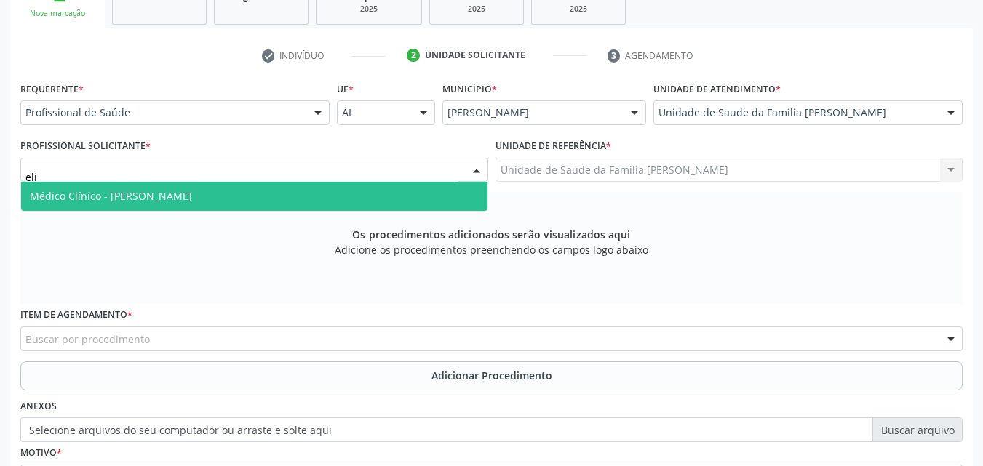
click at [192, 202] on span "Médico Clínico - [PERSON_NAME]" at bounding box center [111, 196] width 162 height 14
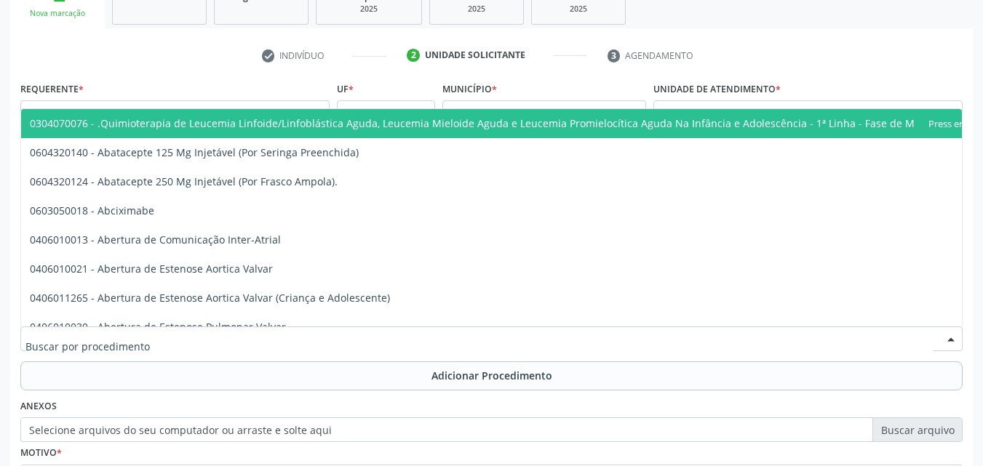
click at [335, 329] on div at bounding box center [491, 339] width 942 height 25
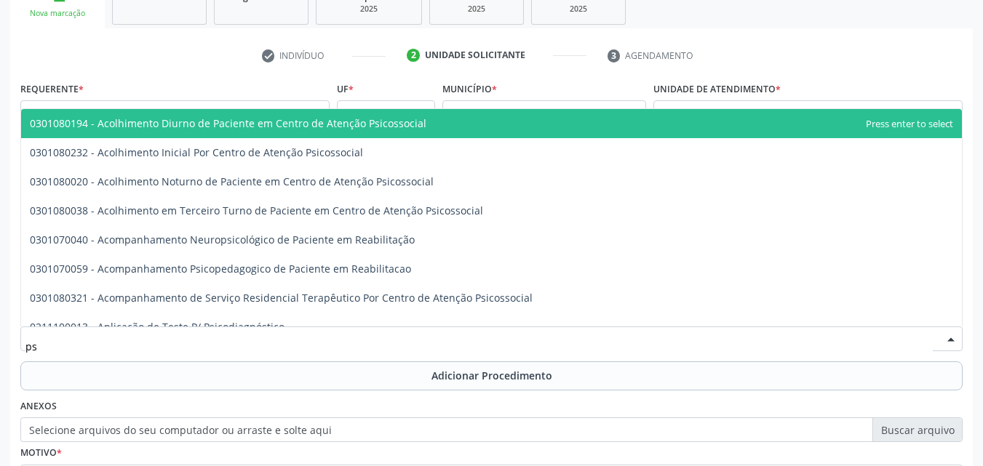
type input "p"
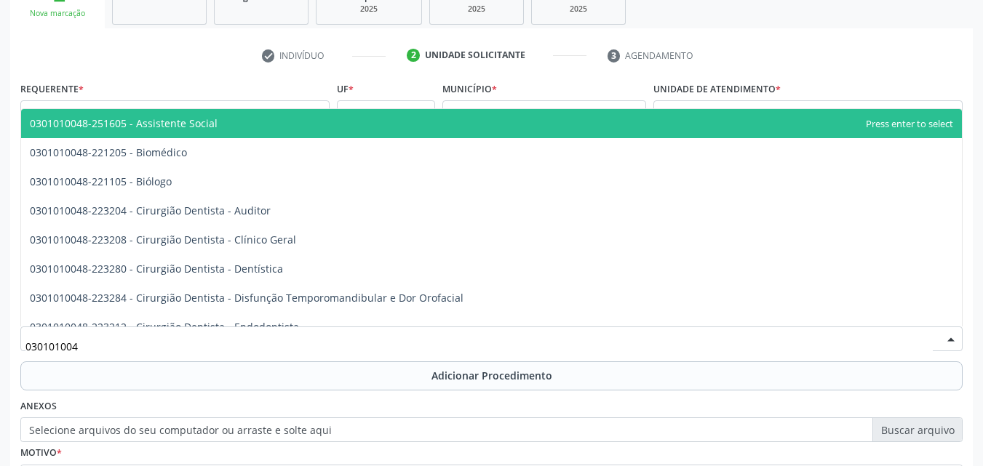
type input "0301010048"
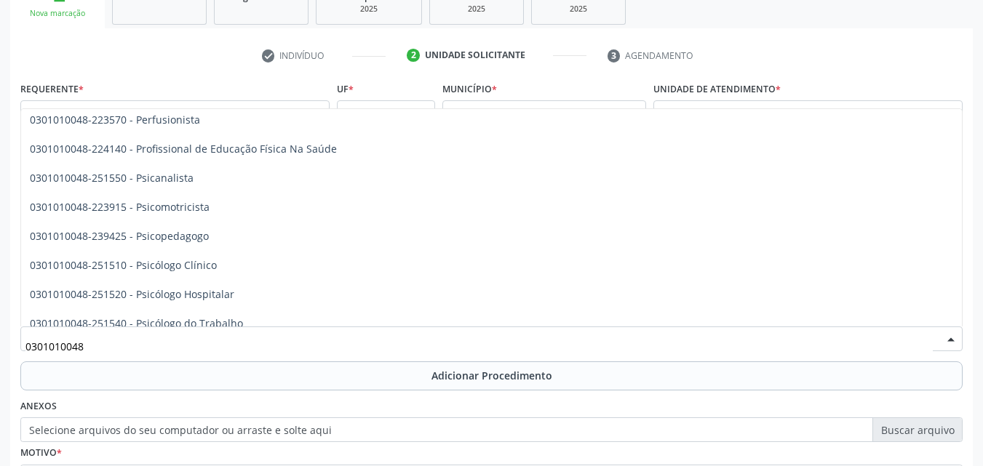
scroll to position [2240, 0]
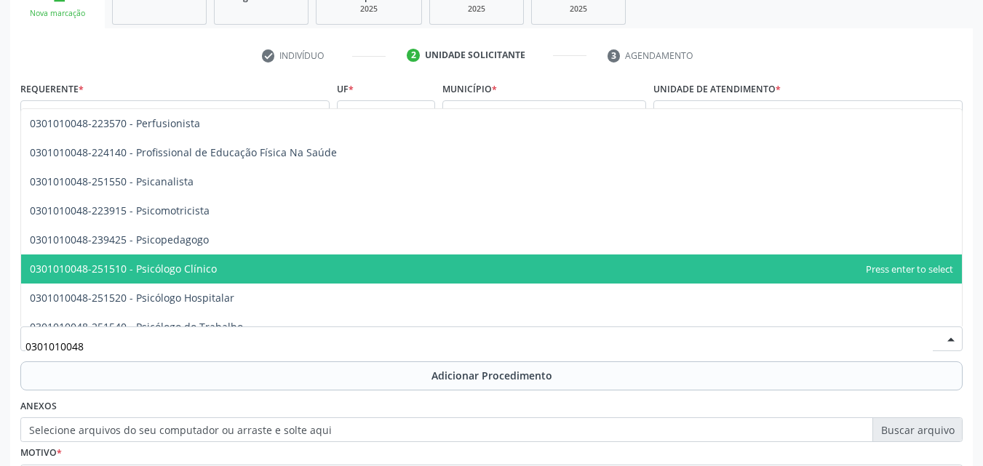
click at [245, 263] on span "0301010048-251510 - Psicólogo Clínico" at bounding box center [491, 269] width 940 height 29
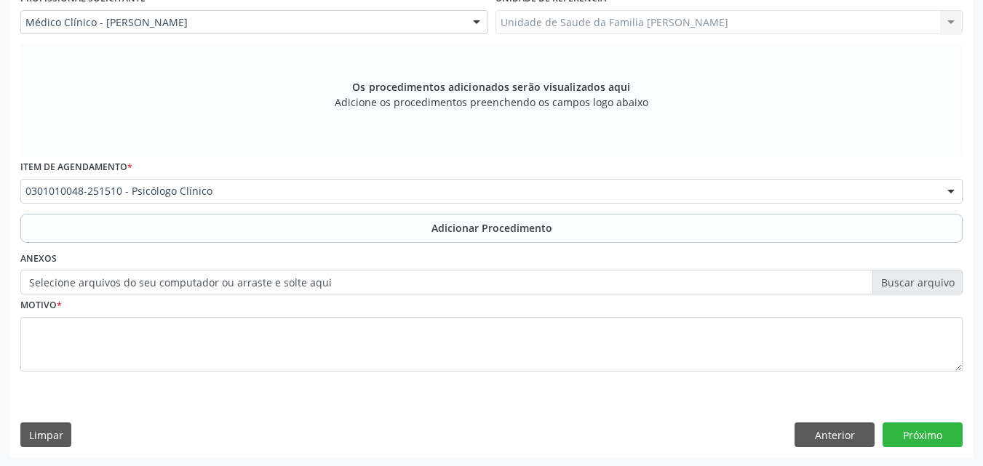
scroll to position [407, 0]
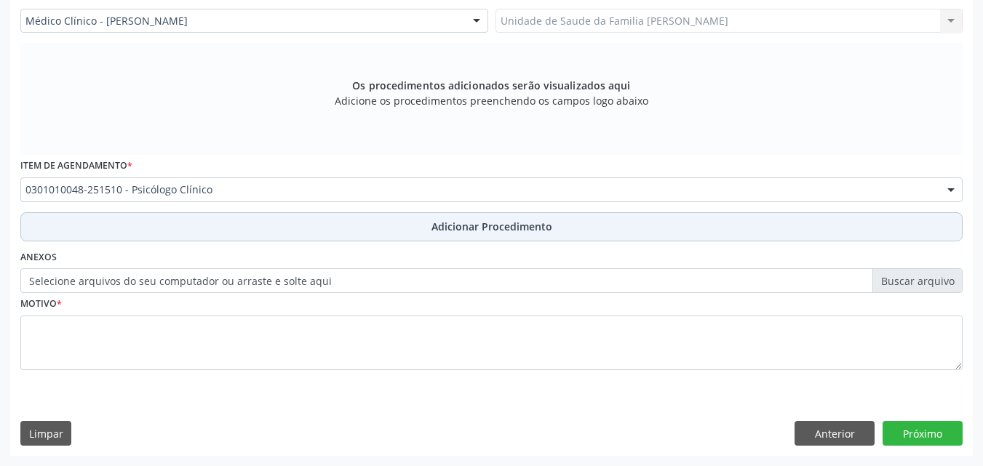
click at [298, 231] on button "Adicionar Procedimento" at bounding box center [491, 226] width 942 height 29
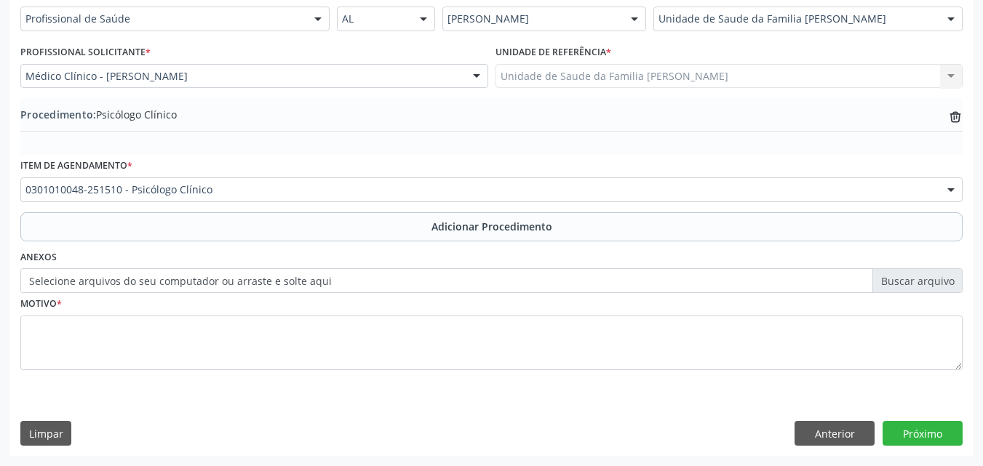
click at [167, 276] on label "Selecione arquivos do seu computador ou arraste e solte aqui" at bounding box center [491, 280] width 942 height 25
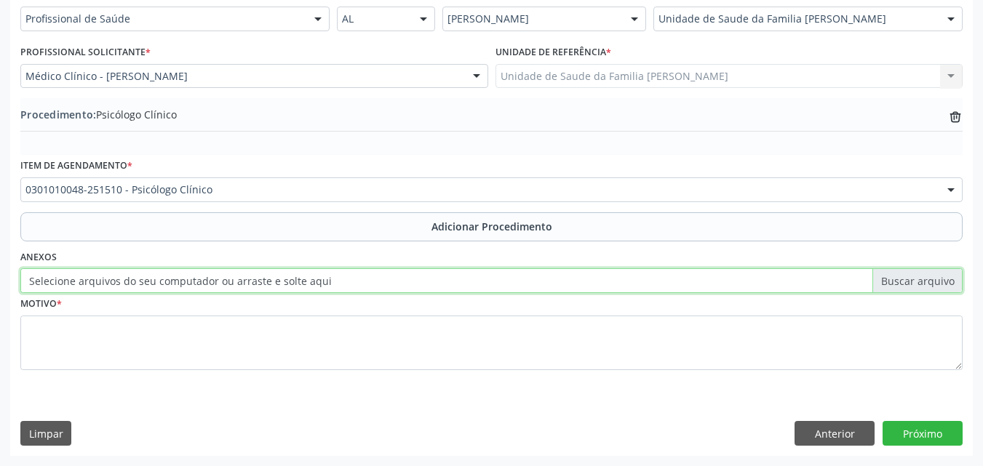
click at [167, 276] on input "Selecione arquivos do seu computador ou arraste e solte aqui" at bounding box center [491, 280] width 942 height 25
type input "C:\fakepath\WhatsApp Image [DATE] 14.55.50.jpeg"
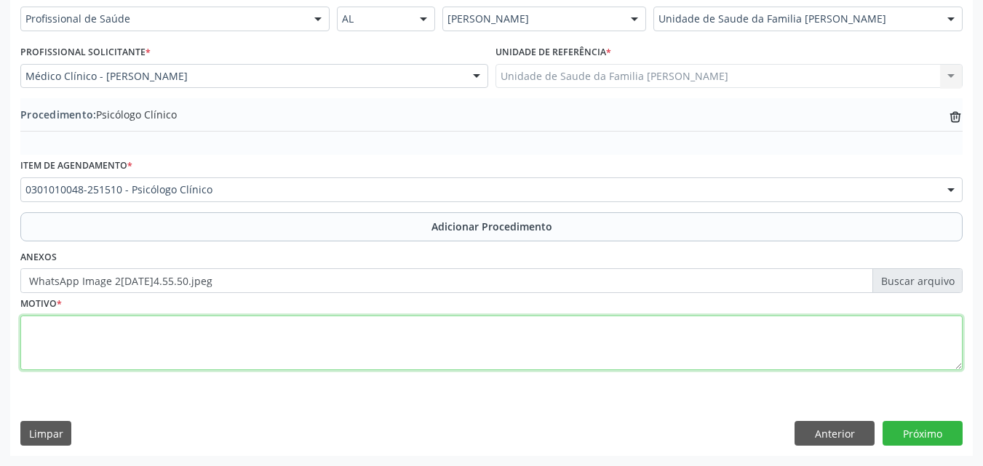
click at [215, 363] on textarea at bounding box center [491, 343] width 942 height 55
type textarea "Paciente apresenta crises de ansiedade e labilididade emocional."
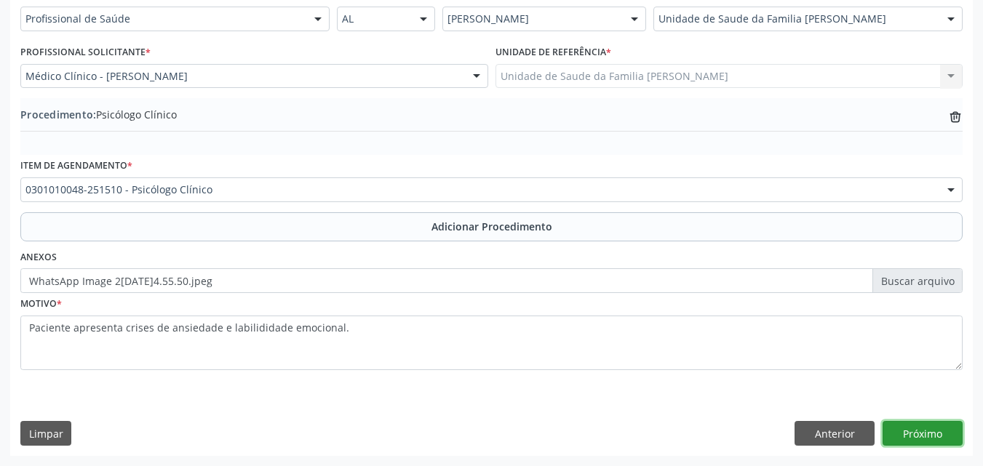
click at [952, 432] on button "Próximo" at bounding box center [922, 433] width 80 height 25
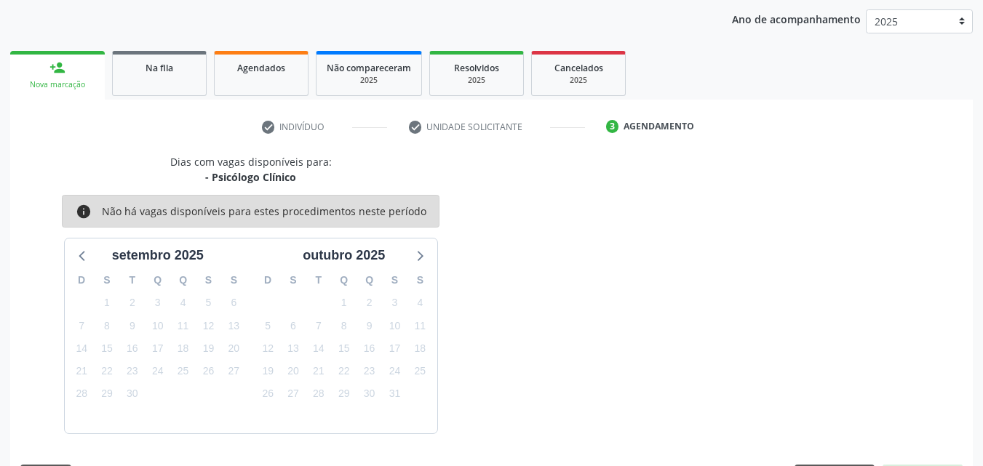
scroll to position [230, 0]
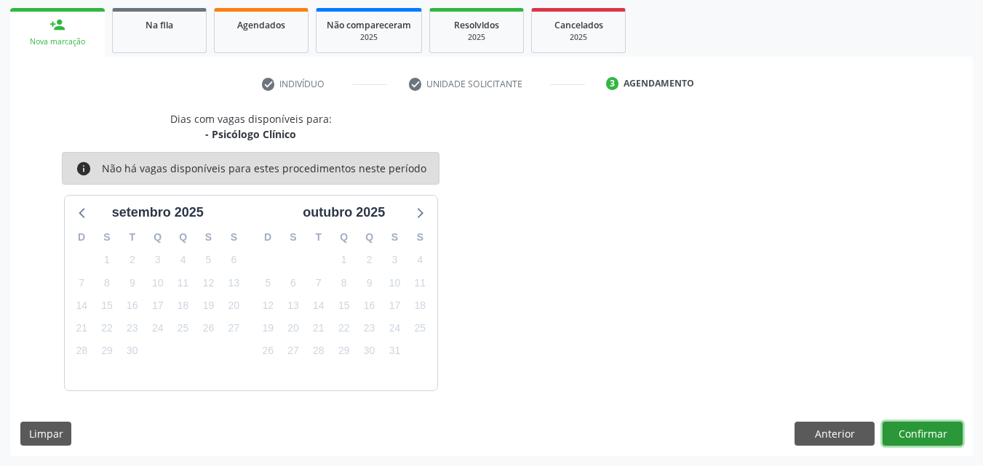
click at [912, 431] on button "Confirmar" at bounding box center [922, 434] width 80 height 25
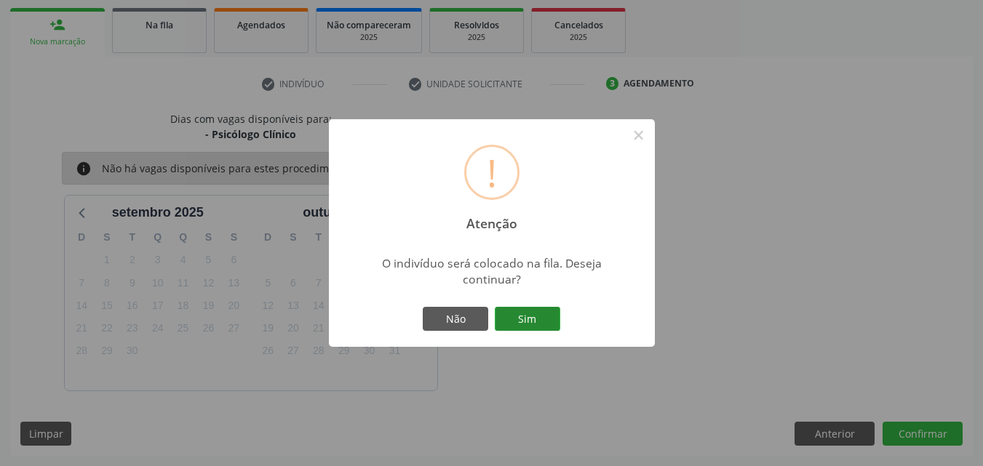
click at [518, 324] on button "Sim" at bounding box center [527, 319] width 65 height 25
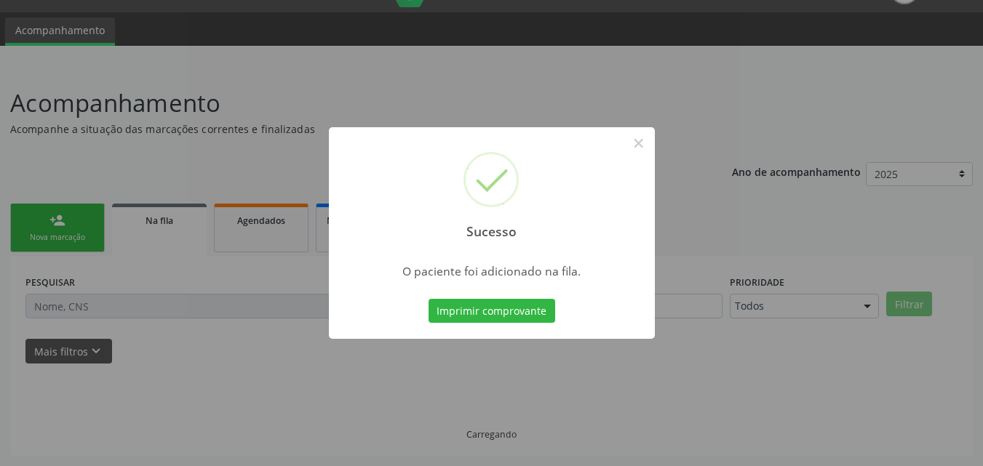
scroll to position [34, 0]
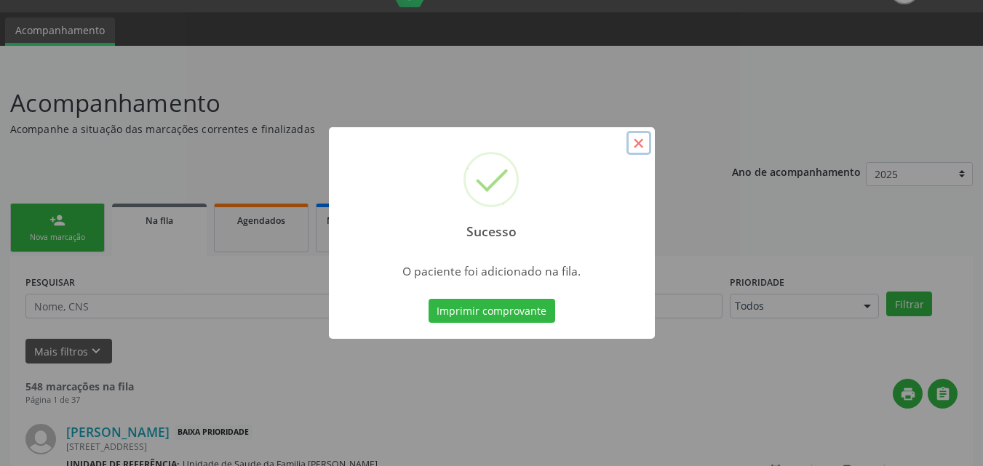
click at [633, 140] on button "×" at bounding box center [638, 143] width 25 height 25
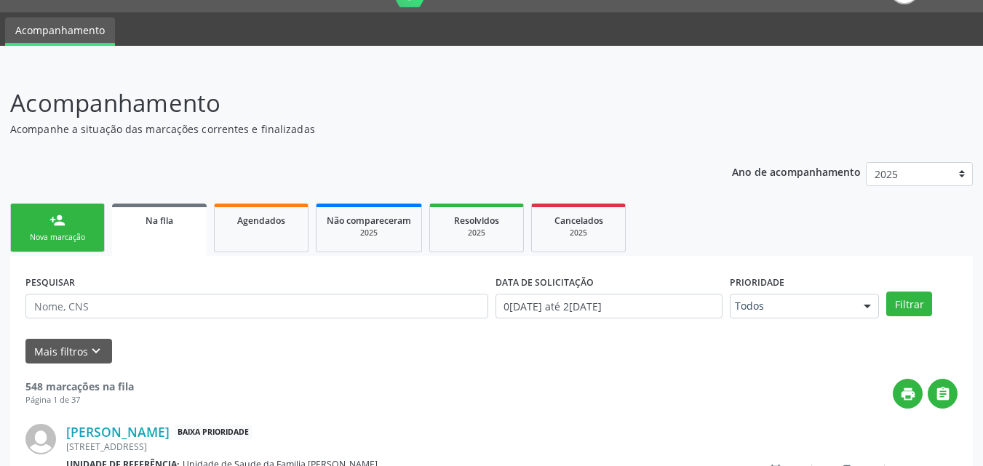
click at [71, 241] on div "Nova marcação" at bounding box center [57, 237] width 73 height 11
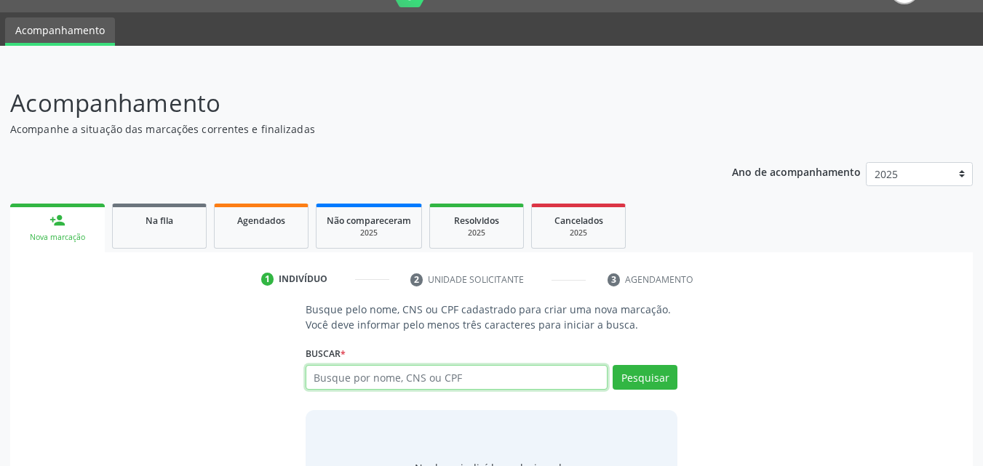
click at [349, 371] on input "text" at bounding box center [456, 377] width 303 height 25
paste input "704006846282669"
type input "704006846282669"
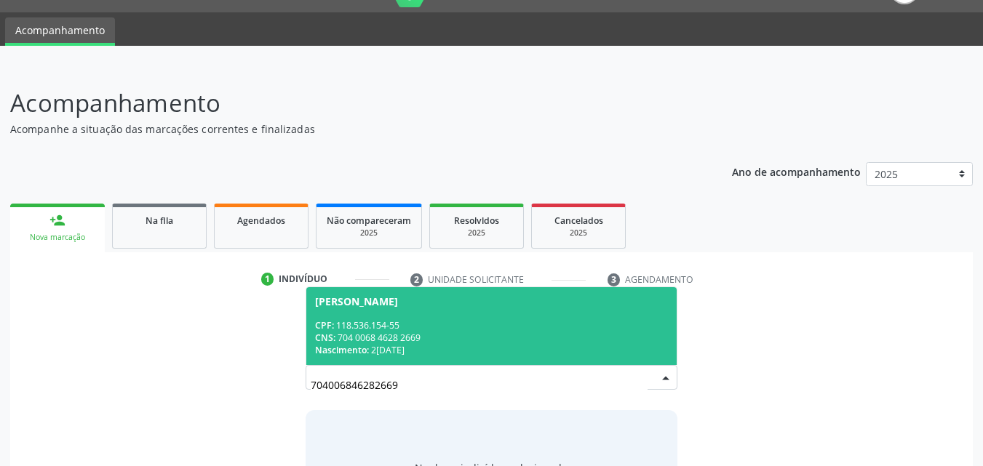
click at [378, 327] on div "CPF: 118.536.154-55" at bounding box center [491, 325] width 353 height 12
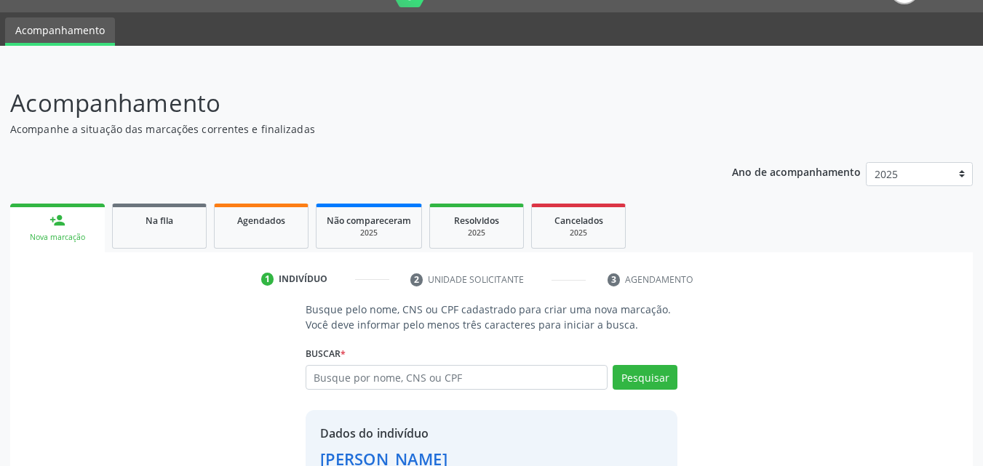
scroll to position [137, 0]
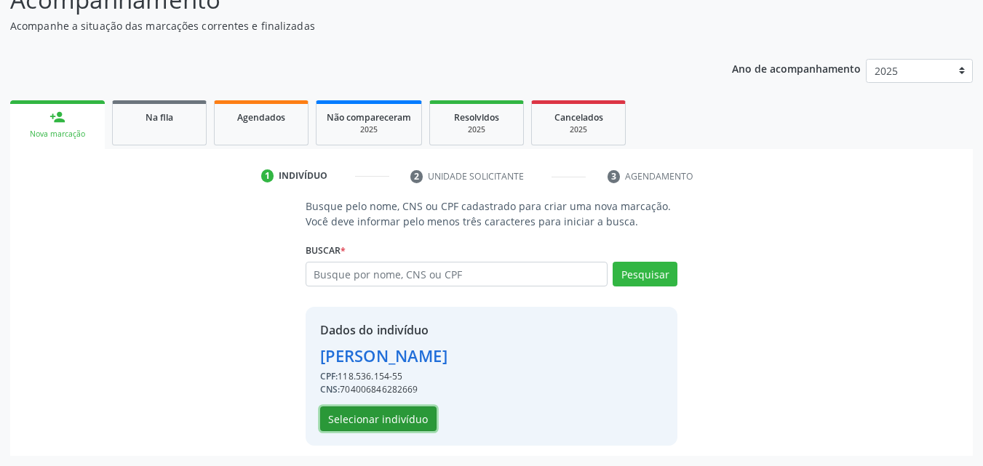
click at [370, 415] on button "Selecionar indivíduo" at bounding box center [378, 419] width 116 height 25
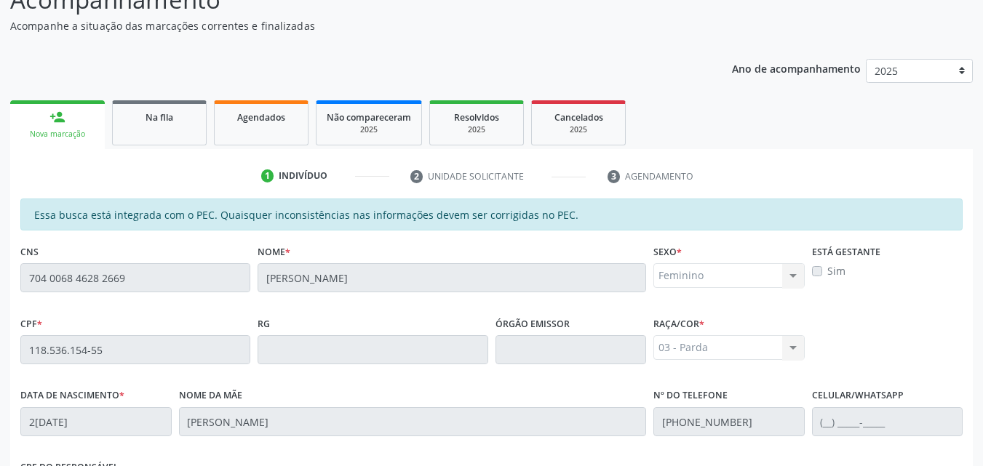
scroll to position [385, 0]
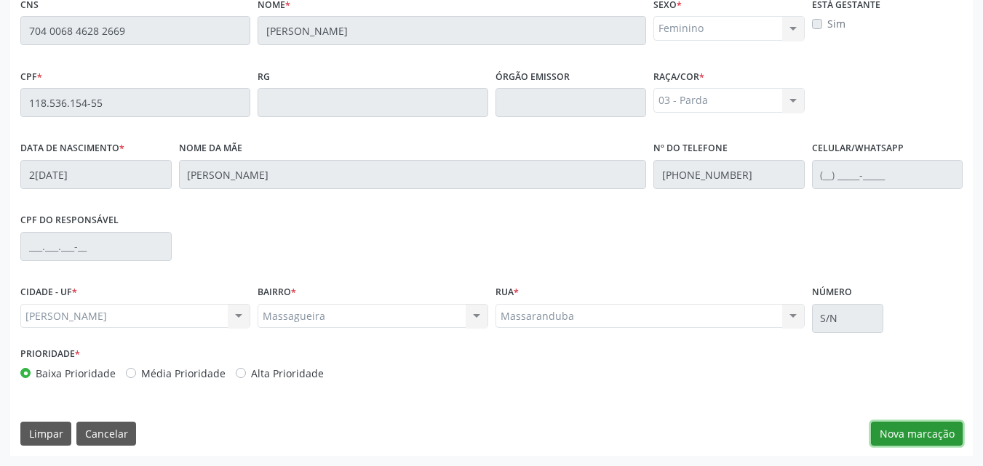
click at [937, 425] on button "Nova marcação" at bounding box center [917, 434] width 92 height 25
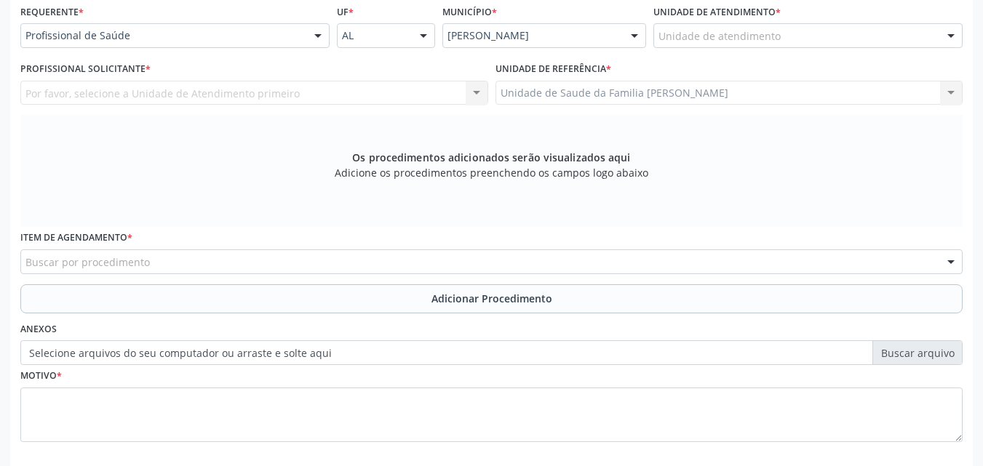
scroll to position [335, 0]
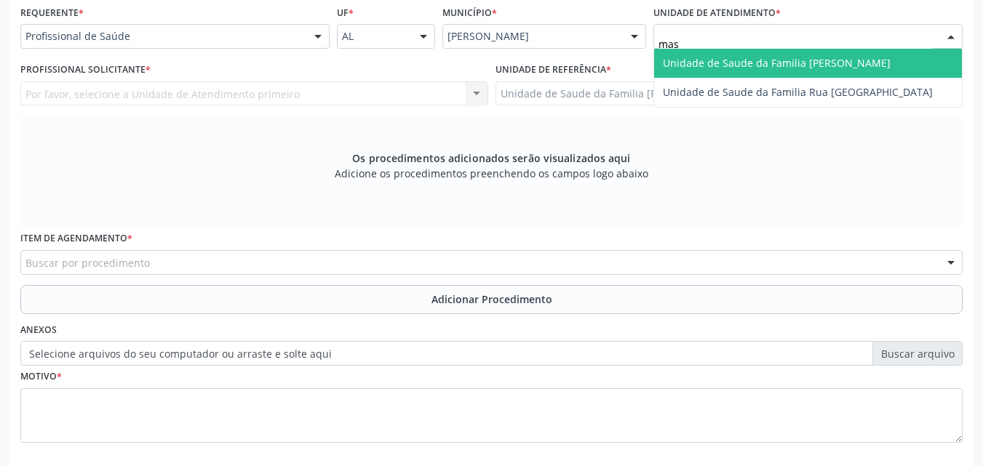
type input "mass"
click at [752, 65] on span "Unidade de Saude da Familia [PERSON_NAME]" at bounding box center [777, 63] width 228 height 14
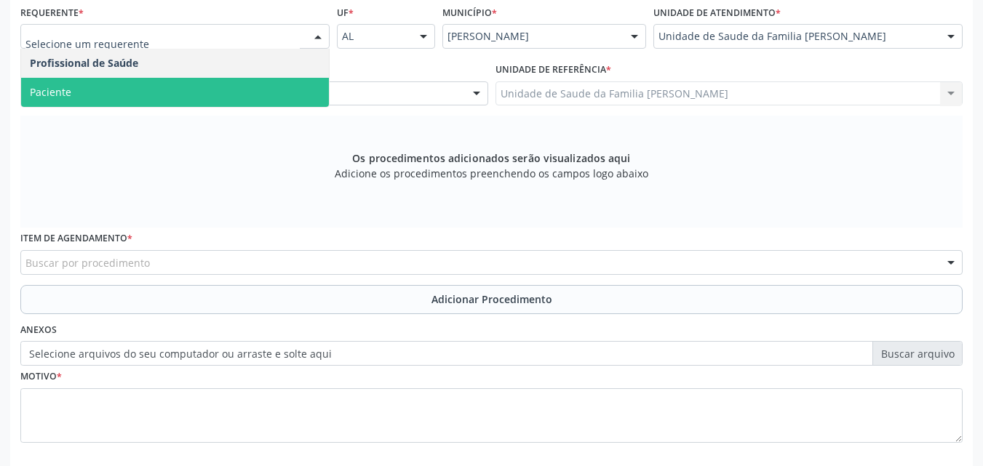
click at [213, 86] on span "Paciente" at bounding box center [175, 92] width 308 height 29
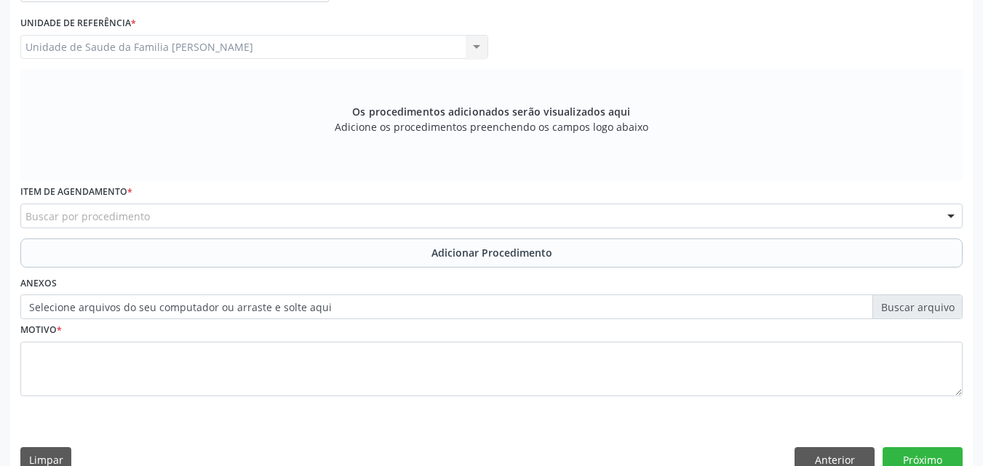
scroll to position [393, 0]
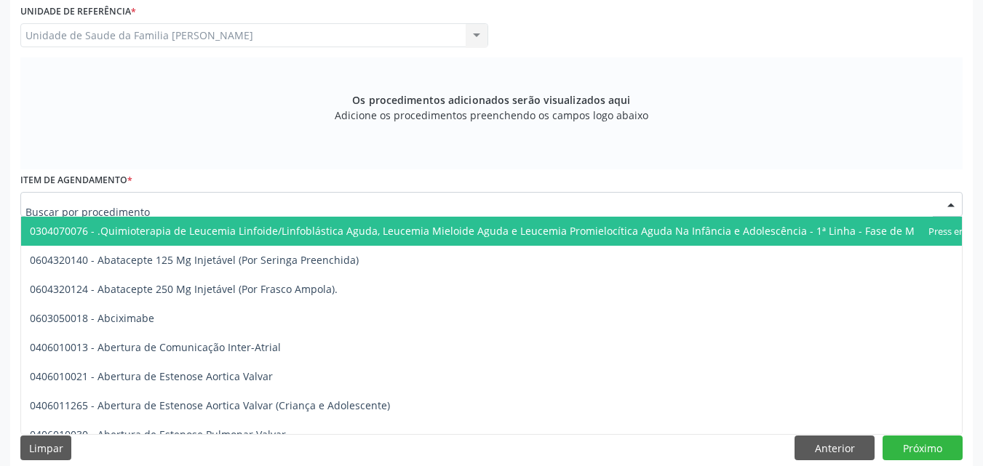
click at [157, 201] on div at bounding box center [491, 204] width 942 height 25
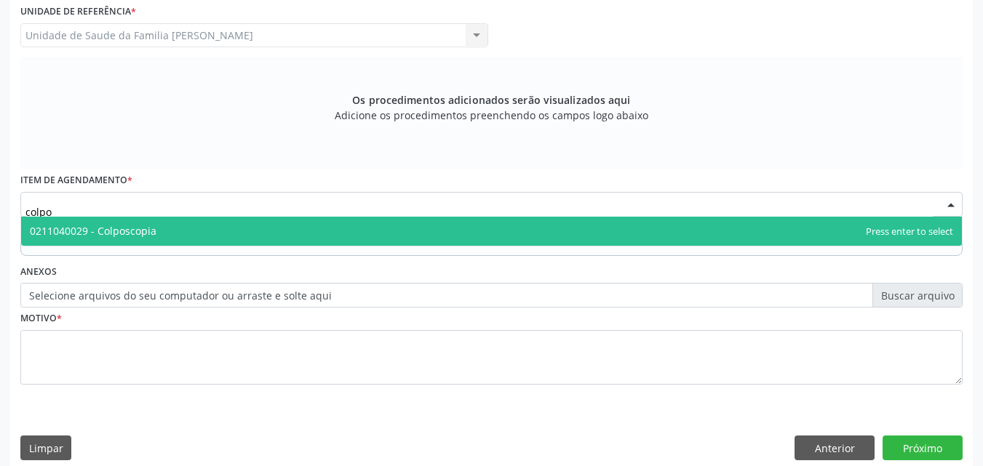
type input "colpos"
click at [136, 234] on span "0211040029 - Colposcopia" at bounding box center [93, 231] width 127 height 14
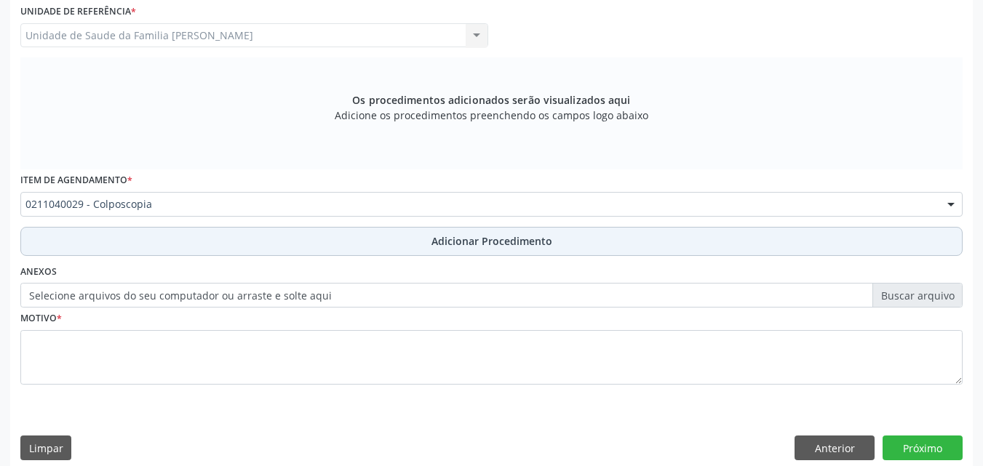
click at [279, 243] on button "Adicionar Procedimento" at bounding box center [491, 241] width 942 height 29
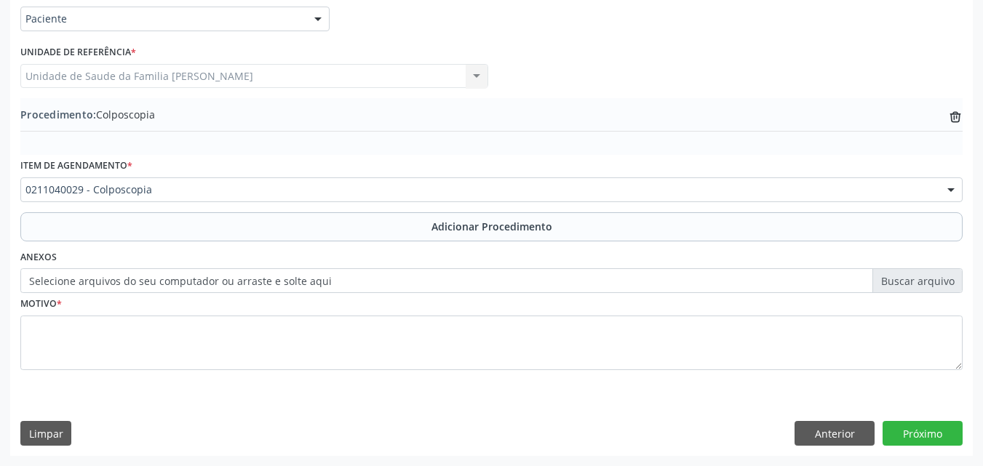
click at [191, 281] on label "Selecione arquivos do seu computador ou arraste e solte aqui" at bounding box center [491, 280] width 942 height 25
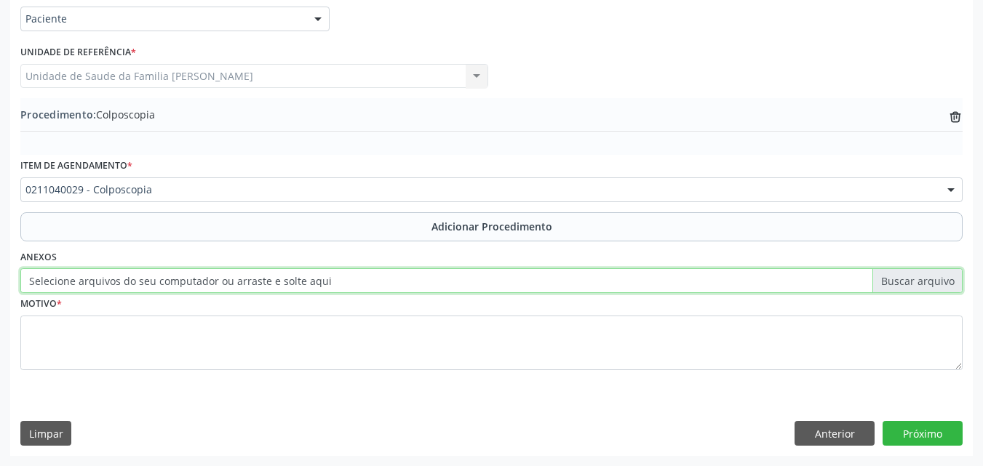
click at [191, 281] on input "Selecione arquivos do seu computador ou arraste e solte aqui" at bounding box center [491, 280] width 942 height 25
type input "C:\fakepath\WhatsApp Image 2[DATE]5.00.05.jpeg"
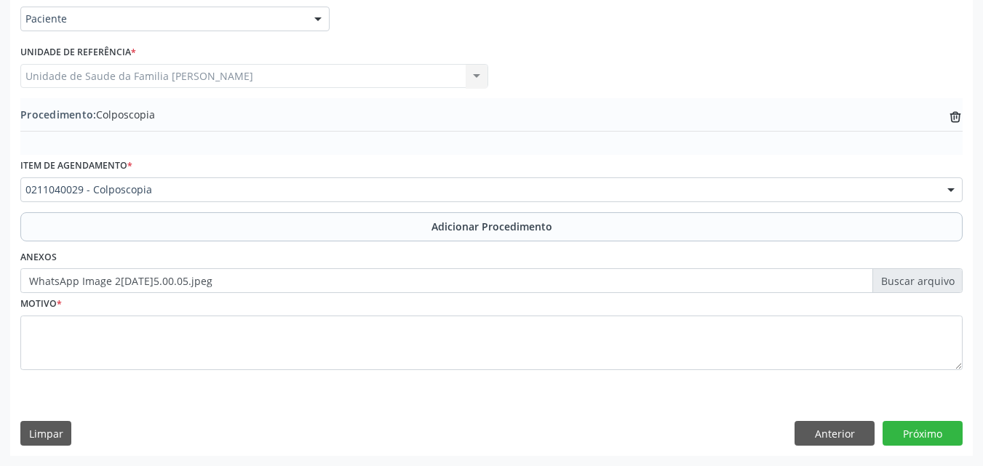
click at [222, 313] on div "Motivo *" at bounding box center [491, 331] width 942 height 77
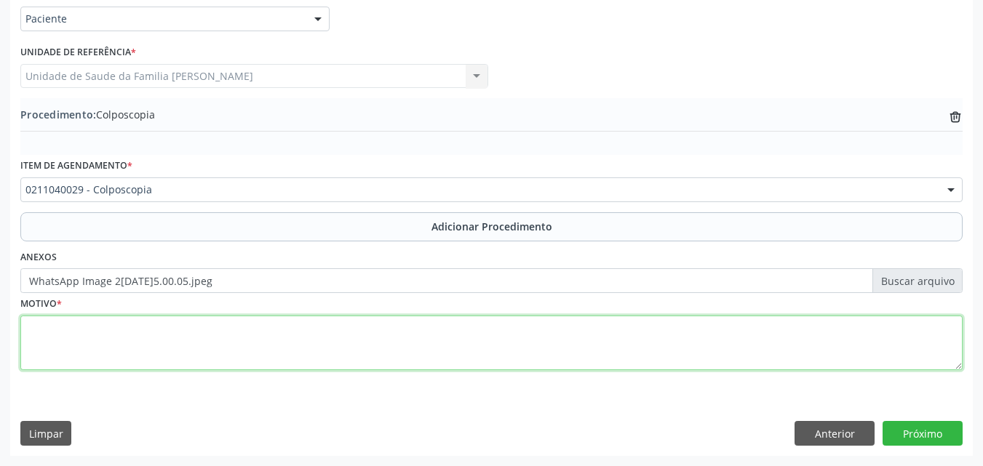
click at [224, 326] on textarea at bounding box center [491, 343] width 942 height 55
type textarea "Prevenção."
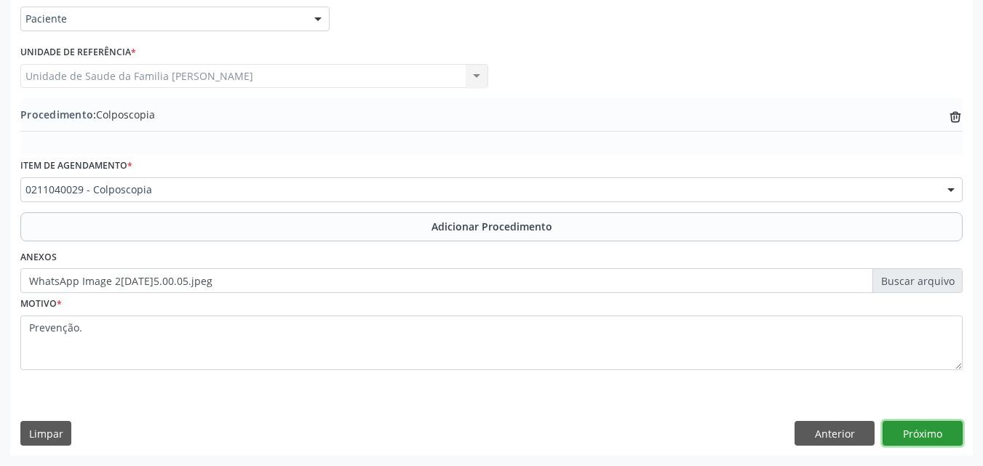
click at [913, 425] on button "Próximo" at bounding box center [922, 433] width 80 height 25
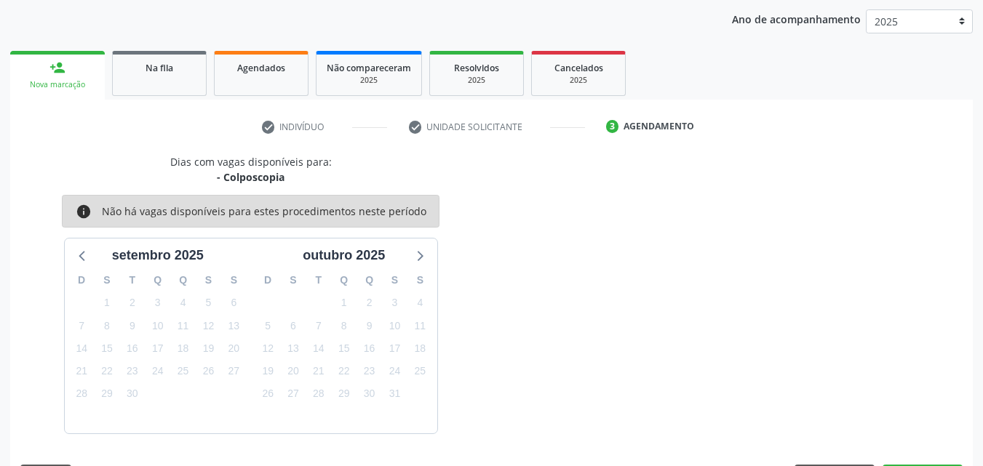
scroll to position [230, 0]
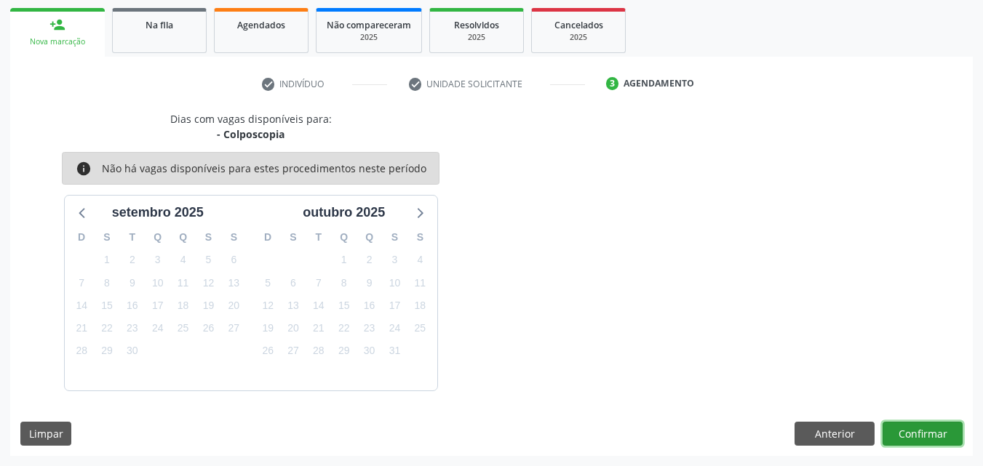
click at [943, 436] on button "Confirmar" at bounding box center [922, 434] width 80 height 25
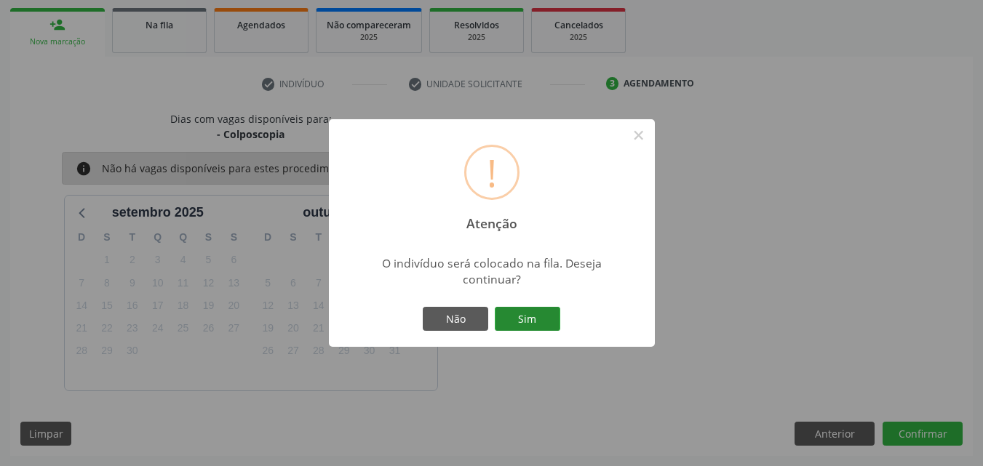
click at [542, 315] on button "Sim" at bounding box center [527, 319] width 65 height 25
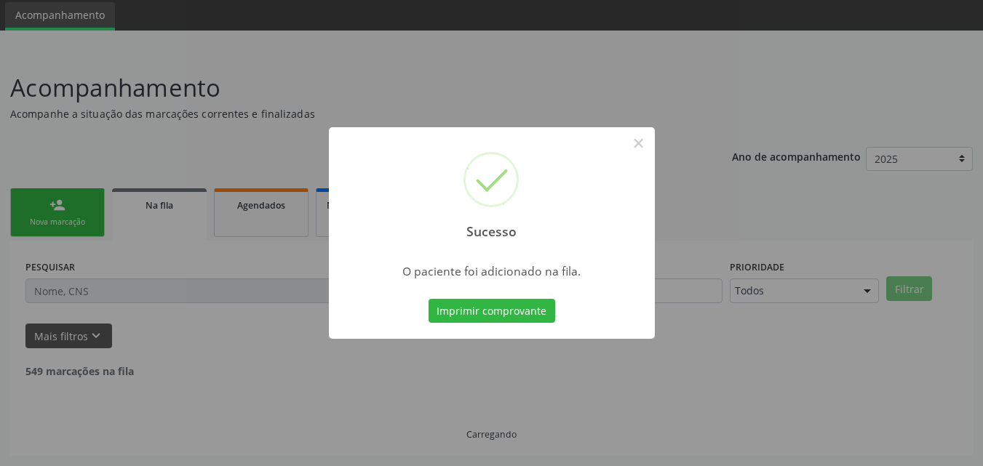
scroll to position [34, 0]
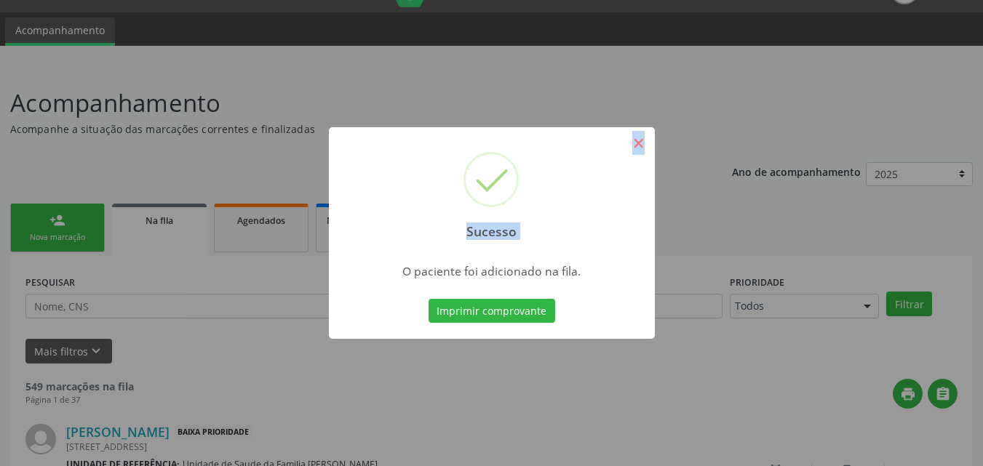
drag, startPoint x: 639, startPoint y: 129, endPoint x: 639, endPoint y: 153, distance: 24.0
click at [639, 153] on div "Sucesso ×" at bounding box center [492, 189] width 326 height 125
click at [639, 153] on button "×" at bounding box center [638, 143] width 25 height 25
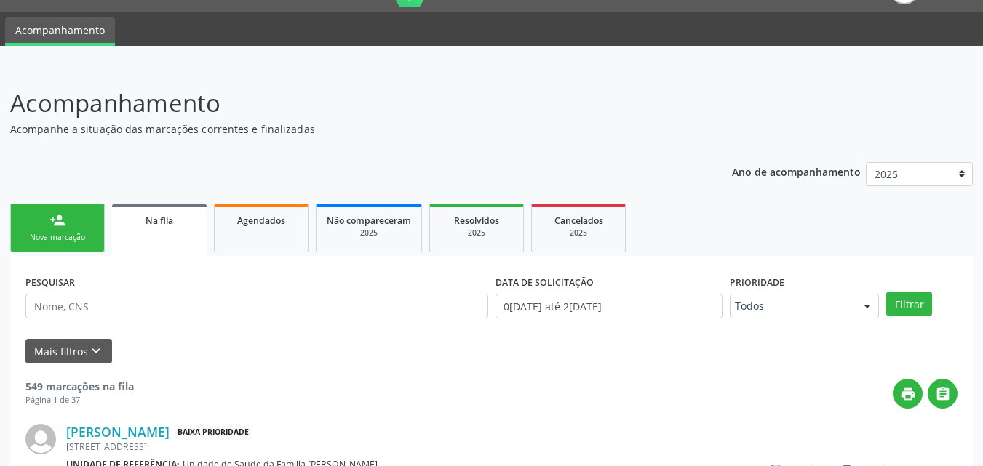
click at [54, 211] on link "person_add Nova marcação" at bounding box center [57, 228] width 95 height 49
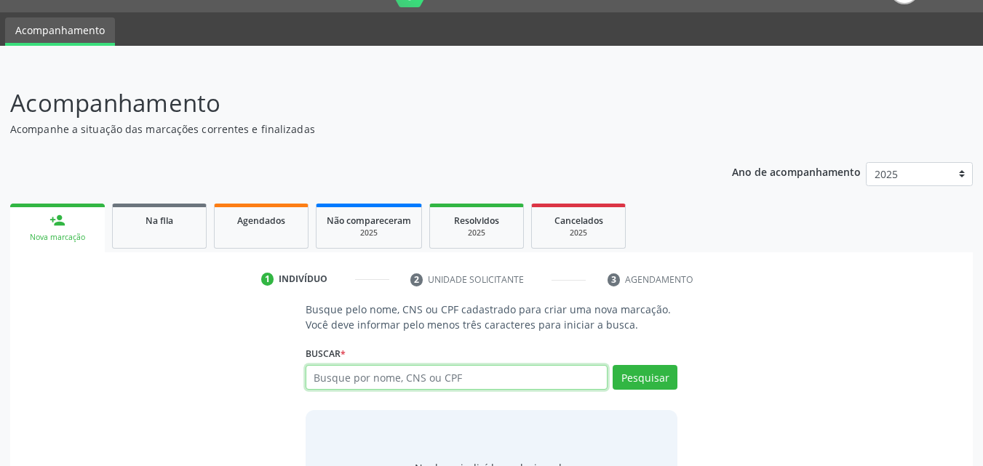
click at [372, 377] on input "text" at bounding box center [456, 377] width 303 height 25
paste input "708106815280410"
type input "708106815280410"
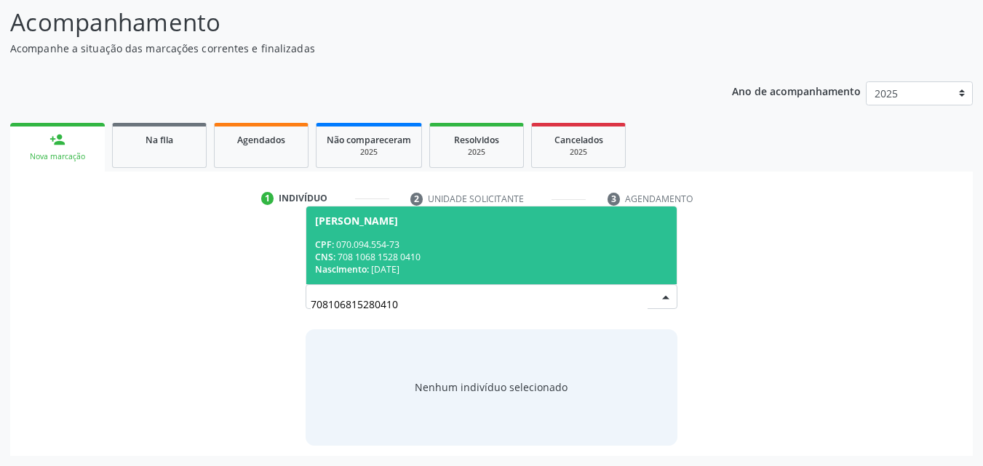
click at [411, 233] on span "[PERSON_NAME] CPF: 070.094.554-73 CNS: 708 1068 1528 0410 Nascimento: [DATE]" at bounding box center [491, 246] width 371 height 78
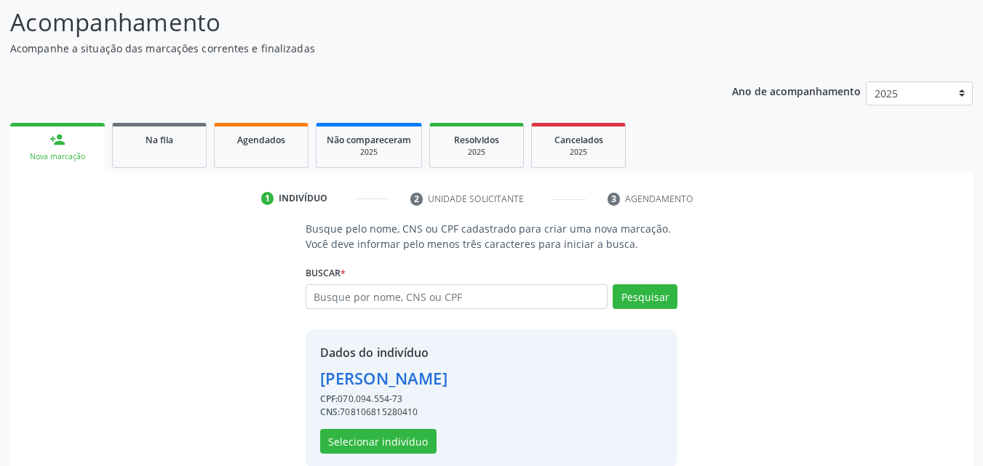
scroll to position [137, 0]
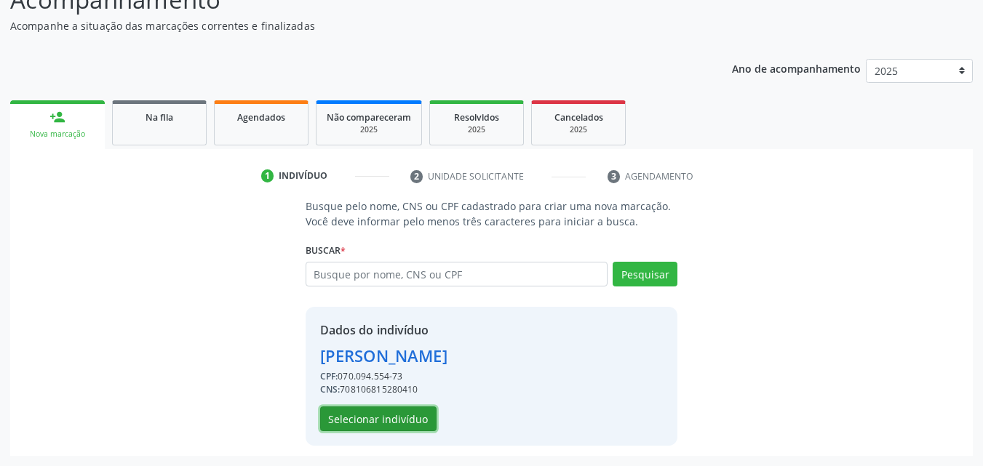
click at [369, 428] on button "Selecionar indivíduo" at bounding box center [378, 419] width 116 height 25
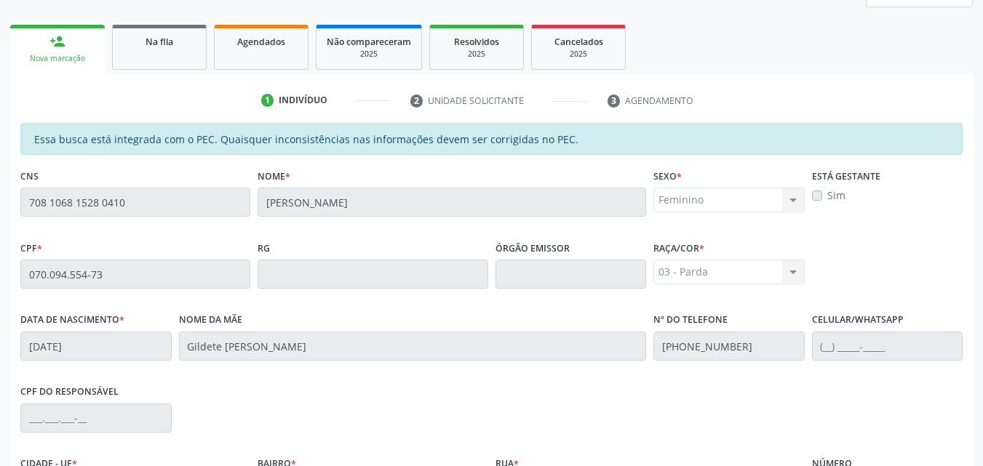
scroll to position [385, 0]
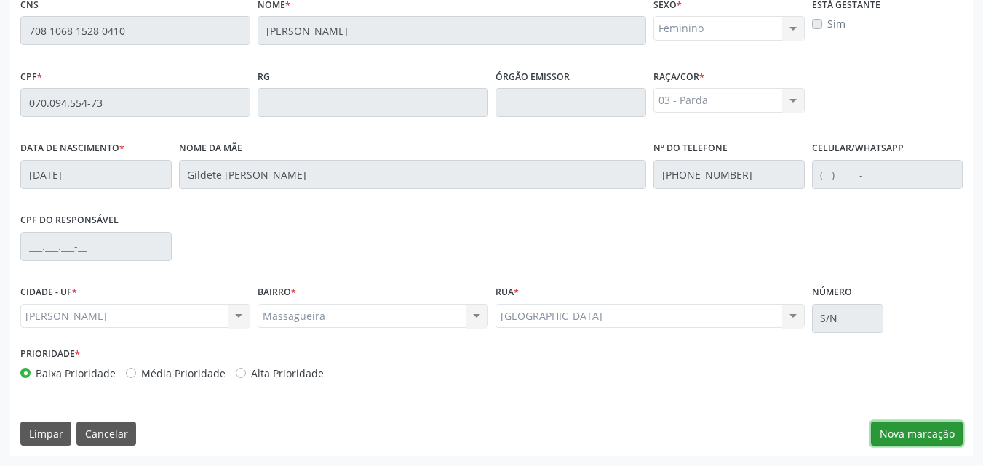
click at [899, 423] on button "Nova marcação" at bounding box center [917, 434] width 92 height 25
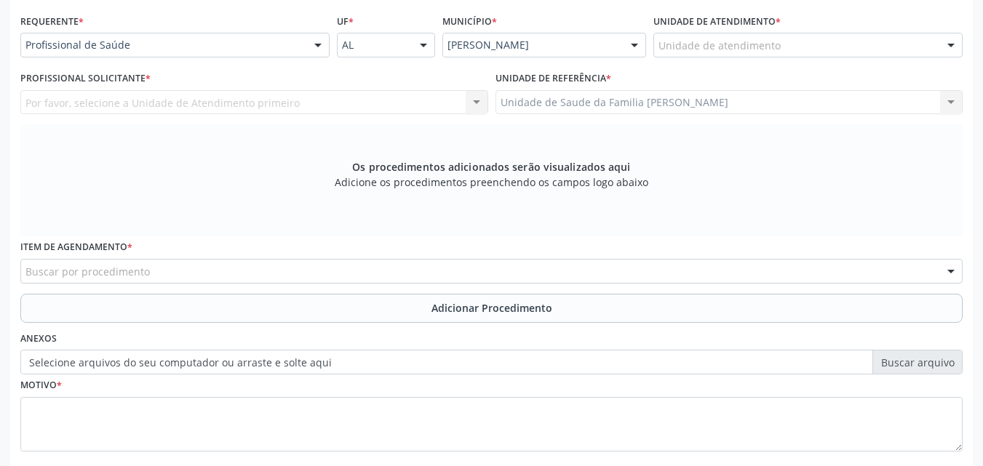
scroll to position [322, 0]
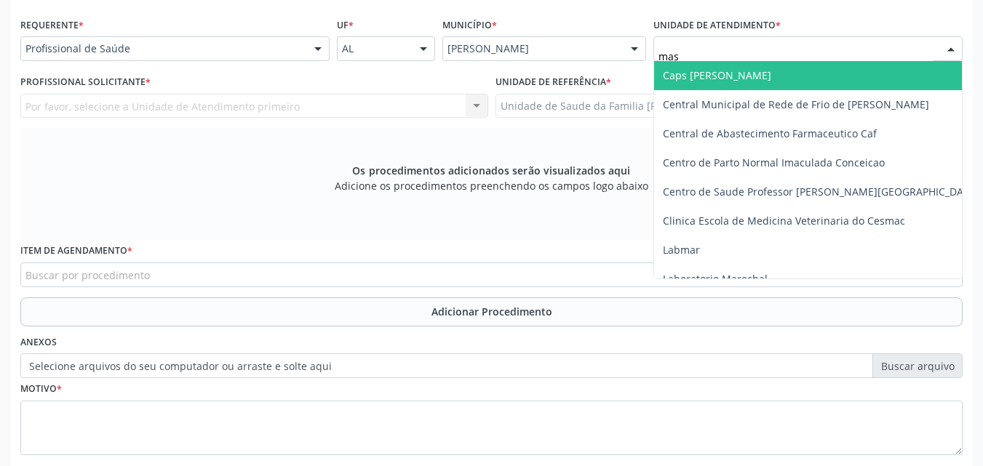
type input "mass"
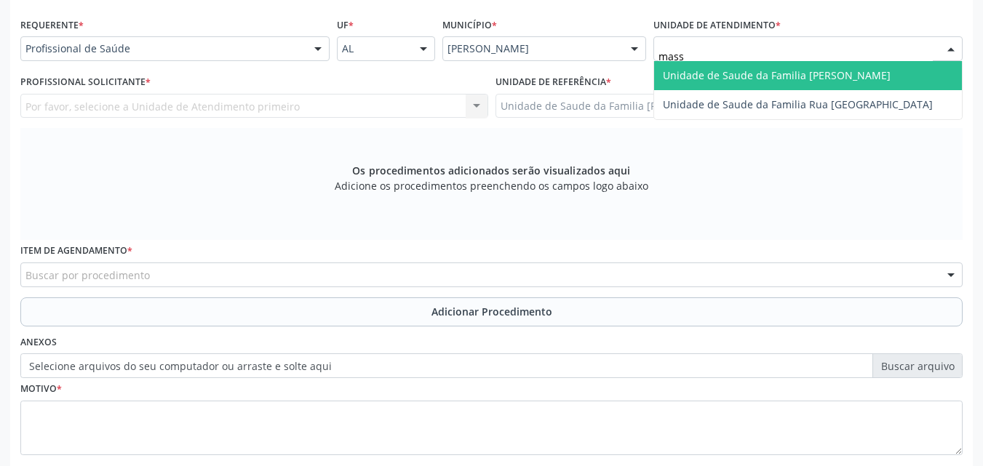
click at [747, 67] on span "Unidade de Saude da Familia [PERSON_NAME]" at bounding box center [808, 75] width 308 height 29
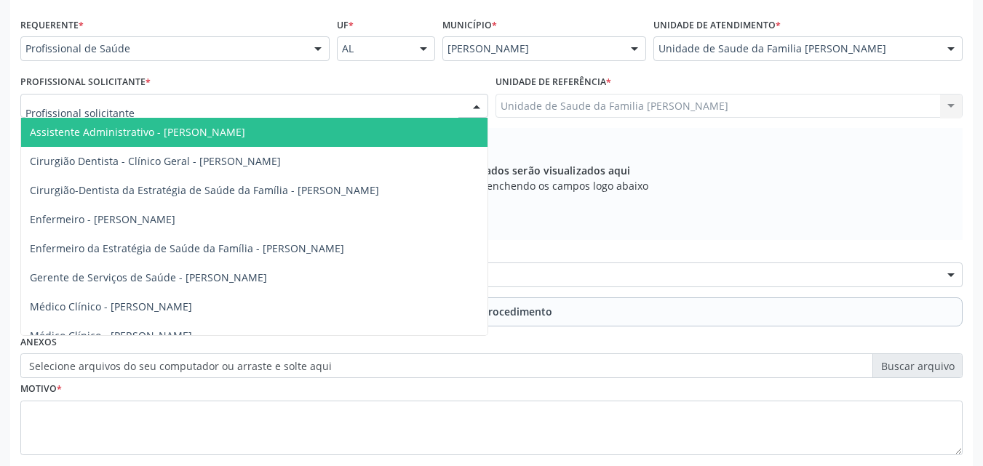
click at [351, 101] on div at bounding box center [254, 106] width 468 height 25
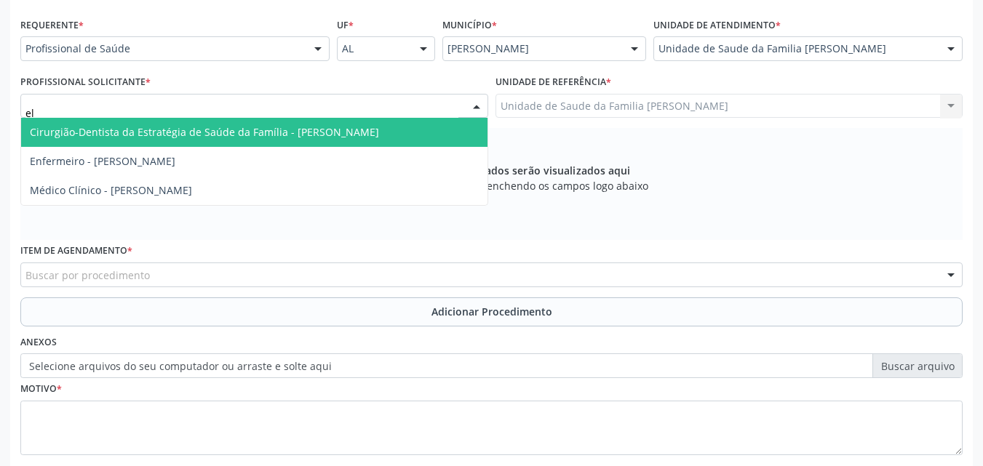
type input "eli"
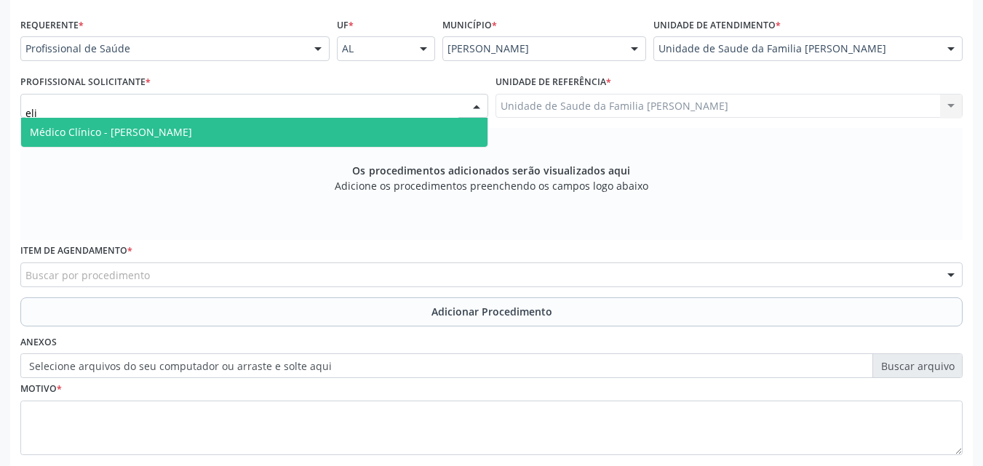
click at [308, 121] on span "Médico Clínico - [PERSON_NAME]" at bounding box center [254, 132] width 466 height 29
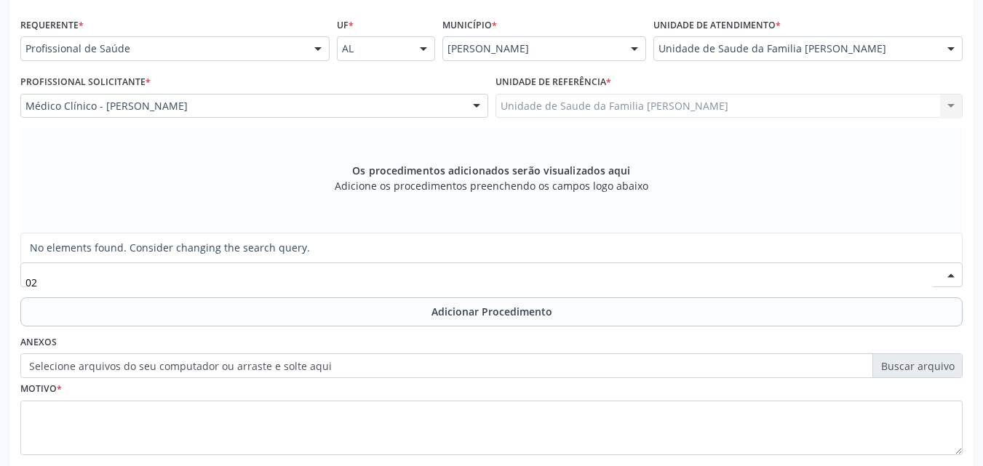
type input "0"
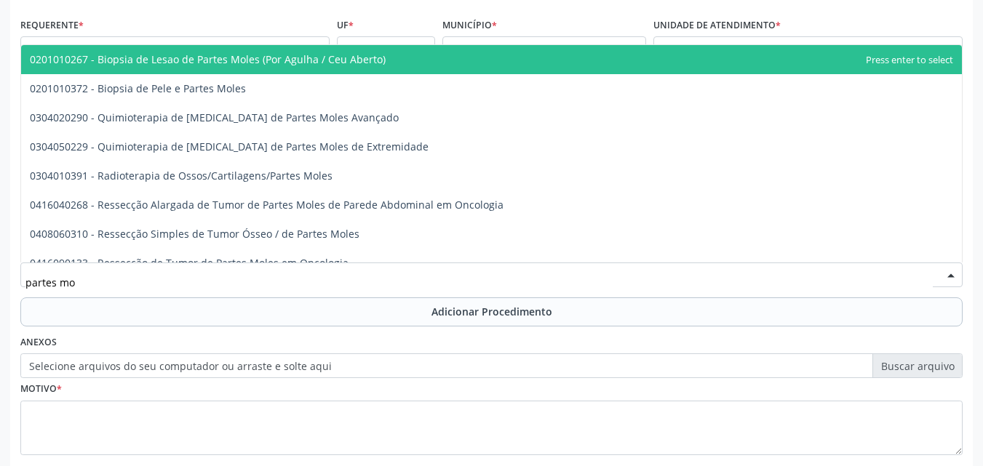
type input "partes mol"
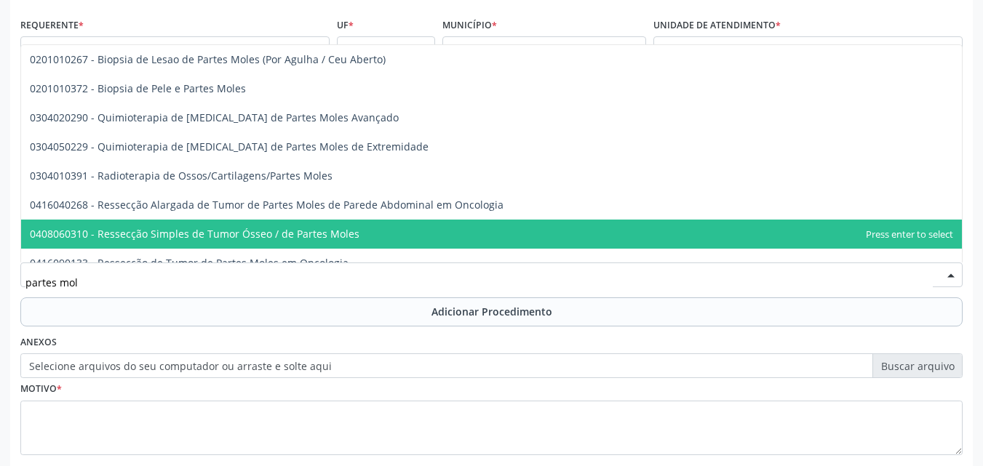
scroll to position [44, 0]
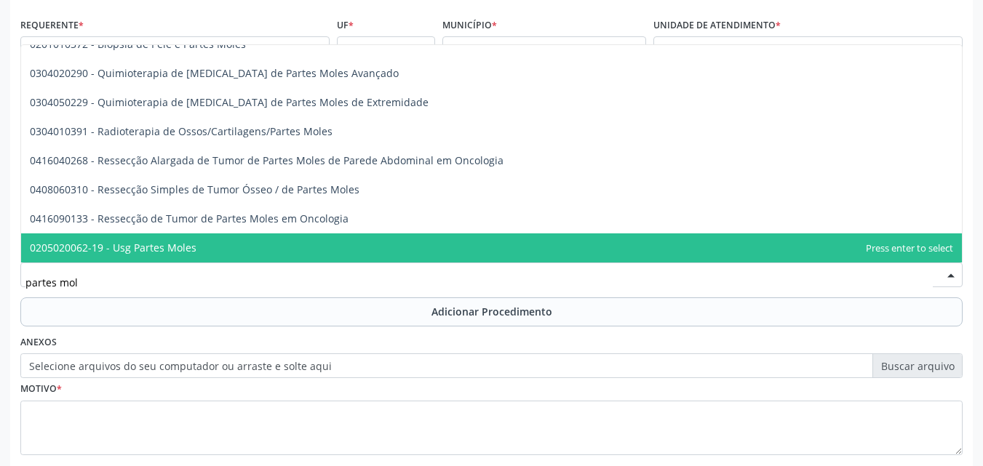
click at [171, 239] on span "0205020062-19 - Usg Partes Moles" at bounding box center [491, 247] width 940 height 29
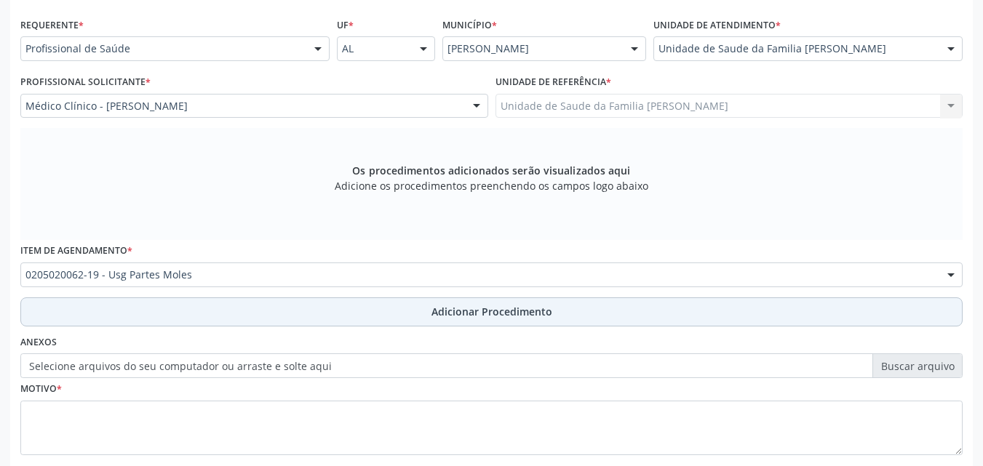
click at [163, 319] on button "Adicionar Procedimento" at bounding box center [491, 311] width 942 height 29
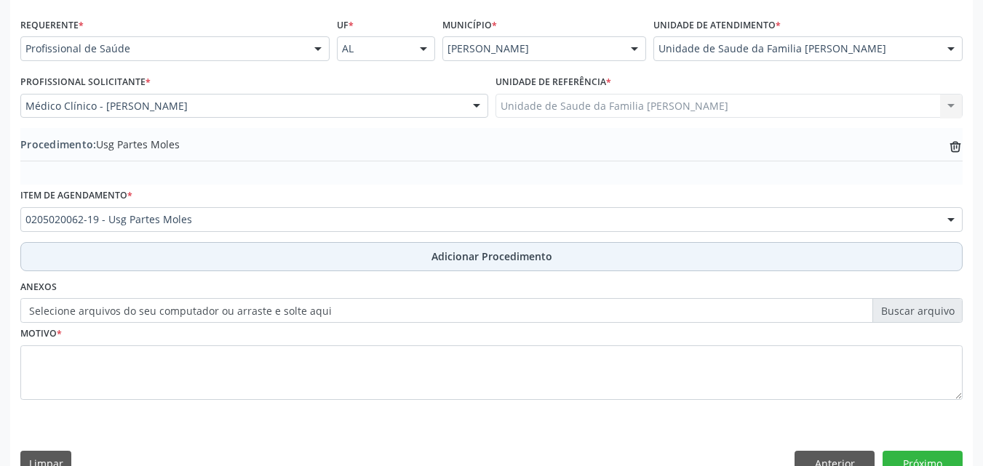
scroll to position [352, 0]
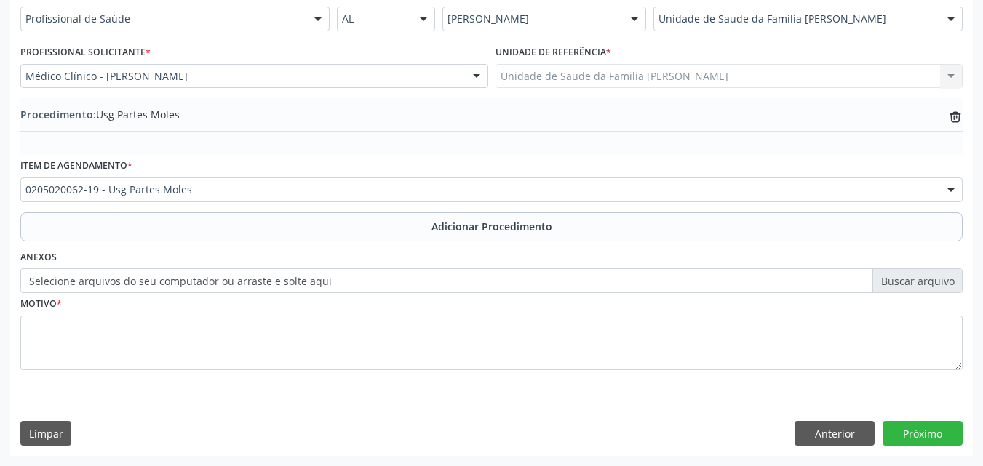
click at [197, 287] on label "Selecione arquivos do seu computador ou arraste e solte aqui" at bounding box center [491, 280] width 942 height 25
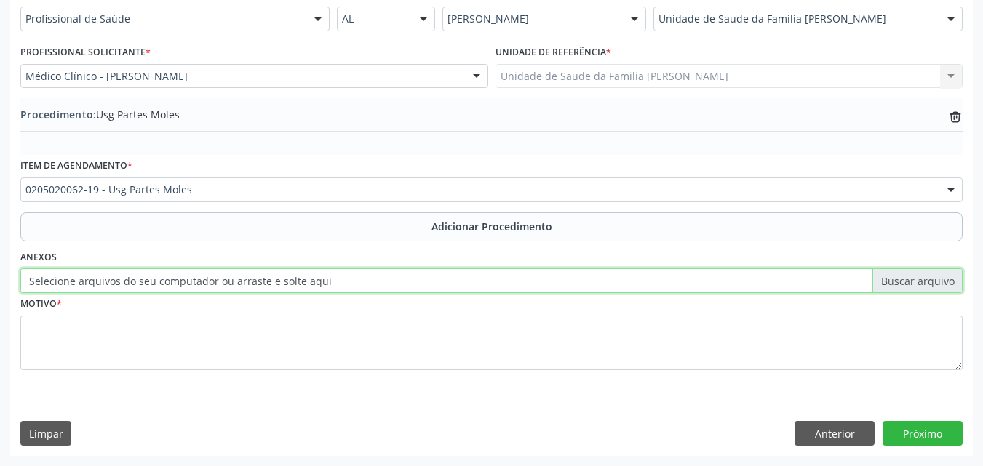
click at [197, 287] on input "Selecione arquivos do seu computador ou arraste e solte aqui" at bounding box center [491, 280] width 942 height 25
type input "C:\fakepath\WhatsApp Image [DATE] 15.03.08.jpeg"
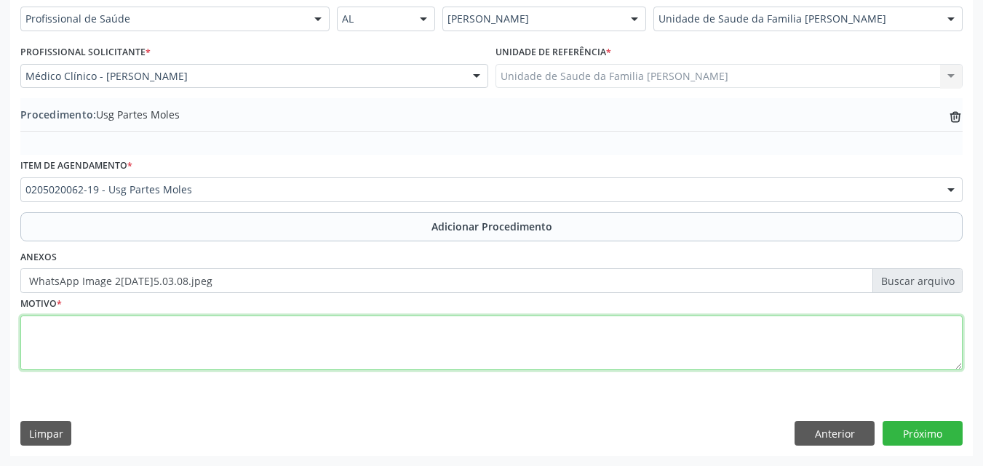
click at [273, 325] on textarea at bounding box center [491, 343] width 942 height 55
click at [505, 348] on textarea at bounding box center [491, 343] width 942 height 55
click at [34, 324] on textarea "Nódulo endurecido" at bounding box center [491, 343] width 942 height 55
type textarea "Pé esquerdo - Nódulo endurecido"
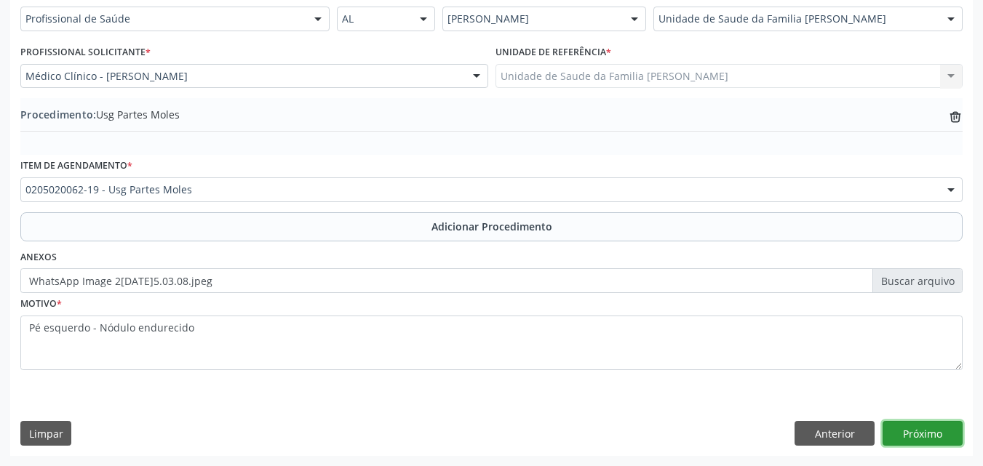
click at [916, 431] on button "Próximo" at bounding box center [922, 433] width 80 height 25
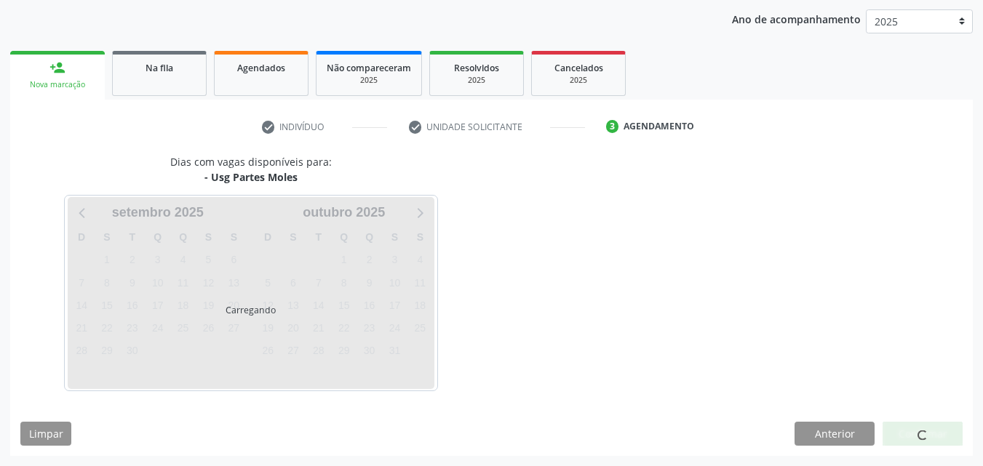
scroll to position [230, 0]
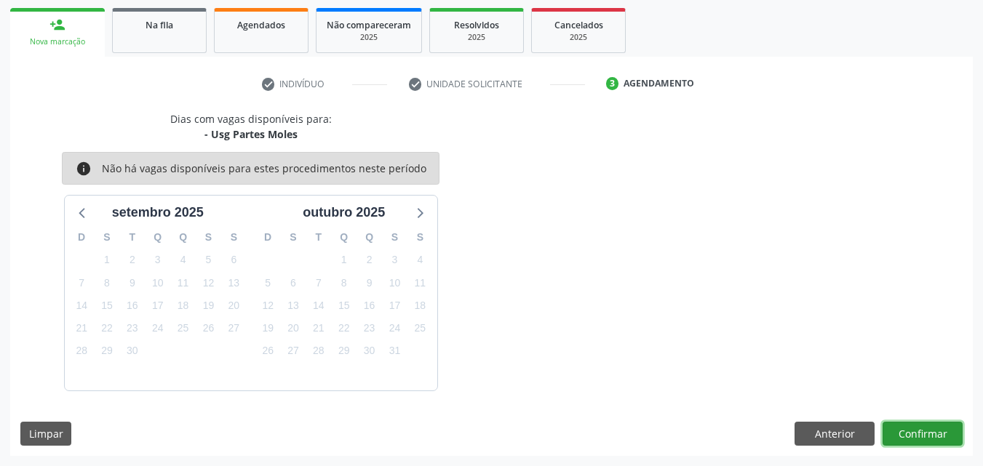
click at [931, 423] on button "Confirmar" at bounding box center [922, 434] width 80 height 25
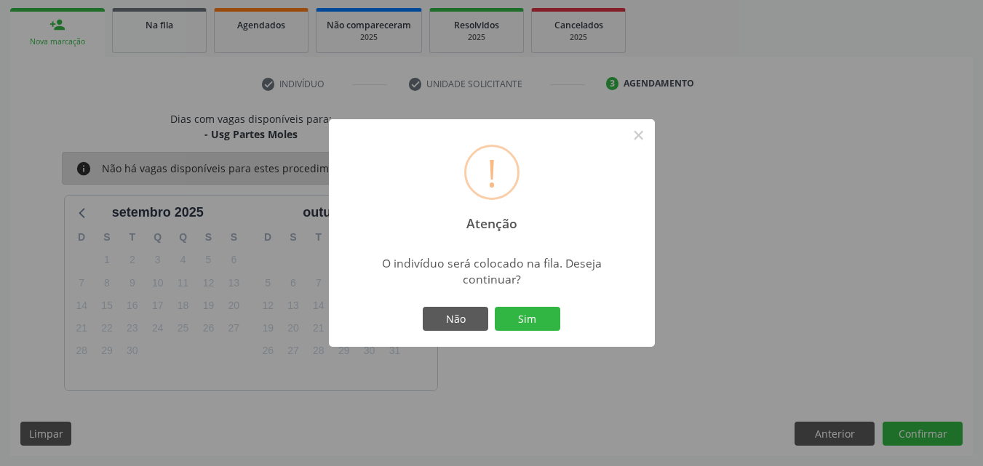
click at [545, 305] on div "Não Sim" at bounding box center [492, 319] width 144 height 31
click at [541, 314] on button "Sim" at bounding box center [527, 319] width 65 height 25
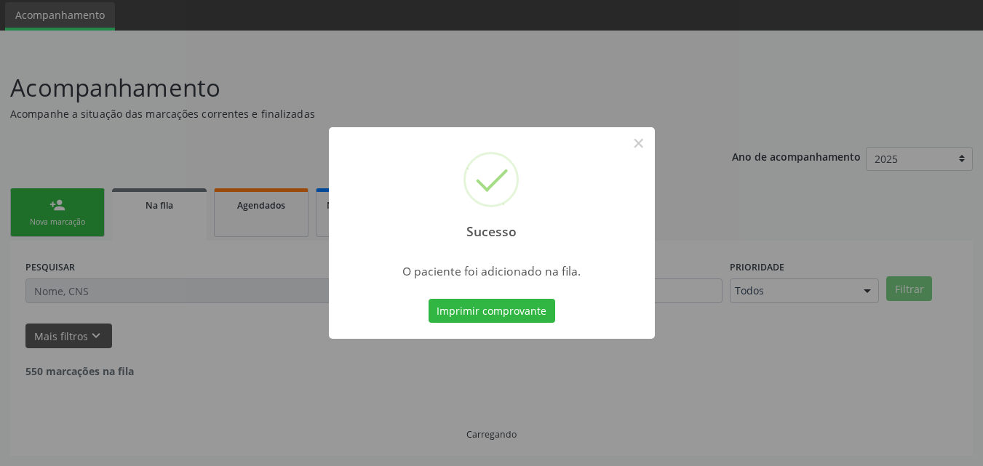
scroll to position [34, 0]
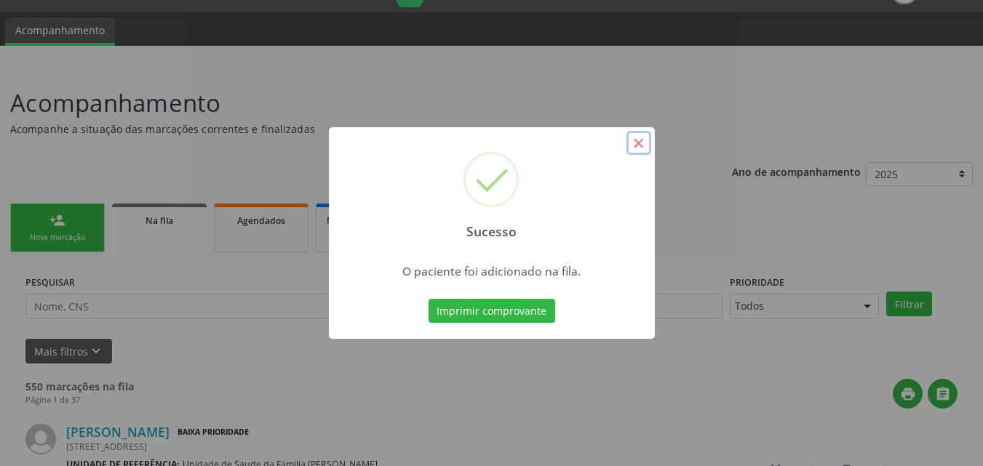
click at [647, 144] on button "×" at bounding box center [638, 143] width 25 height 25
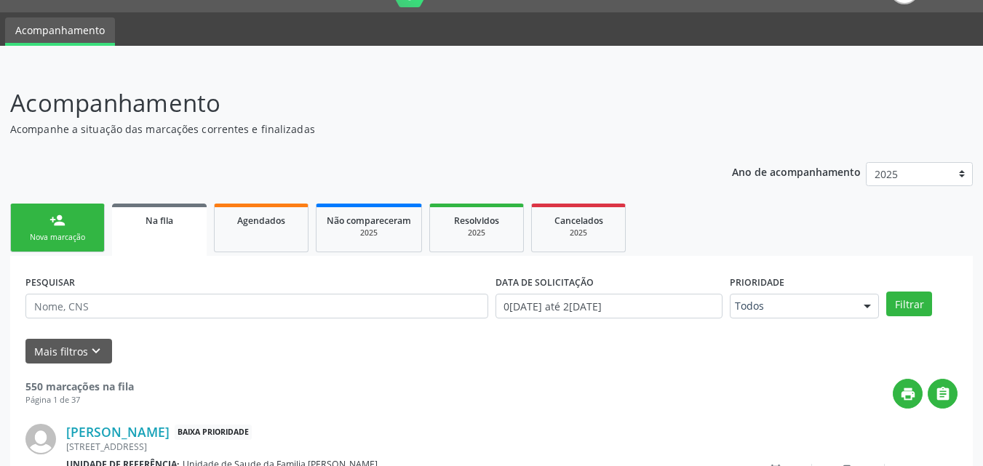
click at [49, 236] on div "Nova marcação" at bounding box center [57, 237] width 73 height 11
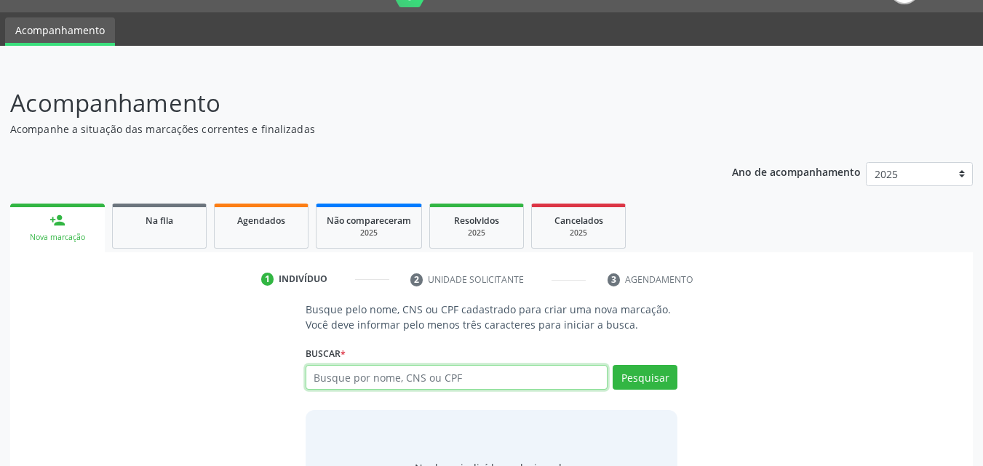
click at [362, 370] on input "text" at bounding box center [456, 377] width 303 height 25
type input "53070496415"
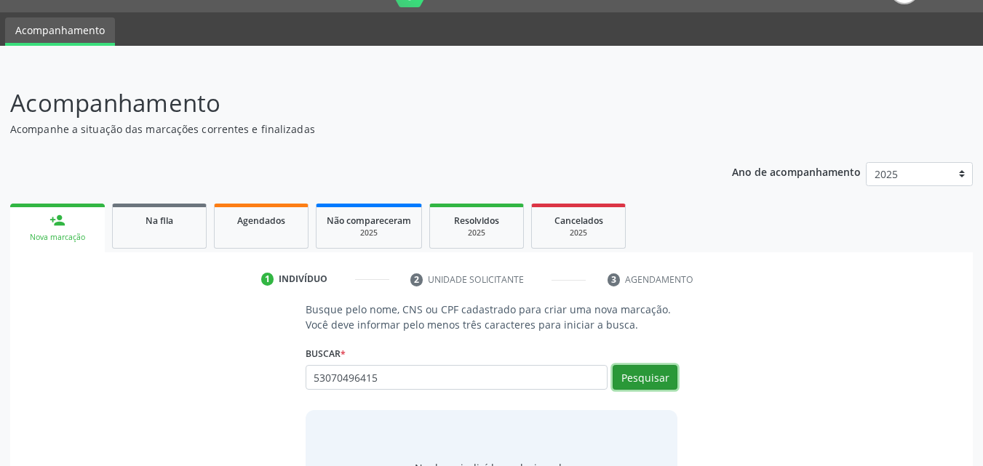
click at [635, 383] on button "Pesquisar" at bounding box center [644, 377] width 65 height 25
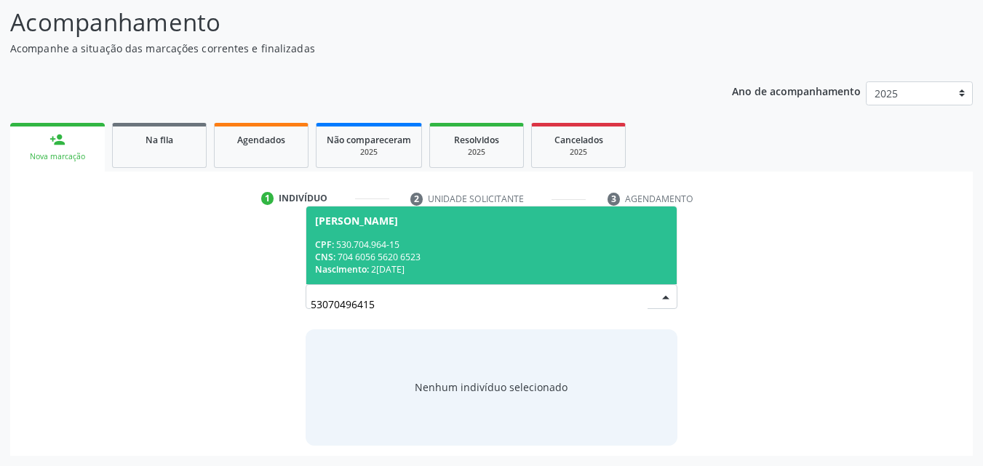
click at [521, 254] on div "CNS: 704 6056 5620 6523" at bounding box center [491, 257] width 353 height 12
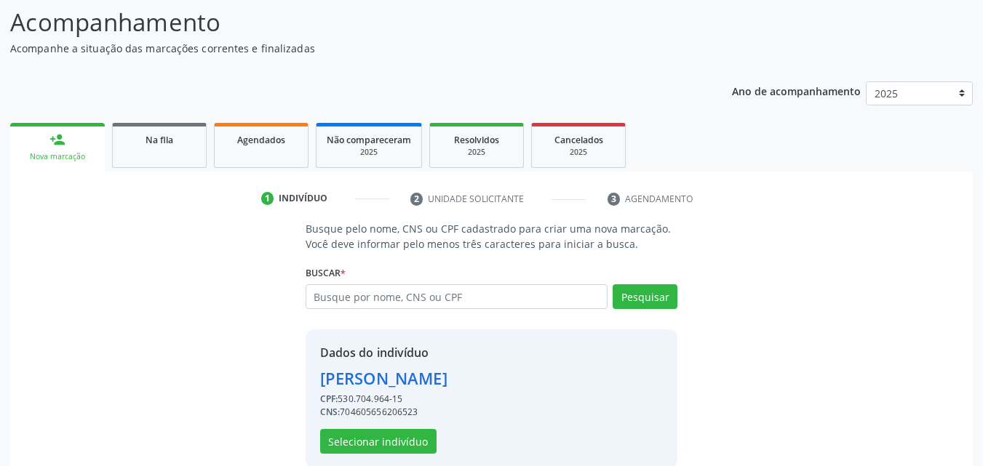
scroll to position [137, 0]
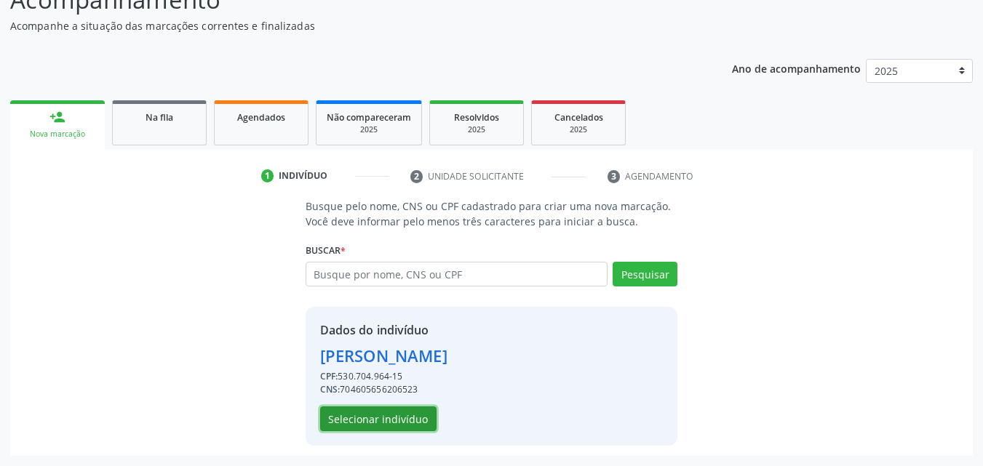
click at [393, 423] on button "Selecionar indivíduo" at bounding box center [378, 419] width 116 height 25
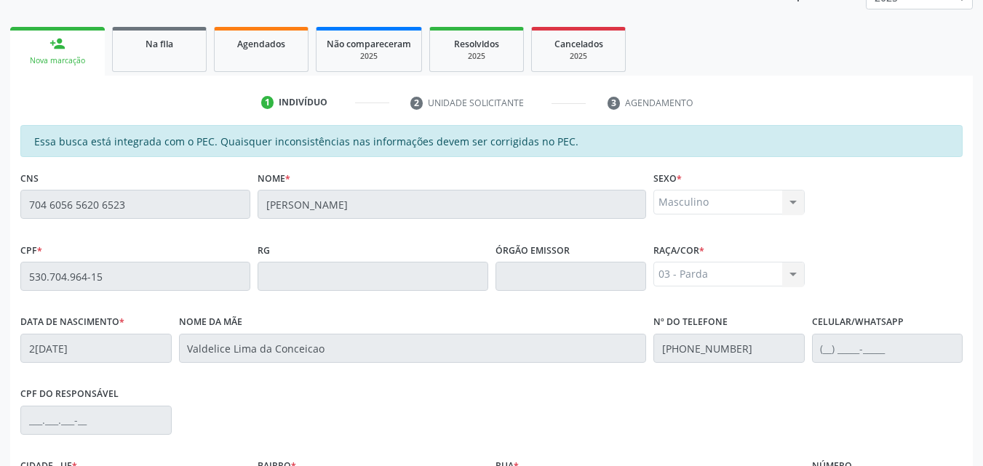
scroll to position [154, 0]
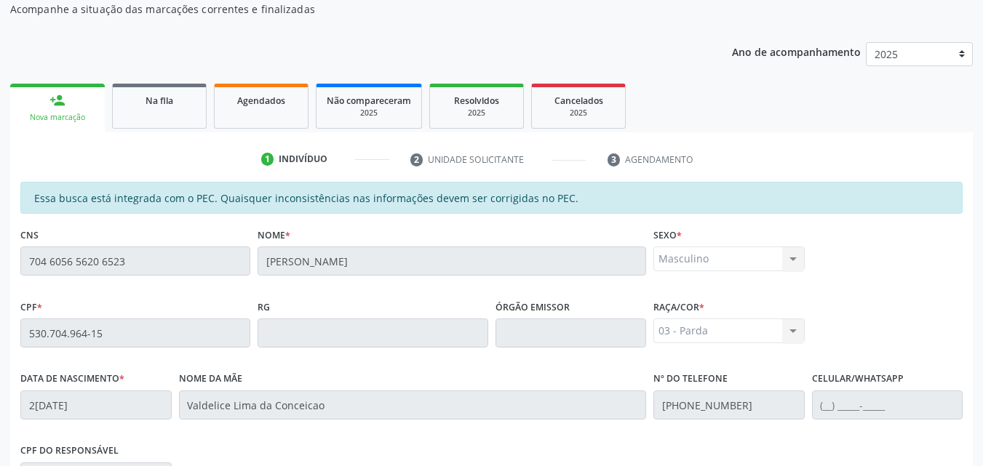
click at [76, 121] on div "Nova marcação" at bounding box center [57, 117] width 74 height 11
click at [340, 280] on fieldset "Nome * [PERSON_NAME]" at bounding box center [451, 255] width 388 height 62
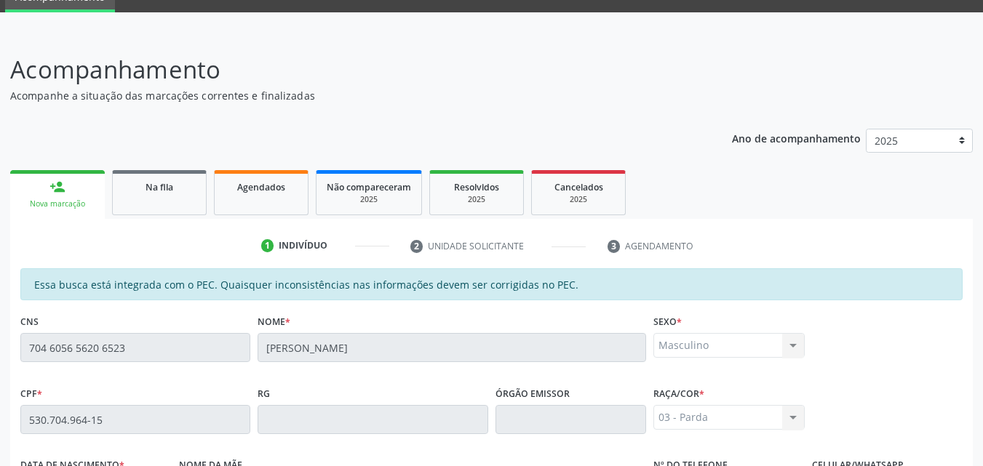
scroll to position [0, 0]
